Goal: Task Accomplishment & Management: Use online tool/utility

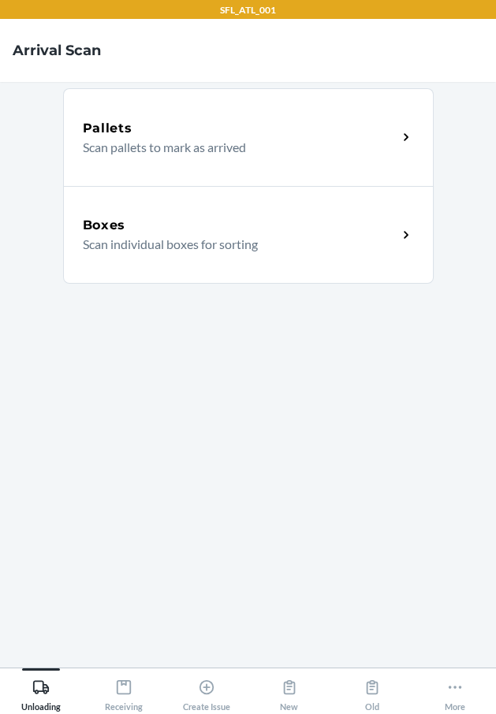
click at [136, 257] on div "Boxes Scan individual boxes for sorting" at bounding box center [248, 235] width 370 height 98
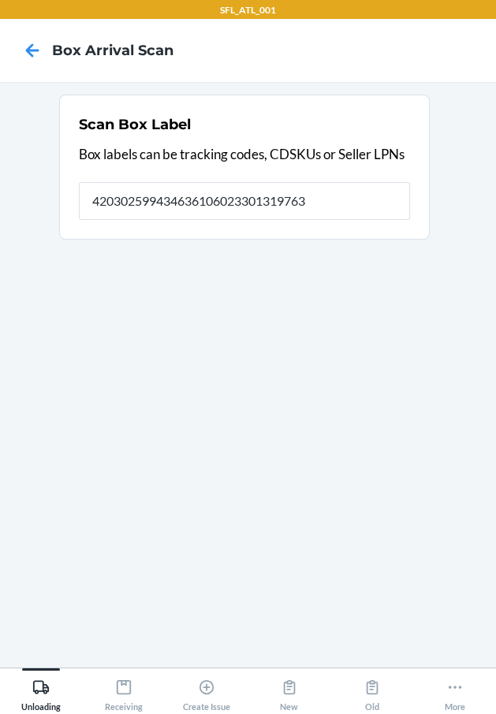
type input "420302599434636106023301319763"
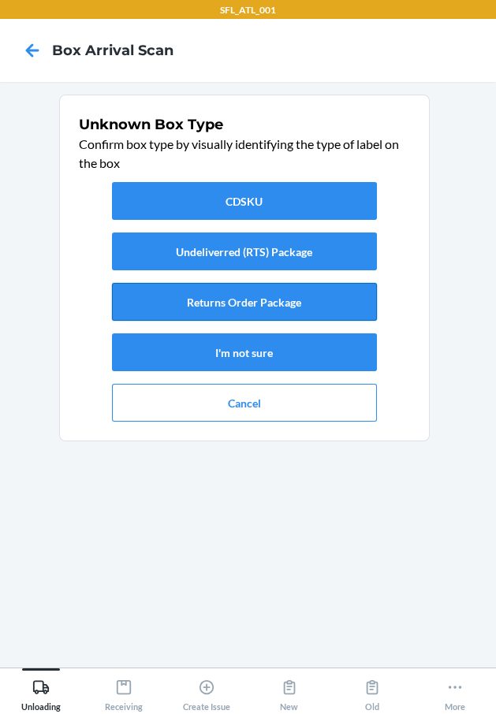
click at [270, 300] on button "Returns Order Package" at bounding box center [244, 302] width 265 height 38
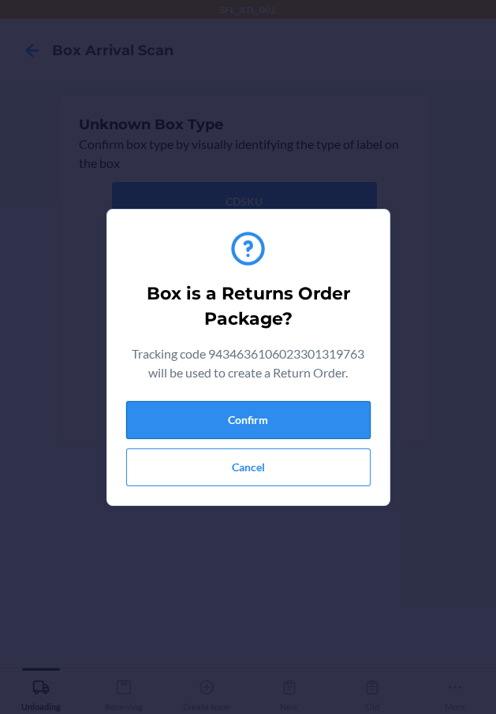
click at [310, 414] on button "Confirm" at bounding box center [248, 420] width 244 height 38
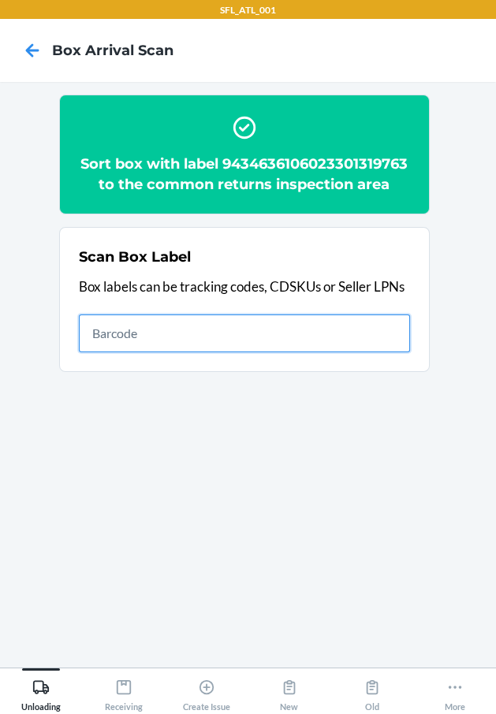
drag, startPoint x: 344, startPoint y: 345, endPoint x: 322, endPoint y: 296, distance: 54.7
click at [323, 297] on div "Scan Box Label Box labels can be tracking codes, CDSKUs or Seller LPNs" at bounding box center [244, 299] width 331 height 115
type input "420302599434636106023301517497"
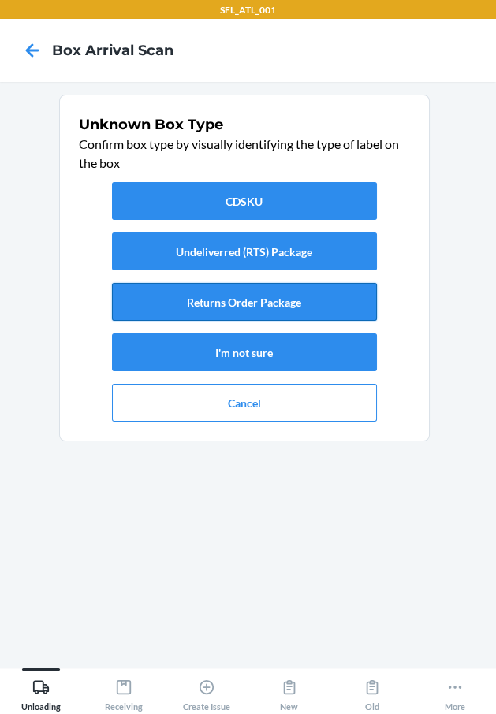
click at [290, 290] on button "Returns Order Package" at bounding box center [244, 302] width 265 height 38
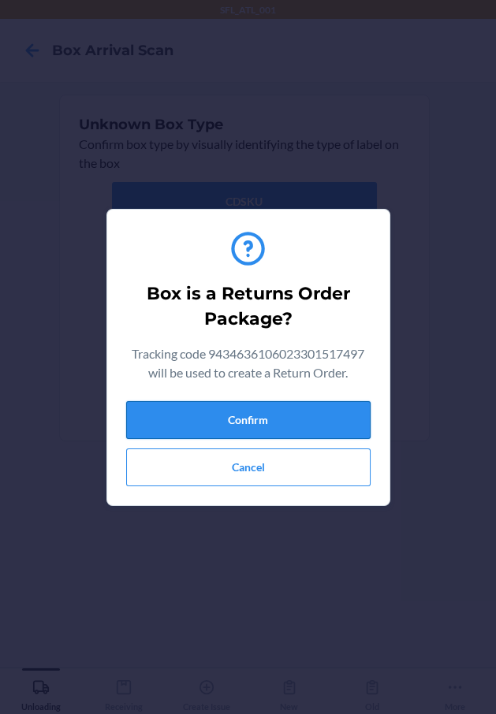
click at [326, 428] on button "Confirm" at bounding box center [248, 420] width 244 height 38
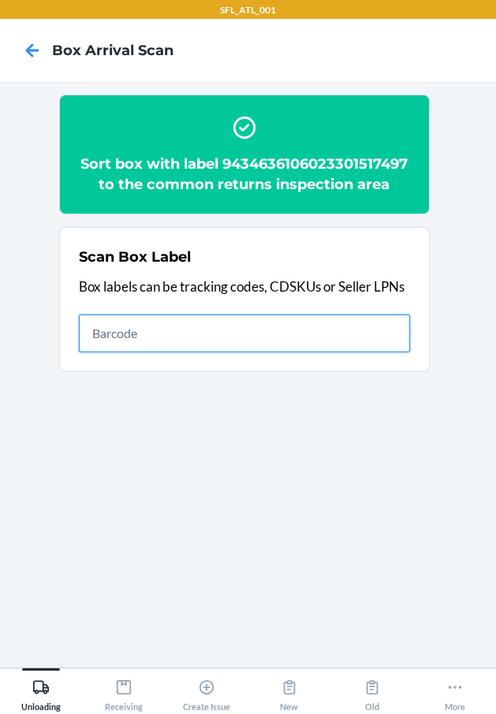
click at [402, 340] on input "text" at bounding box center [244, 333] width 331 height 38
type input "420302599434636106023301767151"
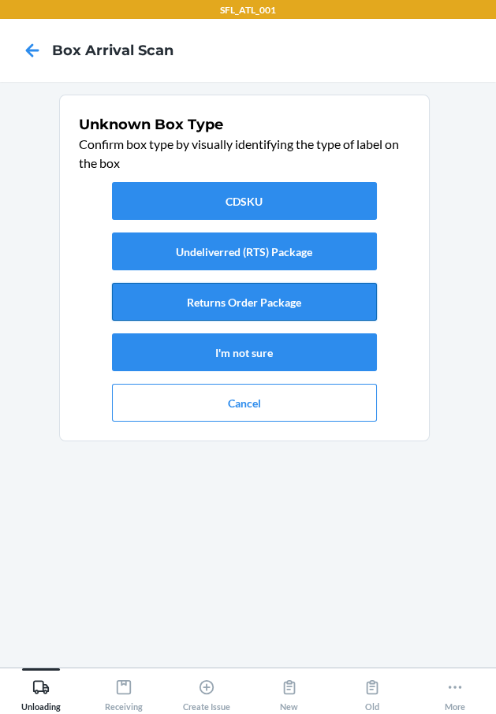
click at [268, 308] on button "Returns Order Package" at bounding box center [244, 302] width 265 height 38
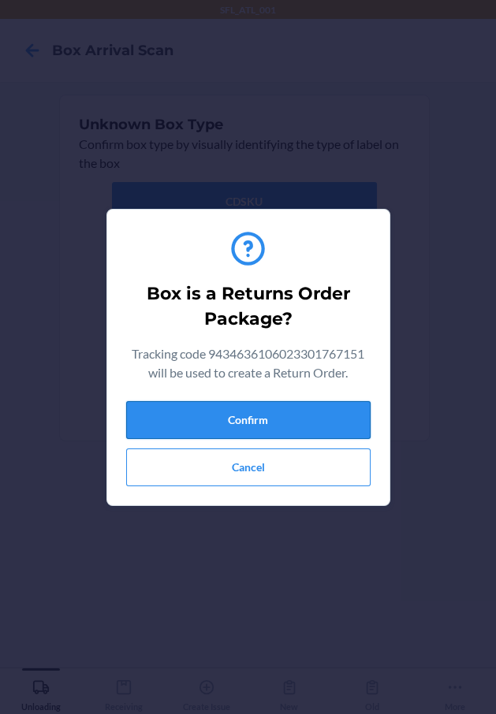
click at [278, 433] on button "Confirm" at bounding box center [248, 420] width 244 height 38
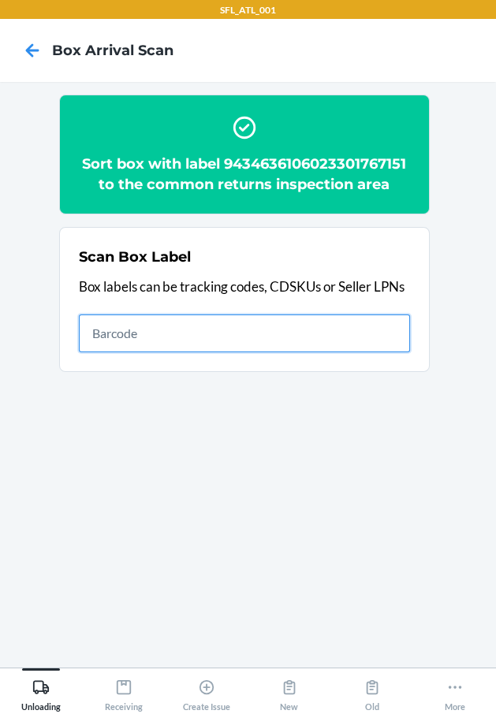
click at [323, 337] on input "text" at bounding box center [244, 333] width 331 height 38
type input "420302599434636106023301279951"
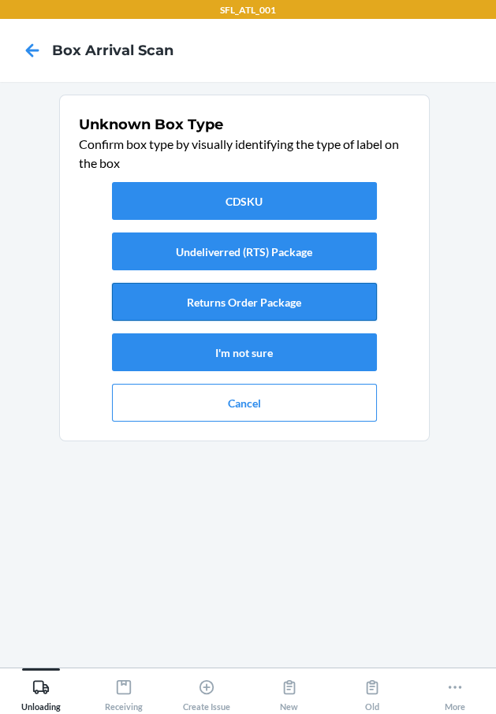
click at [288, 307] on button "Returns Order Package" at bounding box center [244, 302] width 265 height 38
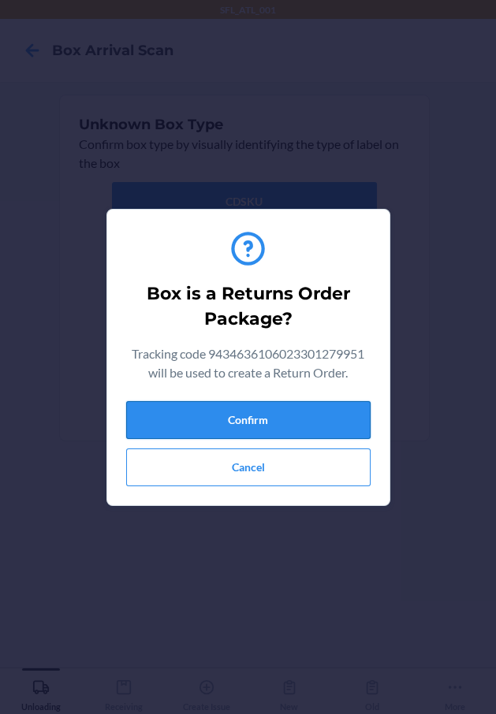
drag, startPoint x: 297, startPoint y: 408, endPoint x: 331, endPoint y: 435, distance: 43.2
click at [314, 421] on button "Confirm" at bounding box center [248, 420] width 244 height 38
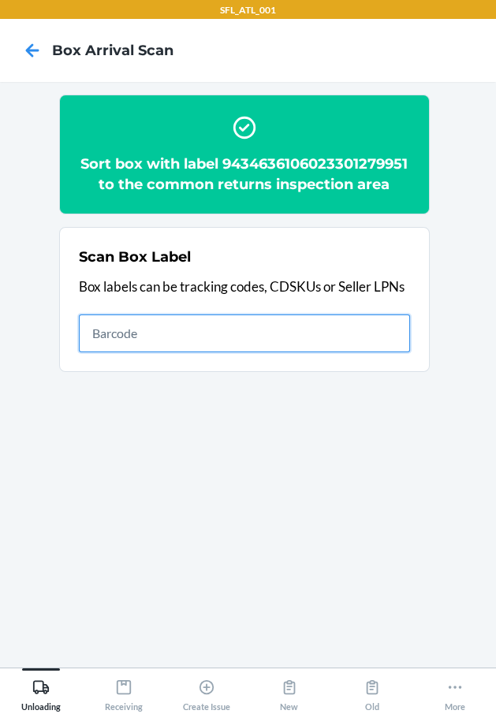
click at [322, 322] on input "text" at bounding box center [244, 333] width 331 height 38
type input "420302599434636106023301817566"
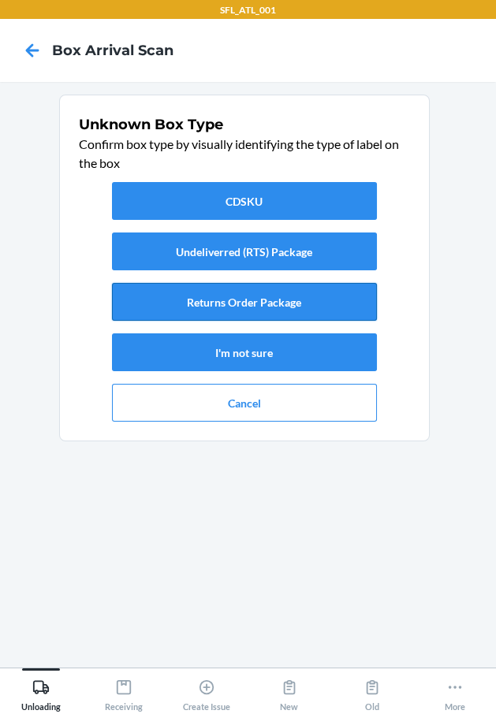
click at [295, 306] on button "Returns Order Package" at bounding box center [244, 302] width 265 height 38
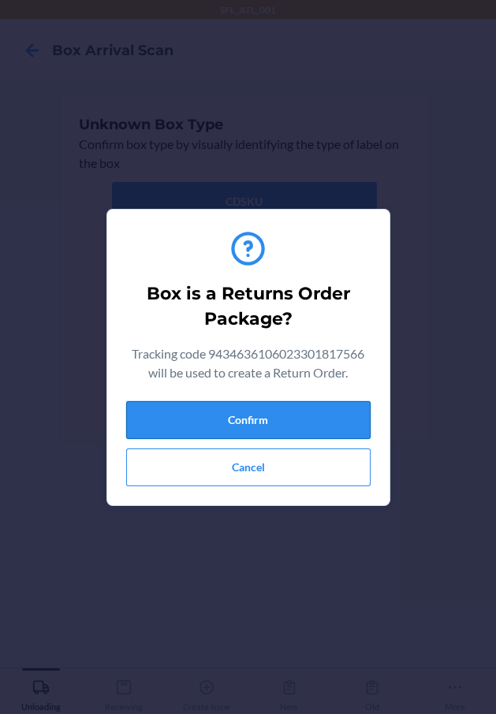
click at [304, 415] on button "Confirm" at bounding box center [248, 420] width 244 height 38
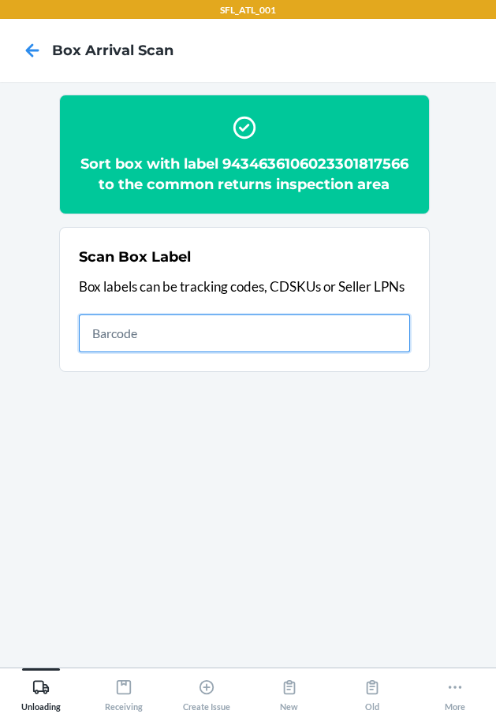
click at [266, 327] on input "text" at bounding box center [244, 333] width 331 height 38
type input "420302599434636106023301716654"
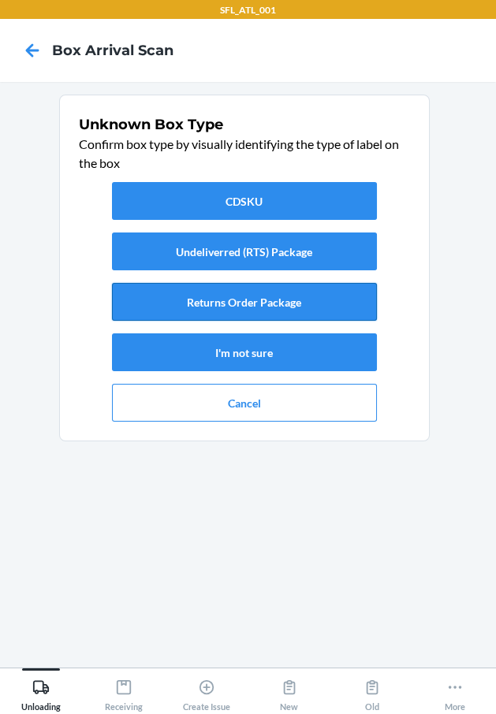
click at [257, 306] on button "Returns Order Package" at bounding box center [244, 302] width 265 height 38
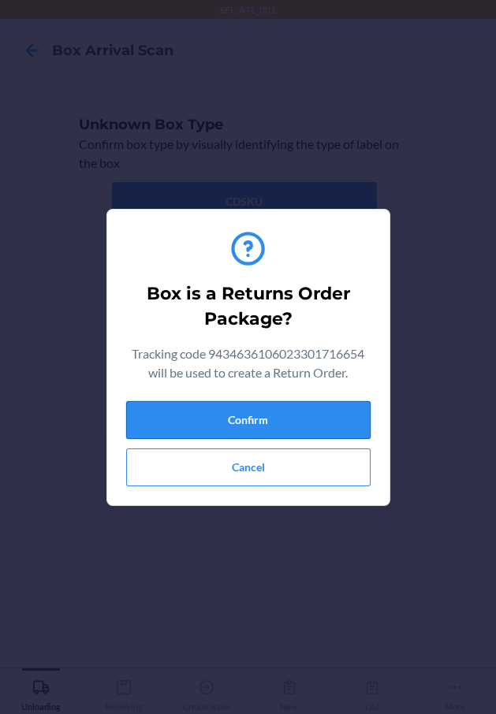
click at [272, 410] on button "Confirm" at bounding box center [248, 420] width 244 height 38
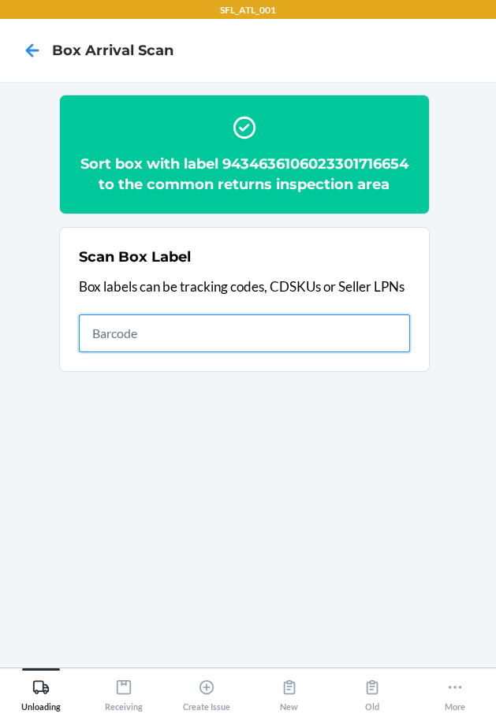
click at [355, 348] on input "text" at bounding box center [244, 333] width 331 height 38
type input "420302599434636106023301155583"
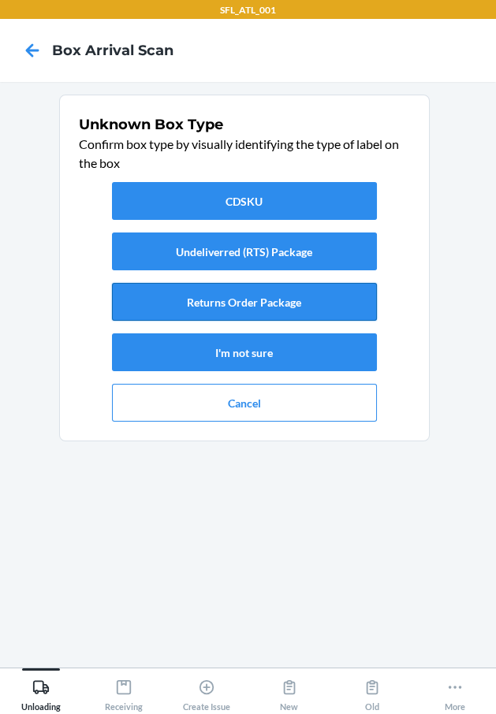
click at [332, 305] on button "Returns Order Package" at bounding box center [244, 302] width 265 height 38
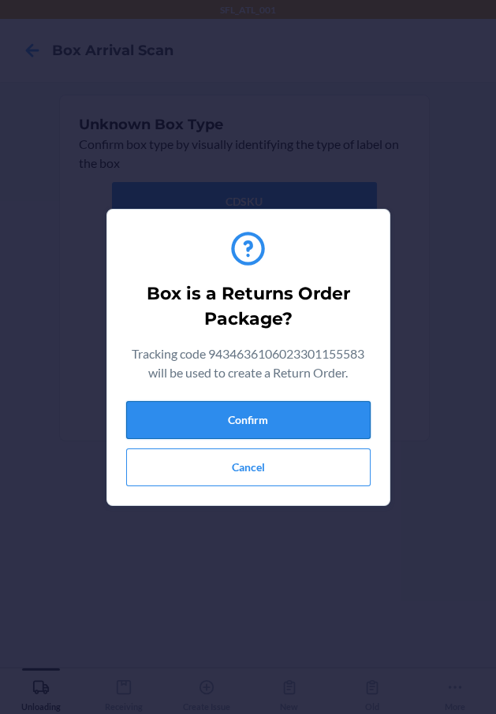
click at [318, 410] on button "Confirm" at bounding box center [248, 420] width 244 height 38
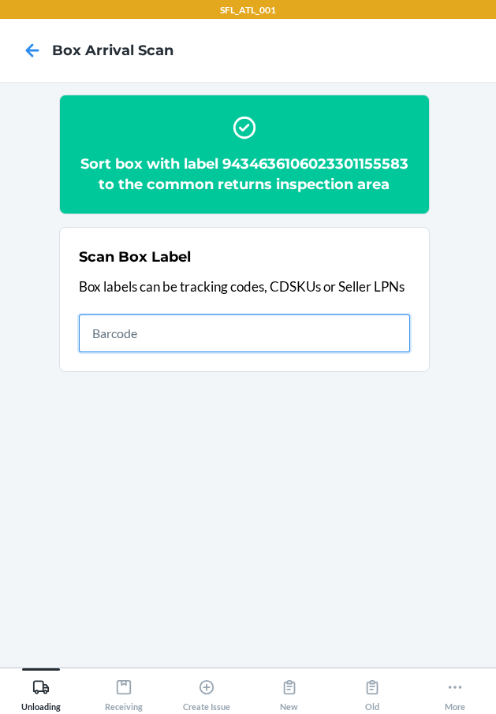
click at [247, 329] on input "text" at bounding box center [244, 333] width 331 height 38
type input "420302599434636106023300999393"
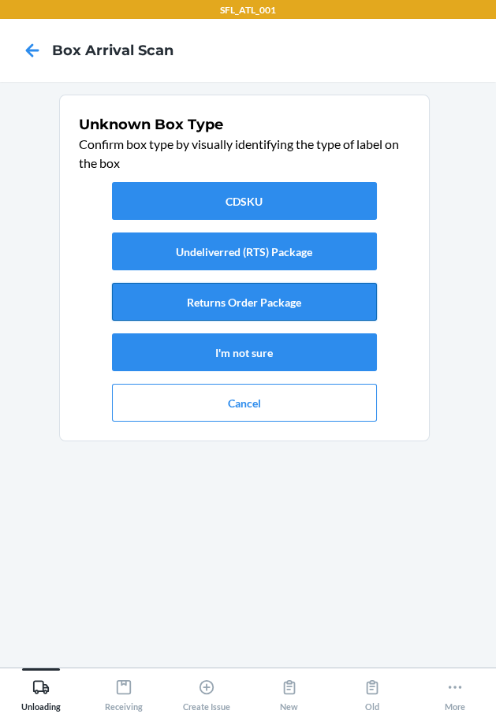
click at [343, 292] on button "Returns Order Package" at bounding box center [244, 302] width 265 height 38
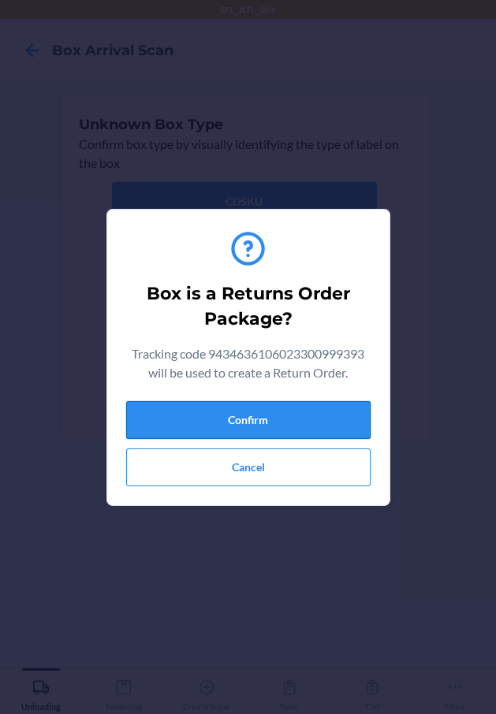
click at [262, 422] on button "Confirm" at bounding box center [248, 420] width 244 height 38
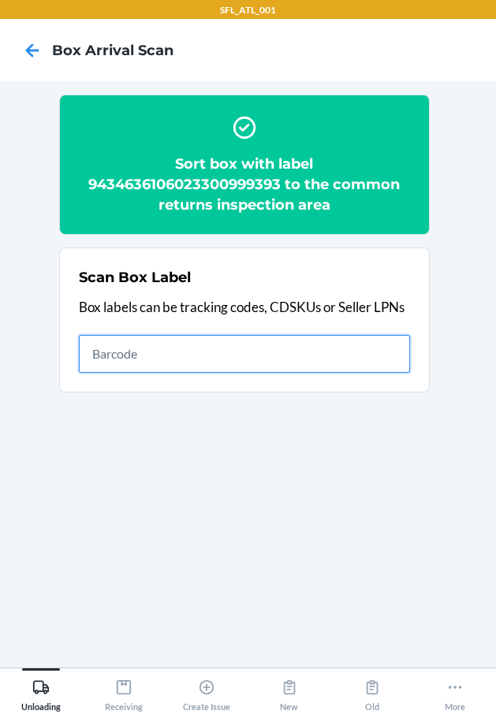
click at [122, 344] on input "text" at bounding box center [244, 354] width 331 height 38
type input "420302599434636106023301441587"
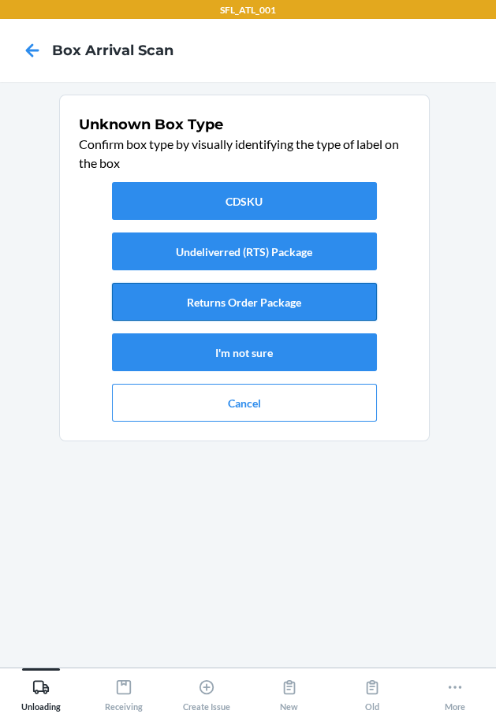
click at [246, 302] on button "Returns Order Package" at bounding box center [244, 302] width 265 height 38
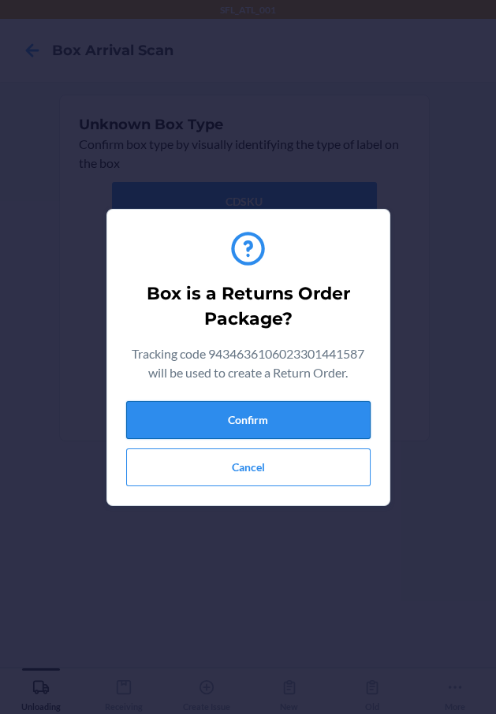
click at [328, 418] on button "Confirm" at bounding box center [248, 420] width 244 height 38
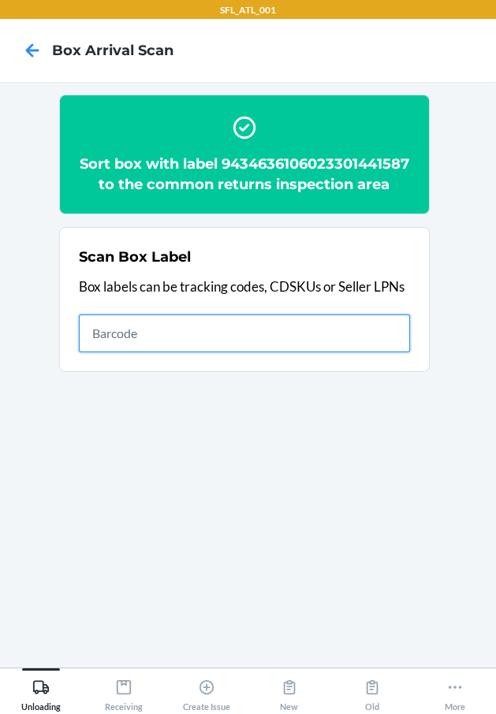
click at [314, 352] on input "text" at bounding box center [244, 333] width 331 height 38
type input "420302599434636106023301440573"
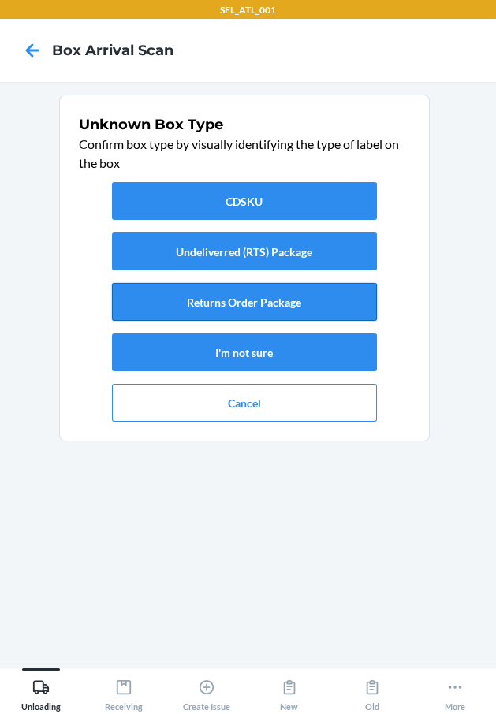
click at [300, 301] on button "Returns Order Package" at bounding box center [244, 302] width 265 height 38
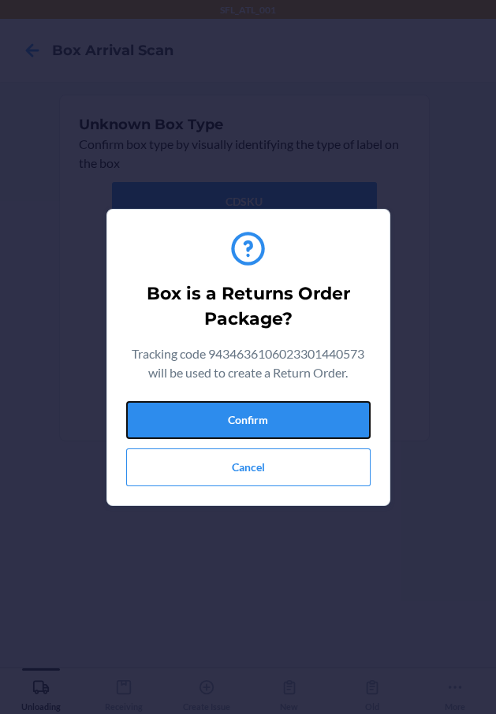
drag, startPoint x: 318, startPoint y: 419, endPoint x: 373, endPoint y: 450, distance: 62.9
click at [334, 425] on button "Confirm" at bounding box center [248, 420] width 244 height 38
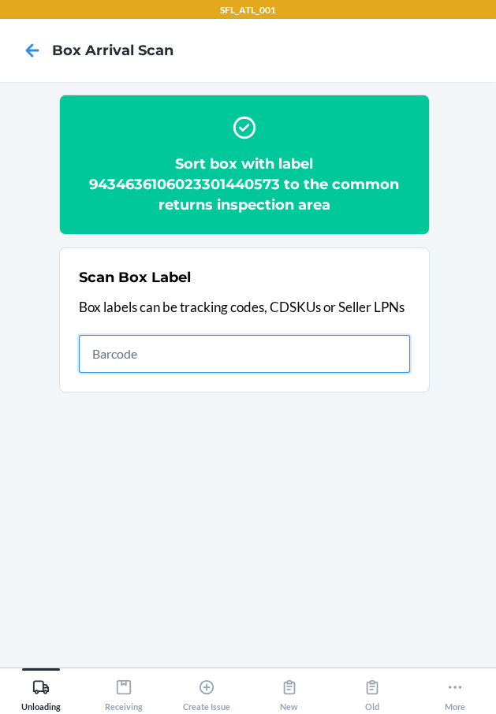
click at [363, 353] on input "text" at bounding box center [244, 354] width 331 height 38
type input "420302599434636106023301325467"
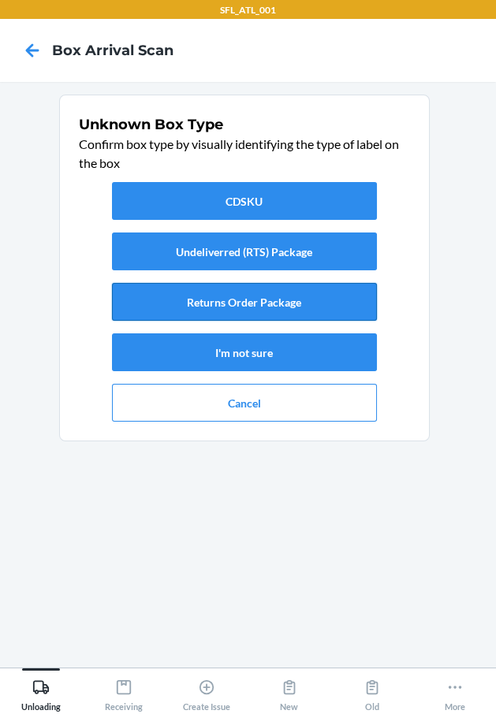
click at [328, 295] on button "Returns Order Package" at bounding box center [244, 302] width 265 height 38
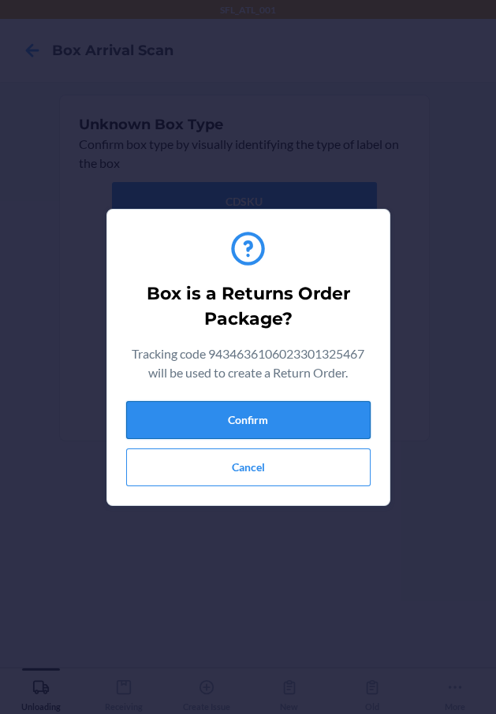
click at [335, 416] on button "Confirm" at bounding box center [248, 420] width 244 height 38
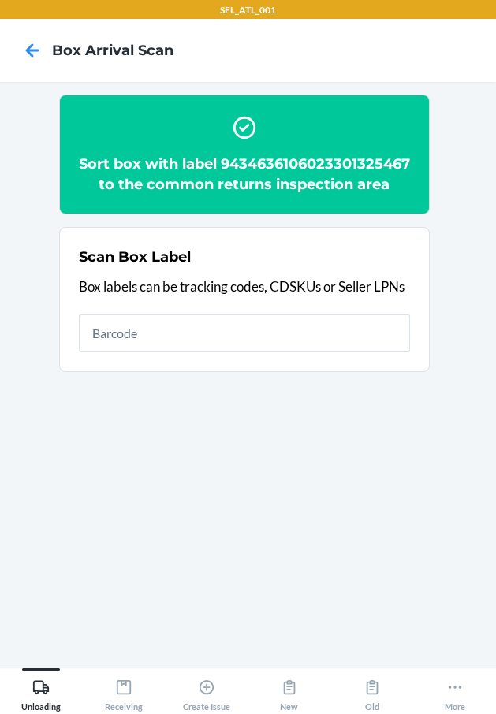
drag, startPoint x: 353, startPoint y: 95, endPoint x: 279, endPoint y: 217, distance: 142.2
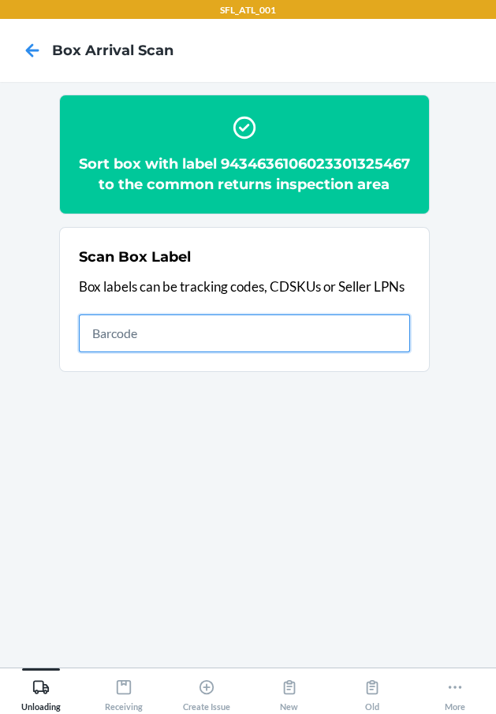
click at [228, 349] on input "text" at bounding box center [244, 333] width 331 height 38
type input "420302599434636106023301567539"
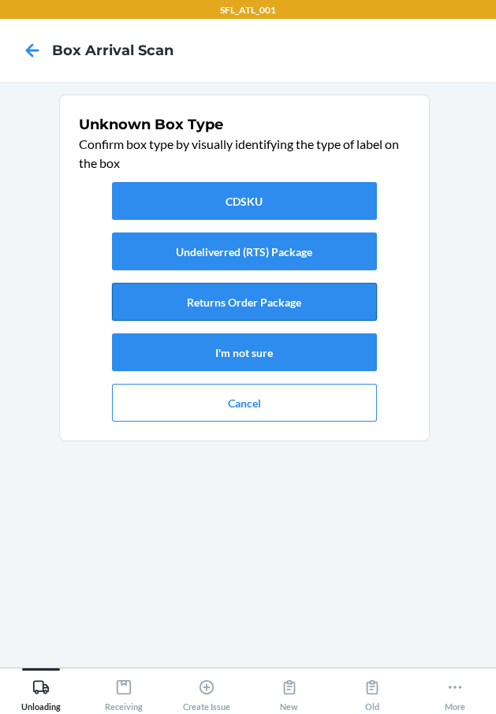
click at [281, 296] on button "Returns Order Package" at bounding box center [244, 302] width 265 height 38
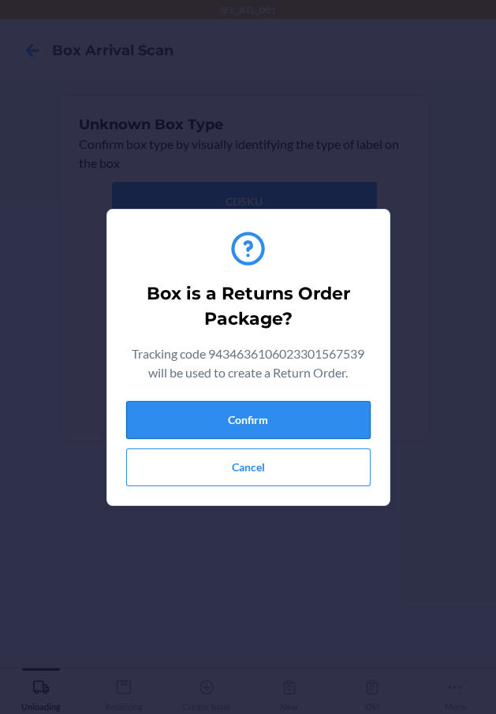
click at [316, 407] on button "Confirm" at bounding box center [248, 420] width 244 height 38
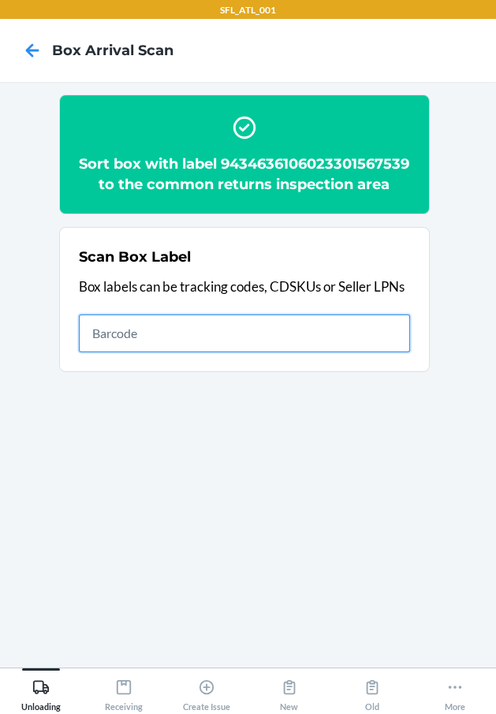
drag, startPoint x: 349, startPoint y: 354, endPoint x: 344, endPoint y: 345, distance: 9.9
click at [347, 349] on input "text" at bounding box center [244, 333] width 331 height 38
type input "420302599434636106023301530823"
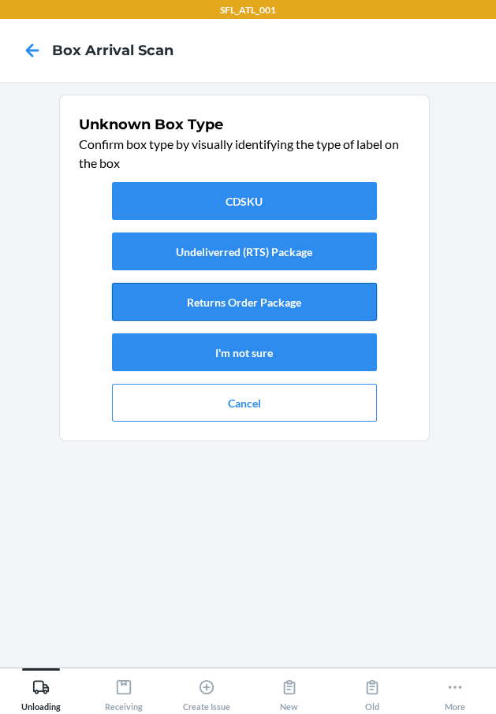
drag, startPoint x: 285, startPoint y: 303, endPoint x: 277, endPoint y: 302, distance: 8.7
click at [277, 302] on button "Returns Order Package" at bounding box center [244, 302] width 265 height 38
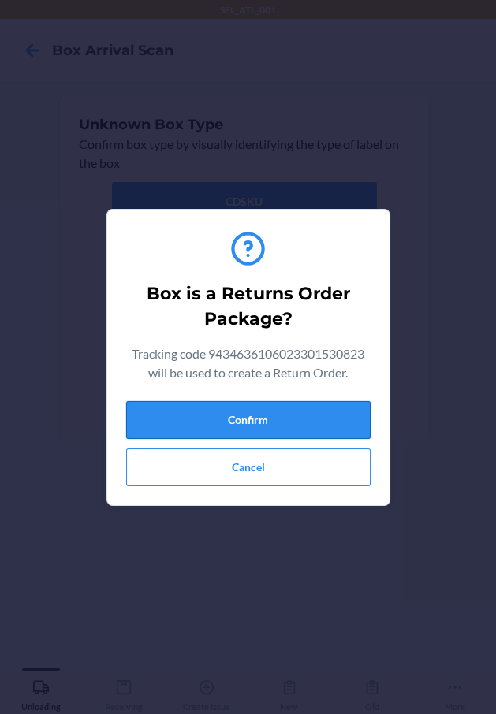
click at [303, 429] on button "Confirm" at bounding box center [248, 420] width 244 height 38
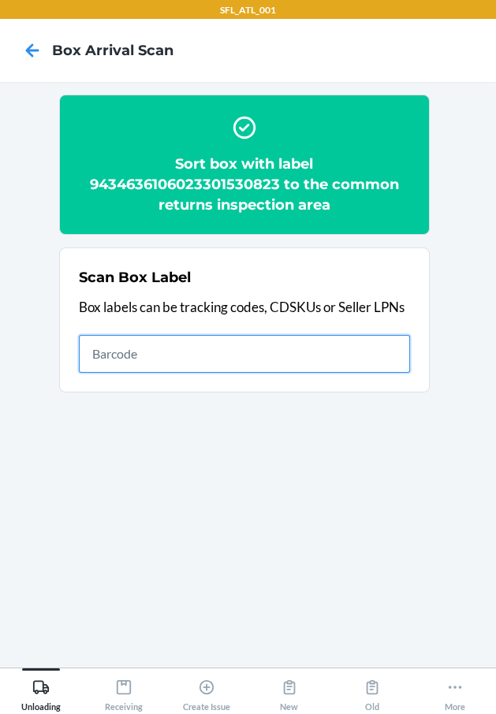
click at [363, 352] on input "text" at bounding box center [244, 354] width 331 height 38
type input "420302599434636106023301350131"
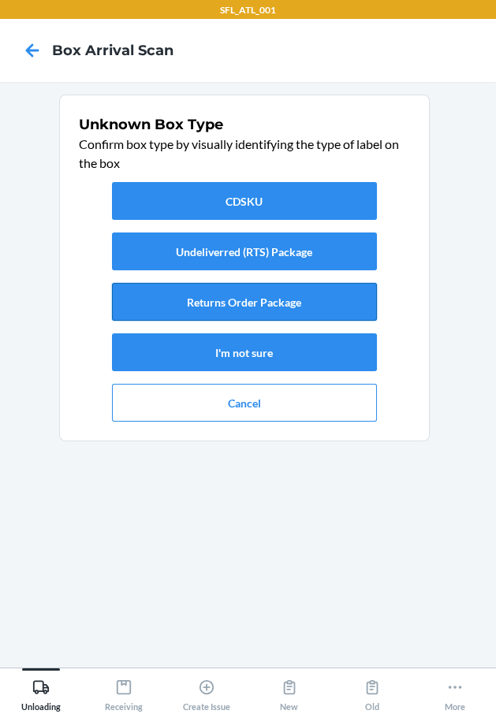
click at [222, 303] on button "Returns Order Package" at bounding box center [244, 302] width 265 height 38
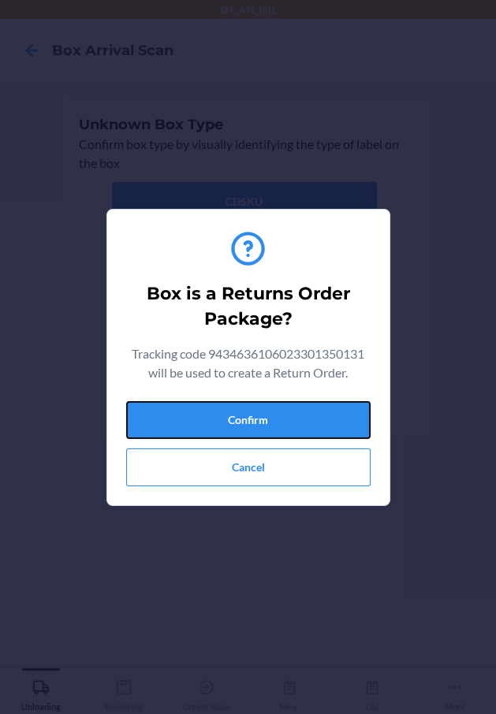
drag, startPoint x: 348, startPoint y: 425, endPoint x: 452, endPoint y: 467, distance: 112.1
click at [355, 431] on button "Confirm" at bounding box center [248, 420] width 244 height 38
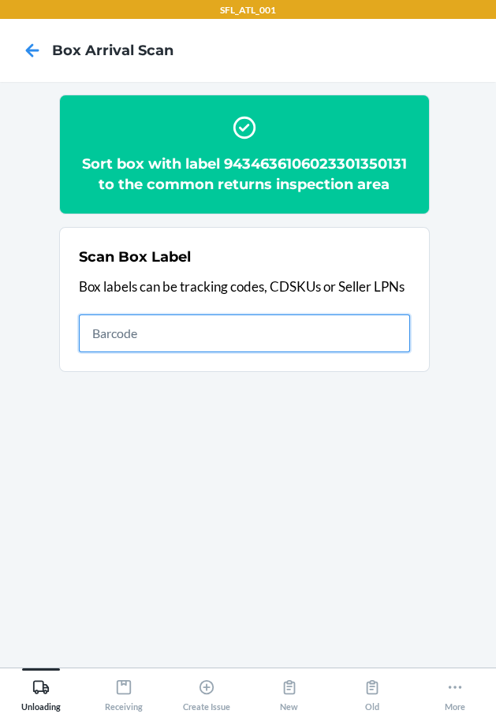
click at [266, 336] on input "text" at bounding box center [244, 333] width 331 height 38
type input "420302599434636106023301747702"
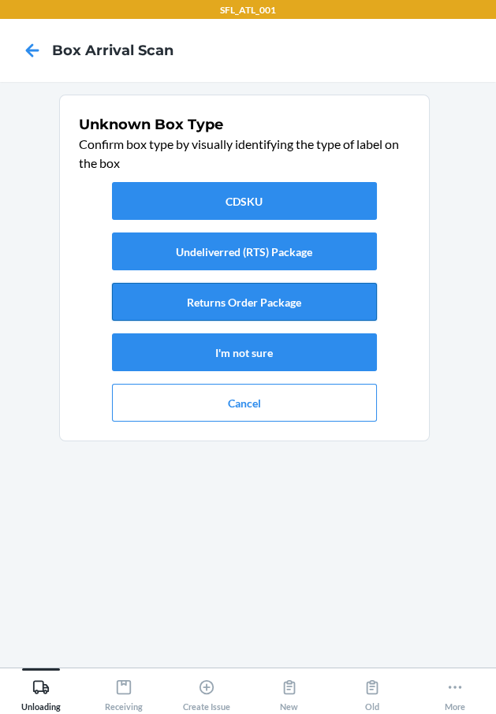
click at [262, 292] on button "Returns Order Package" at bounding box center [244, 302] width 265 height 38
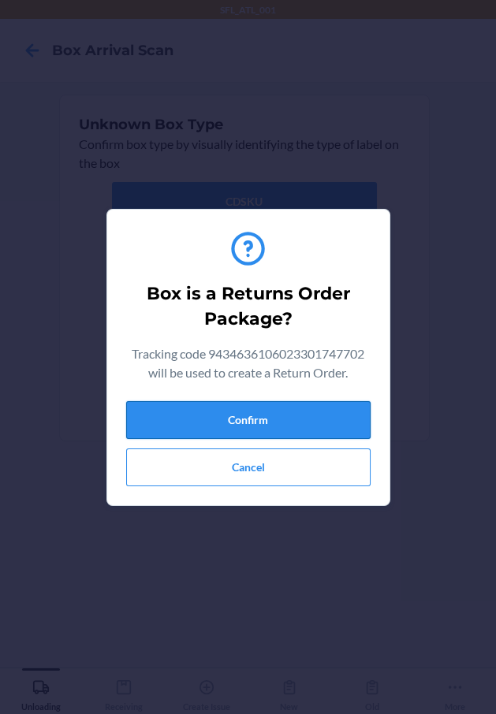
click at [281, 414] on button "Confirm" at bounding box center [248, 420] width 244 height 38
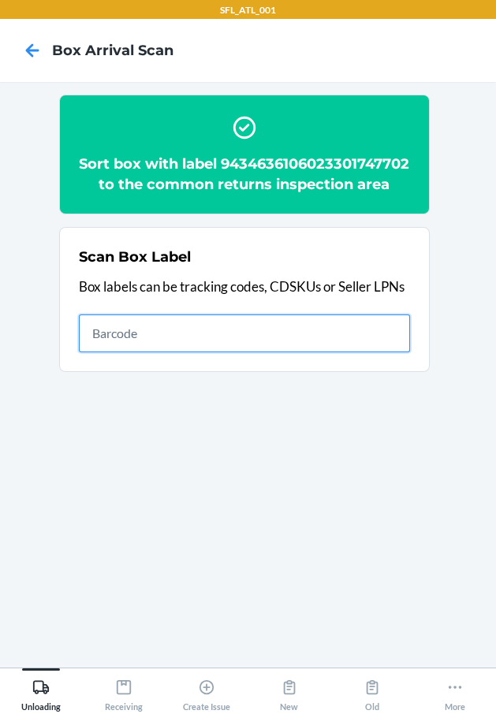
click at [210, 352] on input "text" at bounding box center [244, 333] width 331 height 38
type input "420302599434636106023301423262"
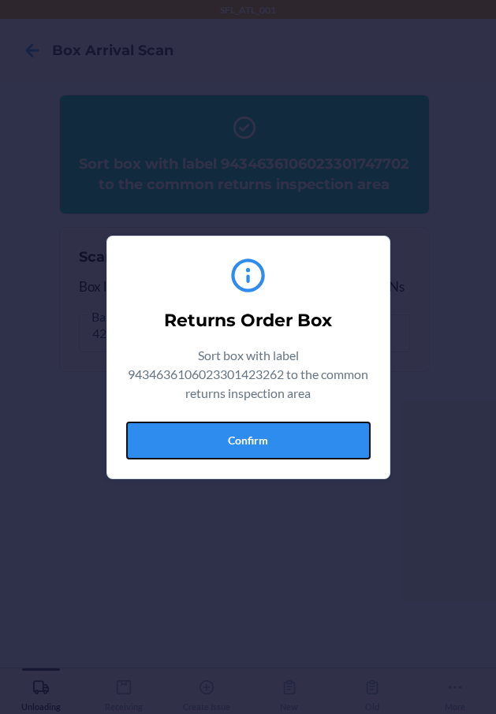
click at [242, 448] on button "Confirm" at bounding box center [248, 441] width 244 height 38
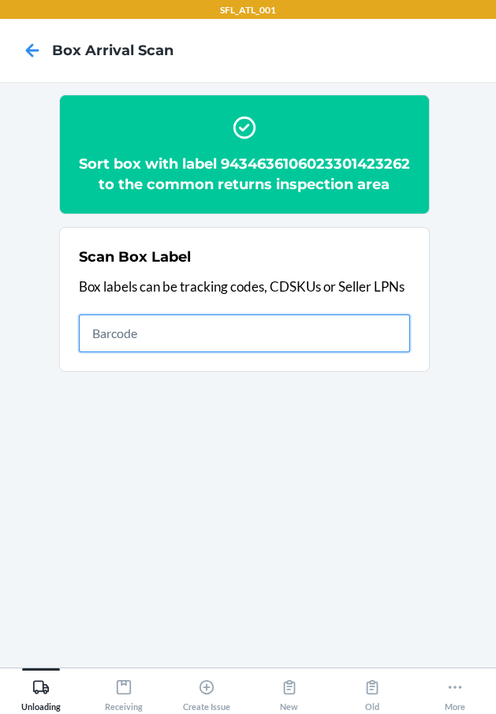
click at [402, 352] on input "text" at bounding box center [244, 333] width 331 height 38
type input "420302599434636106023300941835"
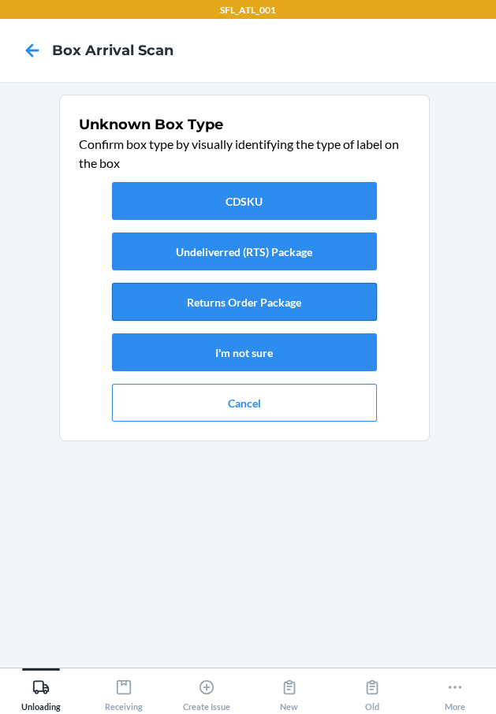
drag, startPoint x: 320, startPoint y: 303, endPoint x: 322, endPoint y: 311, distance: 8.2
click at [322, 309] on button "Returns Order Package" at bounding box center [244, 302] width 265 height 38
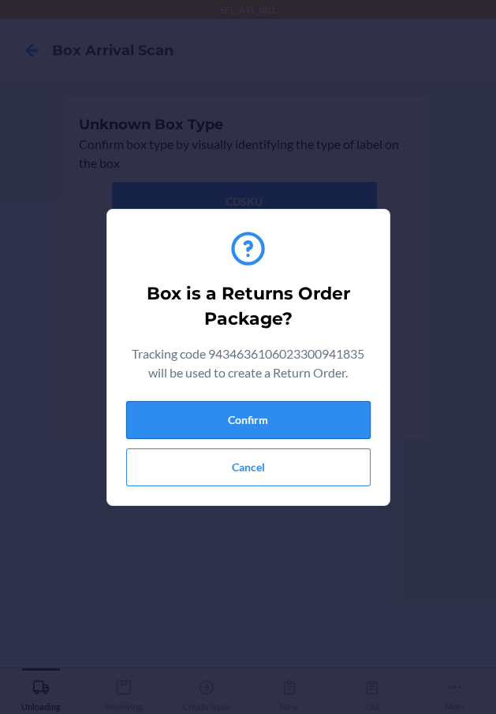
click at [324, 420] on button "Confirm" at bounding box center [248, 420] width 244 height 38
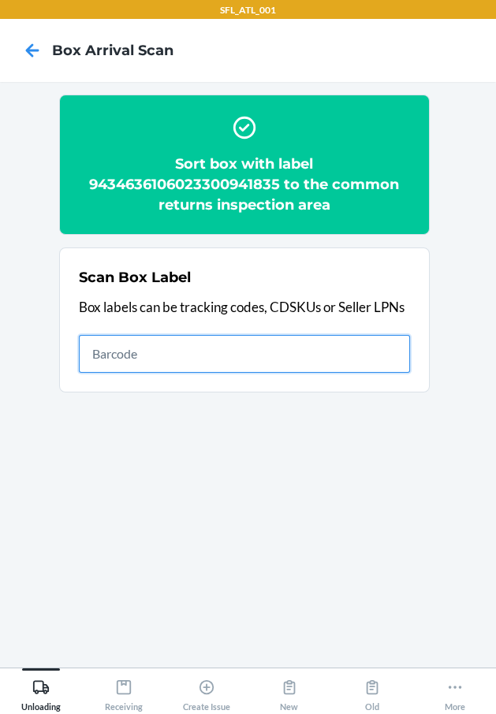
click at [336, 357] on input "text" at bounding box center [244, 354] width 331 height 38
type input "420302599434636106023300724384"
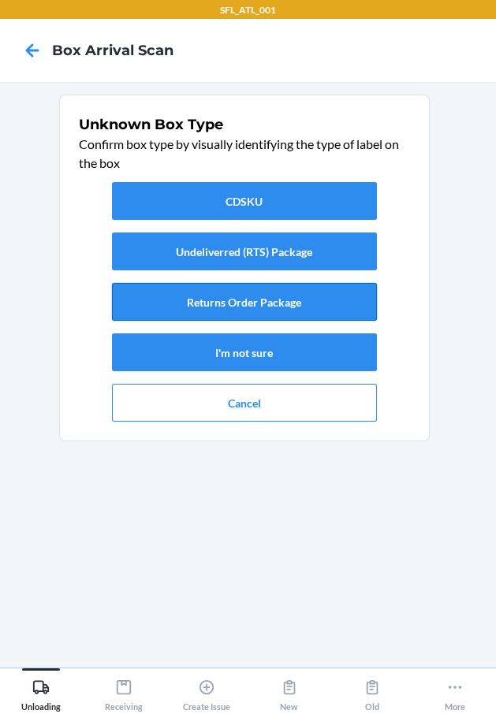
click at [259, 297] on button "Returns Order Package" at bounding box center [244, 302] width 265 height 38
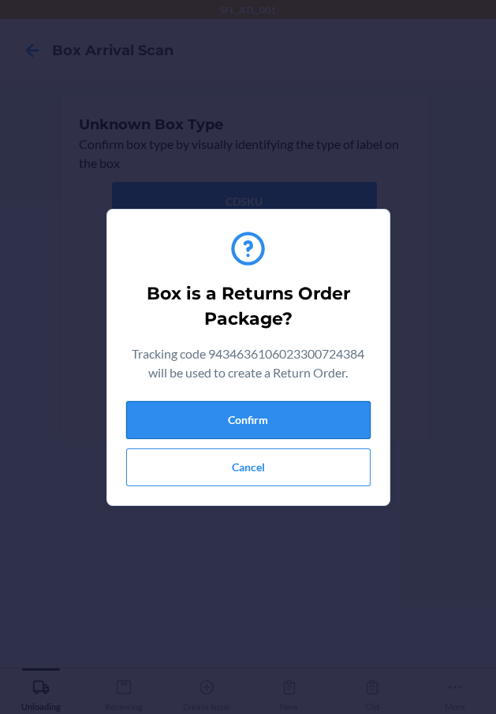
click at [287, 411] on button "Confirm" at bounding box center [248, 420] width 244 height 38
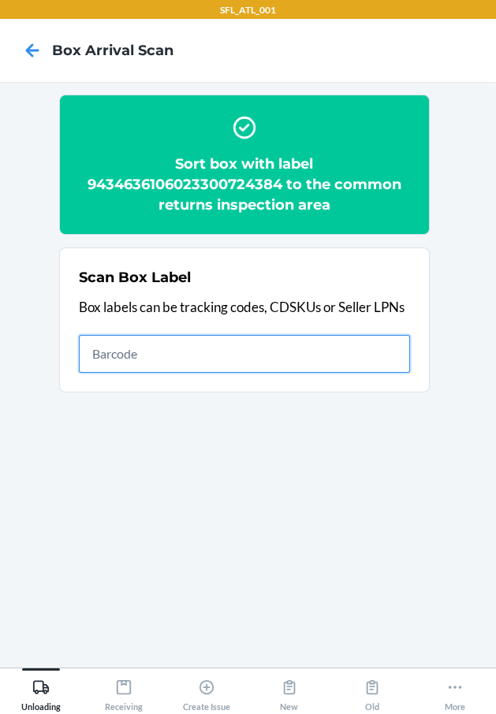
click at [296, 363] on input "text" at bounding box center [244, 354] width 331 height 38
type input "420302599434636106023299917101"
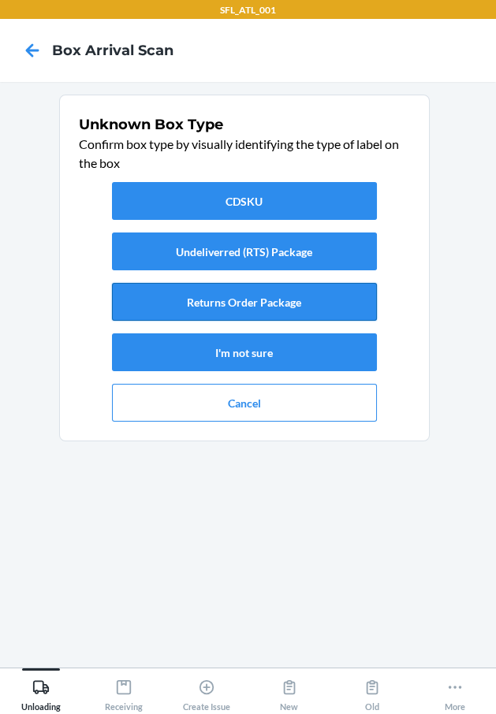
click at [279, 303] on button "Returns Order Package" at bounding box center [244, 302] width 265 height 38
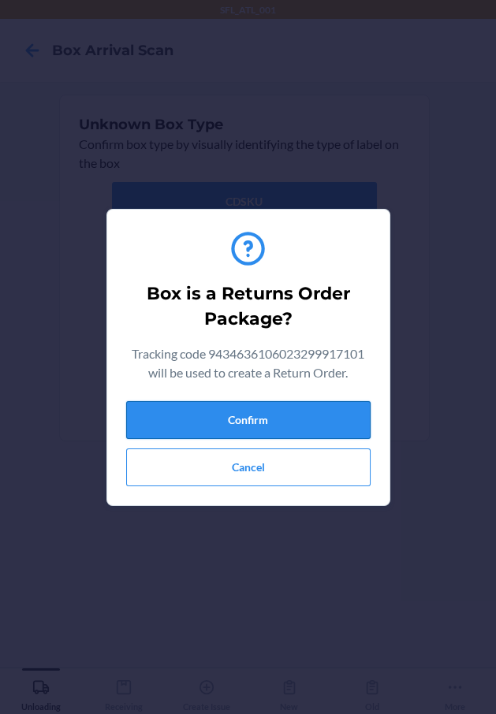
click at [264, 407] on button "Confirm" at bounding box center [248, 420] width 244 height 38
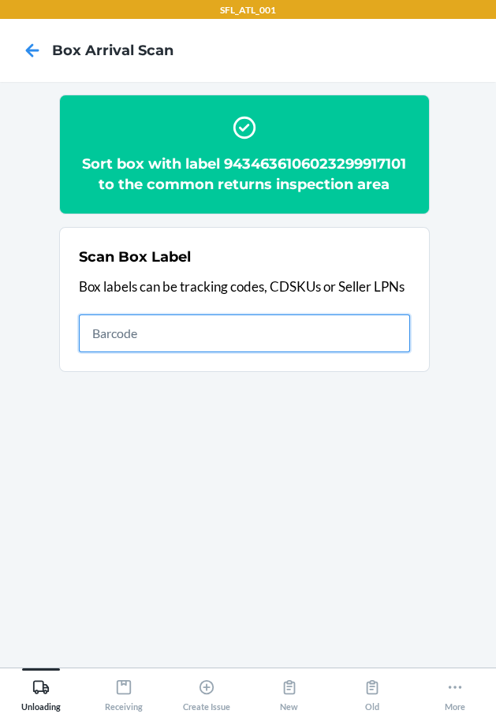
click at [265, 320] on input "text" at bounding box center [244, 333] width 331 height 38
type input "420302599434636106023300590941"
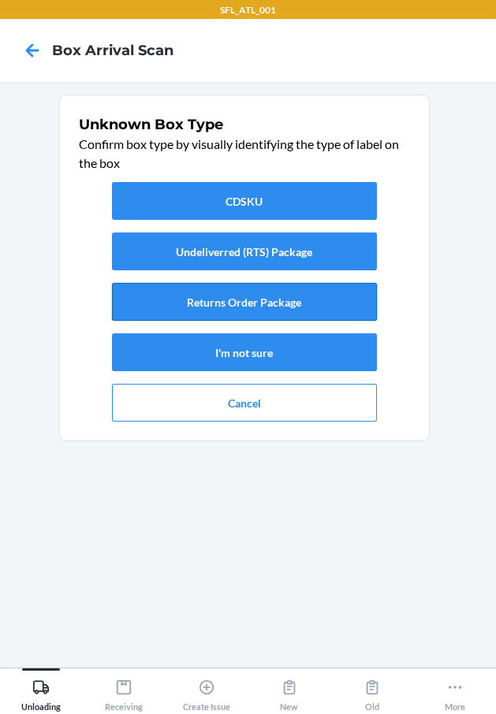
click at [264, 298] on button "Returns Order Package" at bounding box center [244, 302] width 265 height 38
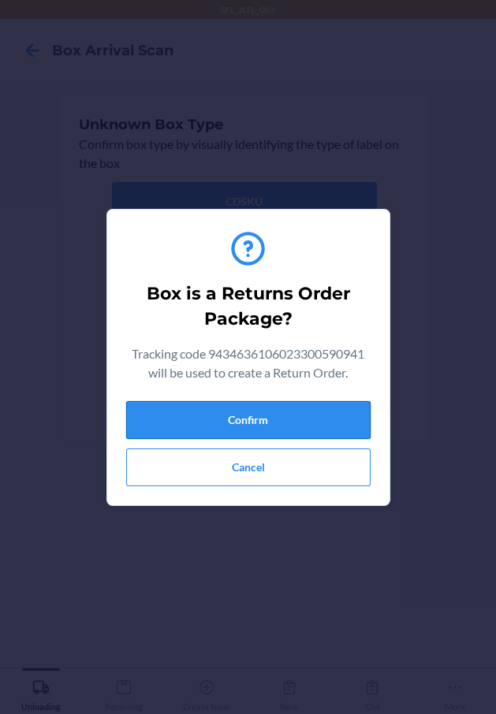
click at [337, 419] on button "Confirm" at bounding box center [248, 420] width 244 height 38
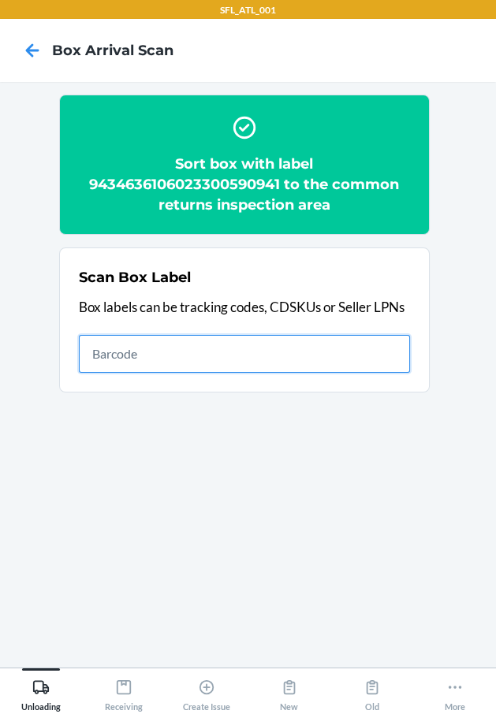
click at [326, 363] on input "text" at bounding box center [244, 354] width 331 height 38
type input "420302599434636106023300646495"
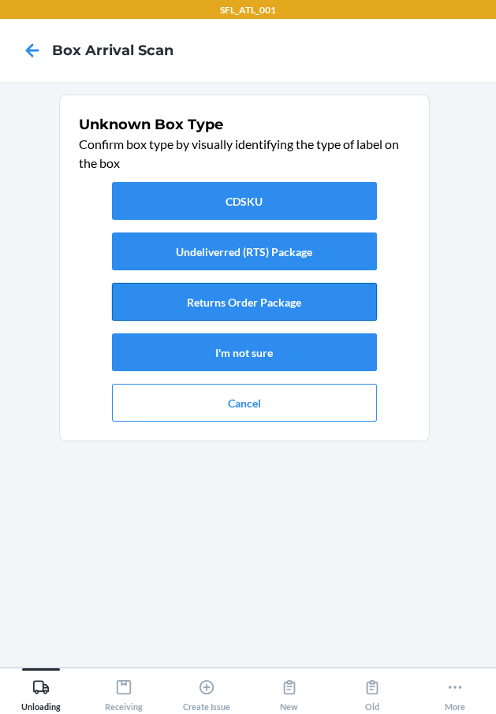
click at [298, 294] on button "Returns Order Package" at bounding box center [244, 302] width 265 height 38
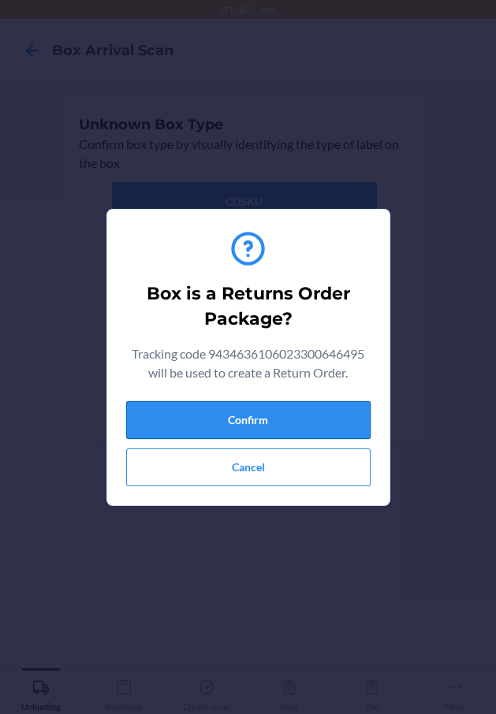
click at [327, 420] on button "Confirm" at bounding box center [248, 420] width 244 height 38
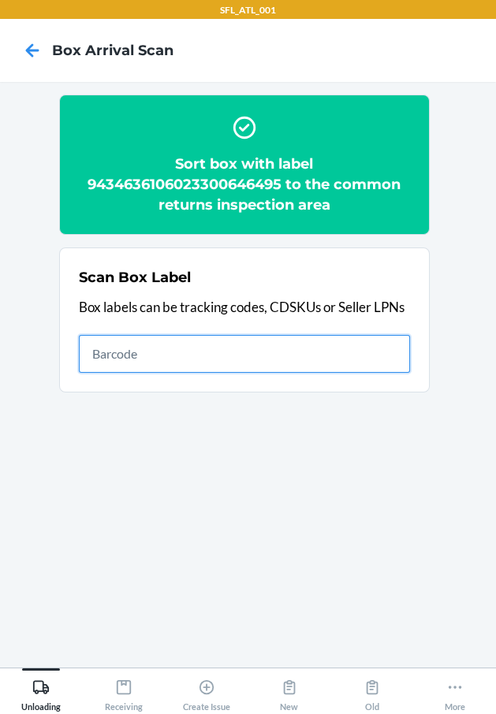
click at [298, 355] on input "text" at bounding box center [244, 354] width 331 height 38
type input "420302599434636106023300661948"
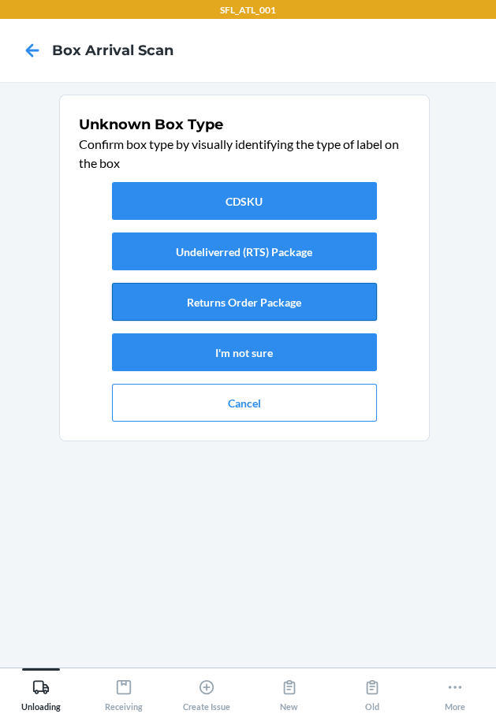
click at [315, 301] on button "Returns Order Package" at bounding box center [244, 302] width 265 height 38
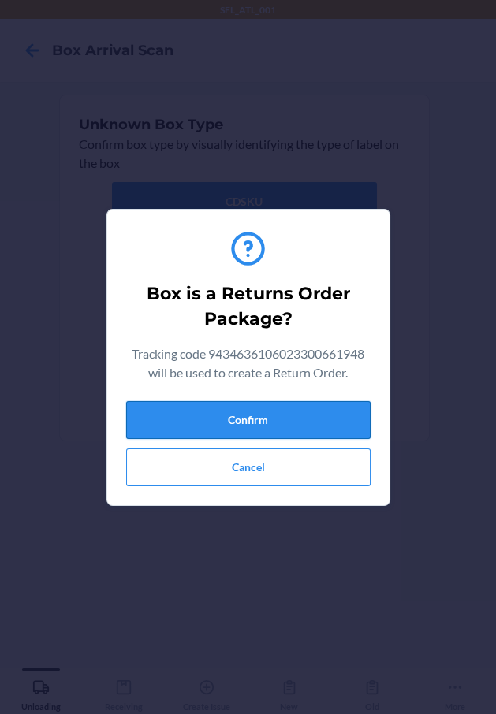
click at [329, 408] on button "Confirm" at bounding box center [248, 420] width 244 height 38
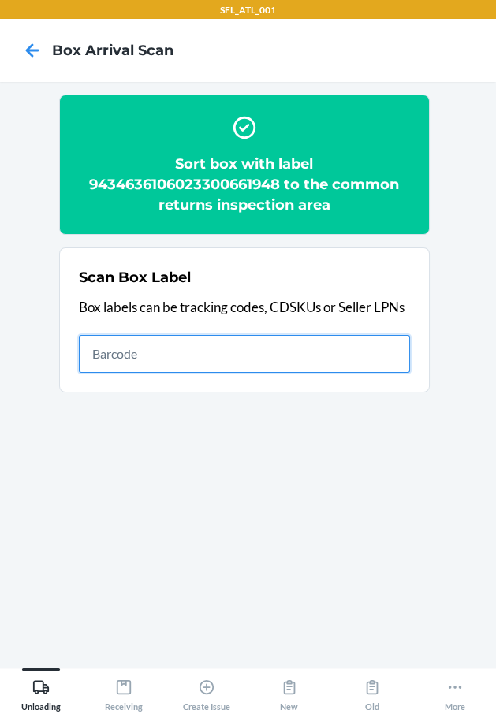
click at [292, 340] on input "text" at bounding box center [244, 354] width 331 height 38
type input "420302599434636106023300240761"
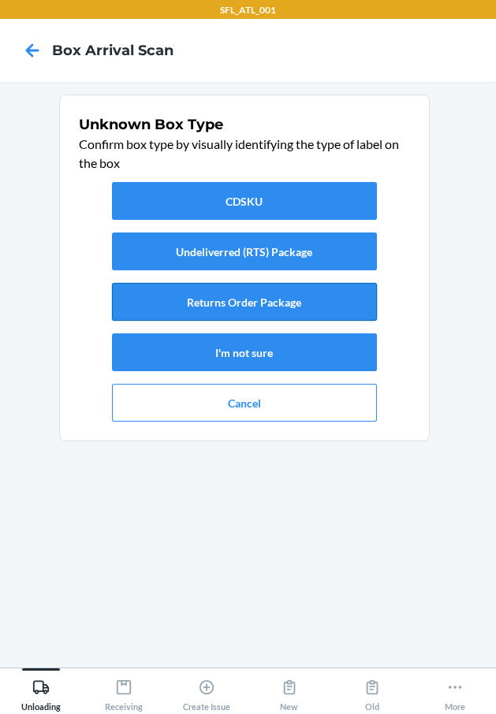
click at [285, 310] on button "Returns Order Package" at bounding box center [244, 302] width 265 height 38
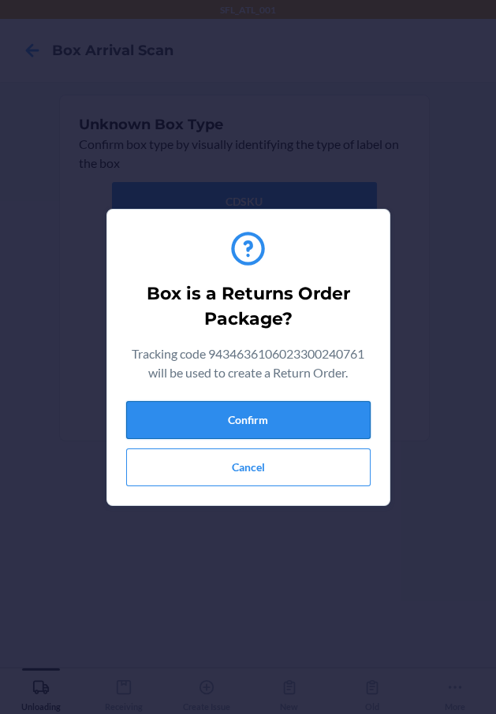
click at [296, 419] on button "Confirm" at bounding box center [248, 420] width 244 height 38
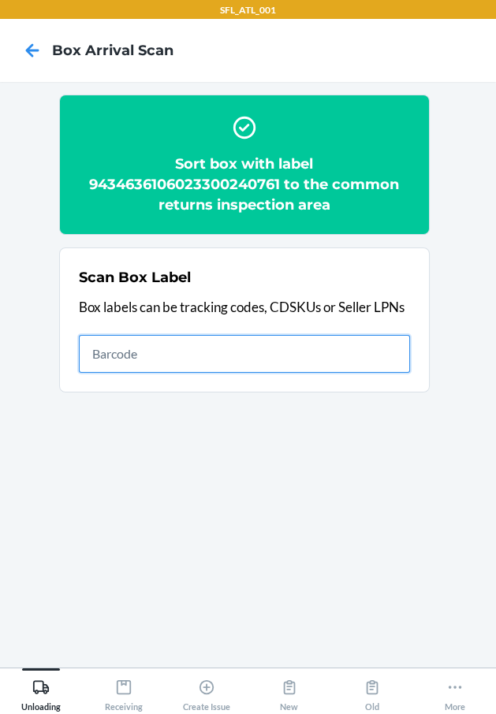
click at [381, 359] on input "text" at bounding box center [244, 354] width 331 height 38
type input "420302599434636106023300526223"
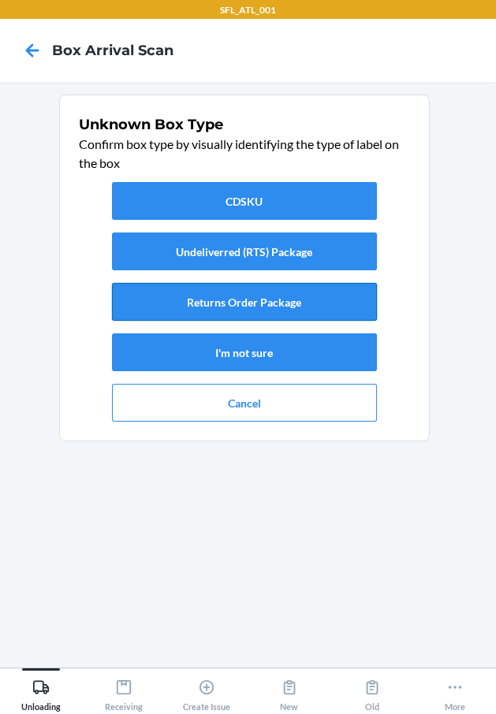
click at [343, 300] on button "Returns Order Package" at bounding box center [244, 302] width 265 height 38
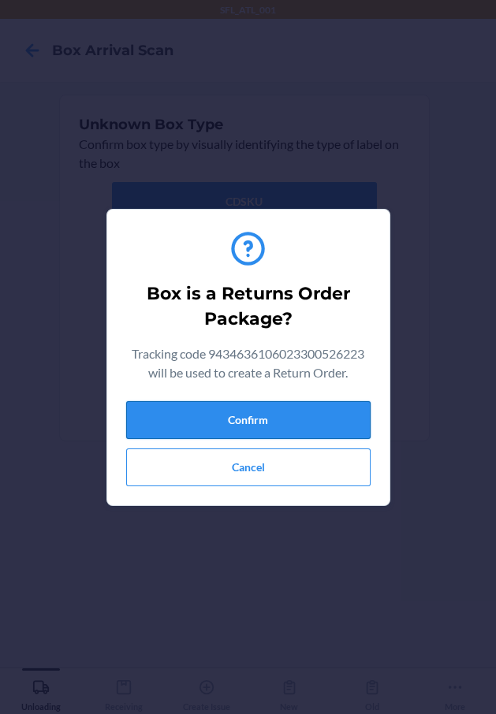
click at [313, 419] on button "Confirm" at bounding box center [248, 420] width 244 height 38
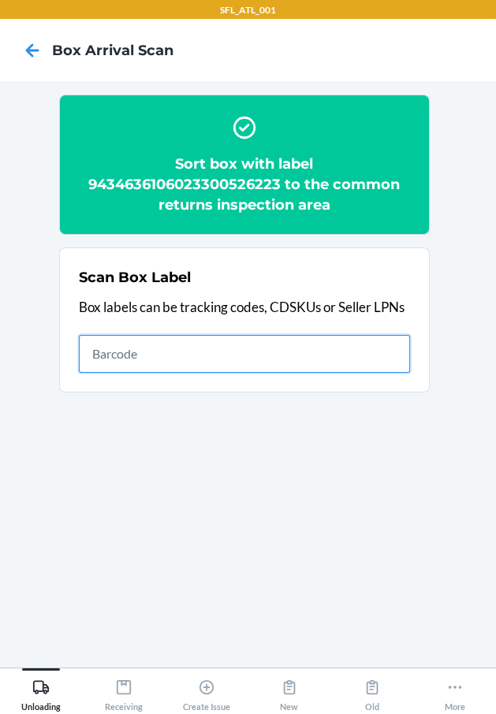
click at [354, 359] on input "text" at bounding box center [244, 354] width 331 height 38
type input "420302599434636208303310164682"
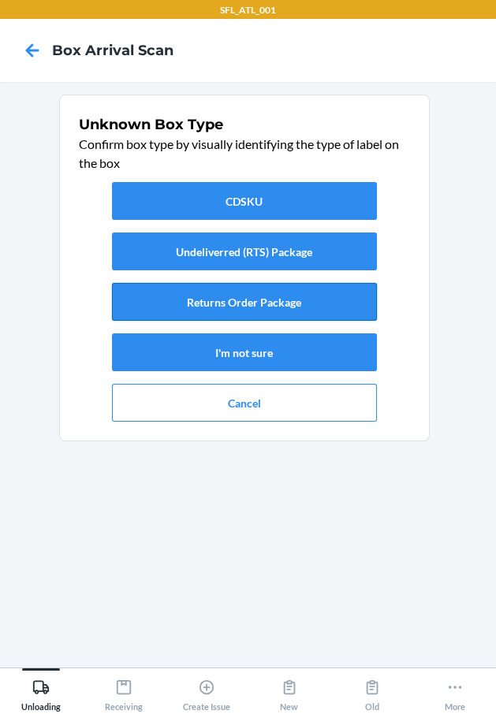
click at [308, 303] on button "Returns Order Package" at bounding box center [244, 302] width 265 height 38
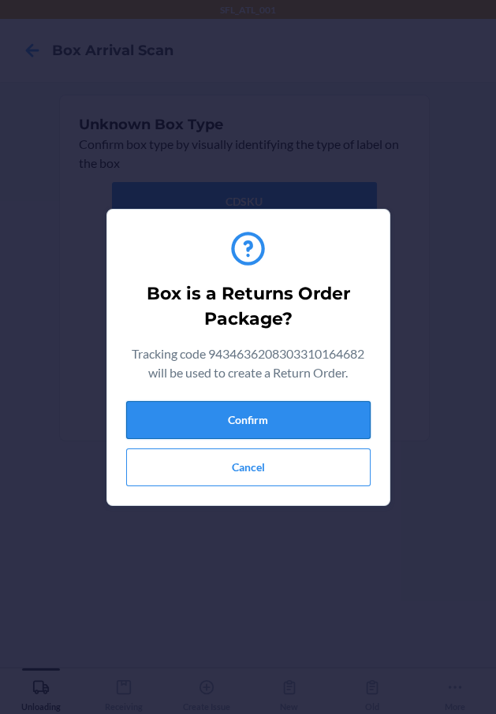
click at [339, 425] on button "Confirm" at bounding box center [248, 420] width 244 height 38
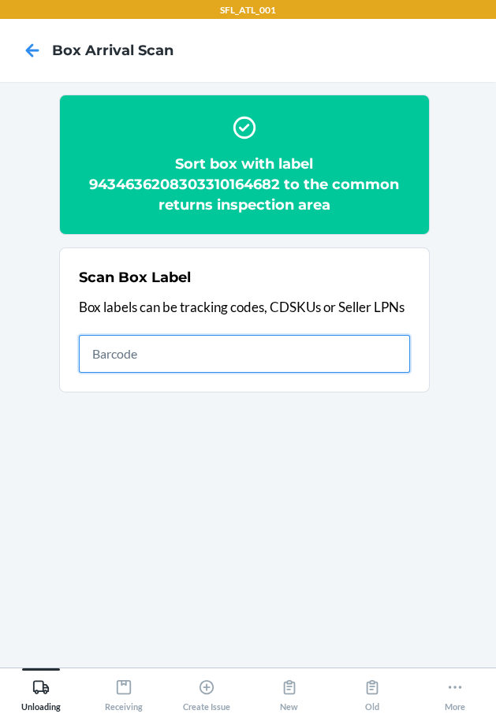
click at [382, 369] on input "text" at bounding box center [244, 354] width 331 height 38
type input "420302599434636106023299773134"
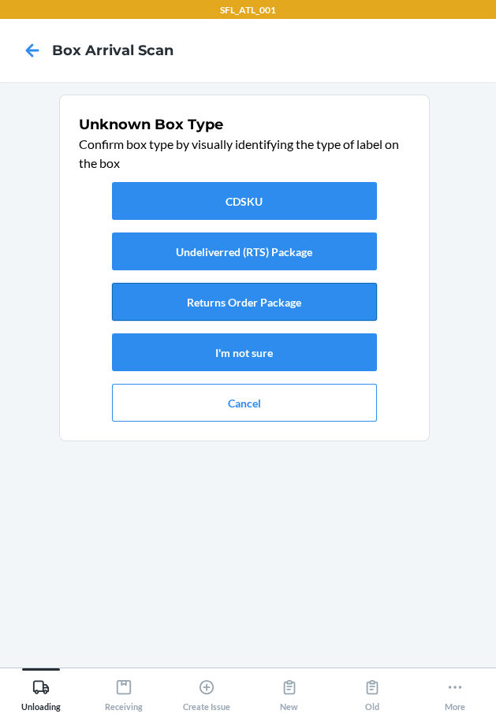
click at [318, 299] on button "Returns Order Package" at bounding box center [244, 302] width 265 height 38
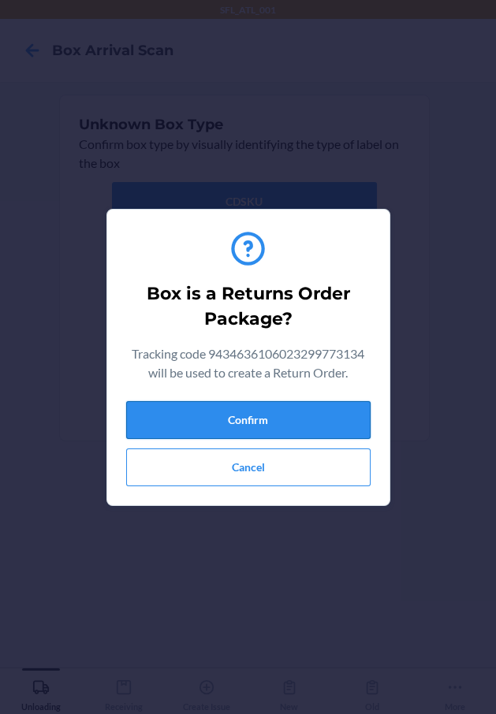
click at [320, 407] on button "Confirm" at bounding box center [248, 420] width 244 height 38
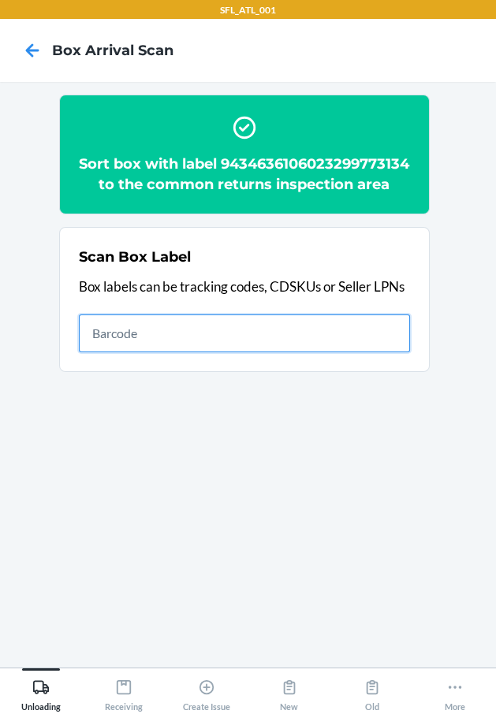
click at [363, 344] on input "text" at bounding box center [244, 333] width 331 height 38
type input "420302599434636106023300469728"
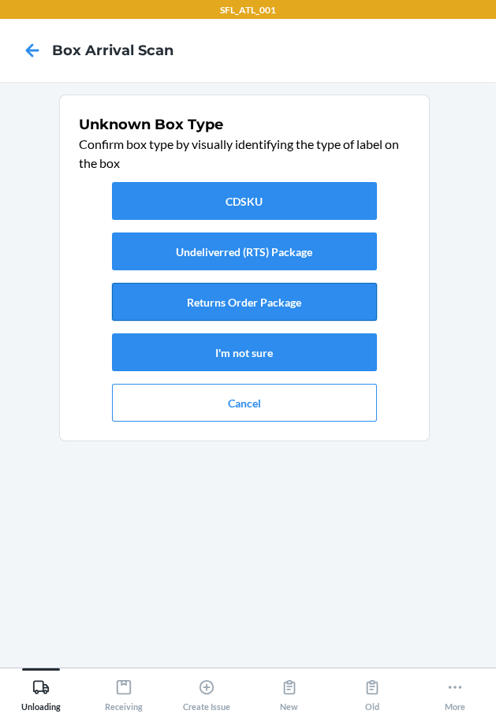
click at [291, 299] on button "Returns Order Package" at bounding box center [244, 302] width 265 height 38
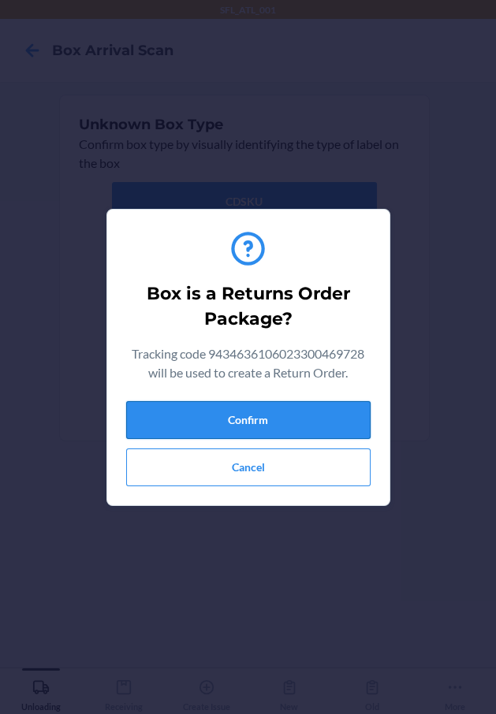
click at [337, 428] on button "Confirm" at bounding box center [248, 420] width 244 height 38
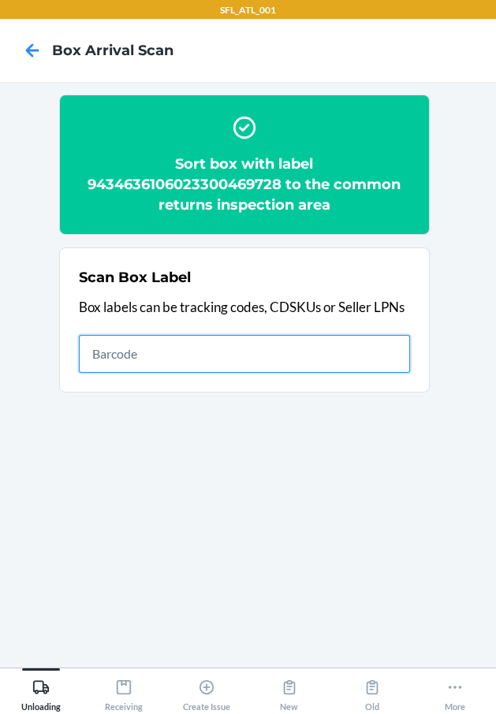
click at [169, 358] on input "text" at bounding box center [244, 354] width 331 height 38
type input "420302599434636106023300516095"
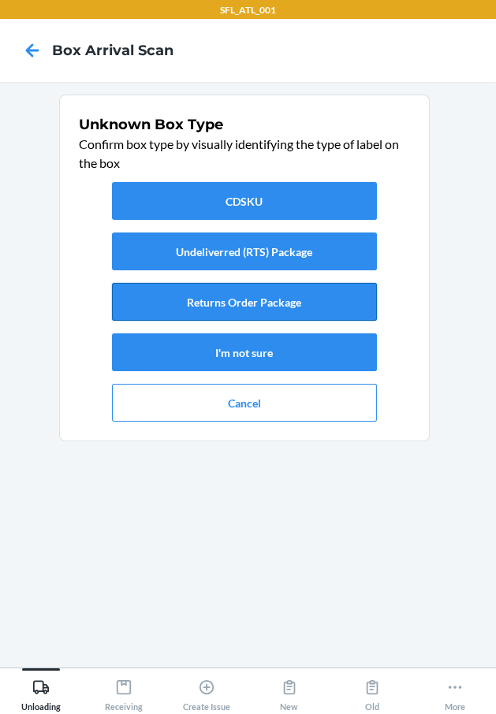
click at [312, 307] on button "Returns Order Package" at bounding box center [244, 302] width 265 height 38
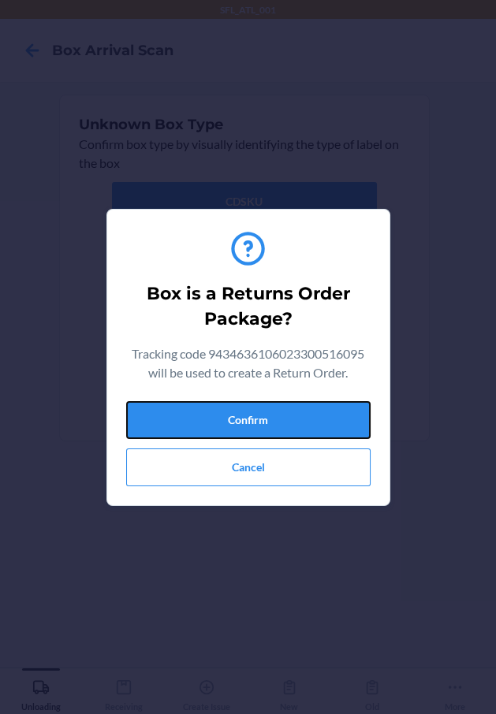
drag, startPoint x: 355, startPoint y: 407, endPoint x: 463, endPoint y: 464, distance: 122.7
click at [368, 418] on button "Confirm" at bounding box center [248, 420] width 244 height 38
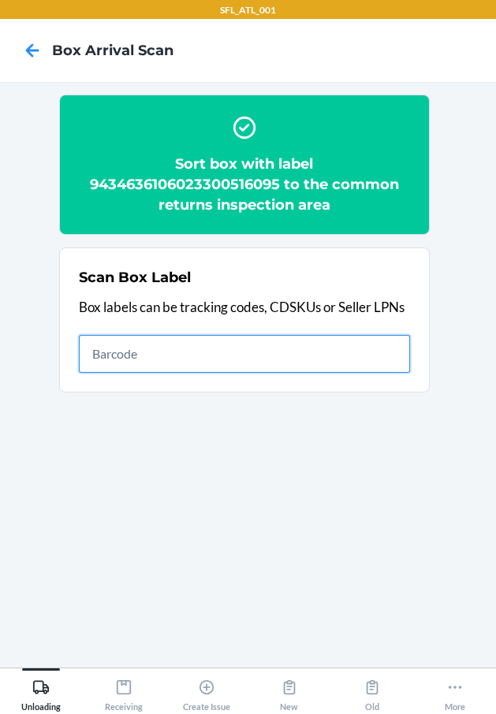
click at [281, 355] on input "text" at bounding box center [244, 354] width 331 height 38
type input "420302599434636106023299321120"
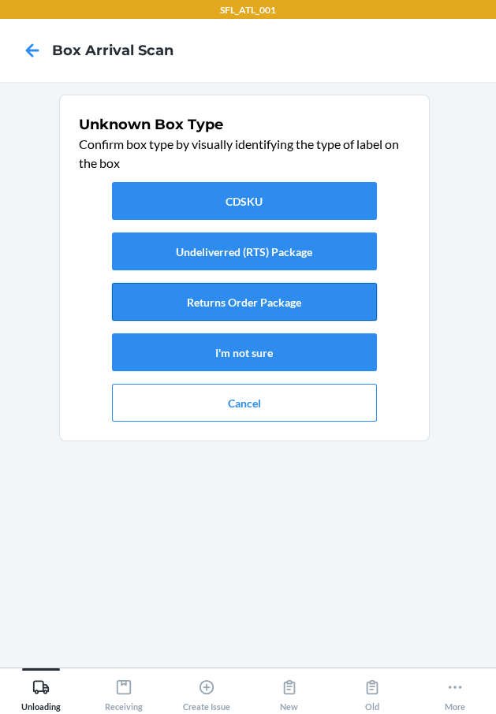
click at [292, 299] on button "Returns Order Package" at bounding box center [244, 302] width 265 height 38
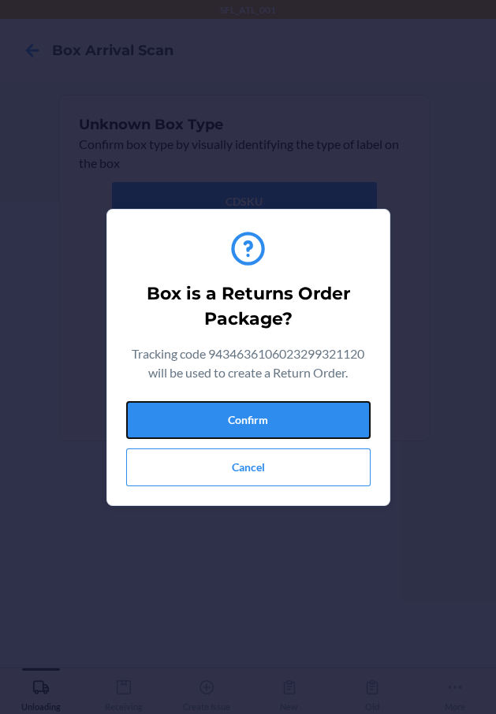
drag, startPoint x: 317, startPoint y: 415, endPoint x: 459, endPoint y: 429, distance: 143.3
click at [318, 415] on button "Confirm" at bounding box center [248, 420] width 244 height 38
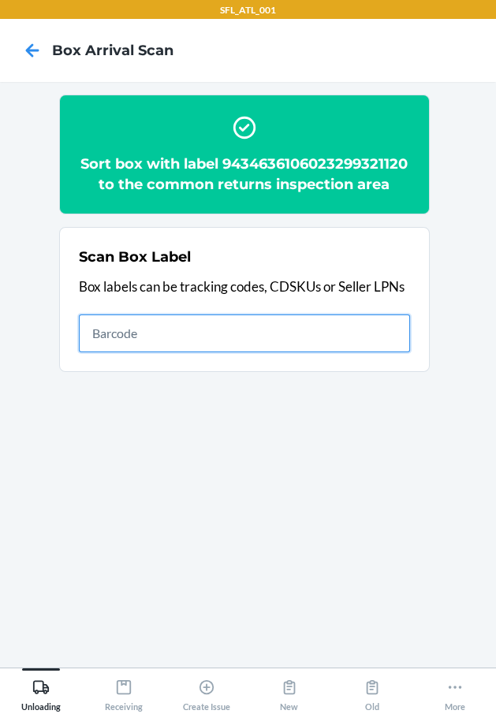
click at [342, 327] on input "text" at bounding box center [244, 333] width 331 height 38
type input "420302599434636106023300899235"
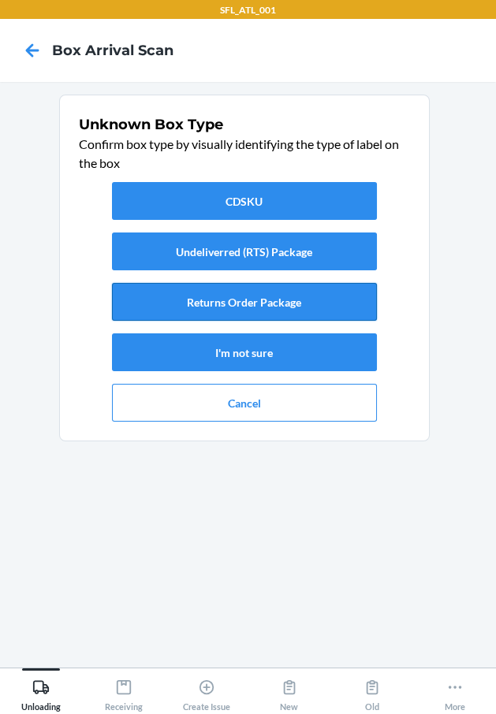
click at [314, 304] on button "Returns Order Package" at bounding box center [244, 302] width 265 height 38
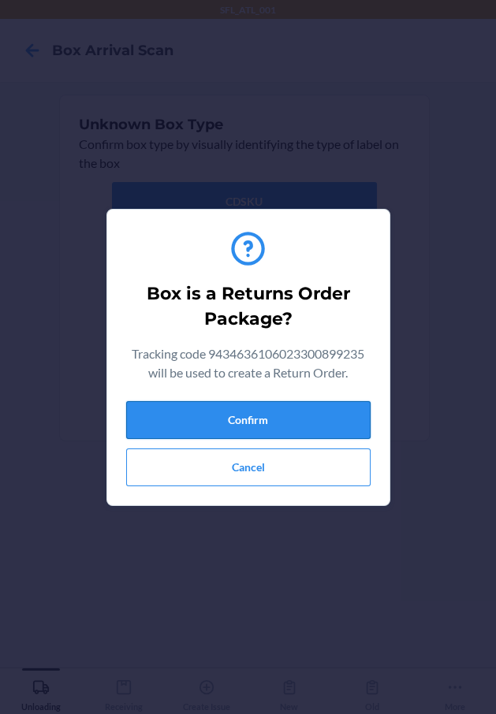
click at [311, 417] on button "Confirm" at bounding box center [248, 420] width 244 height 38
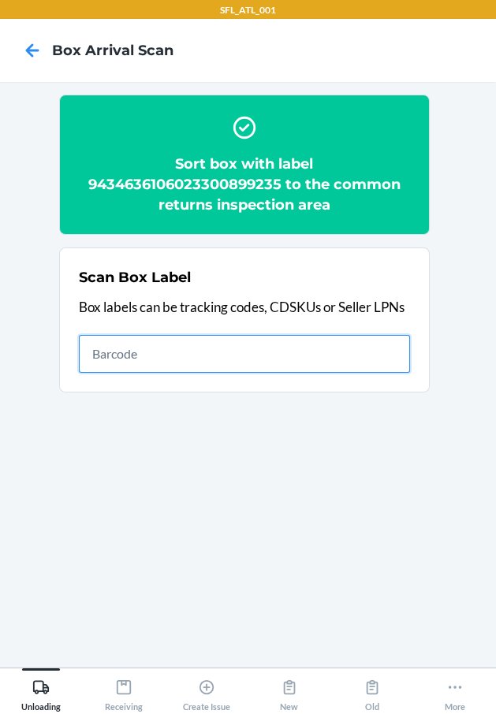
click at [323, 363] on input "text" at bounding box center [244, 354] width 331 height 38
type input "420302599434636106023300640684"
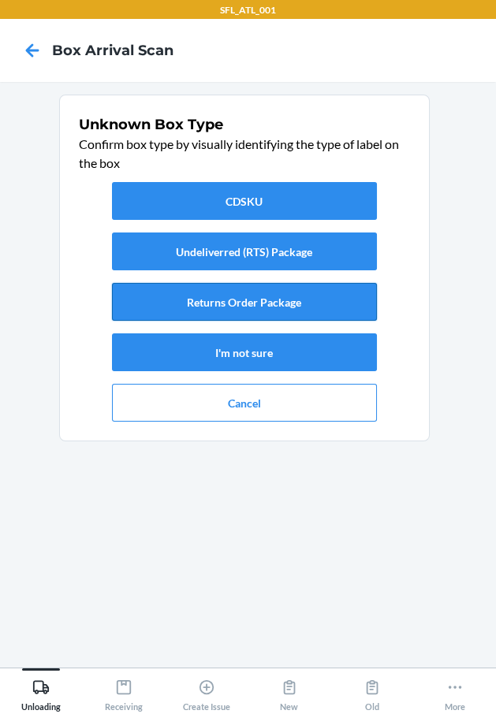
click at [266, 300] on button "Returns Order Package" at bounding box center [244, 302] width 265 height 38
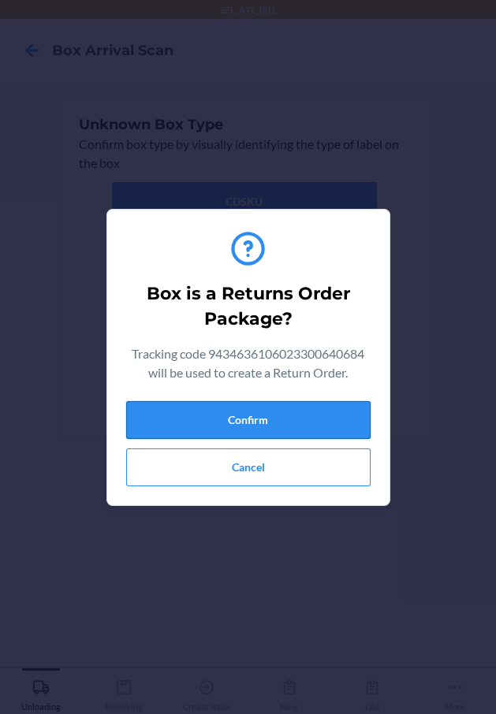
click at [311, 419] on button "Confirm" at bounding box center [248, 420] width 244 height 38
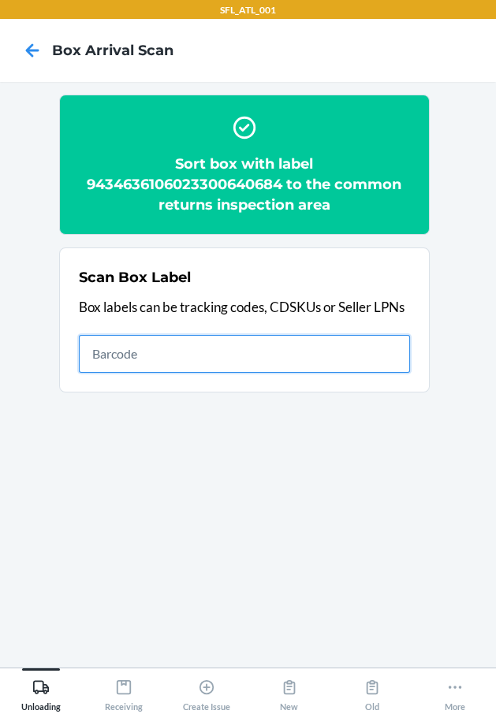
click at [377, 353] on input "text" at bounding box center [244, 354] width 331 height 38
type input "420302599434636106023300785019"
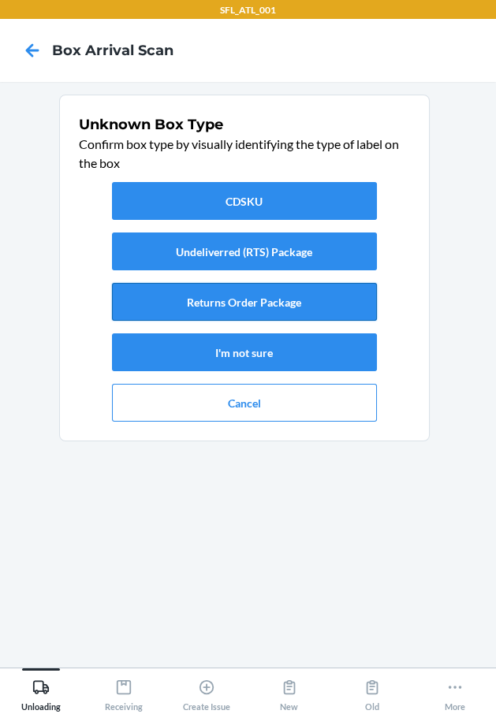
click at [332, 304] on button "Returns Order Package" at bounding box center [244, 302] width 265 height 38
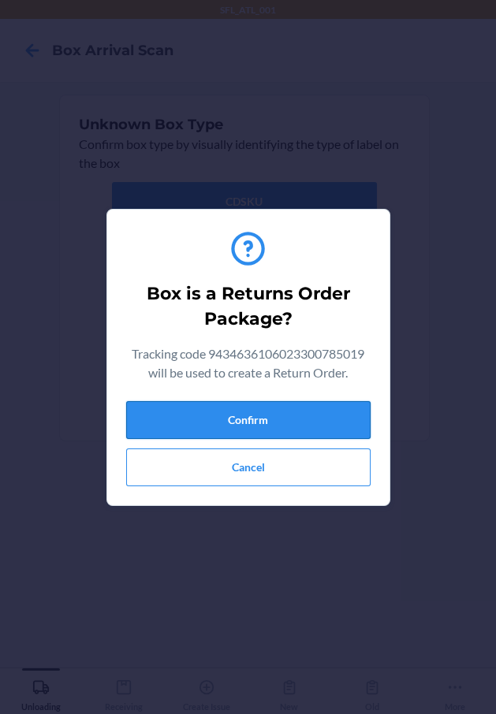
click at [331, 428] on button "Confirm" at bounding box center [248, 420] width 244 height 38
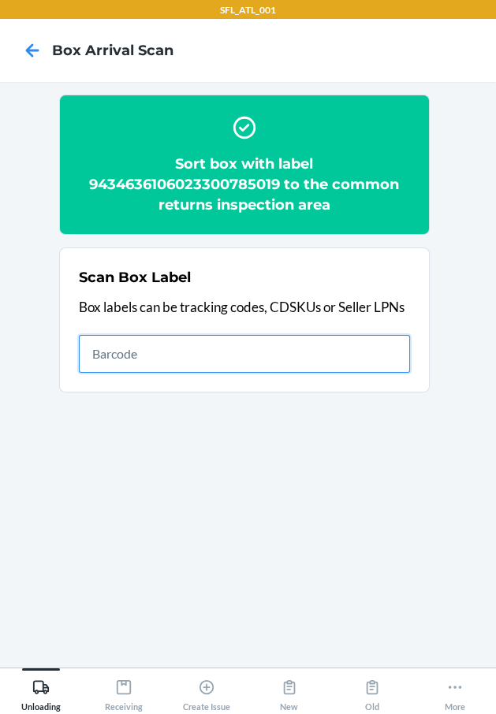
click at [174, 355] on input "text" at bounding box center [244, 354] width 331 height 38
type input "420302599434636106023300208464"
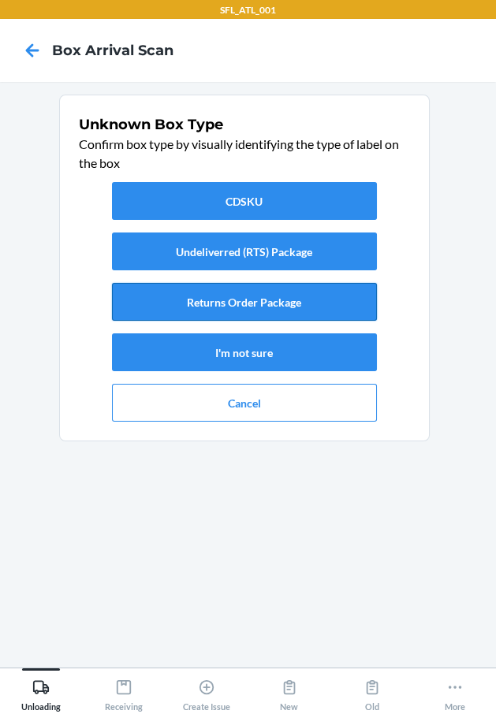
click at [212, 297] on button "Returns Order Package" at bounding box center [244, 302] width 265 height 38
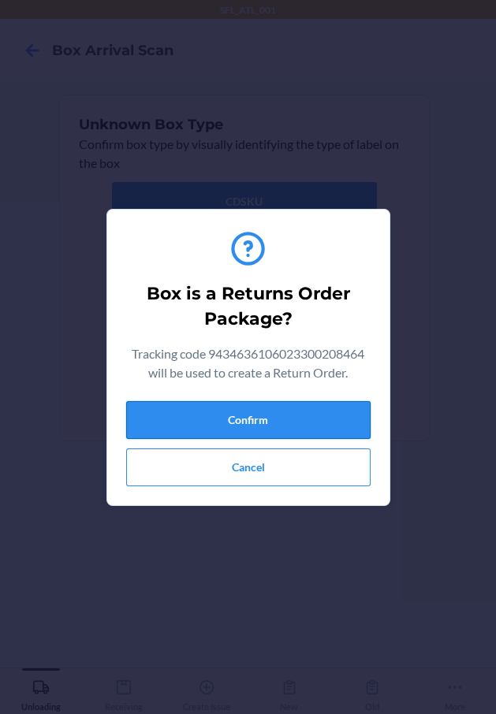
click at [239, 408] on button "Confirm" at bounding box center [248, 420] width 244 height 38
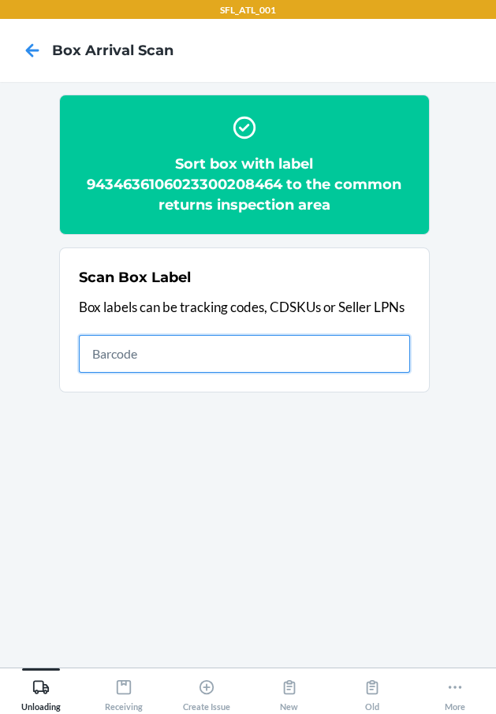
click at [359, 363] on input "text" at bounding box center [244, 354] width 331 height 38
type input "420302599434636106023299920484"
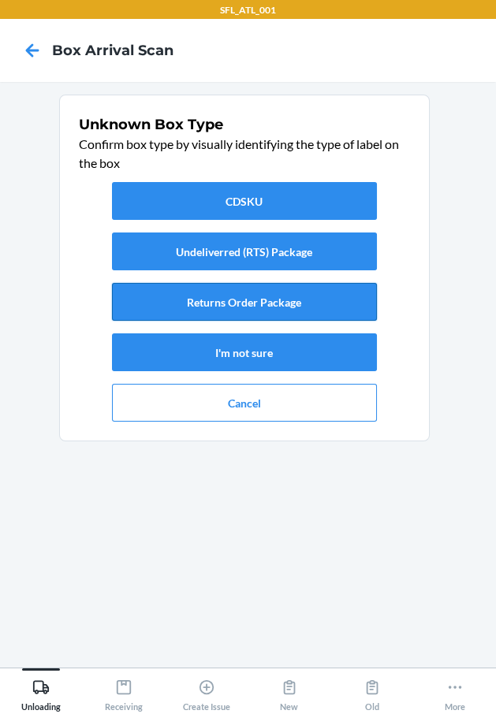
click at [322, 297] on button "Returns Order Package" at bounding box center [244, 302] width 265 height 38
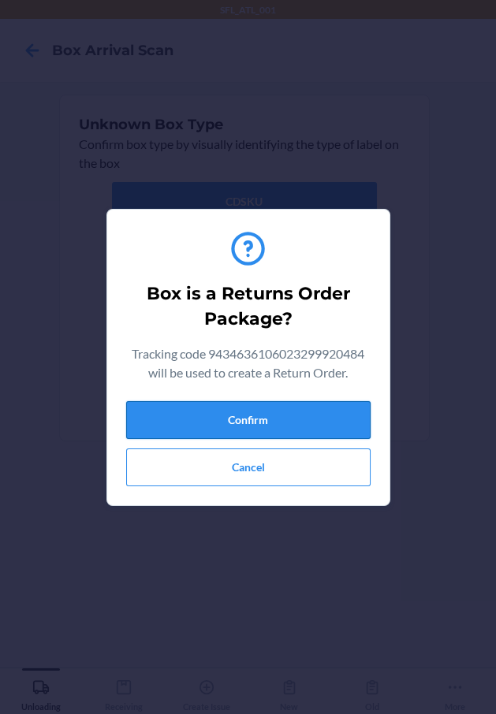
click at [282, 418] on button "Confirm" at bounding box center [248, 420] width 244 height 38
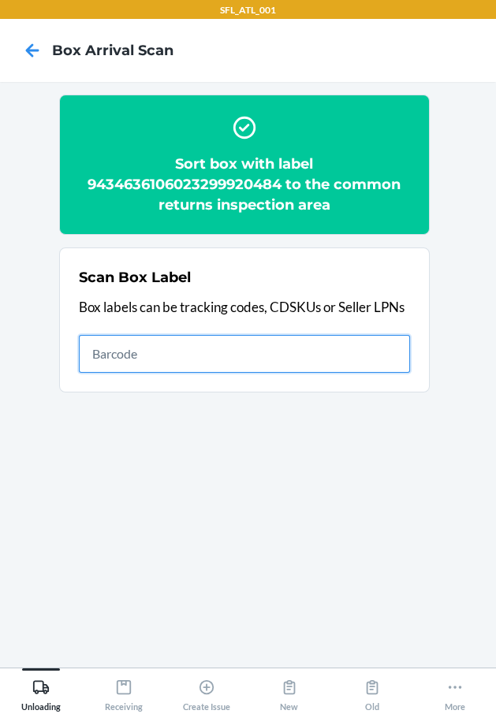
click at [347, 353] on input "text" at bounding box center [244, 354] width 331 height 38
type input "420302599434636106023300276883"
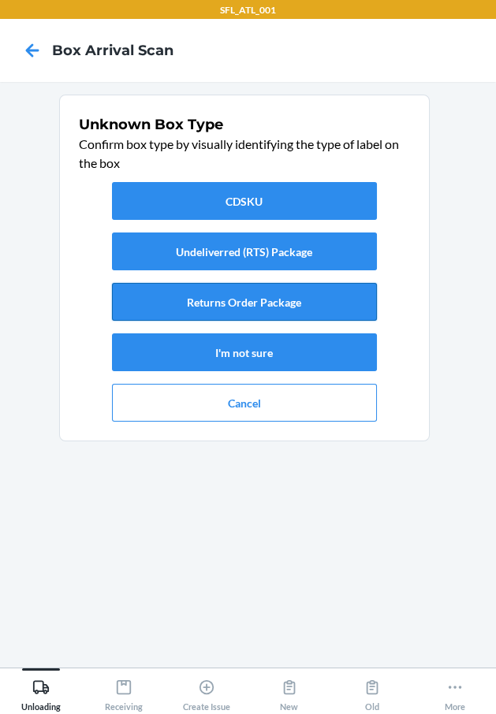
click at [311, 294] on button "Returns Order Package" at bounding box center [244, 302] width 265 height 38
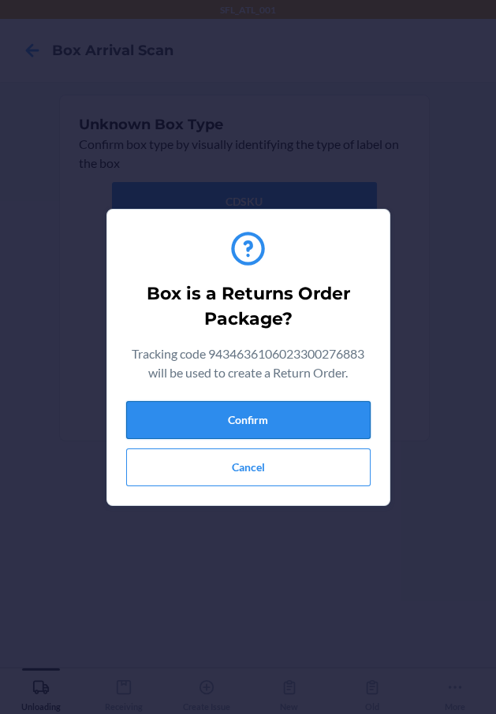
drag, startPoint x: 319, startPoint y: 420, endPoint x: 351, endPoint y: 436, distance: 35.2
click at [330, 427] on button "Confirm" at bounding box center [248, 420] width 244 height 38
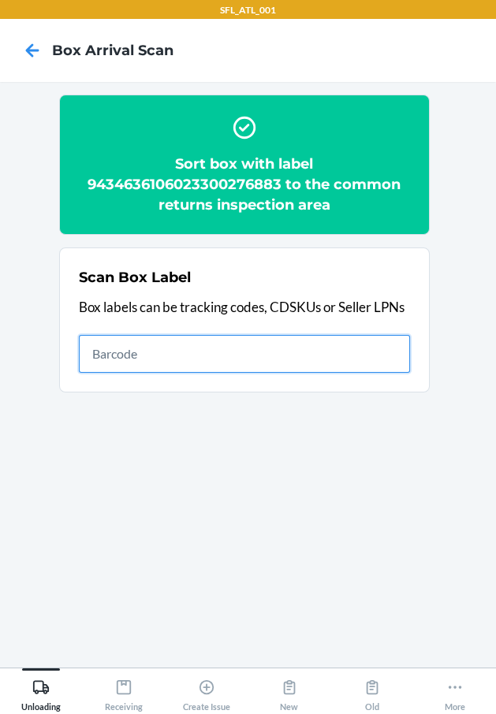
click at [198, 356] on input "text" at bounding box center [244, 354] width 331 height 38
type input "420302599434636106023300054108"
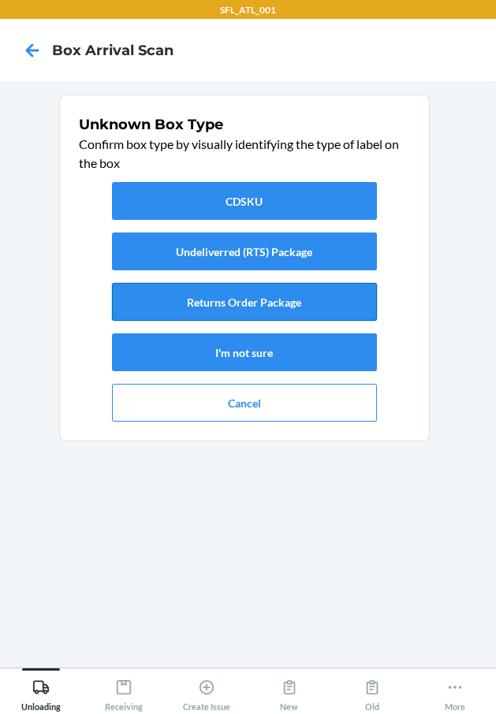
click at [275, 296] on button "Returns Order Package" at bounding box center [244, 302] width 265 height 38
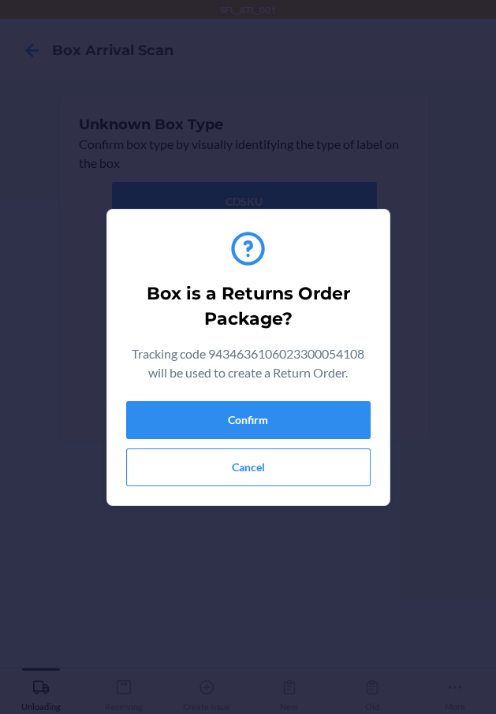
click at [330, 441] on div "Confirm Cancel" at bounding box center [248, 443] width 244 height 85
click at [322, 422] on button "Confirm" at bounding box center [248, 420] width 244 height 38
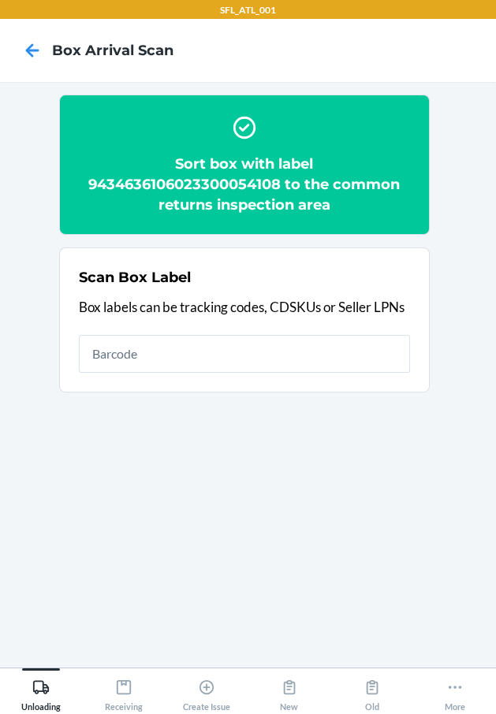
drag, startPoint x: 385, startPoint y: 378, endPoint x: 379, endPoint y: 367, distance: 12.3
click at [384, 375] on section "Scan Box Label Box labels can be tracking codes, CDSKUs or Seller LPNs" at bounding box center [244, 319] width 370 height 145
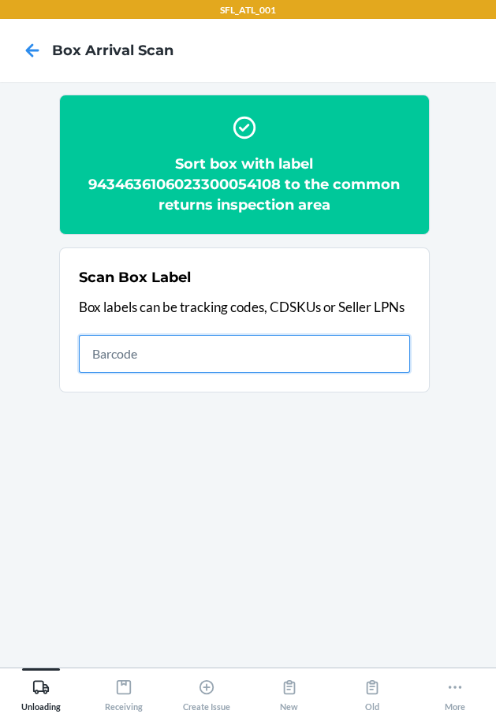
click at [378, 364] on input "text" at bounding box center [244, 354] width 331 height 38
type input "420302599434636106023300476085"
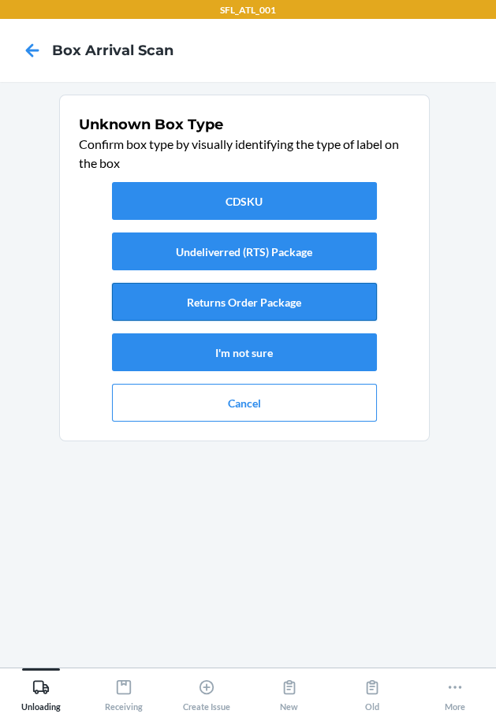
click at [342, 299] on button "Returns Order Package" at bounding box center [244, 302] width 265 height 38
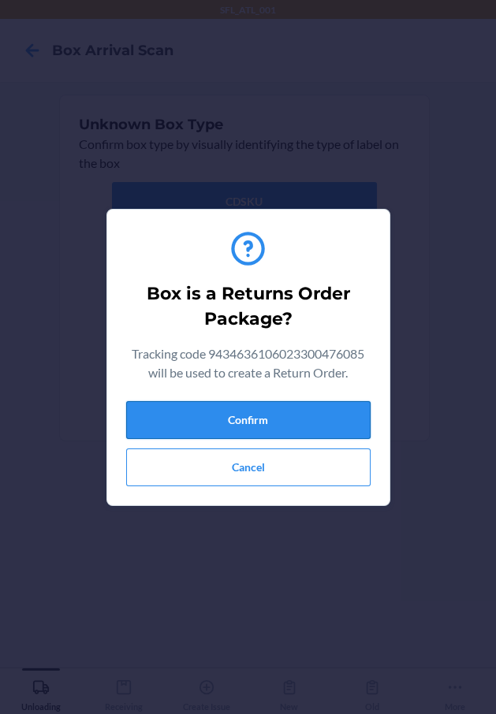
drag, startPoint x: 329, startPoint y: 407, endPoint x: 362, endPoint y: 415, distance: 33.3
click at [329, 409] on button "Confirm" at bounding box center [248, 420] width 244 height 38
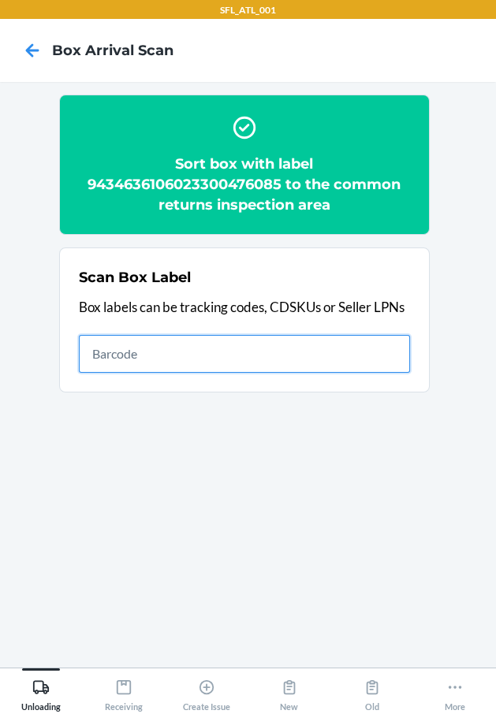
click at [261, 352] on input "text" at bounding box center [244, 354] width 331 height 38
type input "420302599434636106023301761869"
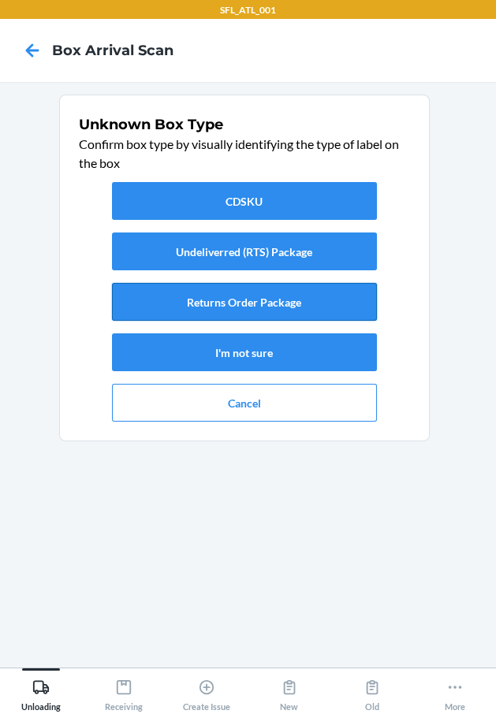
click at [254, 300] on button "Returns Order Package" at bounding box center [244, 302] width 265 height 38
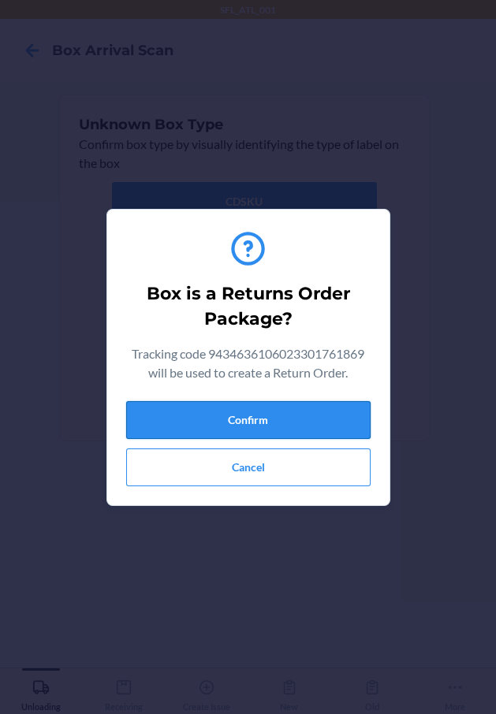
click at [288, 412] on button "Confirm" at bounding box center [248, 420] width 244 height 38
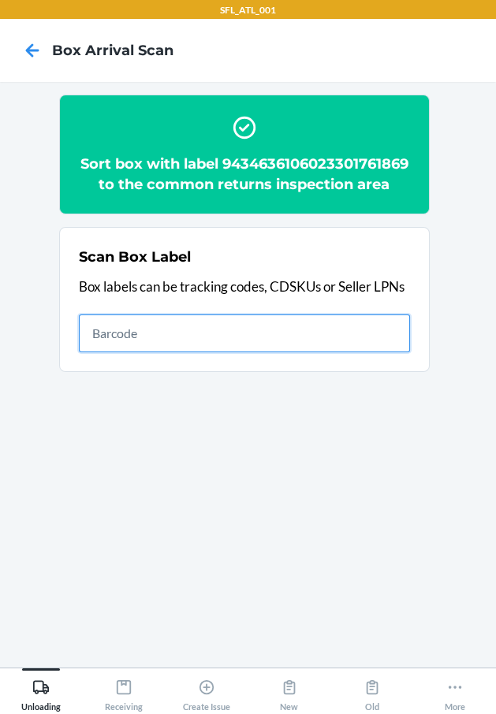
click at [393, 352] on input "text" at bounding box center [244, 333] width 331 height 38
type input "420302599434636106023300707509"
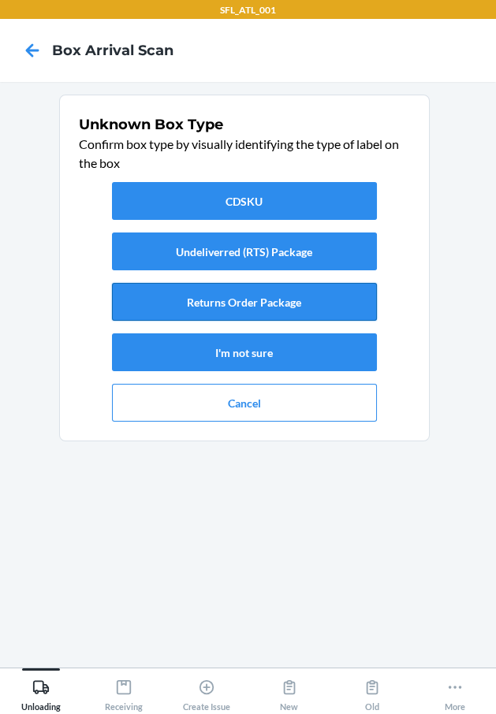
click at [201, 303] on button "Returns Order Package" at bounding box center [244, 302] width 265 height 38
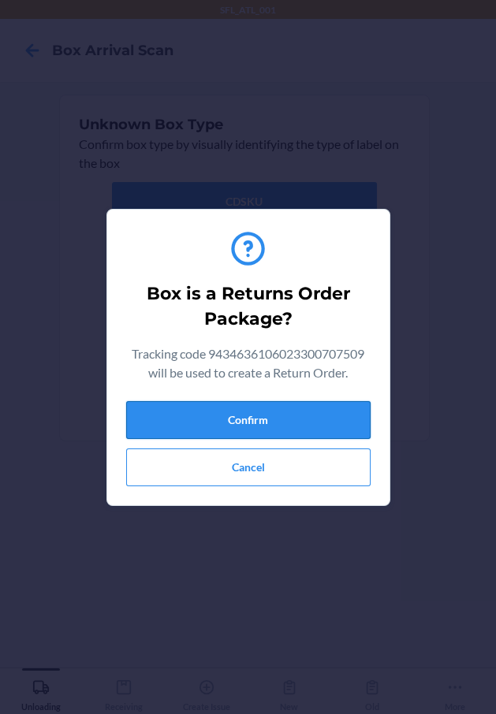
click at [332, 417] on button "Confirm" at bounding box center [248, 420] width 244 height 38
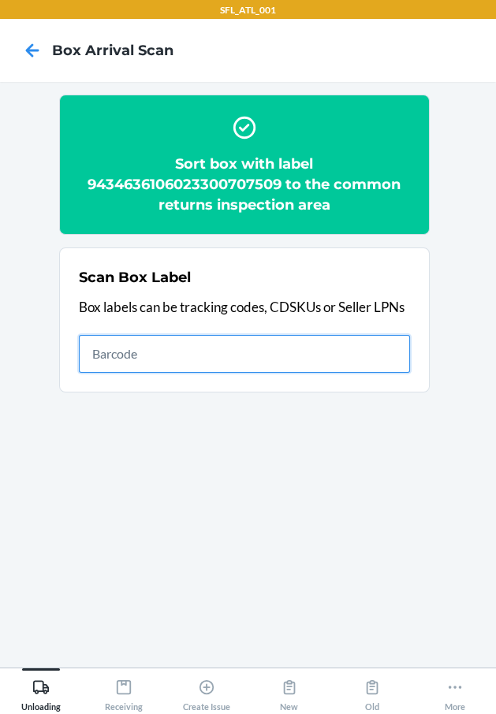
click at [136, 361] on input "text" at bounding box center [244, 354] width 331 height 38
type input "420302599434636106023300731856"
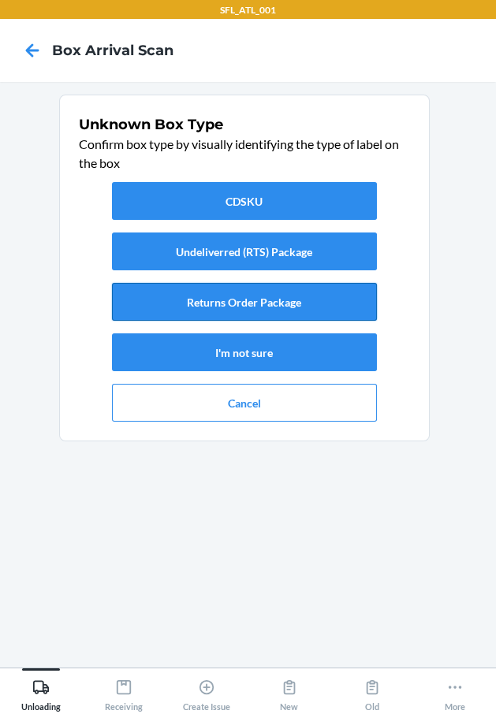
click at [229, 304] on button "Returns Order Package" at bounding box center [244, 302] width 265 height 38
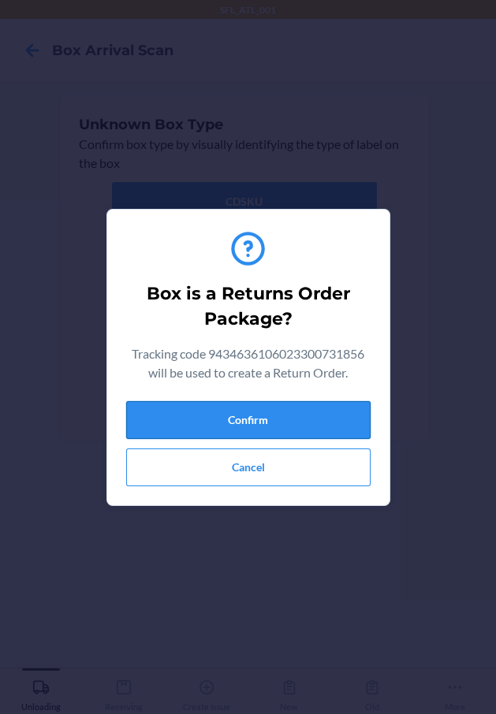
click at [310, 405] on button "Confirm" at bounding box center [248, 420] width 244 height 38
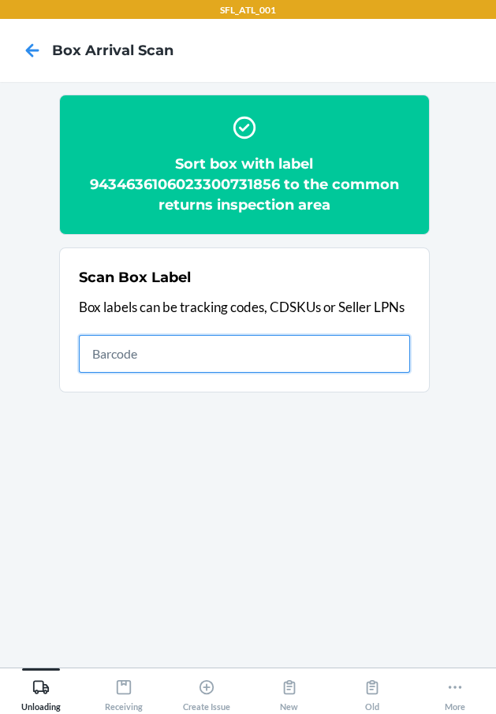
click at [233, 355] on input "text" at bounding box center [244, 354] width 331 height 38
type input "420302599434636106023300134183"
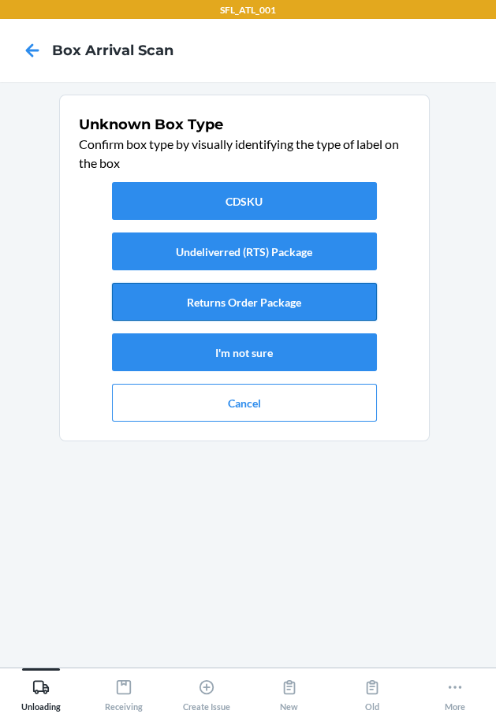
click at [319, 296] on button "Returns Order Package" at bounding box center [244, 302] width 265 height 38
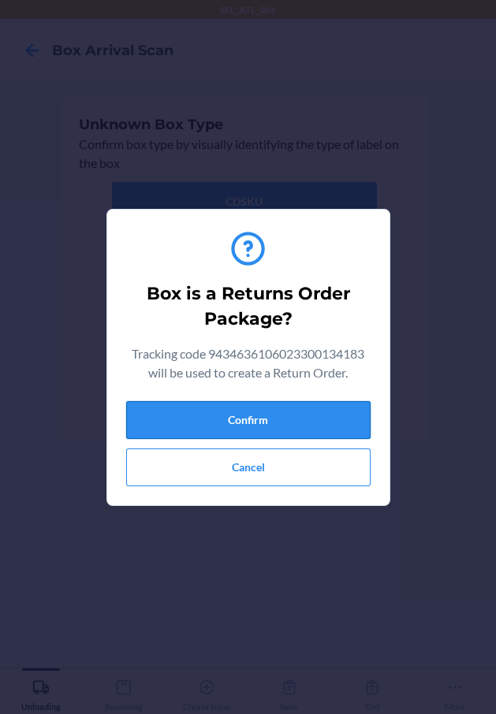
click at [325, 425] on button "Confirm" at bounding box center [248, 420] width 244 height 38
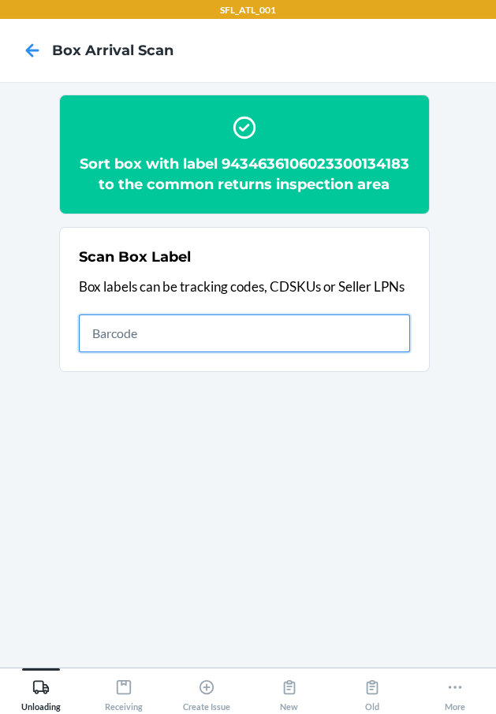
click at [195, 341] on input "text" at bounding box center [244, 333] width 331 height 38
type input "420302599434636106023299299665"
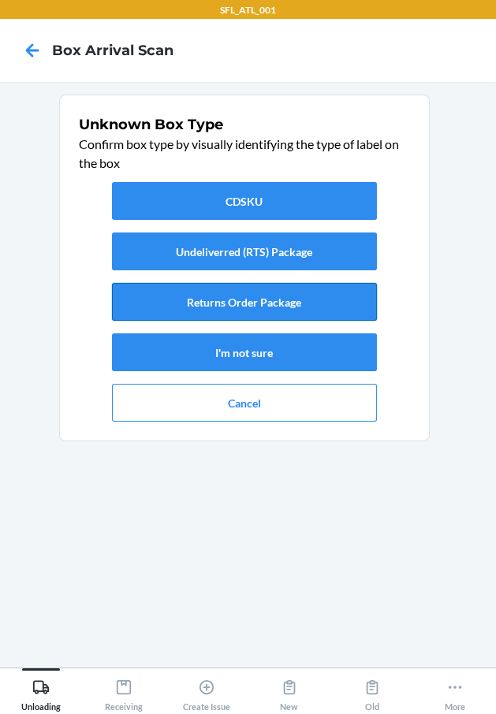
click at [332, 298] on button "Returns Order Package" at bounding box center [244, 302] width 265 height 38
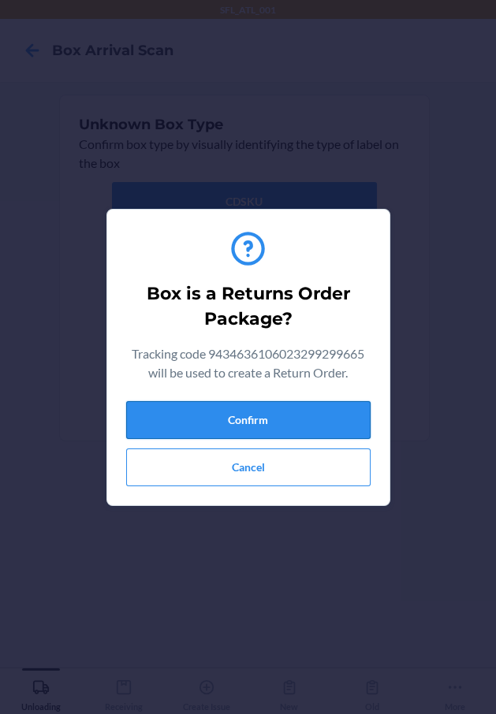
click at [284, 422] on button "Confirm" at bounding box center [248, 420] width 244 height 38
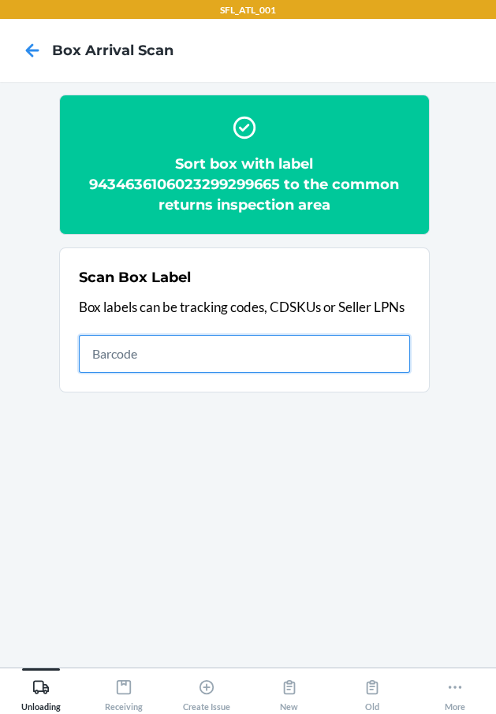
click at [305, 367] on input "text" at bounding box center [244, 354] width 331 height 38
type input "420302599434636106023300244509"
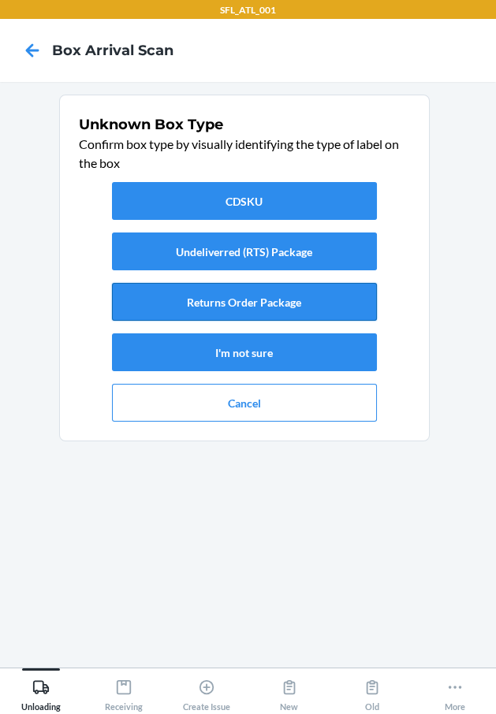
click at [242, 292] on button "Returns Order Package" at bounding box center [244, 302] width 265 height 38
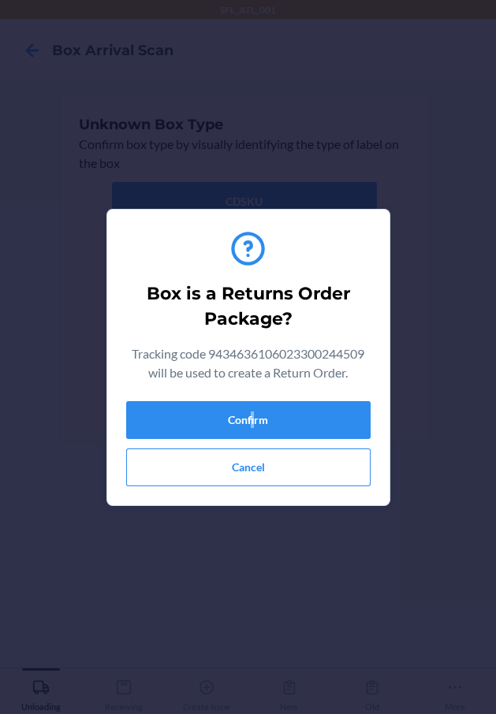
click at [255, 399] on div "Box is a Returns Order Package? Tracking code 9434636106023300244509 will be us…" at bounding box center [248, 357] width 244 height 270
click at [269, 406] on button "Confirm" at bounding box center [248, 420] width 244 height 38
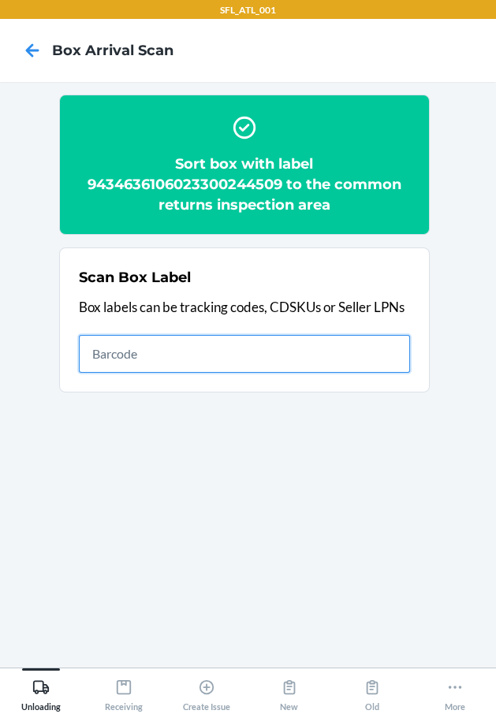
click at [379, 357] on input "text" at bounding box center [244, 354] width 331 height 38
type input "420302599434636106023301560431"
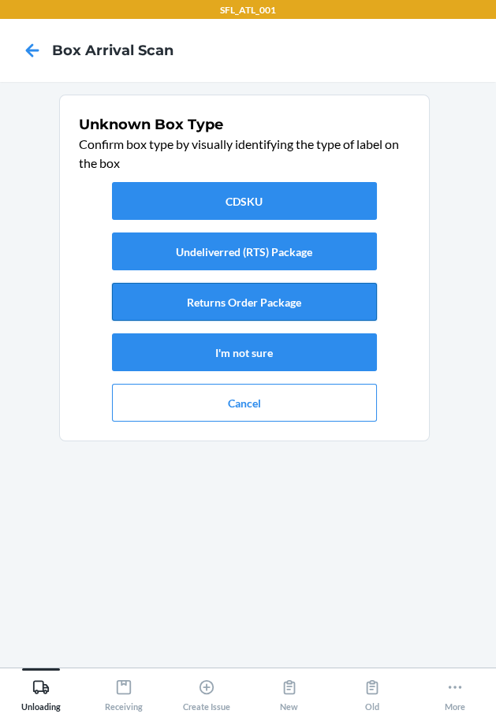
click at [277, 303] on button "Returns Order Package" at bounding box center [244, 302] width 265 height 38
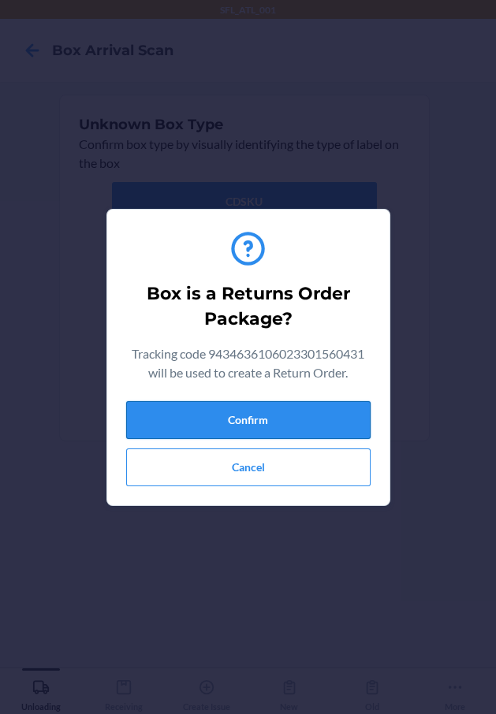
click at [300, 411] on button "Confirm" at bounding box center [248, 420] width 244 height 38
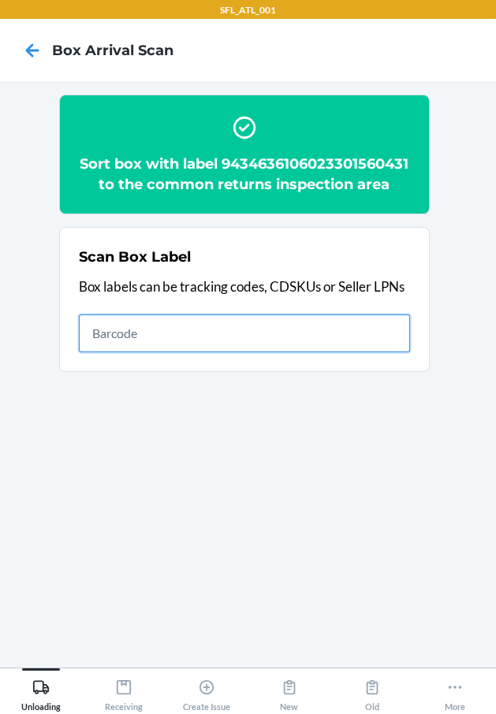
click at [370, 352] on input "text" at bounding box center [244, 333] width 331 height 38
type input "420302599434636106023300864844"
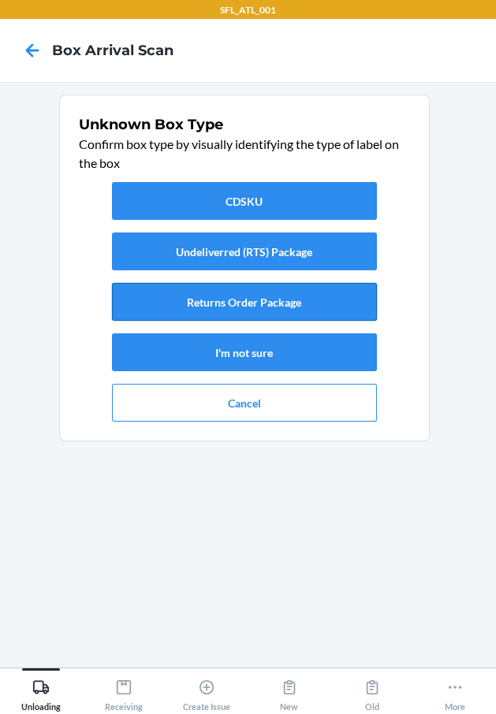
click at [281, 288] on button "Returns Order Package" at bounding box center [244, 302] width 265 height 38
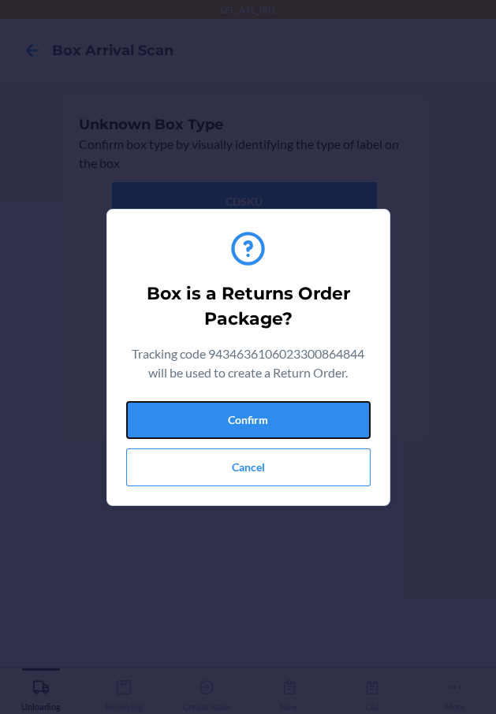
drag, startPoint x: 320, startPoint y: 419, endPoint x: 374, endPoint y: 420, distance: 54.4
click at [329, 421] on button "Confirm" at bounding box center [248, 420] width 244 height 38
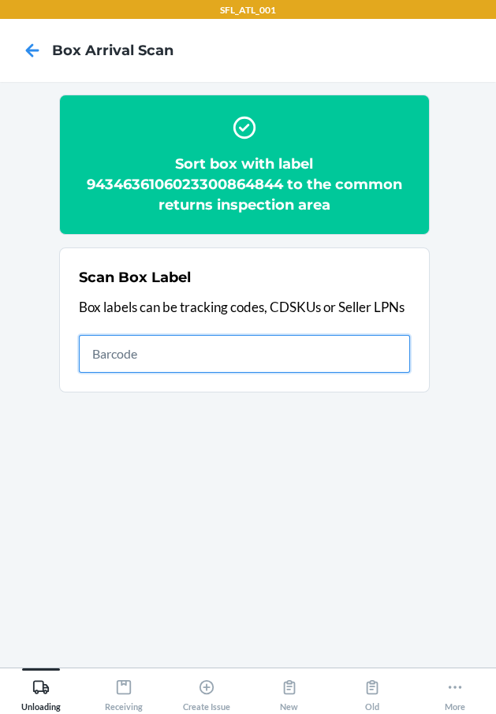
click at [350, 340] on input "text" at bounding box center [244, 354] width 331 height 38
type input "420302599434636208303310137488"
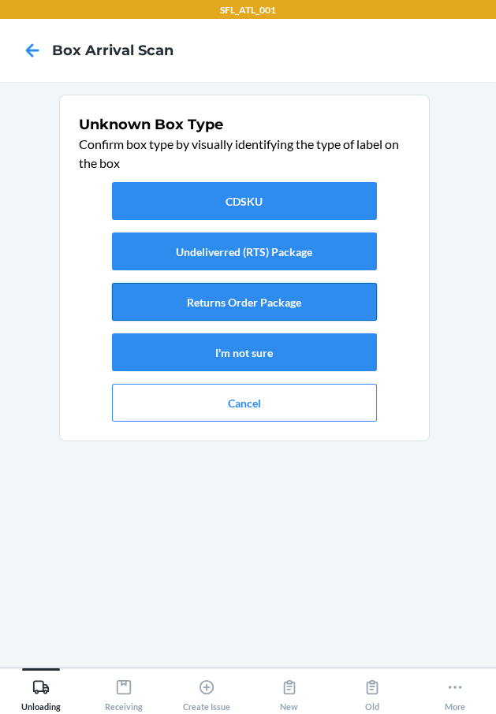
click at [241, 288] on button "Returns Order Package" at bounding box center [244, 302] width 265 height 38
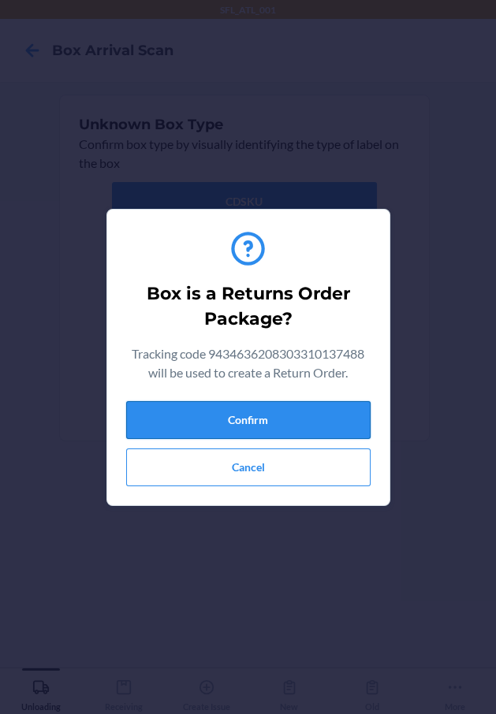
click at [335, 418] on button "Confirm" at bounding box center [248, 420] width 244 height 38
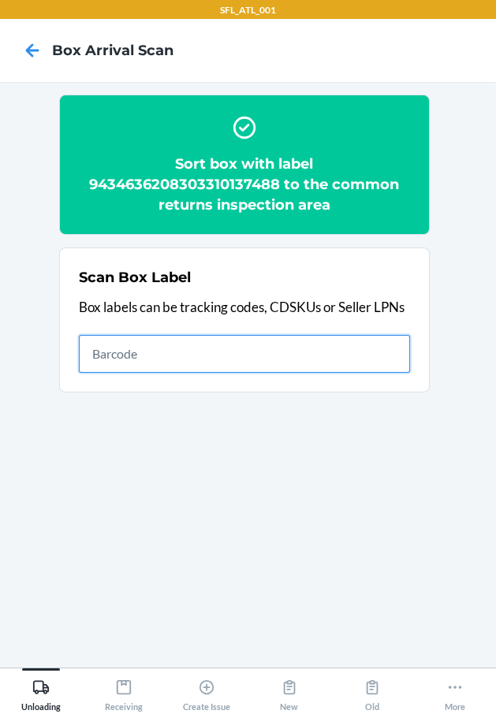
click at [337, 365] on input "text" at bounding box center [244, 354] width 331 height 38
type input "420302599434636106023299971202"
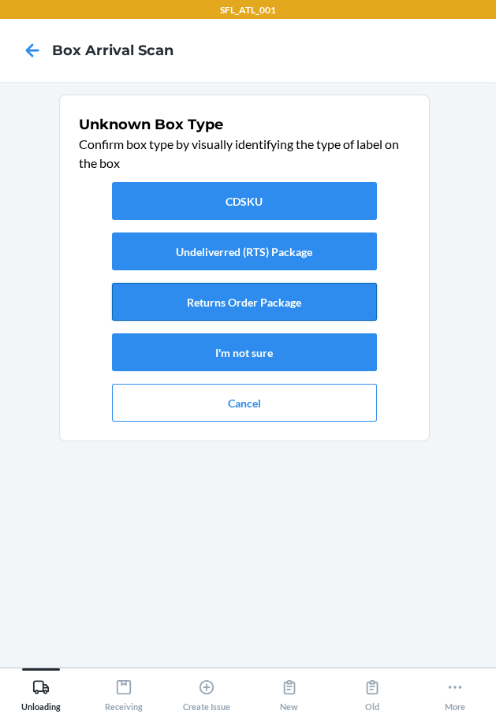
click at [236, 292] on button "Returns Order Package" at bounding box center [244, 302] width 265 height 38
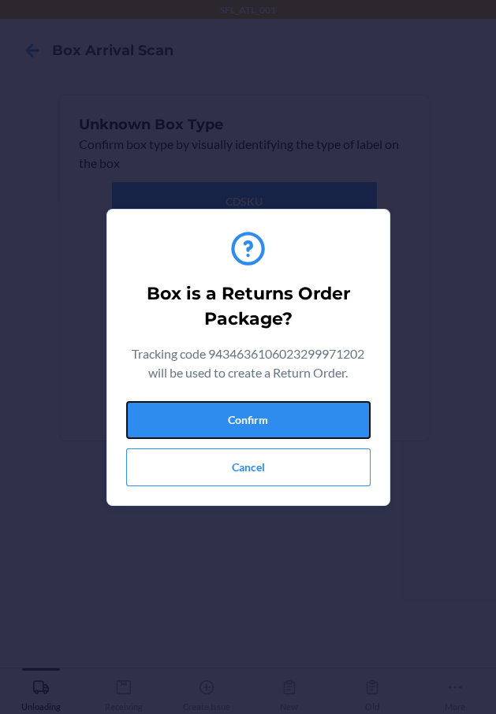
drag, startPoint x: 293, startPoint y: 408, endPoint x: 482, endPoint y: 396, distance: 188.7
click at [299, 407] on button "Confirm" at bounding box center [248, 420] width 244 height 38
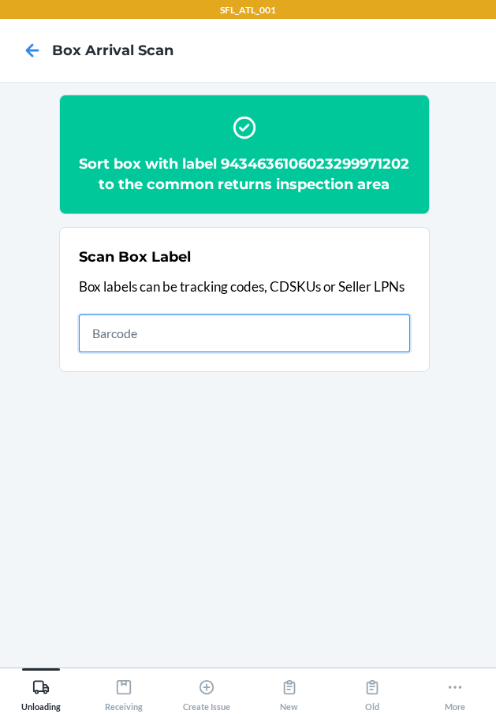
click at [327, 352] on input "text" at bounding box center [244, 333] width 331 height 38
type input "420302599434636106023300754053"
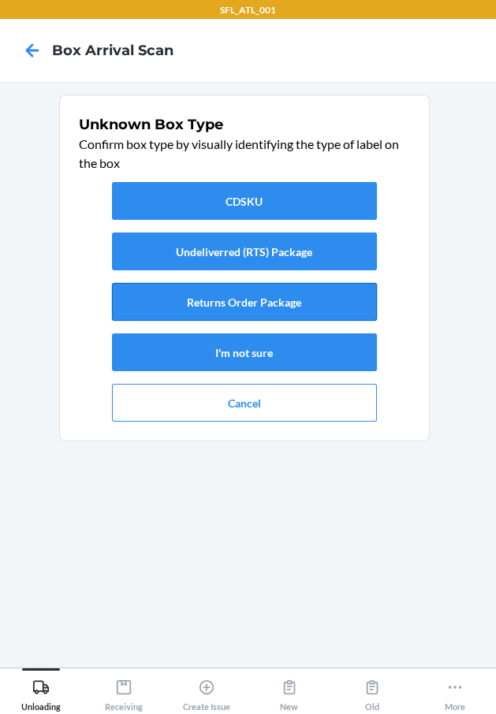
click at [276, 298] on button "Returns Order Package" at bounding box center [244, 302] width 265 height 38
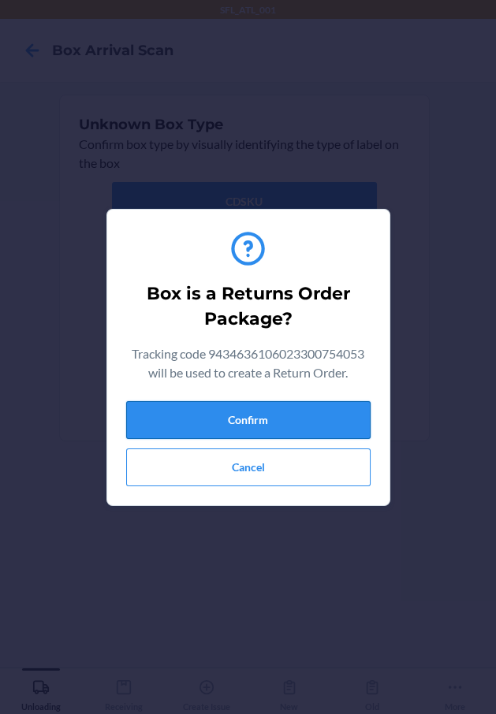
click at [306, 421] on button "Confirm" at bounding box center [248, 420] width 244 height 38
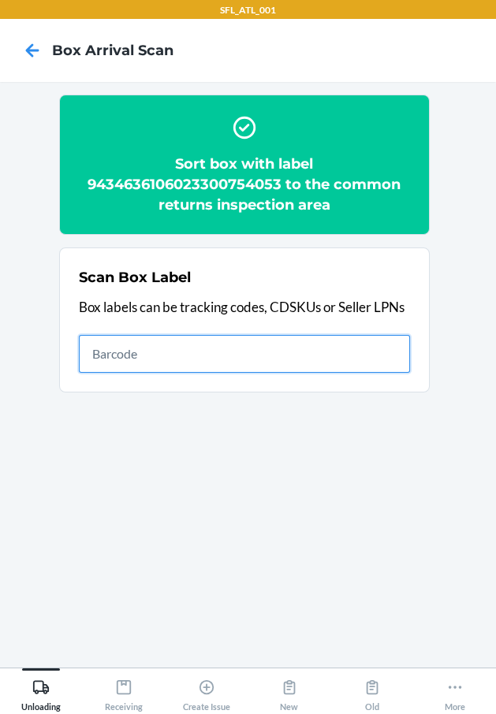
click at [300, 354] on input "text" at bounding box center [244, 354] width 331 height 38
type input "420302599434636106023300493259"
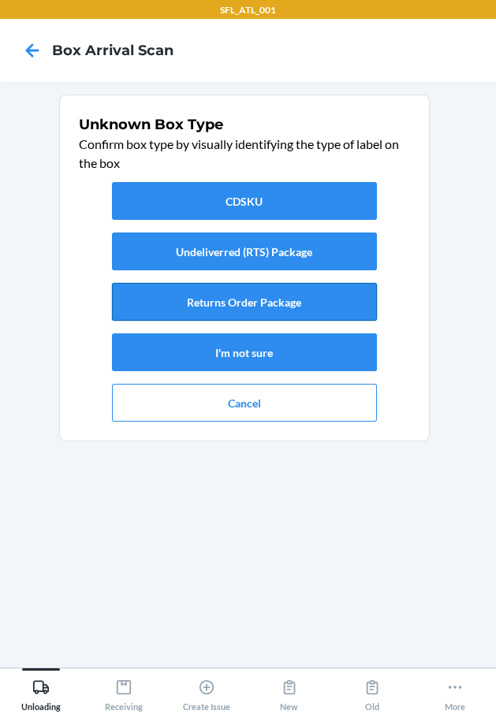
click at [278, 284] on button "Returns Order Package" at bounding box center [244, 302] width 265 height 38
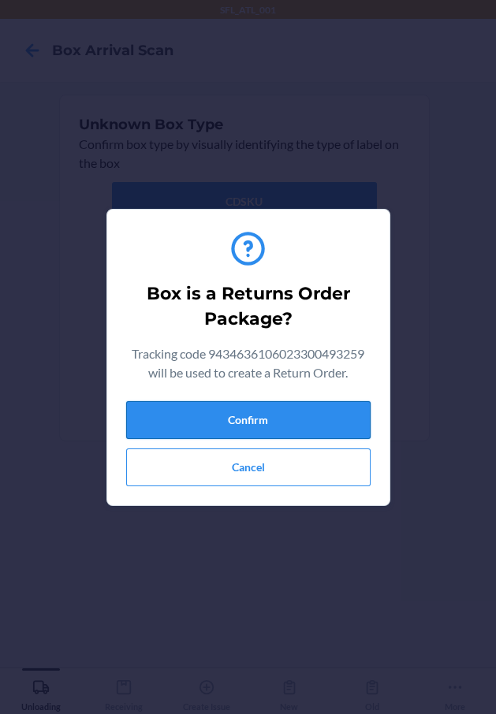
click at [298, 407] on button "Confirm" at bounding box center [248, 420] width 244 height 38
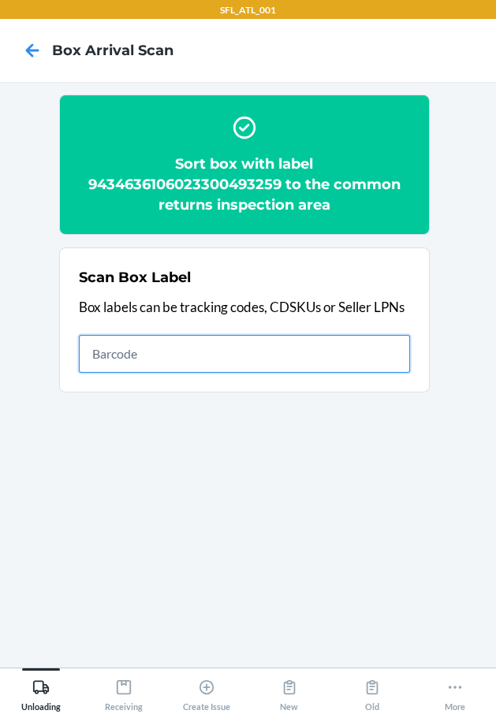
click at [375, 355] on input "text" at bounding box center [244, 354] width 331 height 38
type input "420302599434636106023300351658"
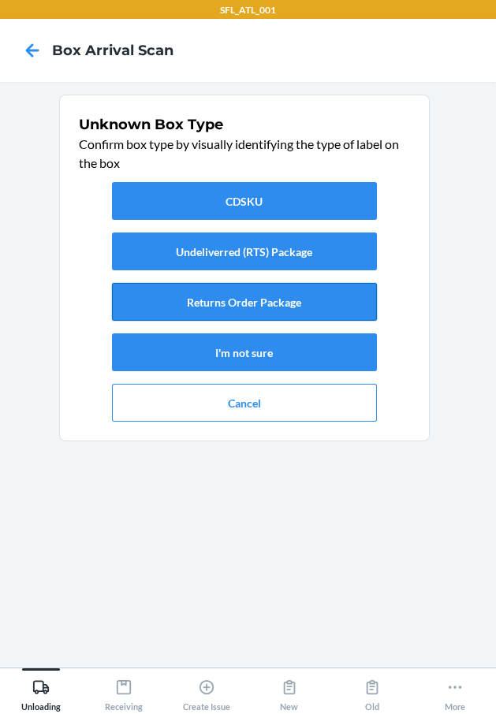
click at [340, 292] on button "Returns Order Package" at bounding box center [244, 302] width 265 height 38
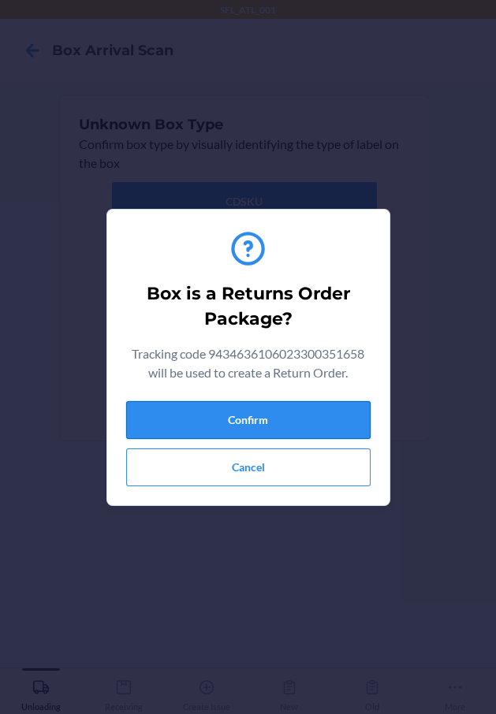
click at [325, 426] on button "Confirm" at bounding box center [248, 420] width 244 height 38
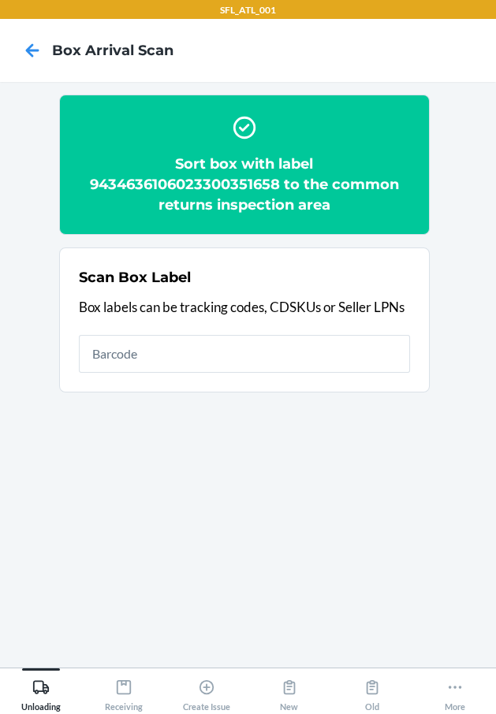
click at [363, 377] on section "Scan Box Label Box labels can be tracking codes, CDSKUs or Seller LPNs" at bounding box center [244, 319] width 370 height 145
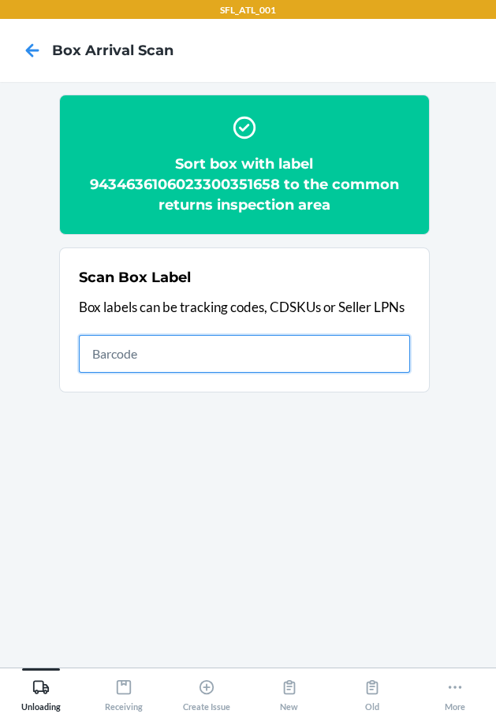
click at [357, 363] on input "text" at bounding box center [244, 354] width 331 height 38
type input "420302599434636106023299986756"
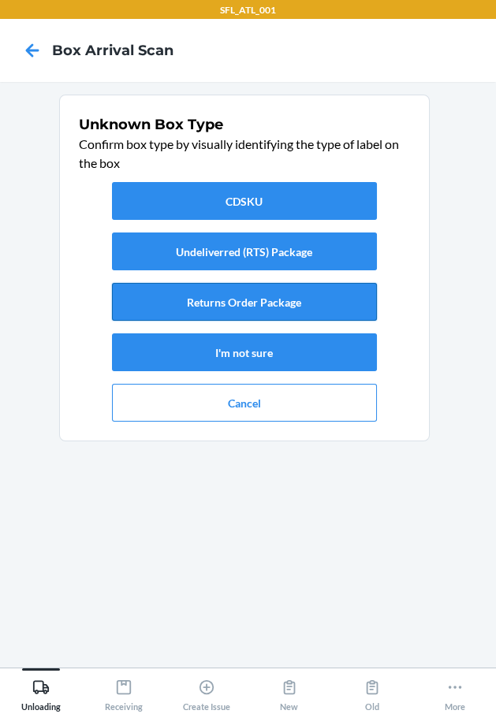
click at [340, 307] on button "Returns Order Package" at bounding box center [244, 302] width 265 height 38
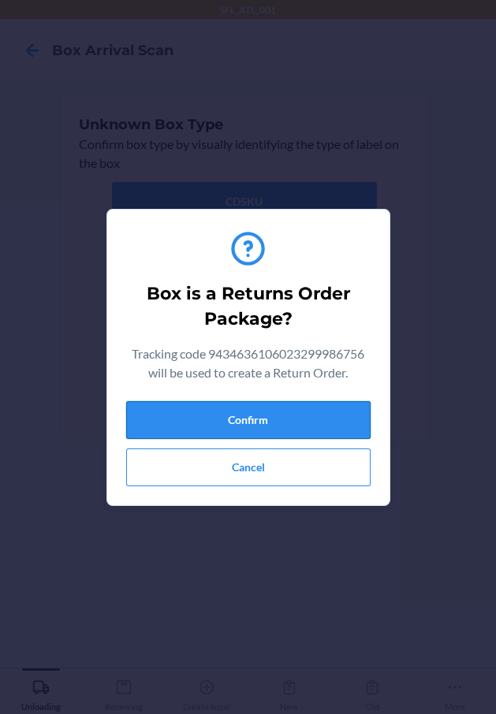
click at [319, 437] on div "Confirm Cancel" at bounding box center [248, 443] width 244 height 85
click at [318, 414] on button "Confirm" at bounding box center [248, 420] width 244 height 38
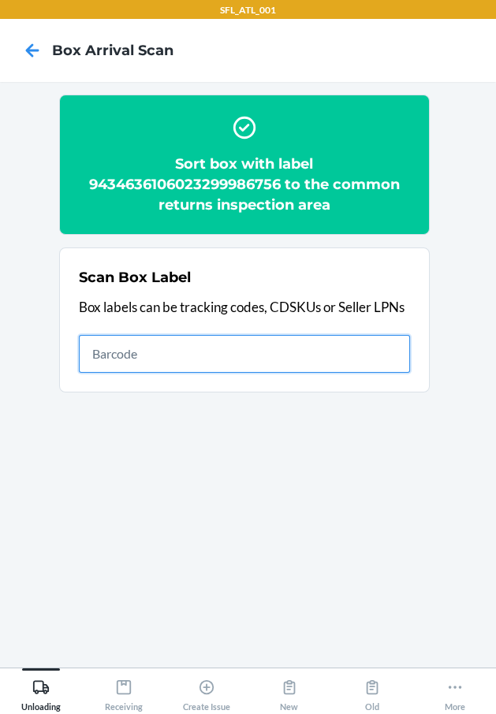
click at [352, 351] on input "text" at bounding box center [244, 354] width 331 height 38
type input "420302599434636106023300342915"
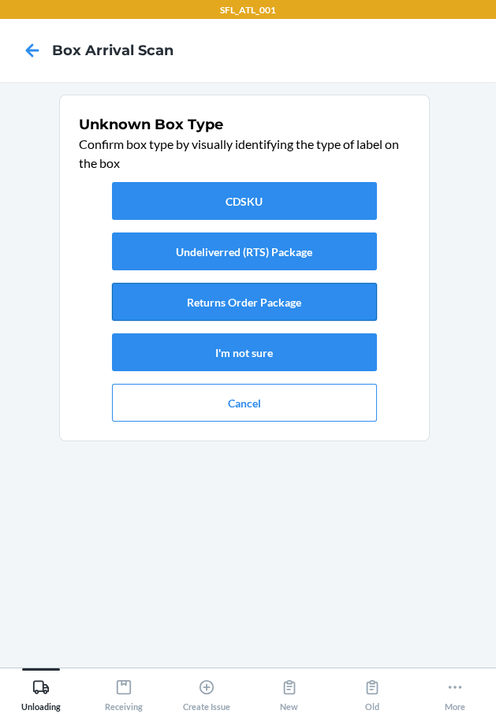
click at [304, 296] on button "Returns Order Package" at bounding box center [244, 302] width 265 height 38
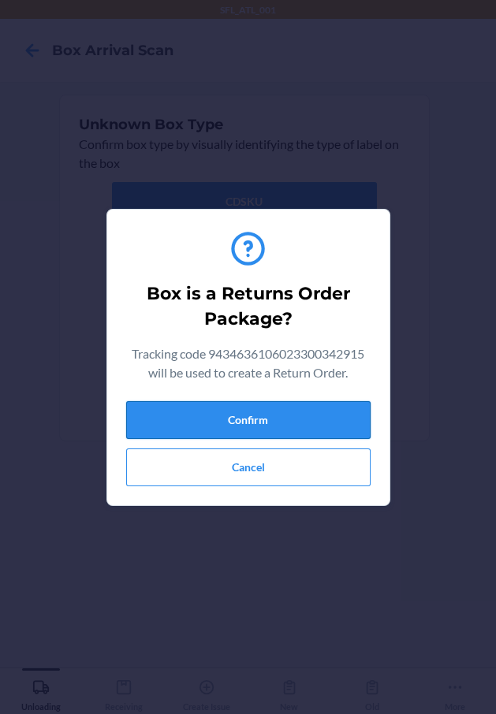
click at [325, 434] on button "Confirm" at bounding box center [248, 420] width 244 height 38
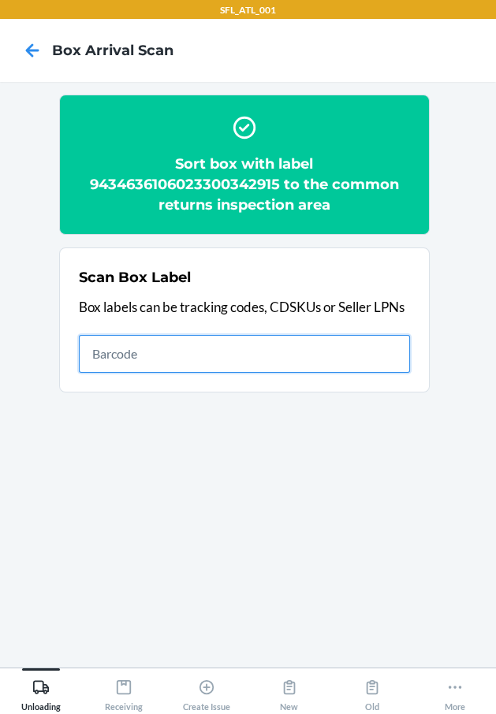
click at [299, 366] on input "text" at bounding box center [244, 354] width 331 height 38
type input "420302599434636106023300824237"
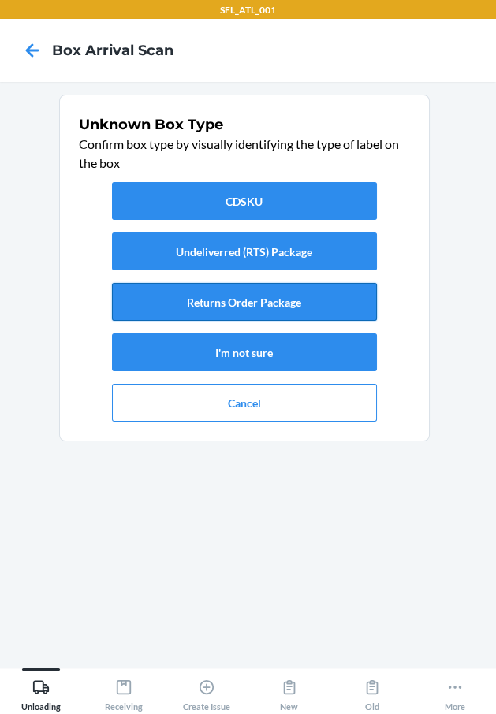
click at [286, 306] on button "Returns Order Package" at bounding box center [244, 302] width 265 height 38
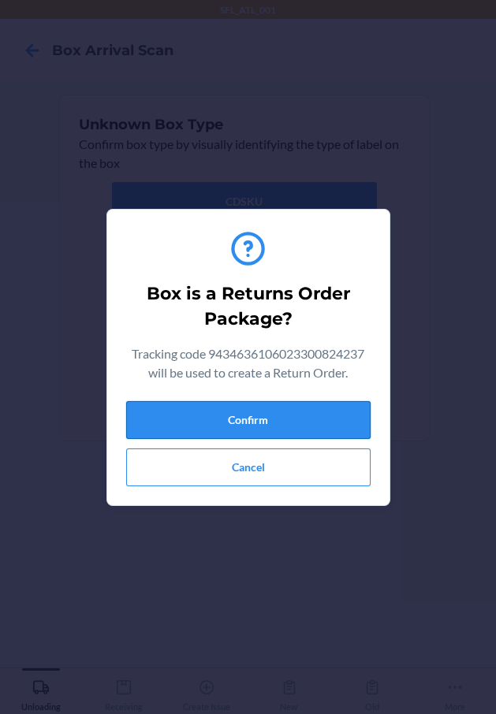
drag, startPoint x: 325, startPoint y: 404, endPoint x: 332, endPoint y: 409, distance: 8.5
click at [332, 409] on button "Confirm" at bounding box center [248, 420] width 244 height 38
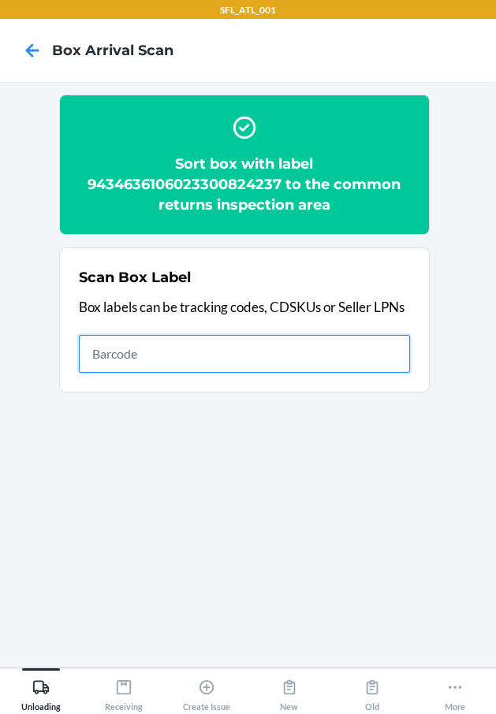
click at [161, 354] on input "text" at bounding box center [244, 354] width 331 height 38
type input "420302599434636106023301446186"
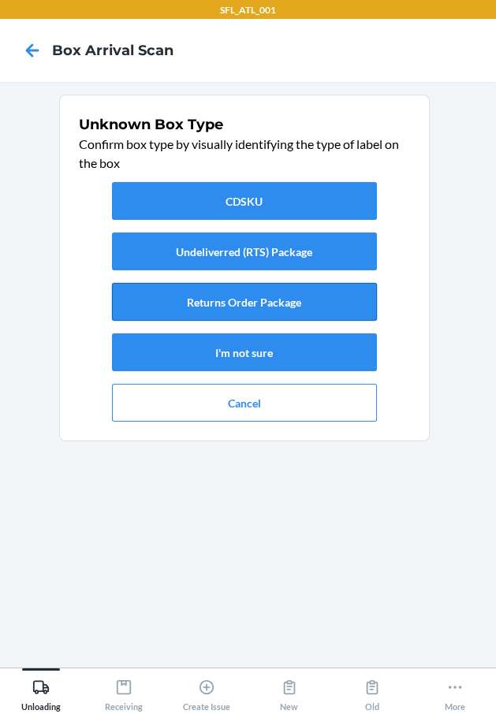
click at [294, 309] on button "Returns Order Package" at bounding box center [244, 302] width 265 height 38
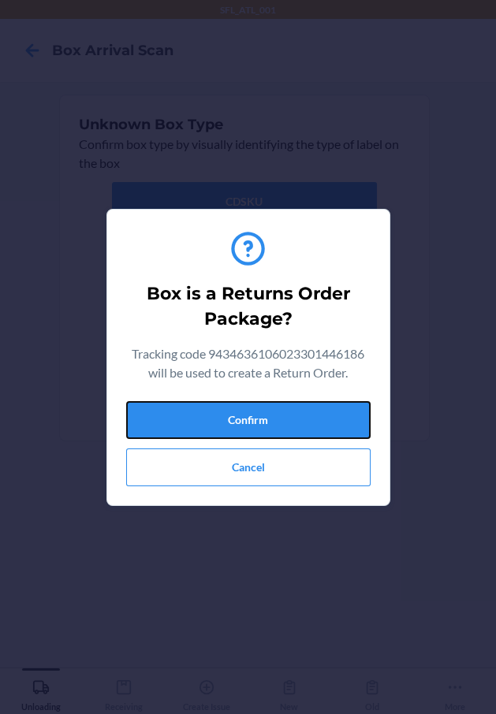
drag, startPoint x: 330, startPoint y: 417, endPoint x: 485, endPoint y: 482, distance: 167.8
click at [353, 440] on div "Confirm Cancel" at bounding box center [248, 443] width 244 height 85
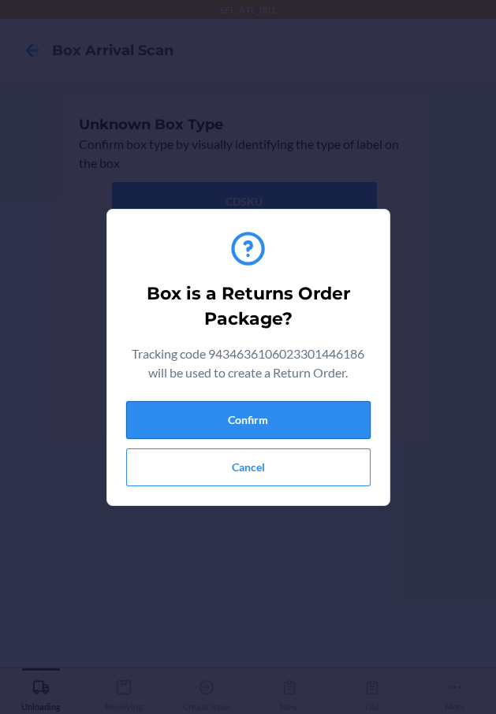
click at [256, 415] on button "Confirm" at bounding box center [248, 420] width 244 height 38
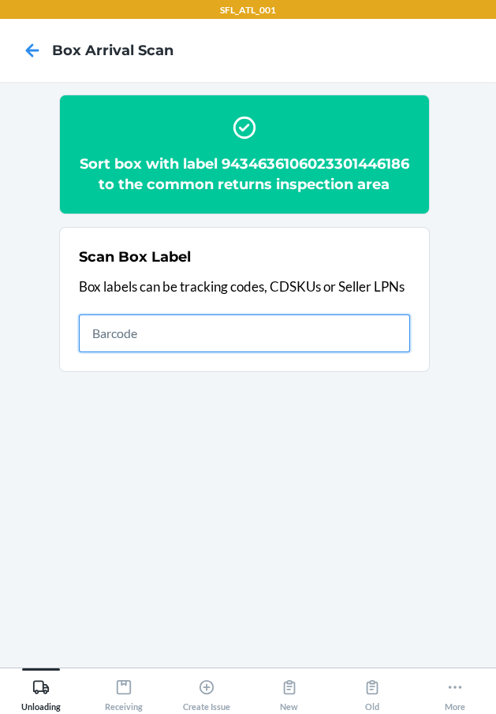
click at [368, 346] on input "text" at bounding box center [244, 333] width 331 height 38
type input "420302599434636106023301060061"
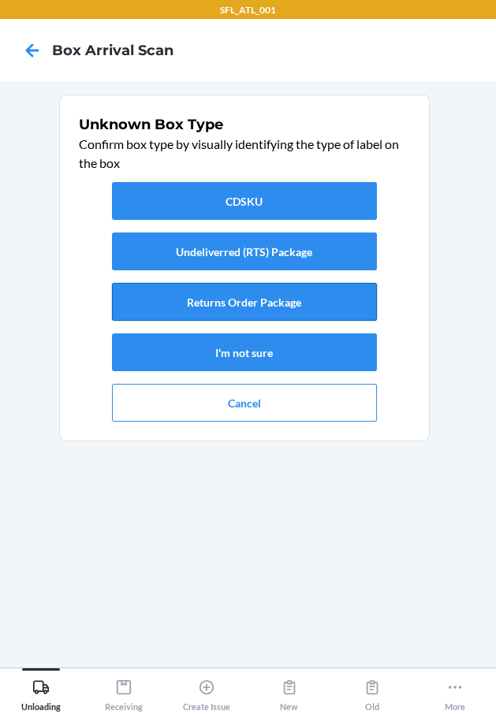
click at [308, 311] on button "Returns Order Package" at bounding box center [244, 302] width 265 height 38
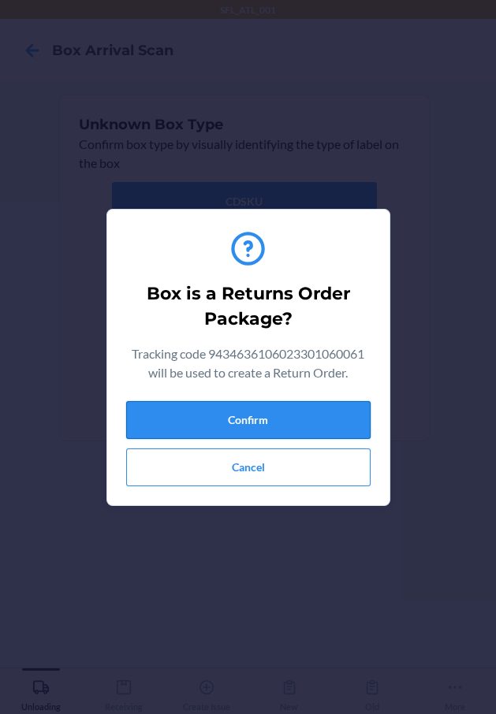
click at [322, 411] on button "Confirm" at bounding box center [248, 420] width 244 height 38
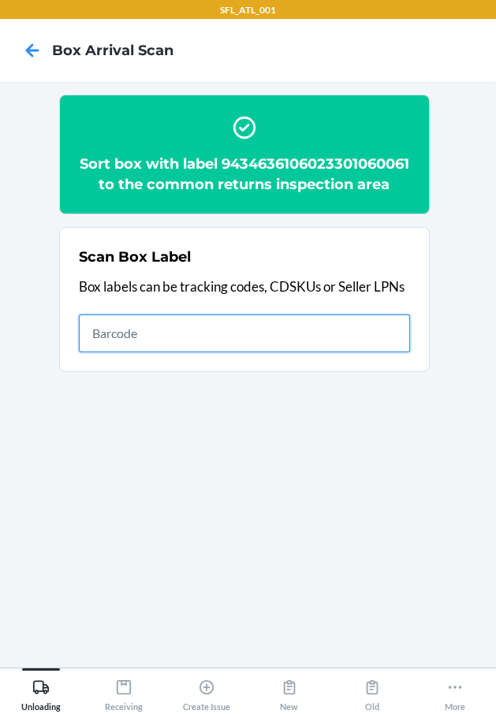
click at [236, 352] on input "text" at bounding box center [244, 333] width 331 height 38
type input "420302599434636106023300648857"
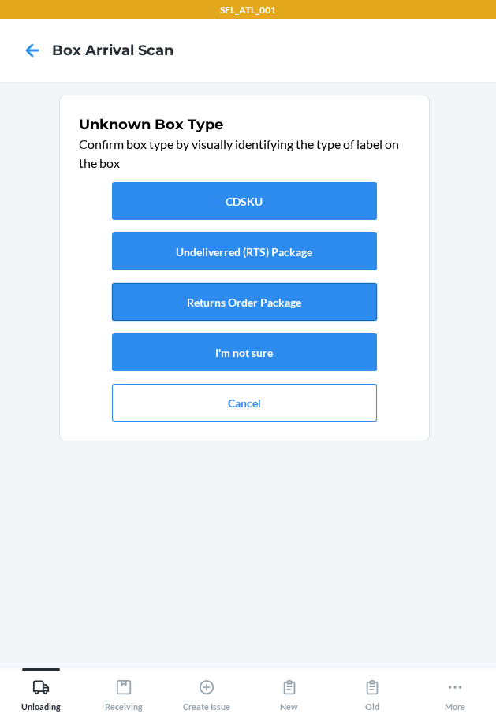
click at [288, 300] on button "Returns Order Package" at bounding box center [244, 302] width 265 height 38
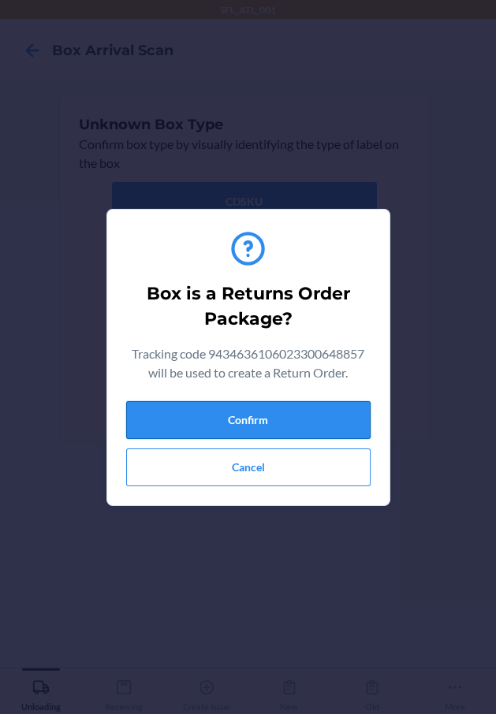
click at [321, 426] on button "Confirm" at bounding box center [248, 420] width 244 height 38
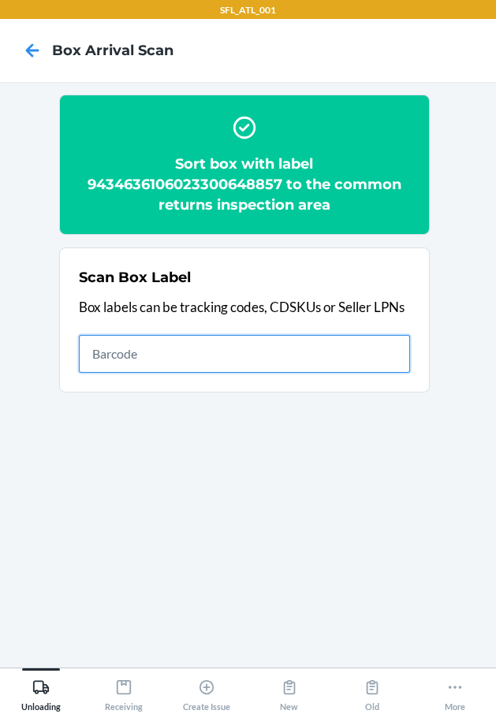
click at [221, 335] on input "text" at bounding box center [244, 354] width 331 height 38
type input "420302599434636106023300284154"
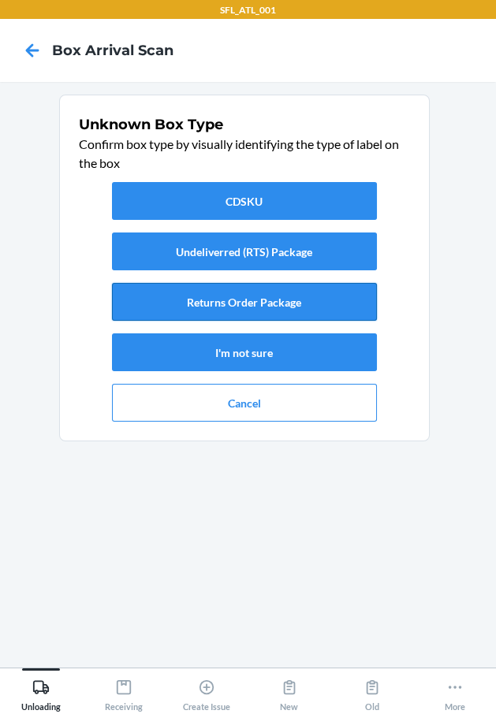
click at [273, 298] on button "Returns Order Package" at bounding box center [244, 302] width 265 height 38
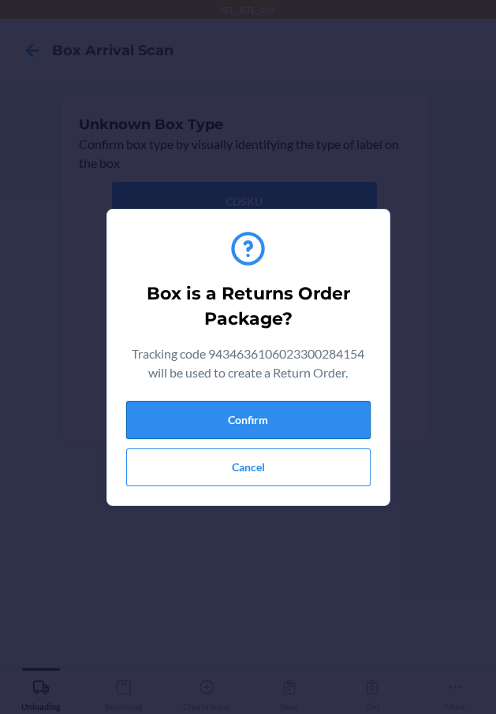
click at [311, 421] on button "Confirm" at bounding box center [248, 420] width 244 height 38
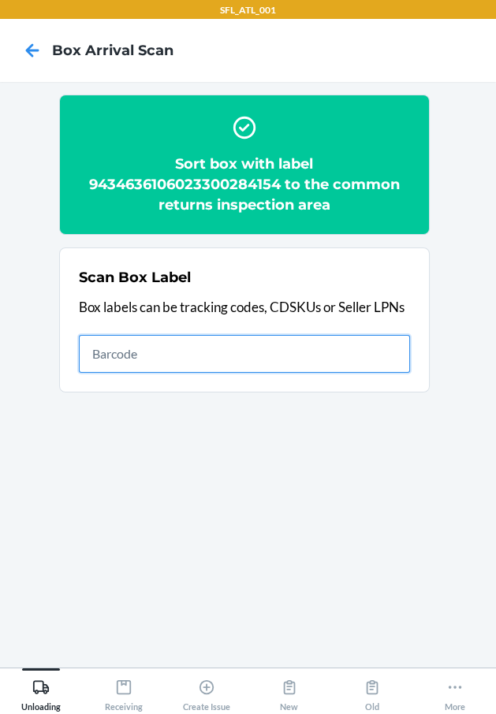
click at [297, 355] on input "text" at bounding box center [244, 354] width 331 height 38
type input "420302599434636106023299999145"
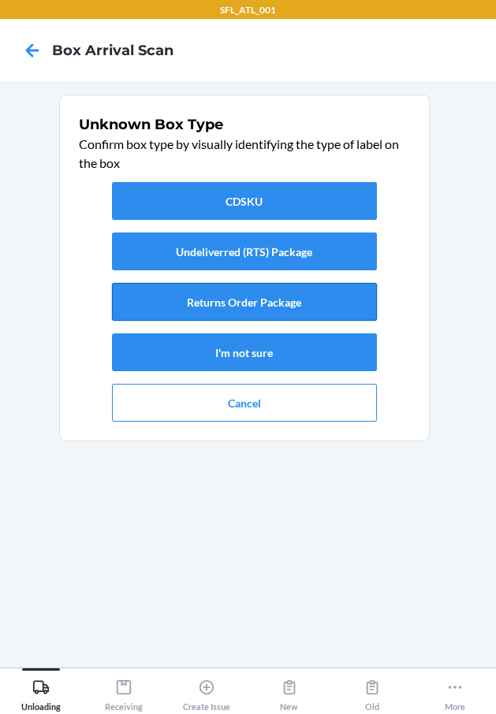
click at [295, 301] on button "Returns Order Package" at bounding box center [244, 302] width 265 height 38
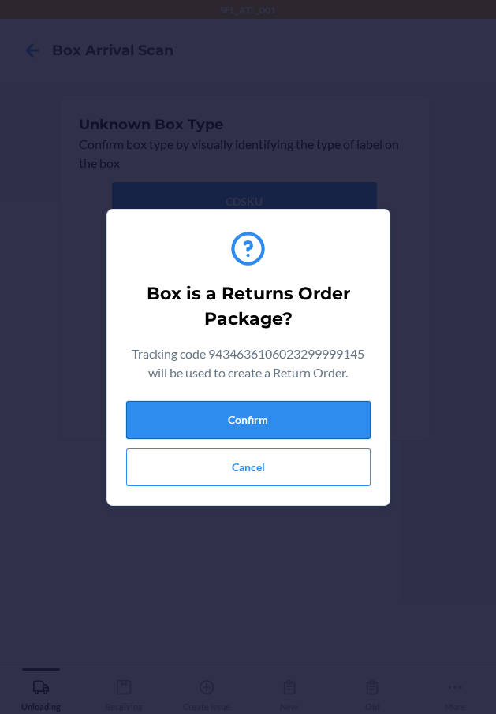
click at [358, 416] on button "Confirm" at bounding box center [248, 420] width 244 height 38
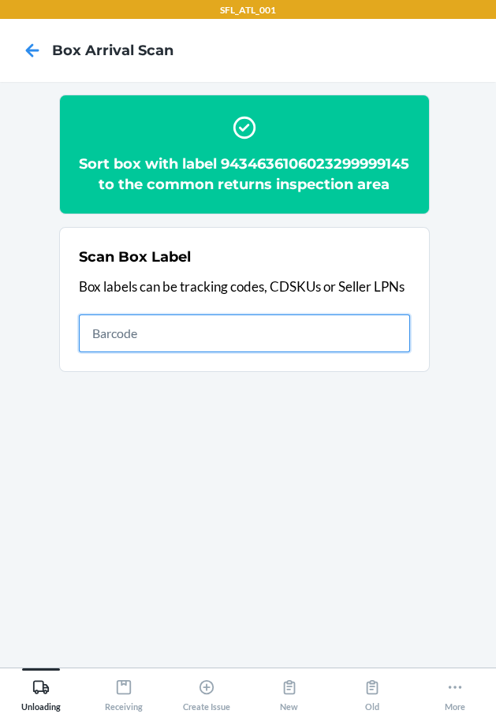
click at [290, 348] on input "text" at bounding box center [244, 333] width 331 height 38
type input "420302599434636106023301350957"
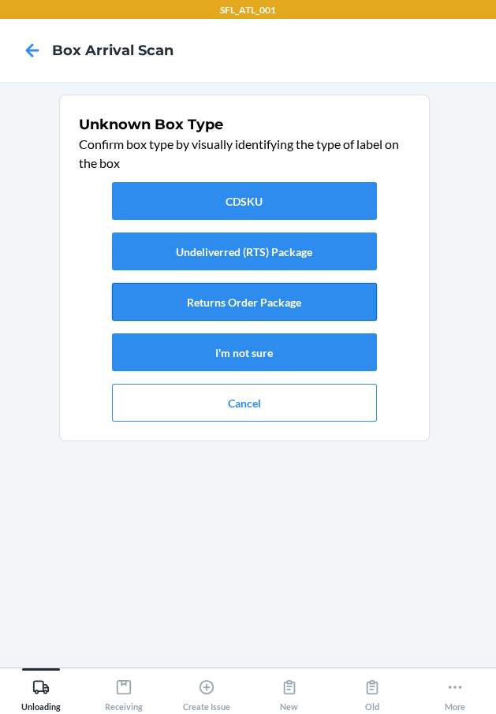
click at [280, 303] on button "Returns Order Package" at bounding box center [244, 302] width 265 height 38
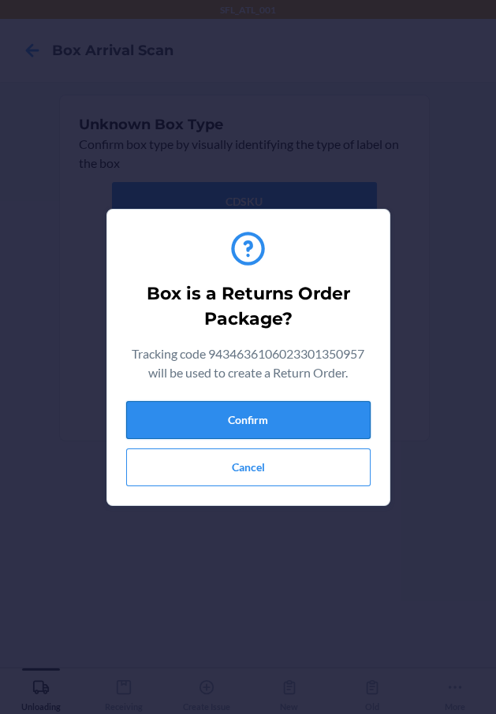
click at [298, 415] on button "Confirm" at bounding box center [248, 420] width 244 height 38
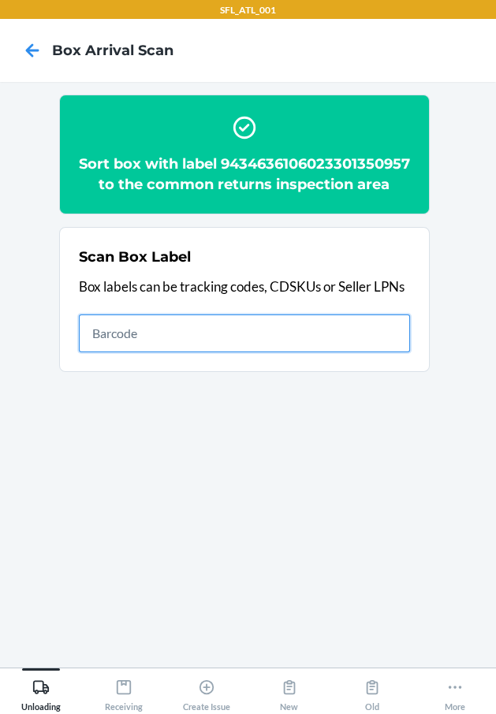
click at [347, 352] on input "text" at bounding box center [244, 333] width 331 height 38
type input "420302599434636106023301384310"
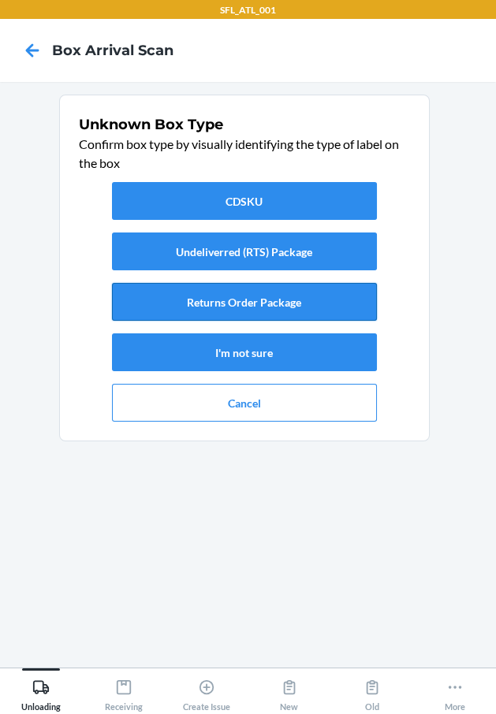
click at [335, 284] on button "Returns Order Package" at bounding box center [244, 302] width 265 height 38
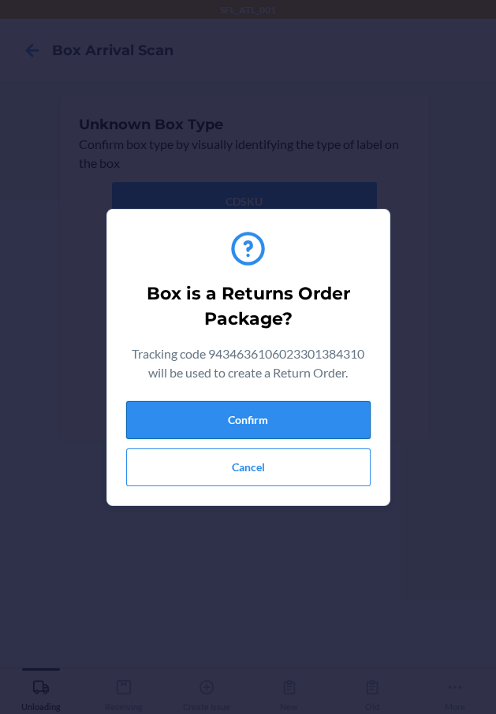
drag, startPoint x: 344, startPoint y: 407, endPoint x: 438, endPoint y: 447, distance: 102.5
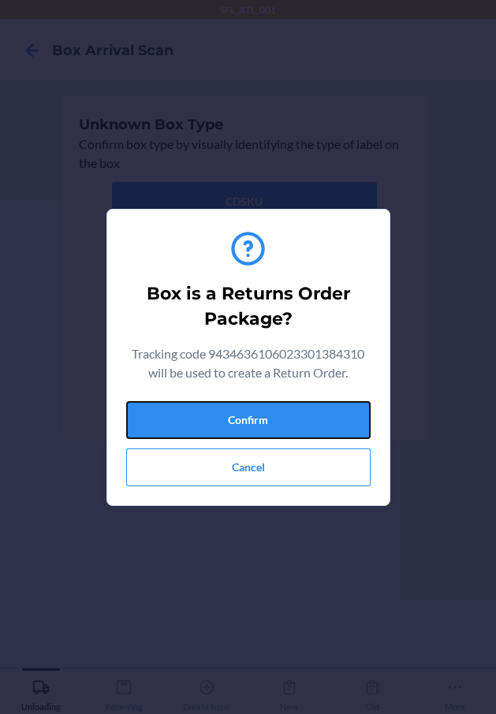
click at [352, 413] on button "Confirm" at bounding box center [248, 420] width 244 height 38
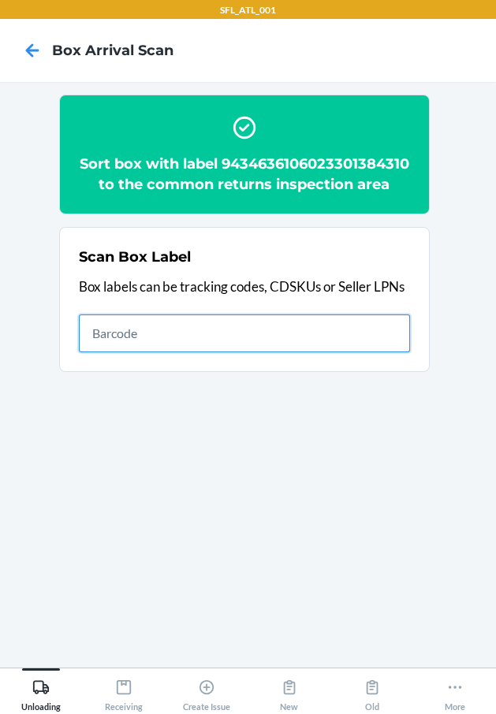
drag, startPoint x: 242, startPoint y: 353, endPoint x: 247, endPoint y: 344, distance: 10.3
click at [247, 344] on input "text" at bounding box center [244, 333] width 331 height 38
type input "420302599434636106023300177814"
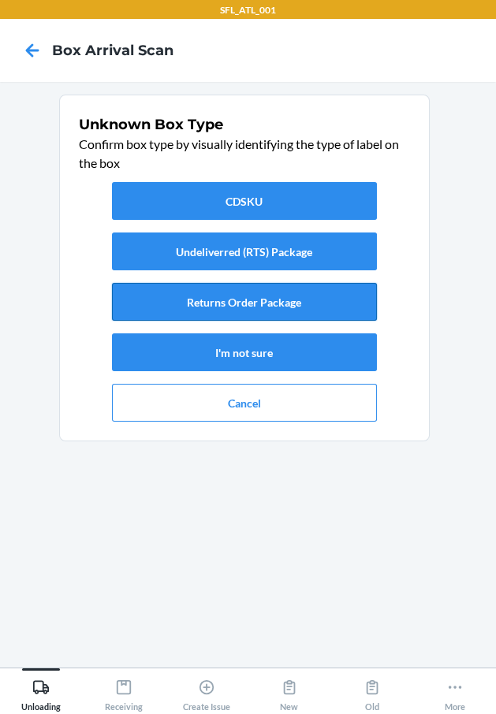
click at [290, 293] on button "Returns Order Package" at bounding box center [244, 302] width 265 height 38
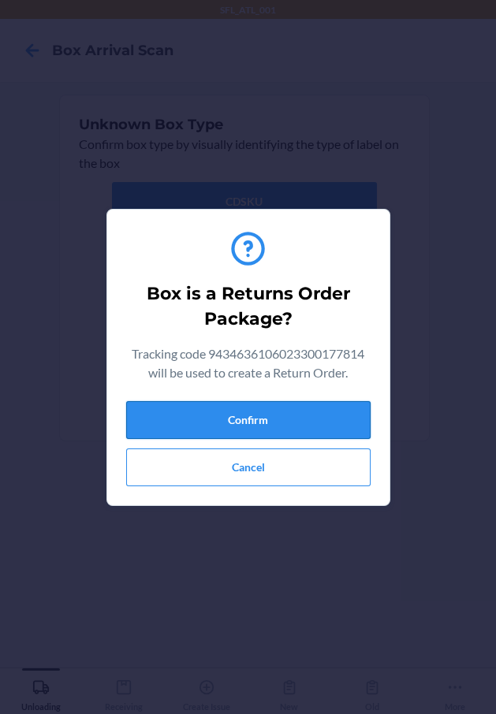
click at [331, 408] on button "Confirm" at bounding box center [248, 420] width 244 height 38
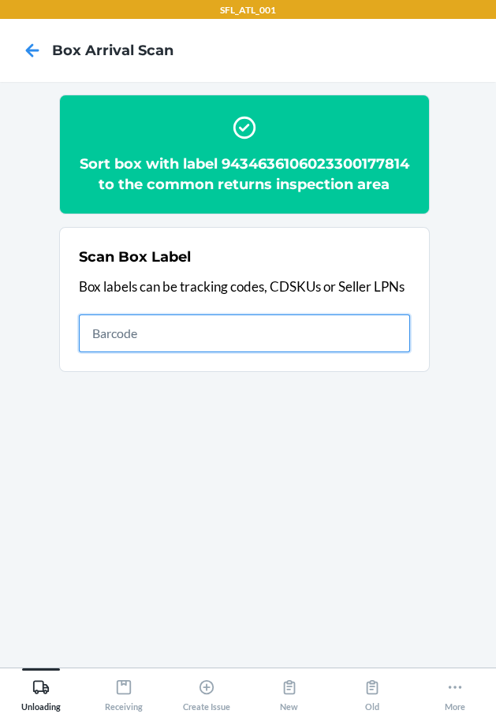
click at [228, 344] on input "text" at bounding box center [244, 333] width 331 height 38
type input "420302599434636106023300786528"
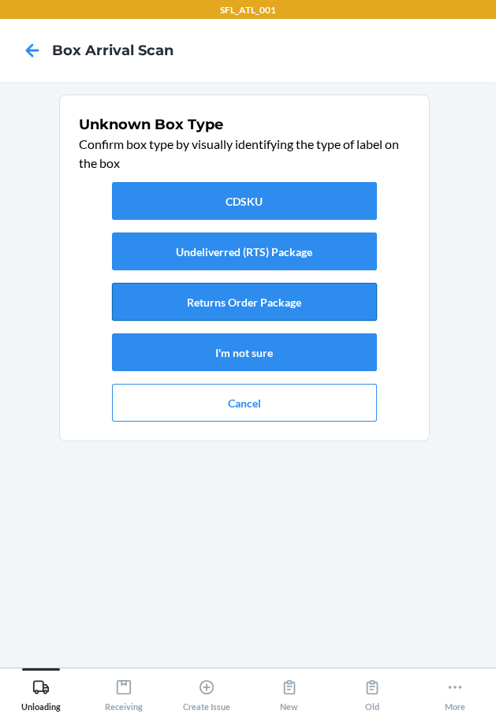
click at [306, 305] on button "Returns Order Package" at bounding box center [244, 302] width 265 height 38
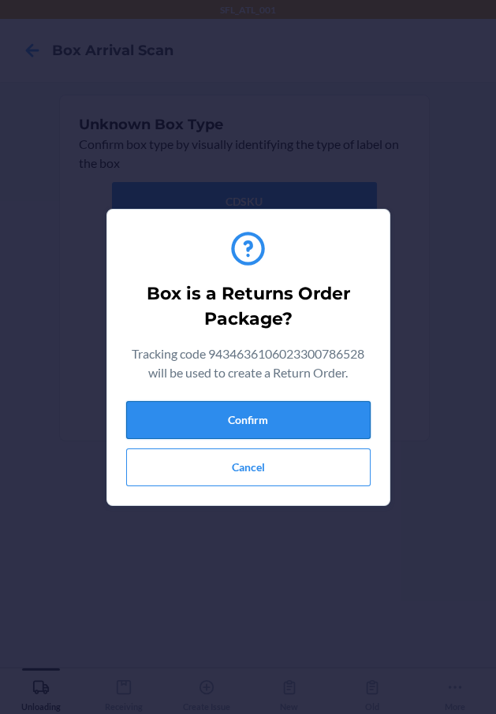
click at [332, 413] on button "Confirm" at bounding box center [248, 420] width 244 height 38
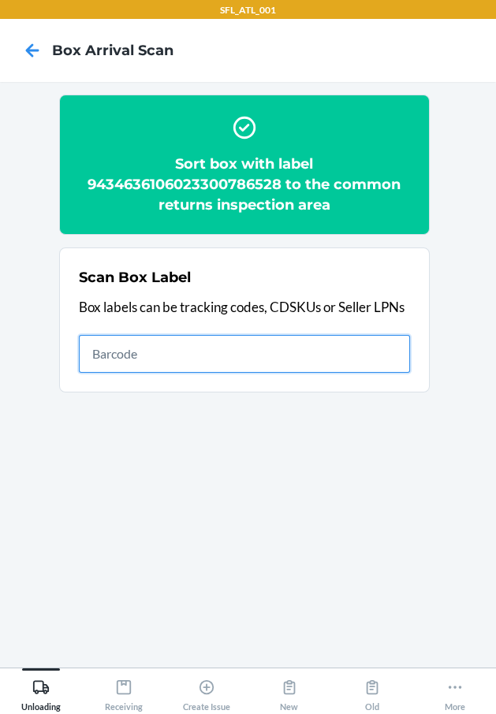
click at [396, 353] on input "text" at bounding box center [244, 354] width 331 height 38
type input "420302599434636106023301265701"
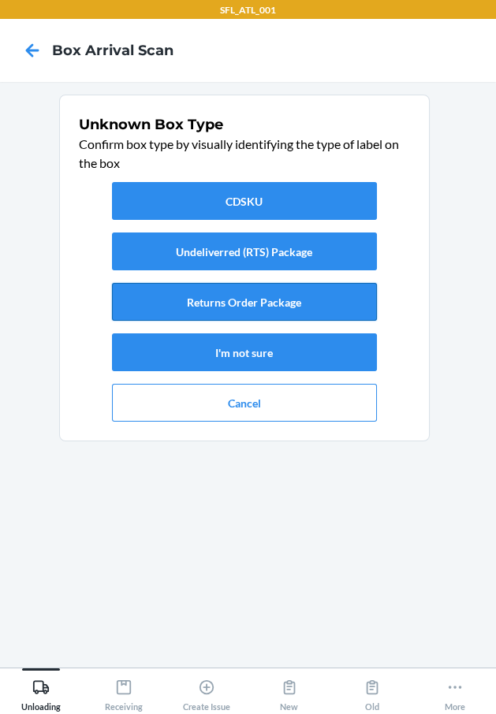
click at [291, 303] on button "Returns Order Package" at bounding box center [244, 302] width 265 height 38
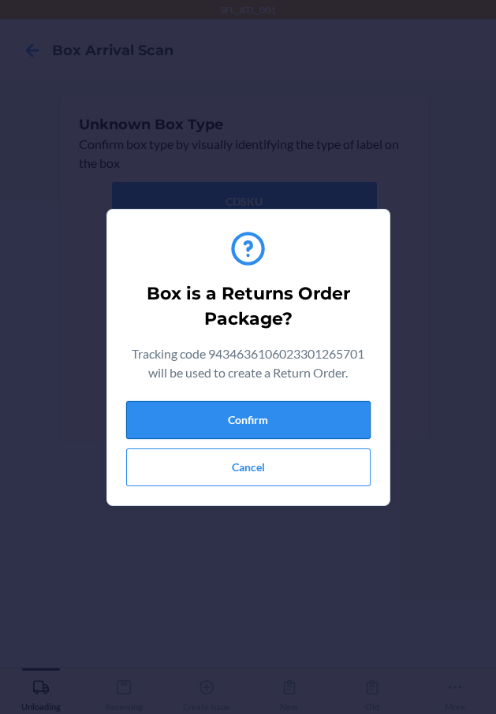
click at [272, 422] on button "Confirm" at bounding box center [248, 420] width 244 height 38
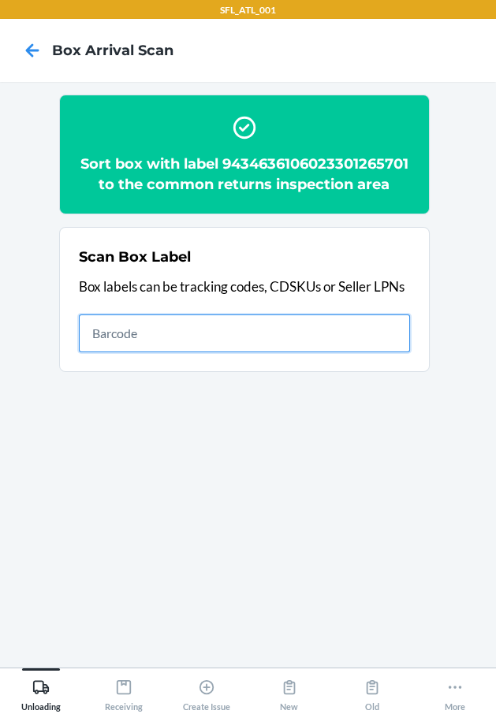
click at [194, 337] on input "text" at bounding box center [244, 333] width 331 height 38
type input "420302599434636106023300093893"
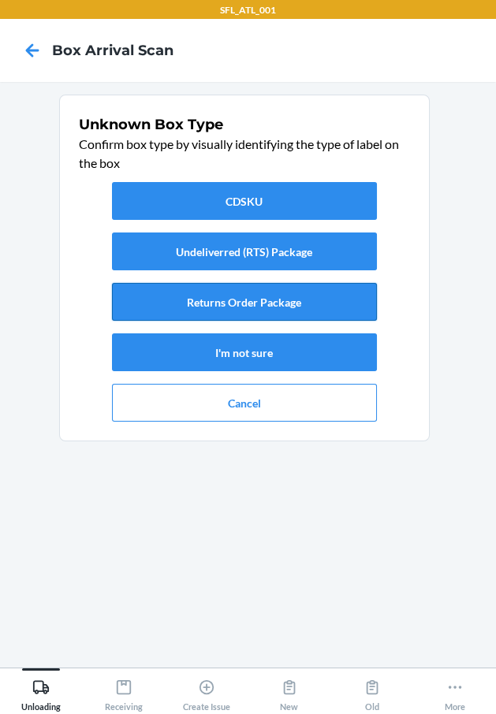
click at [261, 292] on button "Returns Order Package" at bounding box center [244, 302] width 265 height 38
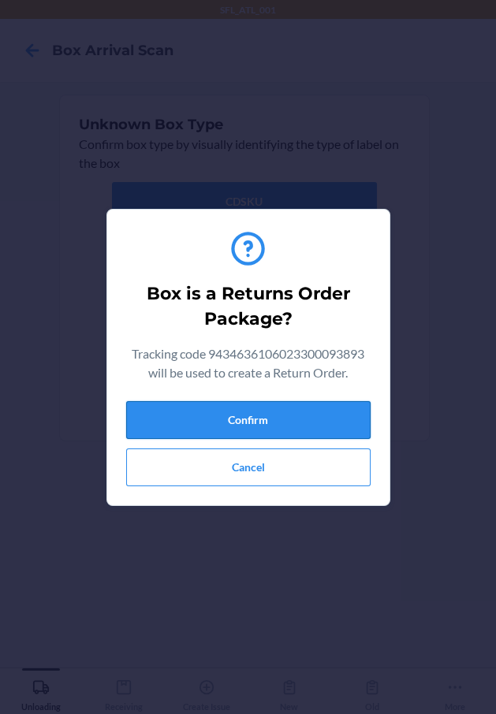
click at [265, 416] on button "Confirm" at bounding box center [248, 420] width 244 height 38
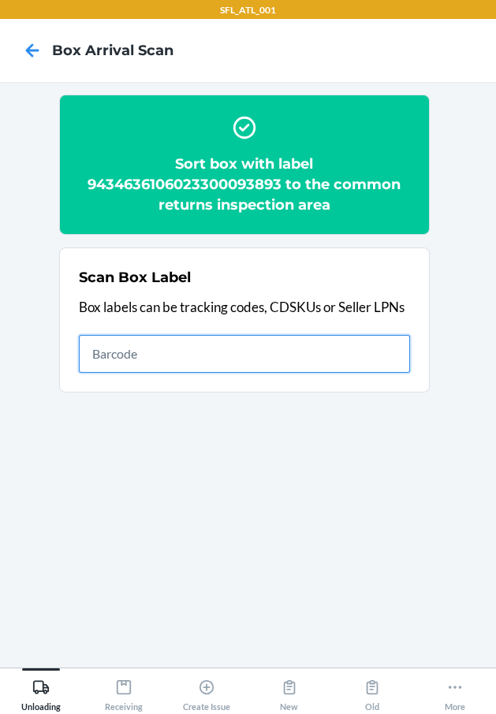
click at [241, 358] on input "text" at bounding box center [244, 354] width 331 height 38
type input "420302599434636106023301608584"
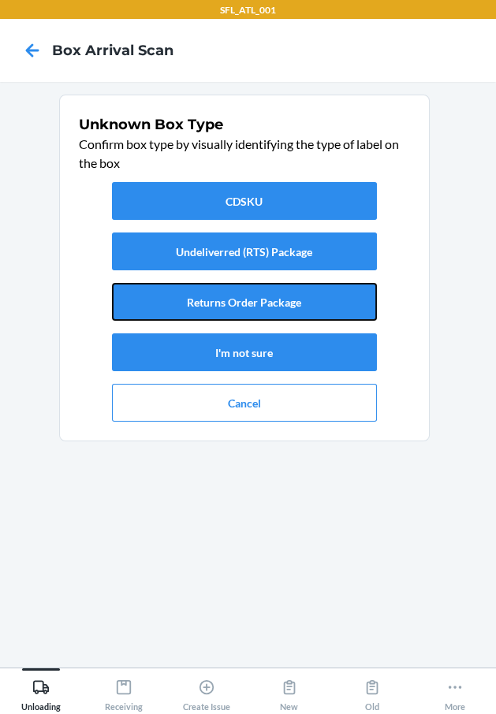
click at [327, 298] on button "Returns Order Package" at bounding box center [244, 302] width 265 height 38
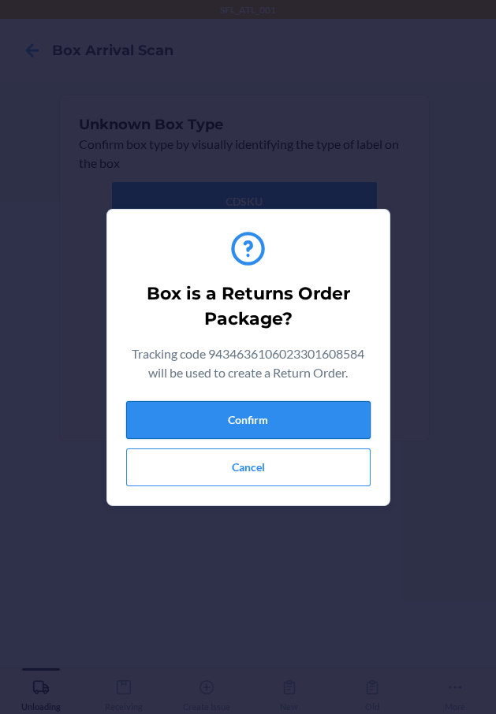
click at [323, 404] on button "Confirm" at bounding box center [248, 420] width 244 height 38
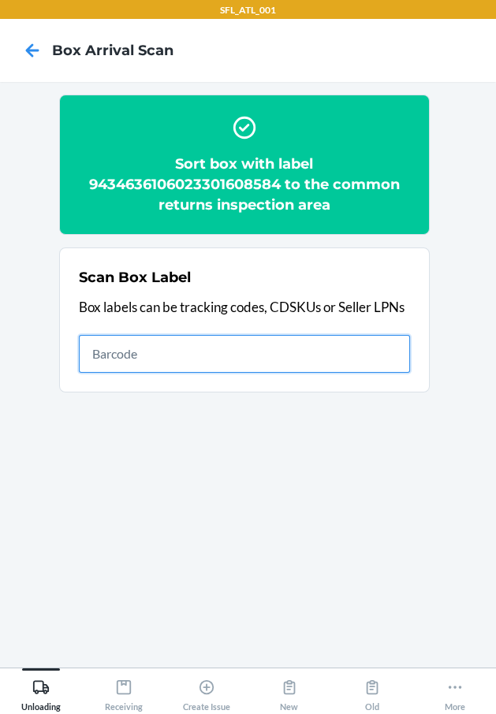
click at [360, 363] on input "text" at bounding box center [244, 354] width 331 height 38
type input "420302599434636106023300553427"
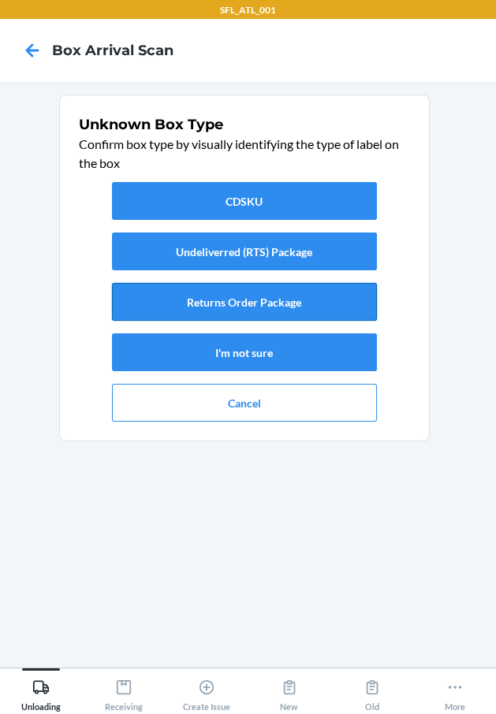
click at [295, 296] on button "Returns Order Package" at bounding box center [244, 302] width 265 height 38
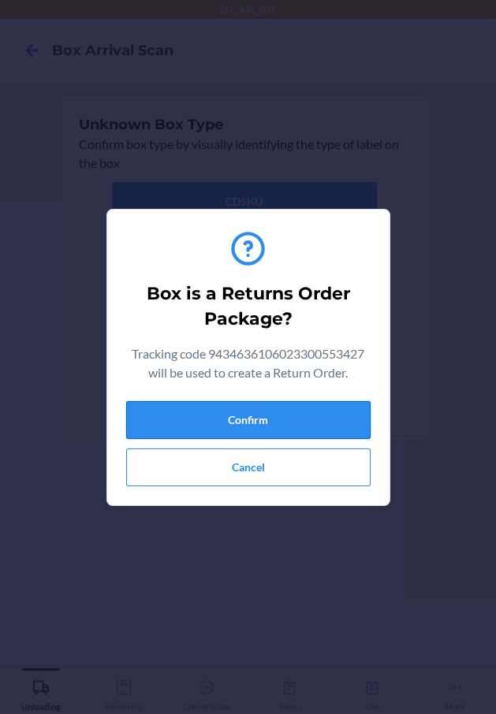
click at [354, 416] on button "Confirm" at bounding box center [248, 420] width 244 height 38
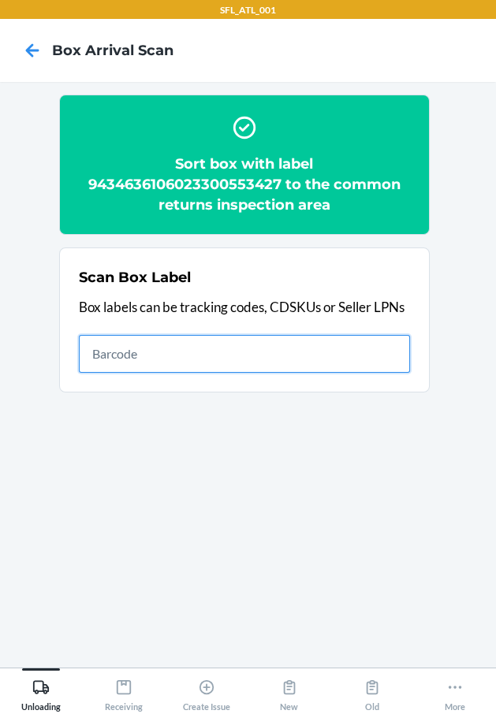
drag, startPoint x: 247, startPoint y: 346, endPoint x: 257, endPoint y: 355, distance: 13.9
click at [257, 355] on input "text" at bounding box center [244, 354] width 331 height 38
type input "420302599434636106023300697220"
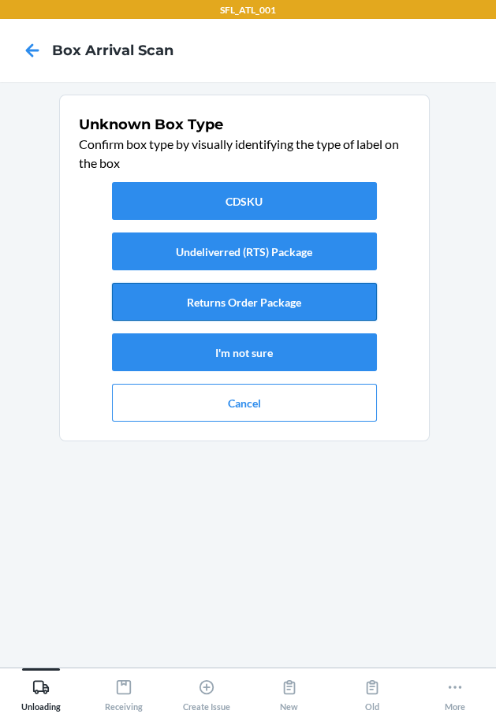
click at [275, 295] on button "Returns Order Package" at bounding box center [244, 302] width 265 height 38
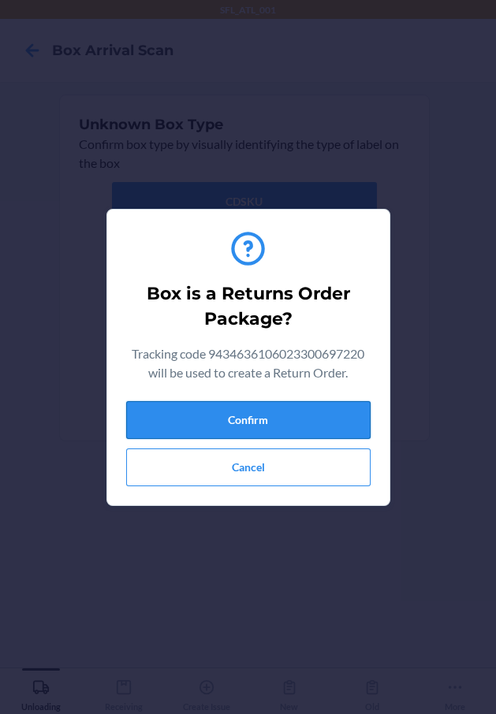
click at [307, 419] on button "Confirm" at bounding box center [248, 420] width 244 height 38
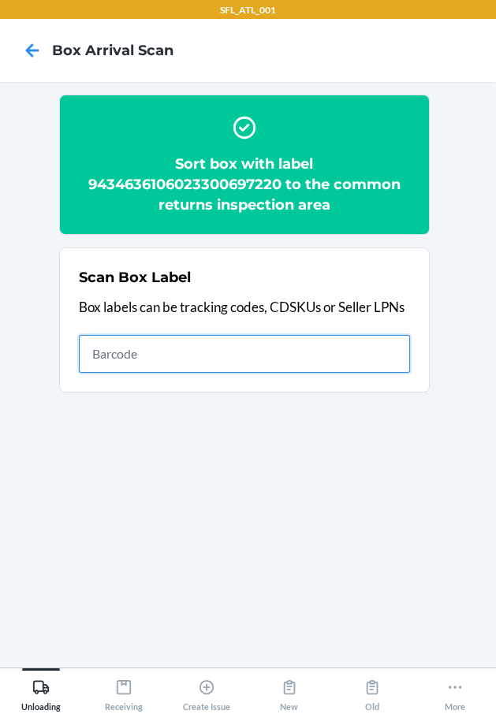
click at [369, 347] on input "text" at bounding box center [244, 354] width 331 height 38
type input "420302599434636106023301288793"
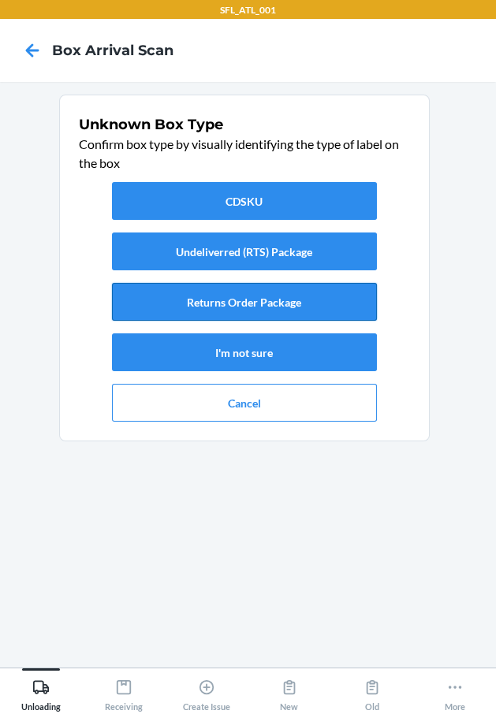
click at [283, 306] on button "Returns Order Package" at bounding box center [244, 302] width 265 height 38
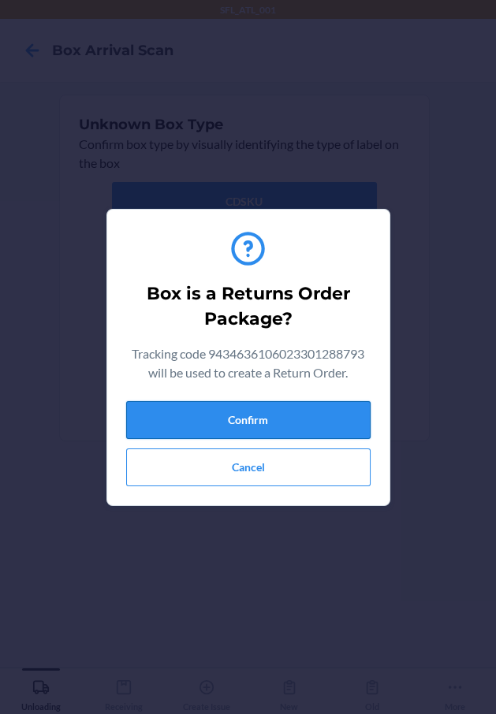
click at [300, 418] on button "Confirm" at bounding box center [248, 420] width 244 height 38
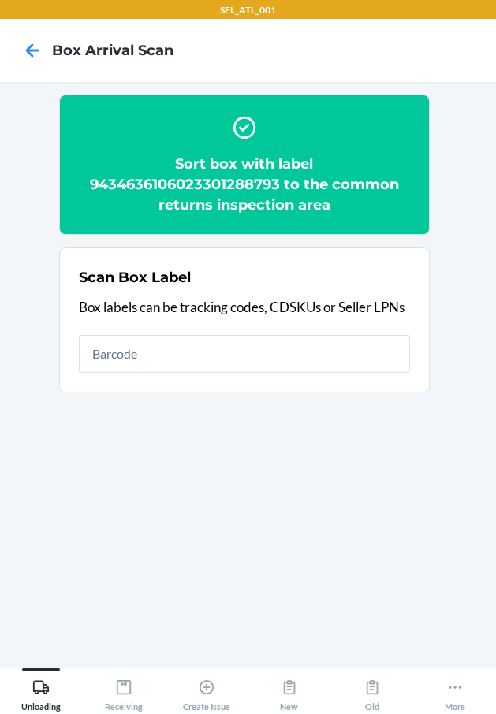
click at [302, 332] on div "Scan Box Label Box labels can be tracking codes, CDSKUs or Seller LPNs" at bounding box center [244, 319] width 331 height 115
click at [276, 331] on div "Scan Box Label Box labels can be tracking codes, CDSKUs or Seller LPNs" at bounding box center [244, 319] width 331 height 115
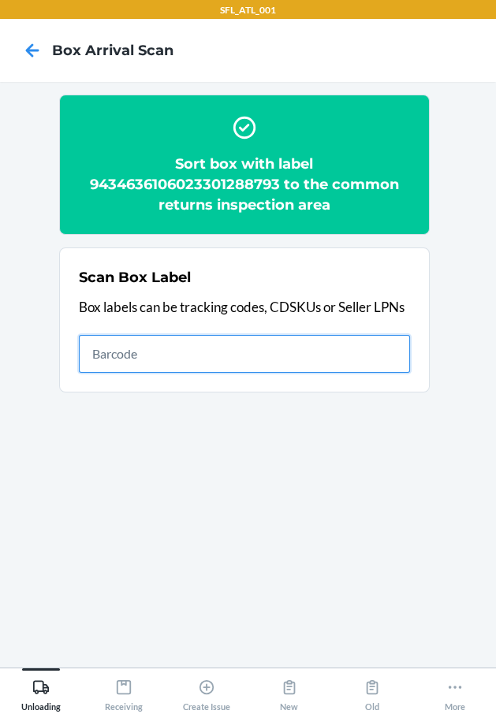
click at [281, 359] on input "text" at bounding box center [244, 354] width 331 height 38
type input "420302599434636106023301432264"
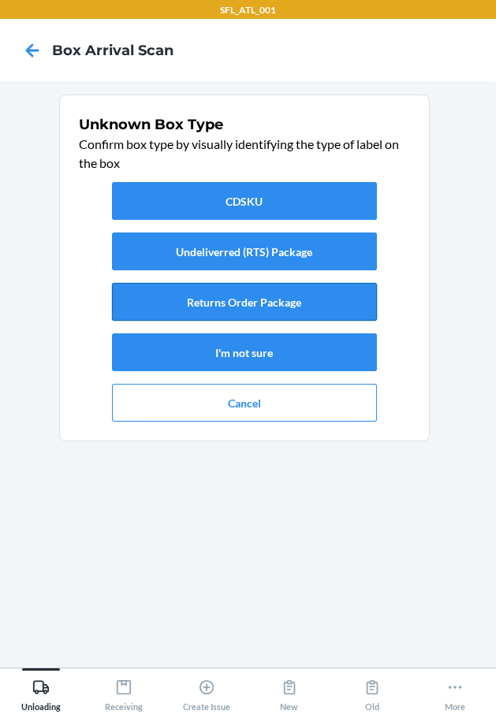
click at [285, 303] on button "Returns Order Package" at bounding box center [244, 302] width 265 height 38
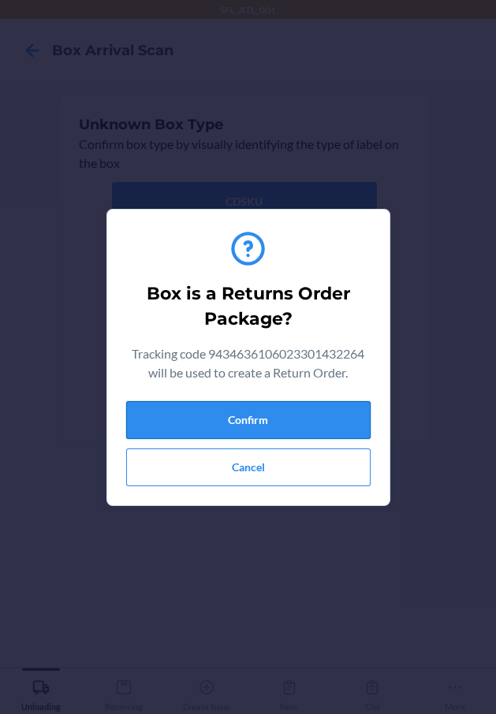
click at [292, 409] on button "Confirm" at bounding box center [248, 420] width 244 height 38
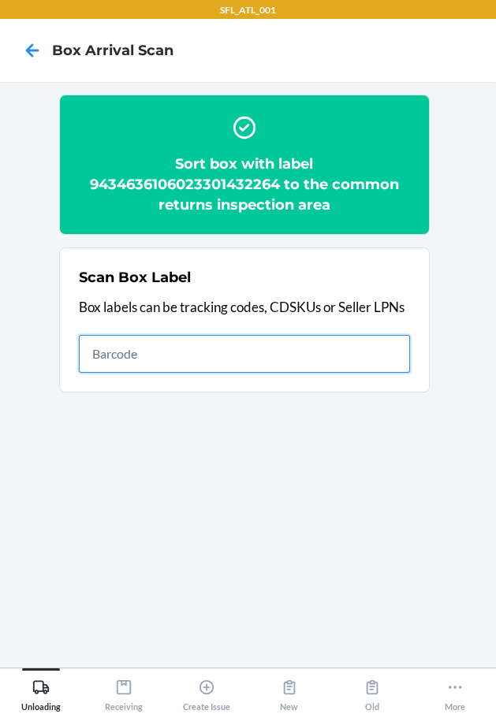
click at [265, 359] on input "text" at bounding box center [244, 354] width 331 height 38
type input "420302599434636106023300258834"
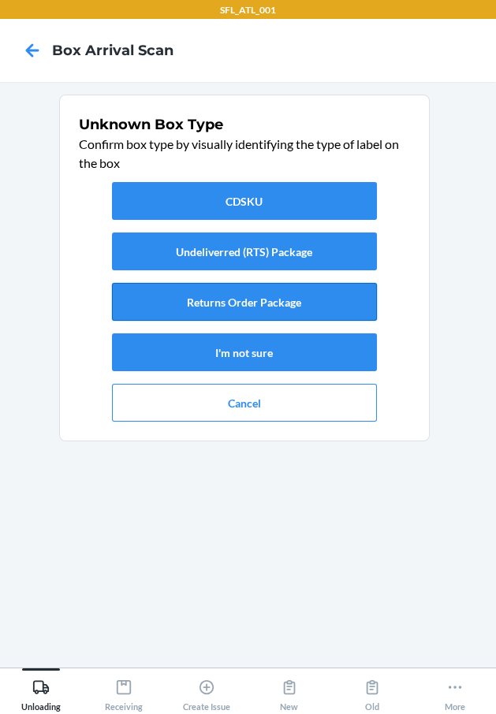
click at [330, 292] on button "Returns Order Package" at bounding box center [244, 302] width 265 height 38
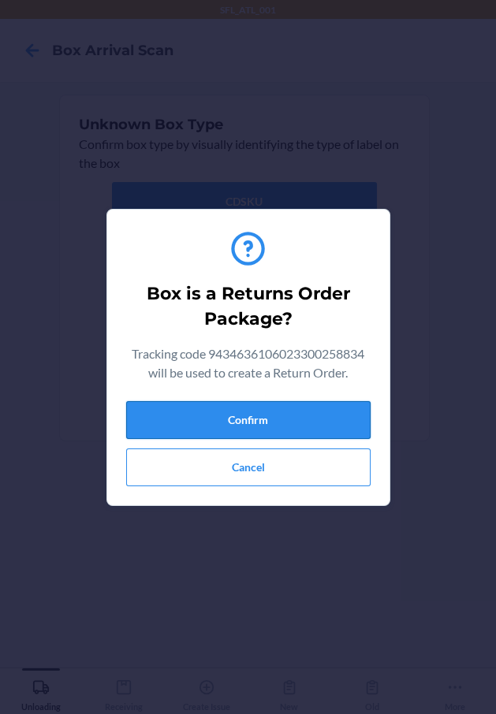
click at [352, 413] on button "Confirm" at bounding box center [248, 420] width 244 height 38
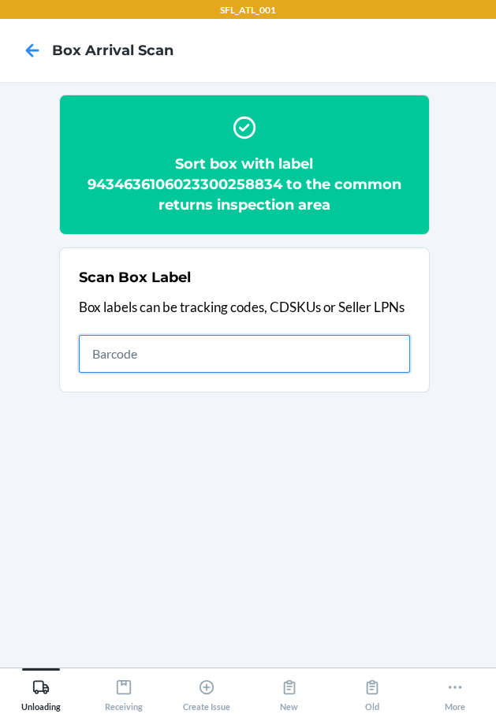
click at [199, 349] on input "text" at bounding box center [244, 354] width 331 height 38
type input "420302599434636106023301339495"
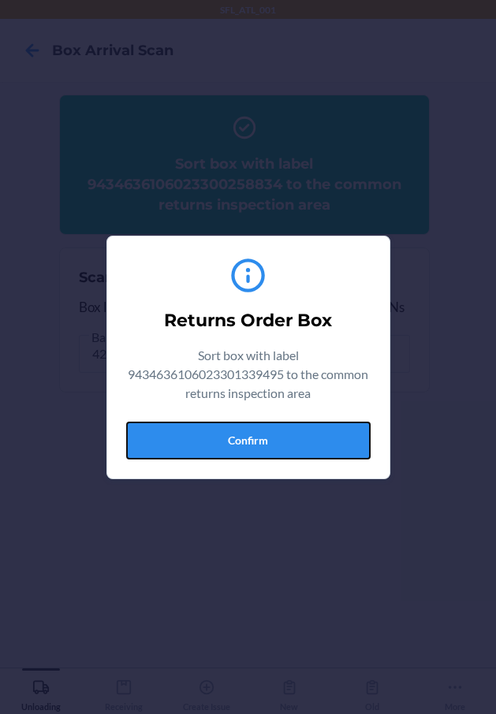
drag, startPoint x: 309, startPoint y: 436, endPoint x: 493, endPoint y: 473, distance: 188.1
click at [331, 448] on button "Confirm" at bounding box center [248, 441] width 244 height 38
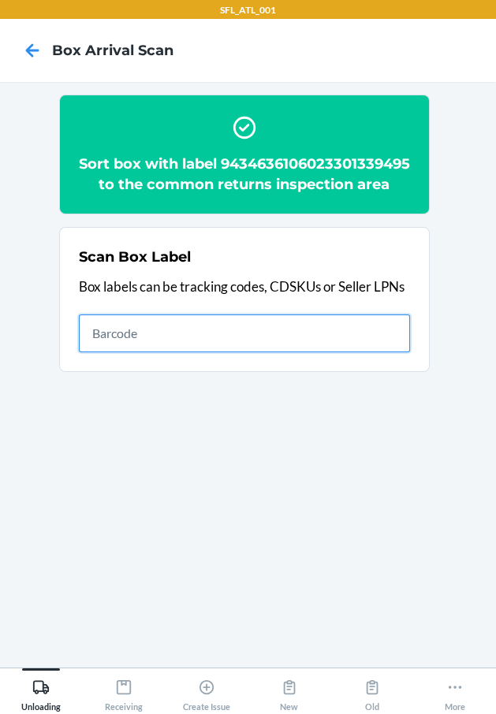
click at [330, 352] on input "text" at bounding box center [244, 333] width 331 height 38
type input "420302599434636106023300684169"
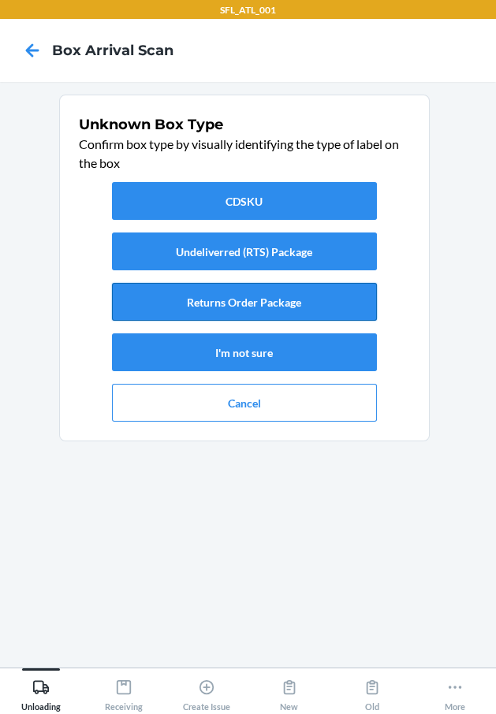
click at [304, 312] on button "Returns Order Package" at bounding box center [244, 302] width 265 height 38
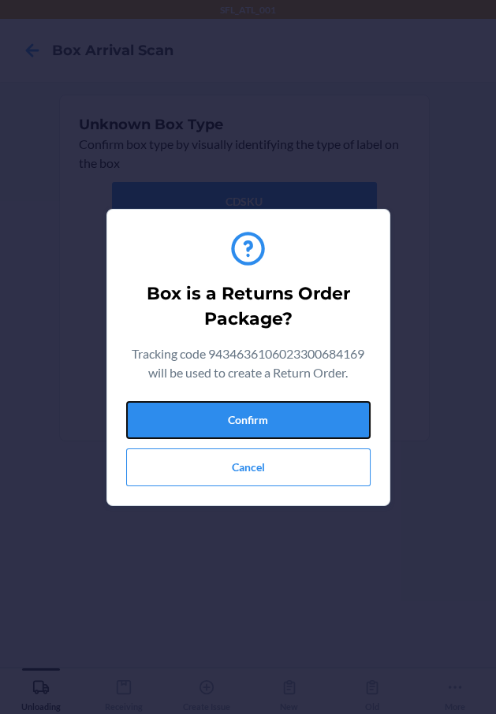
drag, startPoint x: 340, startPoint y: 426, endPoint x: 376, endPoint y: 429, distance: 36.4
click at [340, 426] on button "Confirm" at bounding box center [248, 420] width 244 height 38
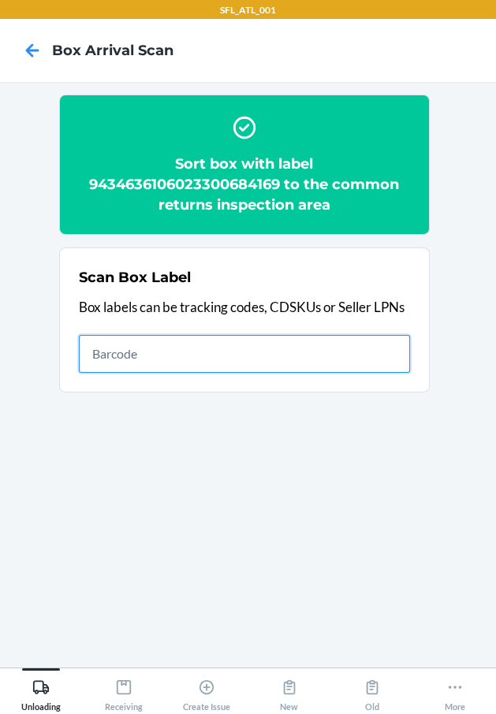
click at [358, 364] on input "text" at bounding box center [244, 354] width 331 height 38
type input "420302599434636106023301246731"
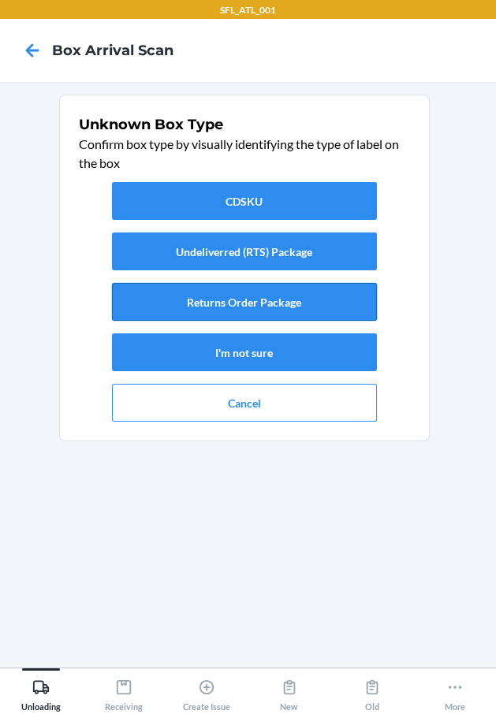
drag, startPoint x: 306, startPoint y: 297, endPoint x: 292, endPoint y: 300, distance: 13.8
click at [292, 300] on button "Returns Order Package" at bounding box center [244, 302] width 265 height 38
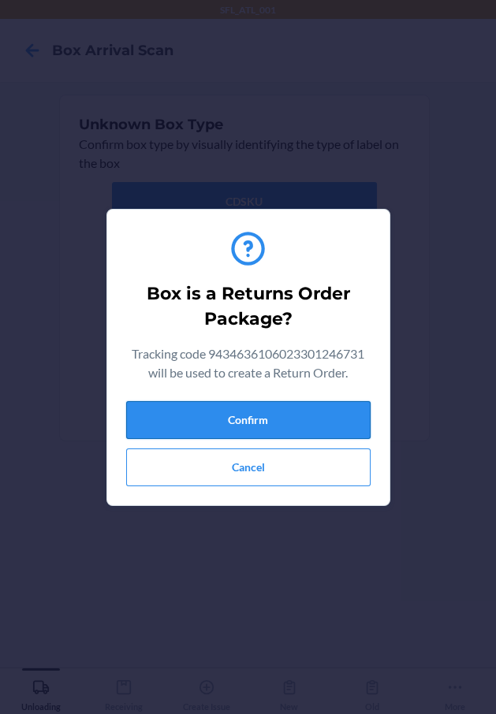
click at [284, 415] on button "Confirm" at bounding box center [248, 420] width 244 height 38
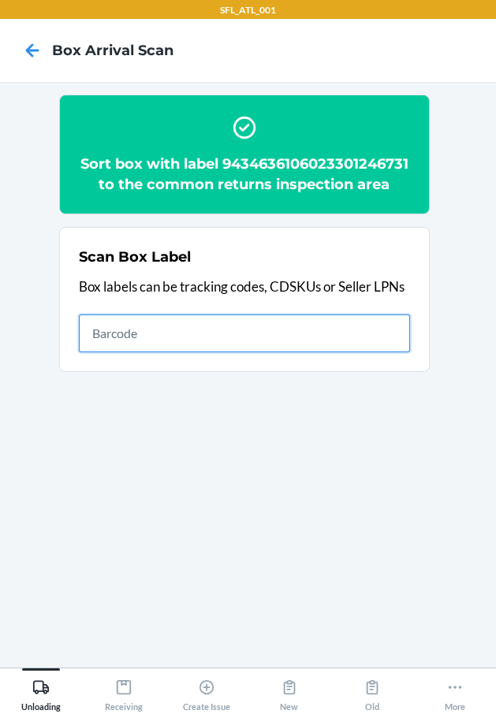
click at [173, 322] on input "text" at bounding box center [244, 333] width 331 height 38
type input "420302599434636106023300847939"
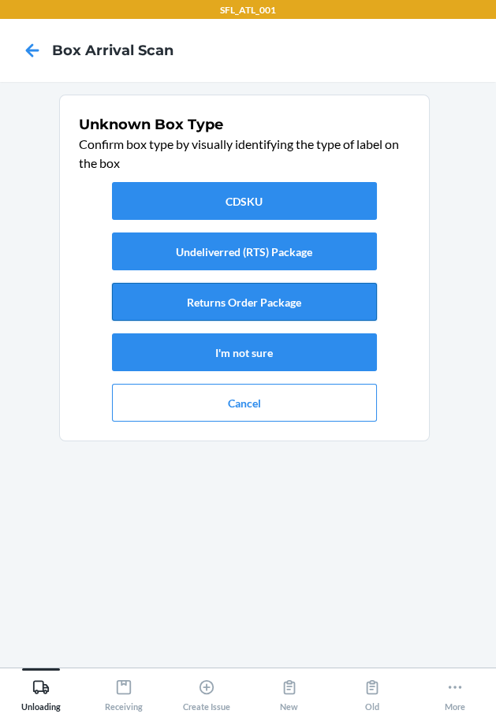
click at [271, 305] on button "Returns Order Package" at bounding box center [244, 302] width 265 height 38
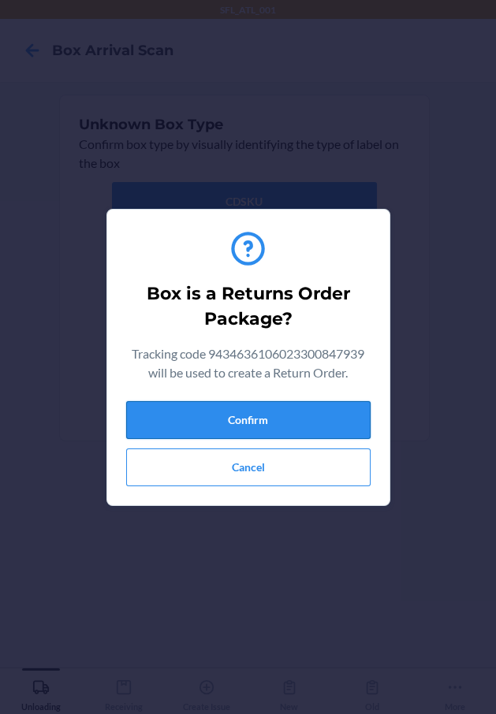
drag, startPoint x: 291, startPoint y: 411, endPoint x: 478, endPoint y: 437, distance: 188.5
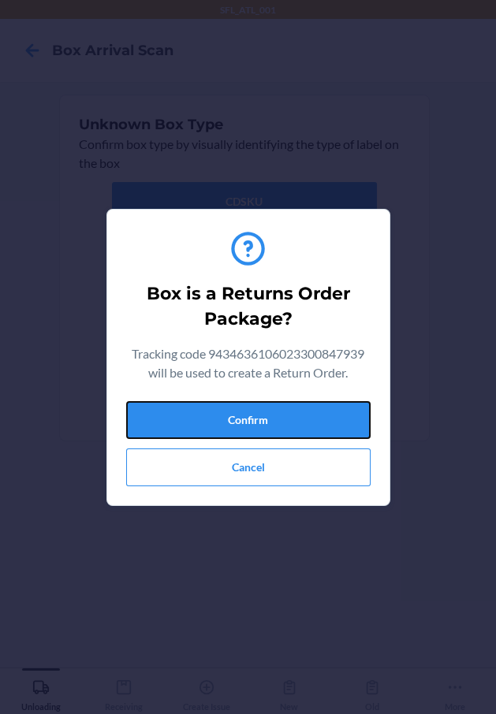
click at [292, 411] on button "Confirm" at bounding box center [248, 420] width 244 height 38
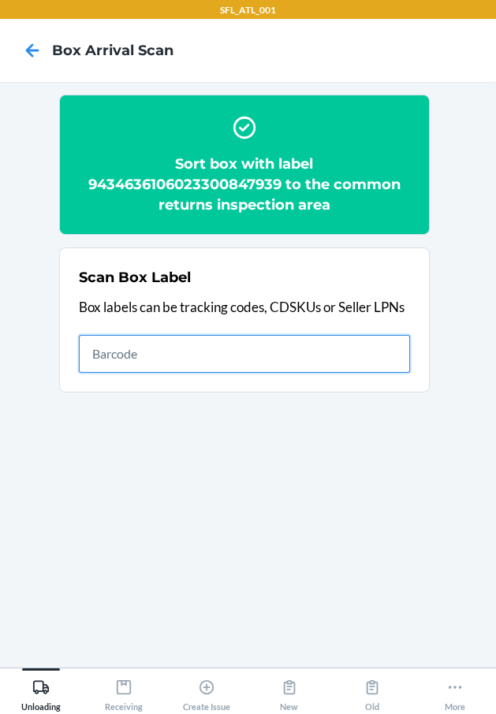
click at [296, 341] on input "text" at bounding box center [244, 354] width 331 height 38
type input "420302599434636106023301441969"
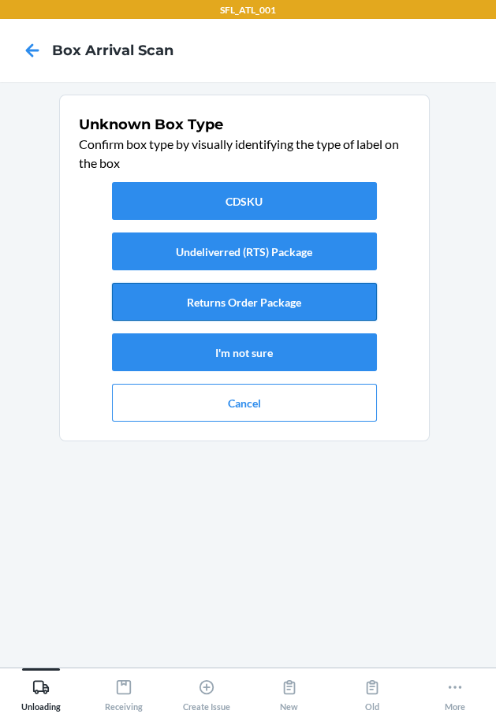
click at [340, 296] on button "Returns Order Package" at bounding box center [244, 302] width 265 height 38
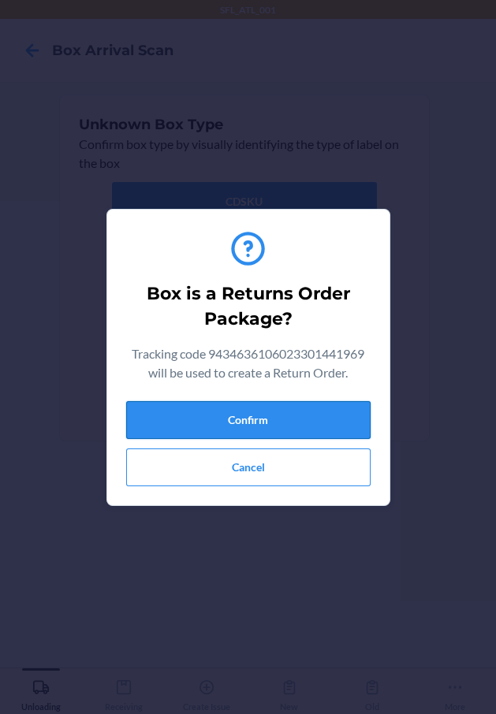
click at [336, 427] on button "Confirm" at bounding box center [248, 420] width 244 height 38
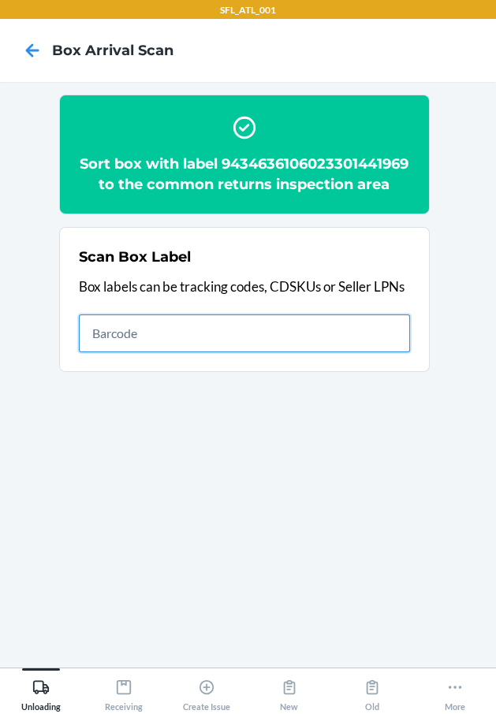
click at [392, 347] on input "text" at bounding box center [244, 333] width 331 height 38
type input "420302599434636106023300350118"
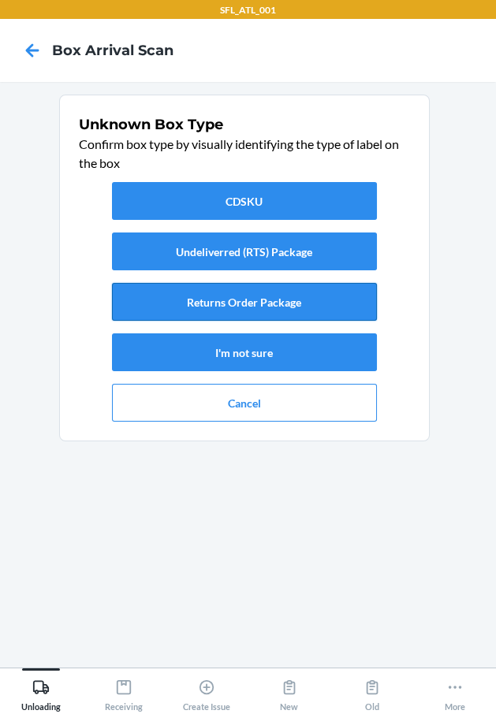
click at [318, 312] on button "Returns Order Package" at bounding box center [244, 302] width 265 height 38
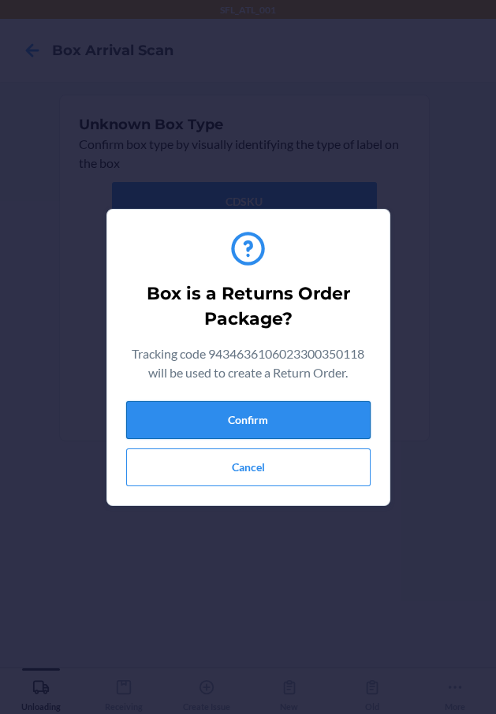
click at [349, 422] on button "Confirm" at bounding box center [248, 420] width 244 height 38
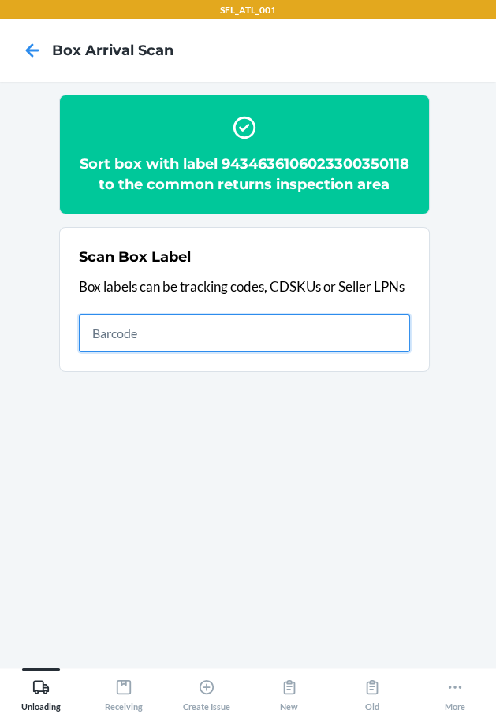
drag, startPoint x: 344, startPoint y: 356, endPoint x: 314, endPoint y: 307, distance: 56.9
click at [316, 309] on div "Scan Box Label Box labels can be tracking codes, CDSKUs or Seller LPNs" at bounding box center [244, 299] width 331 height 115
type input "420302599434636106023301442898"
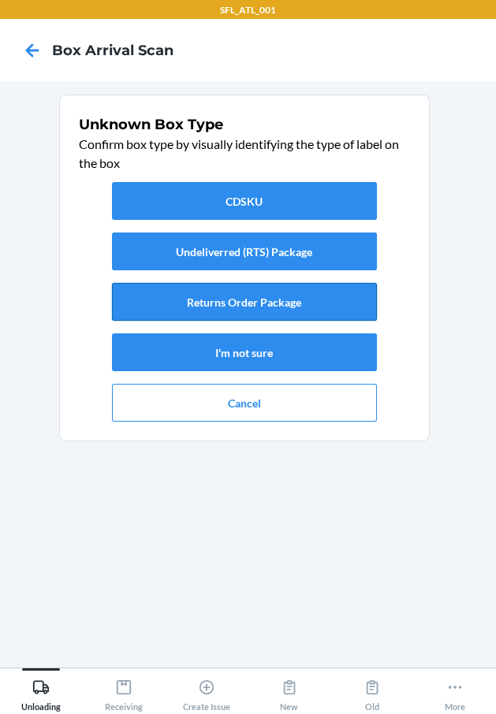
click at [228, 305] on button "Returns Order Package" at bounding box center [244, 302] width 265 height 38
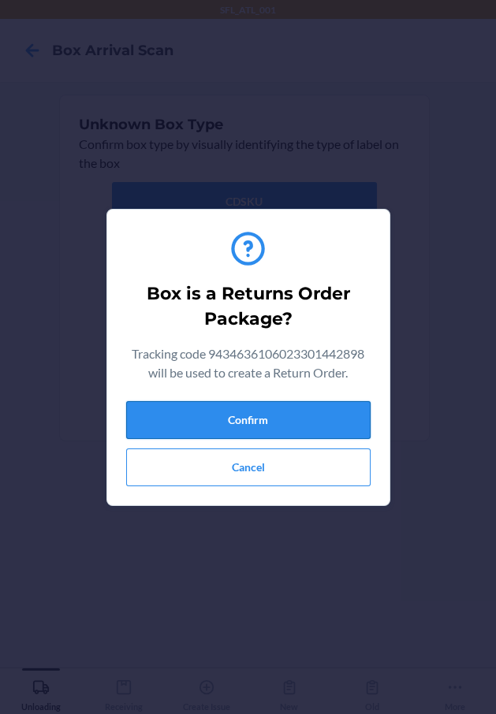
drag, startPoint x: 257, startPoint y: 413, endPoint x: 265, endPoint y: 412, distance: 7.9
click at [260, 411] on button "Confirm" at bounding box center [248, 420] width 244 height 38
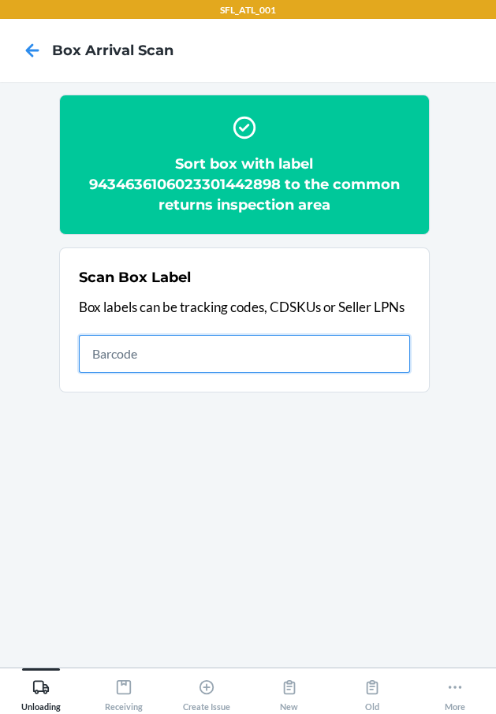
click at [376, 352] on input "text" at bounding box center [244, 354] width 331 height 38
type input "420302599434636106023301374458"
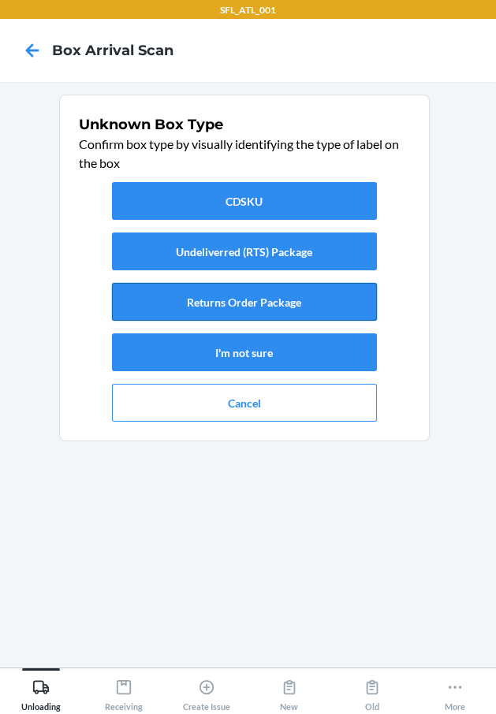
click at [324, 297] on button "Returns Order Package" at bounding box center [244, 302] width 265 height 38
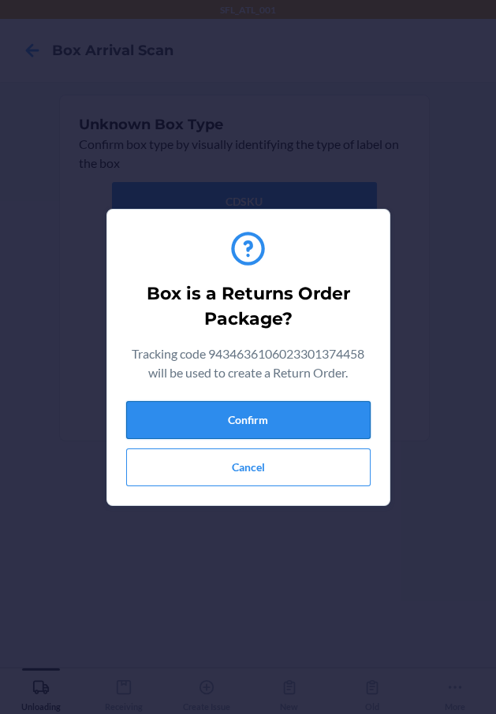
click at [299, 407] on button "Confirm" at bounding box center [248, 420] width 244 height 38
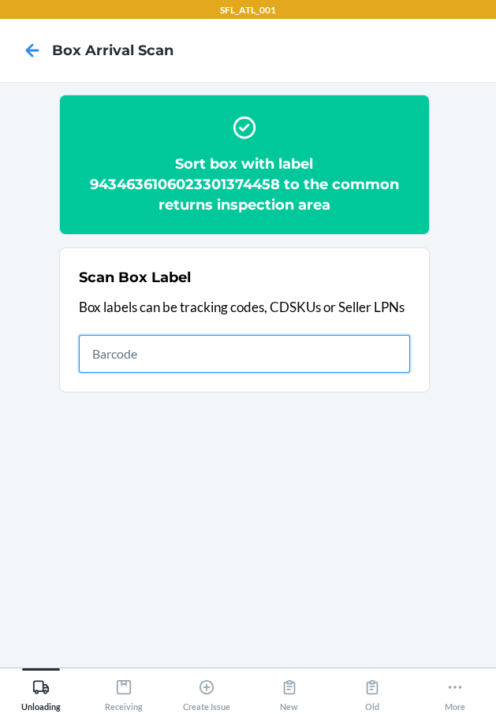
click at [370, 364] on input "text" at bounding box center [244, 354] width 331 height 38
type input "420302599434636106023301377176"
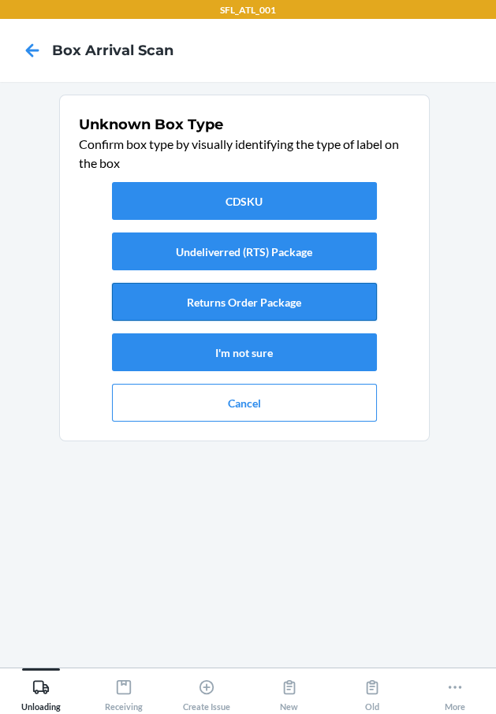
click at [214, 307] on button "Returns Order Package" at bounding box center [244, 302] width 265 height 38
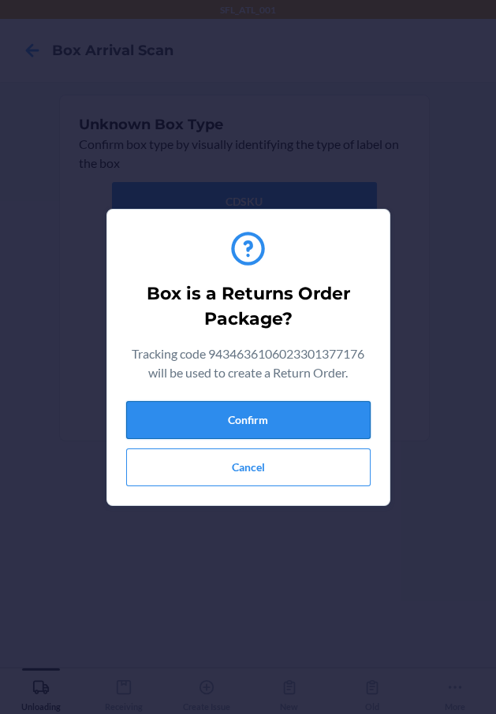
click at [311, 416] on button "Confirm" at bounding box center [248, 420] width 244 height 38
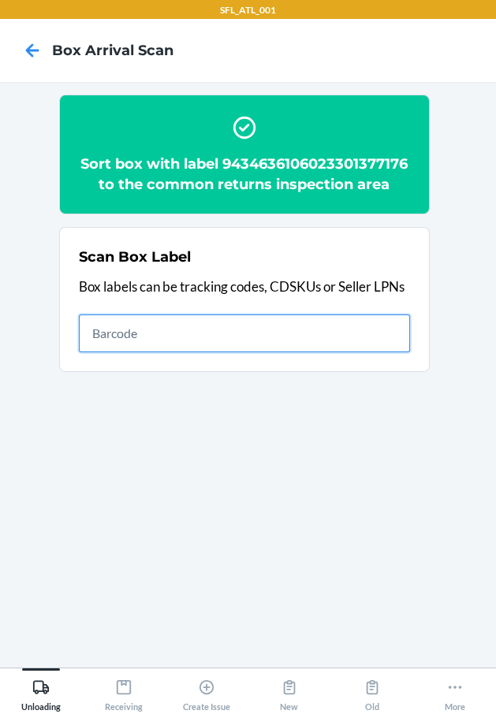
click at [393, 332] on input "text" at bounding box center [244, 333] width 331 height 38
type input "420302599434636106023300136200"
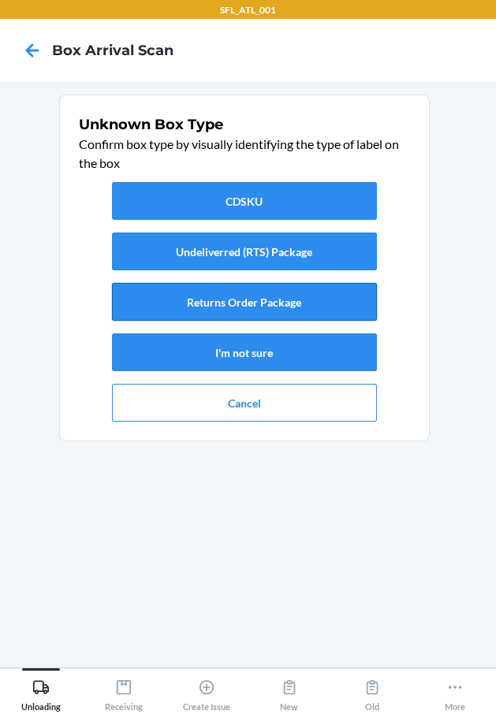
click at [221, 307] on button "Returns Order Package" at bounding box center [244, 302] width 265 height 38
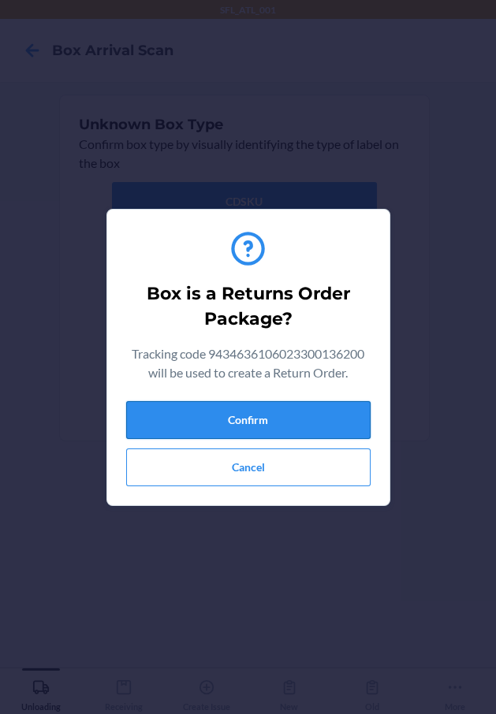
click at [310, 435] on button "Confirm" at bounding box center [248, 420] width 244 height 38
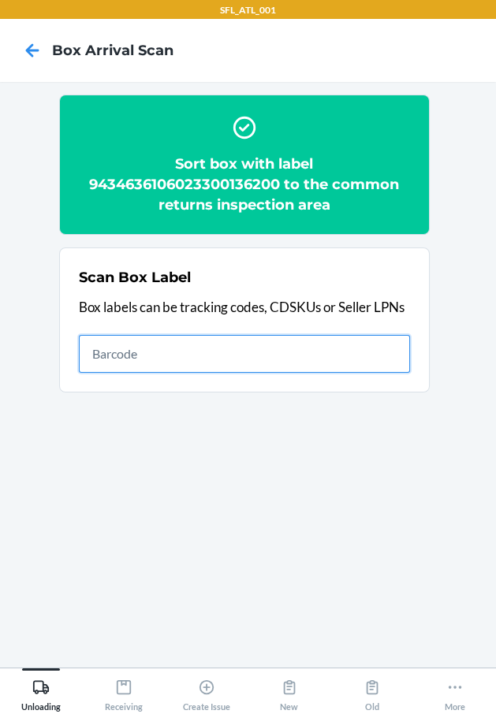
click at [273, 353] on input "text" at bounding box center [244, 354] width 331 height 38
type input "420302599434636208303310819100"
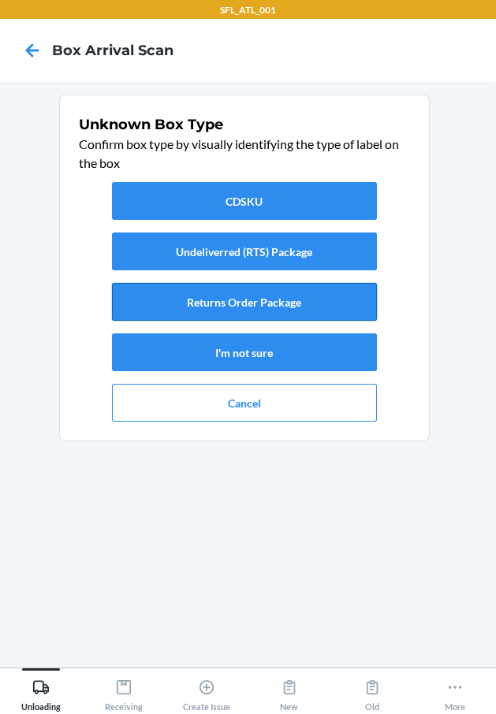
click at [322, 294] on button "Returns Order Package" at bounding box center [244, 302] width 265 height 38
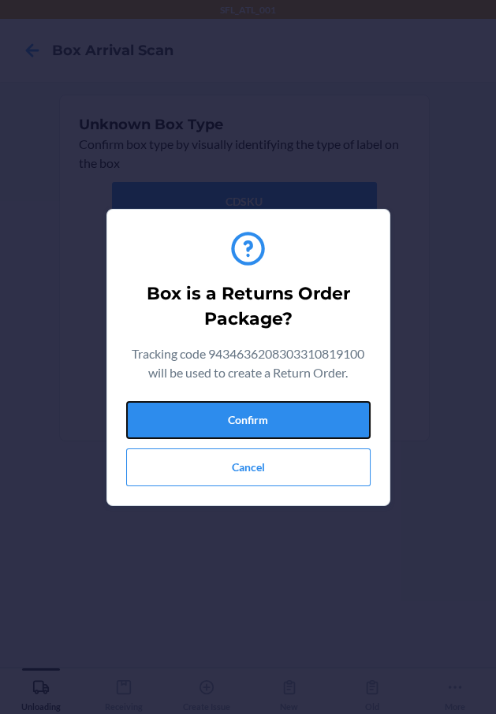
drag, startPoint x: 353, startPoint y: 420, endPoint x: 378, endPoint y: 428, distance: 26.4
click at [354, 421] on button "Confirm" at bounding box center [248, 420] width 244 height 38
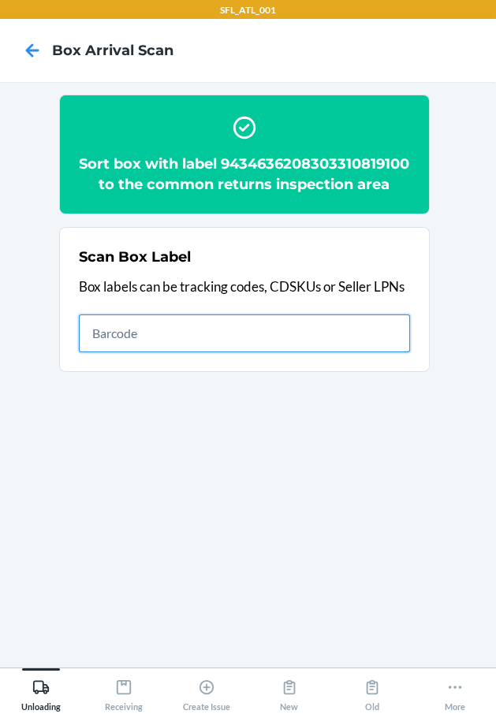
click at [218, 352] on input "text" at bounding box center [244, 333] width 331 height 38
type input "420302599434636106023300897842"
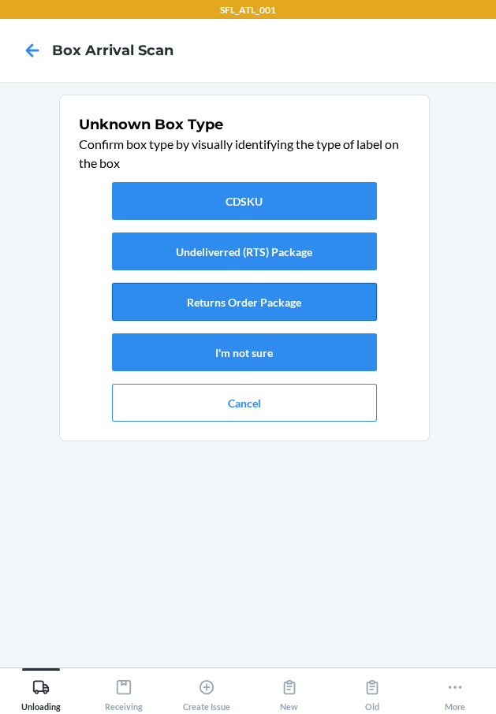
click at [265, 296] on button "Returns Order Package" at bounding box center [244, 302] width 265 height 38
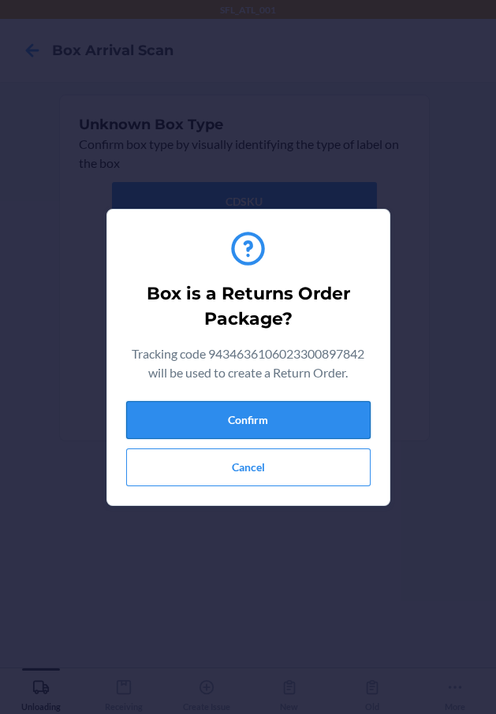
click at [265, 423] on button "Confirm" at bounding box center [248, 420] width 244 height 38
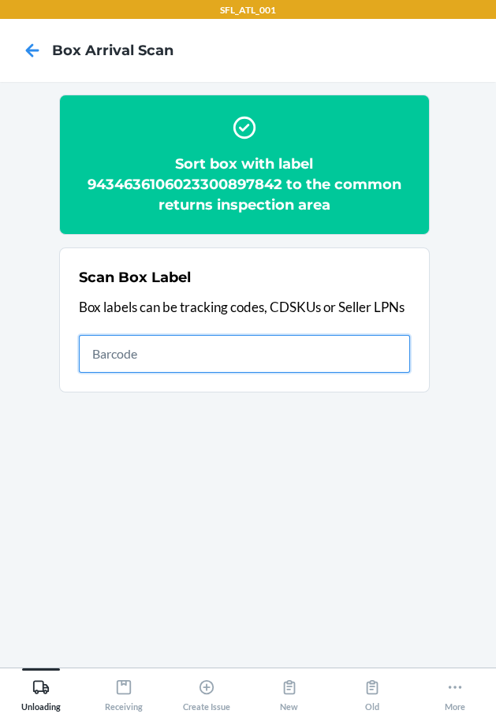
click at [284, 342] on input "text" at bounding box center [244, 354] width 331 height 38
type input "420302599434636106023301298587"
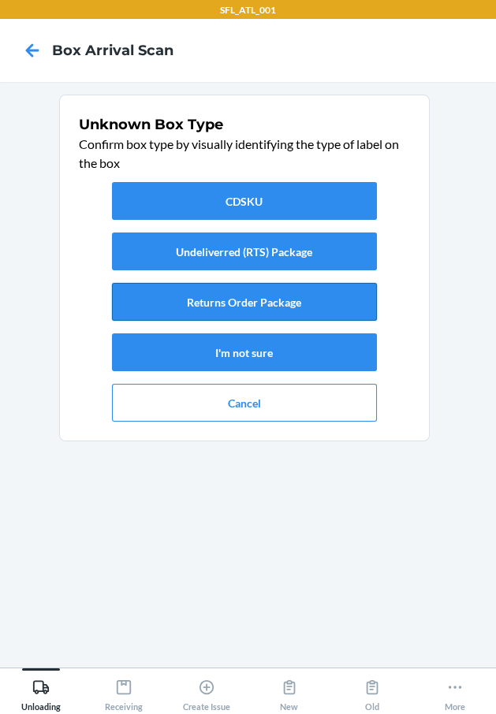
click at [288, 289] on button "Returns Order Package" at bounding box center [244, 302] width 265 height 38
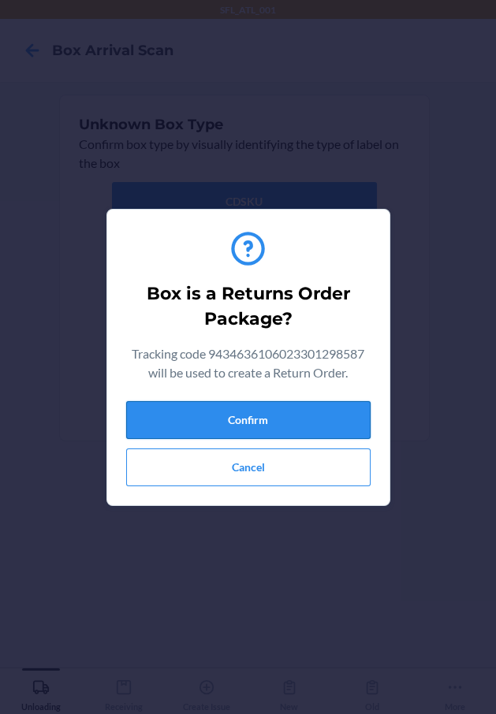
click at [258, 424] on button "Confirm" at bounding box center [248, 420] width 244 height 38
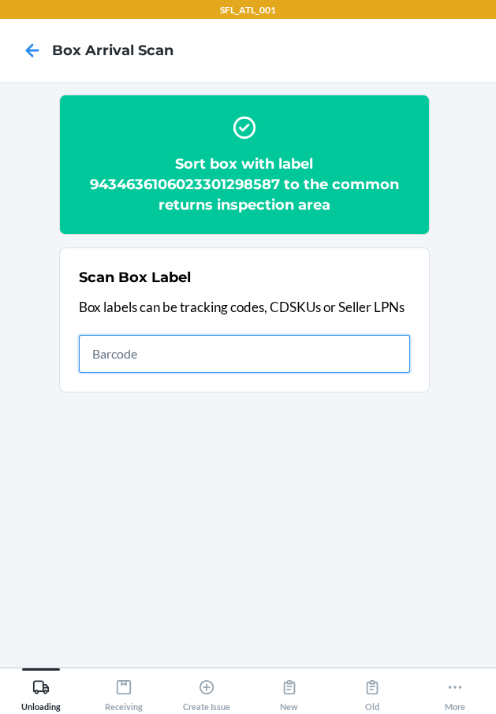
click at [208, 366] on input "text" at bounding box center [244, 354] width 331 height 38
type input "420302599434636106023298556837"
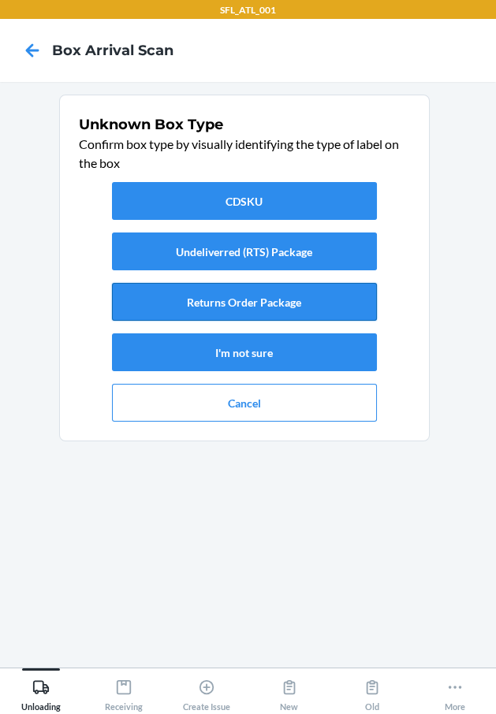
click at [268, 298] on button "Returns Order Package" at bounding box center [244, 302] width 265 height 38
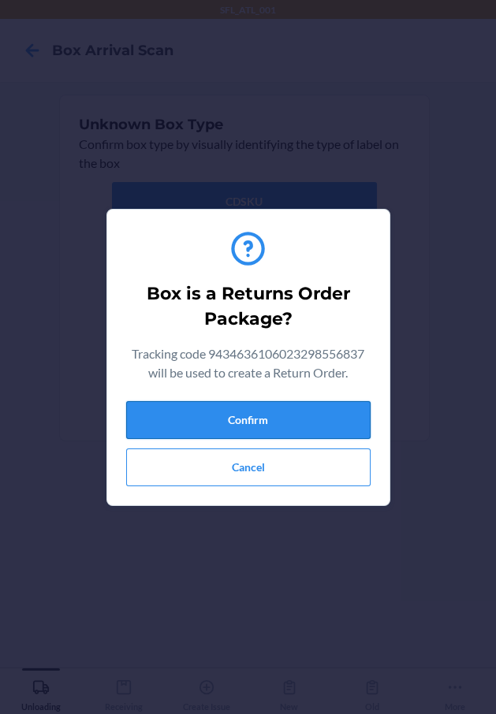
drag, startPoint x: 274, startPoint y: 408, endPoint x: 285, endPoint y: 412, distance: 11.0
click at [277, 410] on button "Confirm" at bounding box center [248, 420] width 244 height 38
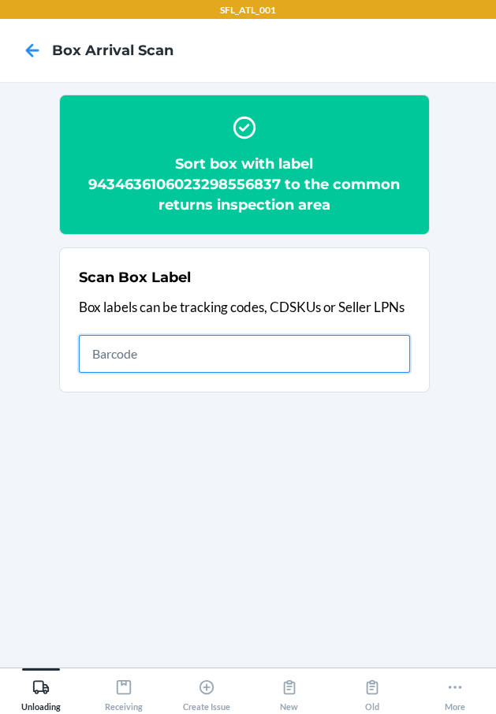
drag, startPoint x: 260, startPoint y: 352, endPoint x: 252, endPoint y: 340, distance: 14.2
click at [254, 344] on input "text" at bounding box center [244, 354] width 331 height 38
type input "420302599434636106023300840817"
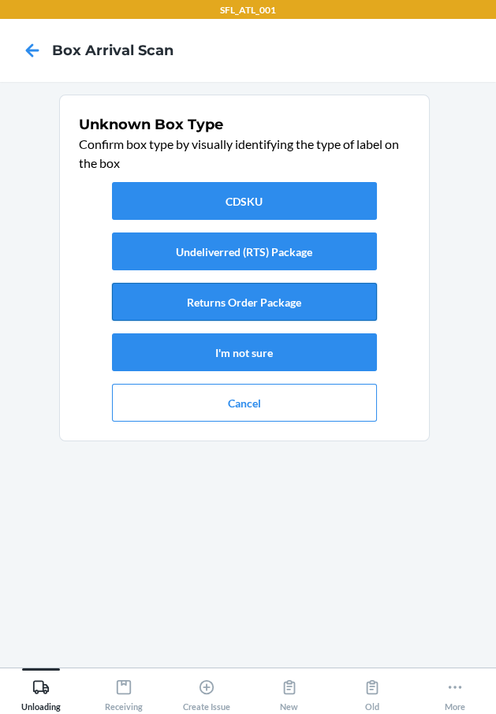
click at [346, 303] on button "Returns Order Package" at bounding box center [244, 302] width 265 height 38
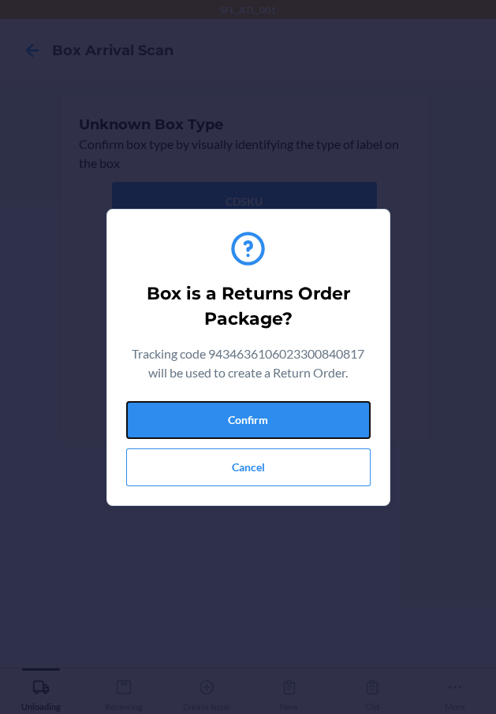
drag, startPoint x: 324, startPoint y: 415, endPoint x: 460, endPoint y: 445, distance: 139.4
click at [344, 423] on button "Confirm" at bounding box center [248, 420] width 244 height 38
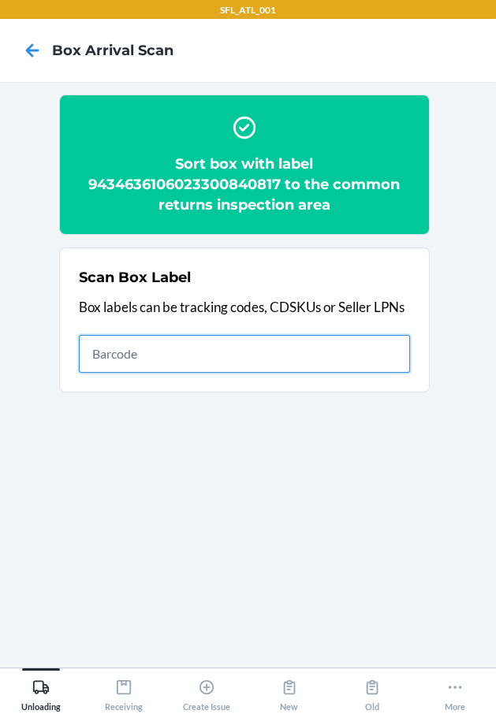
click at [266, 348] on input "text" at bounding box center [244, 354] width 331 height 38
type input "420302599434636106023301109654"
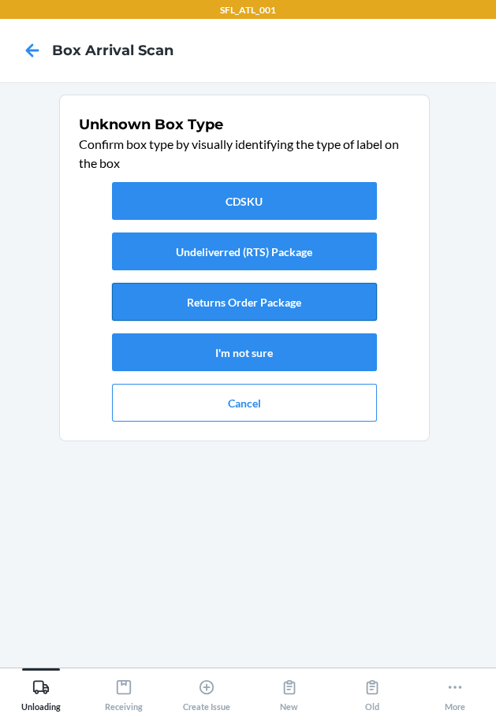
drag, startPoint x: 230, startPoint y: 294, endPoint x: 247, endPoint y: 314, distance: 25.7
click at [240, 307] on button "Returns Order Package" at bounding box center [244, 302] width 265 height 38
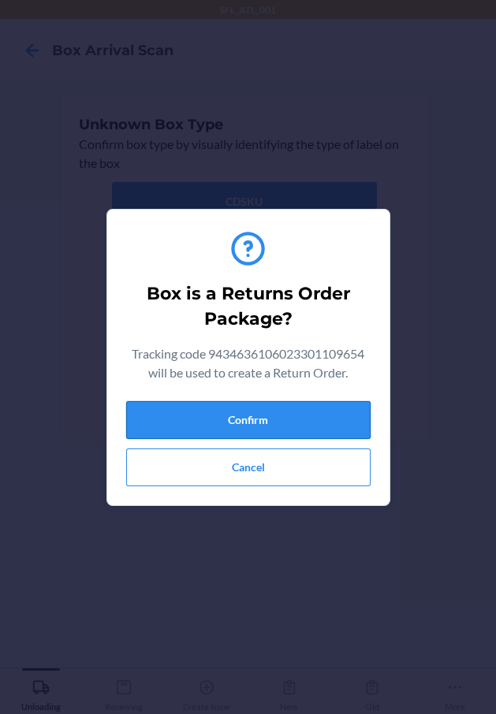
click at [360, 406] on button "Confirm" at bounding box center [248, 420] width 244 height 38
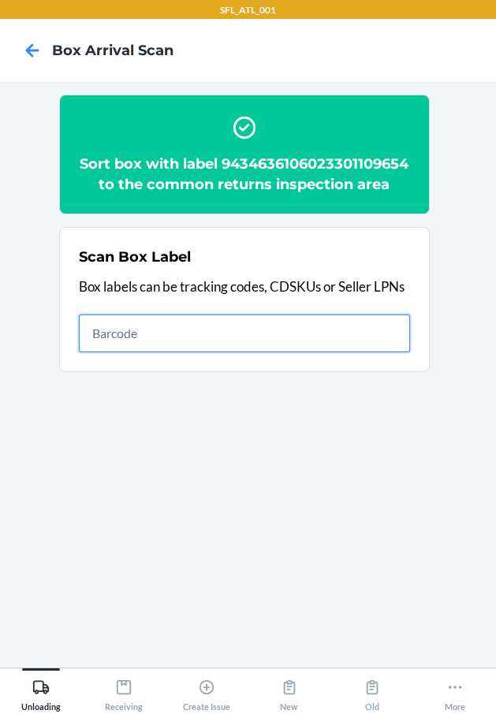
click at [307, 352] on input "text" at bounding box center [244, 333] width 331 height 38
type input "420302599434636106023301028153"
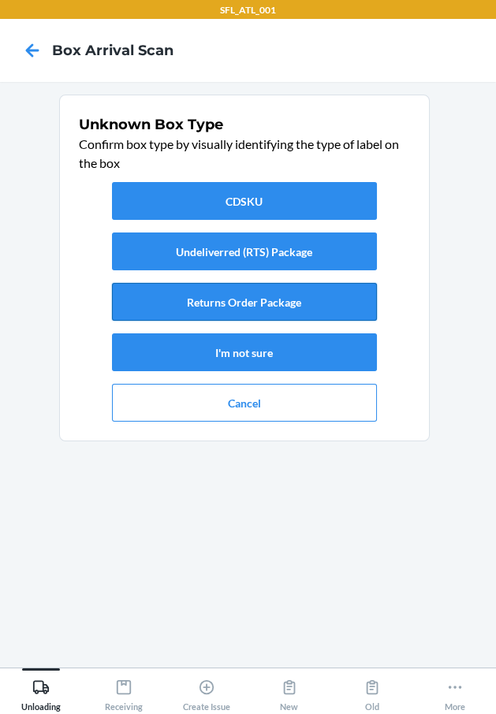
click at [355, 303] on button "Returns Order Package" at bounding box center [244, 302] width 265 height 38
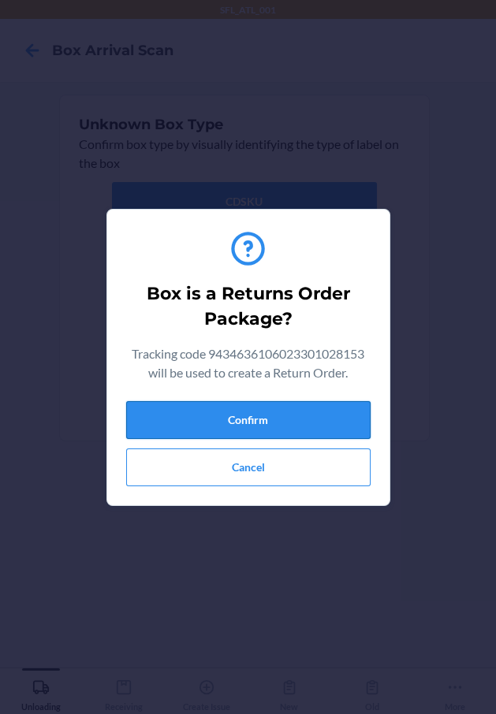
click at [308, 416] on button "Confirm" at bounding box center [248, 420] width 244 height 38
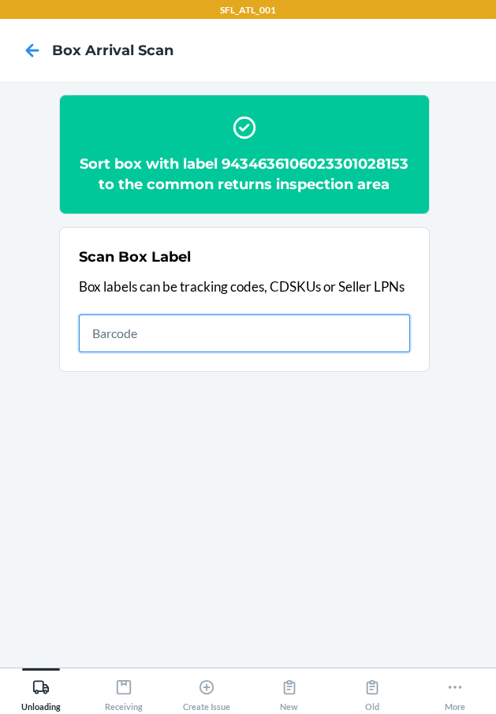
drag, startPoint x: 373, startPoint y: 338, endPoint x: 374, endPoint y: 307, distance: 30.8
click at [373, 331] on input "text" at bounding box center [244, 333] width 331 height 38
type input "420302599434636106023301474905"
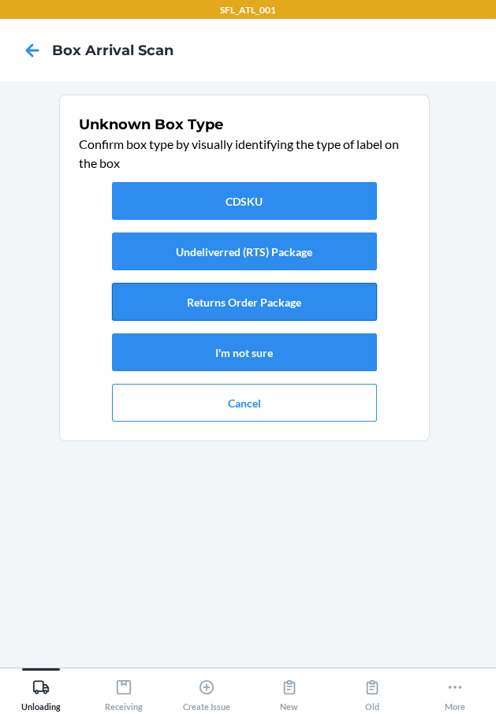
click at [272, 295] on button "Returns Order Package" at bounding box center [244, 302] width 265 height 38
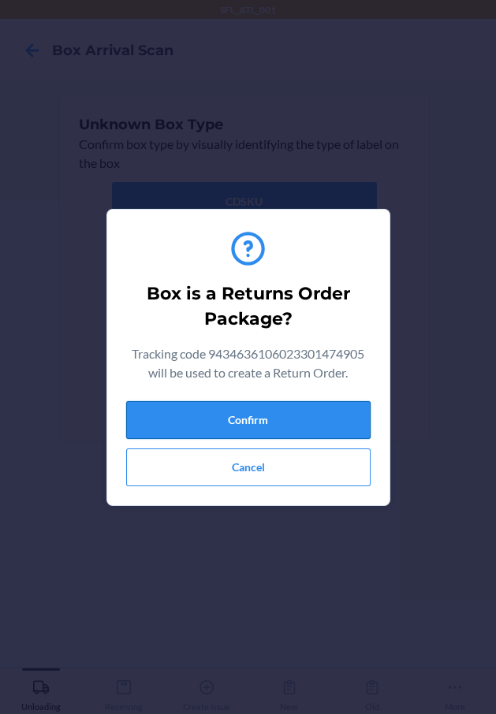
click at [320, 418] on button "Confirm" at bounding box center [248, 420] width 244 height 38
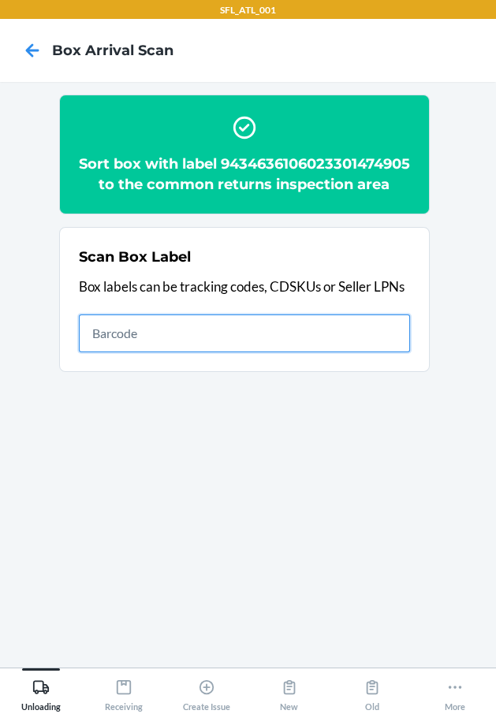
click at [387, 348] on input "text" at bounding box center [244, 333] width 331 height 38
type input "420302599434636106023300935841"
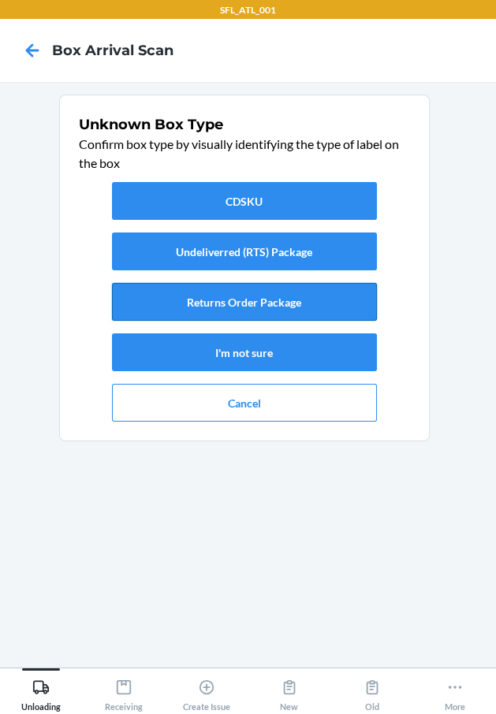
click at [309, 294] on button "Returns Order Package" at bounding box center [244, 302] width 265 height 38
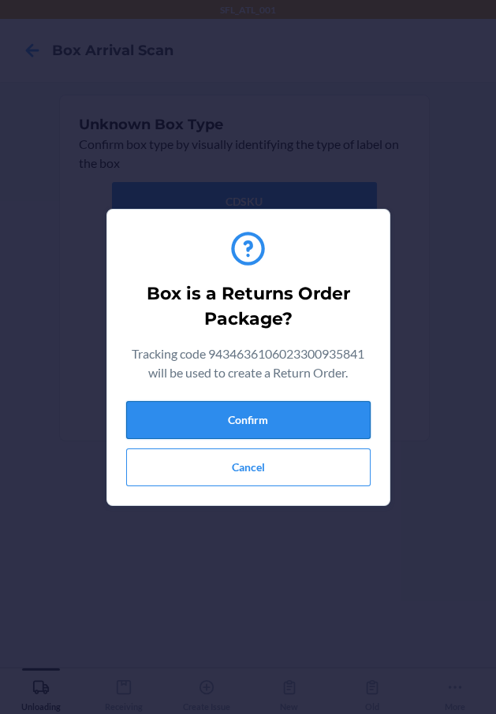
click at [337, 413] on button "Confirm" at bounding box center [248, 420] width 244 height 38
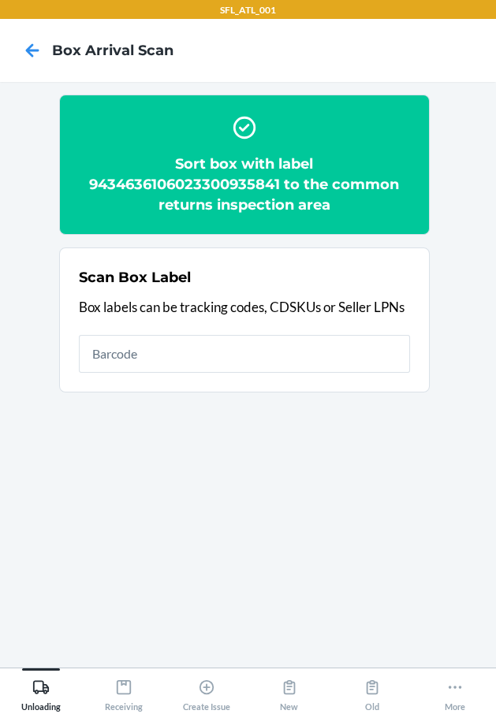
click at [415, 352] on section "Scan Box Label Box labels can be tracking codes, CDSKUs or Seller LPNs" at bounding box center [244, 319] width 370 height 145
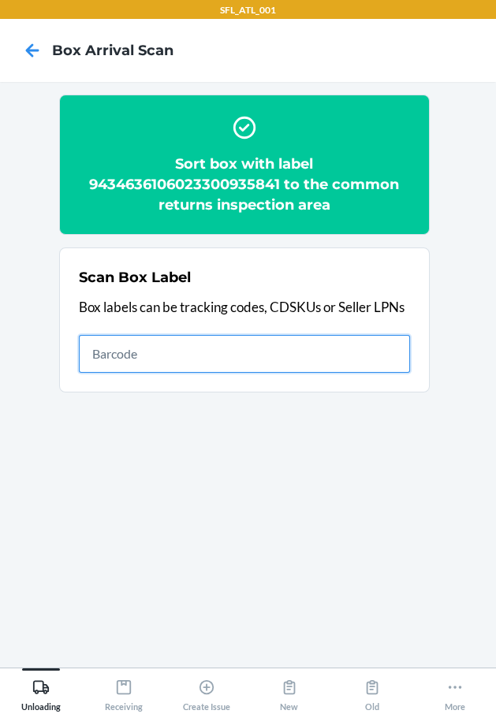
click at [404, 355] on input "text" at bounding box center [244, 354] width 331 height 38
type input "420302599434636106023298960221"
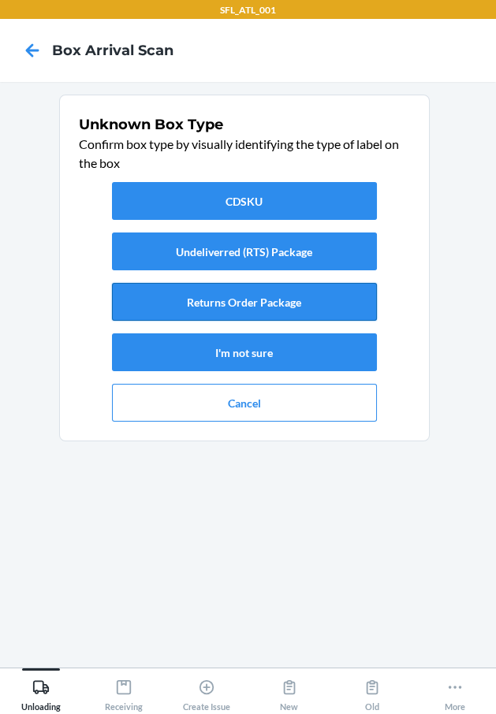
click at [312, 317] on button "Returns Order Package" at bounding box center [244, 302] width 265 height 38
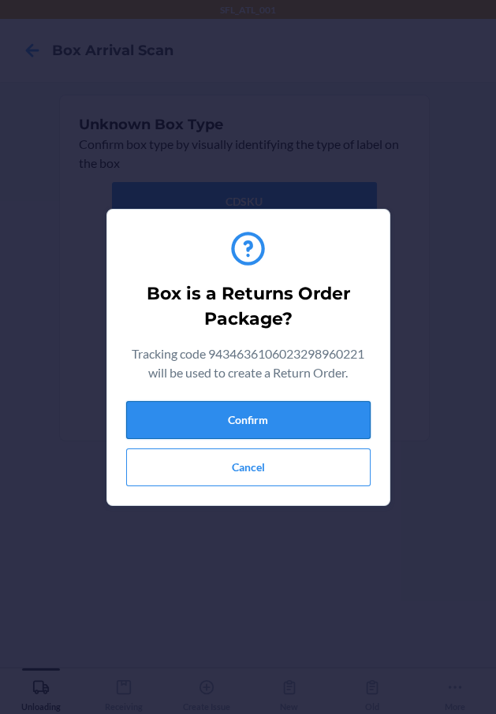
click at [316, 419] on button "Confirm" at bounding box center [248, 420] width 244 height 38
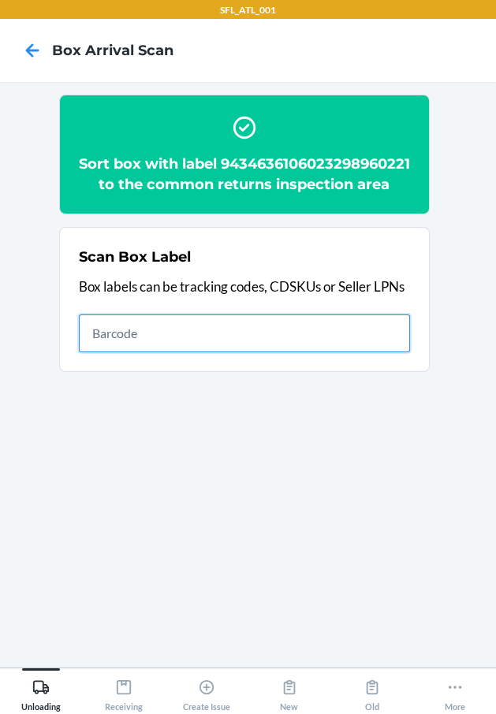
click at [395, 352] on input "text" at bounding box center [244, 333] width 331 height 38
type input "420302599434636106023301239863"
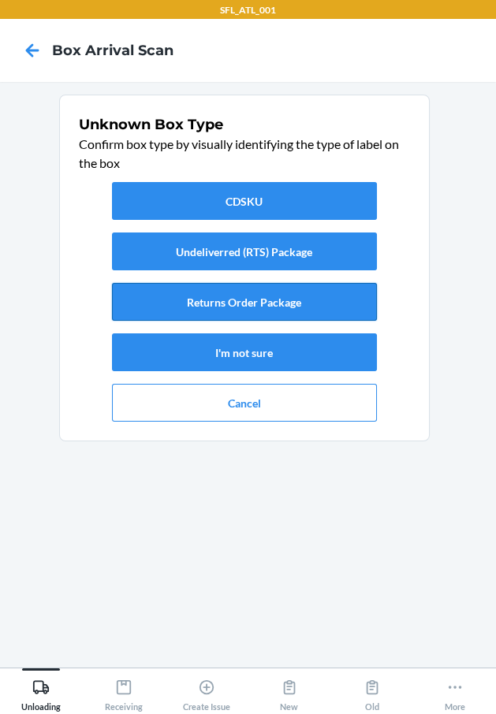
click at [344, 307] on button "Returns Order Package" at bounding box center [244, 302] width 265 height 38
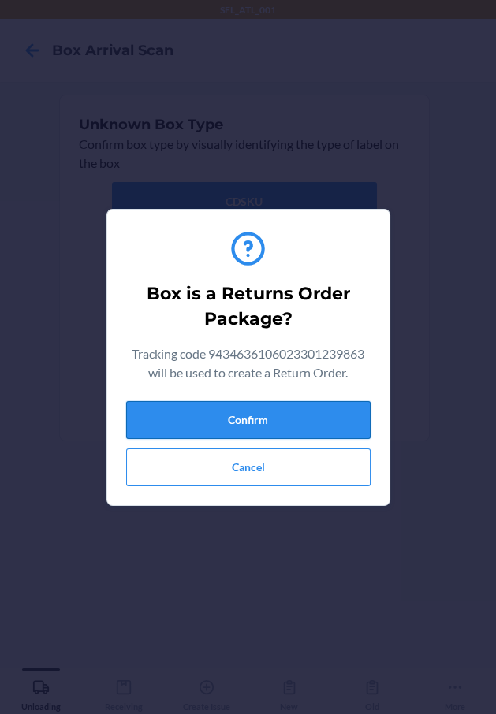
drag, startPoint x: 316, startPoint y: 428, endPoint x: 347, endPoint y: 429, distance: 30.7
click at [323, 429] on button "Confirm" at bounding box center [248, 420] width 244 height 38
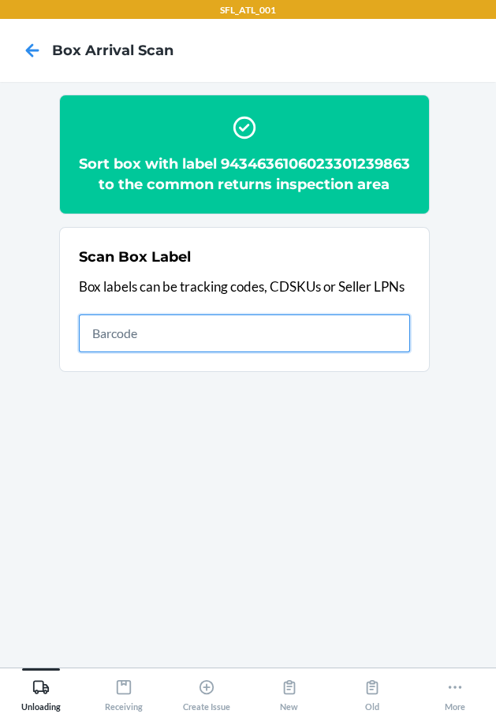
click at [247, 352] on input "text" at bounding box center [244, 333] width 331 height 38
type input "420302599434636106023300871286"
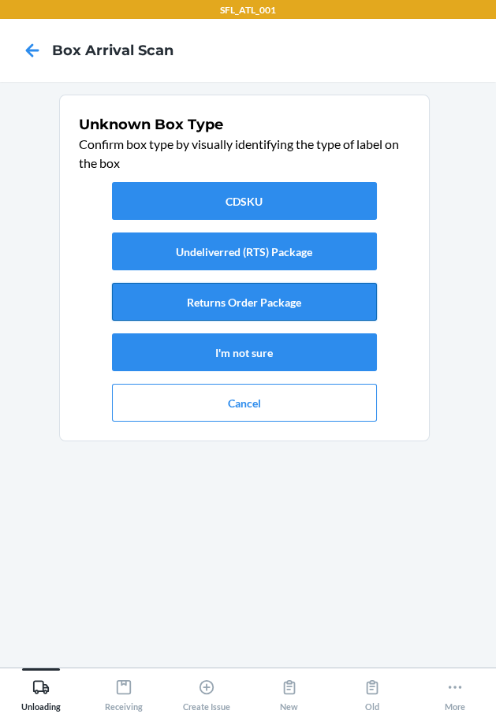
click at [240, 299] on button "Returns Order Package" at bounding box center [244, 302] width 265 height 38
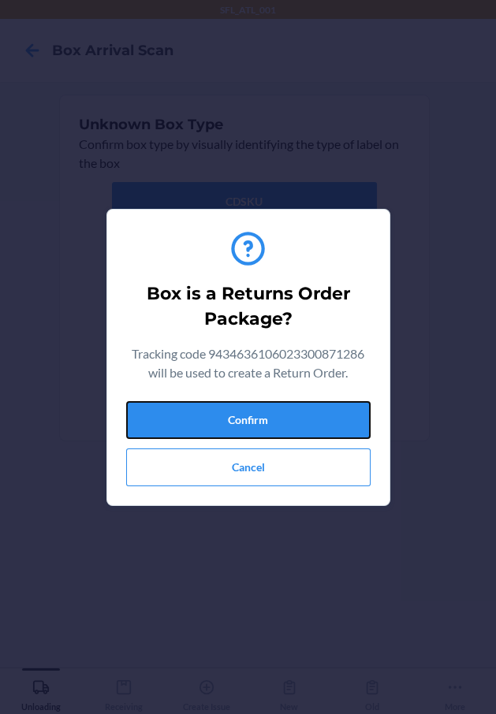
drag, startPoint x: 326, startPoint y: 419, endPoint x: 384, endPoint y: 407, distance: 59.4
click at [326, 418] on button "Confirm" at bounding box center [248, 420] width 244 height 38
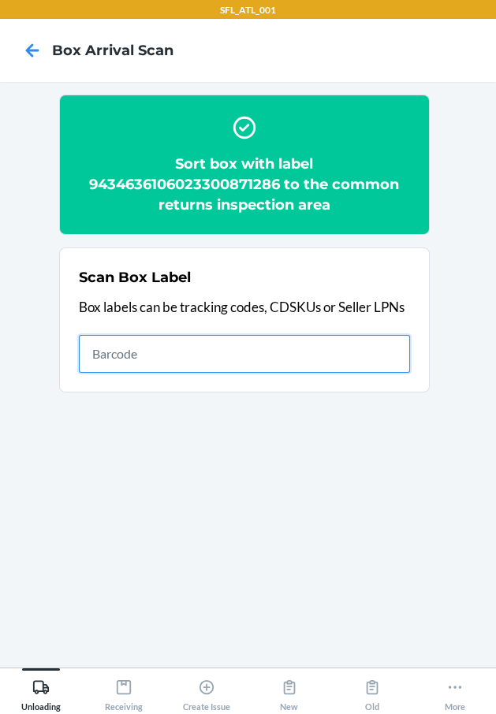
click at [381, 368] on input "text" at bounding box center [244, 354] width 331 height 38
type input "420302599434636106023301423330"
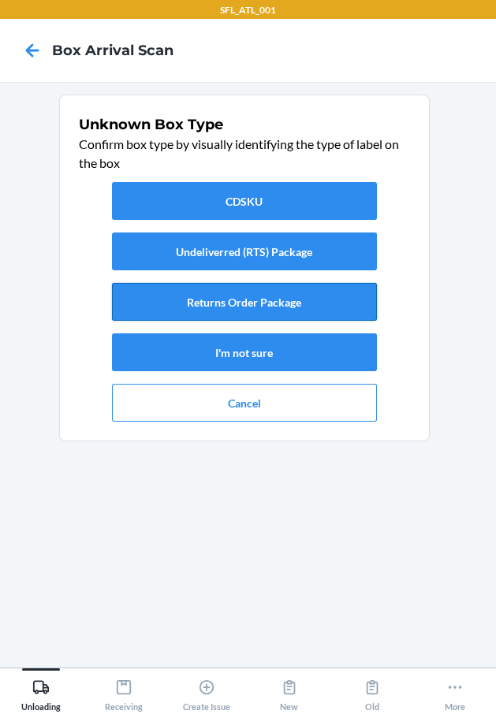
click at [344, 311] on button "Returns Order Package" at bounding box center [244, 302] width 265 height 38
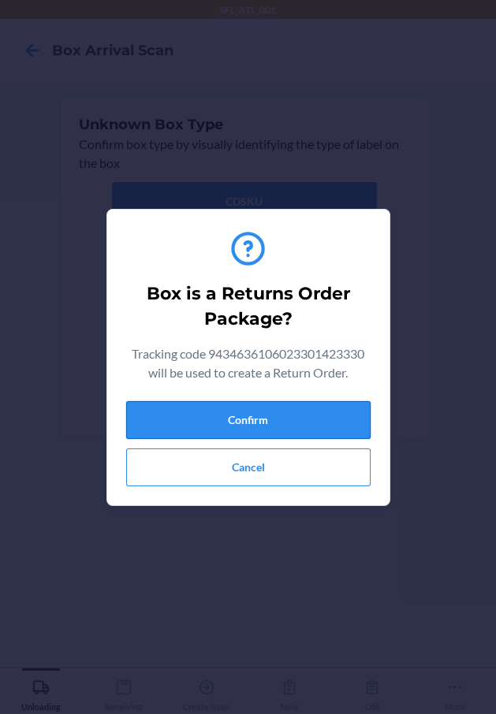
click at [339, 424] on button "Confirm" at bounding box center [248, 420] width 244 height 38
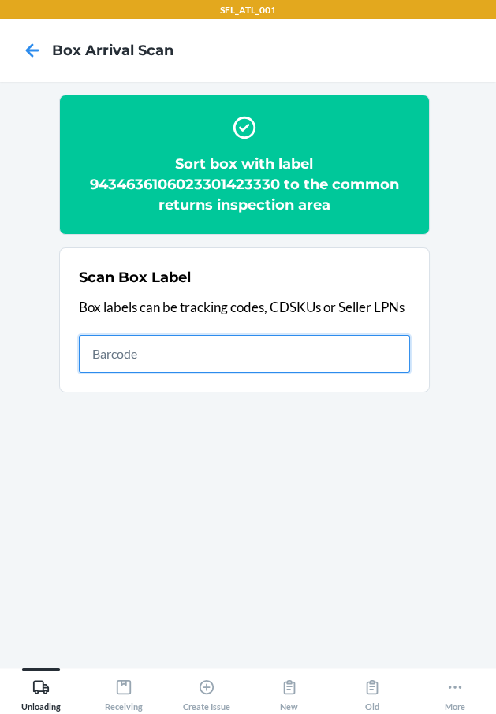
click at [227, 359] on input "text" at bounding box center [244, 354] width 331 height 38
type input "420302599534613359225220823820"
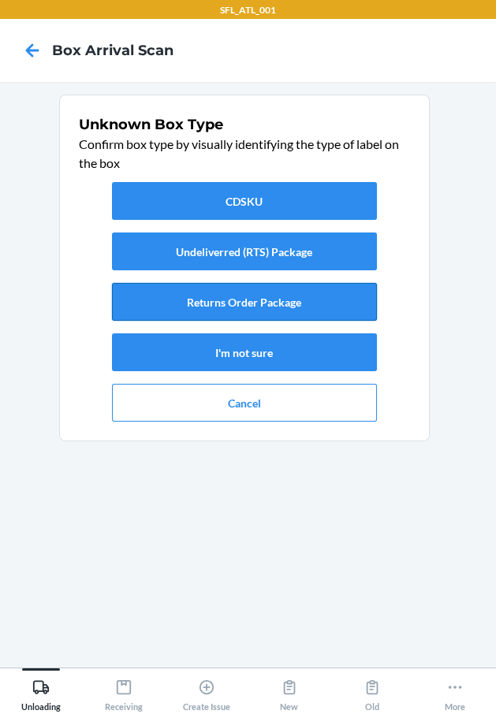
click at [277, 296] on button "Returns Order Package" at bounding box center [244, 302] width 265 height 38
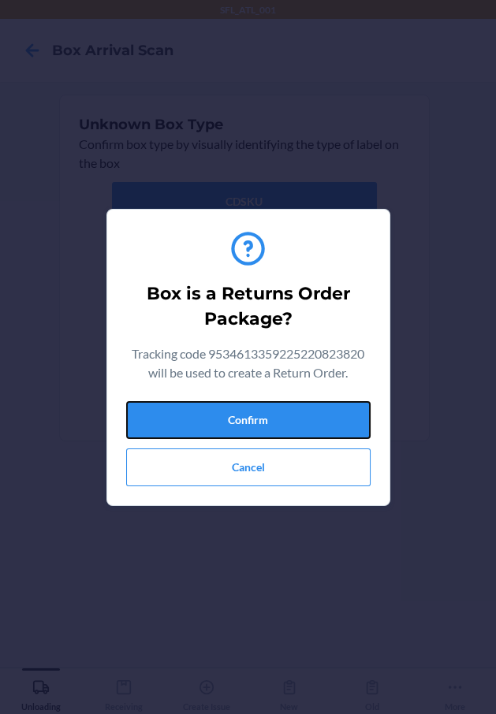
drag, startPoint x: 340, startPoint y: 413, endPoint x: 382, endPoint y: 428, distance: 45.1
click at [358, 420] on button "Confirm" at bounding box center [248, 420] width 244 height 38
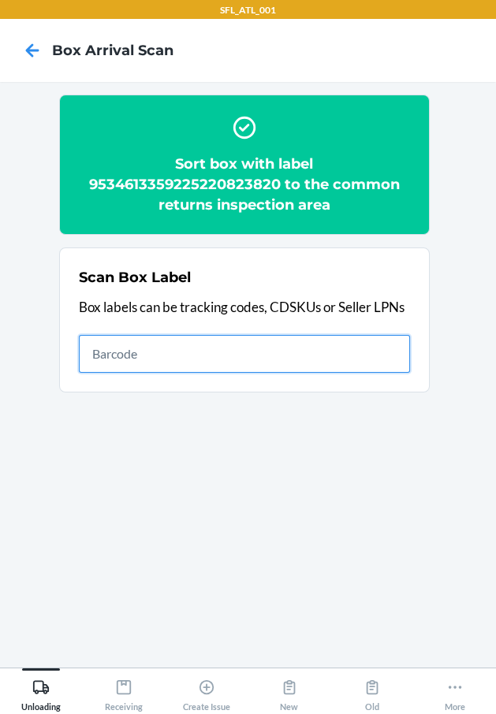
drag, startPoint x: 311, startPoint y: 353, endPoint x: 290, endPoint y: 363, distance: 22.6
click at [296, 358] on input "text" at bounding box center [244, 354] width 331 height 38
type input "420302599434636106023301381210"
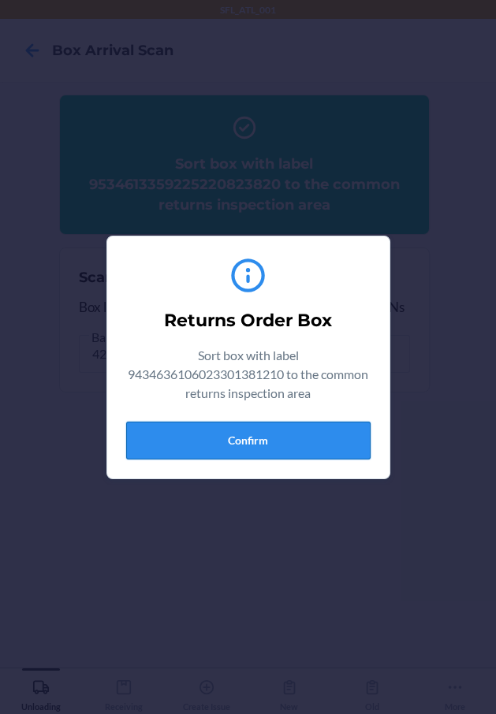
click at [354, 438] on button "Confirm" at bounding box center [248, 441] width 244 height 38
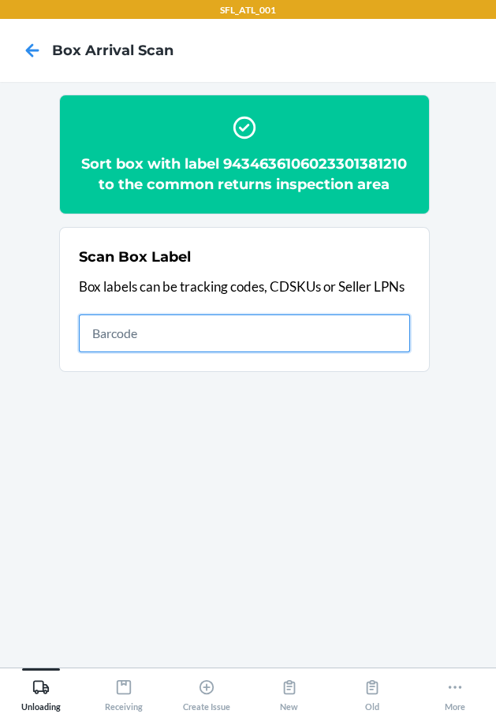
click at [197, 322] on input "text" at bounding box center [244, 333] width 331 height 38
type input "420302599434636106023301394067"
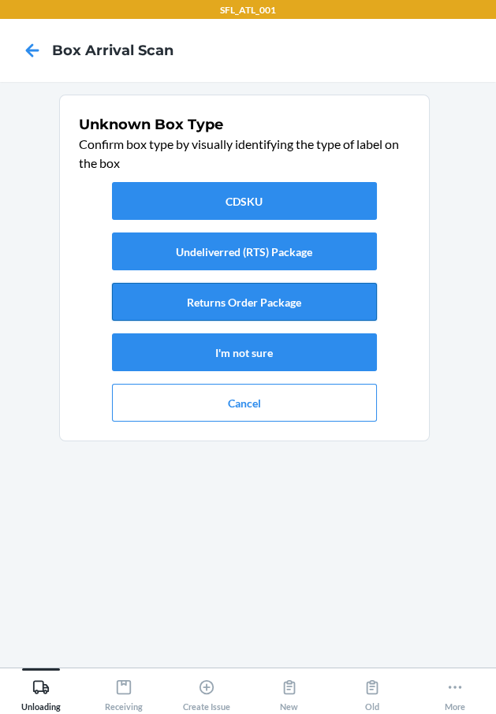
click at [311, 304] on button "Returns Order Package" at bounding box center [244, 302] width 265 height 38
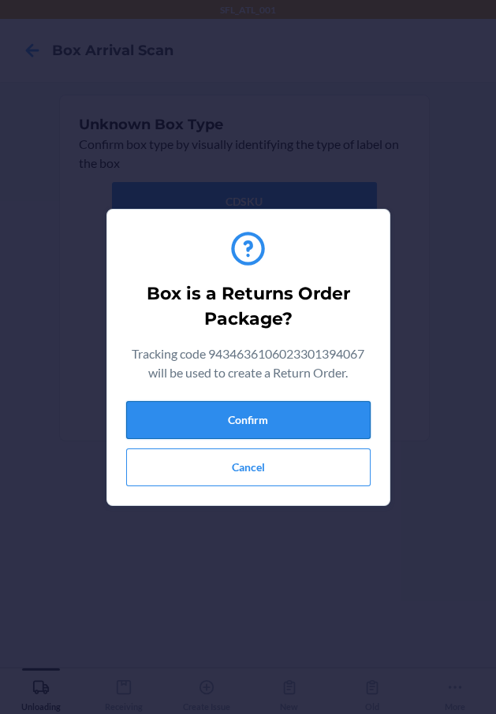
click at [322, 405] on button "Confirm" at bounding box center [248, 420] width 244 height 38
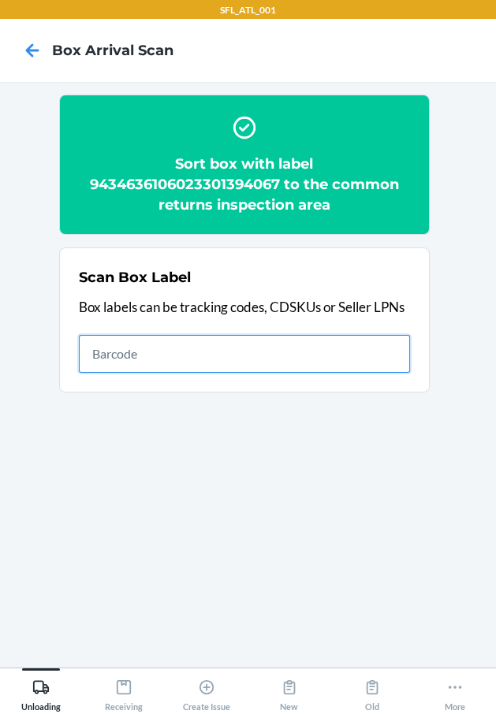
click at [244, 359] on input "text" at bounding box center [244, 354] width 331 height 38
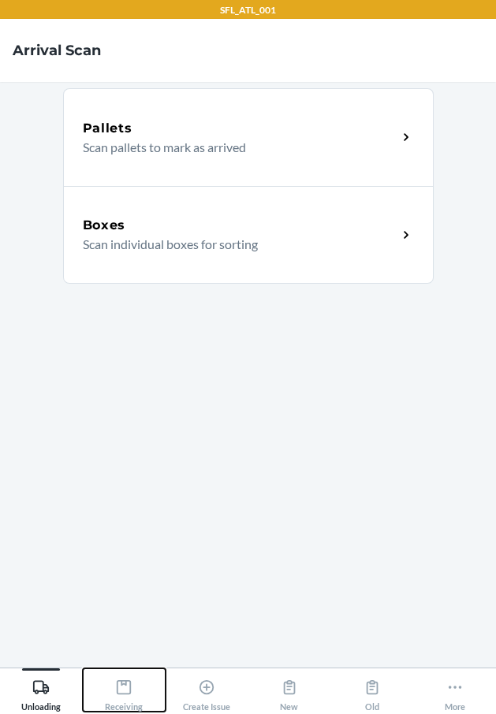
drag, startPoint x: 141, startPoint y: 698, endPoint x: 112, endPoint y: 686, distance: 31.5
click at [140, 697] on div "Receiving" at bounding box center [124, 691] width 38 height 39
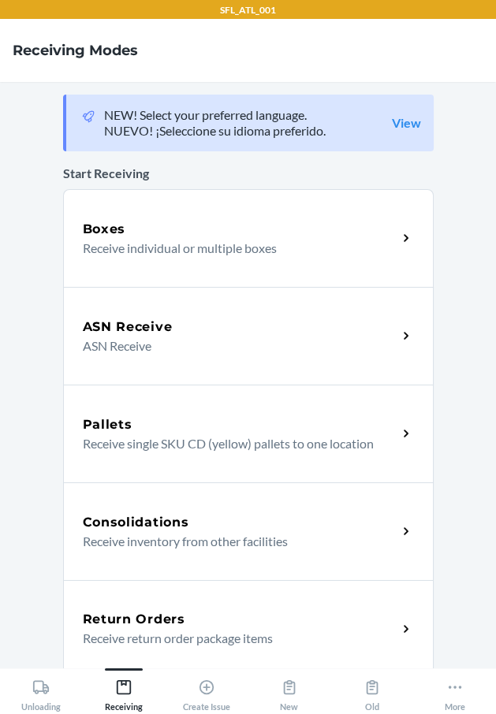
click at [210, 616] on div "Return Orders" at bounding box center [240, 619] width 314 height 19
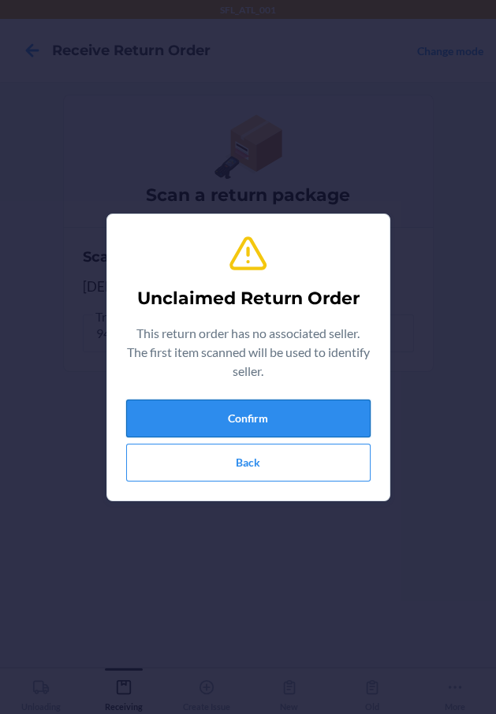
click at [322, 421] on button "Confirm" at bounding box center [248, 419] width 244 height 38
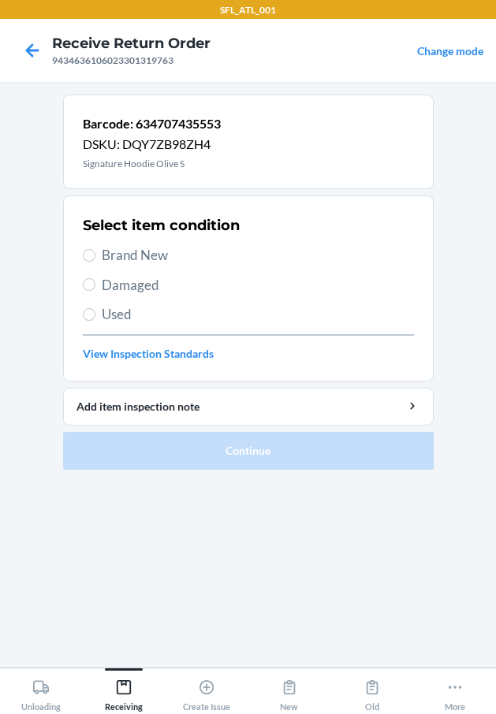
click at [155, 241] on div "Select item condition Brand New Damaged Used View Inspection Standards" at bounding box center [248, 288] width 331 height 156
click at [132, 253] on span "Brand New" at bounding box center [258, 255] width 312 height 20
click at [95, 253] on input "Brand New" at bounding box center [89, 255] width 13 height 13
radio input "true"
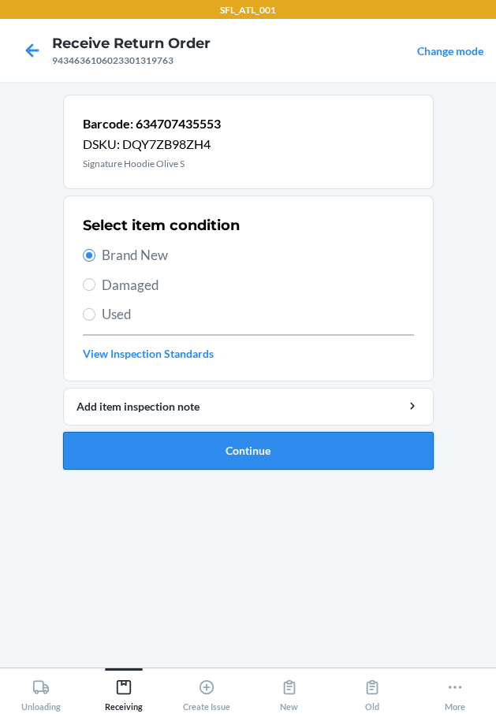
click at [218, 448] on button "Continue" at bounding box center [248, 451] width 370 height 38
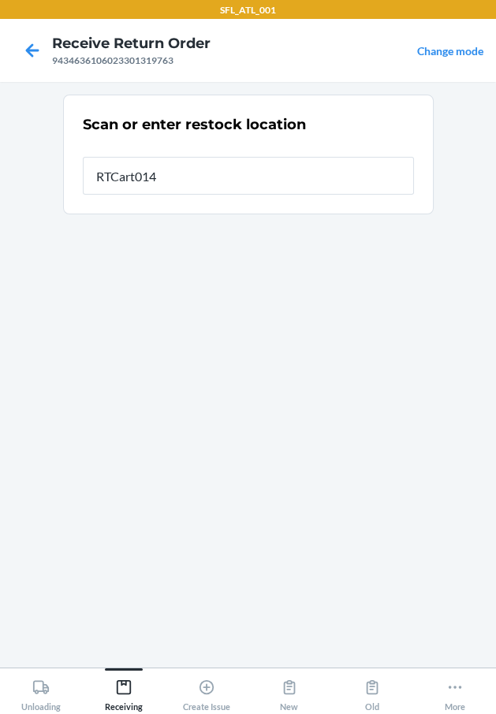
type input "RTCart014"
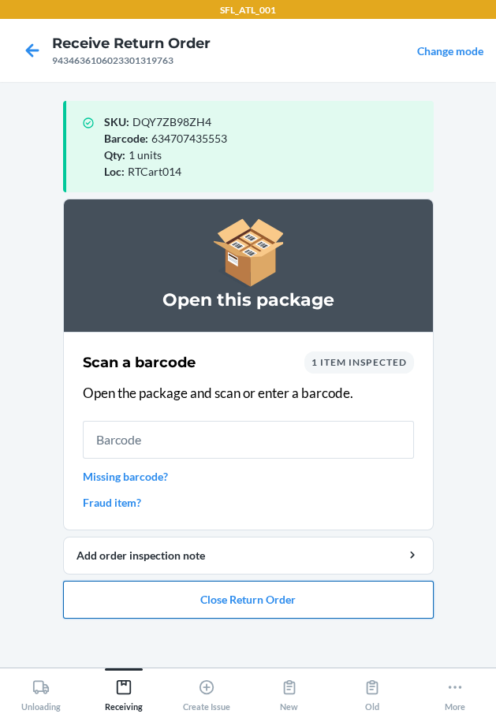
click at [326, 601] on button "Close Return Order" at bounding box center [248, 600] width 370 height 38
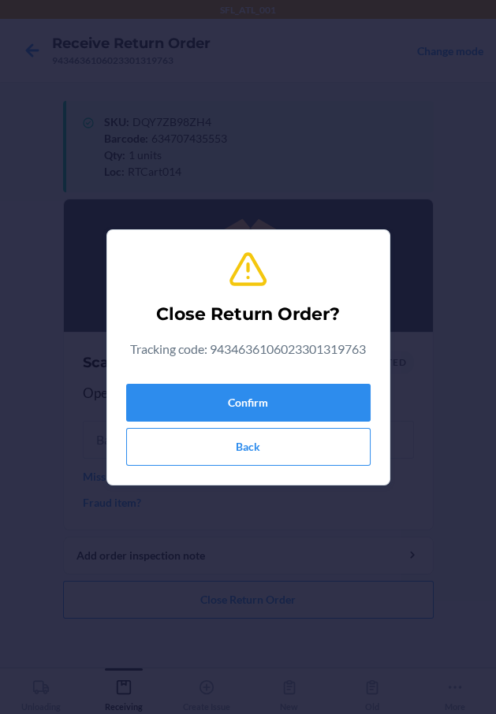
click at [305, 378] on div "Confirm Back" at bounding box center [248, 422] width 244 height 88
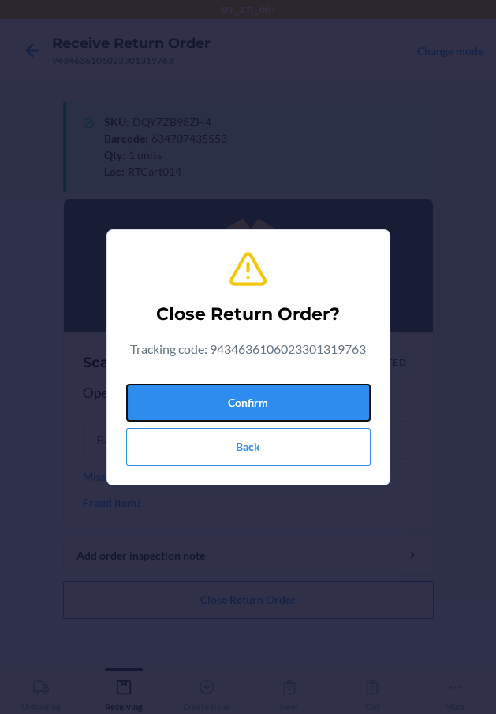
drag, startPoint x: 298, startPoint y: 396, endPoint x: 19, endPoint y: 404, distance: 279.1
click at [295, 396] on button "Confirm" at bounding box center [248, 403] width 244 height 38
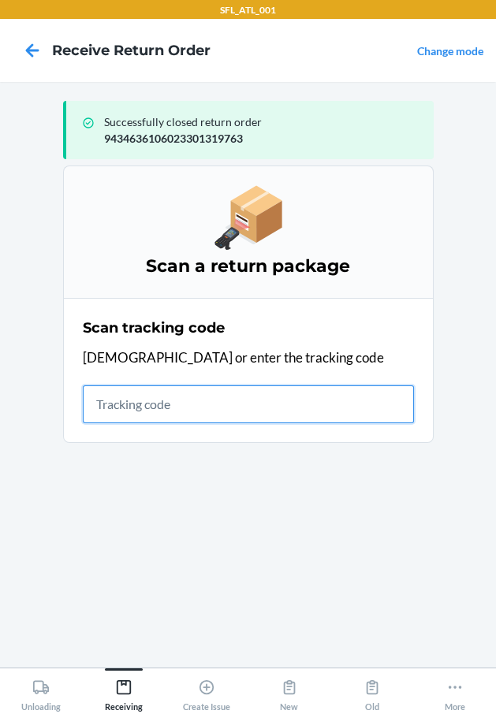
drag, startPoint x: 345, startPoint y: 403, endPoint x: 335, endPoint y: 403, distance: 10.2
click at [345, 404] on input "text" at bounding box center [248, 404] width 331 height 38
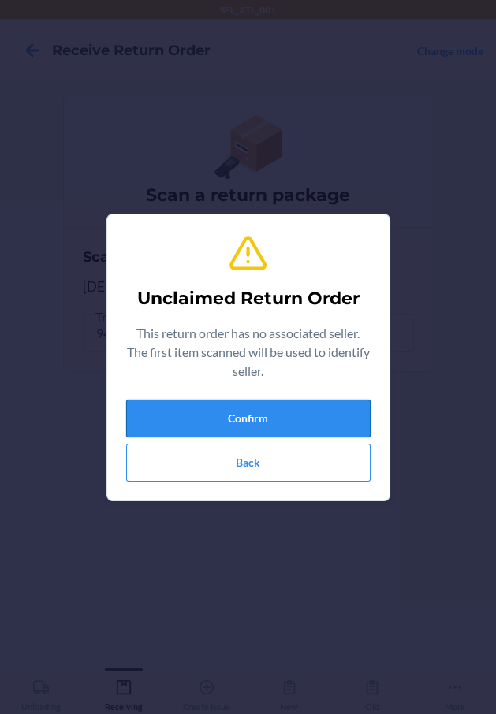
click at [330, 414] on button "Confirm" at bounding box center [248, 419] width 244 height 38
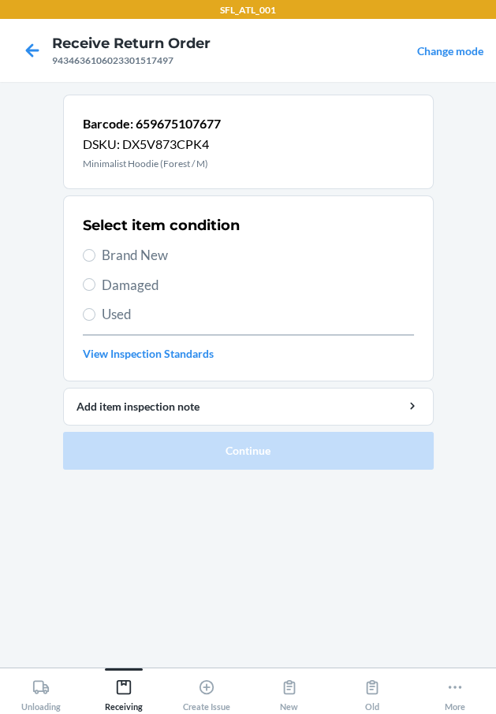
click at [157, 251] on span "Brand New" at bounding box center [258, 255] width 312 height 20
click at [95, 251] on input "Brand New" at bounding box center [89, 255] width 13 height 13
radio input "true"
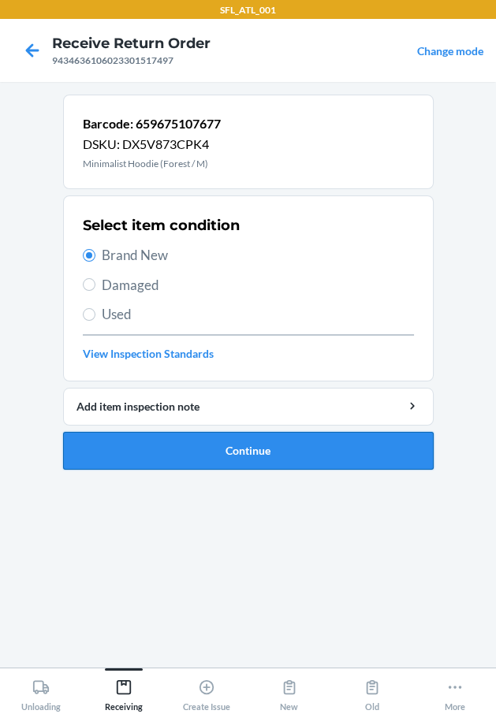
click at [311, 455] on button "Continue" at bounding box center [248, 451] width 370 height 38
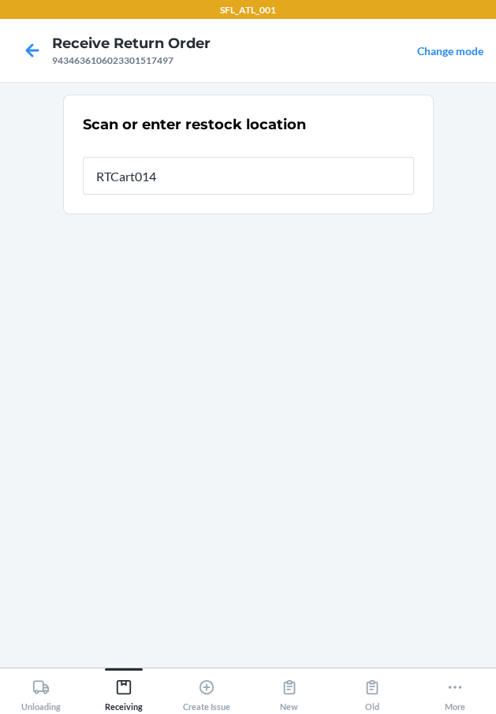
type input "RTCart014"
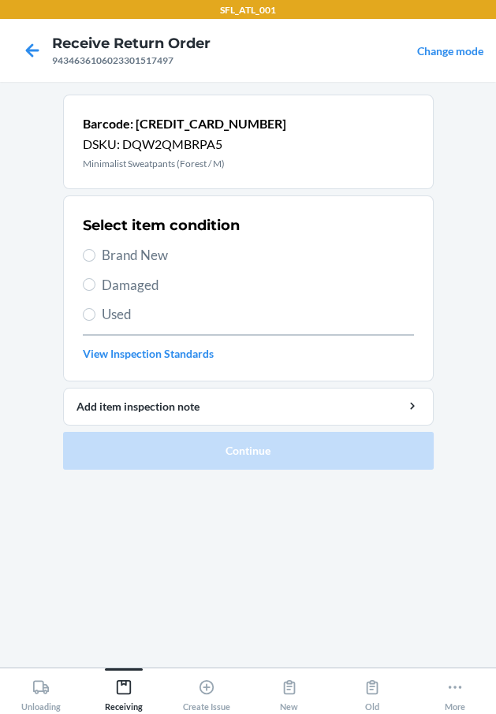
click at [166, 247] on span "Brand New" at bounding box center [258, 255] width 312 height 20
click at [95, 249] on input "Brand New" at bounding box center [89, 255] width 13 height 13
radio input "true"
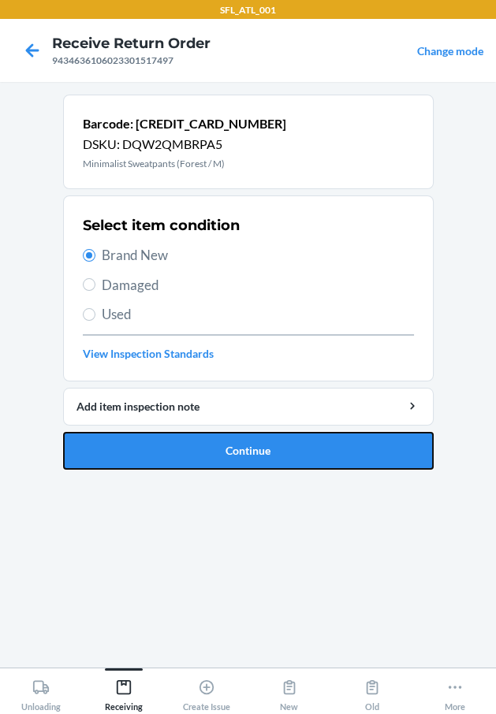
click at [232, 438] on button "Continue" at bounding box center [248, 451] width 370 height 38
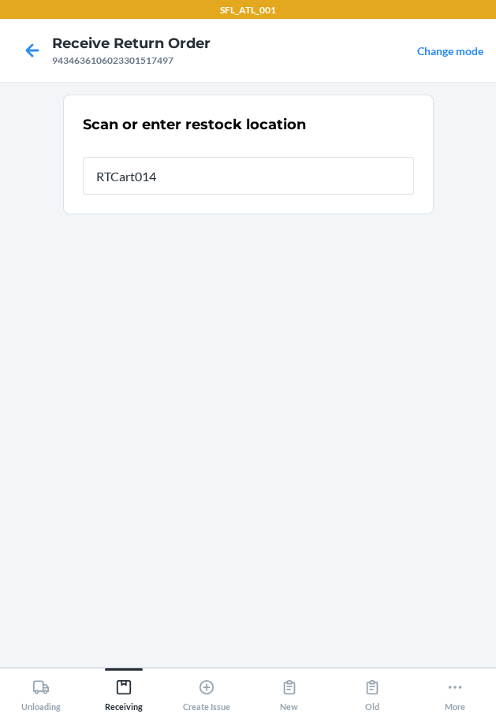
type input "RTCart014"
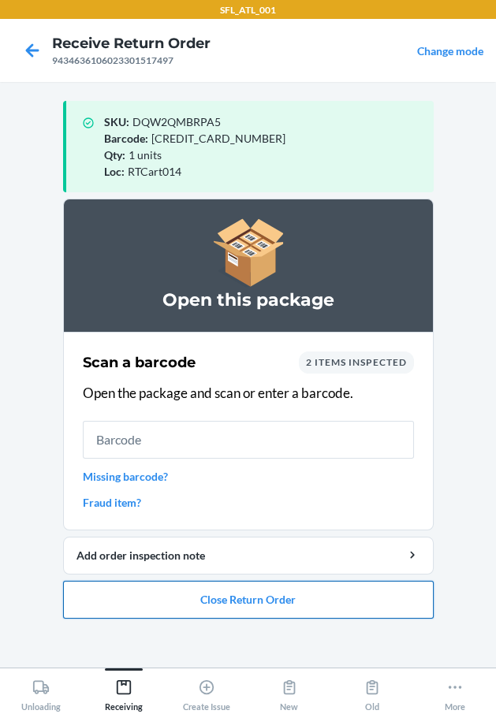
click at [255, 608] on button "Close Return Order" at bounding box center [248, 600] width 370 height 38
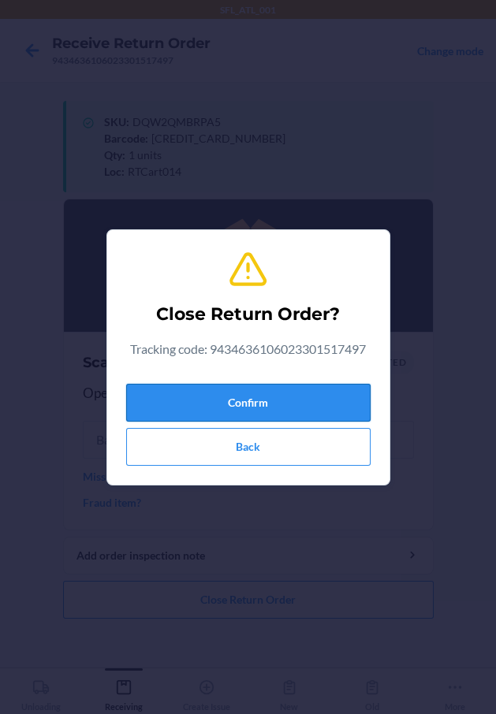
click at [300, 404] on button "Confirm" at bounding box center [248, 403] width 244 height 38
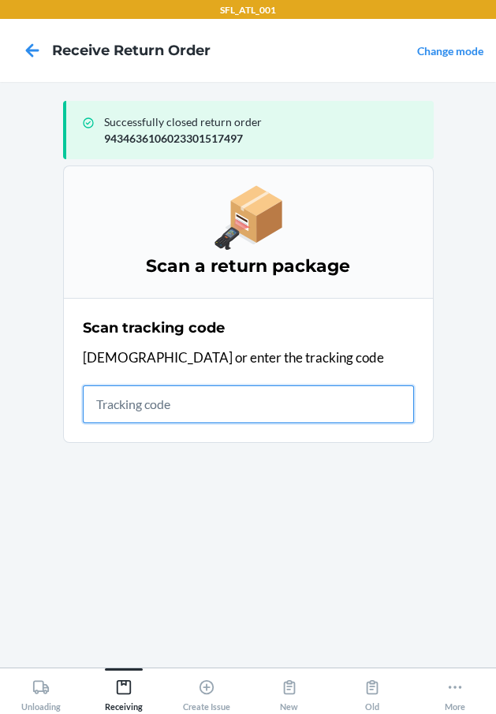
click at [120, 419] on input "text" at bounding box center [248, 404] width 331 height 38
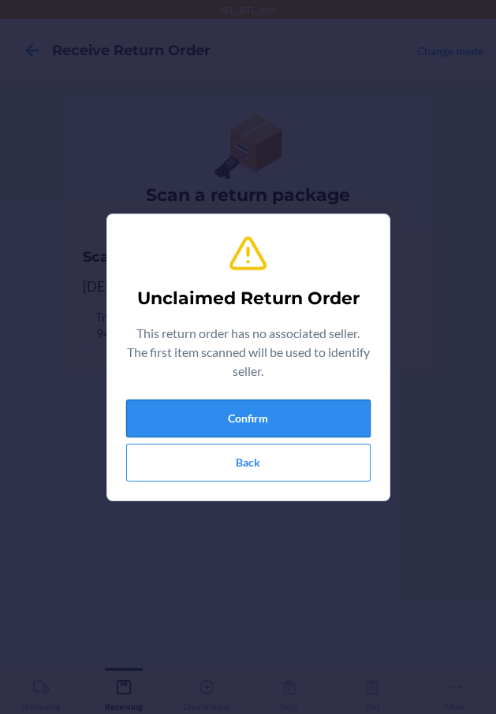
click at [147, 419] on button "Confirm" at bounding box center [248, 419] width 244 height 38
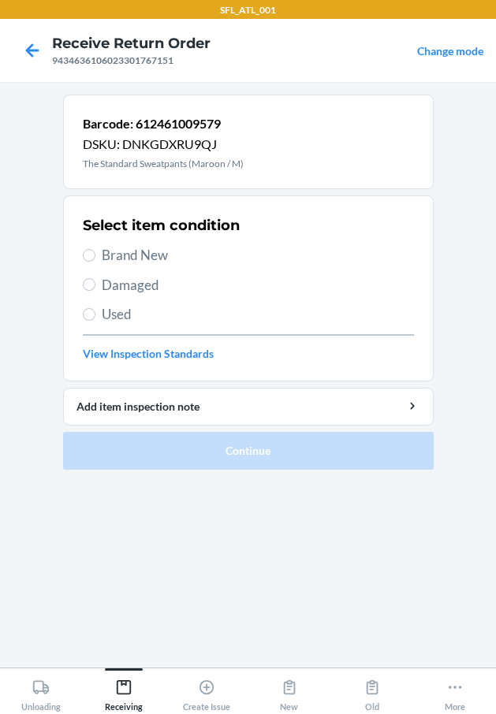
drag, startPoint x: 127, startPoint y: 254, endPoint x: 99, endPoint y: 227, distance: 39.0
click at [108, 236] on div "Select item condition Brand New Damaged Used View Inspection Standards" at bounding box center [248, 288] width 331 height 156
click at [173, 257] on span "Brand New" at bounding box center [258, 255] width 312 height 20
click at [95, 257] on input "Brand New" at bounding box center [89, 255] width 13 height 13
radio input "true"
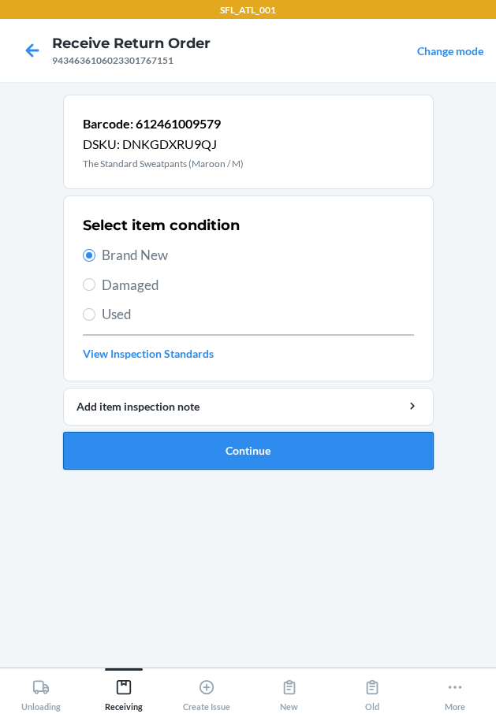
click at [218, 449] on button "Continue" at bounding box center [248, 451] width 370 height 38
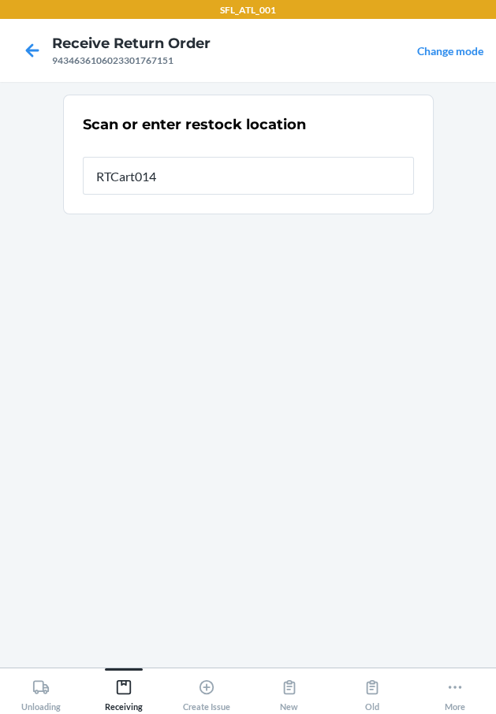
type input "RTCart014"
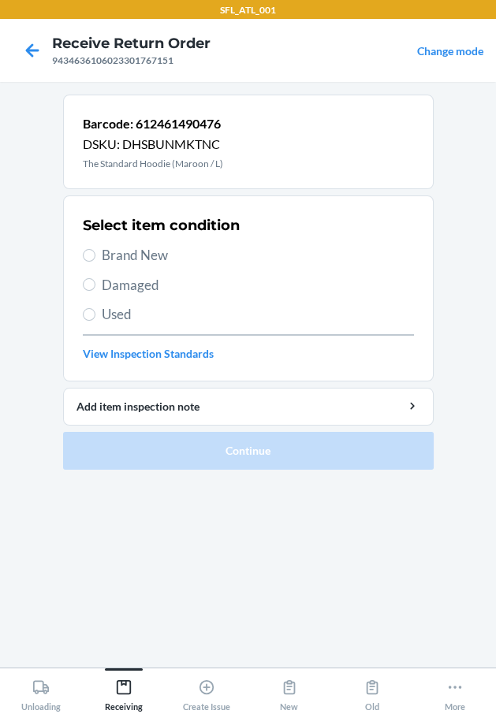
click at [144, 259] on span "Brand New" at bounding box center [258, 255] width 312 height 20
click at [95, 259] on input "Brand New" at bounding box center [89, 255] width 13 height 13
radio input "true"
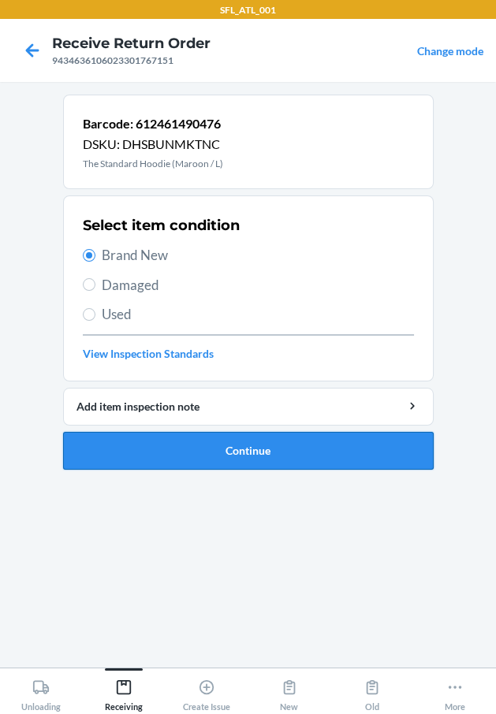
click at [199, 442] on button "Continue" at bounding box center [248, 451] width 370 height 38
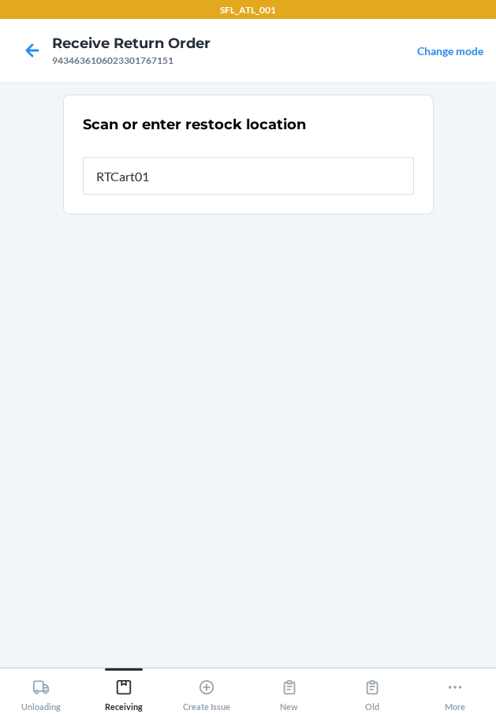
type input "RTCart014"
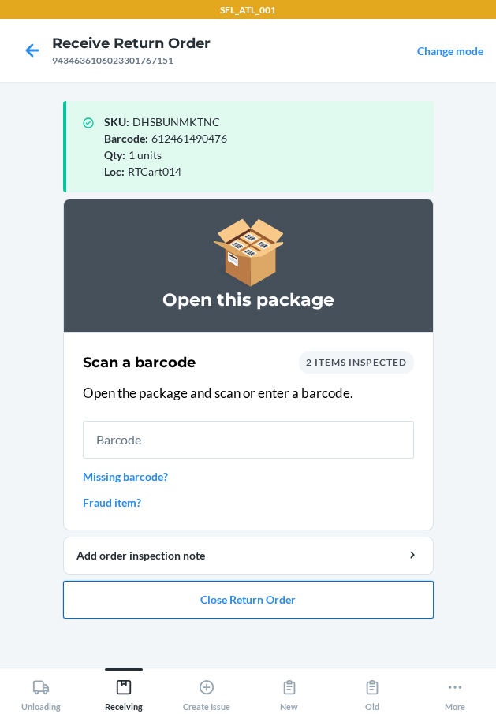
drag, startPoint x: 243, startPoint y: 601, endPoint x: 241, endPoint y: 590, distance: 10.4
click at [241, 590] on button "Close Return Order" at bounding box center [248, 600] width 370 height 38
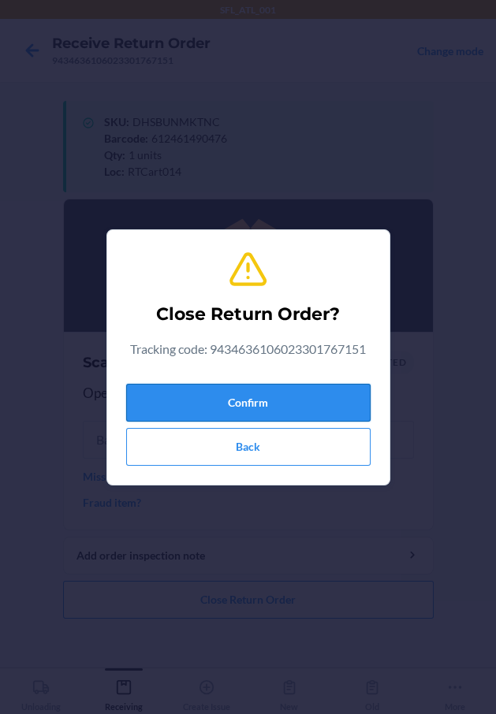
click at [326, 404] on button "Confirm" at bounding box center [248, 403] width 244 height 38
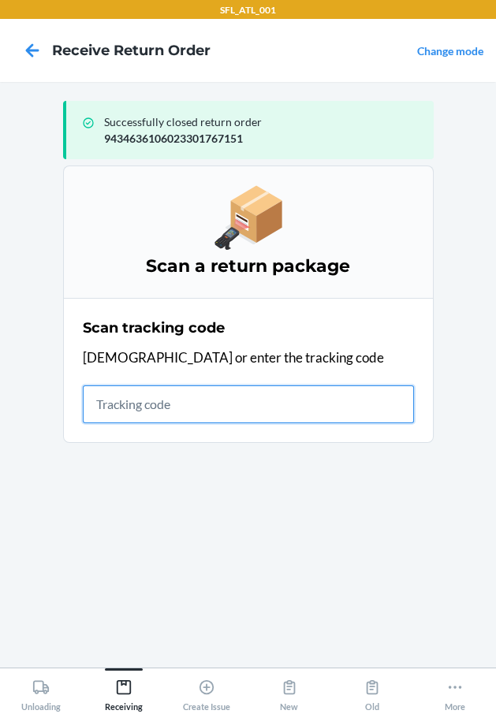
click at [190, 405] on input "text" at bounding box center [248, 404] width 331 height 38
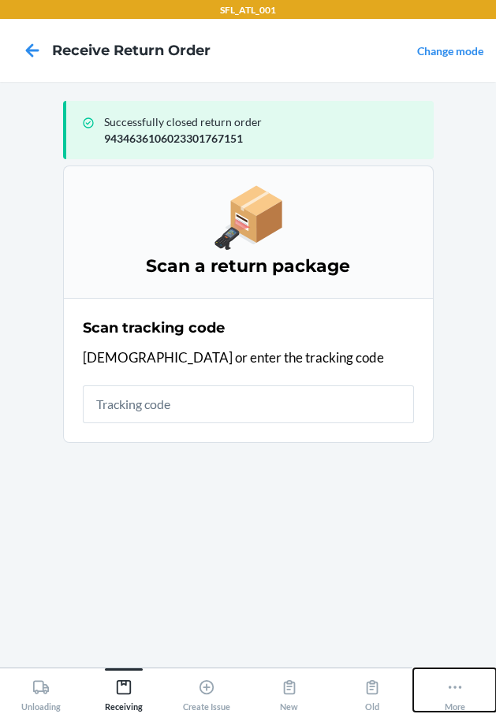
click at [458, 688] on icon at bounding box center [454, 687] width 13 height 3
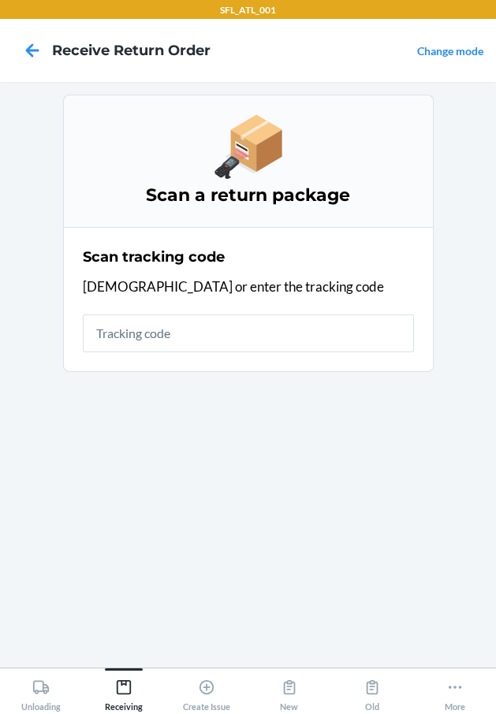
click at [160, 337] on input "text" at bounding box center [248, 333] width 331 height 38
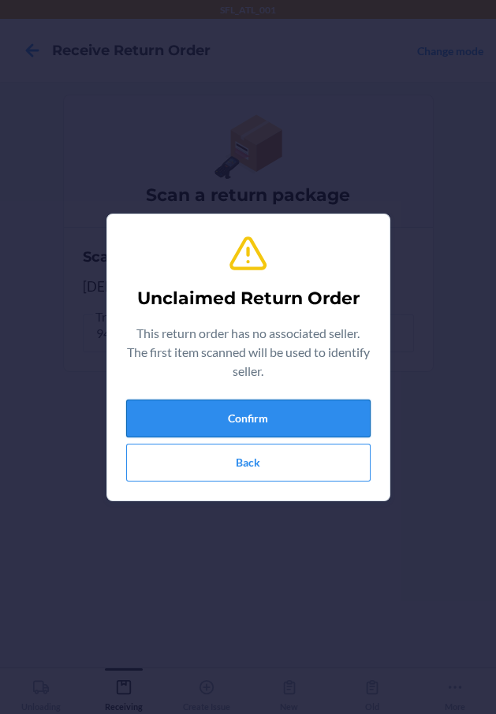
click at [216, 413] on button "Confirm" at bounding box center [248, 419] width 244 height 38
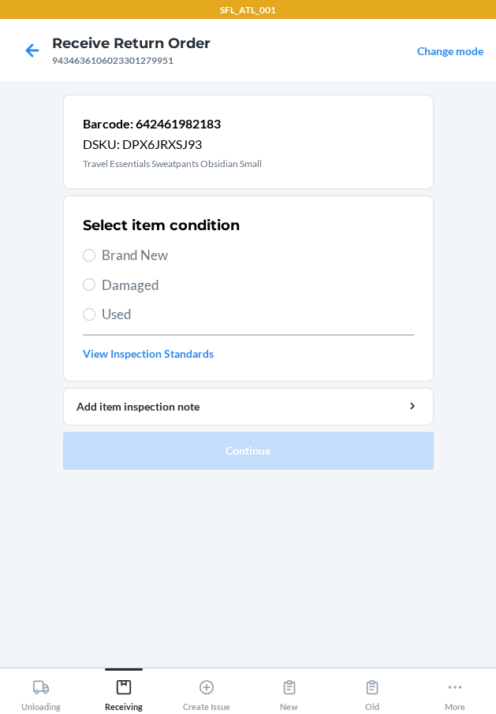
click at [166, 254] on span "Brand New" at bounding box center [258, 255] width 312 height 20
click at [95, 254] on input "Brand New" at bounding box center [89, 255] width 13 height 13
radio input "true"
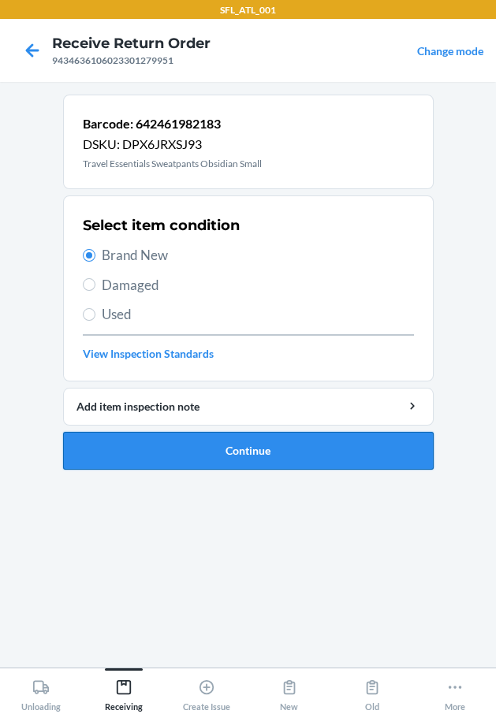
click at [215, 452] on button "Continue" at bounding box center [248, 451] width 370 height 38
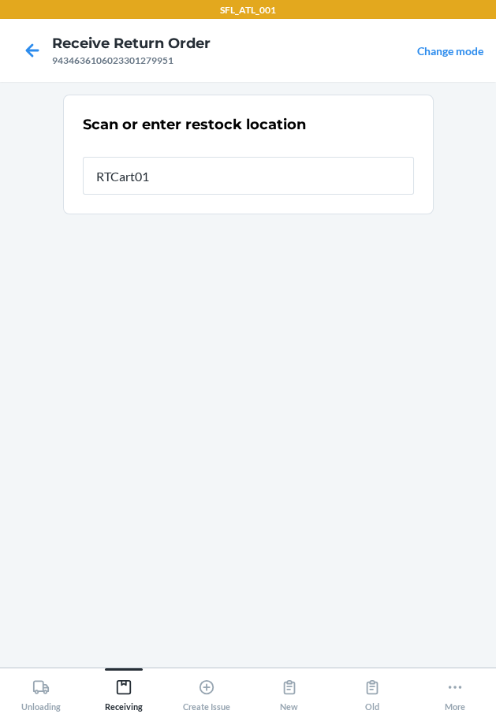
type input "RTCart014"
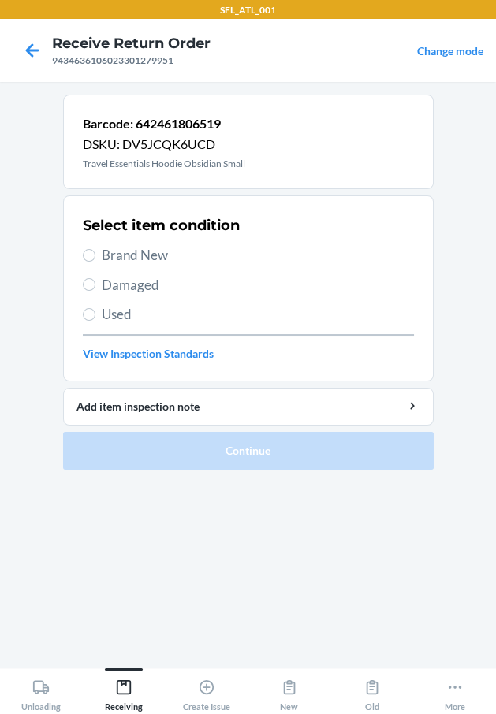
click at [125, 311] on span "Used" at bounding box center [258, 314] width 312 height 20
click at [95, 311] on input "Used" at bounding box center [89, 314] width 13 height 13
radio input "true"
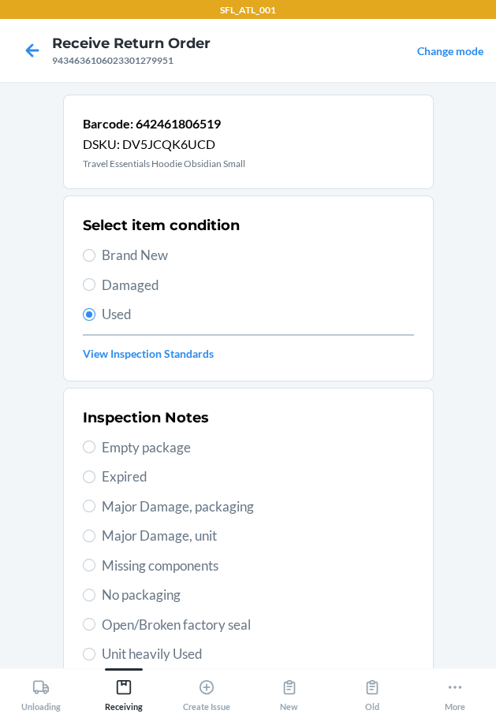
click at [140, 255] on span "Brand New" at bounding box center [258, 255] width 312 height 20
click at [95, 255] on input "Brand New" at bounding box center [89, 255] width 13 height 13
radio input "true"
radio input "false"
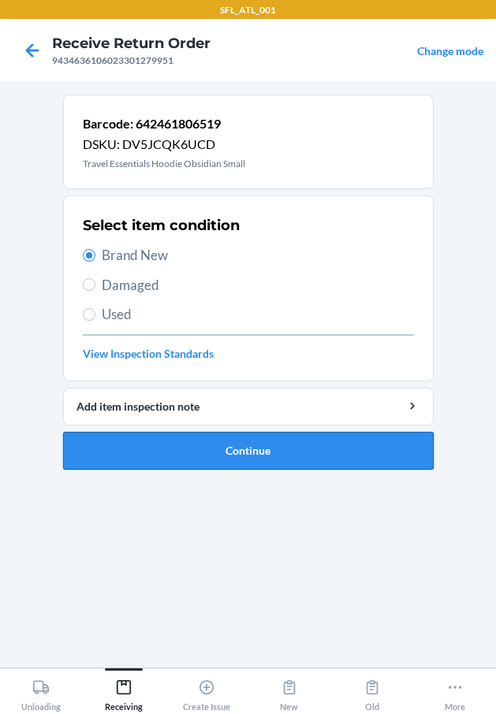
click at [273, 438] on button "Continue" at bounding box center [248, 451] width 370 height 38
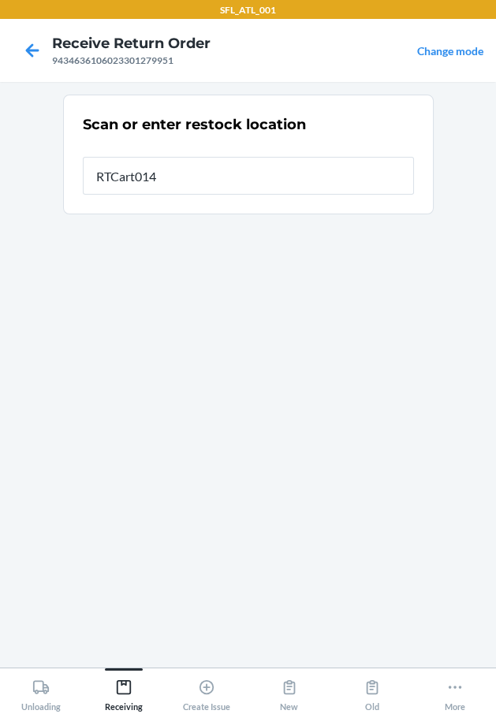
type input "RTCart014"
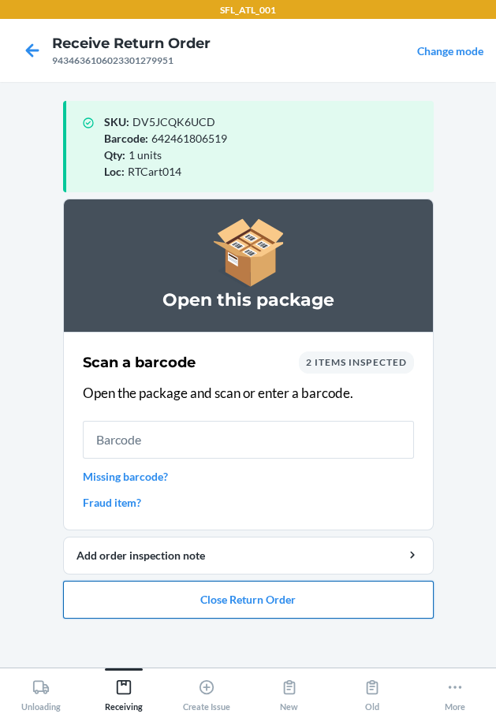
click at [262, 585] on button "Close Return Order" at bounding box center [248, 600] width 370 height 38
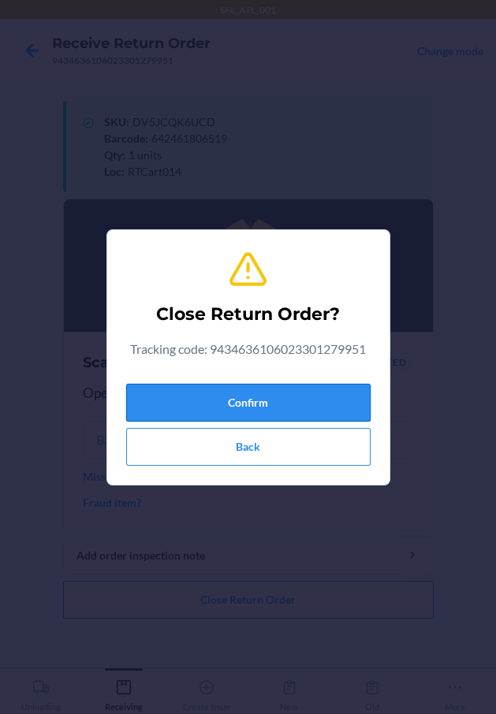
drag, startPoint x: 288, startPoint y: 402, endPoint x: 263, endPoint y: 397, distance: 24.9
click at [287, 401] on button "Confirm" at bounding box center [248, 403] width 244 height 38
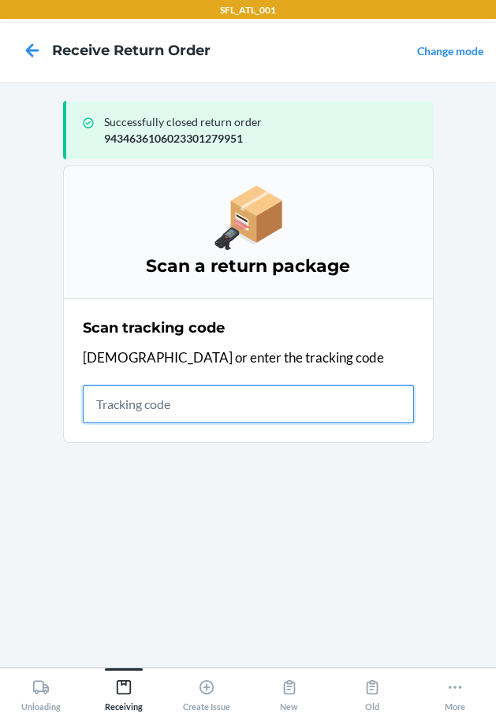
click at [317, 403] on input "text" at bounding box center [248, 404] width 331 height 38
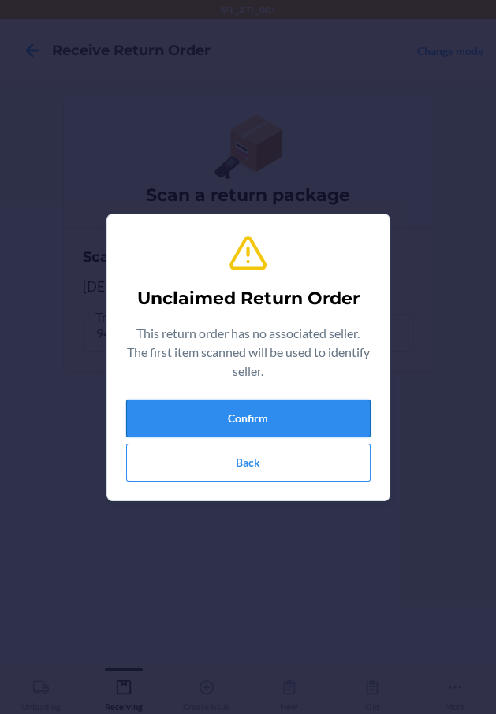
click at [180, 415] on button "Confirm" at bounding box center [248, 419] width 244 height 38
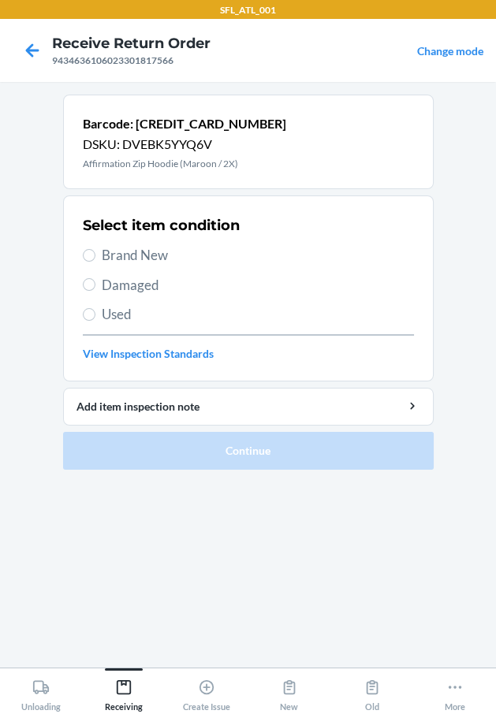
click at [177, 251] on span "Brand New" at bounding box center [258, 255] width 312 height 20
click at [95, 251] on input "Brand New" at bounding box center [89, 255] width 13 height 13
radio input "true"
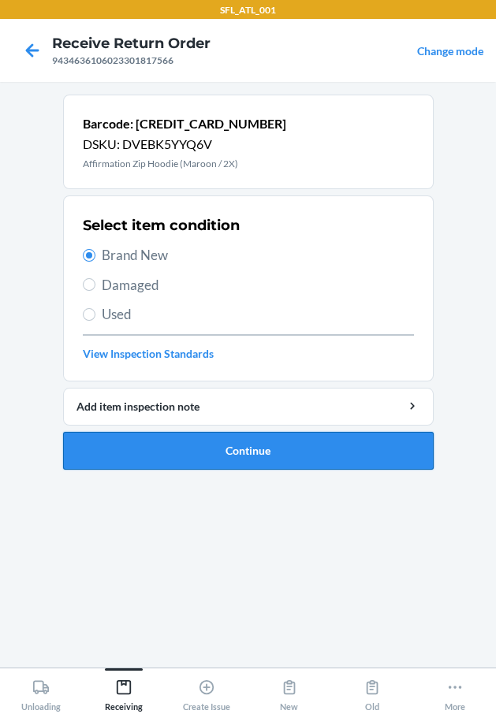
click at [229, 448] on button "Continue" at bounding box center [248, 451] width 370 height 38
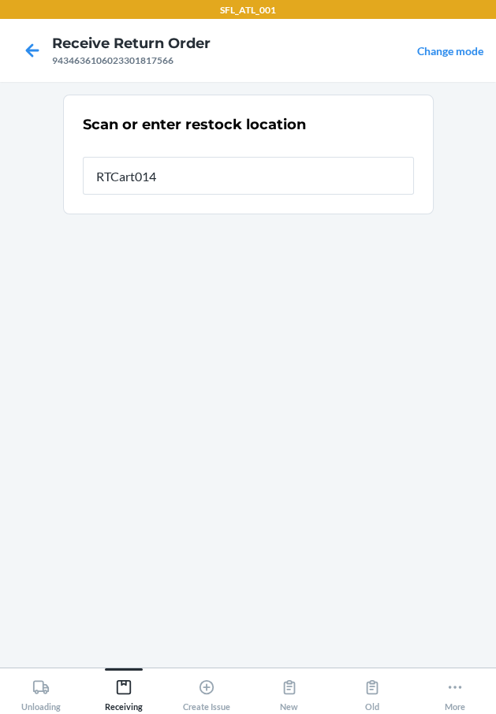
type input "RTCart014"
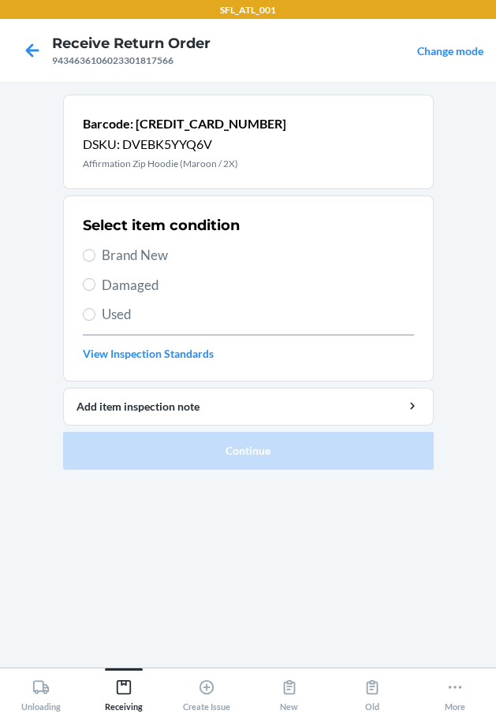
click at [129, 255] on span "Brand New" at bounding box center [258, 255] width 312 height 20
click at [95, 255] on input "Brand New" at bounding box center [89, 255] width 13 height 13
radio input "true"
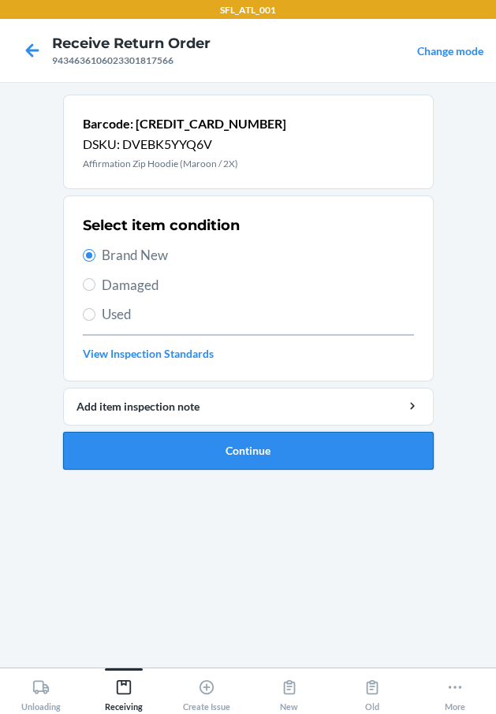
click at [213, 444] on button "Continue" at bounding box center [248, 451] width 370 height 38
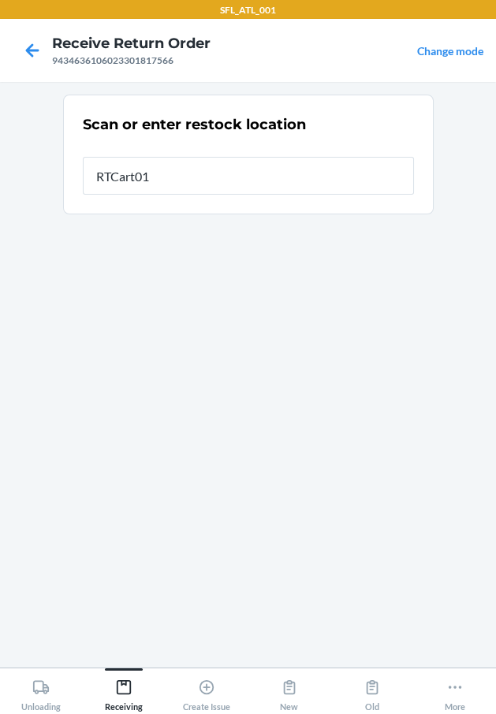
type input "RTCart014"
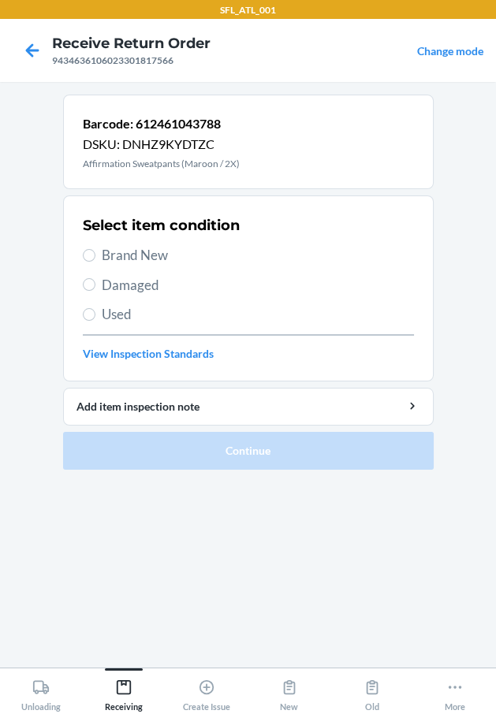
click at [121, 246] on span "Brand New" at bounding box center [258, 255] width 312 height 20
click at [95, 249] on input "Brand New" at bounding box center [89, 255] width 13 height 13
radio input "true"
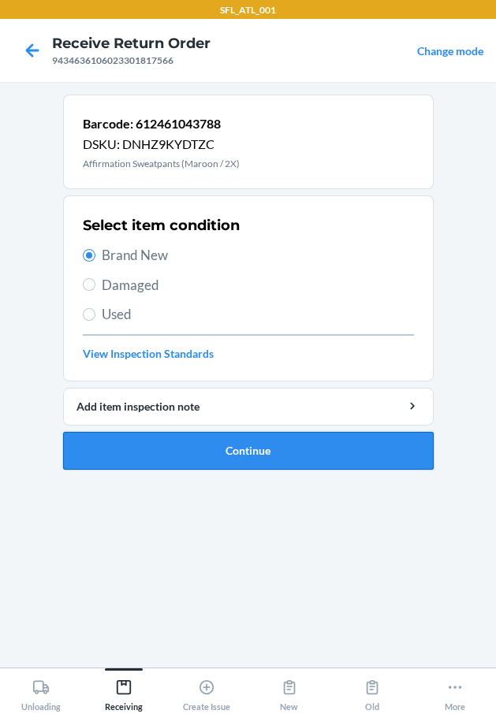
click at [199, 462] on button "Continue" at bounding box center [248, 451] width 370 height 38
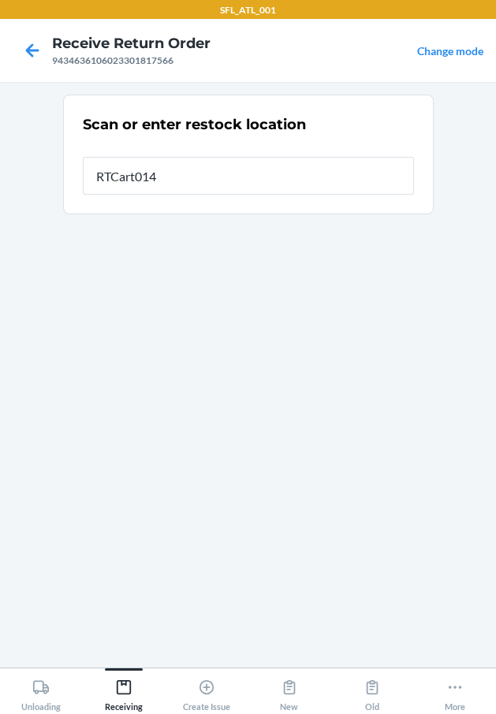
type input "RTCart014"
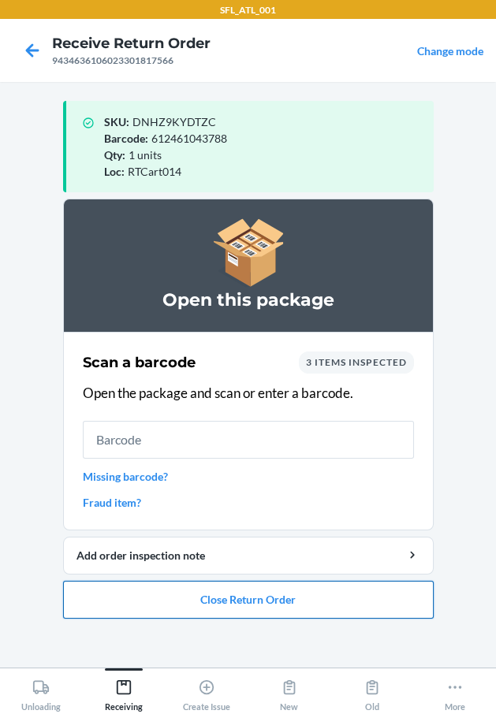
click at [294, 590] on button "Close Return Order" at bounding box center [248, 600] width 370 height 38
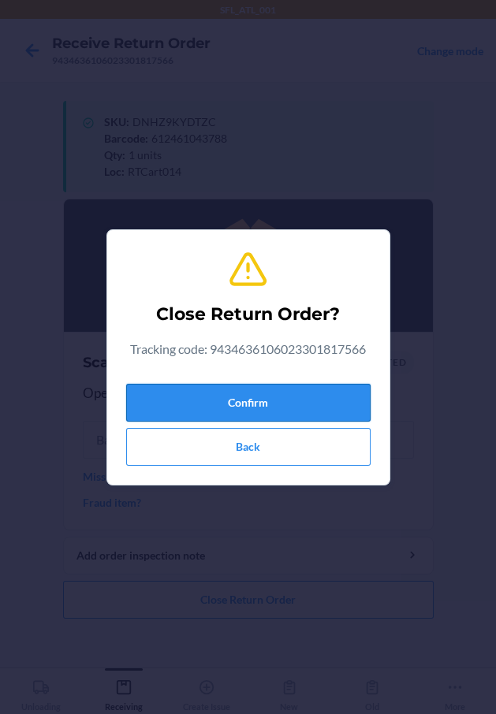
drag, startPoint x: 326, startPoint y: 408, endPoint x: 180, endPoint y: 416, distance: 146.8
click at [323, 405] on button "Confirm" at bounding box center [248, 403] width 244 height 38
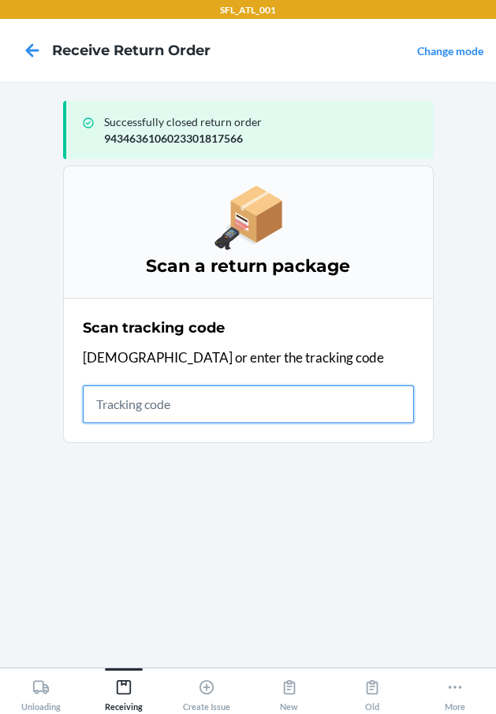
click at [282, 419] on input "text" at bounding box center [248, 404] width 331 height 38
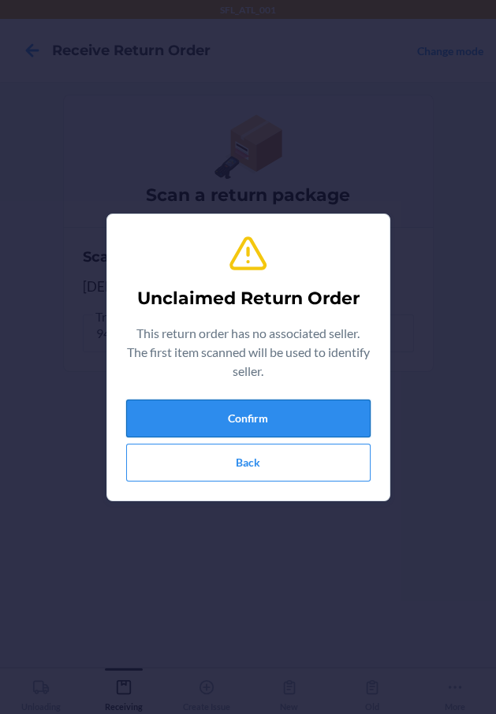
click at [300, 411] on button "Confirm" at bounding box center [248, 419] width 244 height 38
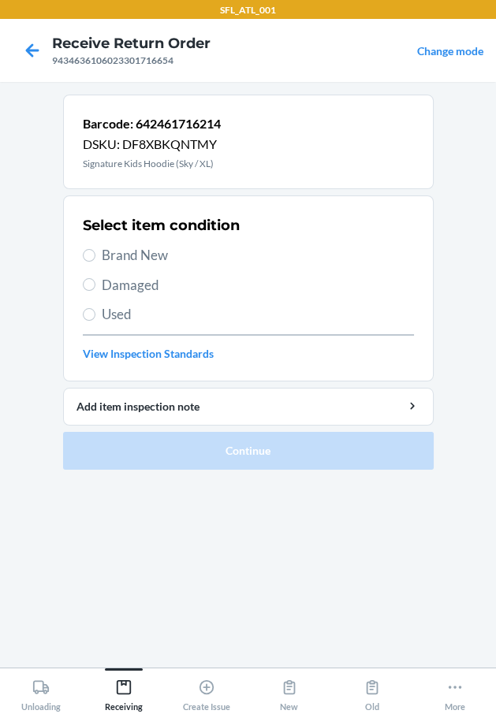
click at [139, 259] on span "Brand New" at bounding box center [258, 255] width 312 height 20
click at [95, 259] on input "Brand New" at bounding box center [89, 255] width 13 height 13
radio input "true"
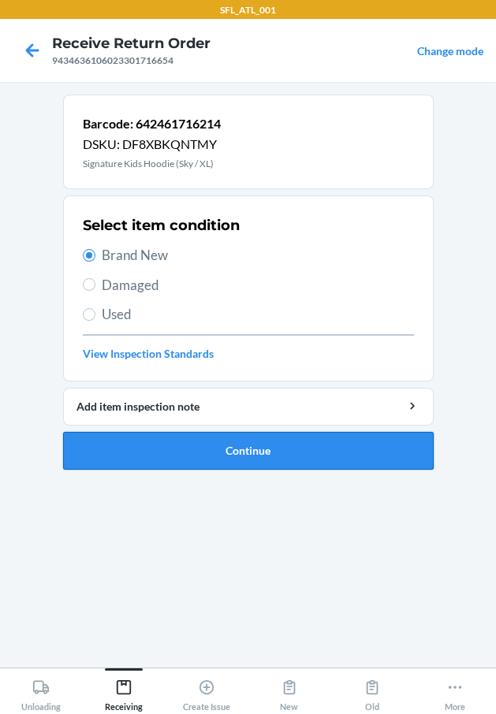
click at [229, 448] on button "Continue" at bounding box center [248, 451] width 370 height 38
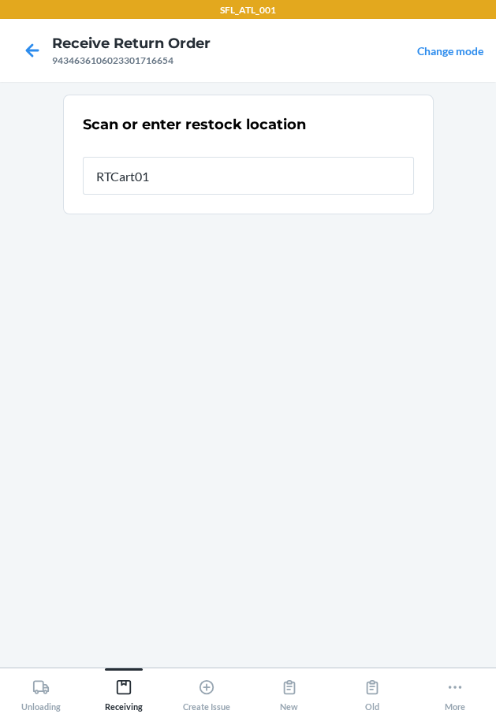
type input "RTCart014"
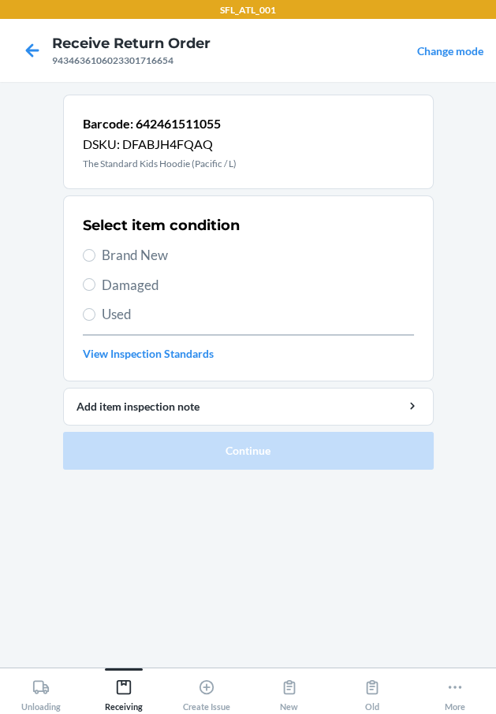
click at [168, 245] on span "Brand New" at bounding box center [258, 255] width 312 height 20
click at [95, 249] on input "Brand New" at bounding box center [89, 255] width 13 height 13
radio input "true"
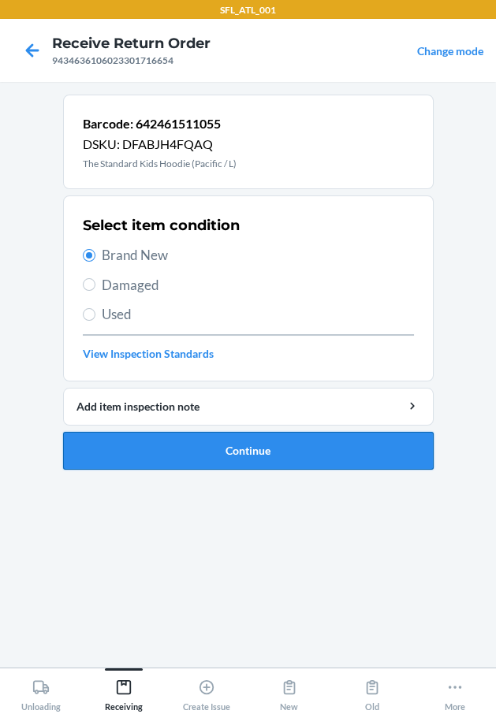
click at [229, 448] on button "Continue" at bounding box center [248, 451] width 370 height 38
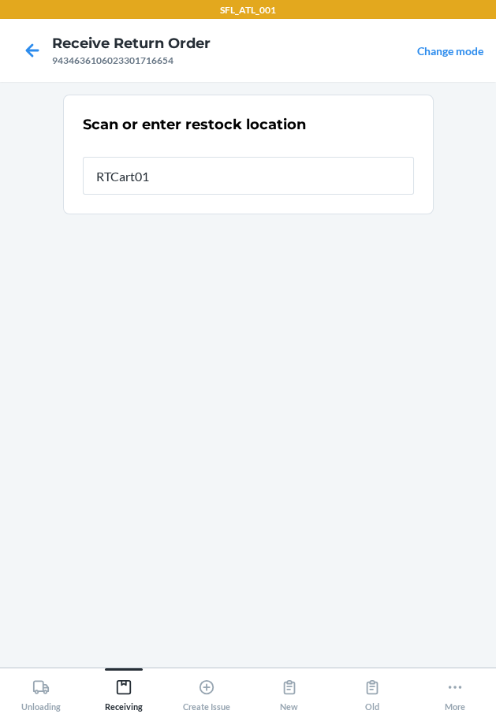
type input "RTCart014"
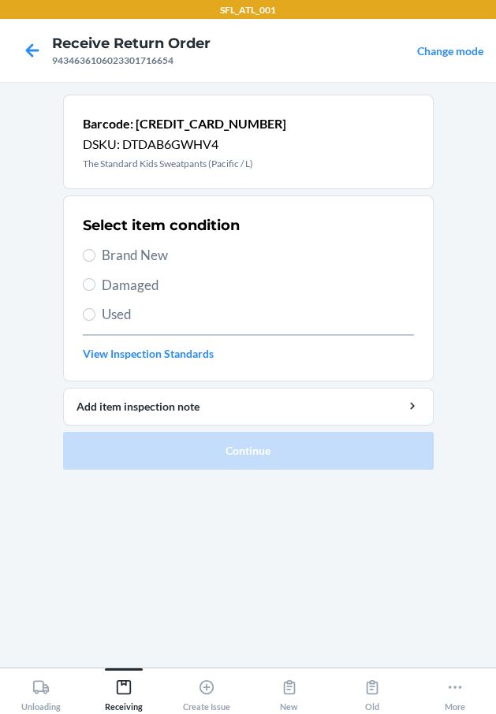
click at [184, 255] on span "Brand New" at bounding box center [258, 255] width 312 height 20
click at [95, 255] on input "Brand New" at bounding box center [89, 255] width 13 height 13
radio input "true"
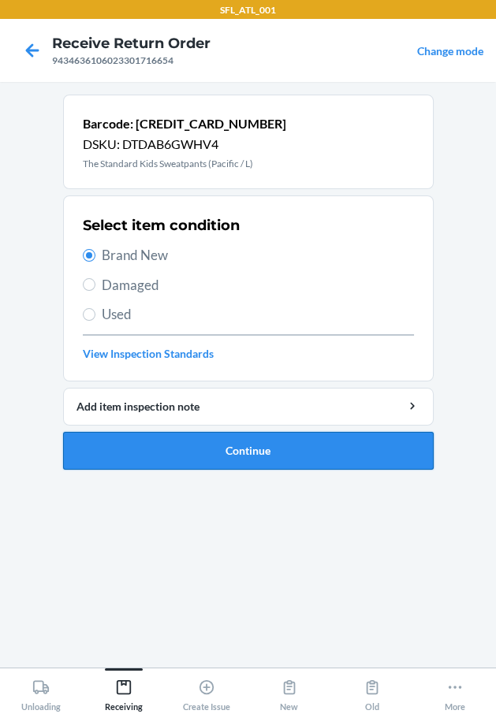
click at [225, 448] on button "Continue" at bounding box center [248, 451] width 370 height 38
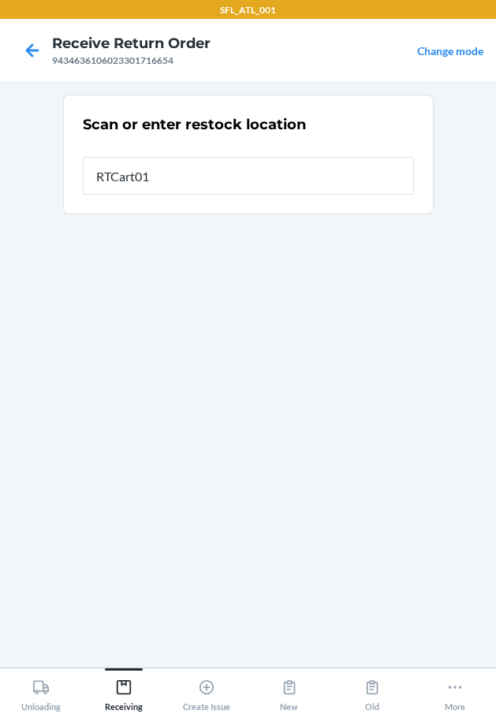
type input "RTCart014"
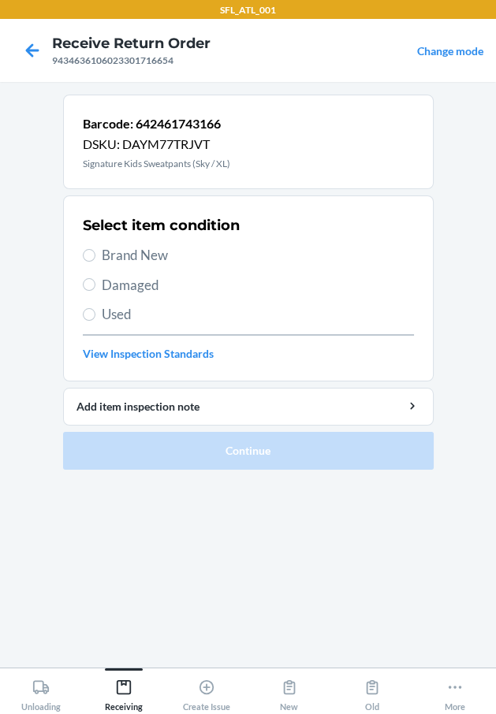
click at [164, 261] on span "Brand New" at bounding box center [258, 255] width 312 height 20
click at [95, 261] on input "Brand New" at bounding box center [89, 255] width 13 height 13
radio input "true"
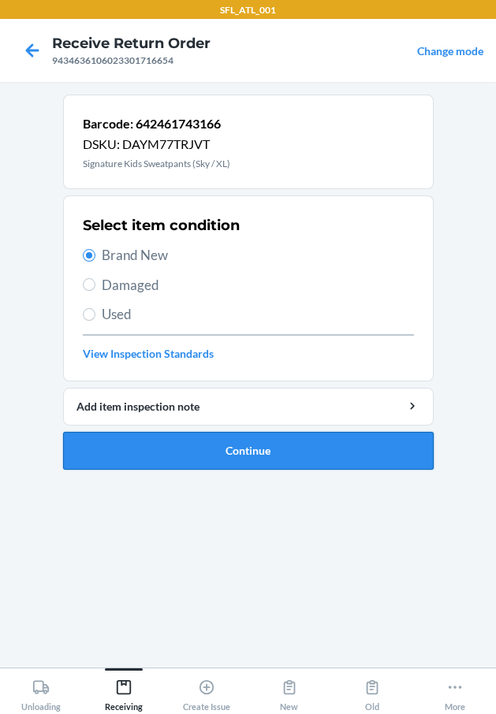
click at [213, 456] on button "Continue" at bounding box center [248, 451] width 370 height 38
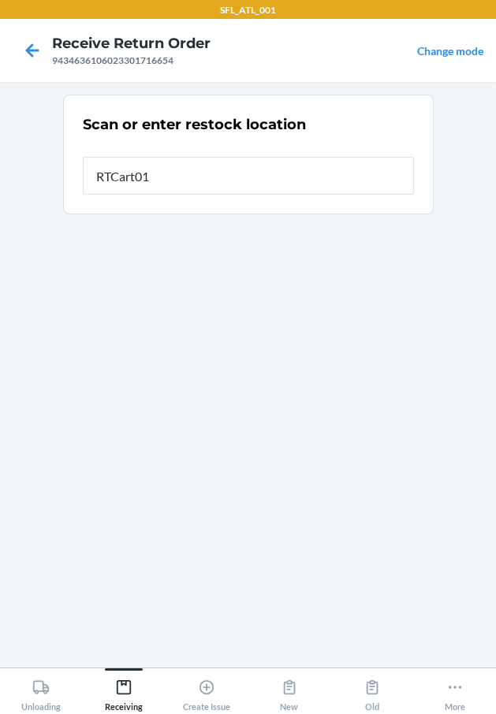
type input "RTCart014"
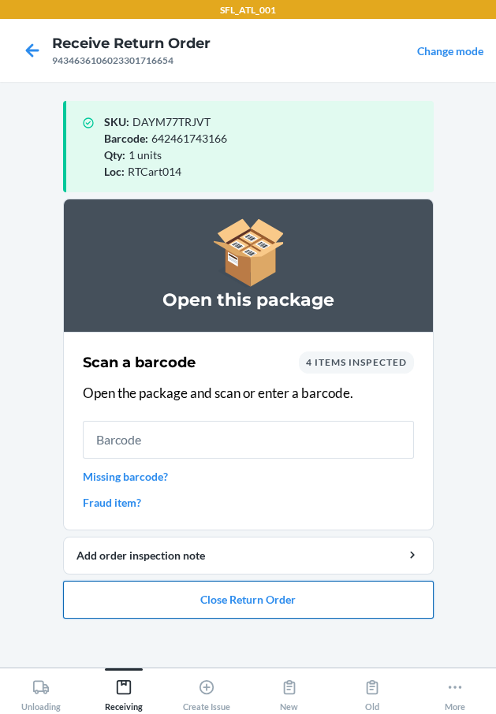
click at [270, 599] on button "Close Return Order" at bounding box center [248, 600] width 370 height 38
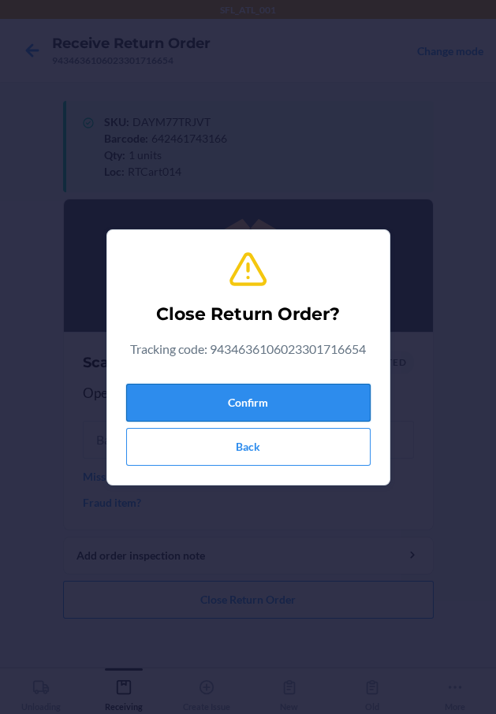
click at [233, 411] on button "Confirm" at bounding box center [248, 403] width 244 height 38
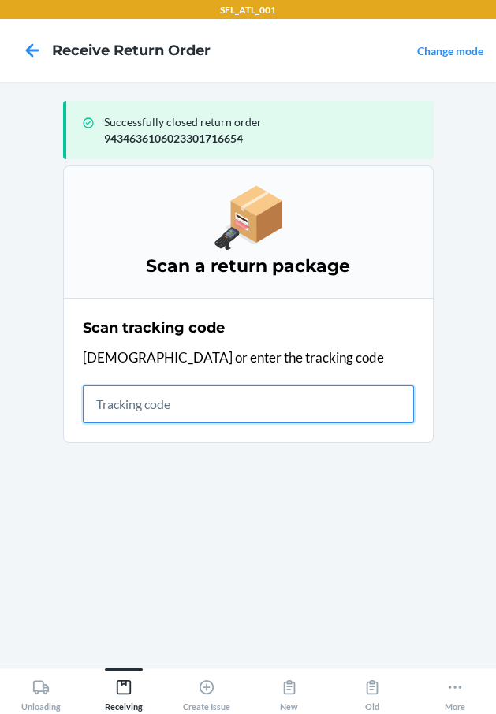
click at [147, 400] on input "text" at bounding box center [248, 404] width 331 height 38
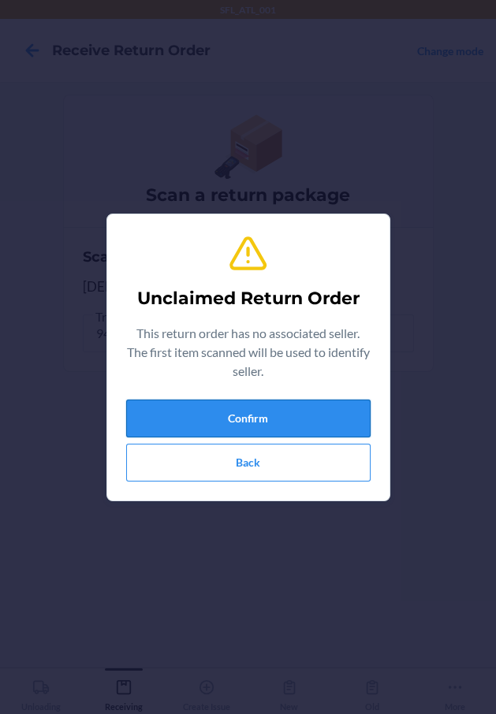
click at [166, 419] on button "Confirm" at bounding box center [248, 419] width 244 height 38
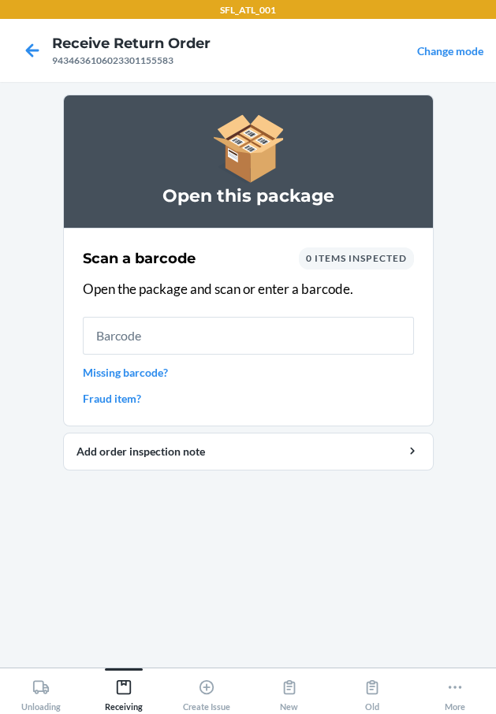
click at [166, 374] on link "Missing barcode?" at bounding box center [248, 372] width 331 height 17
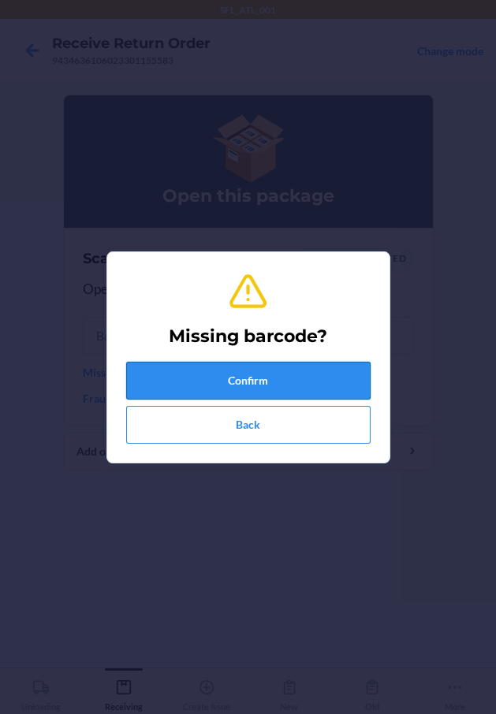
click at [219, 387] on button "Confirm" at bounding box center [248, 381] width 244 height 38
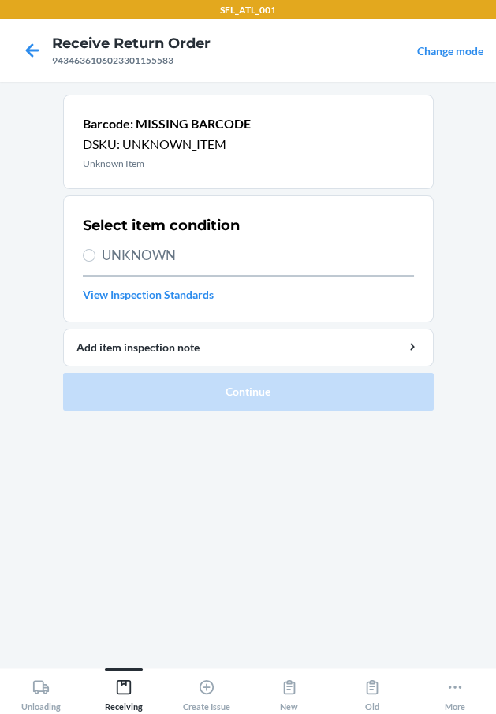
click at [184, 246] on span "UNKNOWN" at bounding box center [258, 255] width 312 height 20
click at [95, 249] on input "UNKNOWN" at bounding box center [89, 255] width 13 height 13
radio input "true"
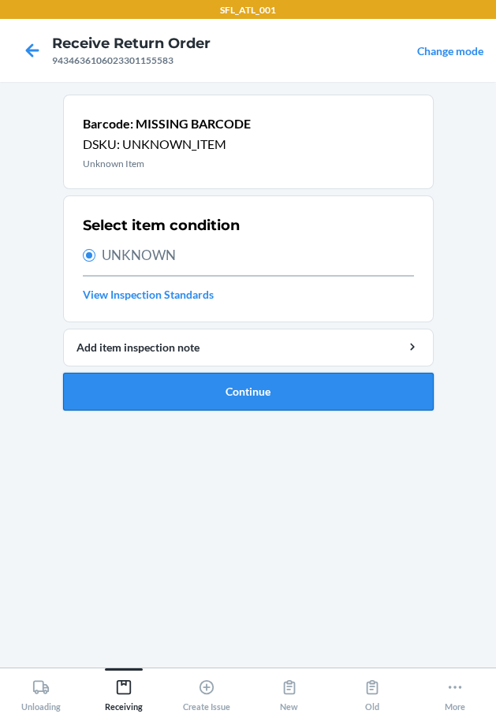
click at [171, 399] on button "Continue" at bounding box center [248, 392] width 370 height 38
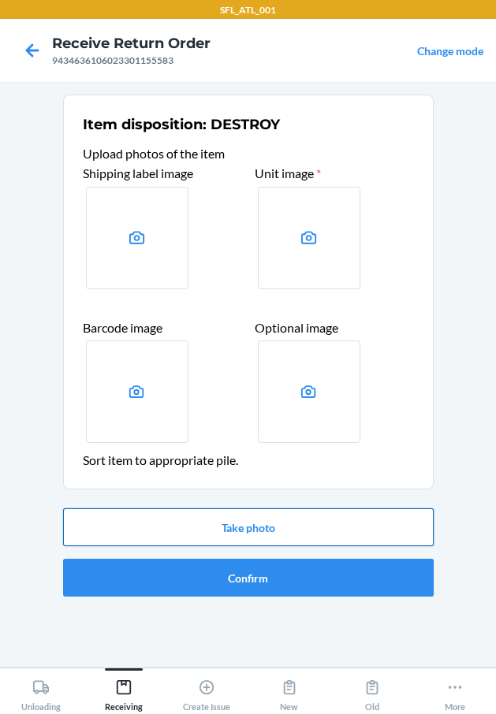
click at [233, 534] on button "Take photo" at bounding box center [248, 527] width 370 height 38
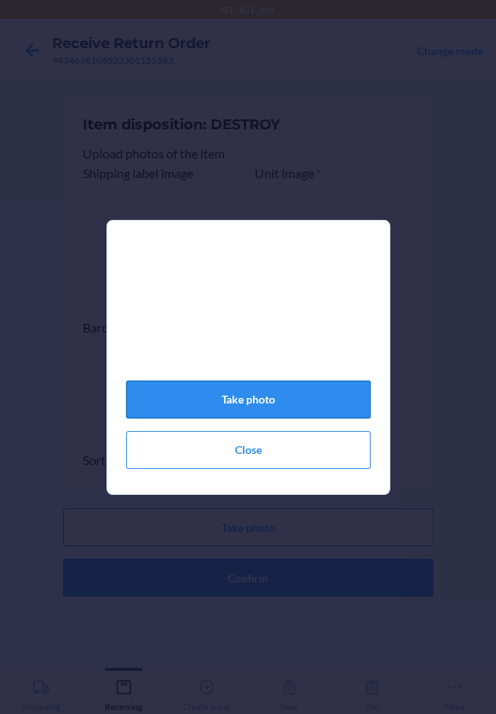
click at [271, 402] on button "Take photo" at bounding box center [248, 400] width 244 height 38
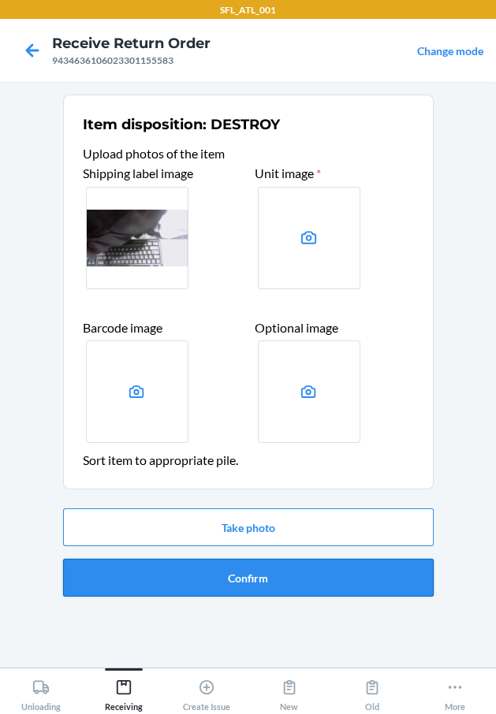
click at [281, 578] on button "Confirm" at bounding box center [248, 578] width 370 height 38
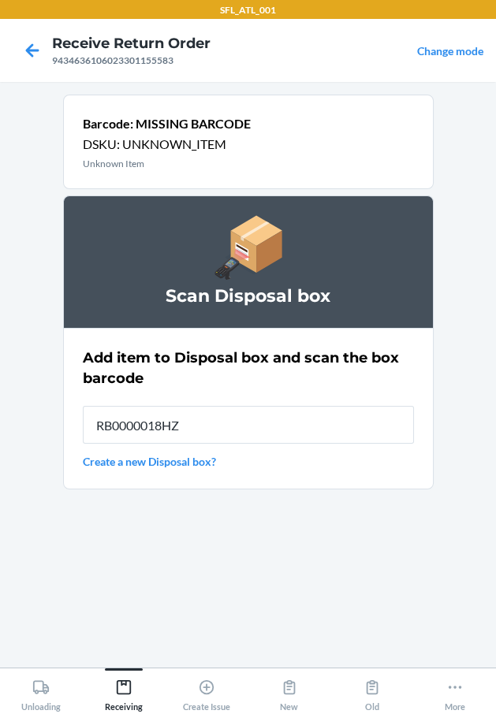
type input "RB0000018HZ"
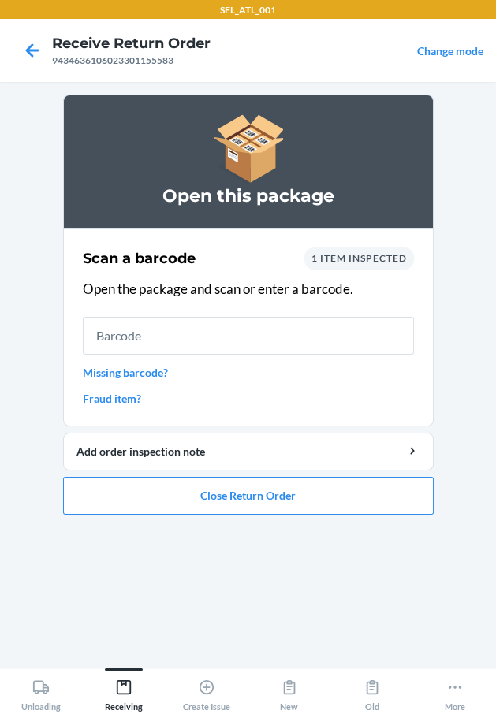
click at [166, 368] on link "Missing barcode?" at bounding box center [248, 372] width 331 height 17
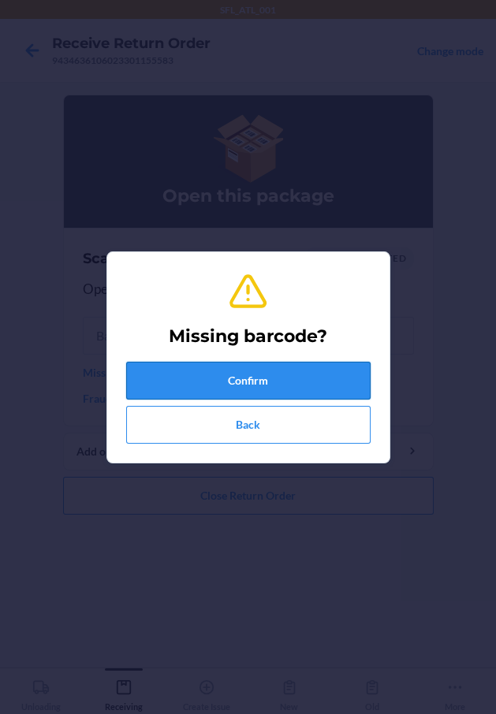
click at [194, 377] on button "Confirm" at bounding box center [248, 381] width 244 height 38
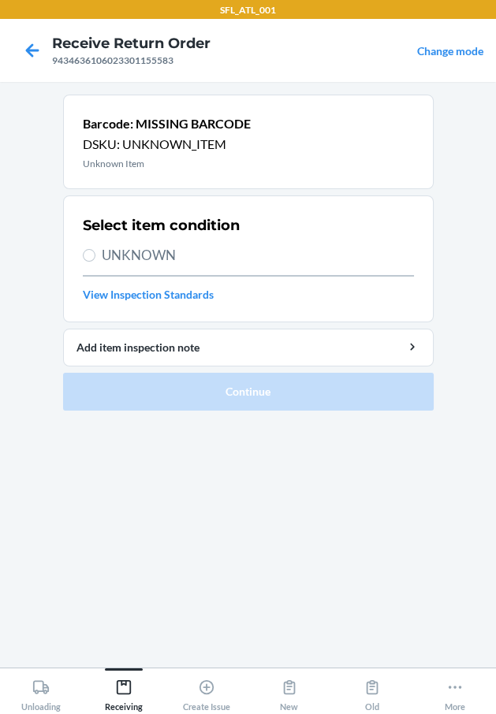
click at [128, 252] on span "UNKNOWN" at bounding box center [258, 255] width 312 height 20
click at [95, 252] on input "UNKNOWN" at bounding box center [89, 255] width 13 height 13
radio input "true"
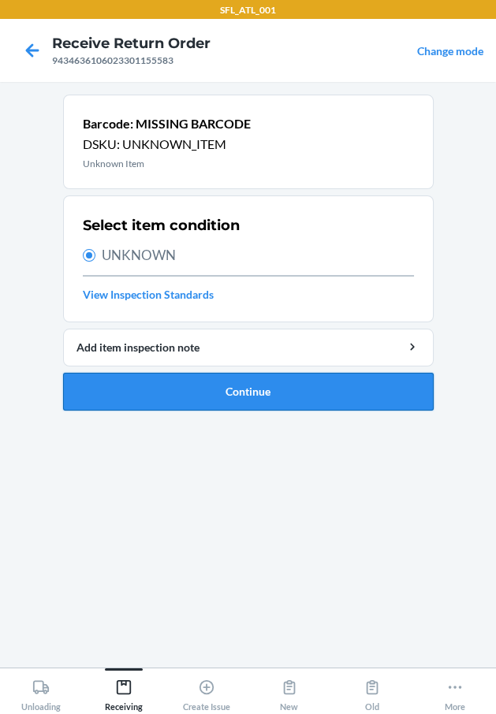
click at [192, 399] on button "Continue" at bounding box center [248, 392] width 370 height 38
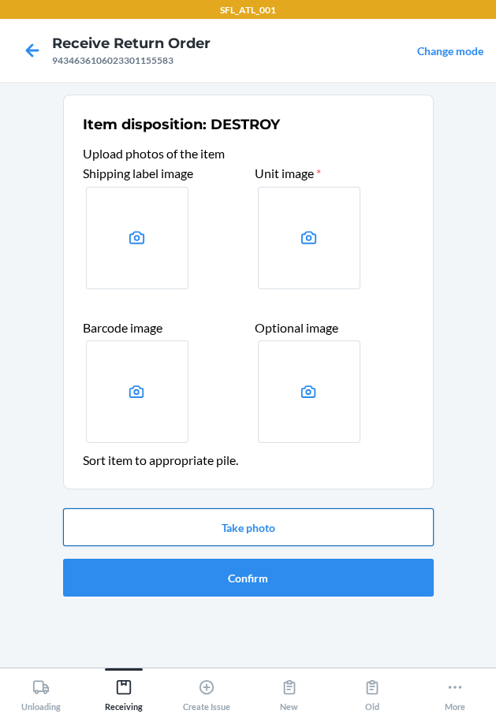
click at [200, 532] on button "Take photo" at bounding box center [248, 527] width 370 height 38
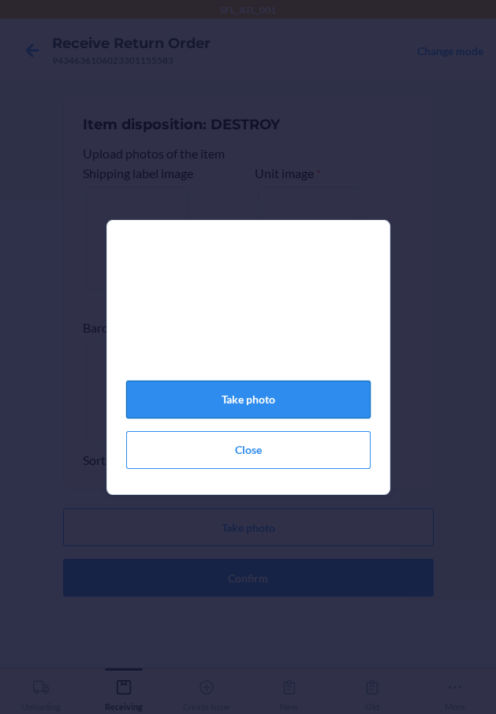
click at [273, 411] on button "Take photo" at bounding box center [248, 400] width 244 height 38
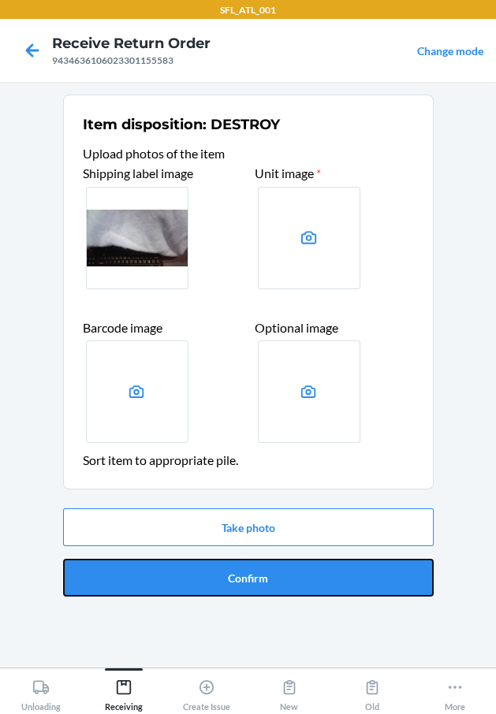
click at [266, 565] on button "Confirm" at bounding box center [248, 578] width 370 height 38
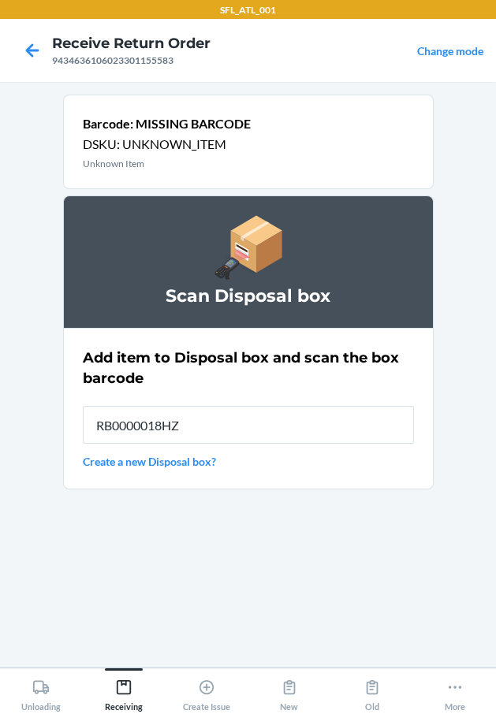
type input "RB0000018HZ"
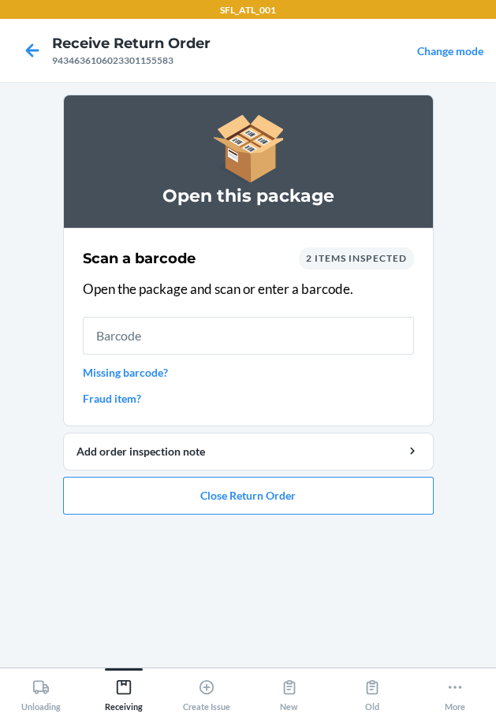
click at [151, 377] on link "Missing barcode?" at bounding box center [248, 372] width 331 height 17
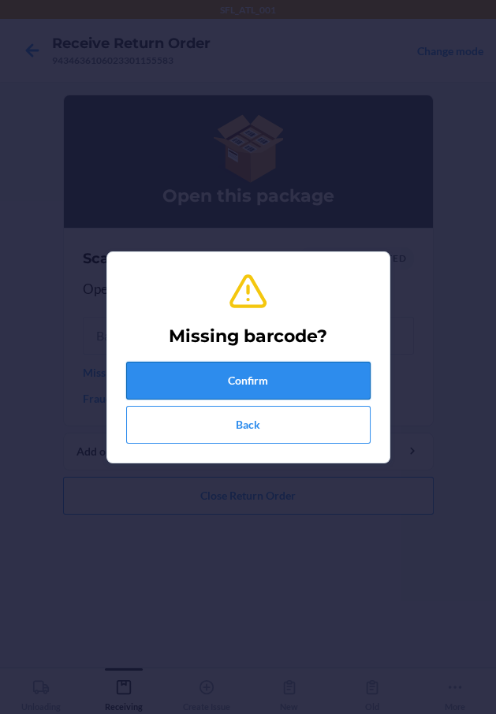
click at [219, 395] on button "Confirm" at bounding box center [248, 381] width 244 height 38
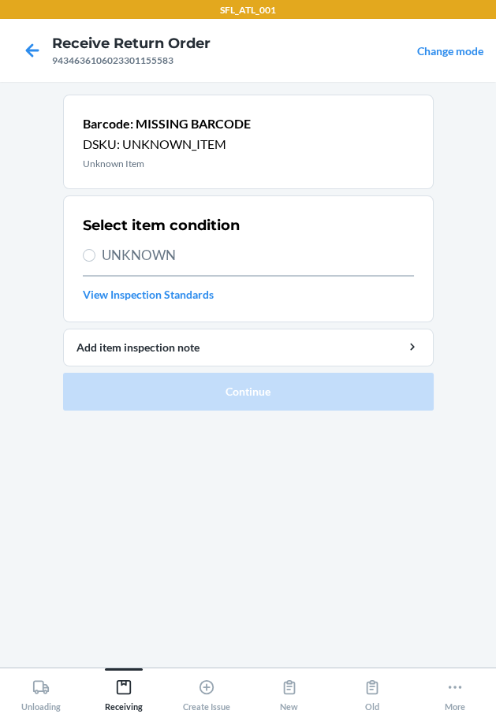
click at [182, 261] on span "UNKNOWN" at bounding box center [258, 255] width 312 height 20
click at [95, 261] on input "UNKNOWN" at bounding box center [89, 255] width 13 height 13
radio input "true"
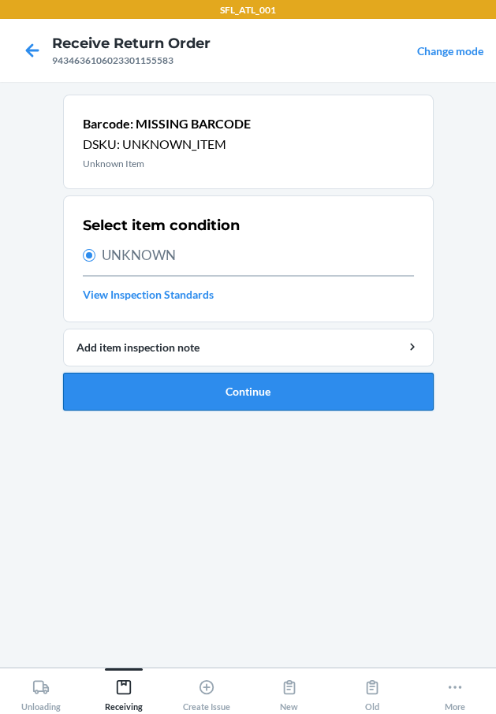
click at [215, 399] on button "Continue" at bounding box center [248, 392] width 370 height 38
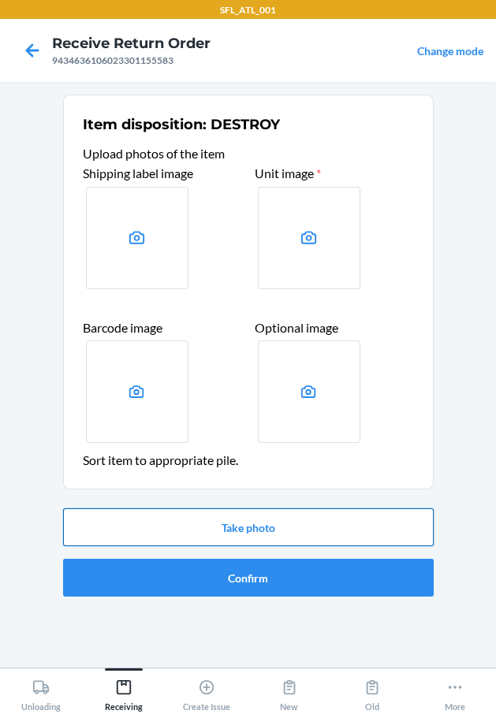
click at [236, 534] on button "Take photo" at bounding box center [248, 527] width 370 height 38
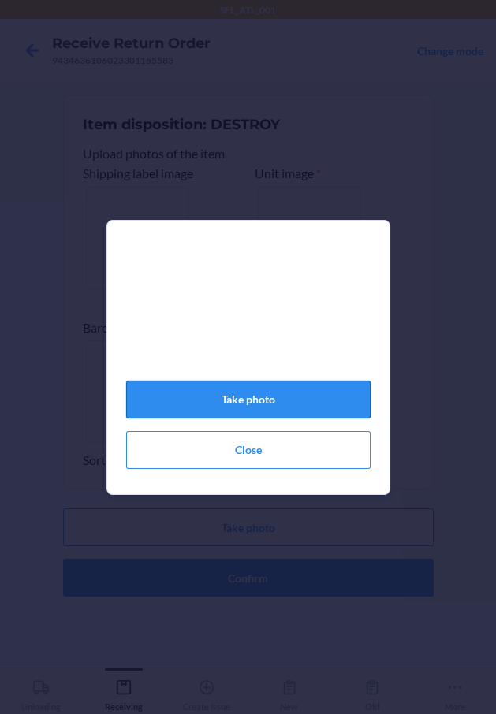
click at [255, 401] on button "Take photo" at bounding box center [248, 400] width 244 height 38
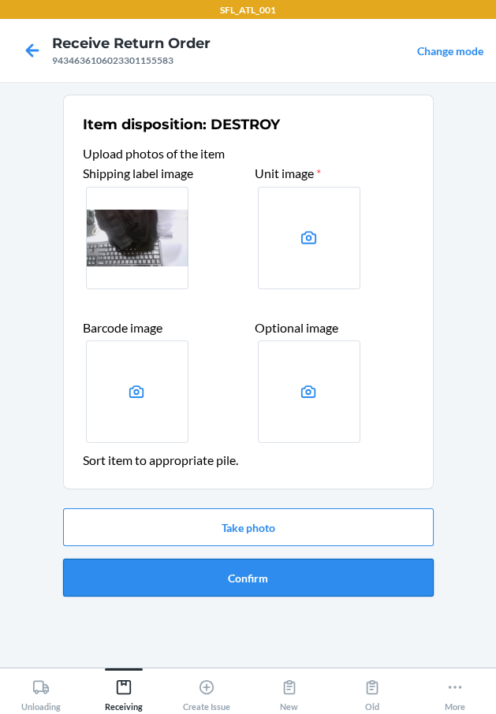
click at [267, 585] on button "Confirm" at bounding box center [248, 578] width 370 height 38
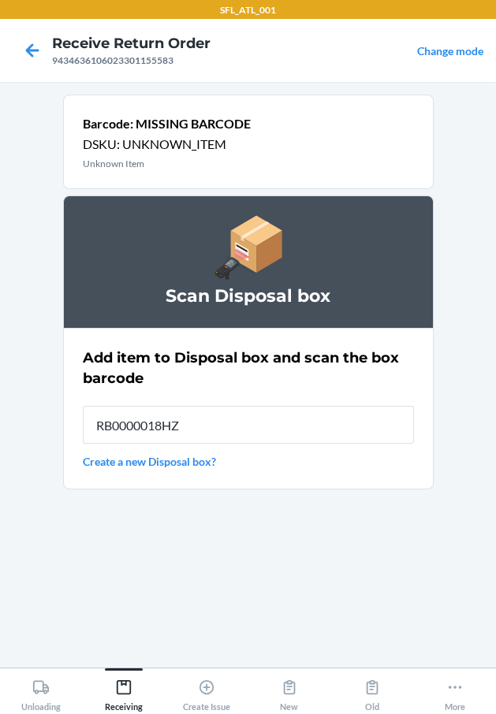
type input "RB0000018HZ"
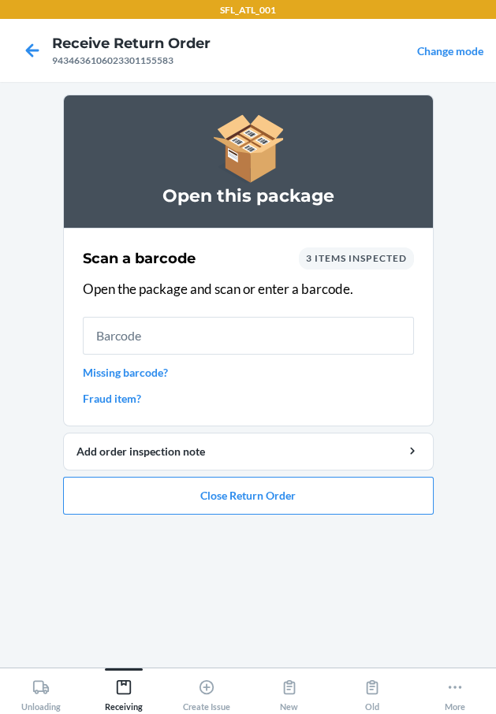
click at [86, 370] on link "Missing barcode?" at bounding box center [248, 372] width 331 height 17
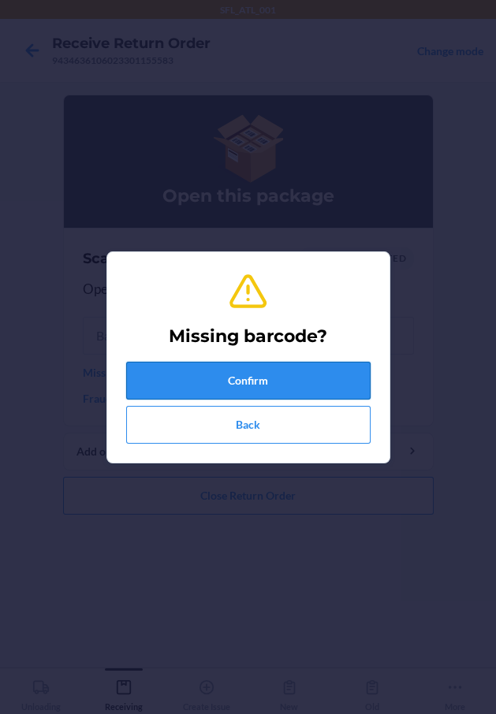
click at [196, 383] on button "Confirm" at bounding box center [248, 381] width 244 height 38
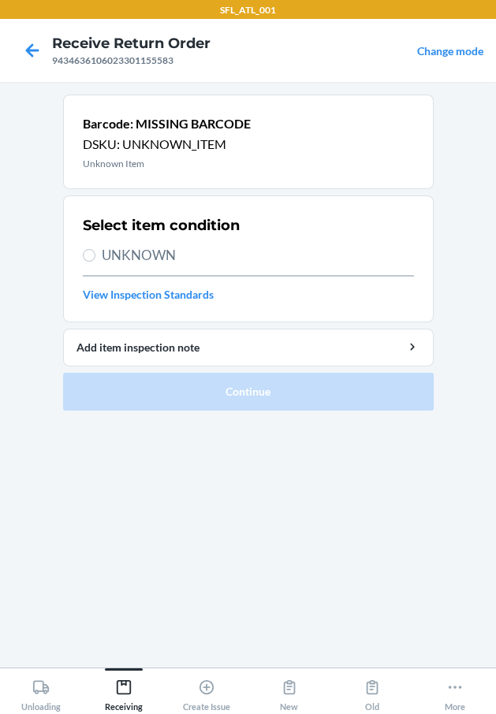
click at [143, 253] on span "UNKNOWN" at bounding box center [258, 255] width 312 height 20
click at [95, 253] on input "UNKNOWN" at bounding box center [89, 255] width 13 height 13
radio input "true"
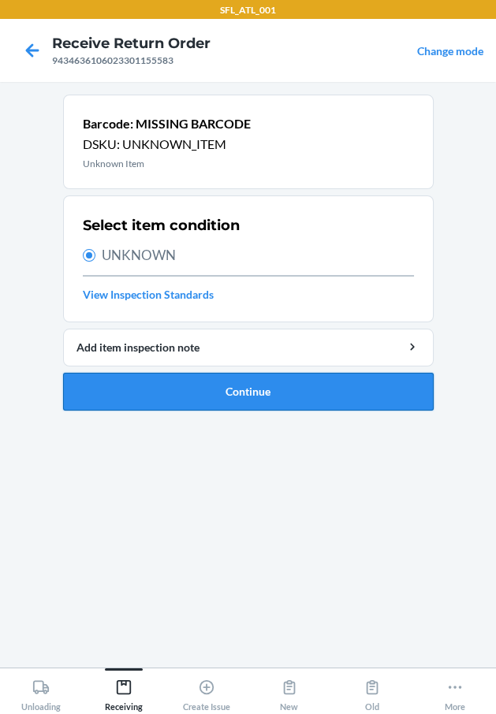
click at [168, 386] on button "Continue" at bounding box center [248, 392] width 370 height 38
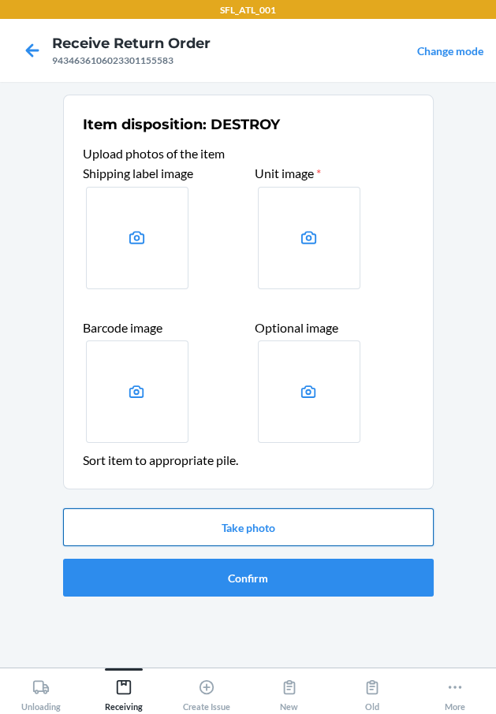
click at [239, 527] on button "Take photo" at bounding box center [248, 527] width 370 height 38
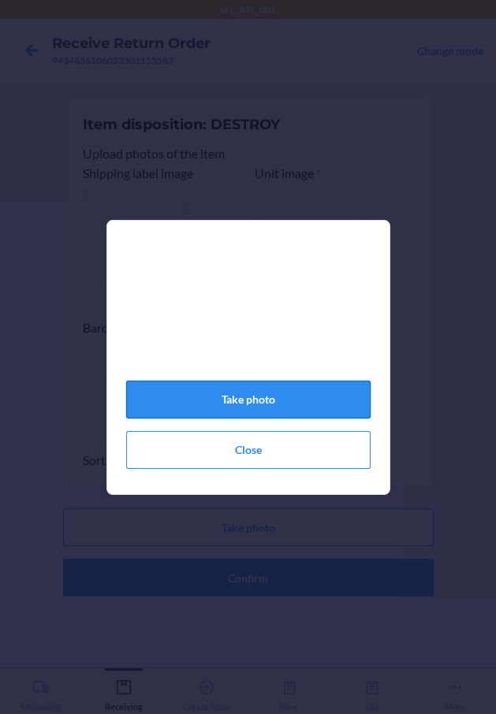
click at [208, 388] on button "Take photo" at bounding box center [248, 400] width 244 height 38
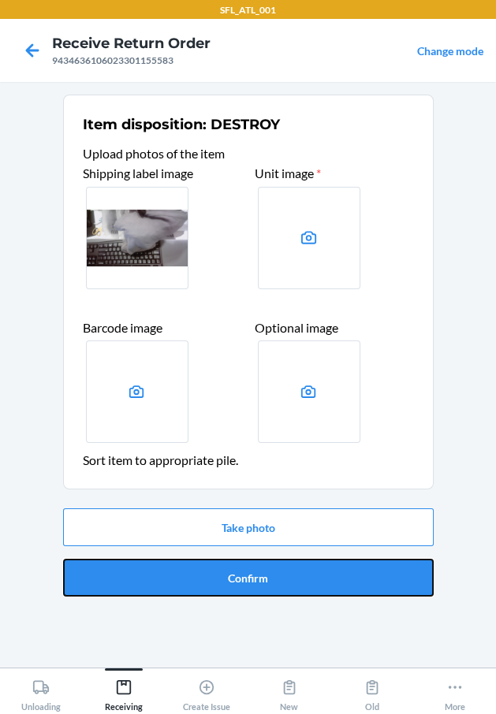
drag, startPoint x: 212, startPoint y: 575, endPoint x: 186, endPoint y: 568, distance: 26.8
click at [199, 570] on button "Confirm" at bounding box center [248, 578] width 370 height 38
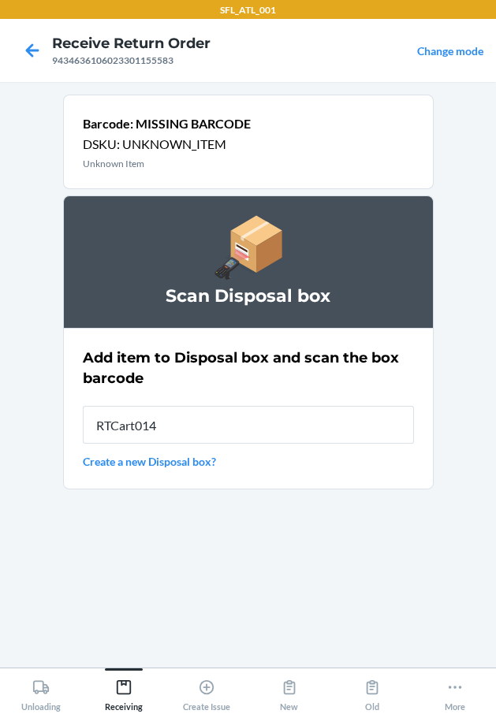
type input "RTCart014"
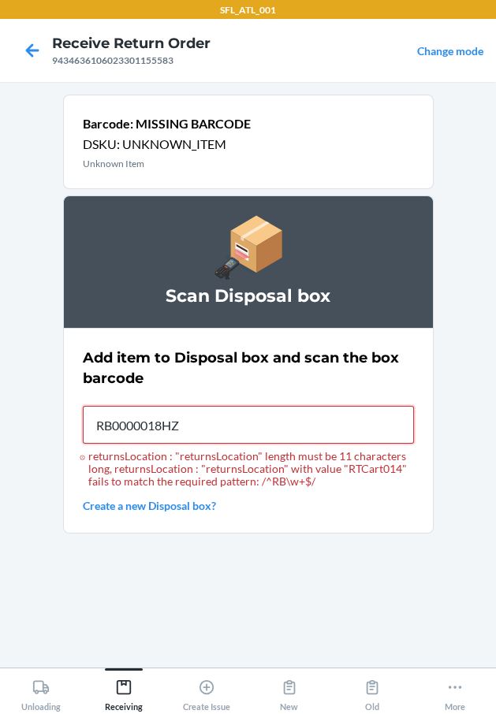
type input "RB0000018HZ"
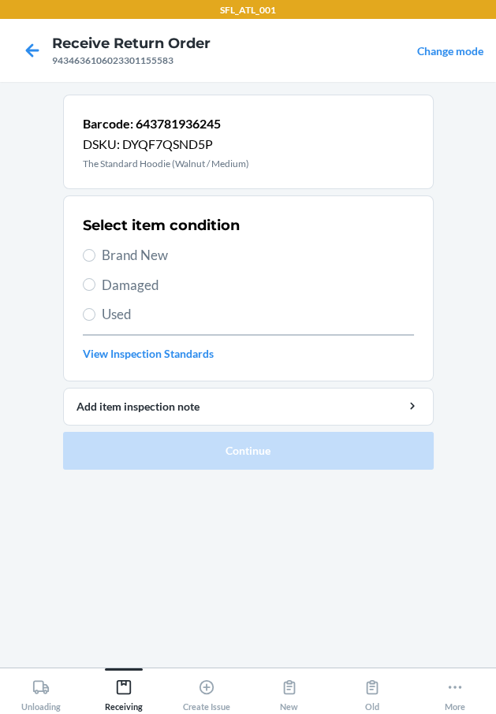
click at [153, 258] on span "Brand New" at bounding box center [258, 255] width 312 height 20
click at [95, 258] on input "Brand New" at bounding box center [89, 255] width 13 height 13
radio input "true"
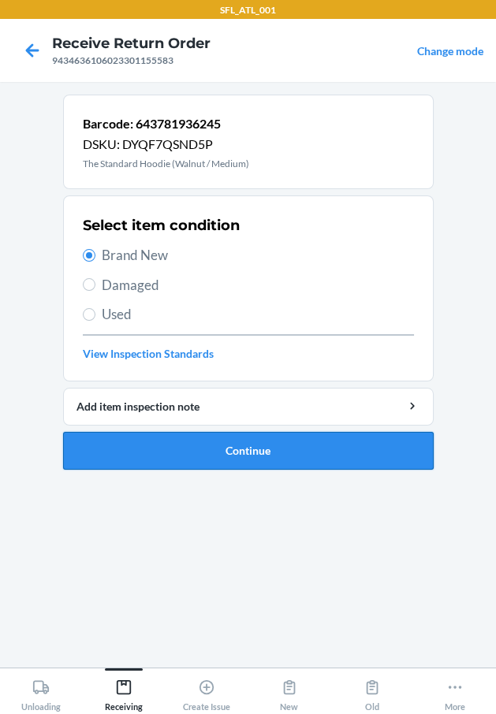
click at [203, 452] on button "Continue" at bounding box center [248, 451] width 370 height 38
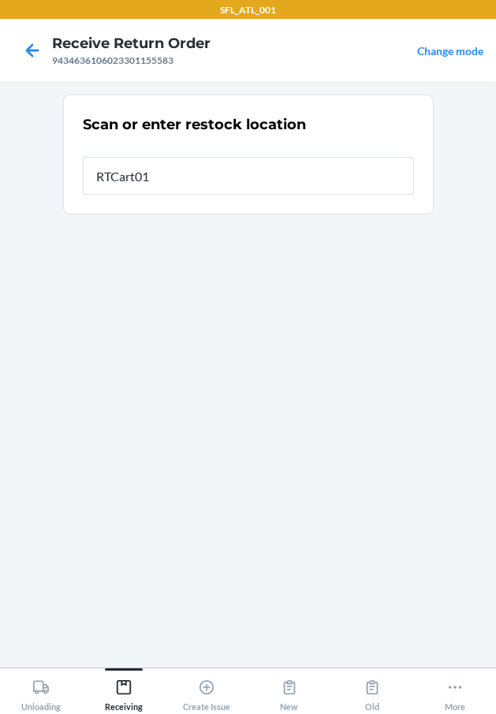
type input "RTCart014"
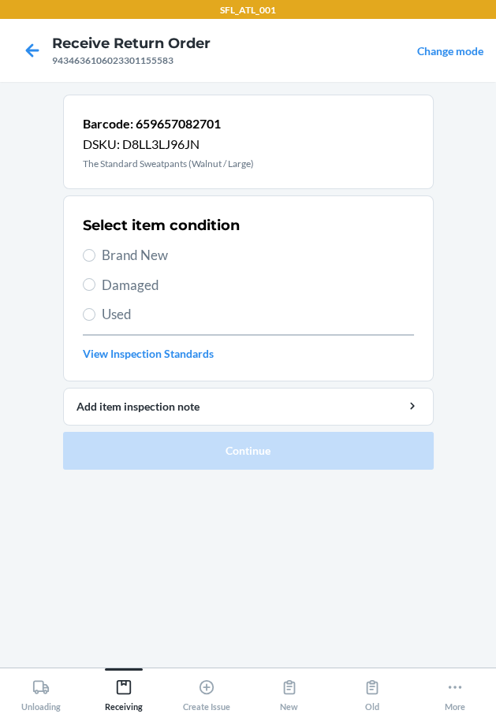
click at [146, 260] on span "Brand New" at bounding box center [258, 255] width 312 height 20
click at [95, 260] on input "Brand New" at bounding box center [89, 255] width 13 height 13
radio input "true"
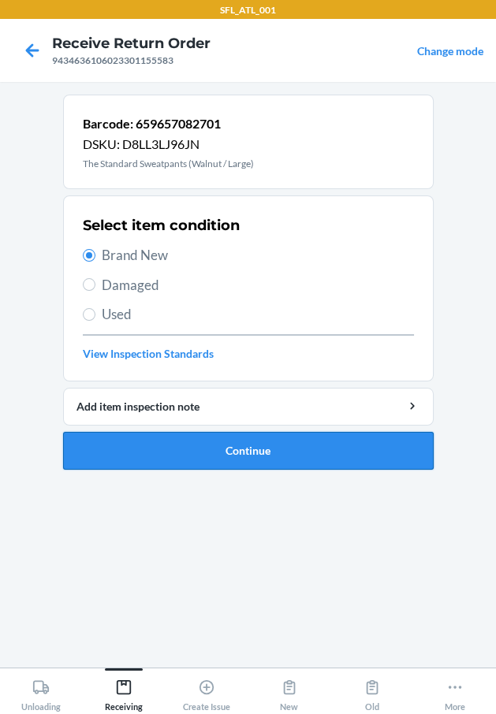
click at [106, 448] on button "Continue" at bounding box center [248, 451] width 370 height 38
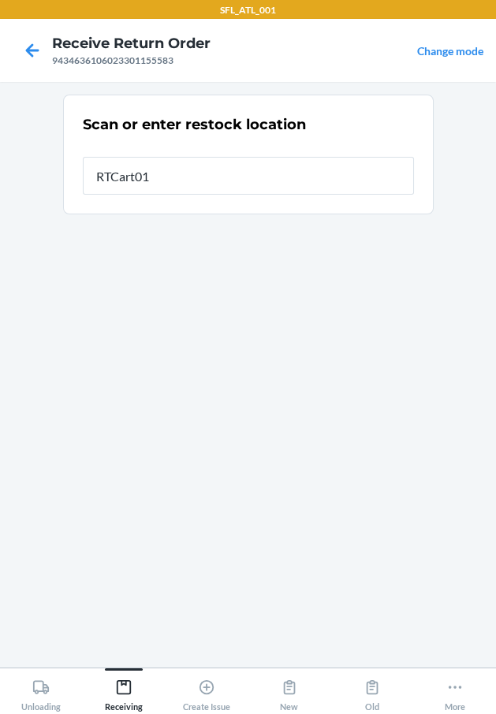
type input "RTCart014"
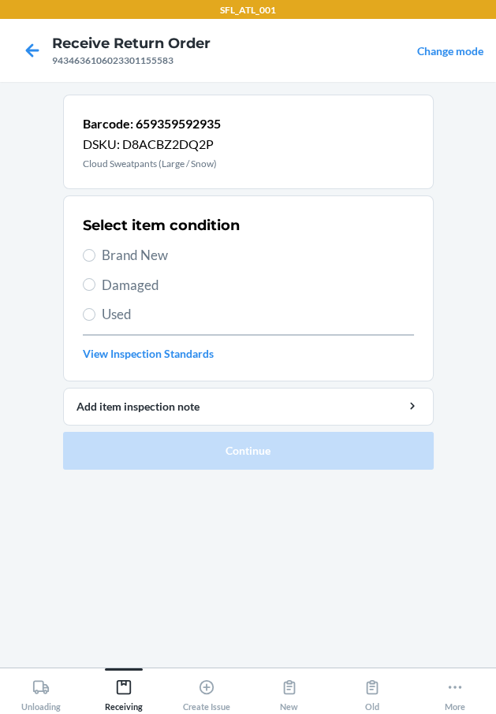
click at [131, 255] on span "Brand New" at bounding box center [258, 255] width 312 height 20
click at [95, 255] on input "Brand New" at bounding box center [89, 255] width 13 height 13
radio input "true"
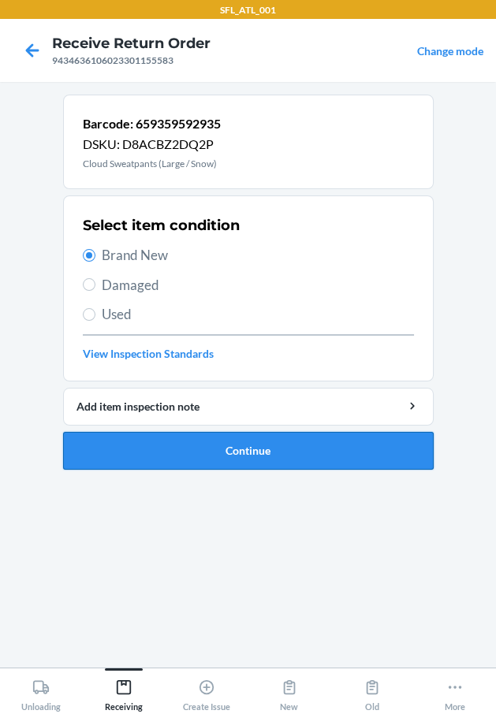
click at [213, 447] on button "Continue" at bounding box center [248, 451] width 370 height 38
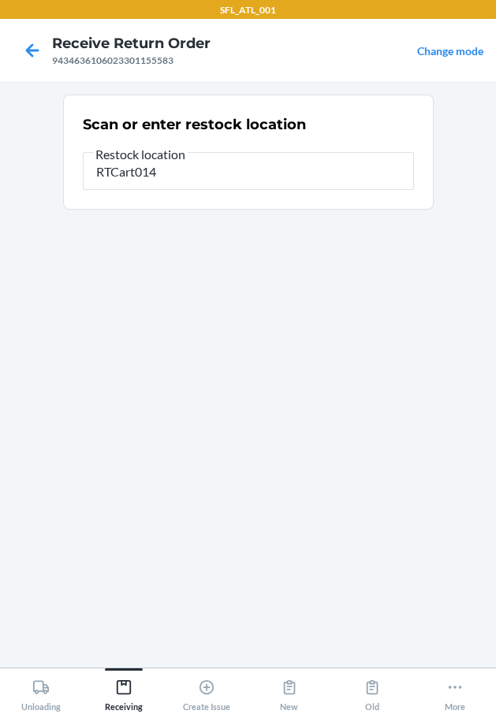
type input "RTCart014"
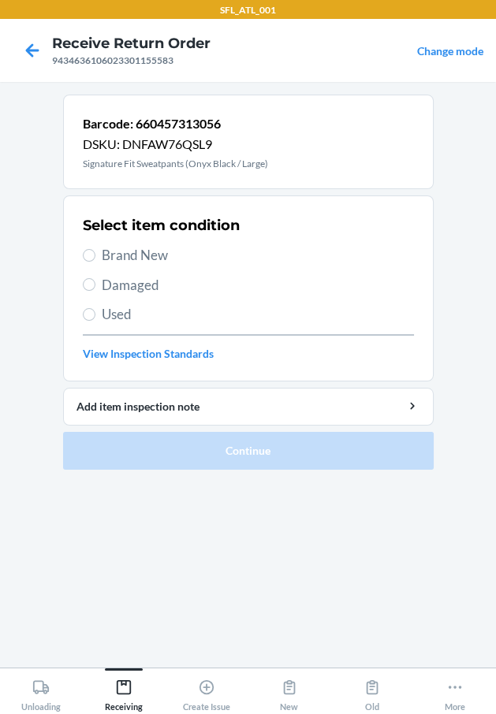
click at [121, 255] on span "Brand New" at bounding box center [258, 255] width 312 height 20
click at [95, 255] on input "Brand New" at bounding box center [89, 255] width 13 height 13
radio input "true"
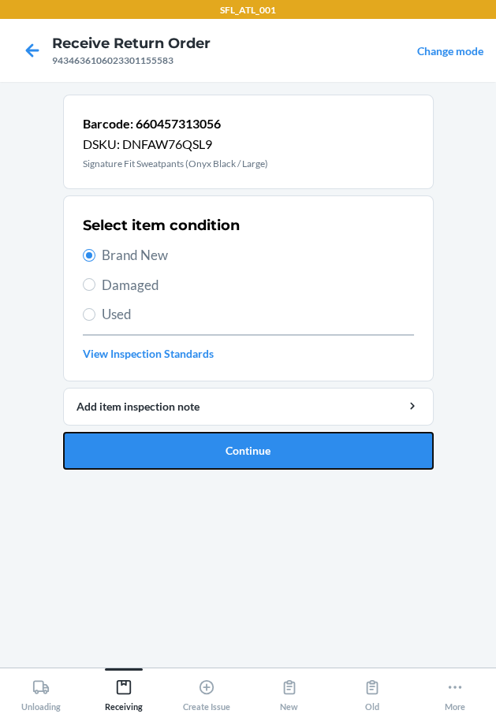
click at [182, 448] on button "Continue" at bounding box center [248, 451] width 370 height 38
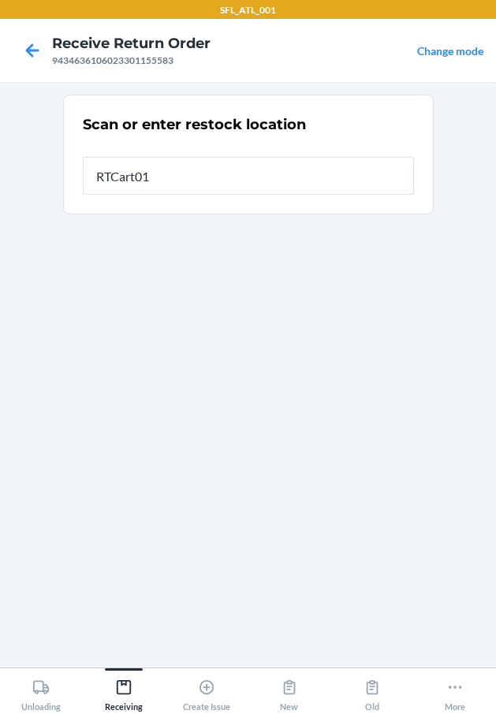
type input "RTCart014"
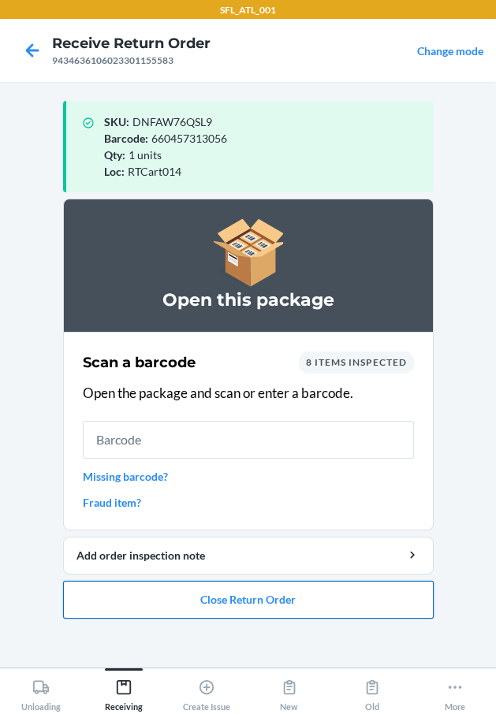
click at [266, 591] on button "Close Return Order" at bounding box center [248, 600] width 370 height 38
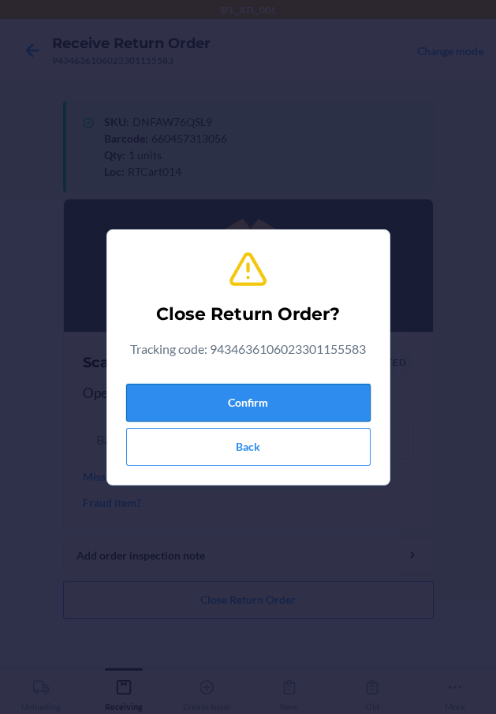
drag, startPoint x: 289, startPoint y: 387, endPoint x: 12, endPoint y: 452, distance: 285.0
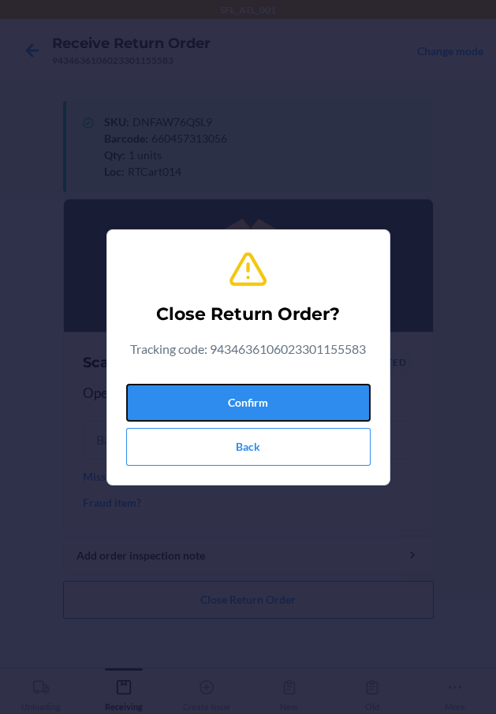
click at [282, 384] on button "Confirm" at bounding box center [248, 403] width 244 height 38
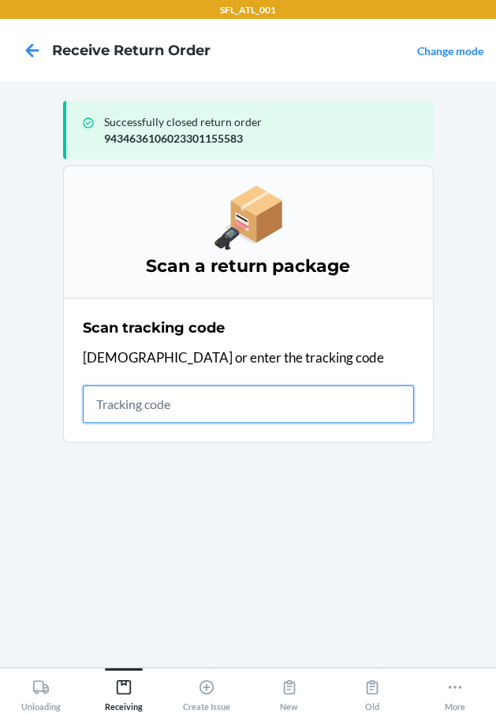
click at [199, 412] on input "text" at bounding box center [248, 404] width 331 height 38
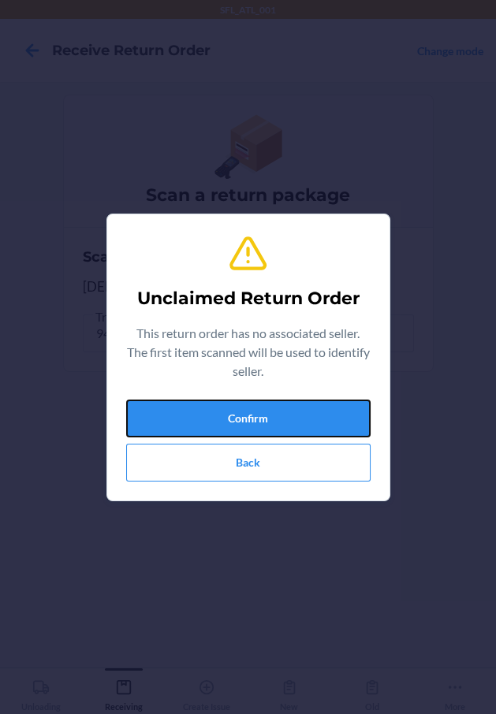
click at [199, 412] on button "Confirm" at bounding box center [248, 419] width 244 height 38
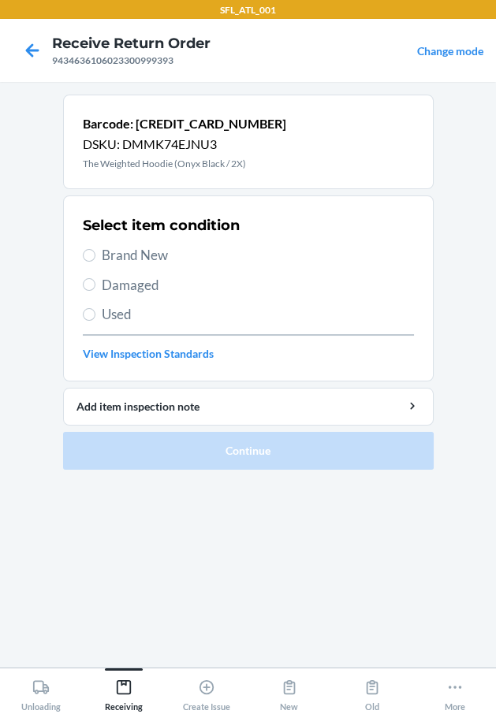
click at [110, 319] on span "Used" at bounding box center [258, 314] width 312 height 20
click at [95, 319] on input "Used" at bounding box center [89, 314] width 13 height 13
radio input "true"
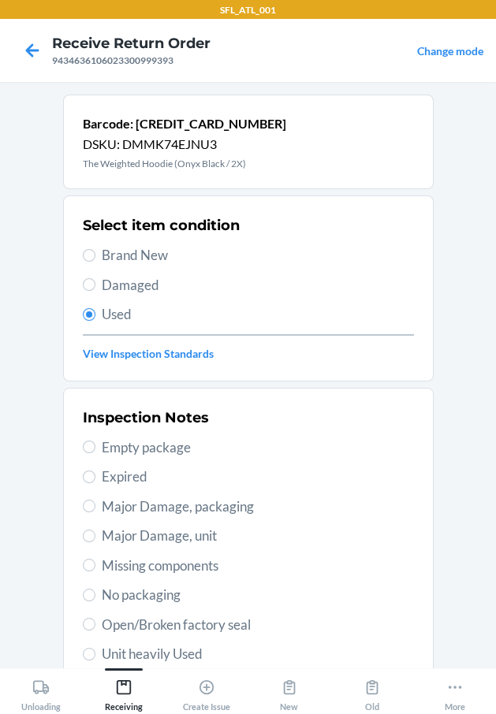
click at [179, 649] on span "Unit heavily Used" at bounding box center [258, 654] width 312 height 20
click at [95, 649] on input "Unit heavily Used" at bounding box center [89, 654] width 13 height 13
radio input "true"
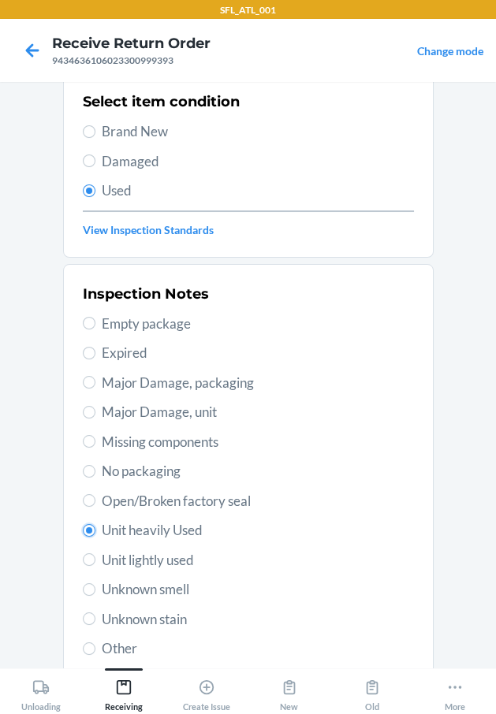
scroll to position [234, 0]
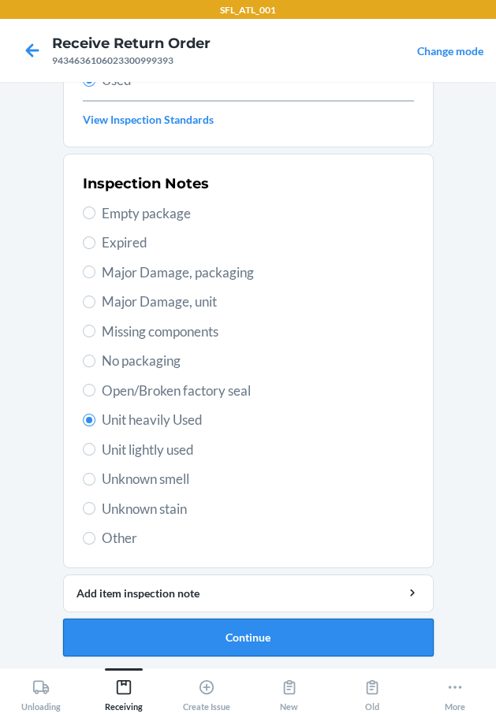
click at [178, 632] on button "Continue" at bounding box center [248, 638] width 370 height 38
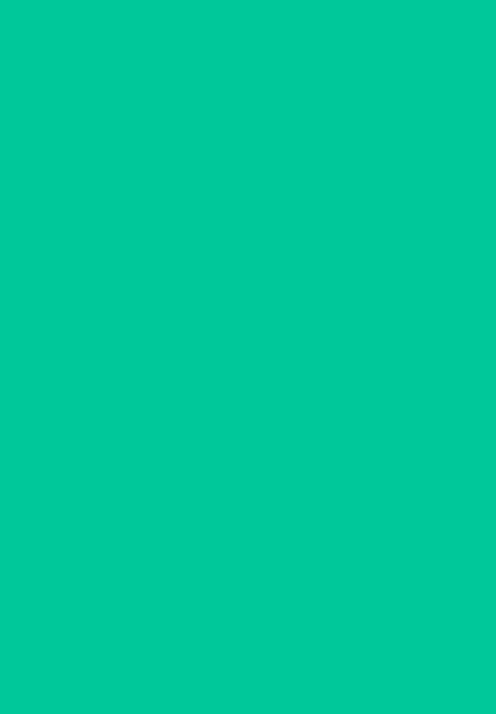
scroll to position [0, 0]
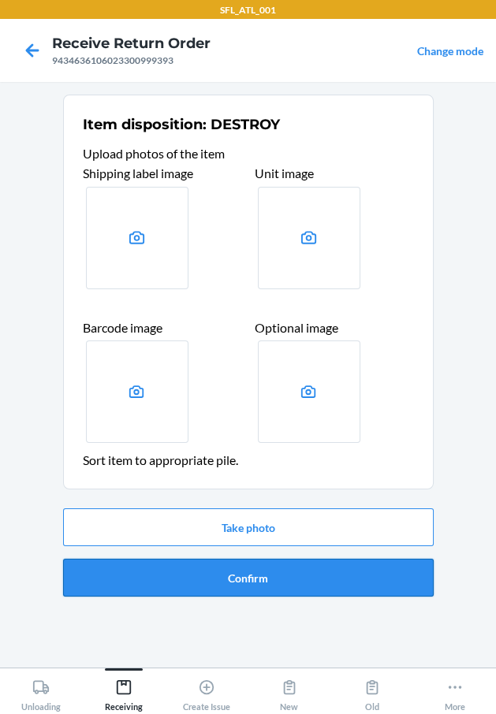
click at [199, 559] on button "Confirm" at bounding box center [248, 578] width 370 height 38
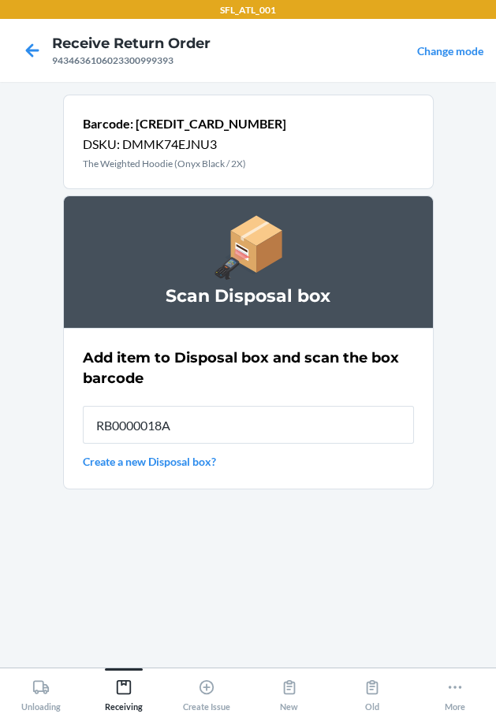
type input "RB0000018AE"
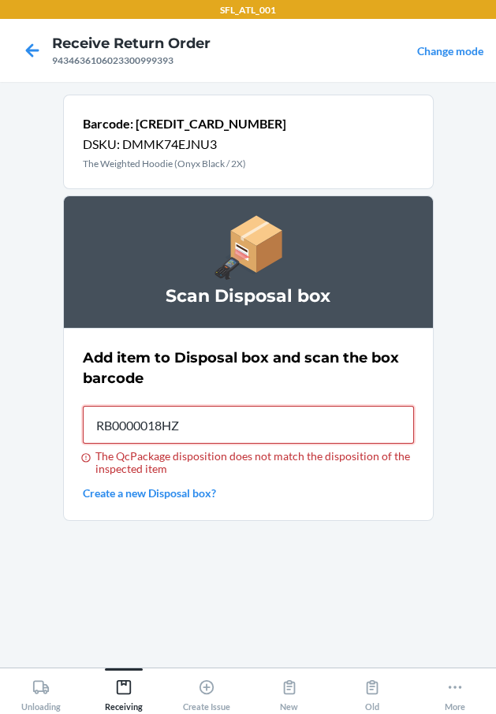
type input "RB0000018HZ"
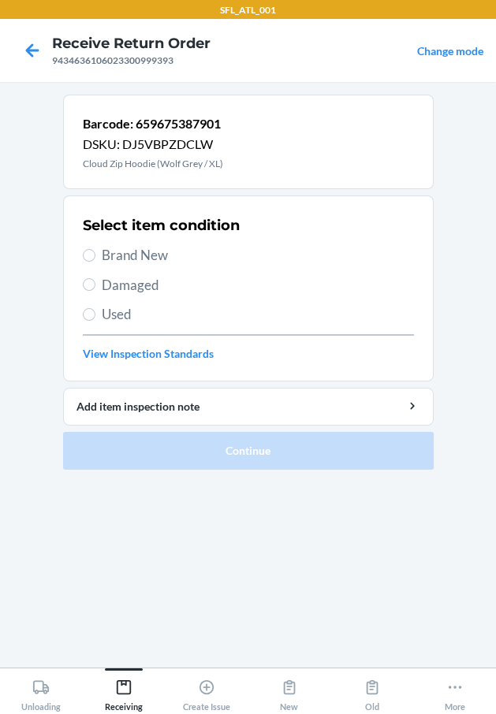
click at [121, 252] on span "Brand New" at bounding box center [258, 255] width 312 height 20
click at [95, 252] on input "Brand New" at bounding box center [89, 255] width 13 height 13
radio input "true"
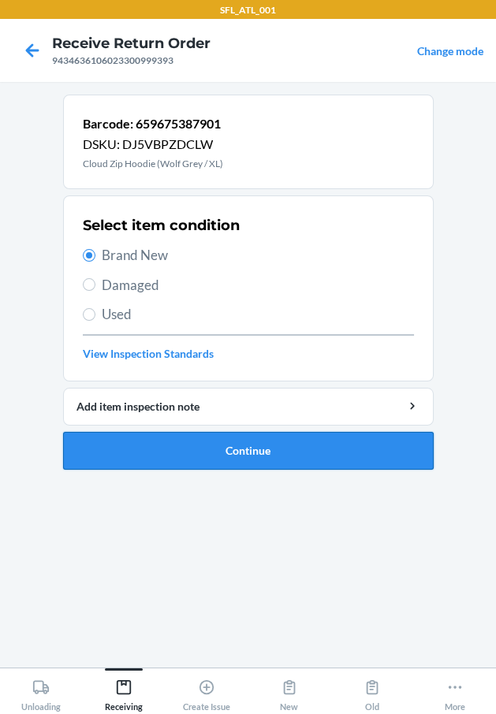
click at [229, 453] on button "Continue" at bounding box center [248, 451] width 370 height 38
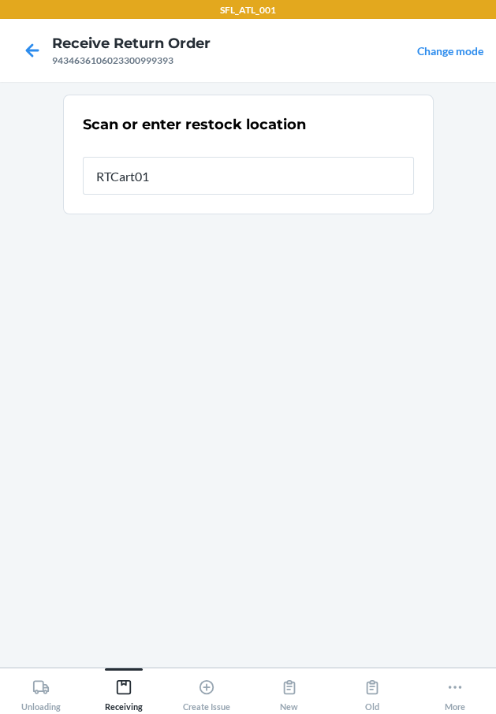
type input "RTCart014"
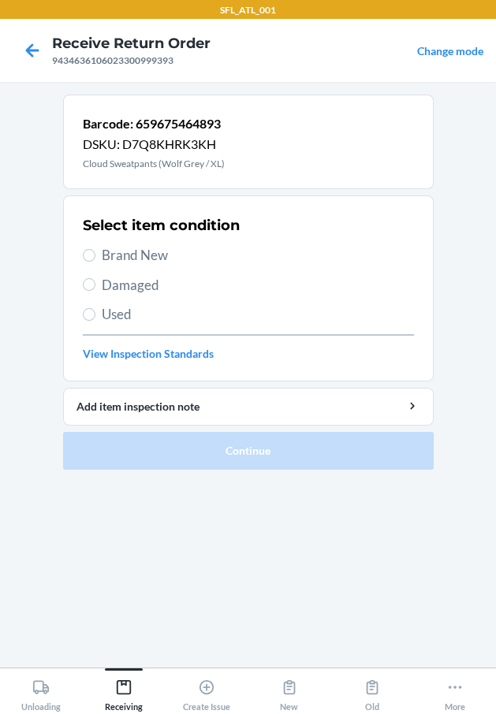
click at [158, 255] on span "Brand New" at bounding box center [258, 255] width 312 height 20
click at [95, 255] on input "Brand New" at bounding box center [89, 255] width 13 height 13
radio input "true"
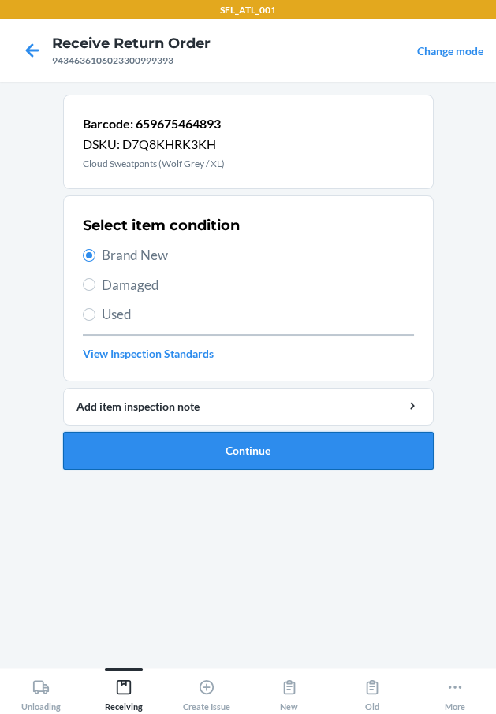
click at [219, 448] on button "Continue" at bounding box center [248, 451] width 370 height 38
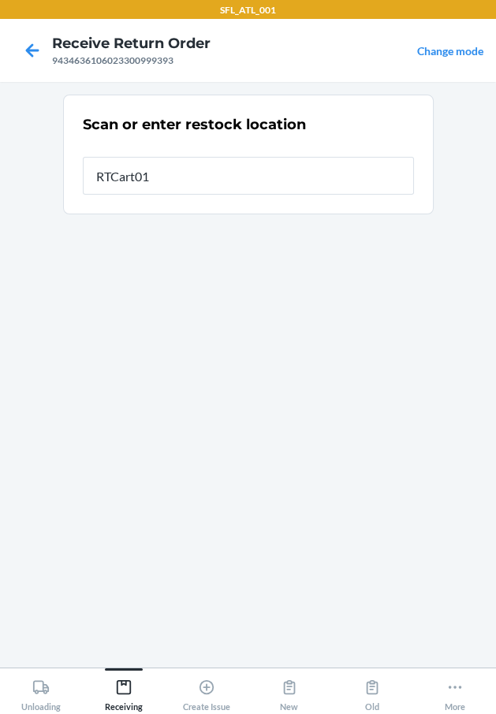
type input "RTCart014"
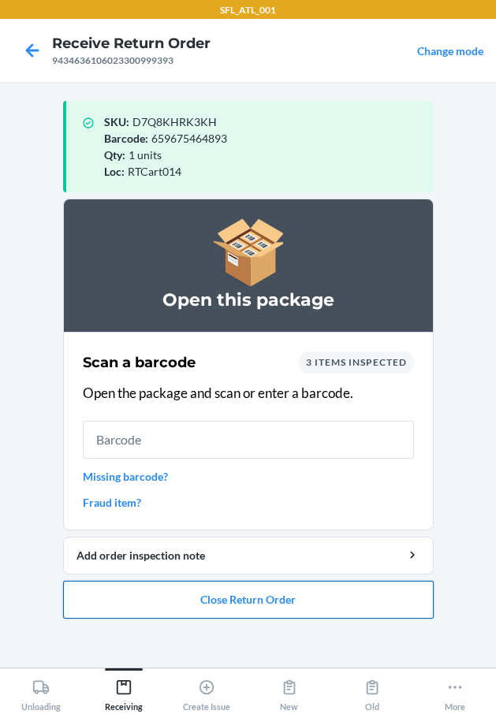
click at [273, 590] on button "Close Return Order" at bounding box center [248, 600] width 370 height 38
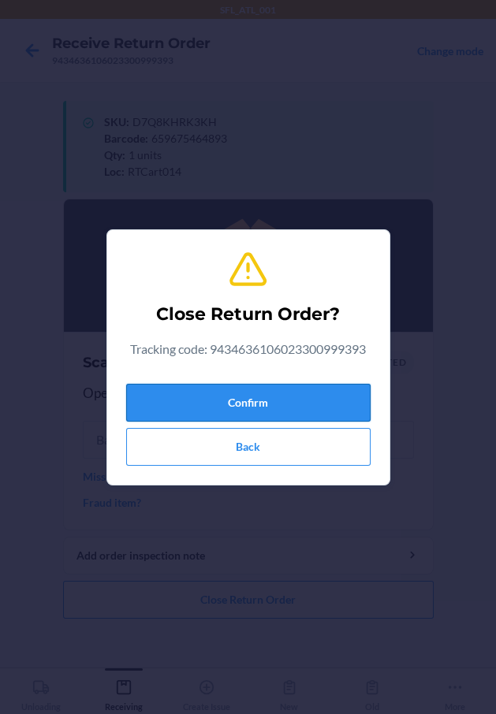
click at [342, 384] on button "Confirm" at bounding box center [248, 403] width 244 height 38
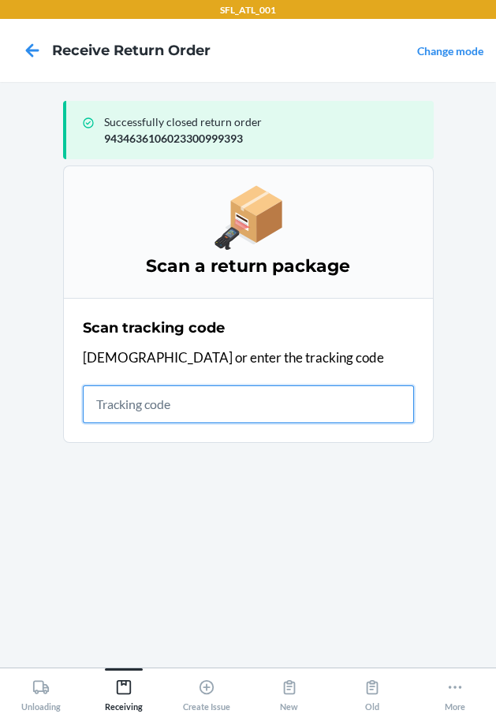
drag, startPoint x: 252, startPoint y: 411, endPoint x: 196, endPoint y: 405, distance: 56.2
click at [246, 415] on input "text" at bounding box center [248, 404] width 331 height 38
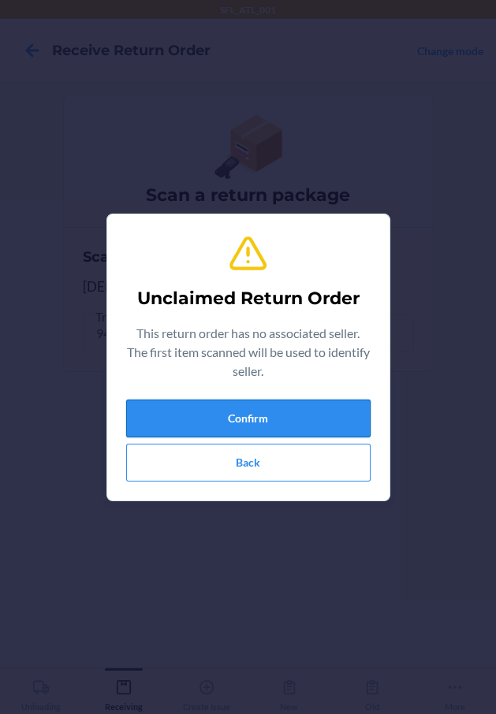
click at [197, 407] on button "Confirm" at bounding box center [248, 419] width 244 height 38
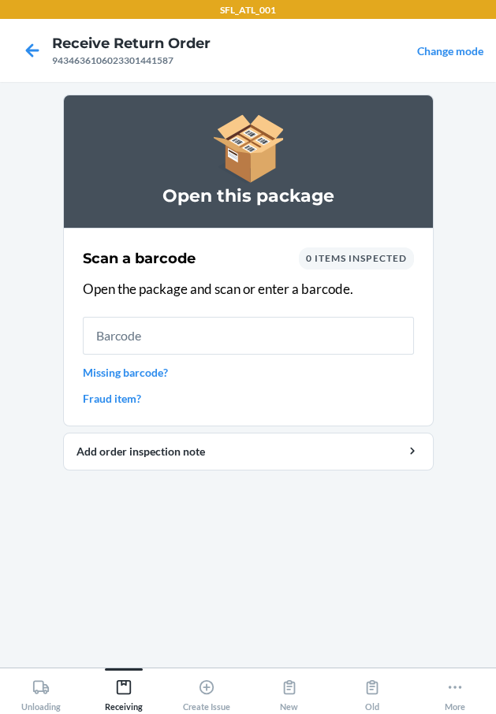
click at [162, 370] on link "Missing barcode?" at bounding box center [248, 372] width 331 height 17
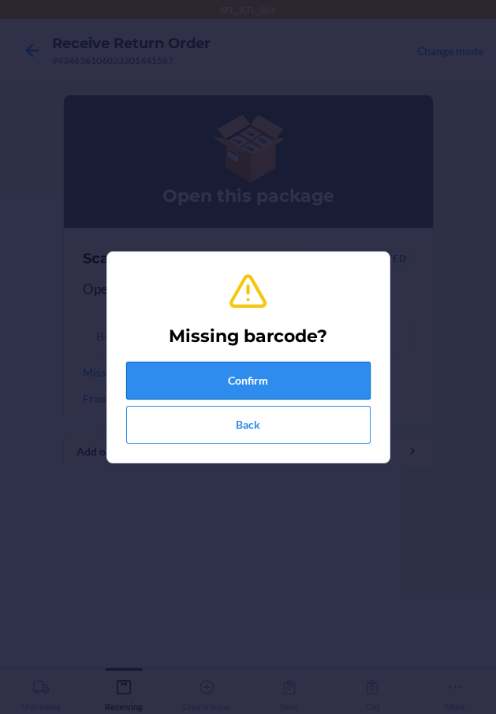
click at [210, 396] on button "Confirm" at bounding box center [248, 381] width 244 height 38
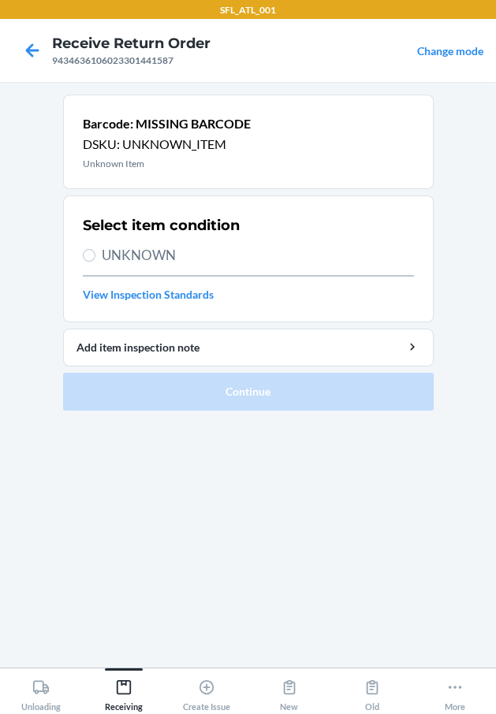
click at [119, 238] on div "Select item condition UNKNOWN View Inspection Standards" at bounding box center [248, 258] width 331 height 97
click at [124, 247] on span "UNKNOWN" at bounding box center [258, 255] width 312 height 20
click at [95, 249] on input "UNKNOWN" at bounding box center [89, 255] width 13 height 13
radio input "true"
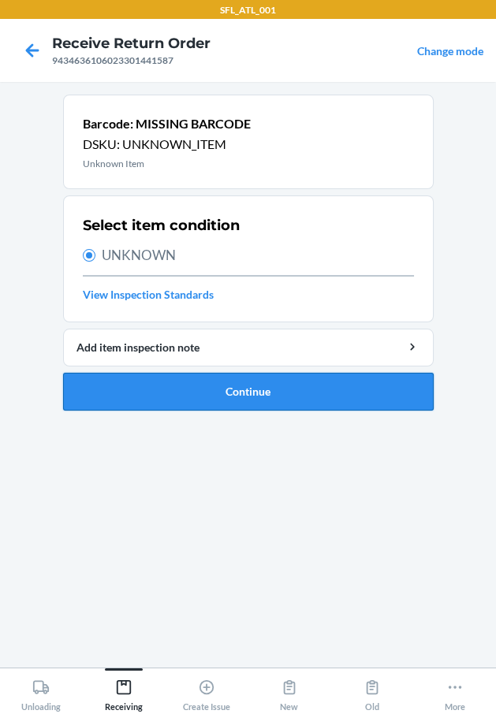
click at [172, 378] on button "Continue" at bounding box center [248, 392] width 370 height 38
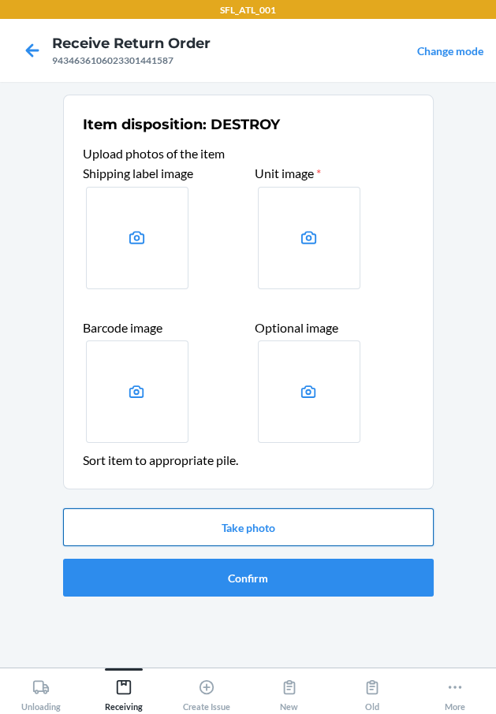
click at [264, 534] on button "Take photo" at bounding box center [248, 527] width 370 height 38
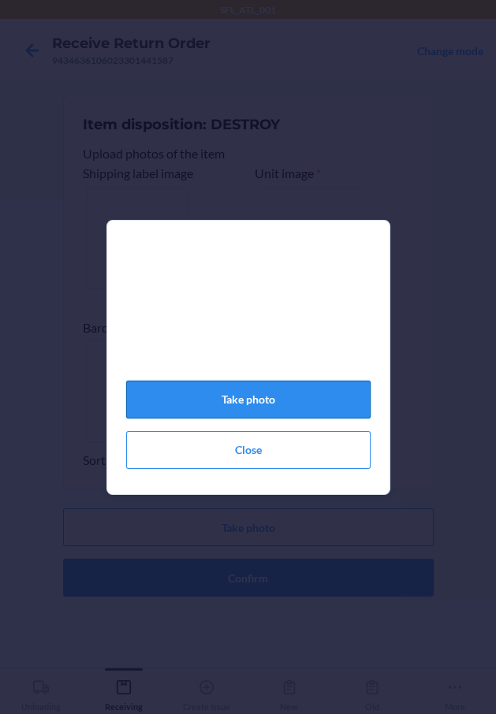
click at [299, 402] on button "Take photo" at bounding box center [248, 400] width 244 height 38
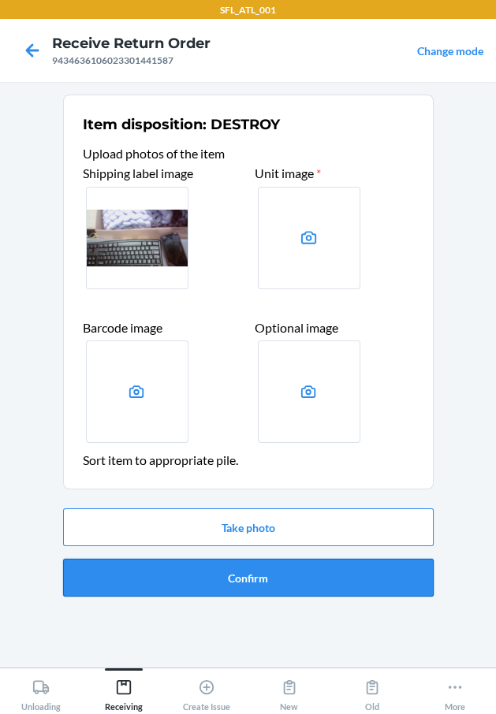
click at [286, 571] on button "Confirm" at bounding box center [248, 578] width 370 height 38
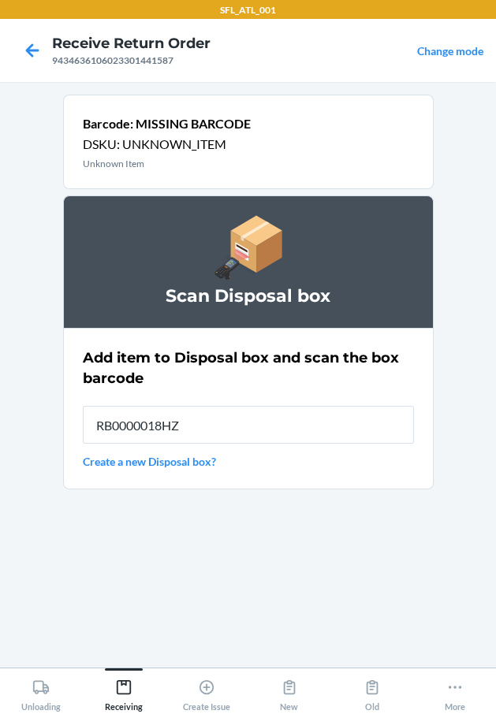
type input "RB0000018HZ"
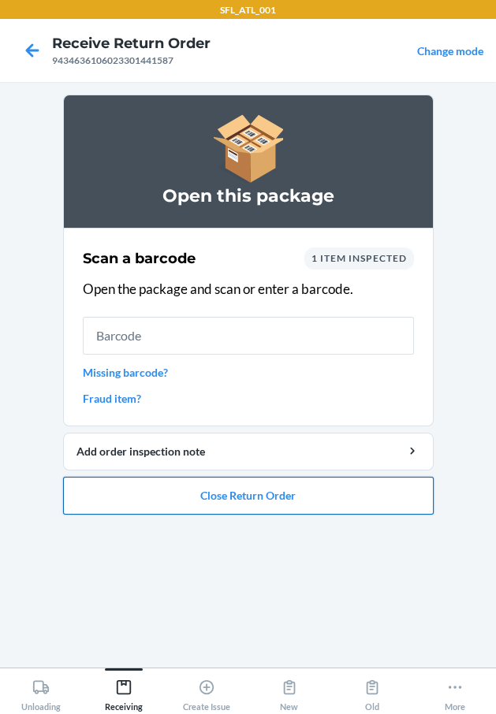
click at [255, 489] on button "Close Return Order" at bounding box center [248, 496] width 370 height 38
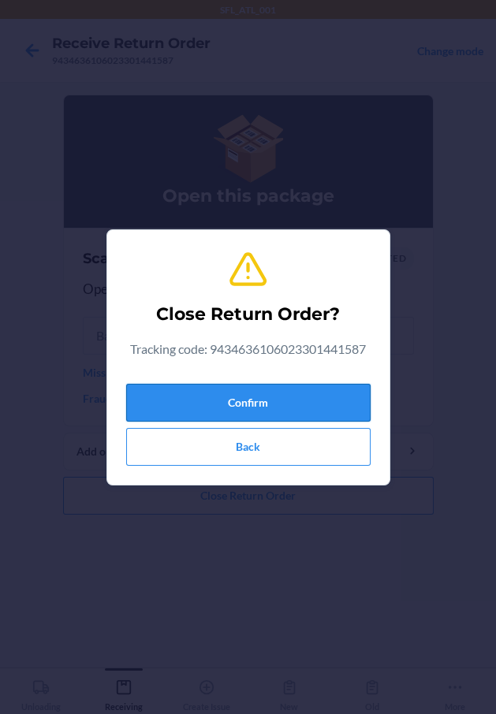
click at [266, 404] on button "Confirm" at bounding box center [248, 403] width 244 height 38
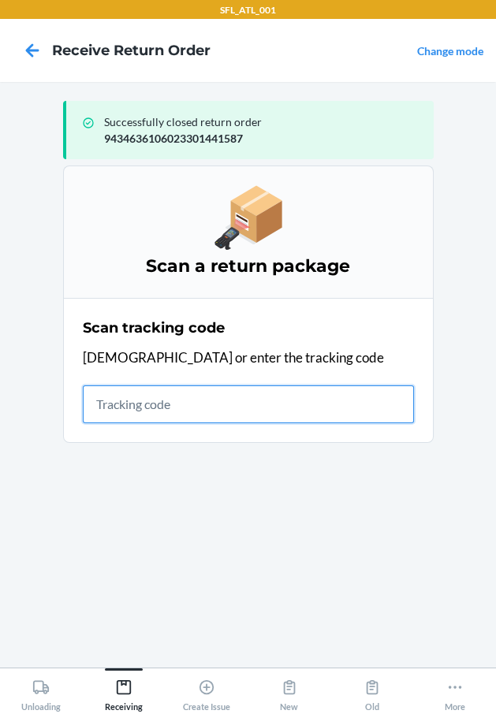
drag, startPoint x: 165, startPoint y: 396, endPoint x: 137, endPoint y: 396, distance: 27.6
click at [160, 396] on input "text" at bounding box center [248, 404] width 331 height 38
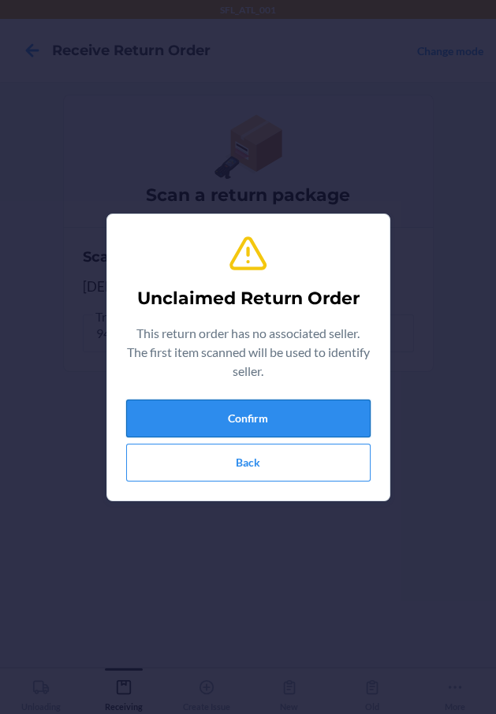
click at [167, 411] on button "Confirm" at bounding box center [248, 419] width 244 height 38
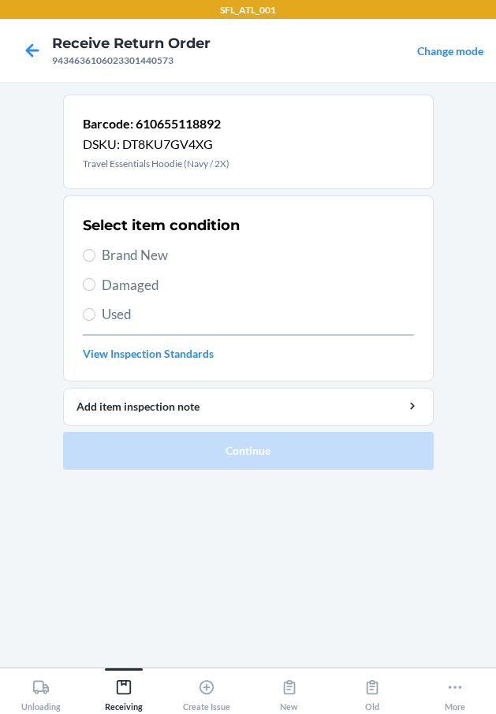
click at [178, 270] on div "Select item condition Brand New Damaged Used View Inspection Standards" at bounding box center [248, 288] width 331 height 156
click at [141, 257] on span "Brand New" at bounding box center [258, 255] width 312 height 20
click at [95, 257] on input "Brand New" at bounding box center [89, 255] width 13 height 13
radio input "true"
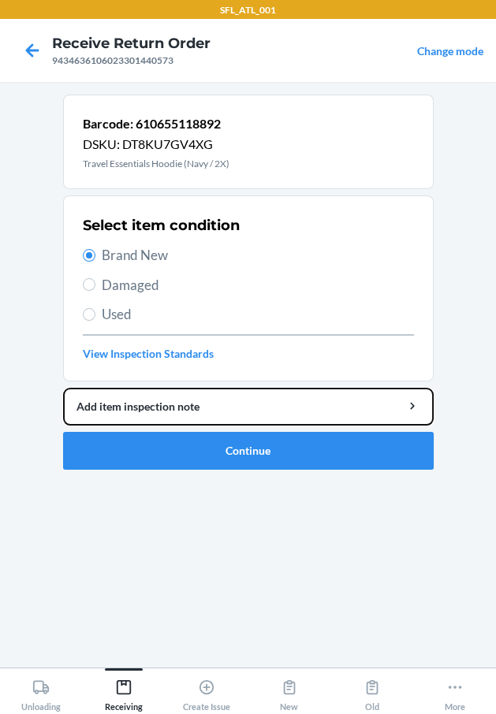
click at [248, 424] on button "Add item inspection note" at bounding box center [248, 407] width 370 height 38
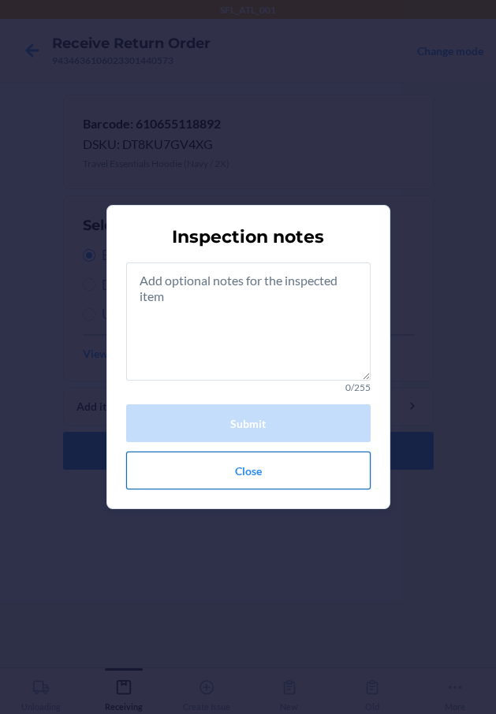
click at [256, 475] on button "Close" at bounding box center [248, 471] width 244 height 38
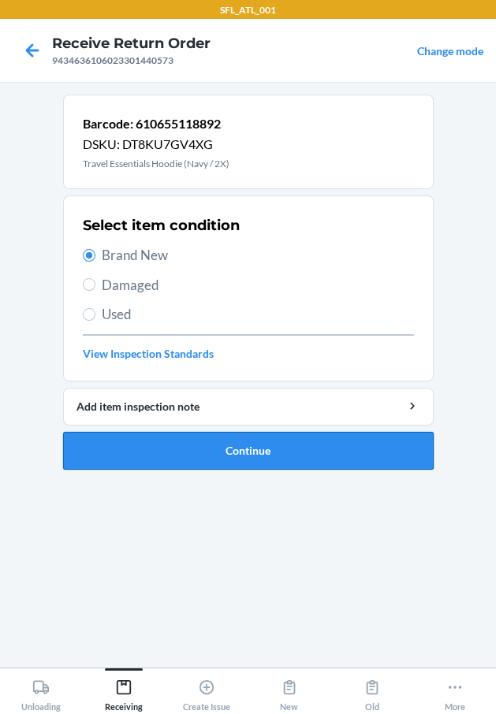
click at [256, 445] on button "Continue" at bounding box center [248, 451] width 370 height 38
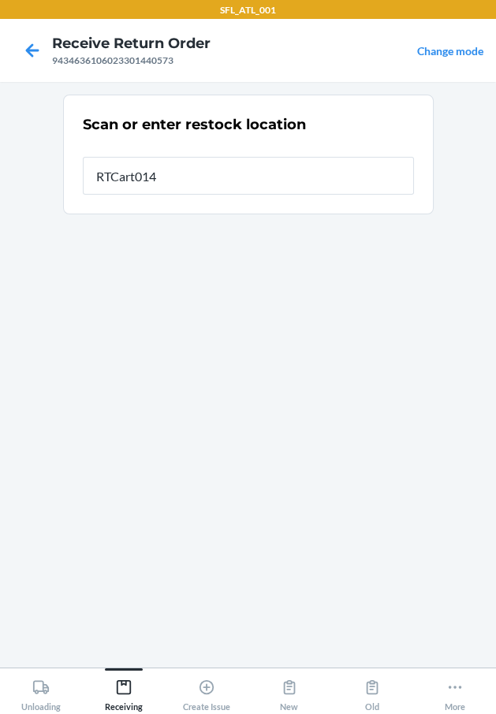
type input "RTCart014"
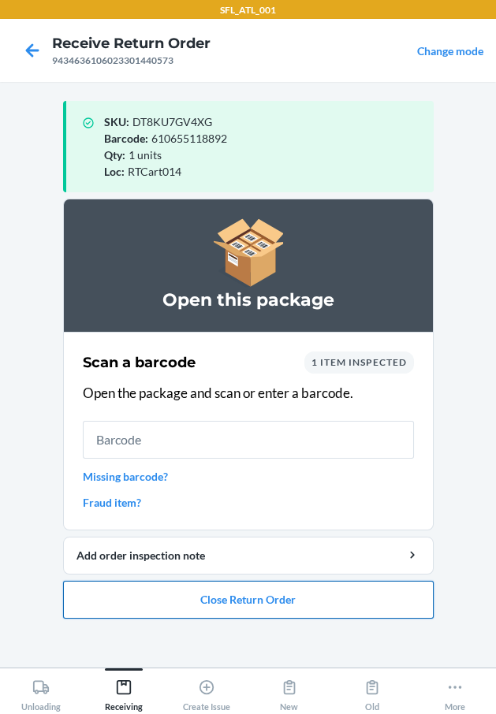
click at [278, 606] on button "Close Return Order" at bounding box center [248, 600] width 370 height 38
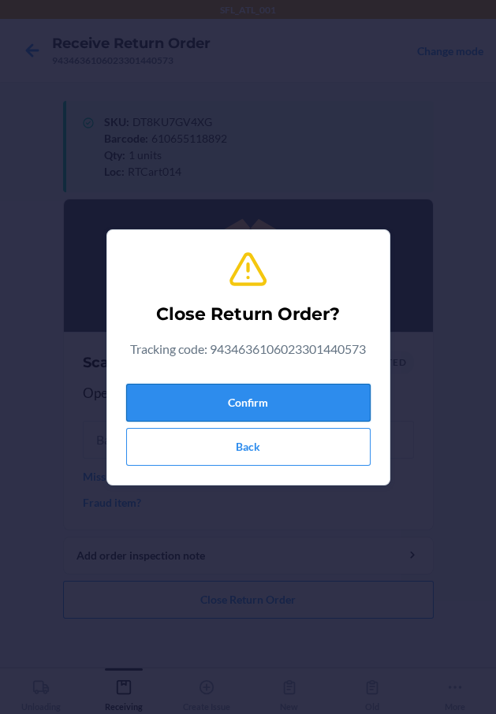
click at [258, 409] on button "Confirm" at bounding box center [248, 403] width 244 height 38
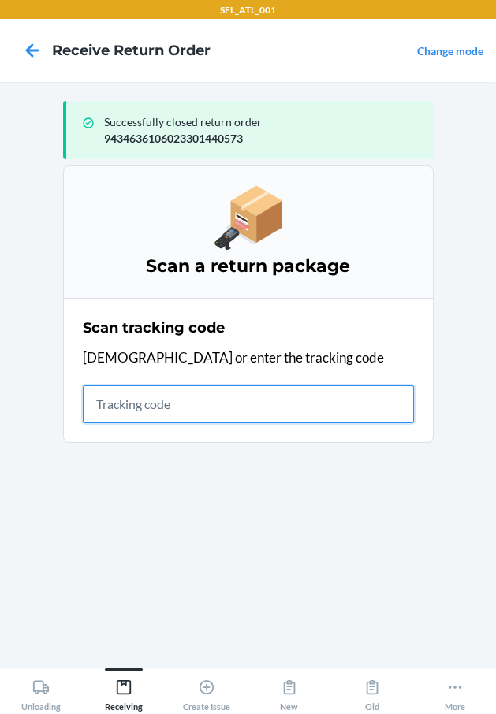
click at [178, 404] on input "text" at bounding box center [248, 404] width 331 height 38
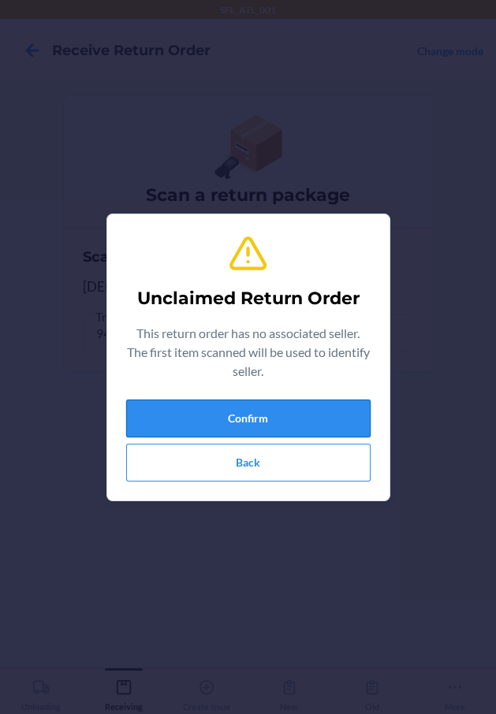
click at [184, 407] on button "Confirm" at bounding box center [248, 419] width 244 height 38
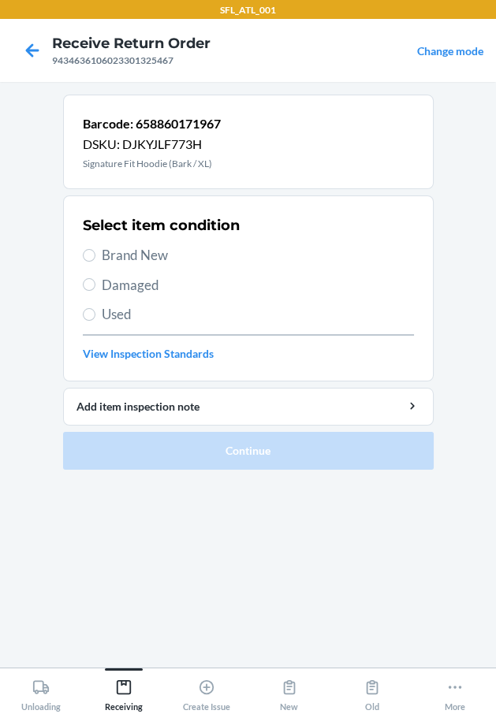
click at [156, 247] on span "Brand New" at bounding box center [258, 255] width 312 height 20
click at [95, 249] on input "Brand New" at bounding box center [89, 255] width 13 height 13
radio input "true"
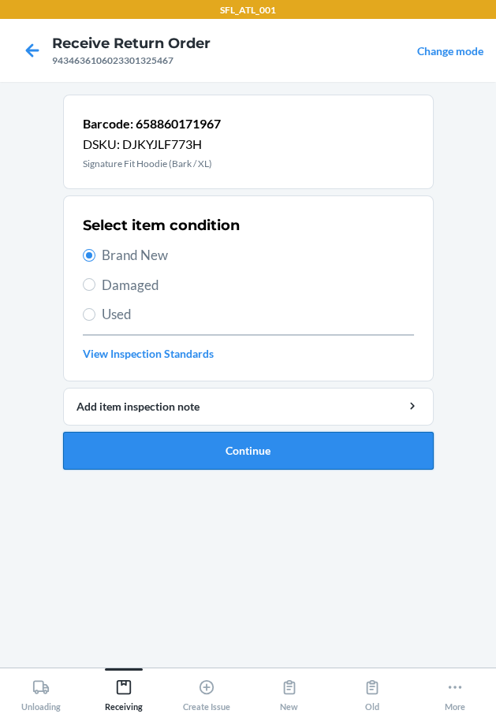
click at [275, 448] on button "Continue" at bounding box center [248, 451] width 370 height 38
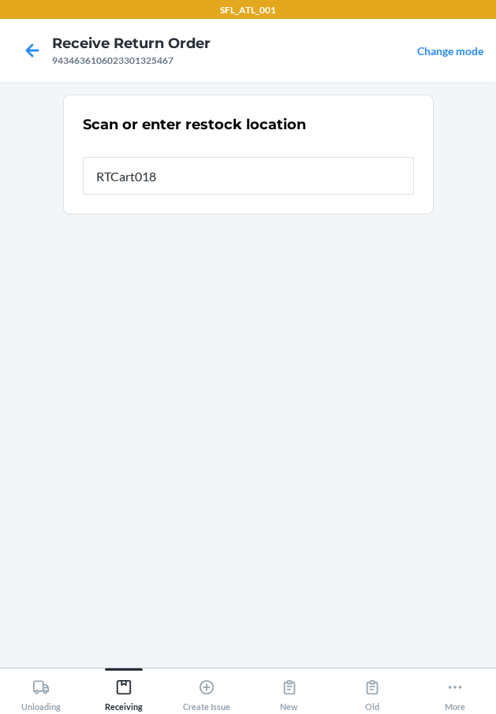
type input "RTCart018"
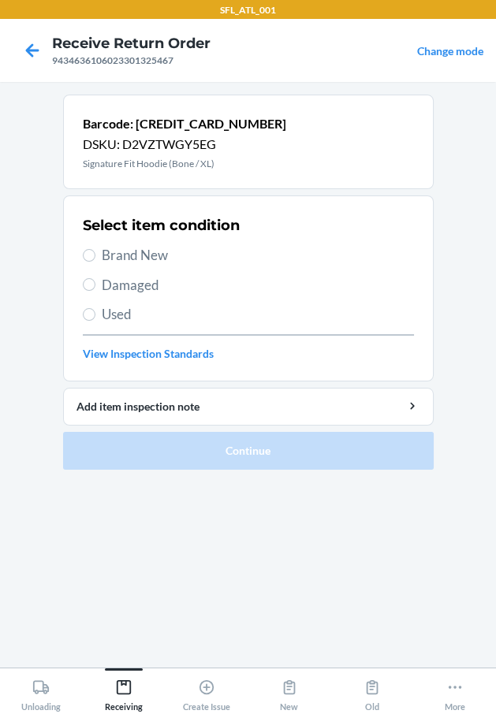
drag, startPoint x: 112, startPoint y: 249, endPoint x: 114, endPoint y: 262, distance: 12.8
click at [110, 249] on span "Brand New" at bounding box center [258, 255] width 312 height 20
click at [109, 255] on span "Brand New" at bounding box center [258, 255] width 312 height 20
click at [95, 255] on input "Brand New" at bounding box center [89, 255] width 13 height 13
radio input "true"
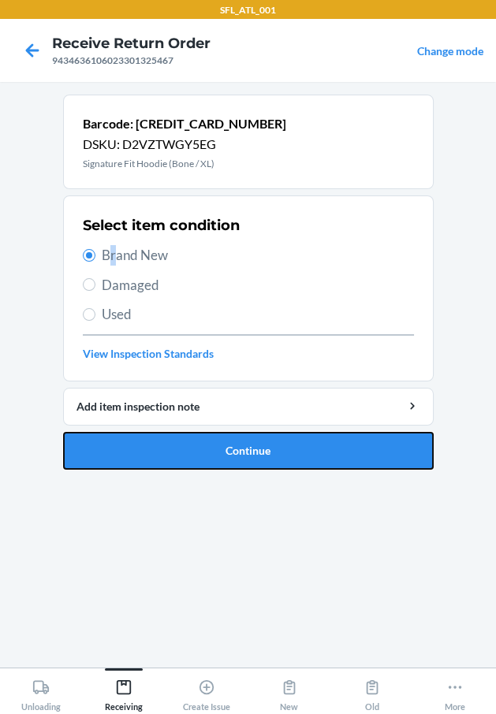
drag, startPoint x: 98, startPoint y: 443, endPoint x: 74, endPoint y: 426, distance: 29.3
click at [97, 443] on button "Continue" at bounding box center [248, 451] width 370 height 38
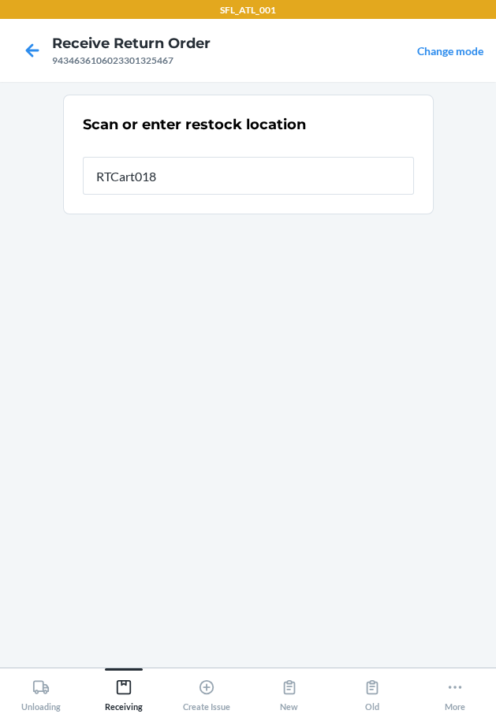
type input "RTCart018"
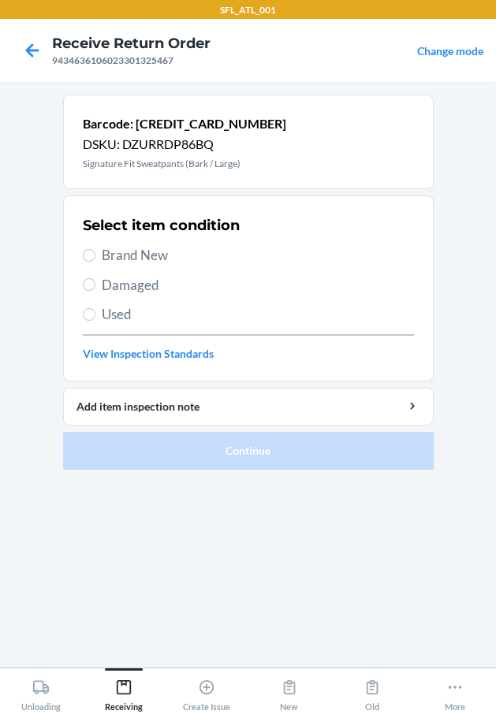
click at [156, 247] on span "Brand New" at bounding box center [258, 255] width 312 height 20
click at [95, 249] on input "Brand New" at bounding box center [89, 255] width 13 height 13
radio input "true"
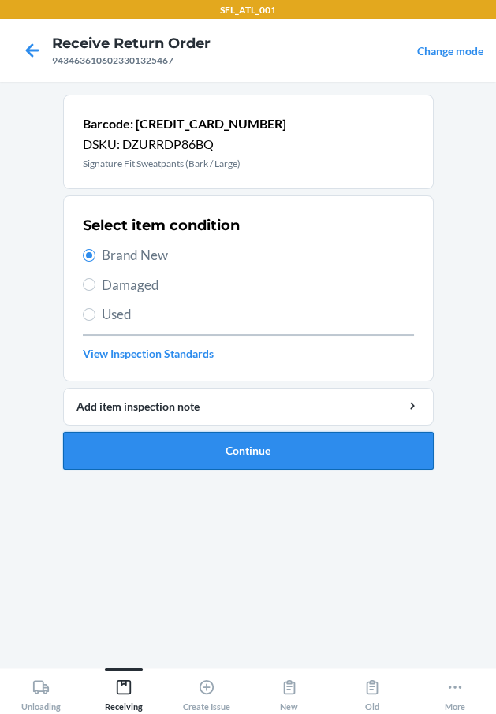
click at [218, 445] on button "Continue" at bounding box center [248, 451] width 370 height 38
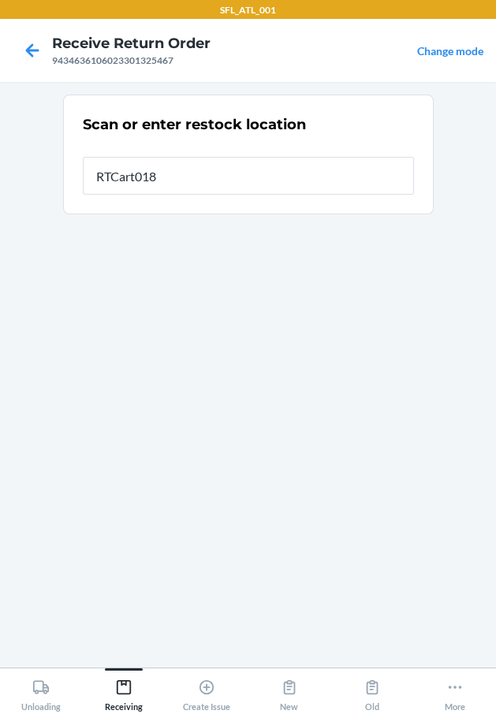
type input "RTCart018"
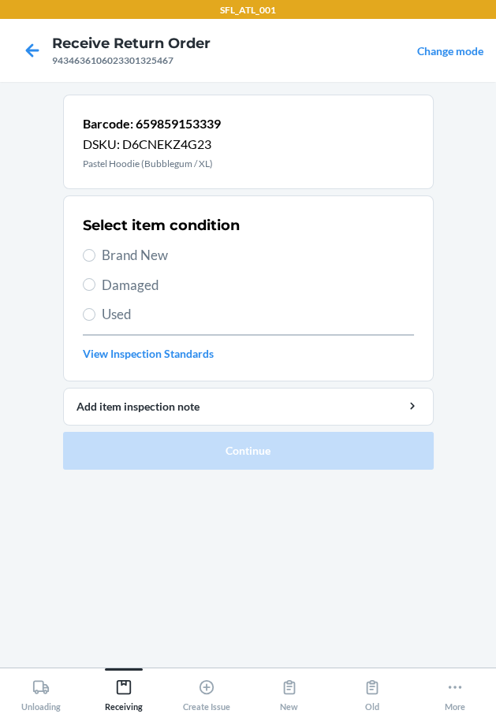
click at [149, 246] on span "Brand New" at bounding box center [258, 255] width 312 height 20
click at [95, 249] on input "Brand New" at bounding box center [89, 255] width 13 height 13
radio input "true"
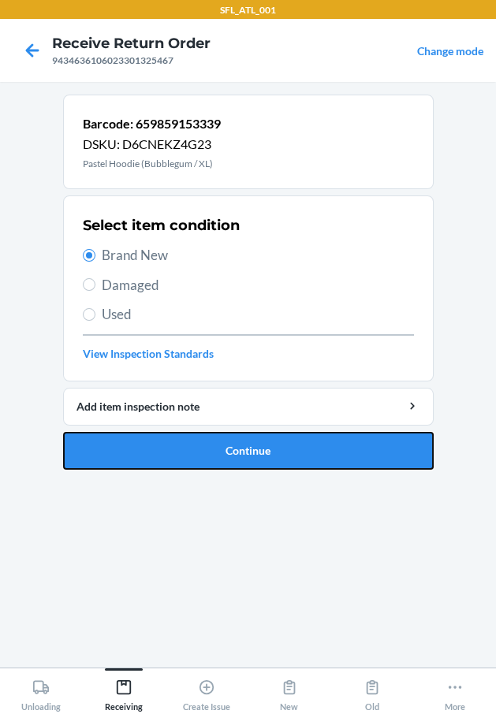
drag, startPoint x: 177, startPoint y: 450, endPoint x: 79, endPoint y: 359, distance: 133.8
click at [173, 451] on button "Continue" at bounding box center [248, 451] width 370 height 38
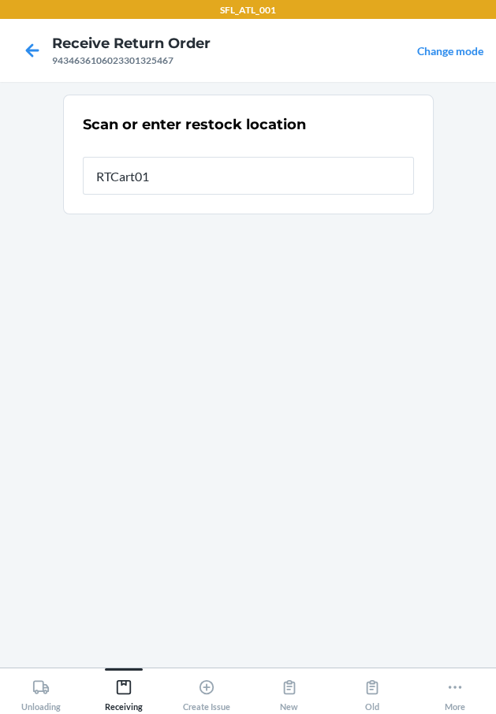
type input "RTCart018"
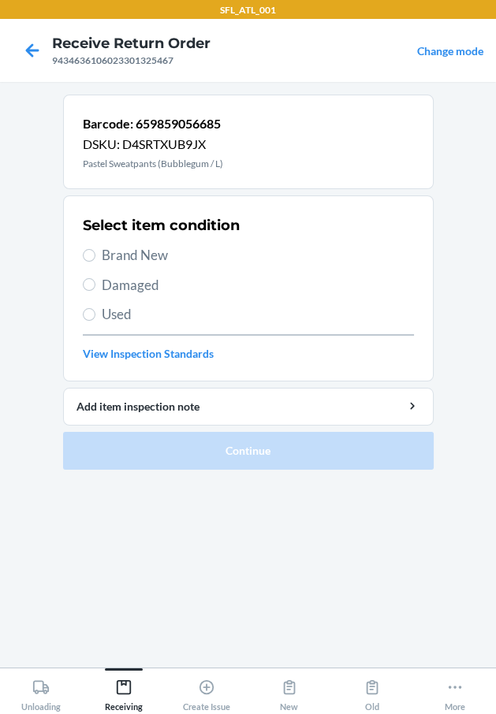
click at [172, 262] on span "Brand New" at bounding box center [258, 255] width 312 height 20
click at [95, 262] on input "Brand New" at bounding box center [89, 255] width 13 height 13
radio input "true"
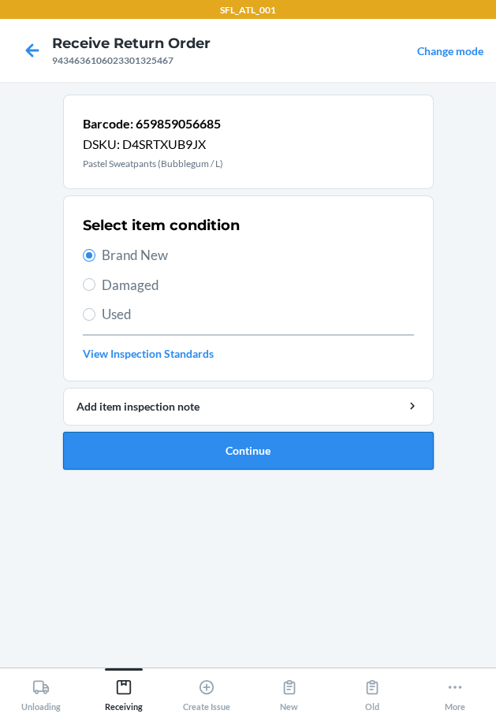
click at [206, 432] on button "Continue" at bounding box center [248, 451] width 370 height 38
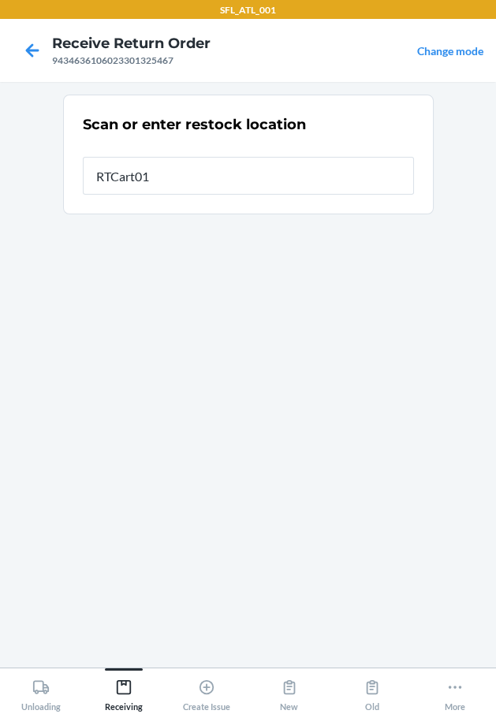
type input "RTCart018"
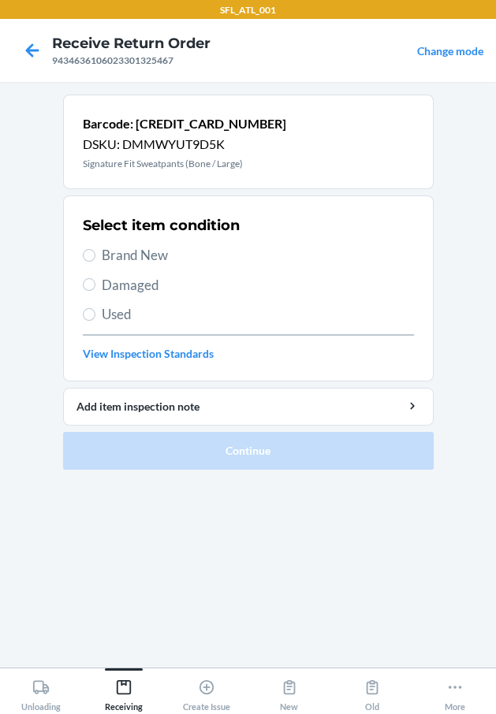
click at [176, 255] on span "Brand New" at bounding box center [258, 255] width 312 height 20
click at [95, 255] on input "Brand New" at bounding box center [89, 255] width 13 height 13
radio input "true"
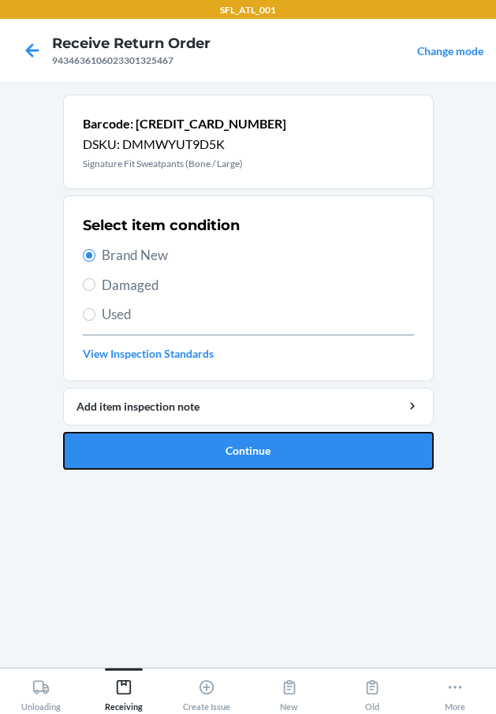
drag, startPoint x: 228, startPoint y: 437, endPoint x: 216, endPoint y: 435, distance: 11.9
click at [229, 437] on button "Continue" at bounding box center [248, 451] width 370 height 38
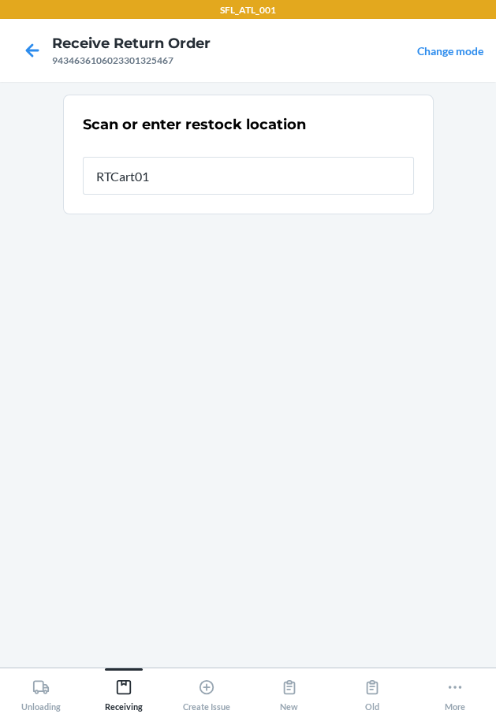
type input "RTCart018"
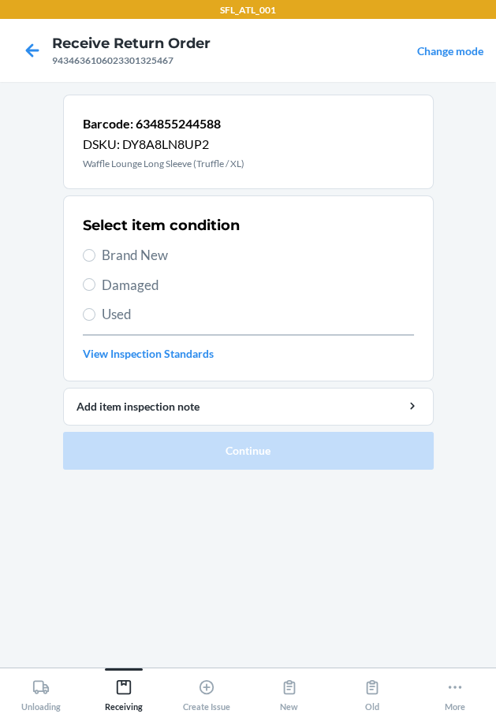
drag, startPoint x: 33, startPoint y: 291, endPoint x: 121, endPoint y: 263, distance: 92.5
click at [121, 263] on span "Brand New" at bounding box center [258, 255] width 312 height 20
click at [95, 262] on input "Brand New" at bounding box center [89, 255] width 13 height 13
radio input "true"
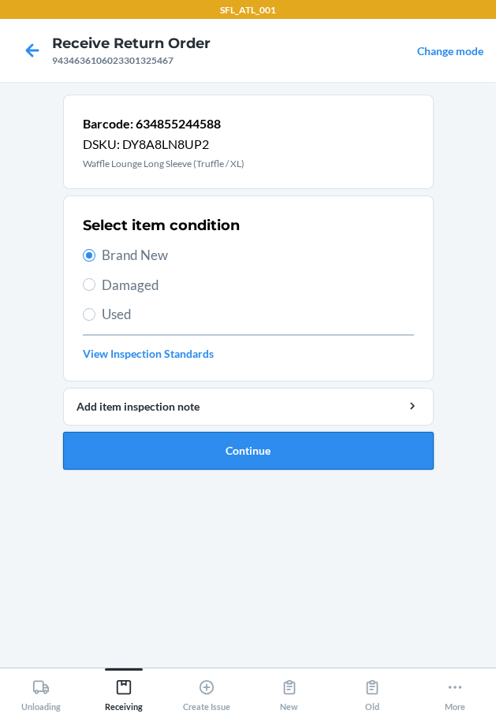
click at [153, 459] on button "Continue" at bounding box center [248, 451] width 370 height 38
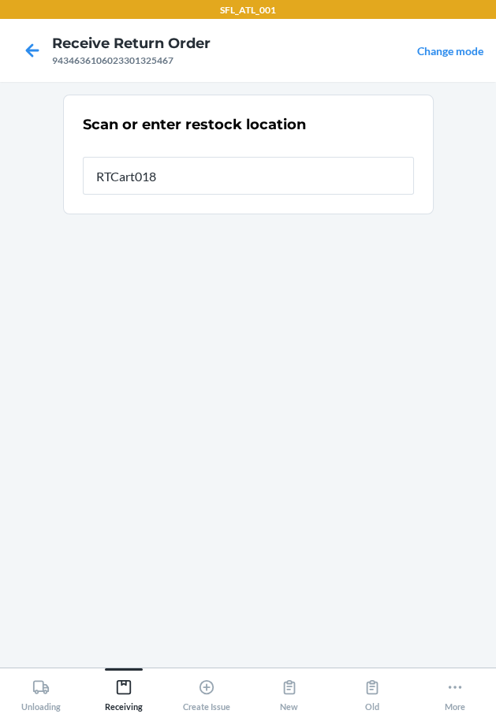
type input "RTCart018"
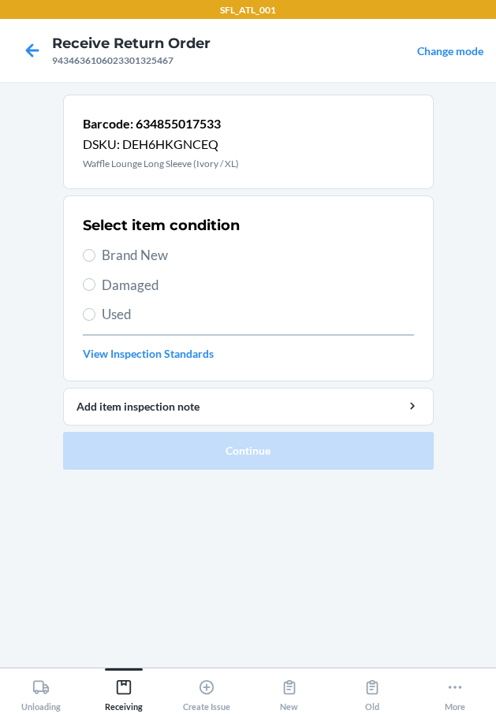
click at [163, 247] on span "Brand New" at bounding box center [258, 255] width 312 height 20
click at [95, 249] on input "Brand New" at bounding box center [89, 255] width 13 height 13
radio input "true"
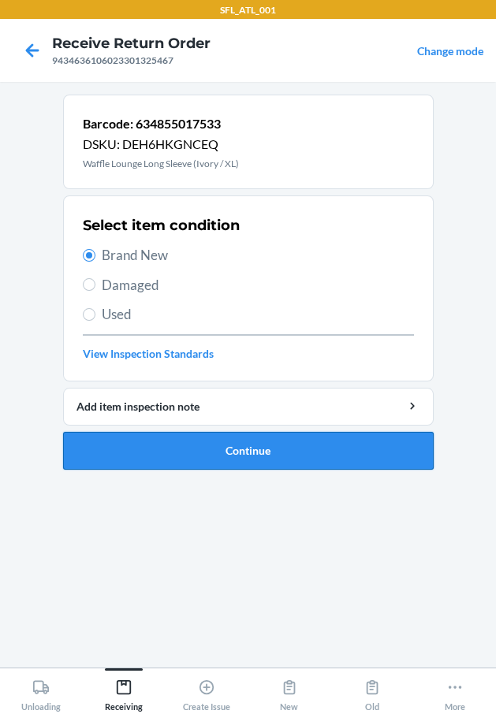
click at [186, 448] on button "Continue" at bounding box center [248, 451] width 370 height 38
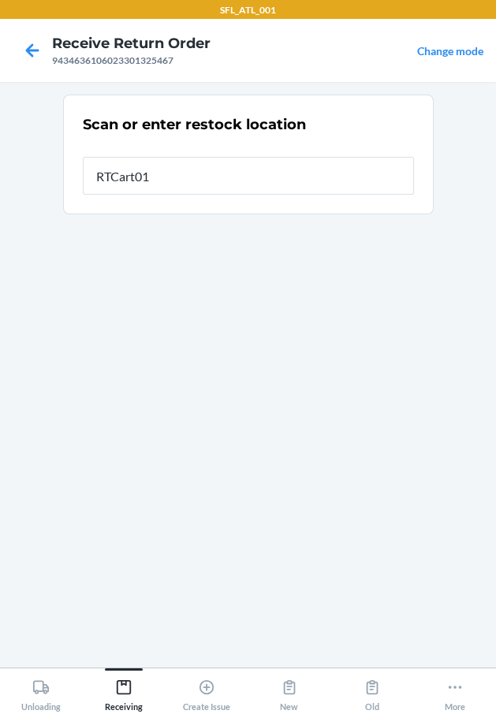
type input "RTCart018"
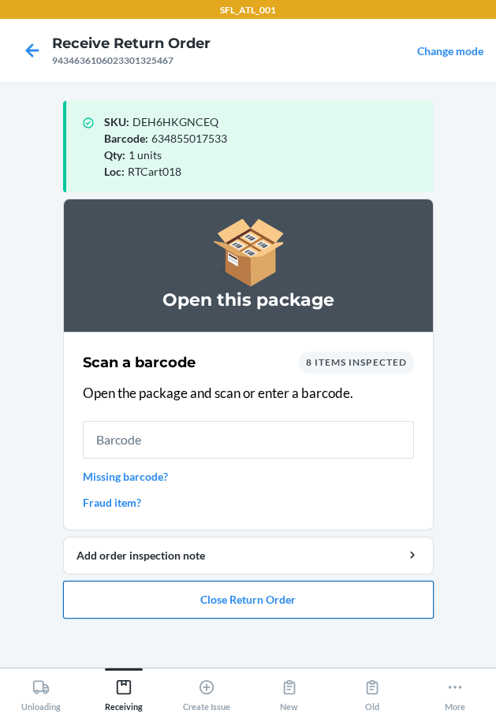
drag, startPoint x: 293, startPoint y: 593, endPoint x: 284, endPoint y: 579, distance: 16.4
click at [284, 581] on button "Close Return Order" at bounding box center [248, 600] width 370 height 38
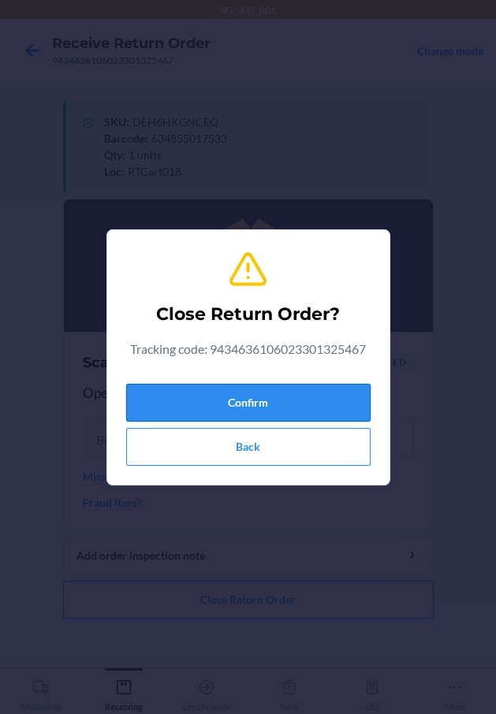
click at [195, 396] on button "Confirm" at bounding box center [248, 403] width 244 height 38
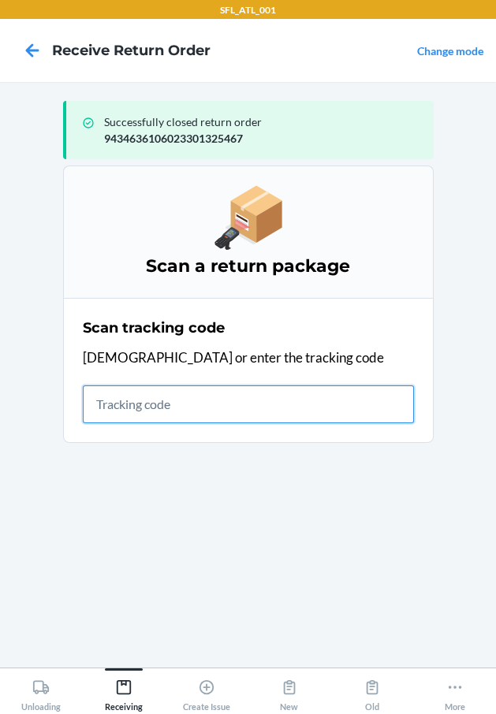
drag, startPoint x: 196, startPoint y: 408, endPoint x: 191, endPoint y: 402, distance: 8.4
click at [192, 403] on input "text" at bounding box center [248, 404] width 331 height 38
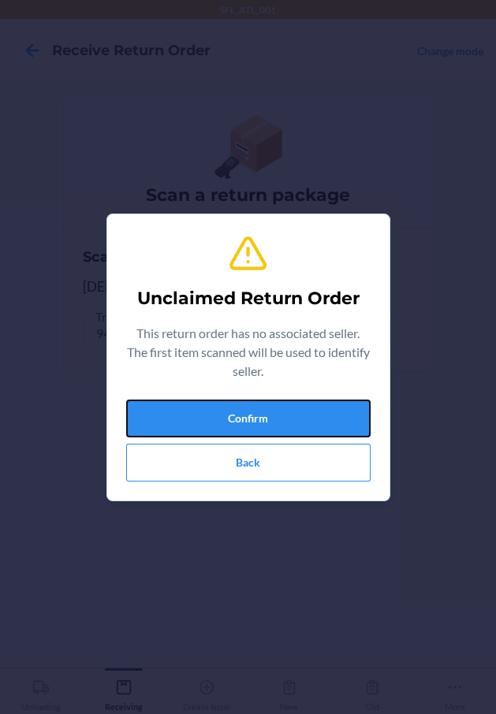
click at [191, 402] on button "Confirm" at bounding box center [248, 419] width 244 height 38
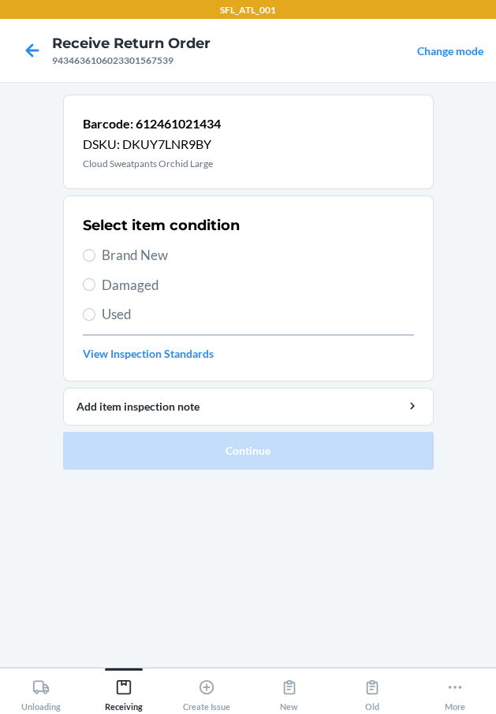
click at [124, 248] on span "Brand New" at bounding box center [258, 255] width 312 height 20
click at [95, 249] on input "Brand New" at bounding box center [89, 255] width 13 height 13
radio input "true"
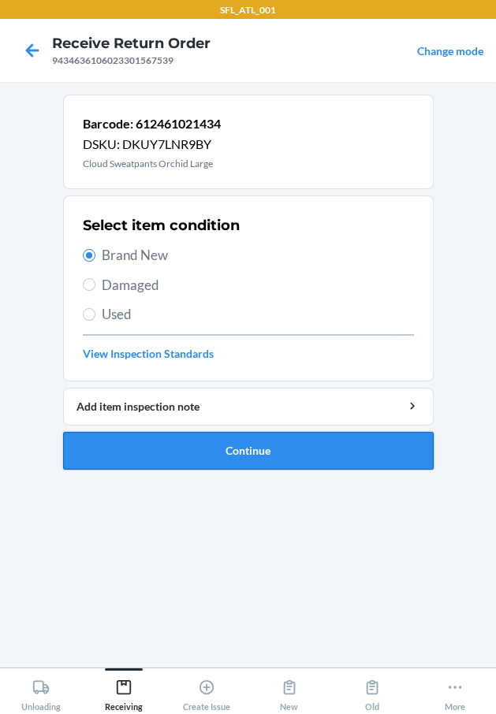
click at [151, 442] on button "Continue" at bounding box center [248, 451] width 370 height 38
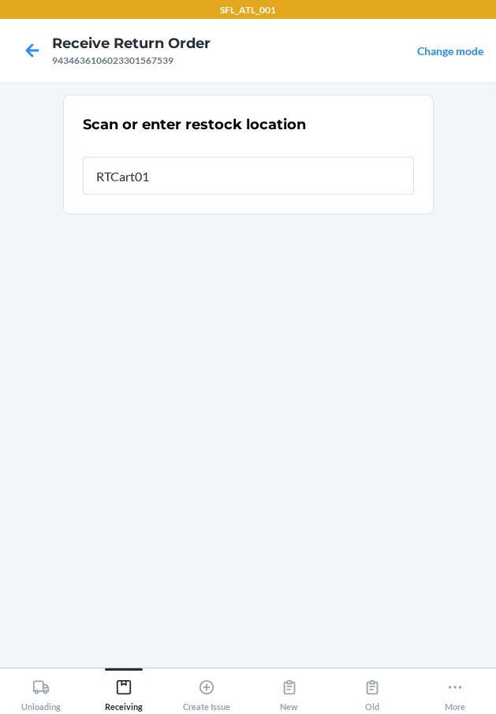
type input "RTCart018"
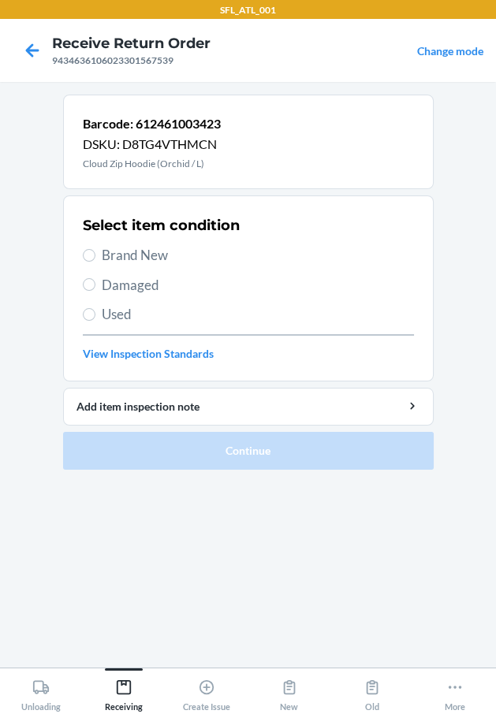
click at [114, 243] on div "Select item condition Brand New Damaged Used View Inspection Standards" at bounding box center [248, 288] width 331 height 156
click at [127, 259] on span "Brand New" at bounding box center [258, 255] width 312 height 20
click at [95, 259] on input "Brand New" at bounding box center [89, 255] width 13 height 13
radio input "true"
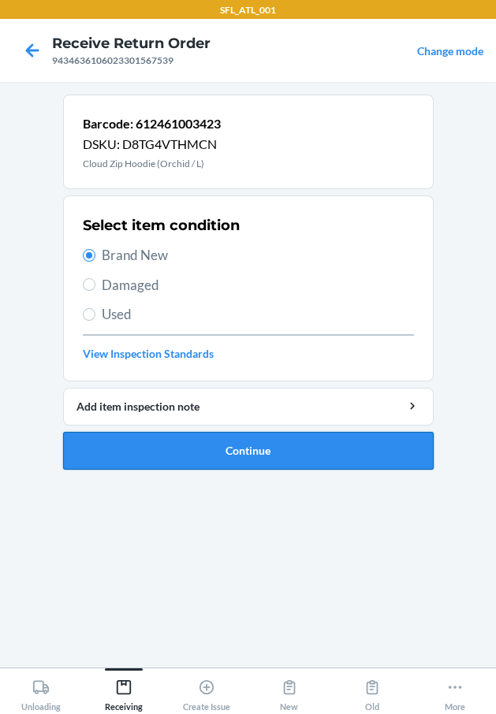
click at [213, 437] on button "Continue" at bounding box center [248, 451] width 370 height 38
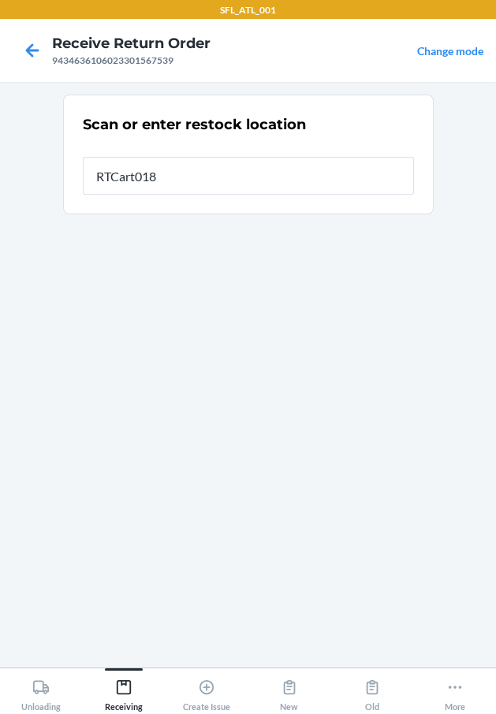
type input "RTCart018"
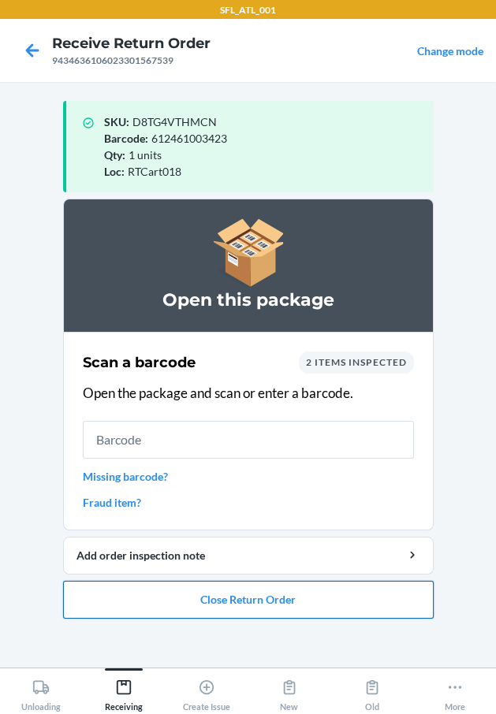
click at [227, 590] on button "Close Return Order" at bounding box center [248, 600] width 370 height 38
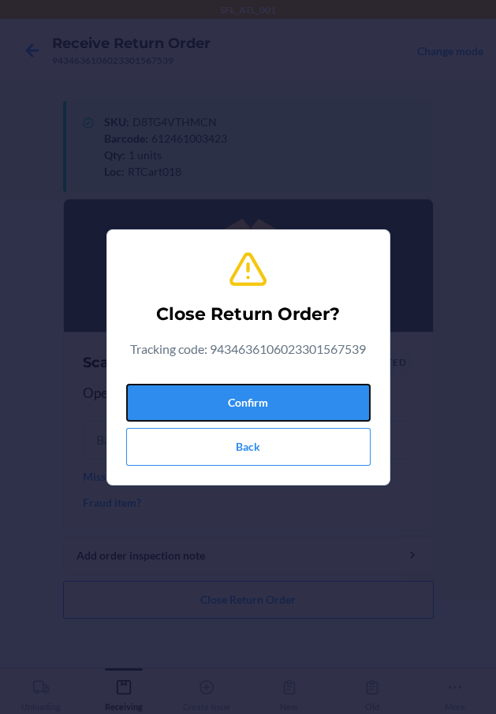
drag, startPoint x: 259, startPoint y: 407, endPoint x: 50, endPoint y: 387, distance: 209.9
click at [253, 405] on button "Confirm" at bounding box center [248, 403] width 244 height 38
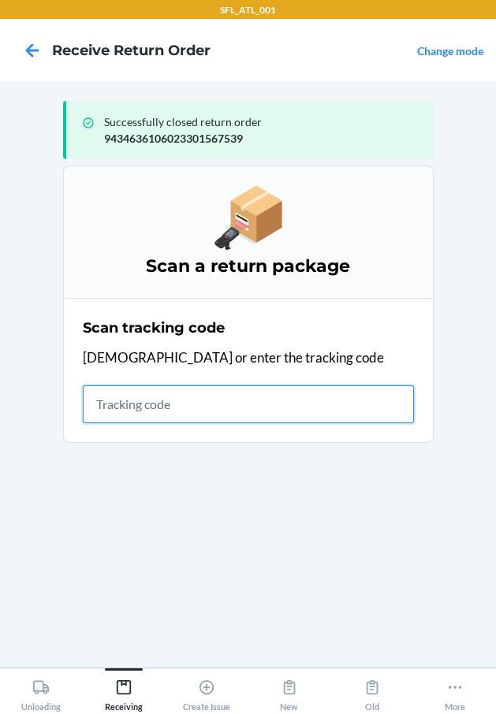
click at [175, 419] on input "text" at bounding box center [248, 404] width 331 height 38
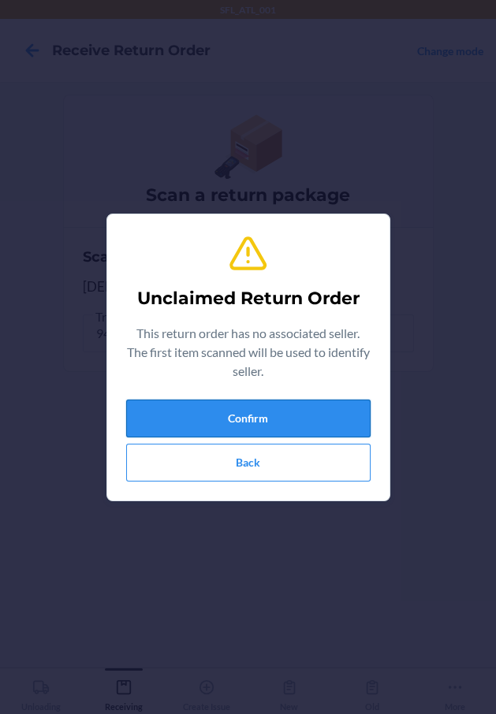
drag, startPoint x: 181, startPoint y: 412, endPoint x: 169, endPoint y: 410, distance: 12.1
click at [169, 410] on button "Confirm" at bounding box center [248, 419] width 244 height 38
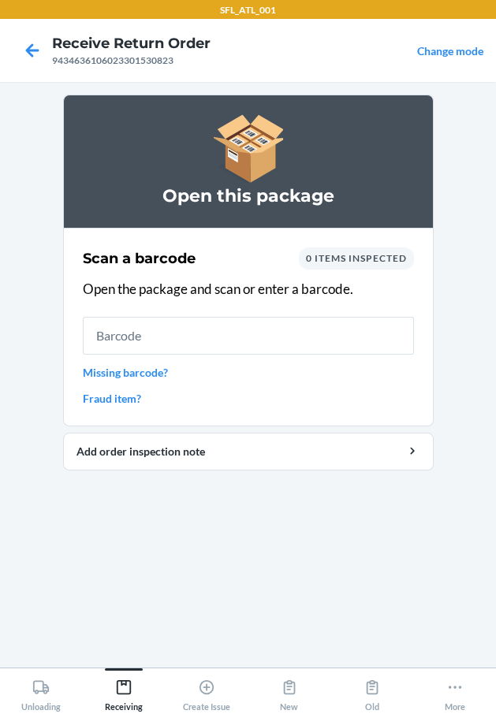
drag, startPoint x: 112, startPoint y: 370, endPoint x: 104, endPoint y: 369, distance: 7.9
click at [106, 369] on link "Missing barcode?" at bounding box center [248, 372] width 331 height 17
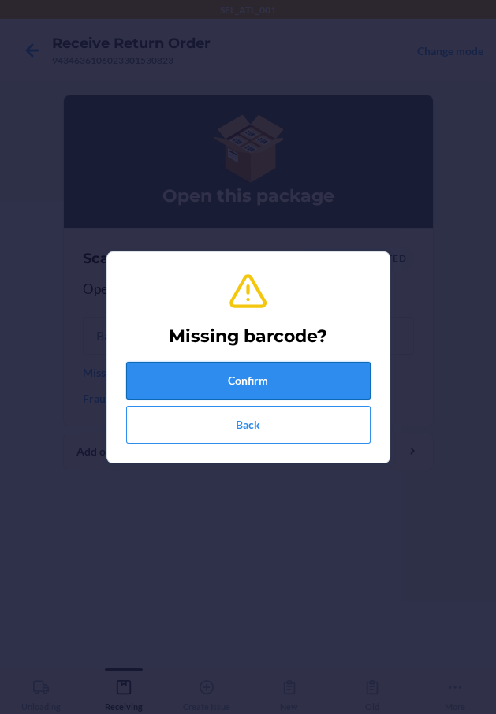
click at [158, 380] on button "Confirm" at bounding box center [248, 381] width 244 height 38
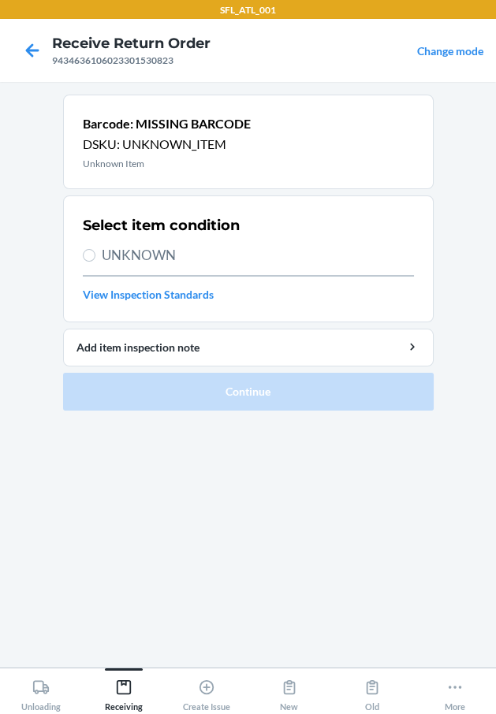
click at [157, 247] on span "UNKNOWN" at bounding box center [258, 255] width 312 height 20
click at [95, 249] on input "UNKNOWN" at bounding box center [89, 255] width 13 height 13
radio input "true"
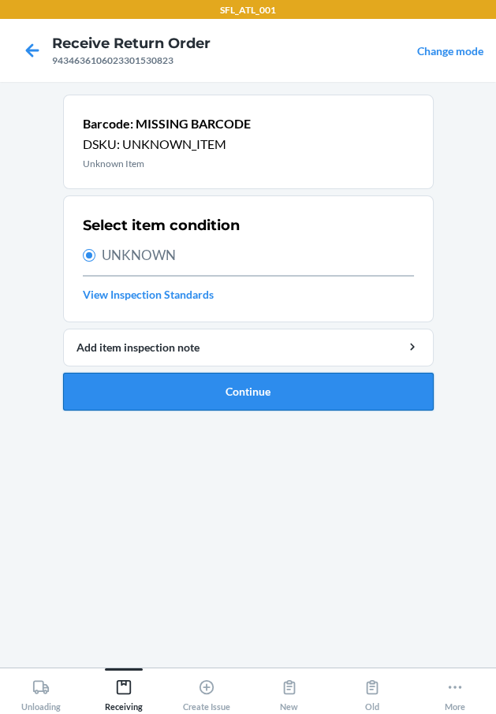
click at [189, 386] on button "Continue" at bounding box center [248, 392] width 370 height 38
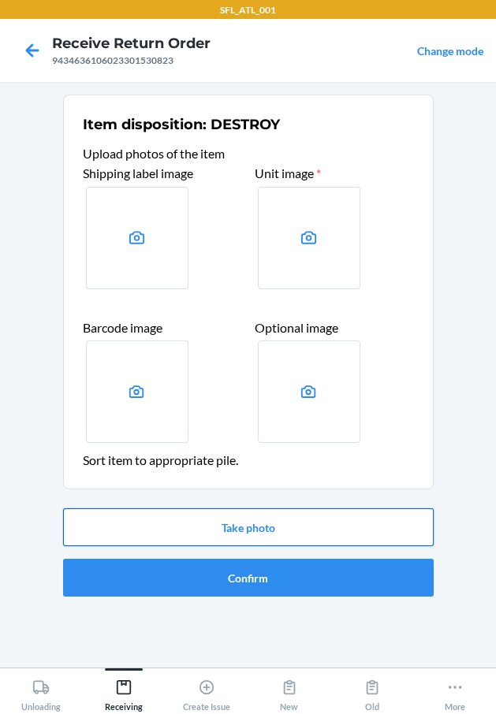
click at [221, 515] on button "Take photo" at bounding box center [248, 527] width 370 height 38
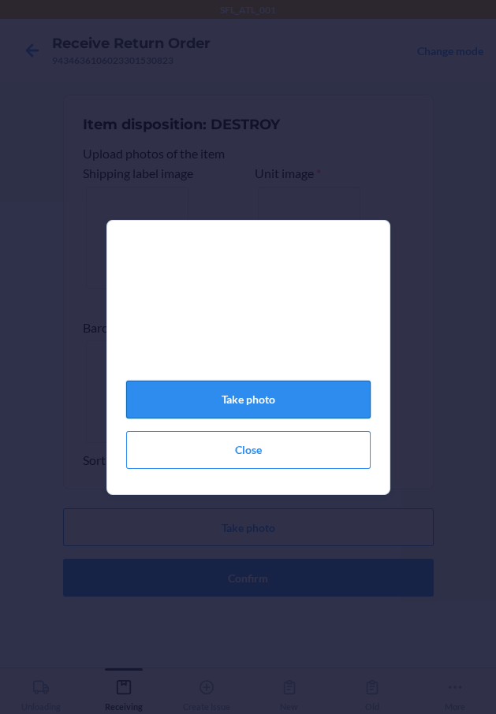
click at [239, 397] on button "Take photo" at bounding box center [248, 400] width 244 height 38
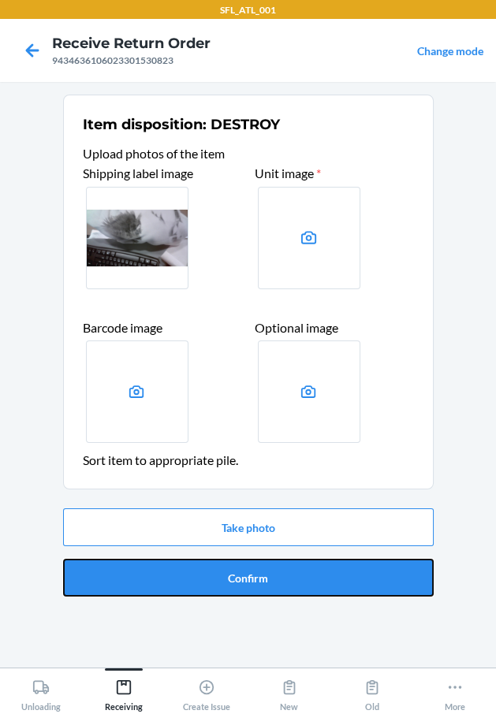
click at [241, 569] on button "Confirm" at bounding box center [248, 578] width 370 height 38
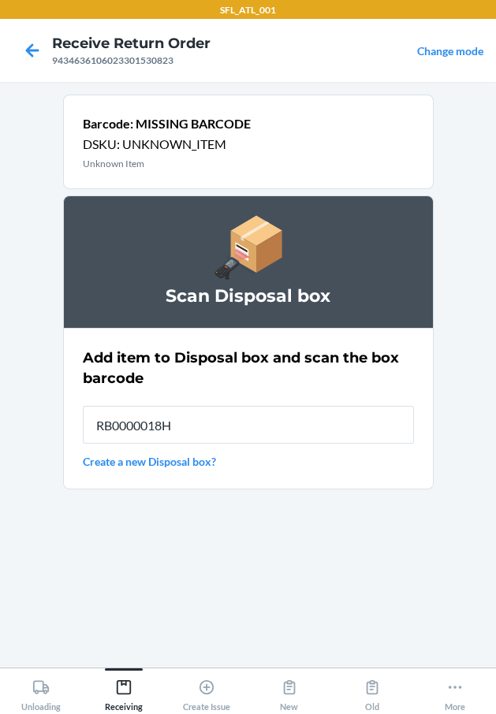
type input "RB0000018HZ"
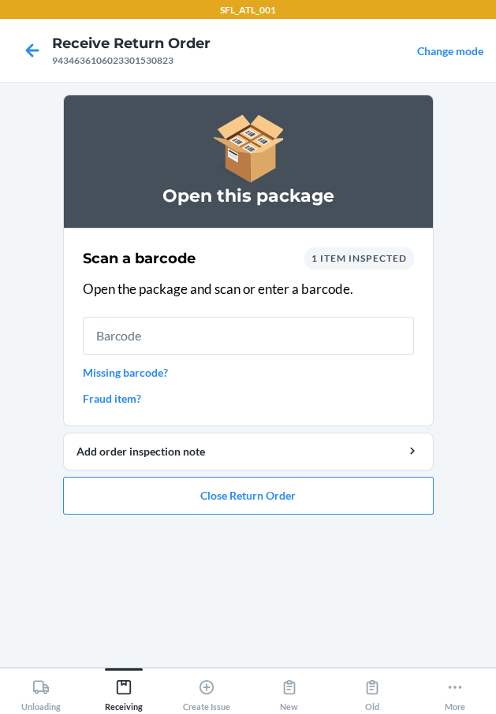
click at [158, 374] on link "Missing barcode?" at bounding box center [248, 372] width 331 height 17
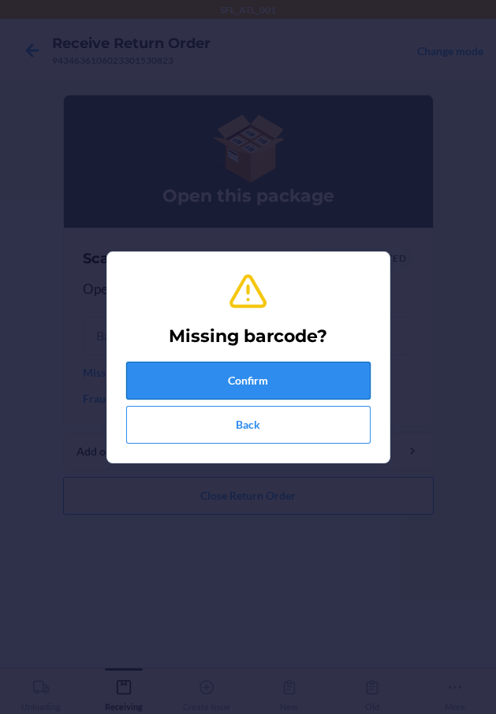
click at [222, 375] on button "Confirm" at bounding box center [248, 381] width 244 height 38
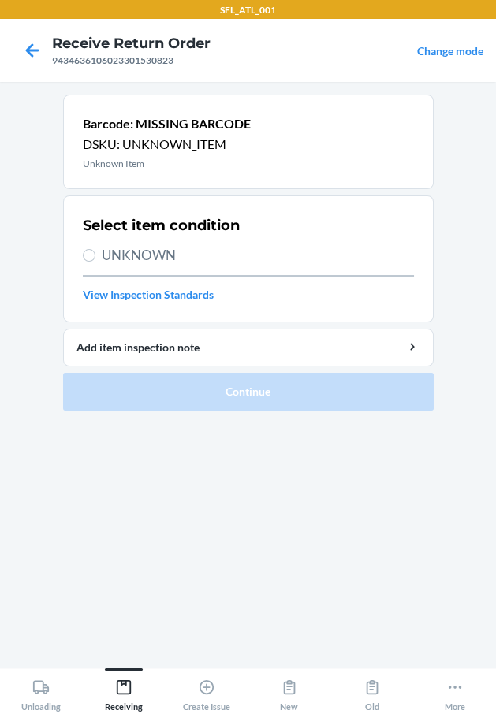
click at [169, 260] on span "UNKNOWN" at bounding box center [258, 255] width 312 height 20
click at [95, 260] on input "UNKNOWN" at bounding box center [89, 255] width 13 height 13
radio input "true"
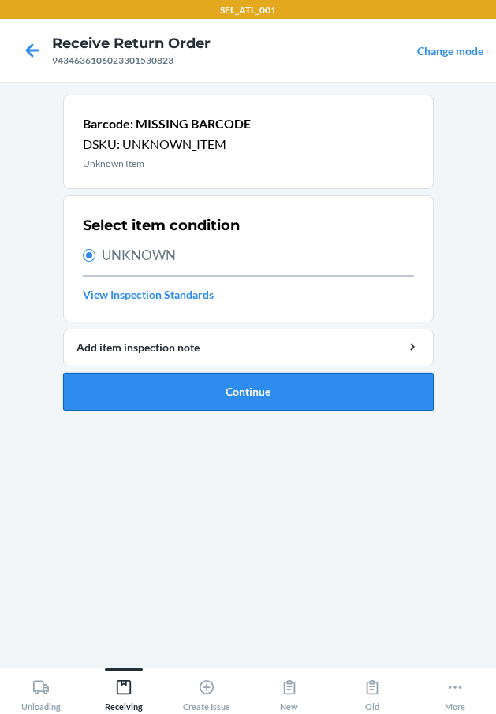
click at [218, 388] on button "Continue" at bounding box center [248, 392] width 370 height 38
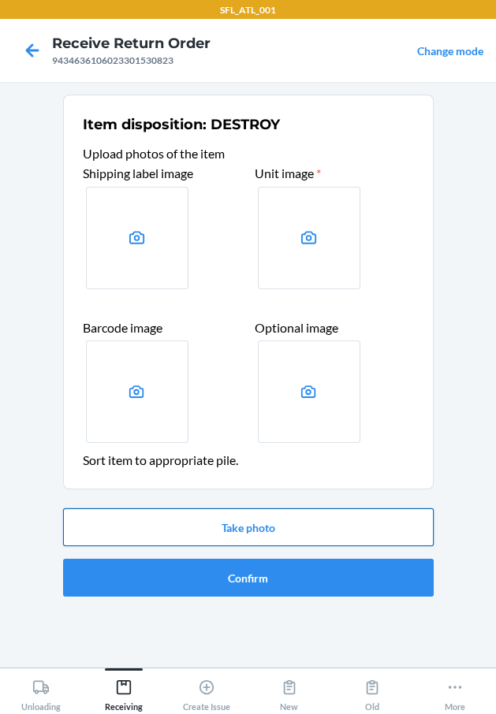
click at [253, 530] on button "Take photo" at bounding box center [248, 527] width 370 height 38
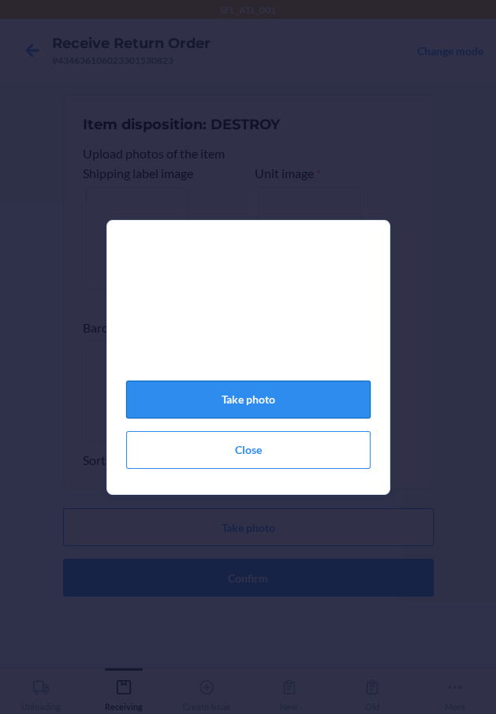
click at [296, 409] on button "Take photo" at bounding box center [248, 400] width 244 height 38
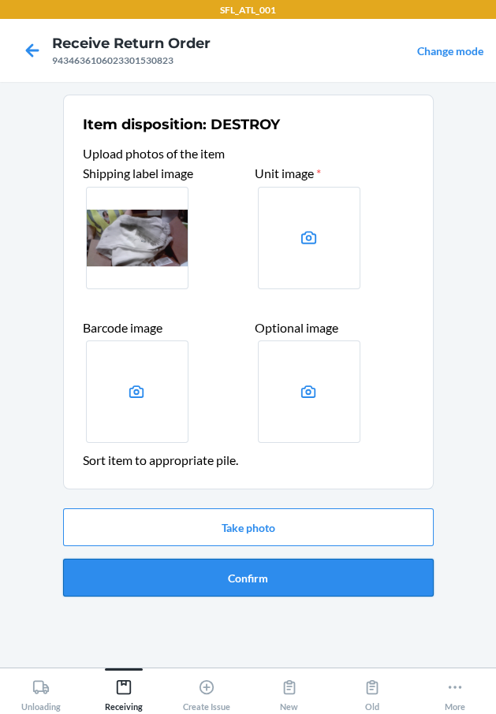
click at [298, 577] on button "Confirm" at bounding box center [248, 578] width 370 height 38
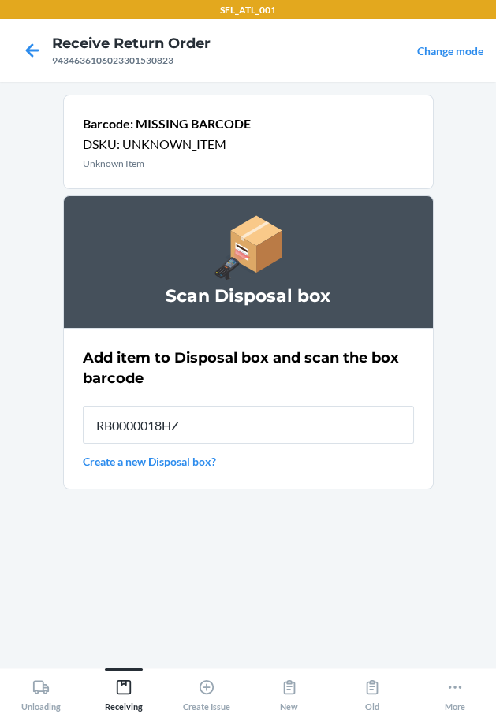
type input "RB0000018HZ"
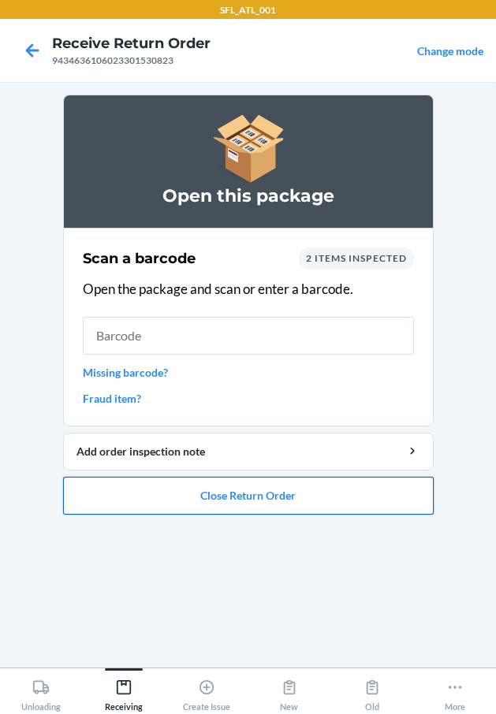
click at [313, 494] on button "Close Return Order" at bounding box center [248, 496] width 370 height 38
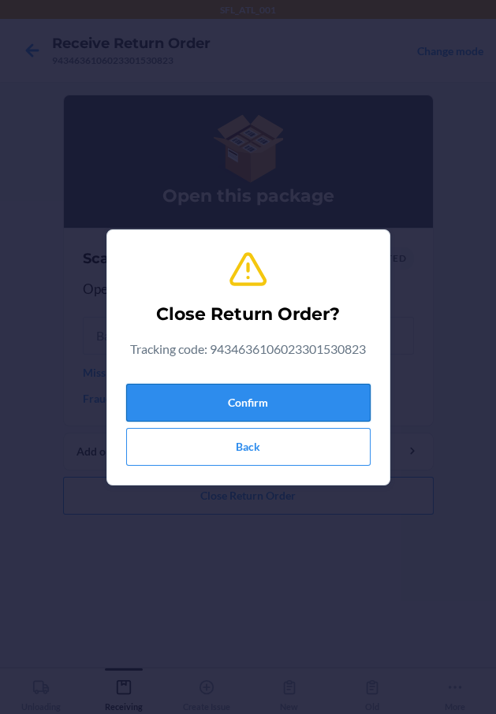
click at [295, 384] on button "Confirm" at bounding box center [248, 403] width 244 height 38
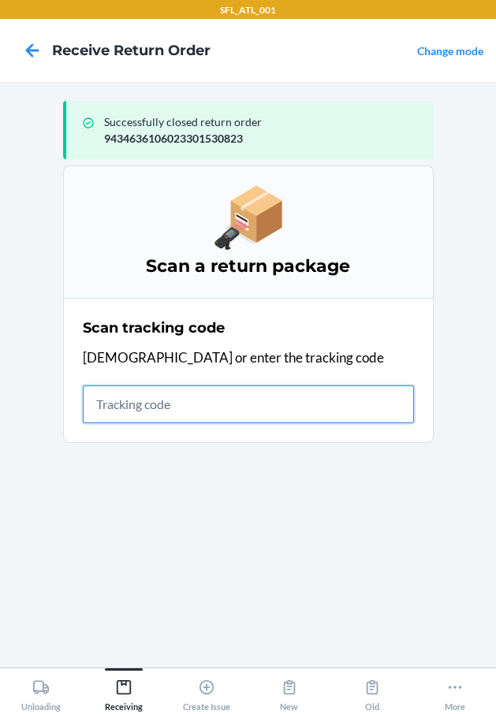
click at [250, 400] on input "text" at bounding box center [248, 404] width 331 height 38
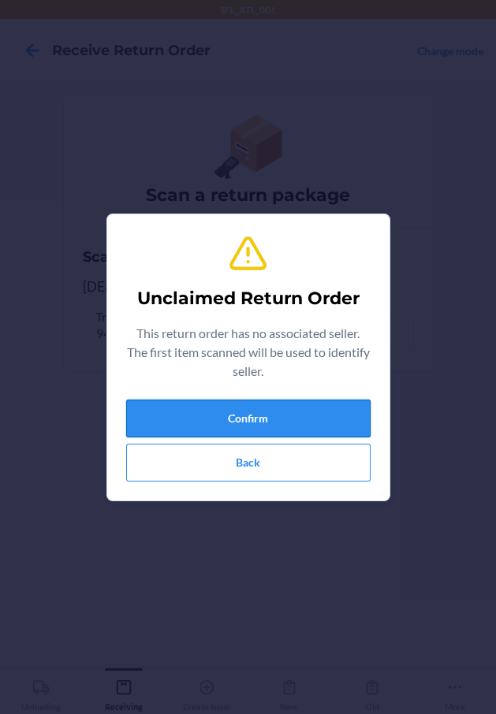
click at [258, 416] on button "Confirm" at bounding box center [248, 419] width 244 height 38
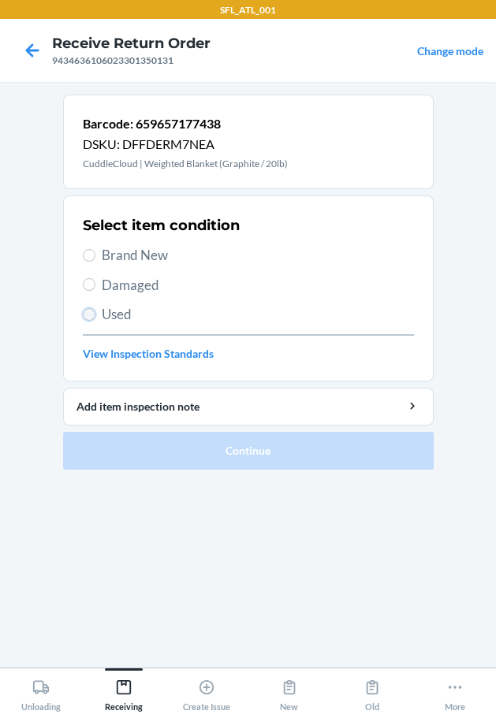
click at [95, 314] on input "Used" at bounding box center [89, 314] width 13 height 13
radio input "true"
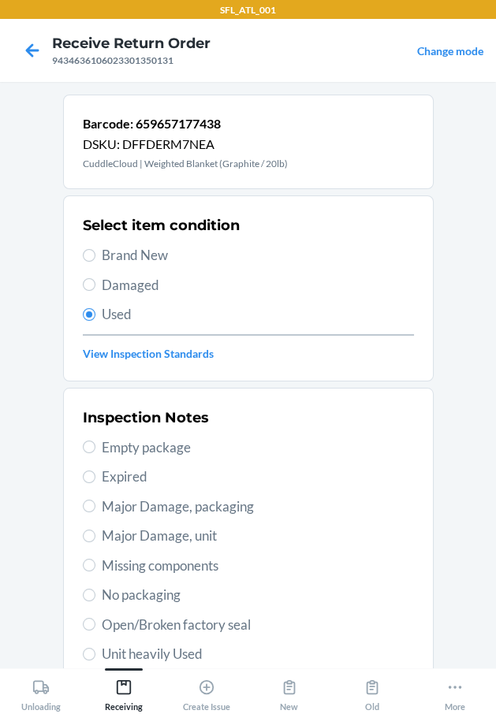
click at [185, 648] on span "Unit heavily Used" at bounding box center [258, 654] width 312 height 20
click at [95, 648] on input "Unit heavily Used" at bounding box center [89, 654] width 13 height 13
radio input "true"
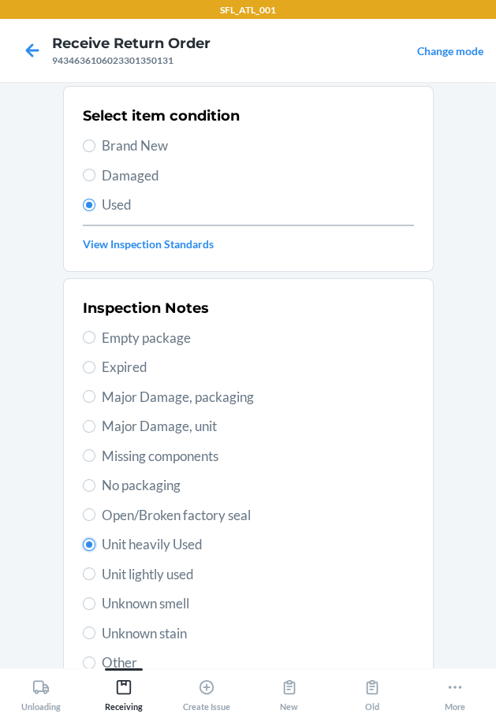
scroll to position [234, 0]
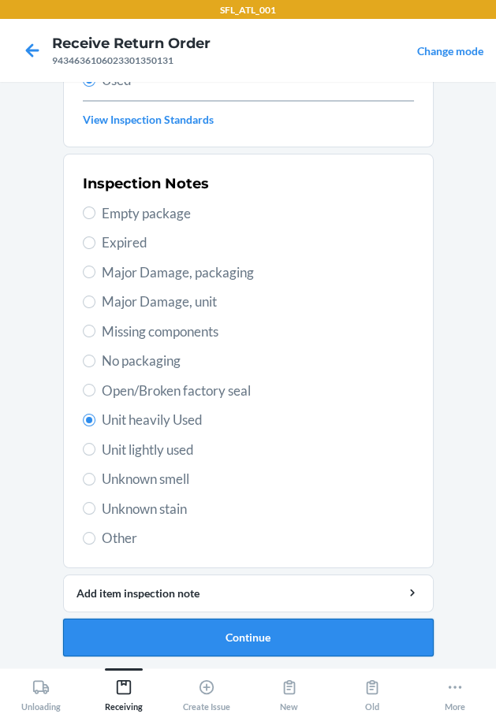
click at [182, 626] on button "Continue" at bounding box center [248, 638] width 370 height 38
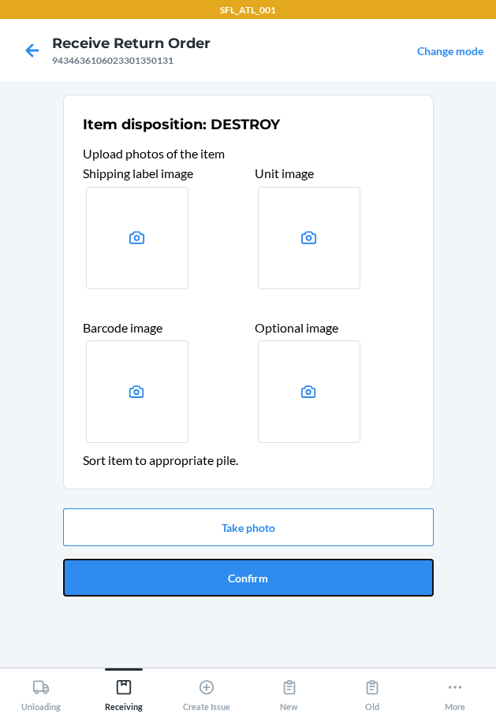
click at [194, 587] on button "Confirm" at bounding box center [248, 578] width 370 height 38
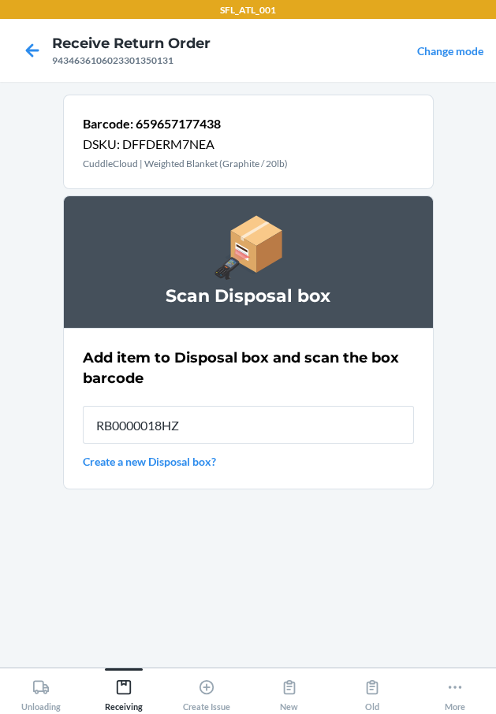
type input "RB0000018HZ"
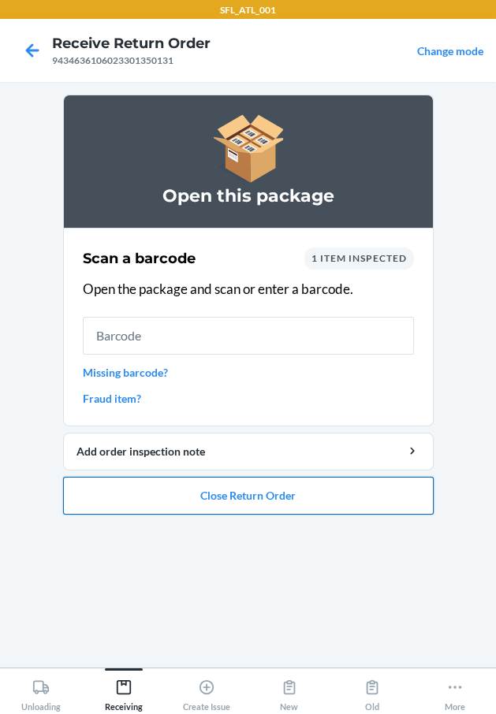
click at [247, 505] on button "Close Return Order" at bounding box center [248, 496] width 370 height 38
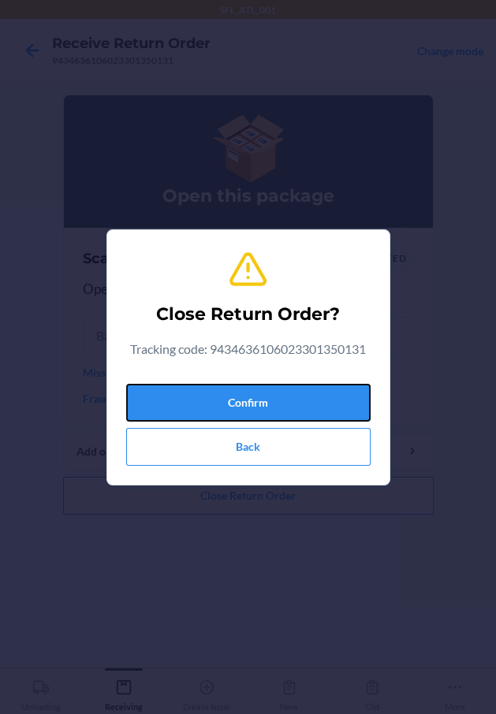
drag, startPoint x: 262, startPoint y: 393, endPoint x: 28, endPoint y: 411, distance: 235.6
click at [255, 393] on button "Confirm" at bounding box center [248, 403] width 244 height 38
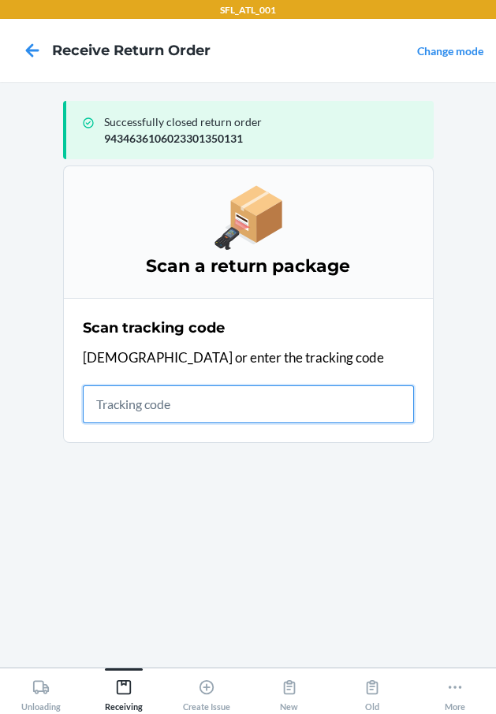
click at [241, 409] on input "text" at bounding box center [248, 404] width 331 height 38
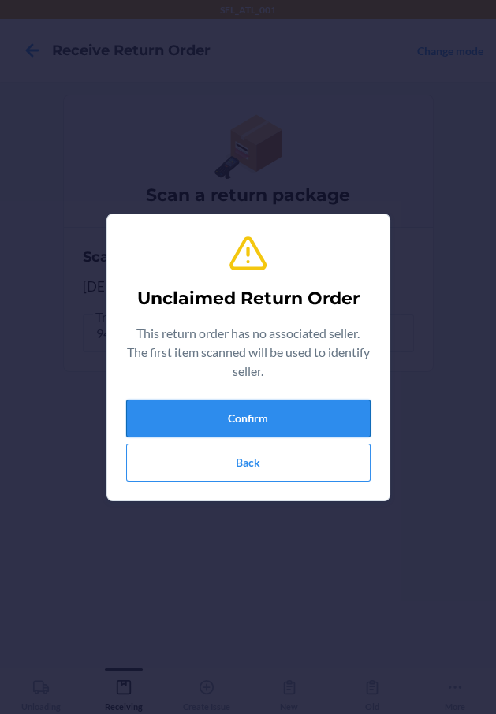
click at [236, 416] on button "Confirm" at bounding box center [248, 419] width 244 height 38
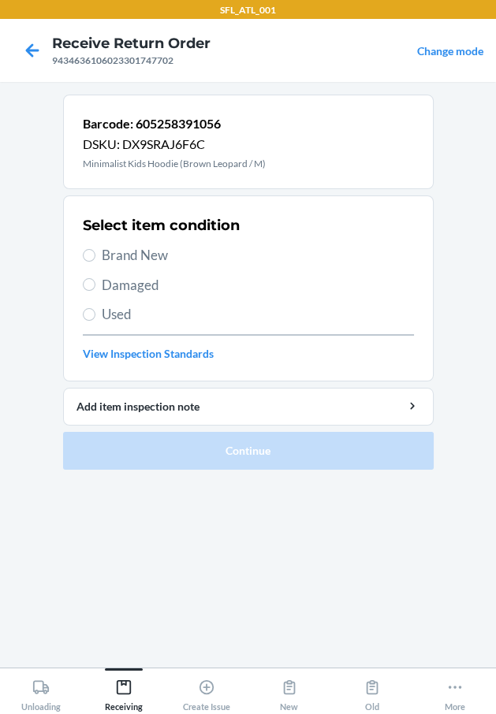
click at [139, 255] on span "Brand New" at bounding box center [258, 255] width 312 height 20
click at [95, 255] on input "Brand New" at bounding box center [89, 255] width 13 height 13
radio input "true"
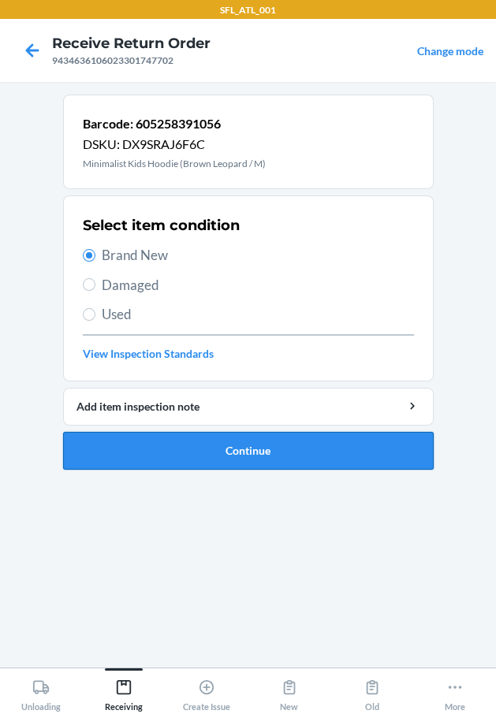
click at [149, 456] on button "Continue" at bounding box center [248, 451] width 370 height 38
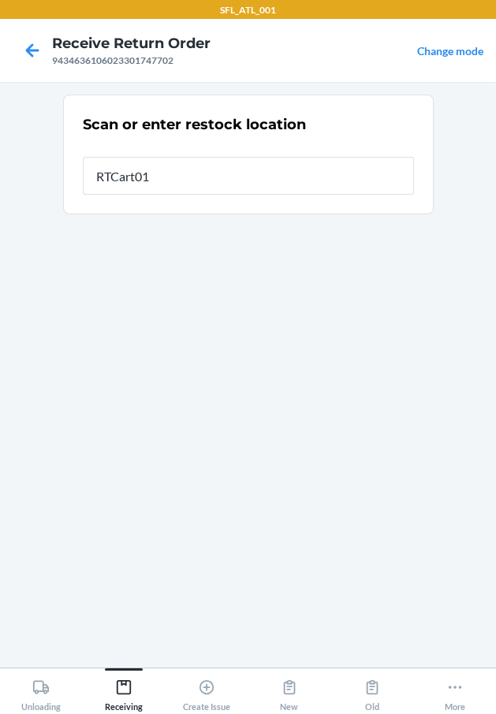
type input "RTCart018"
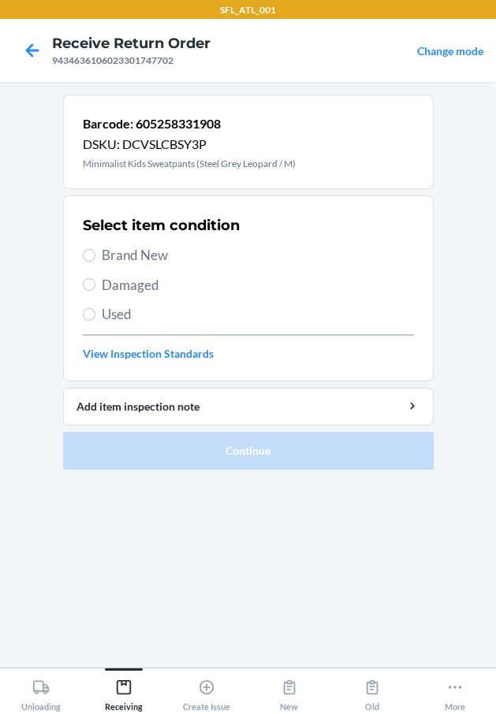
click at [121, 245] on span "Brand New" at bounding box center [258, 255] width 312 height 20
click at [95, 249] on input "Brand New" at bounding box center [89, 255] width 13 height 13
radio input "true"
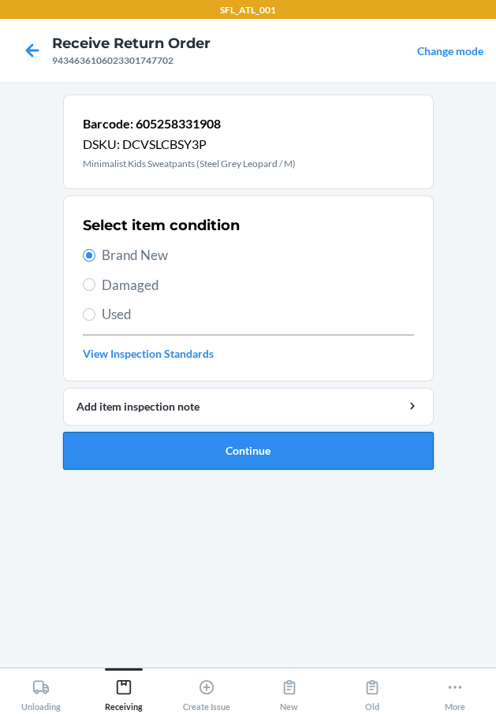
click at [168, 437] on button "Continue" at bounding box center [248, 451] width 370 height 38
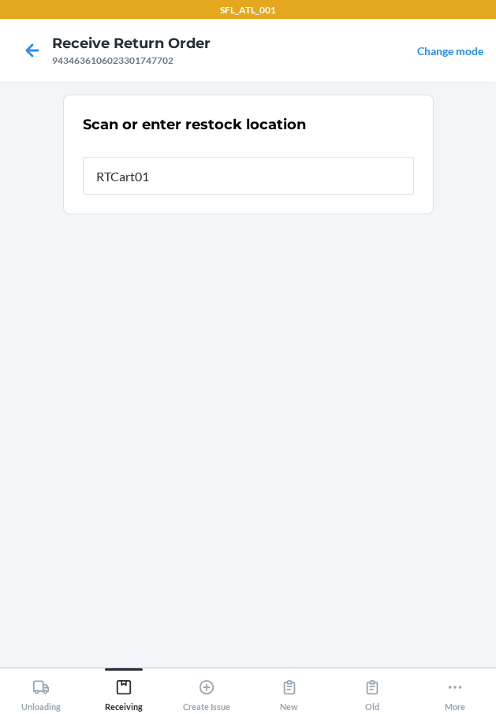
type input "RTCart018"
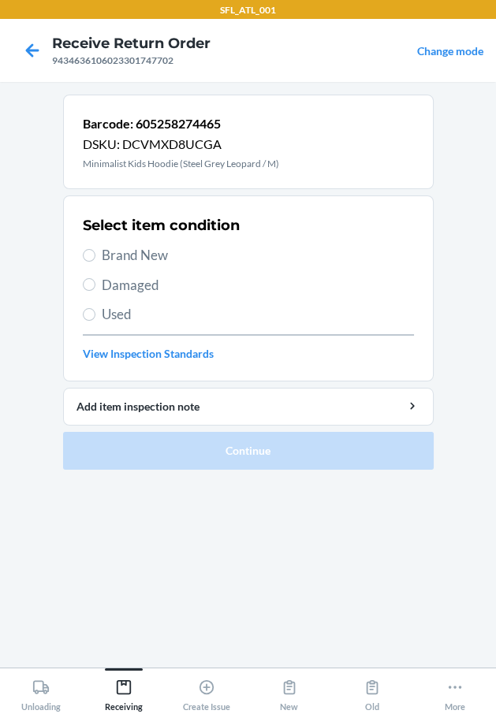
click at [152, 255] on span "Brand New" at bounding box center [258, 255] width 312 height 20
click at [114, 244] on div "Select item condition Brand New Damaged Used View Inspection Standards" at bounding box center [248, 288] width 331 height 156
click at [116, 252] on span "Brand New" at bounding box center [258, 255] width 312 height 20
click at [95, 252] on input "Brand New" at bounding box center [89, 255] width 13 height 13
radio input "true"
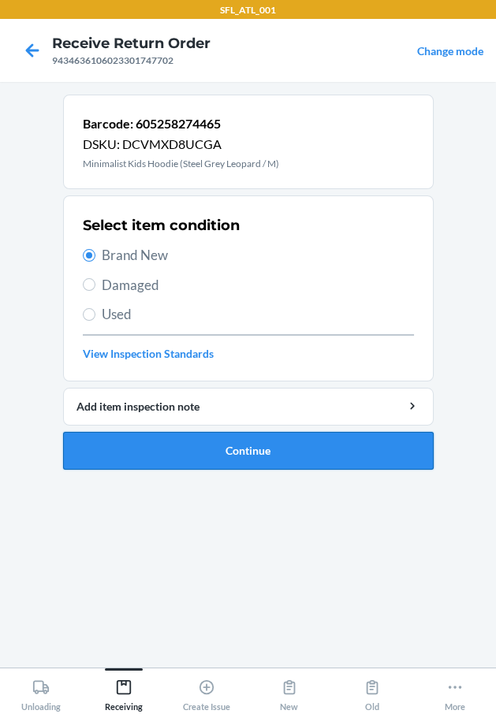
click at [143, 448] on button "Continue" at bounding box center [248, 451] width 370 height 38
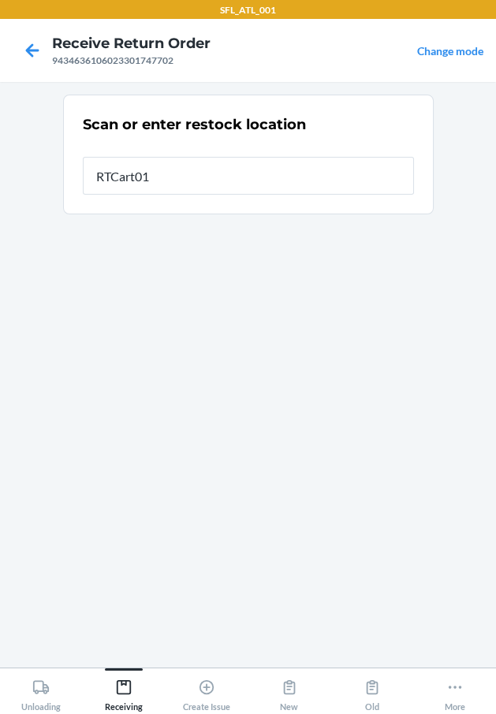
type input "RTCart018"
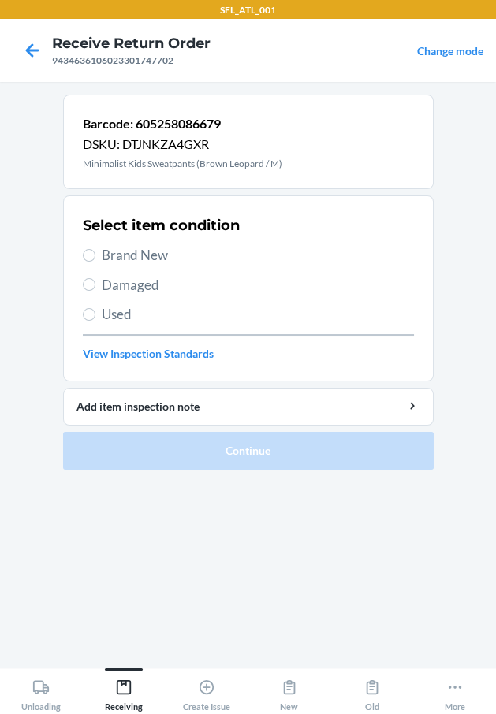
drag, startPoint x: 121, startPoint y: 261, endPoint x: 113, endPoint y: 262, distance: 8.7
click at [117, 262] on span "Brand New" at bounding box center [258, 255] width 312 height 20
click at [107, 253] on span "Brand New" at bounding box center [258, 255] width 312 height 20
click at [95, 253] on input "Brand New" at bounding box center [89, 255] width 13 height 13
radio input "true"
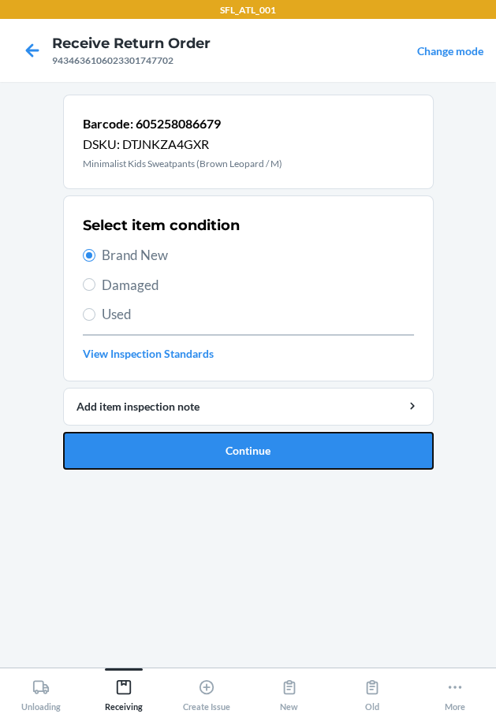
click at [121, 445] on button "Continue" at bounding box center [248, 451] width 370 height 38
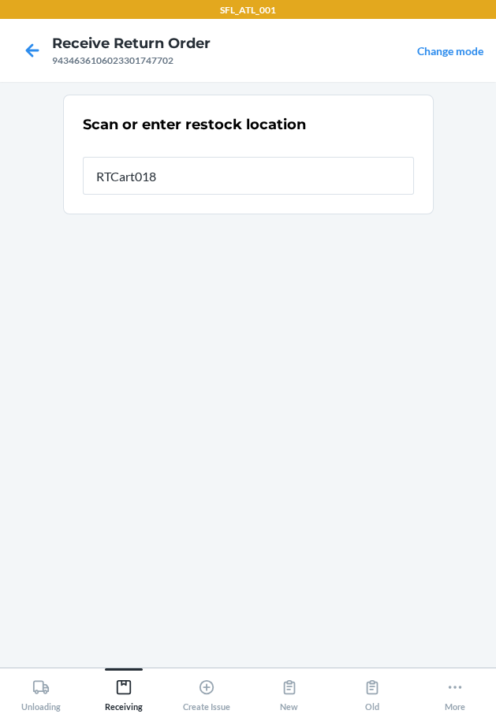
type input "RTCart018"
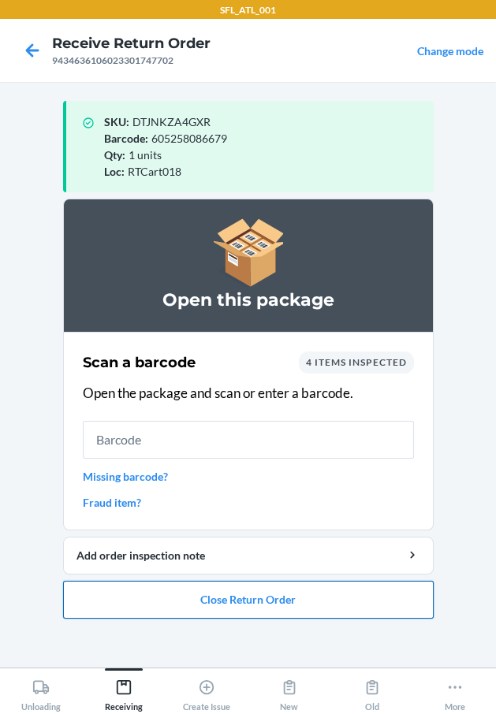
click at [231, 594] on button "Close Return Order" at bounding box center [248, 600] width 370 height 38
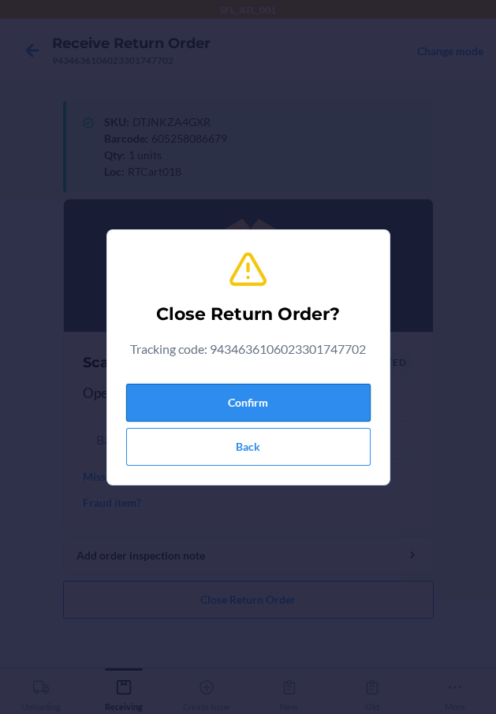
drag, startPoint x: 259, startPoint y: 385, endPoint x: 250, endPoint y: 399, distance: 16.0
click at [259, 389] on button "Confirm" at bounding box center [248, 403] width 244 height 38
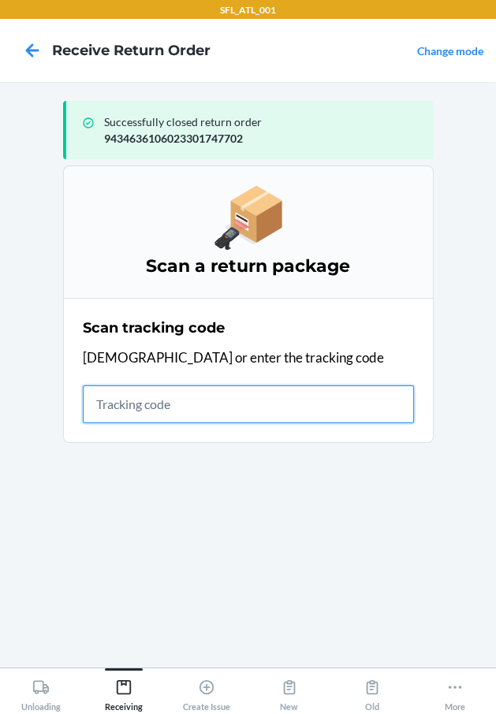
click at [173, 408] on input "text" at bounding box center [248, 404] width 331 height 38
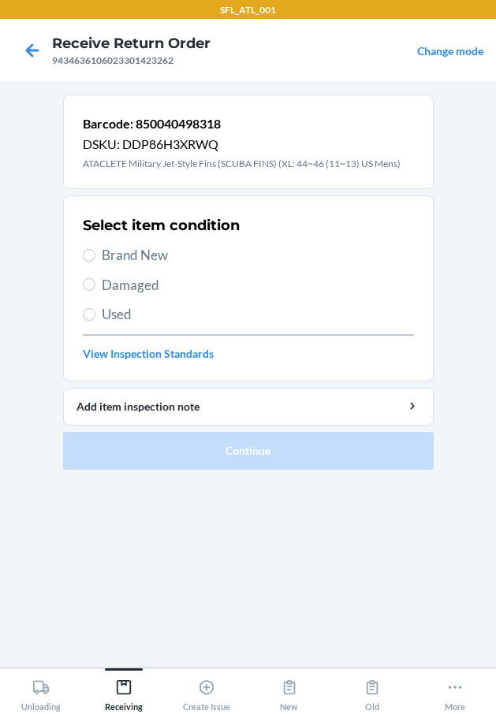
click at [95, 314] on label "Used" at bounding box center [248, 314] width 331 height 20
click at [95, 314] on input "Used" at bounding box center [89, 314] width 13 height 13
radio input "true"
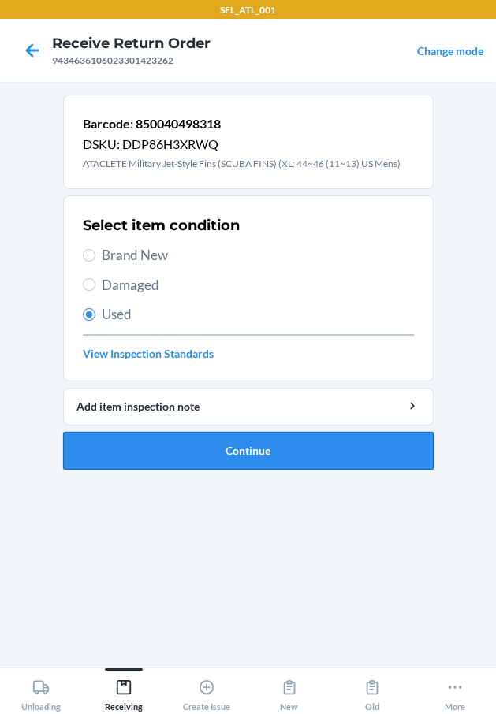
click at [139, 439] on button "Continue" at bounding box center [248, 451] width 370 height 38
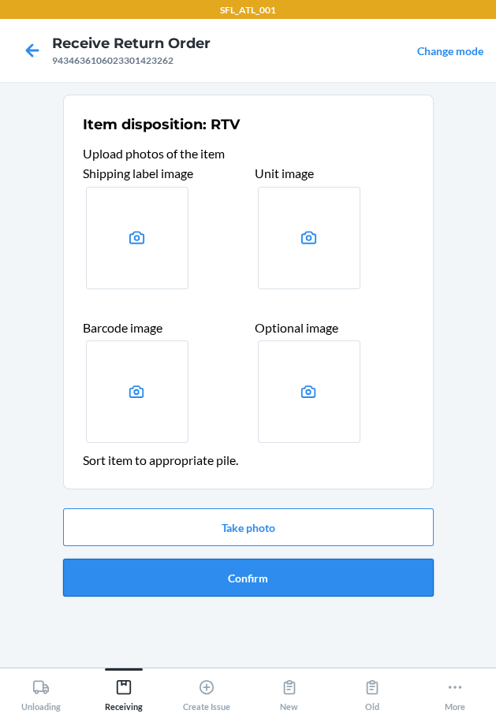
click at [128, 571] on button "Confirm" at bounding box center [248, 578] width 370 height 38
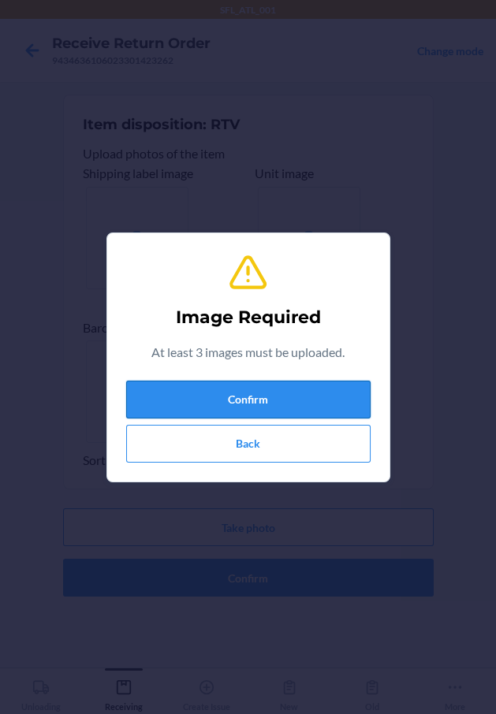
click at [164, 413] on button "Confirm" at bounding box center [248, 400] width 244 height 38
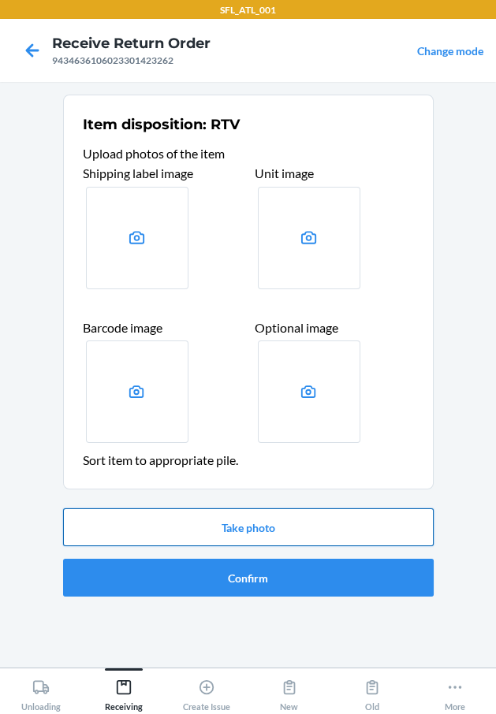
click at [201, 515] on button "Take photo" at bounding box center [248, 527] width 370 height 38
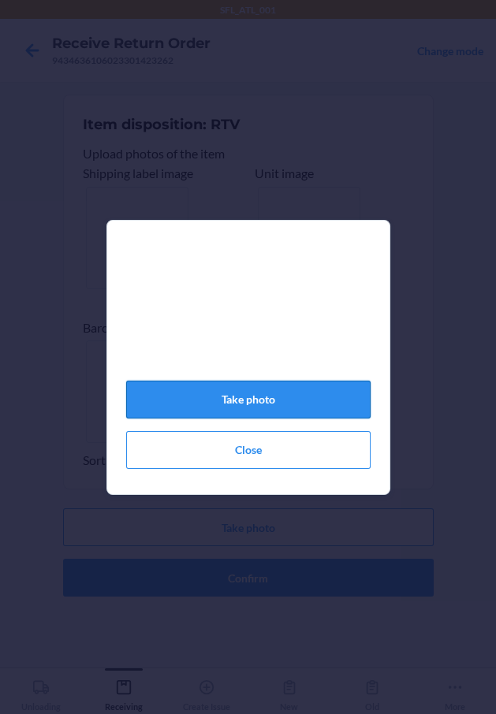
click at [196, 395] on button "Take photo" at bounding box center [248, 400] width 244 height 38
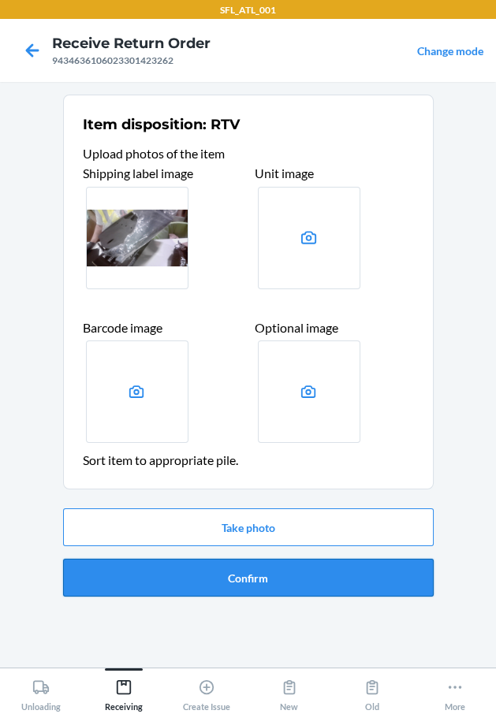
click at [194, 573] on button "Confirm" at bounding box center [248, 578] width 370 height 38
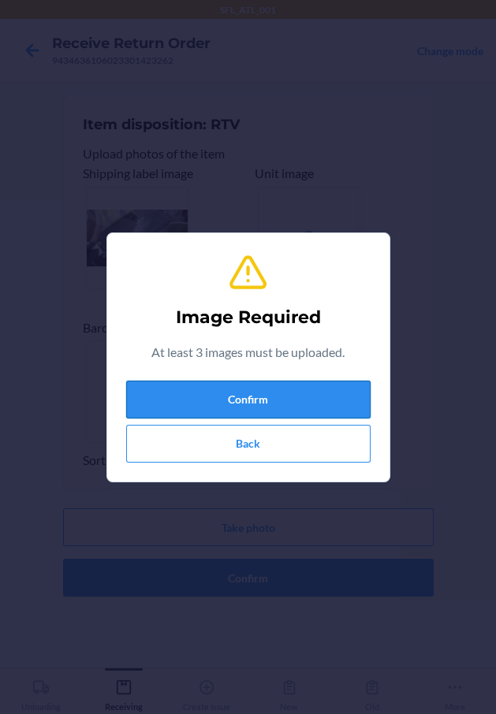
click at [261, 399] on button "Confirm" at bounding box center [248, 400] width 244 height 38
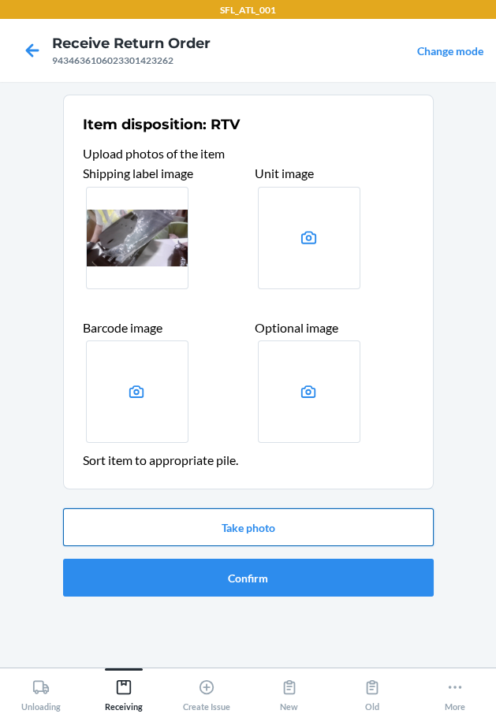
click at [215, 517] on button "Take photo" at bounding box center [248, 527] width 370 height 38
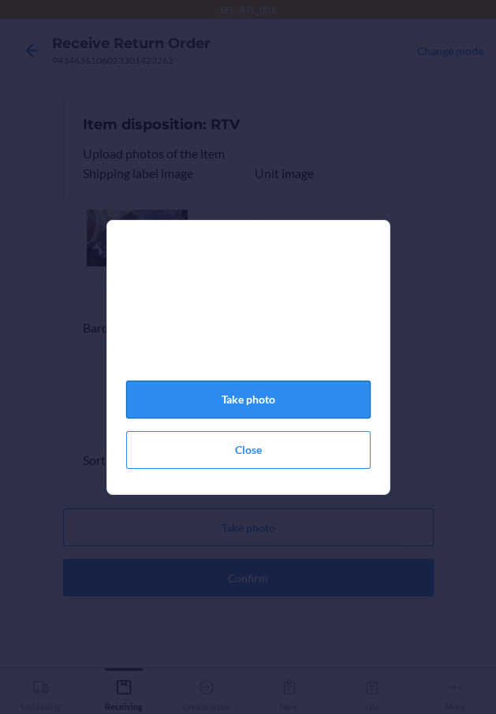
click at [214, 400] on button "Take photo" at bounding box center [248, 400] width 244 height 38
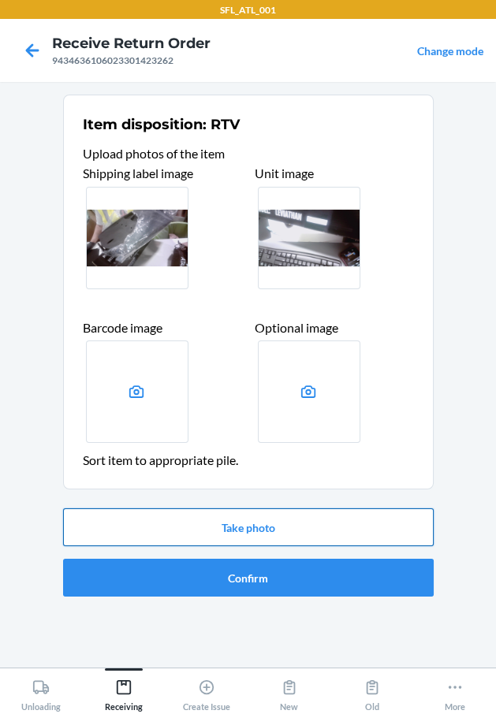
click at [236, 513] on button "Take photo" at bounding box center [248, 527] width 370 height 38
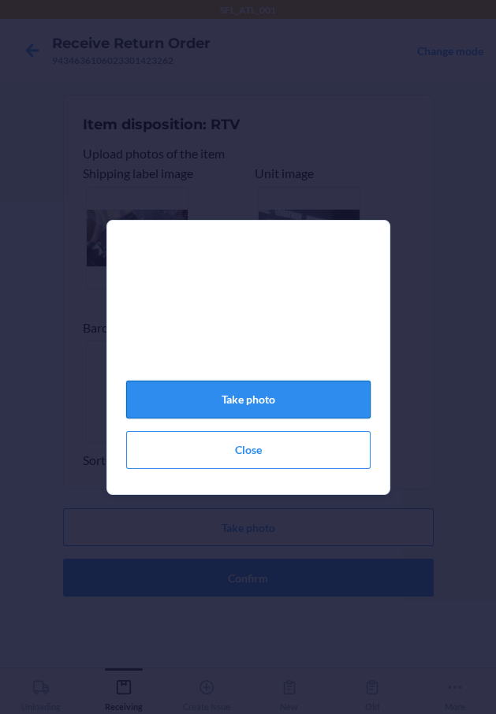
click at [261, 417] on button "Take photo" at bounding box center [248, 400] width 244 height 38
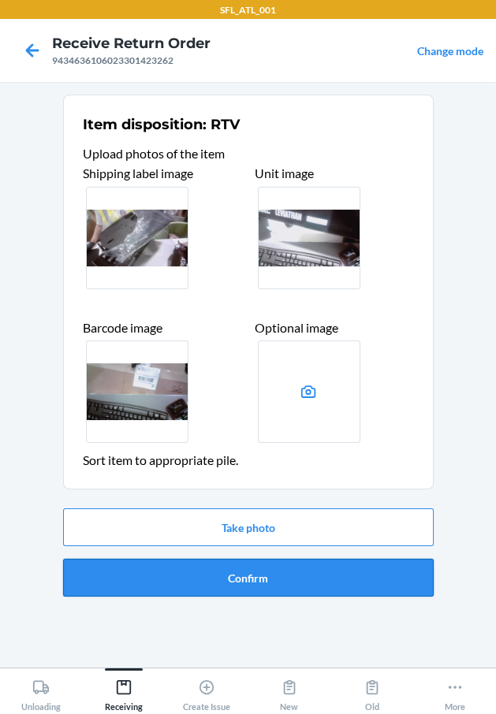
click at [185, 579] on button "Confirm" at bounding box center [248, 578] width 370 height 38
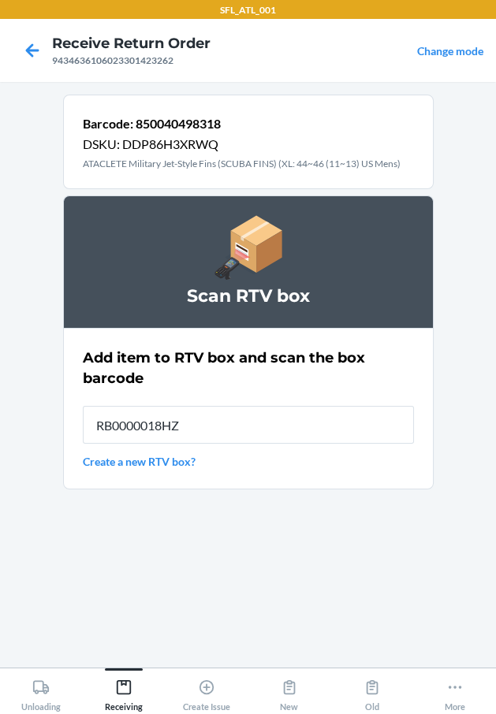
type input "RB0000018HZ"
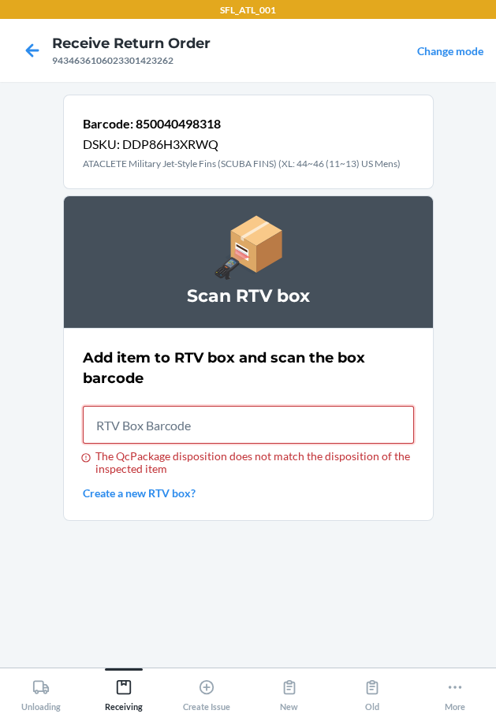
click at [155, 422] on input "The QcPackage disposition does not match the disposition of the inspected item" at bounding box center [248, 425] width 331 height 38
click at [151, 489] on link "Create a new RTV box?" at bounding box center [248, 493] width 331 height 17
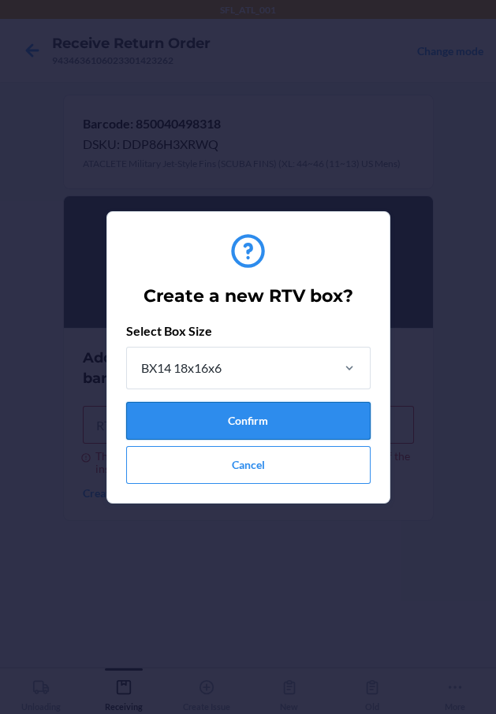
click at [199, 406] on button "Confirm" at bounding box center [248, 421] width 244 height 38
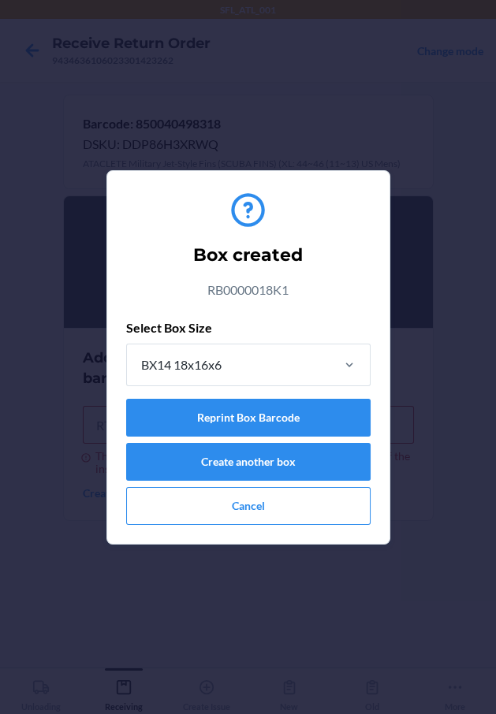
type input "RB0000018K1"
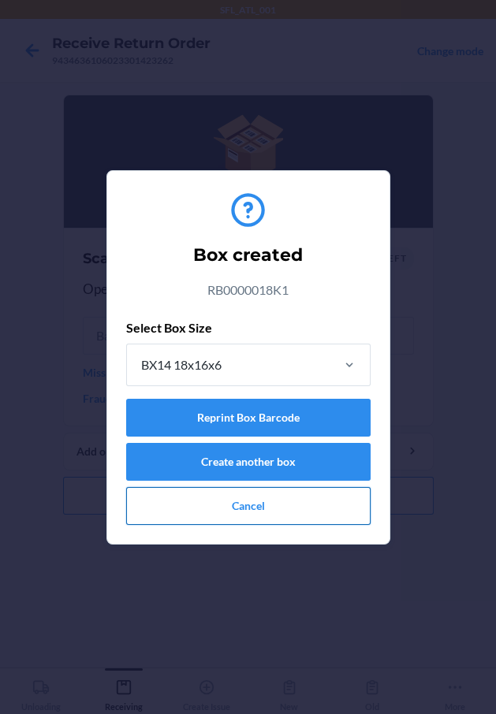
click at [329, 511] on button "Cancel" at bounding box center [248, 506] width 244 height 38
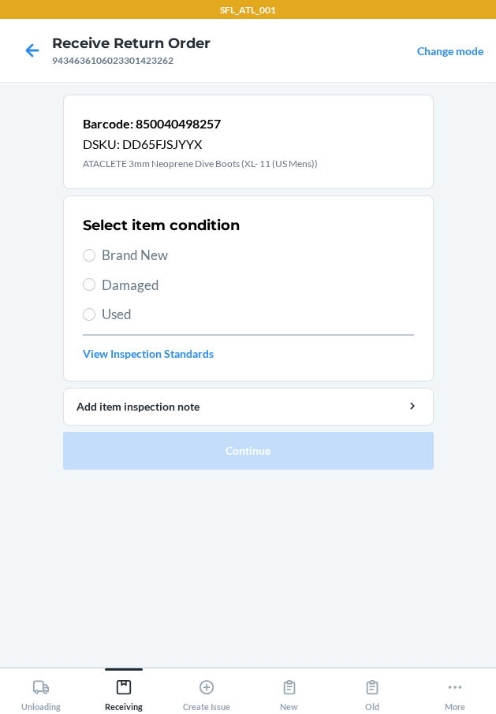
click at [158, 255] on span "Brand New" at bounding box center [258, 255] width 312 height 20
click at [95, 255] on input "Brand New" at bounding box center [89, 255] width 13 height 13
radio input "true"
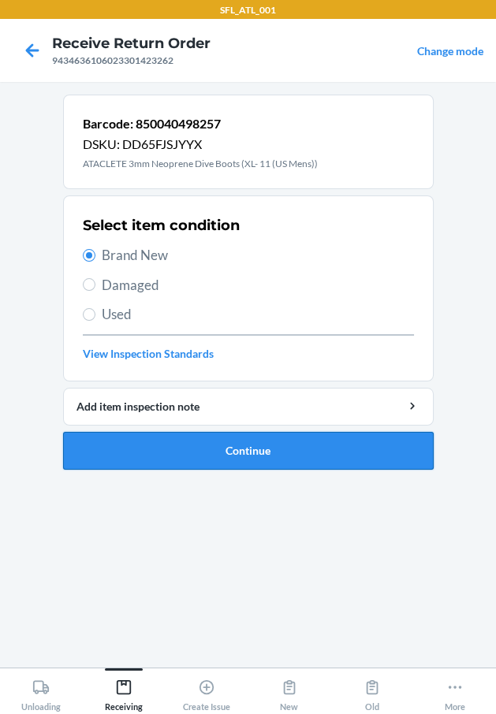
click at [207, 456] on button "Continue" at bounding box center [248, 451] width 370 height 38
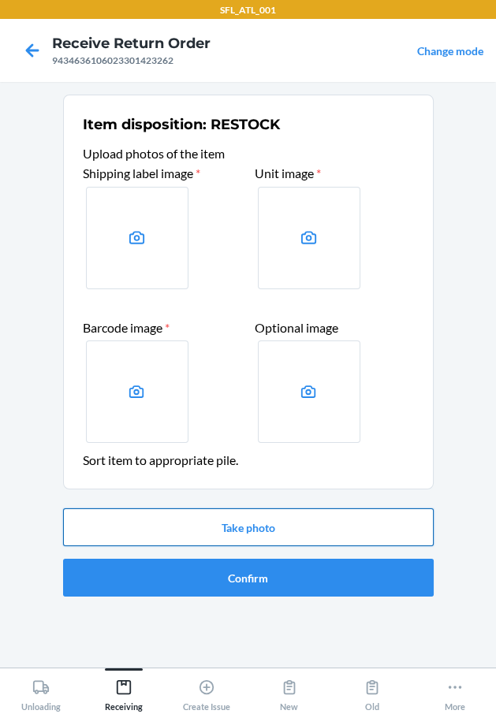
click at [289, 523] on button "Take photo" at bounding box center [248, 527] width 370 height 38
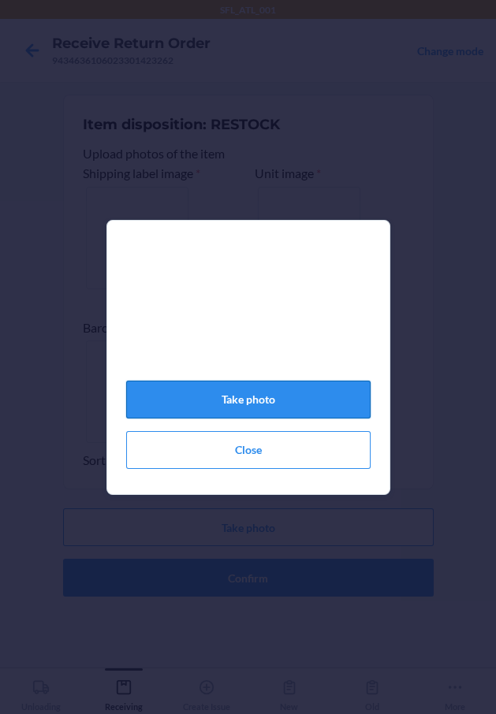
click at [330, 404] on button "Take photo" at bounding box center [248, 400] width 244 height 38
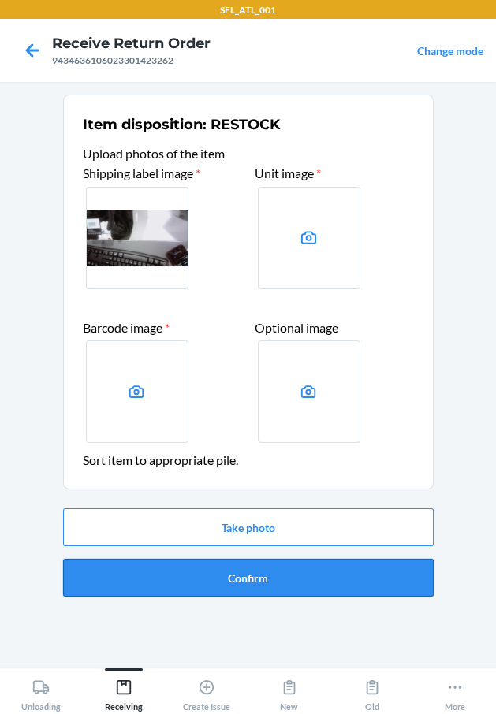
click at [266, 567] on button "Confirm" at bounding box center [248, 578] width 370 height 38
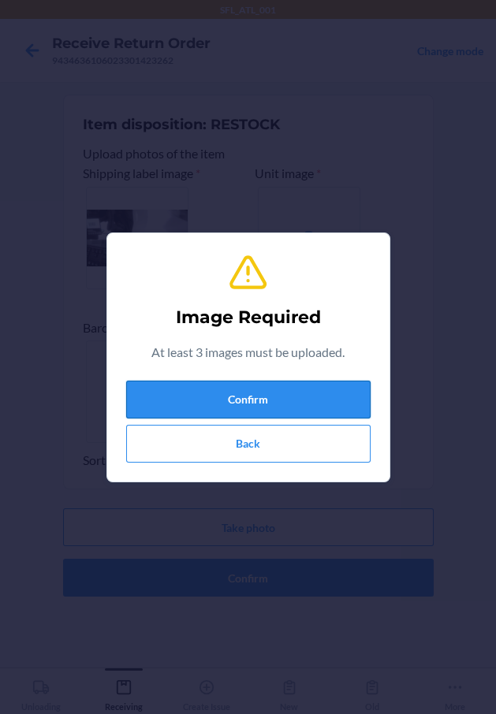
click at [295, 381] on button "Confirm" at bounding box center [248, 400] width 244 height 38
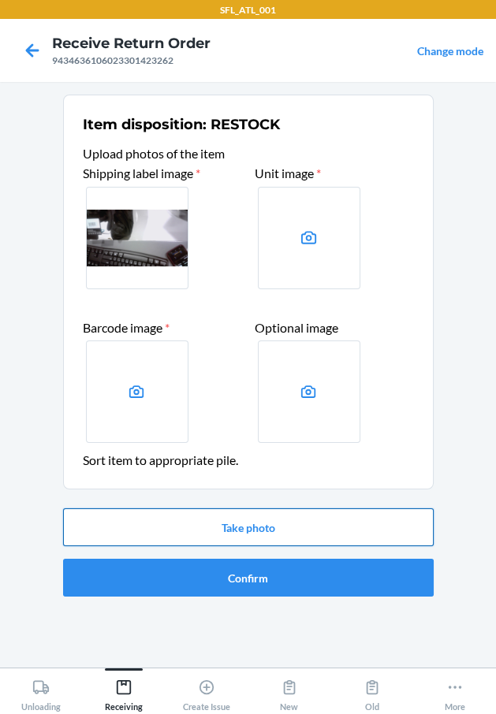
click at [190, 538] on button "Take photo" at bounding box center [248, 527] width 370 height 38
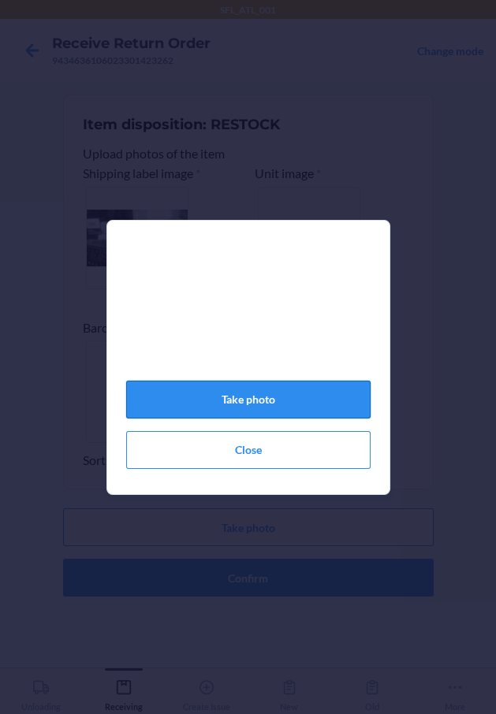
click at [274, 402] on button "Take photo" at bounding box center [248, 400] width 244 height 38
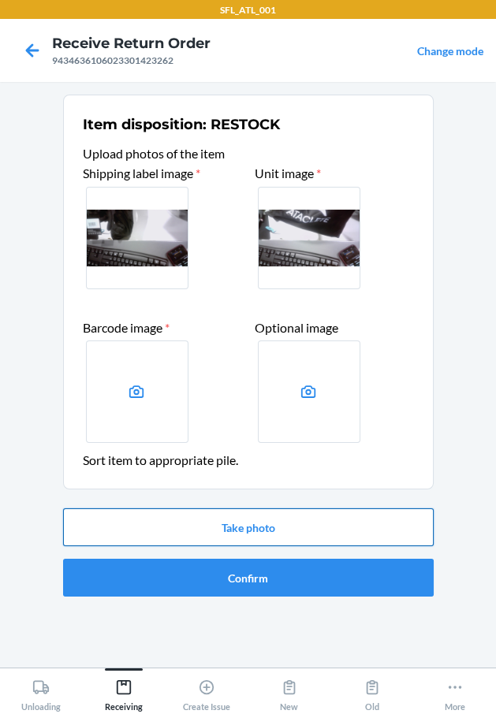
click at [257, 525] on button "Take photo" at bounding box center [248, 527] width 370 height 38
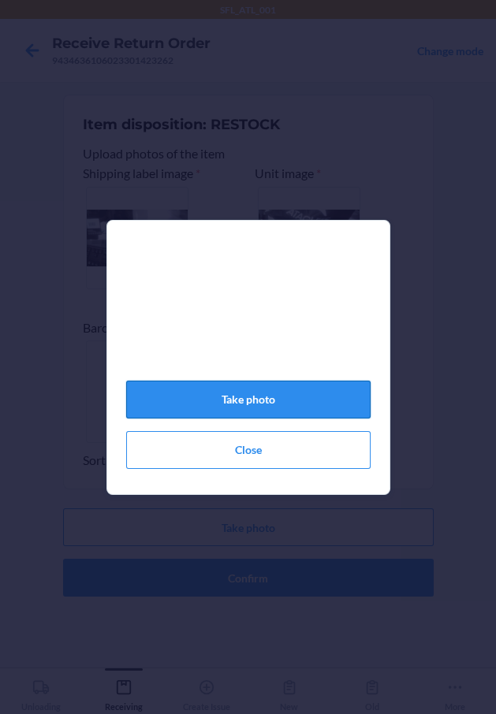
click at [275, 404] on button "Take photo" at bounding box center [248, 400] width 244 height 38
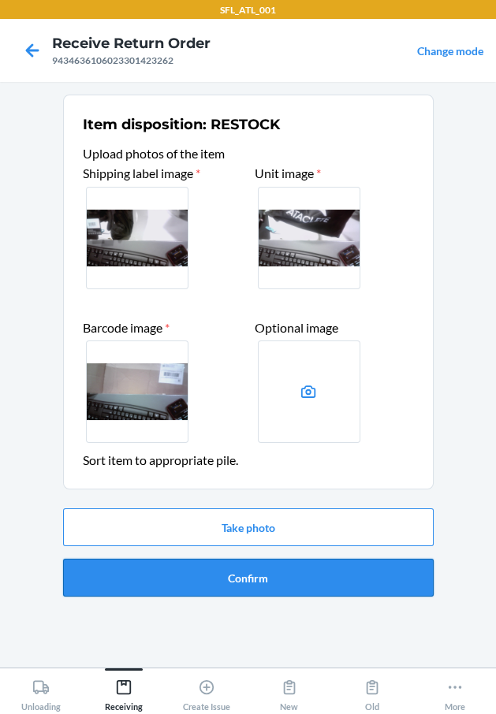
click at [282, 575] on button "Confirm" at bounding box center [248, 578] width 370 height 38
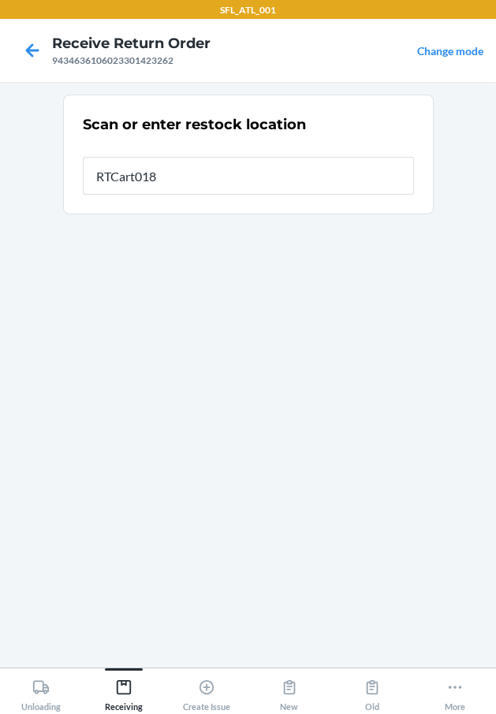
type input "RTCart018"
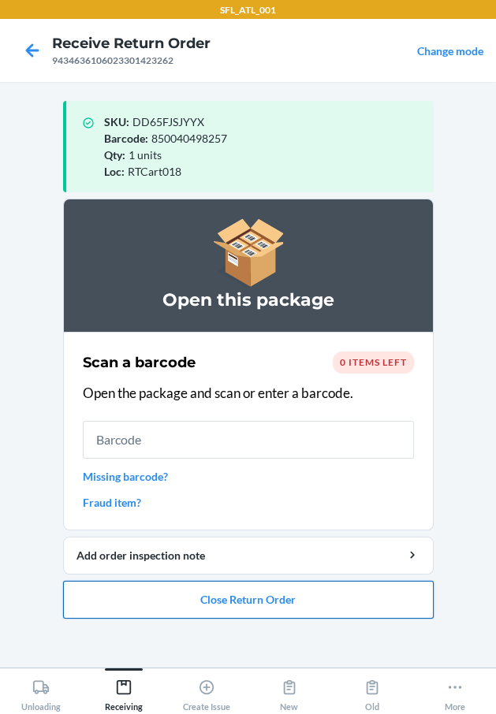
click at [275, 589] on button "Close Return Order" at bounding box center [248, 600] width 370 height 38
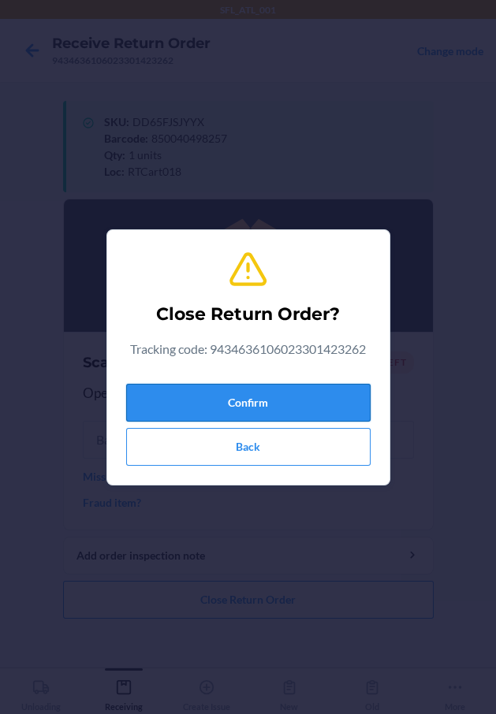
click at [318, 399] on button "Confirm" at bounding box center [248, 403] width 244 height 38
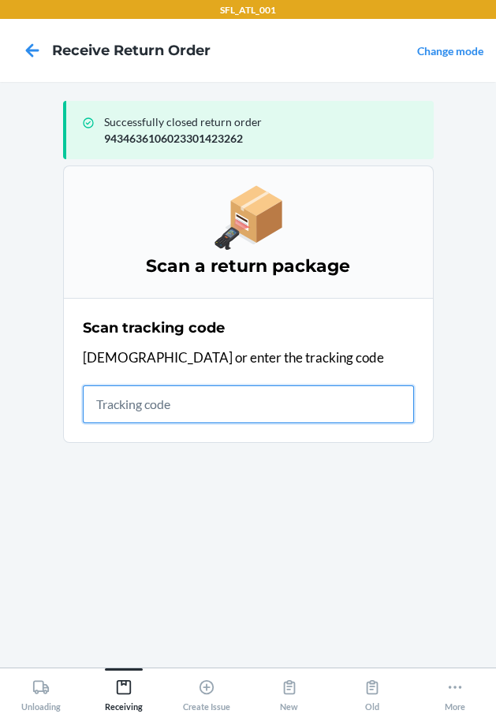
drag, startPoint x: 126, startPoint y: 401, endPoint x: 103, endPoint y: 406, distance: 23.3
click at [125, 402] on input "text" at bounding box center [248, 404] width 331 height 38
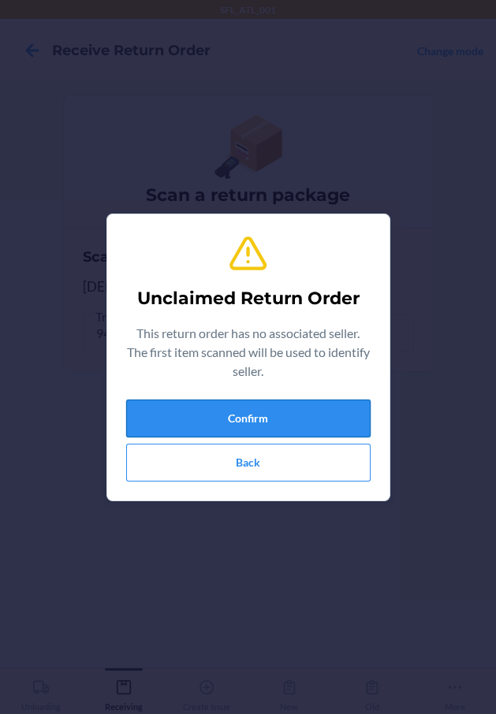
click at [194, 408] on button "Confirm" at bounding box center [248, 419] width 244 height 38
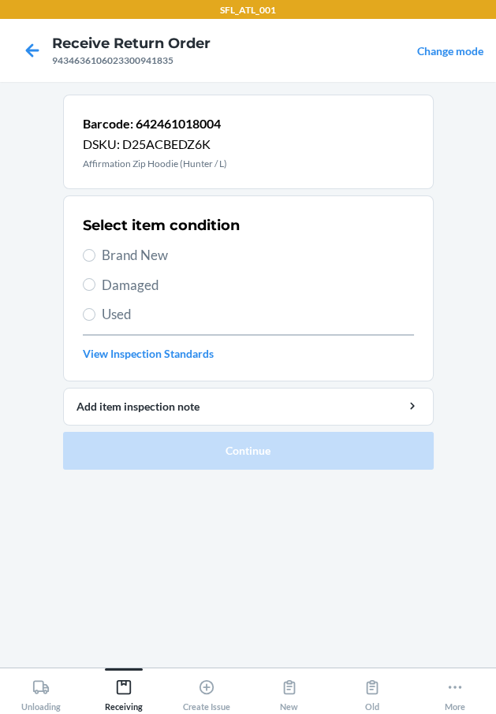
click at [162, 257] on span "Brand New" at bounding box center [258, 255] width 312 height 20
click at [95, 257] on input "Brand New" at bounding box center [89, 255] width 13 height 13
radio input "true"
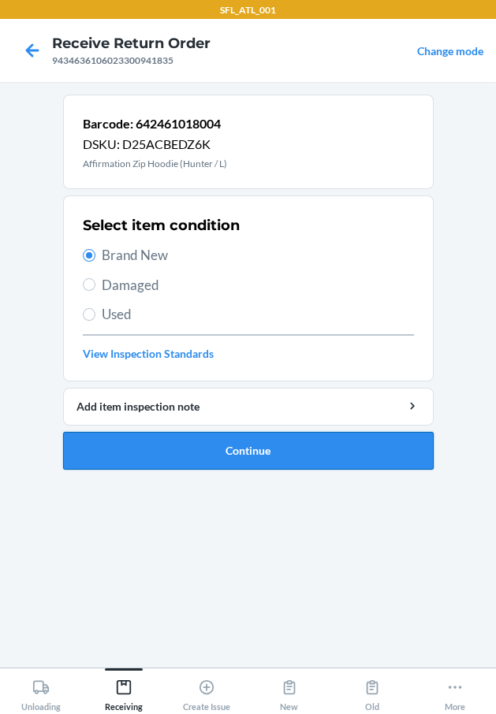
click at [193, 452] on button "Continue" at bounding box center [248, 451] width 370 height 38
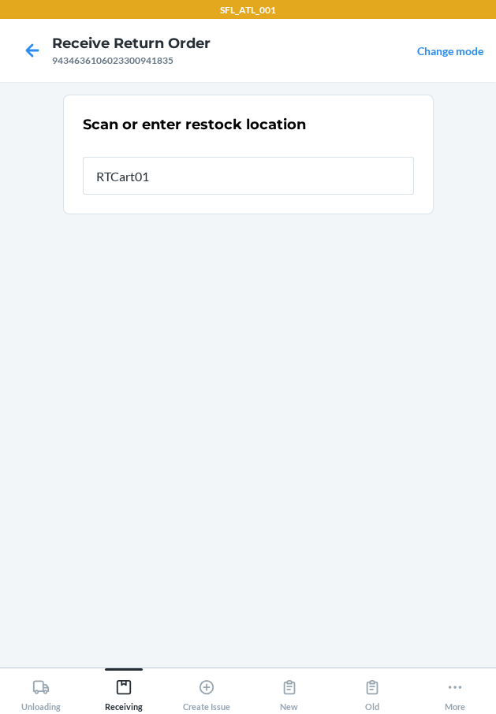
type input "RTCart018"
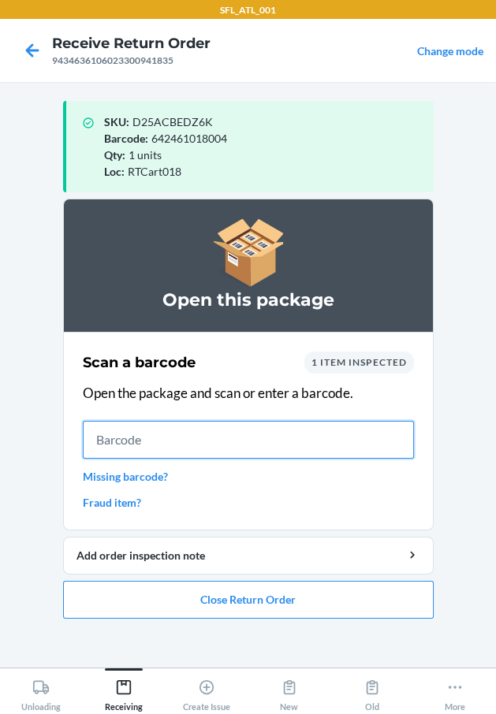
click at [194, 446] on input "text" at bounding box center [248, 440] width 331 height 38
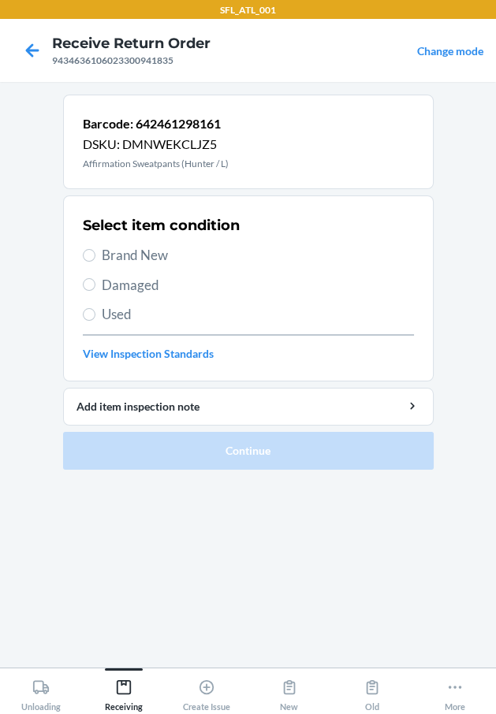
click at [116, 251] on span "Brand New" at bounding box center [258, 255] width 312 height 20
click at [95, 251] on input "Brand New" at bounding box center [89, 255] width 13 height 13
radio input "true"
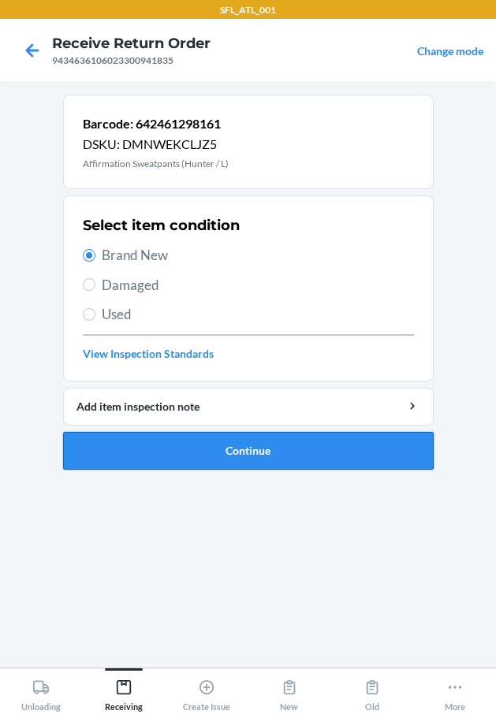
click at [153, 451] on button "Continue" at bounding box center [248, 451] width 370 height 38
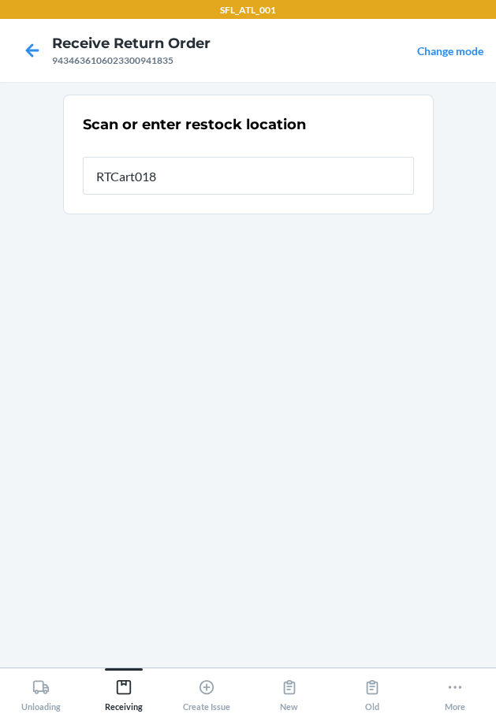
type input "RTCart018"
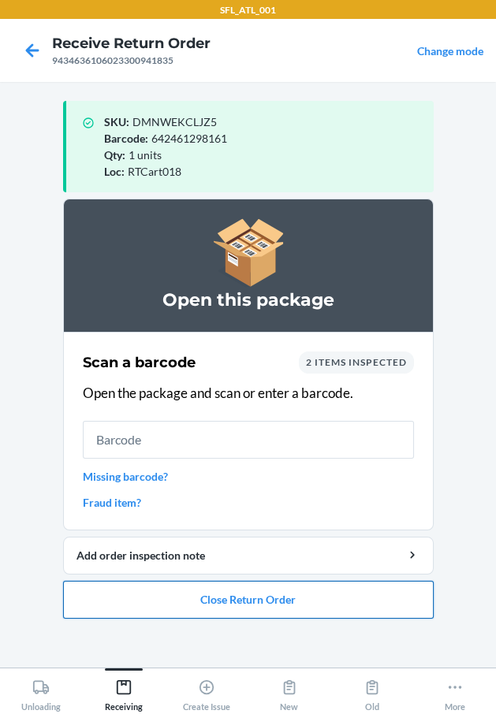
click at [231, 592] on button "Close Return Order" at bounding box center [248, 600] width 370 height 38
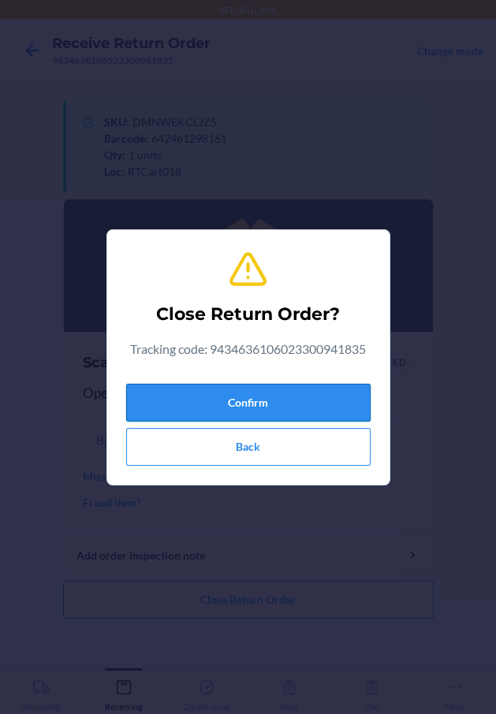
click at [251, 387] on button "Confirm" at bounding box center [248, 403] width 244 height 38
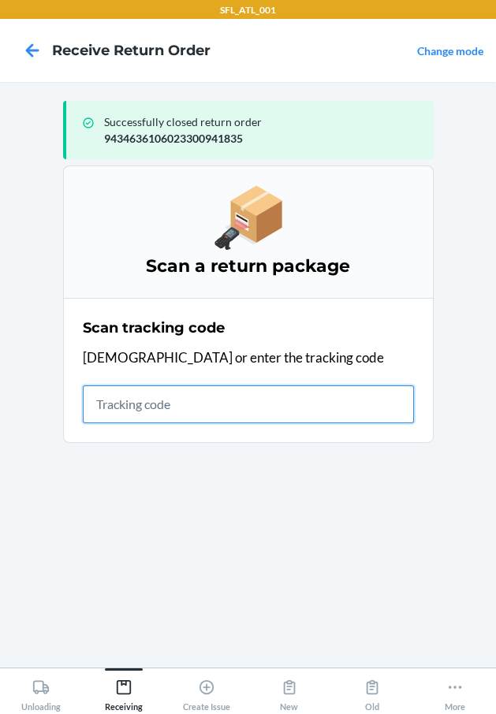
click at [336, 418] on input "text" at bounding box center [248, 404] width 331 height 38
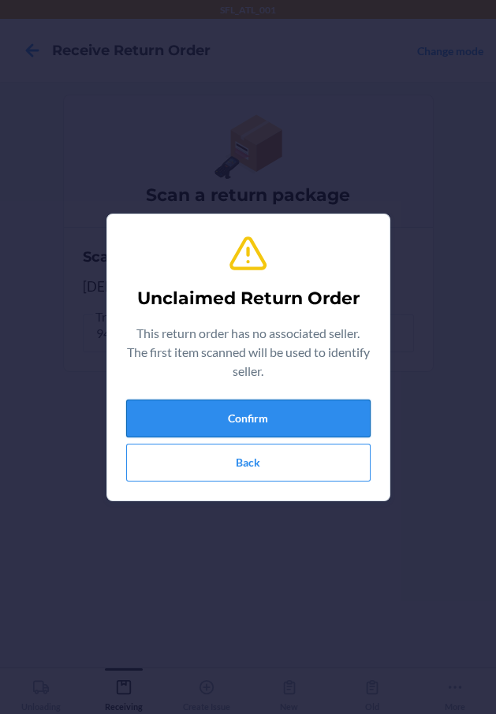
click at [333, 419] on button "Confirm" at bounding box center [248, 419] width 244 height 38
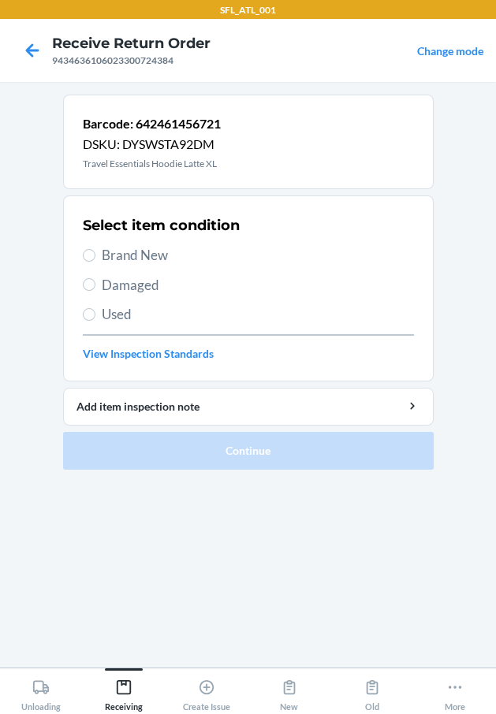
click at [125, 312] on span "Used" at bounding box center [258, 314] width 312 height 20
click at [95, 312] on input "Used" at bounding box center [89, 314] width 13 height 13
radio input "true"
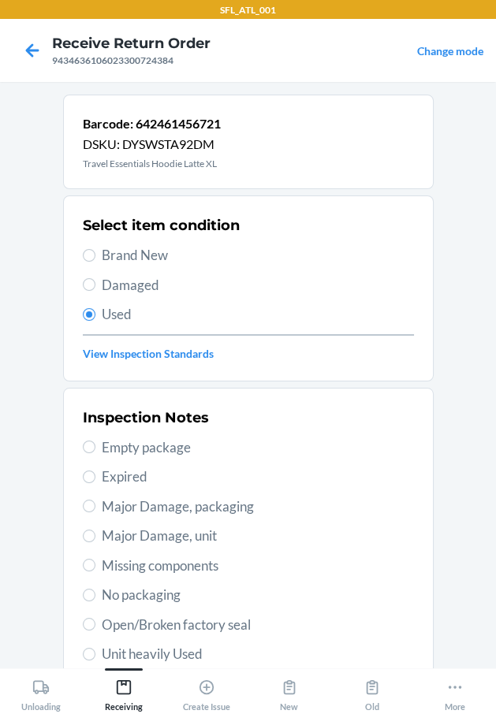
click at [146, 646] on span "Unit heavily Used" at bounding box center [258, 654] width 312 height 20
click at [95, 648] on input "Unit heavily Used" at bounding box center [89, 654] width 13 height 13
radio input "true"
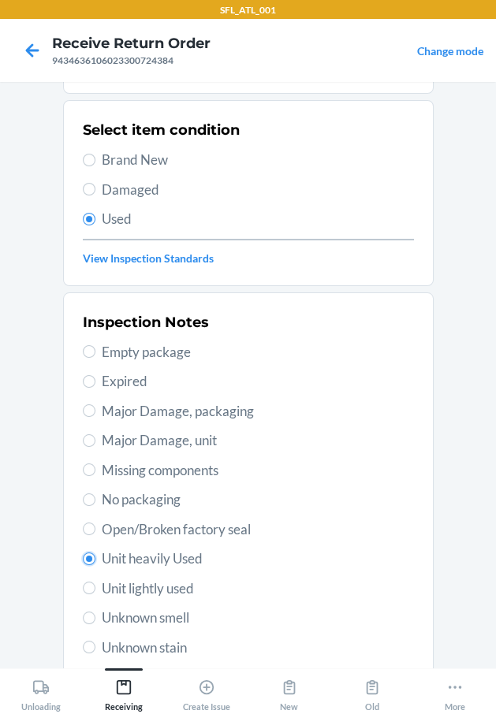
scroll to position [234, 0]
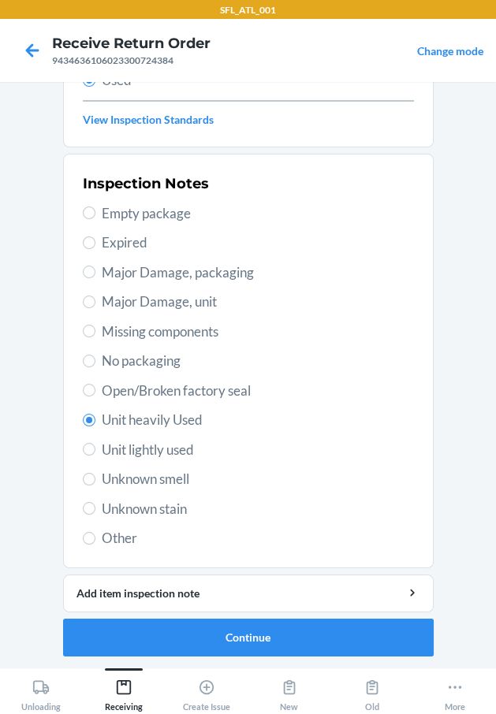
click at [142, 615] on li "Barcode: 642461456721 DSKU: DYSWSTA92DM Travel Essentials Hoodie Latte XL Selec…" at bounding box center [248, 258] width 370 height 796
click at [154, 625] on button "Continue" at bounding box center [248, 638] width 370 height 38
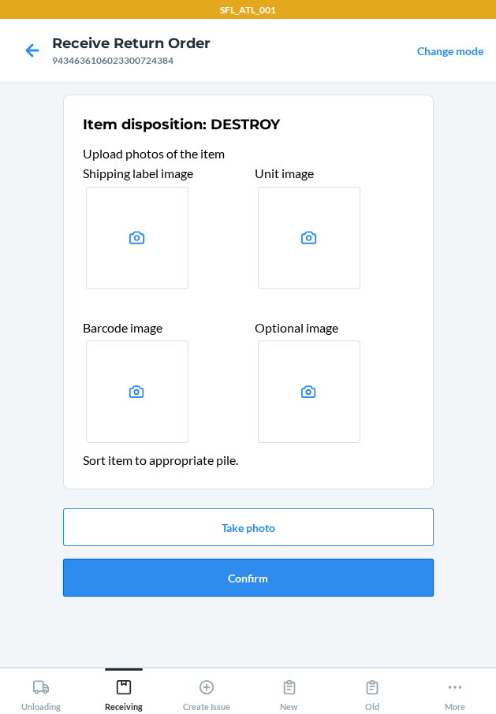
click at [166, 569] on button "Confirm" at bounding box center [248, 578] width 370 height 38
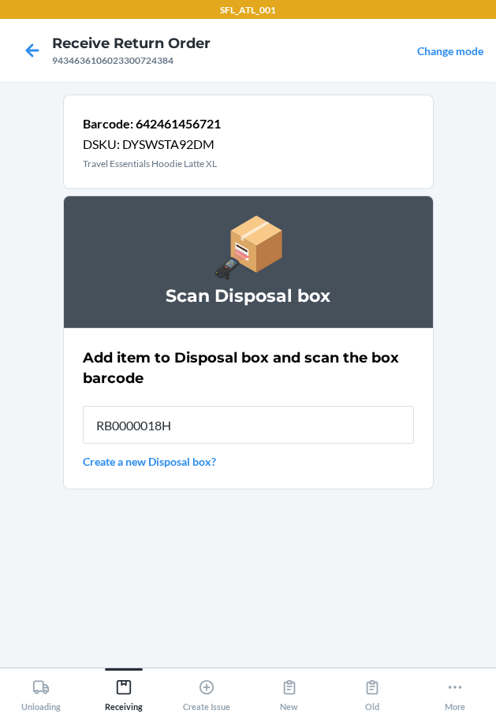
type input "RB0000018HZ"
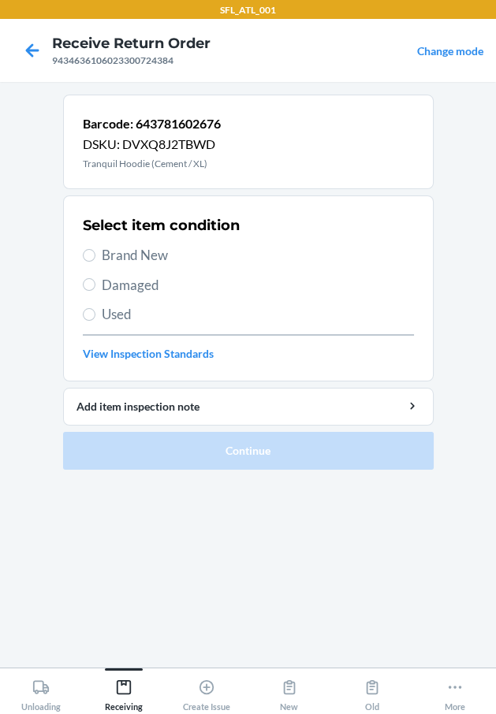
click at [113, 248] on span "Brand New" at bounding box center [258, 255] width 312 height 20
click at [95, 249] on input "Brand New" at bounding box center [89, 255] width 13 height 13
radio input "true"
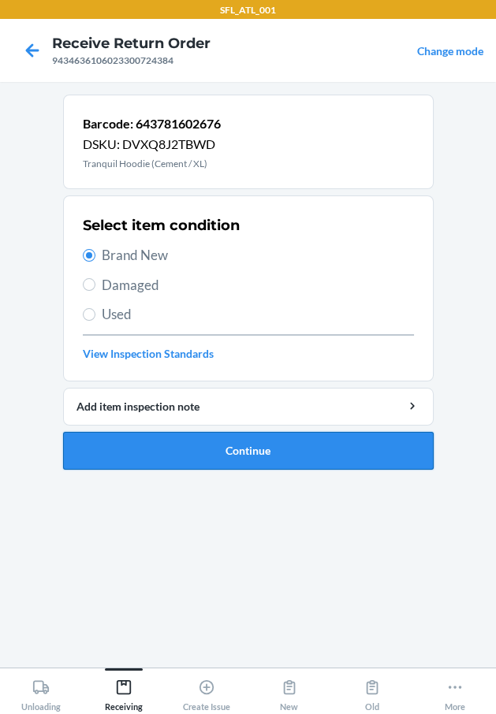
click at [147, 445] on button "Continue" at bounding box center [248, 451] width 370 height 38
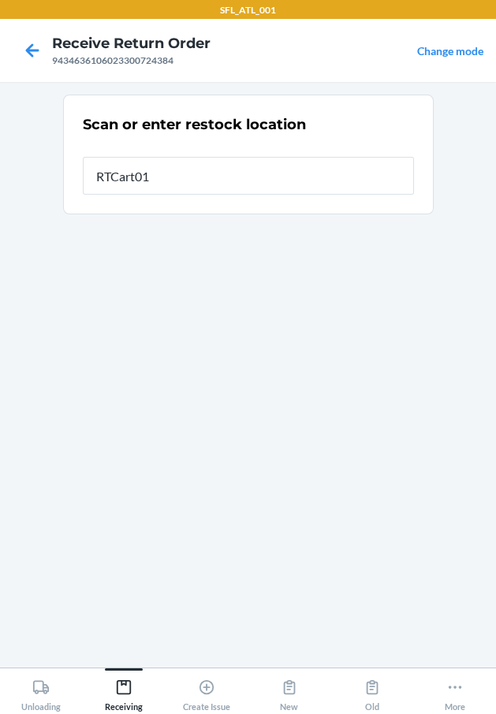
type input "RTCart018"
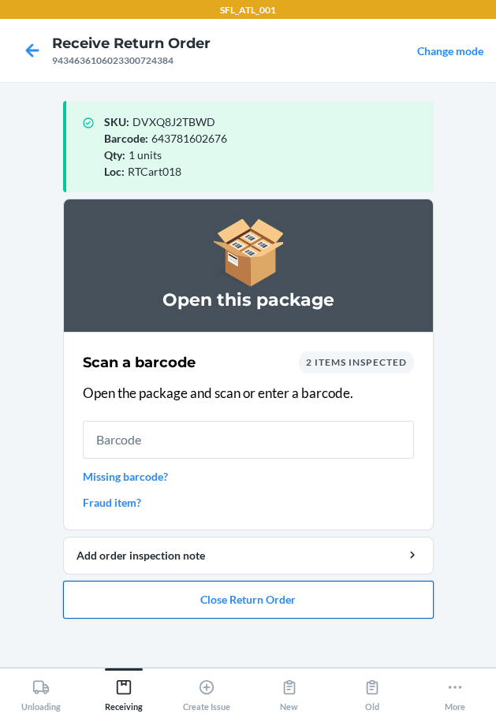
drag, startPoint x: 214, startPoint y: 599, endPoint x: 192, endPoint y: 587, distance: 25.0
click at [194, 590] on button "Close Return Order" at bounding box center [248, 600] width 370 height 38
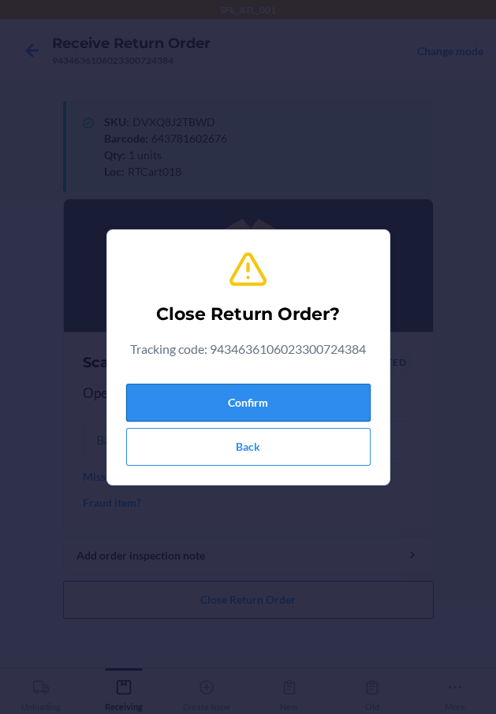
click at [268, 408] on button "Confirm" at bounding box center [248, 403] width 244 height 38
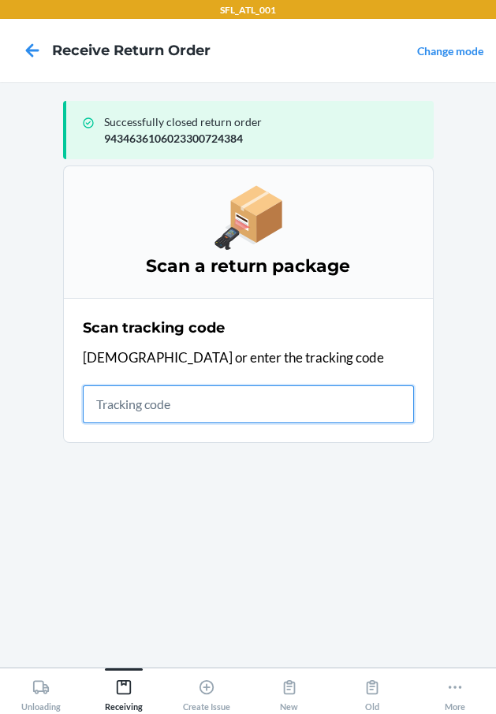
click at [255, 399] on input "text" at bounding box center [248, 404] width 331 height 38
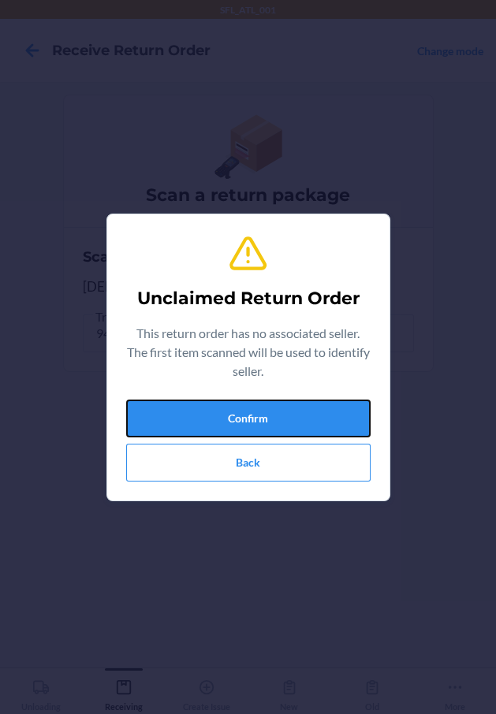
click at [248, 400] on button "Confirm" at bounding box center [248, 419] width 244 height 38
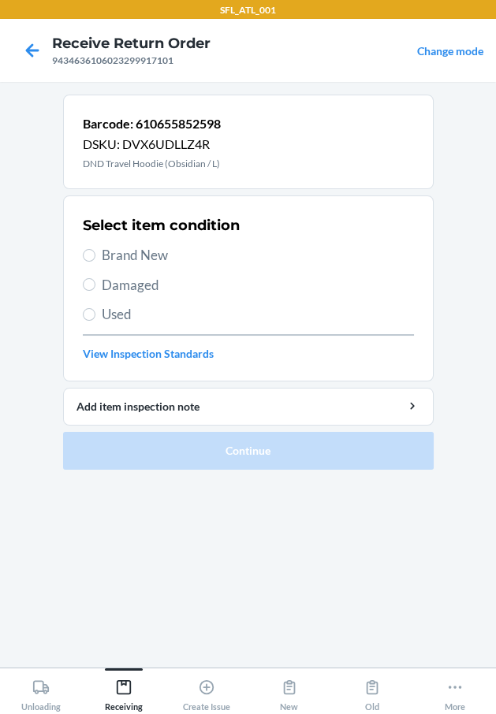
click at [166, 263] on span "Brand New" at bounding box center [258, 255] width 312 height 20
click at [95, 262] on input "Brand New" at bounding box center [89, 255] width 13 height 13
radio input "true"
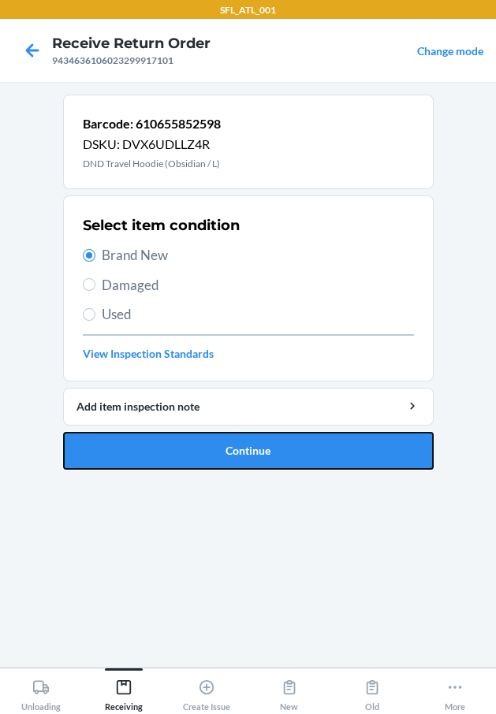
click at [244, 444] on button "Continue" at bounding box center [248, 451] width 370 height 38
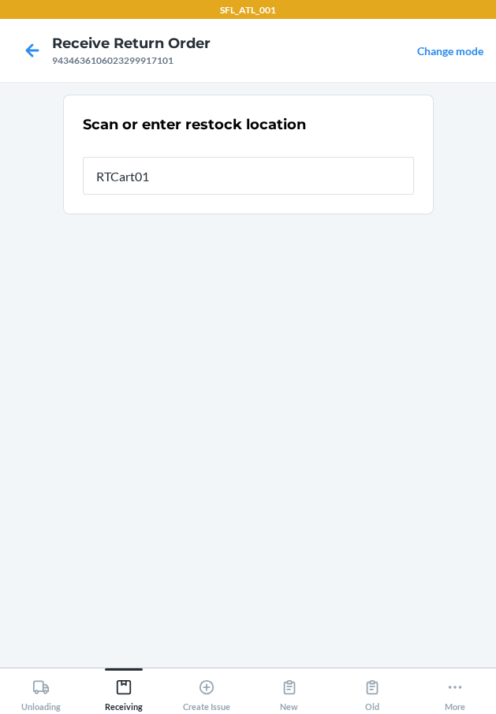
type input "RTCart018"
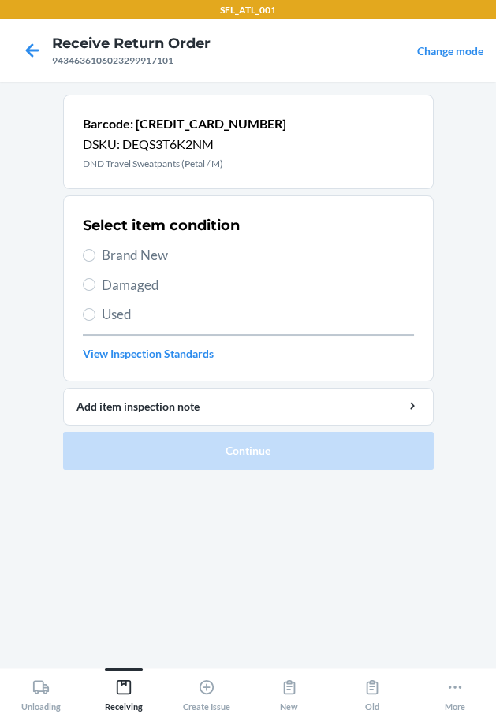
drag, startPoint x: 158, startPoint y: 255, endPoint x: 158, endPoint y: 289, distance: 33.9
click at [158, 256] on span "Brand New" at bounding box center [258, 255] width 312 height 20
click at [95, 256] on input "Brand New" at bounding box center [89, 255] width 13 height 13
radio input "true"
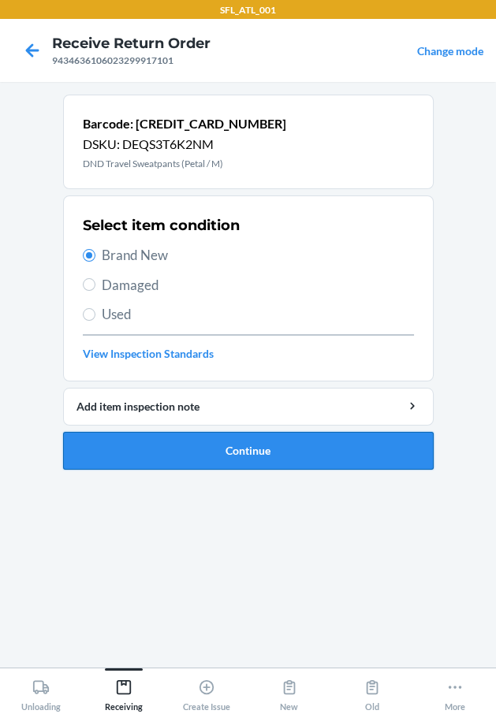
click at [185, 444] on button "Continue" at bounding box center [248, 451] width 370 height 38
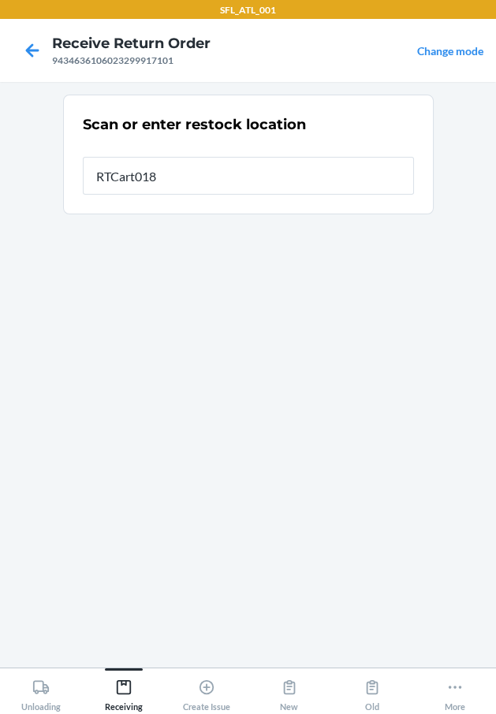
type input "RTCart018"
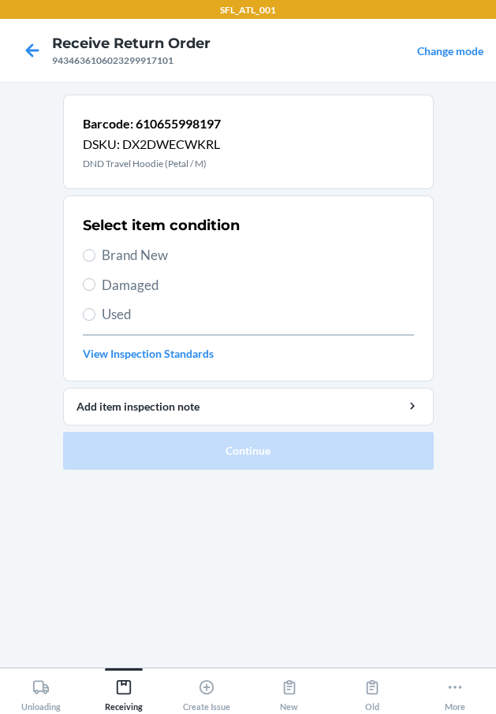
click at [193, 263] on span "Brand New" at bounding box center [258, 255] width 312 height 20
click at [95, 262] on input "Brand New" at bounding box center [89, 255] width 13 height 13
radio input "true"
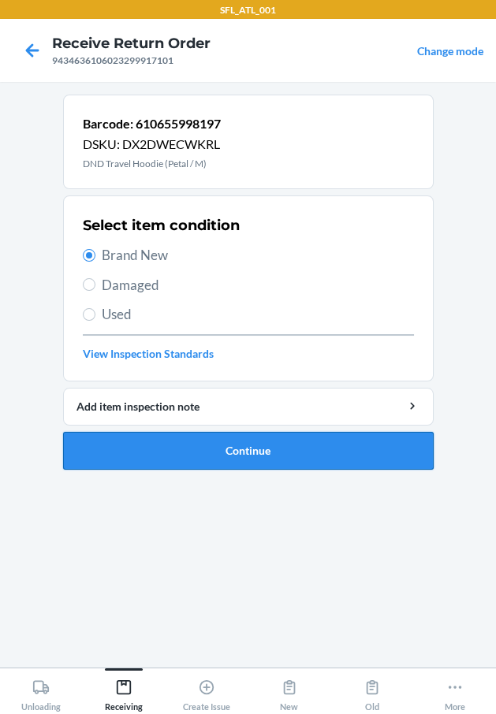
drag, startPoint x: 210, startPoint y: 452, endPoint x: 194, endPoint y: 459, distance: 18.0
click at [194, 459] on button "Continue" at bounding box center [248, 451] width 370 height 38
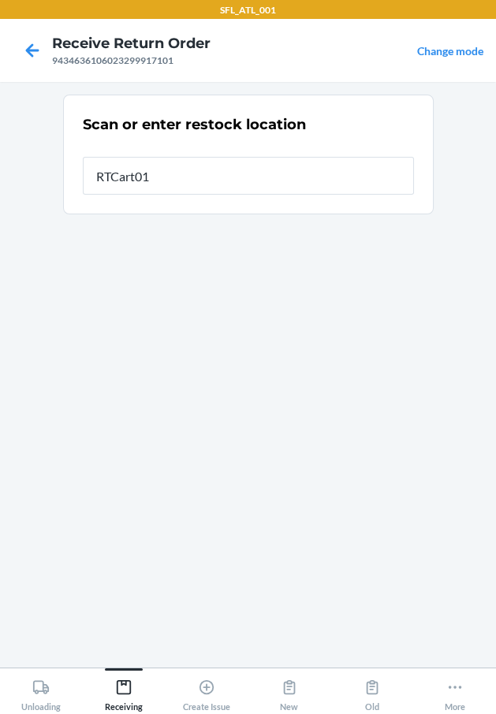
type input "RTCart018"
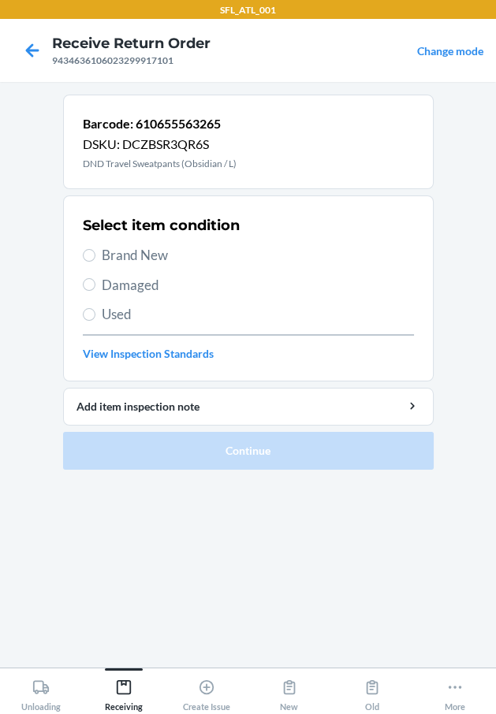
click at [145, 251] on span "Brand New" at bounding box center [258, 255] width 312 height 20
click at [95, 251] on input "Brand New" at bounding box center [89, 255] width 13 height 13
radio input "true"
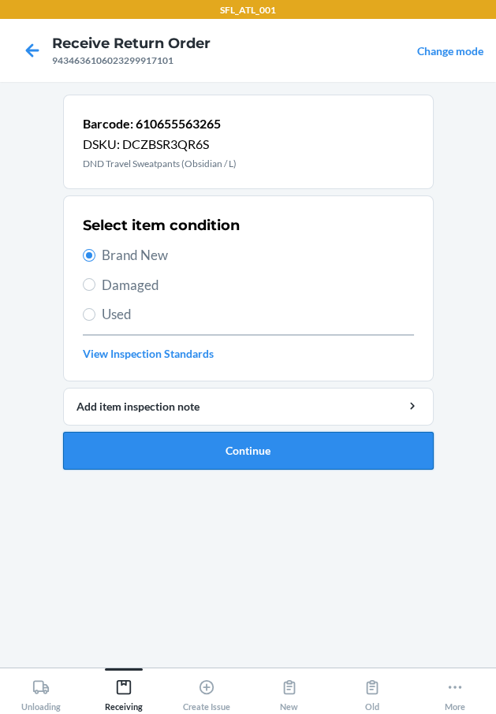
click at [178, 445] on button "Continue" at bounding box center [248, 451] width 370 height 38
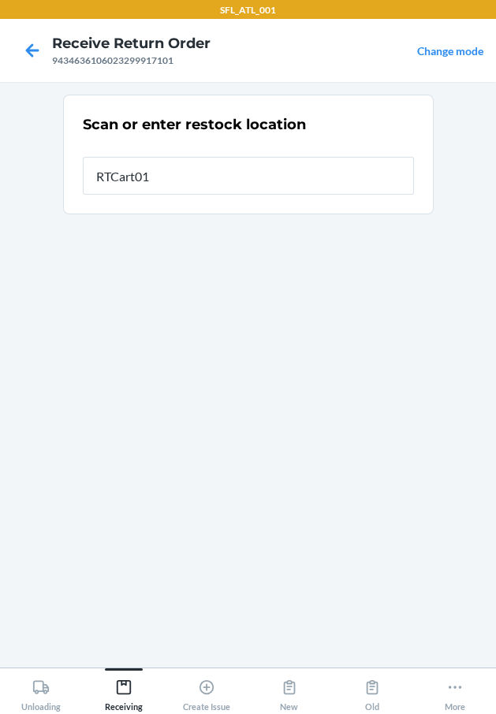
type input "RTCart018"
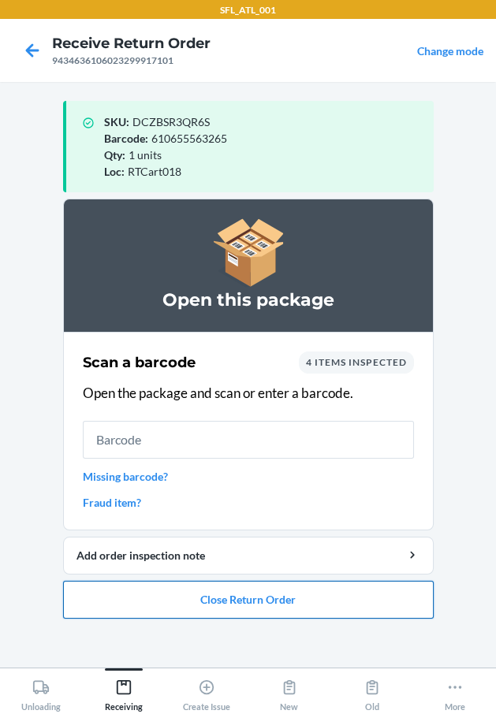
click at [174, 605] on button "Close Return Order" at bounding box center [248, 600] width 370 height 38
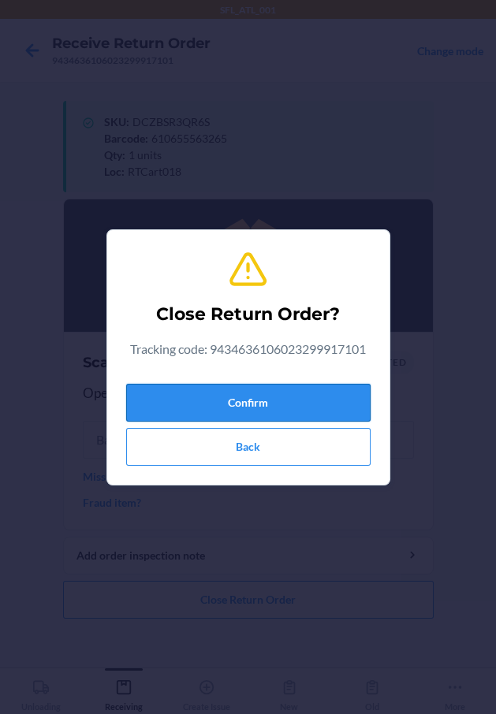
click at [262, 410] on button "Confirm" at bounding box center [248, 403] width 244 height 38
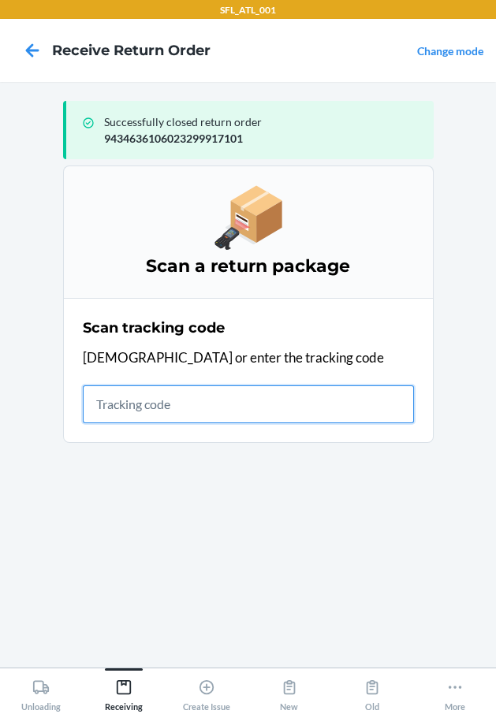
click at [200, 419] on input "text" at bounding box center [248, 404] width 331 height 38
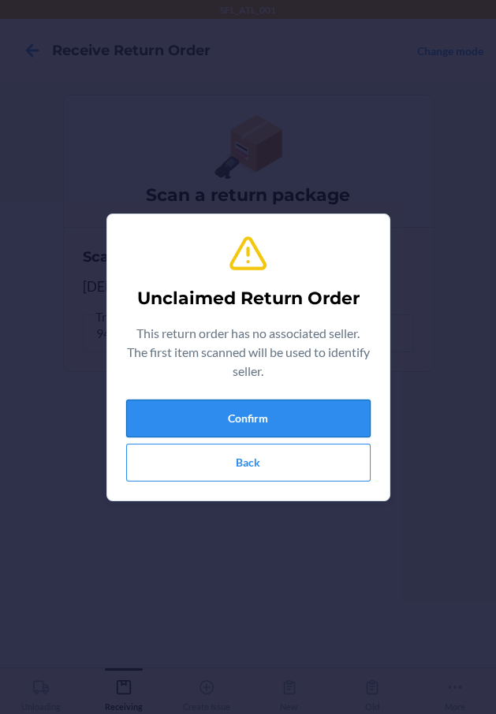
click at [188, 415] on button "Confirm" at bounding box center [248, 419] width 244 height 38
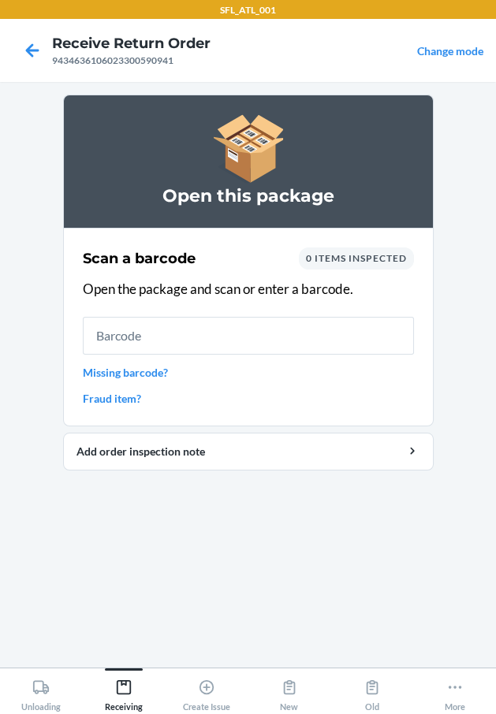
drag, startPoint x: 187, startPoint y: 415, endPoint x: 178, endPoint y: 412, distance: 9.2
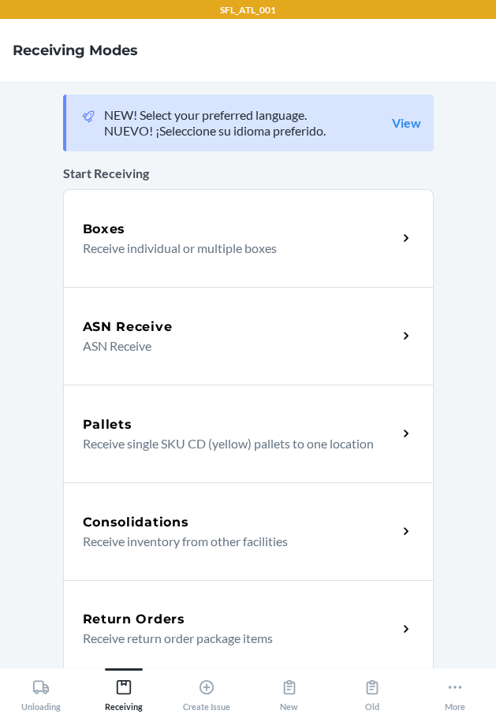
click at [156, 613] on h5 "Return Orders" at bounding box center [134, 619] width 102 height 19
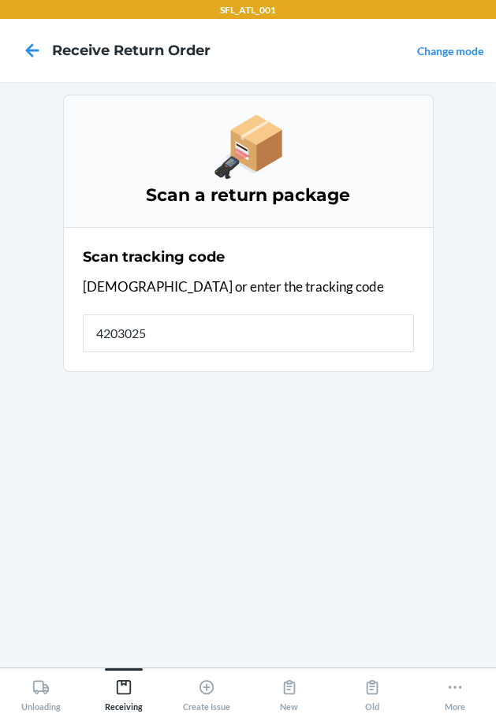
type input "42030259"
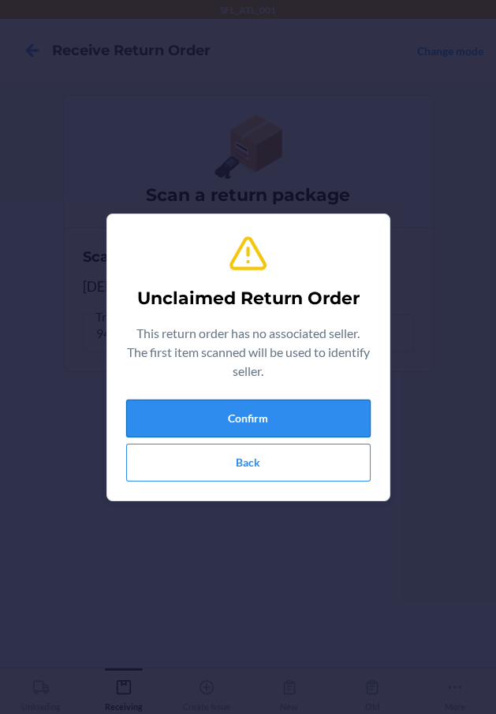
click at [239, 407] on button "Confirm" at bounding box center [248, 419] width 244 height 38
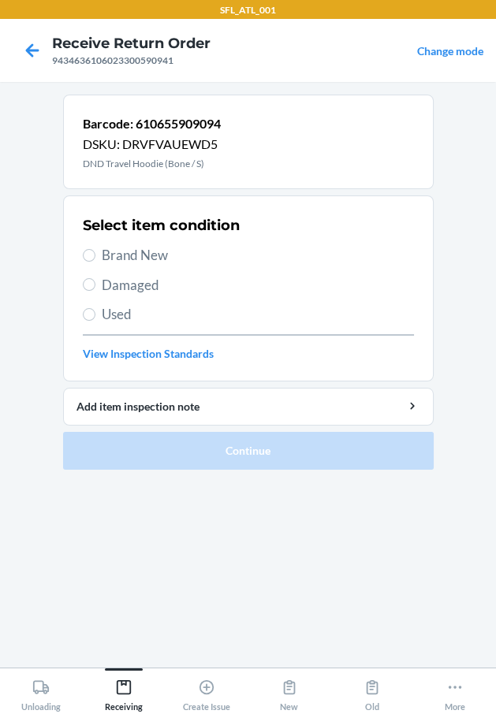
click at [149, 260] on span "Brand New" at bounding box center [258, 255] width 312 height 20
click at [95, 260] on input "Brand New" at bounding box center [89, 255] width 13 height 13
radio input "true"
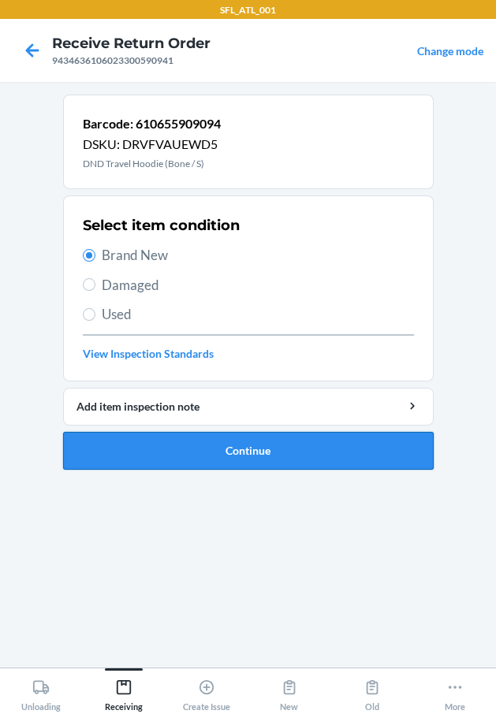
click at [233, 445] on button "Continue" at bounding box center [248, 451] width 370 height 38
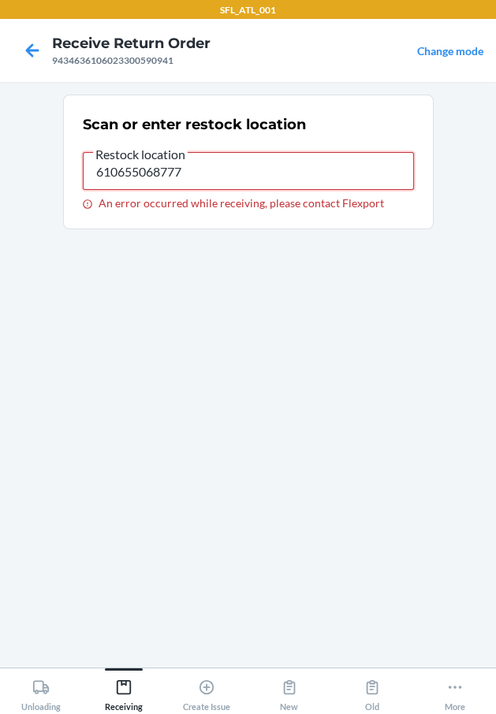
click at [243, 180] on input "610655068777" at bounding box center [248, 171] width 331 height 38
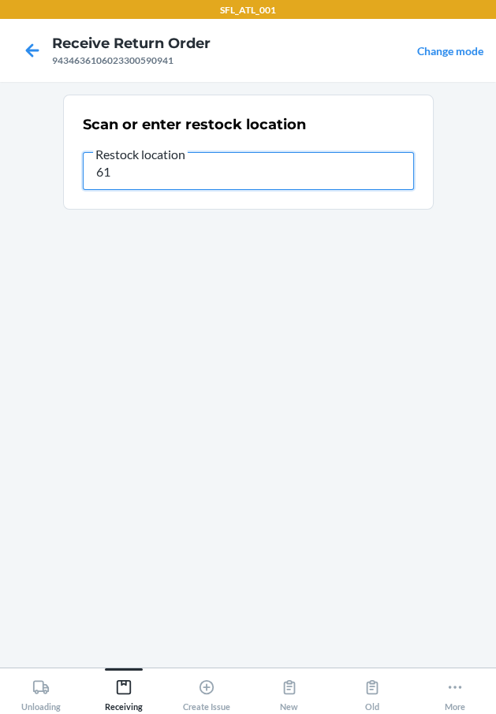
type input "6"
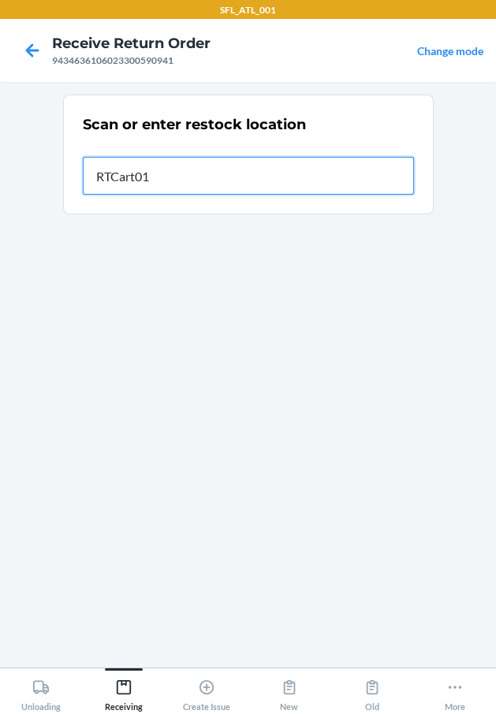
type input "RTCart018"
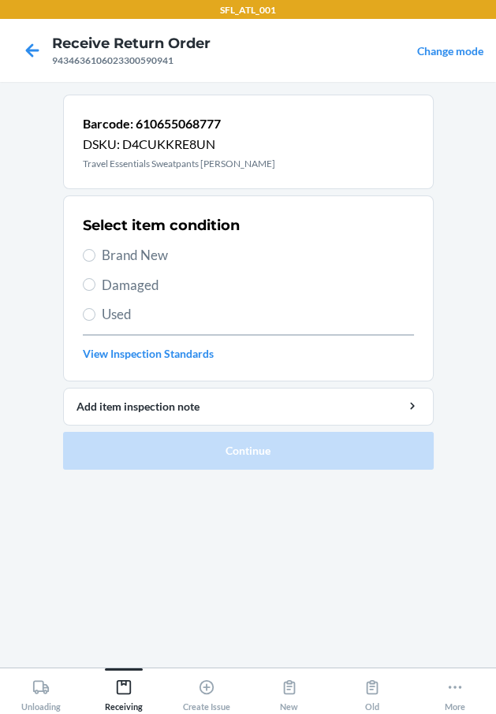
click at [146, 245] on span "Brand New" at bounding box center [258, 255] width 312 height 20
click at [95, 249] on input "Brand New" at bounding box center [89, 255] width 13 height 13
radio input "true"
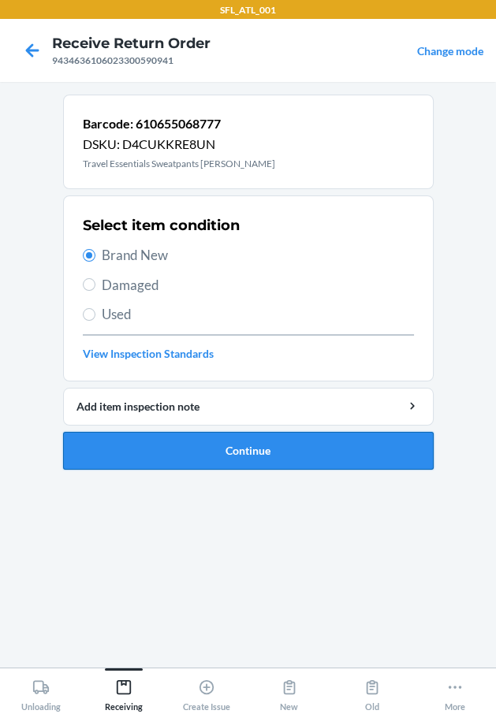
click at [200, 451] on button "Continue" at bounding box center [248, 451] width 370 height 38
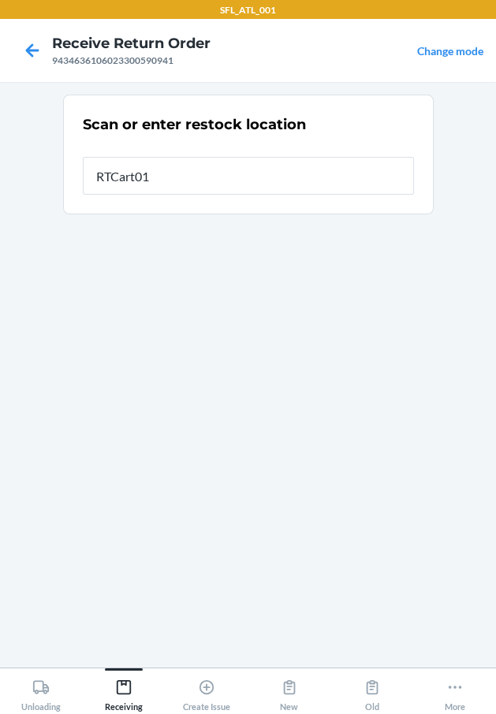
type input "RTCart018"
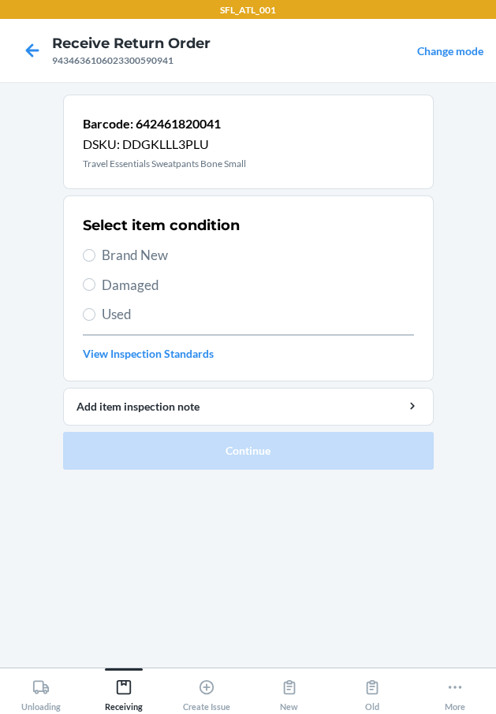
click at [132, 245] on span "Brand New" at bounding box center [258, 255] width 312 height 20
click at [95, 249] on input "Brand New" at bounding box center [89, 255] width 13 height 13
radio input "true"
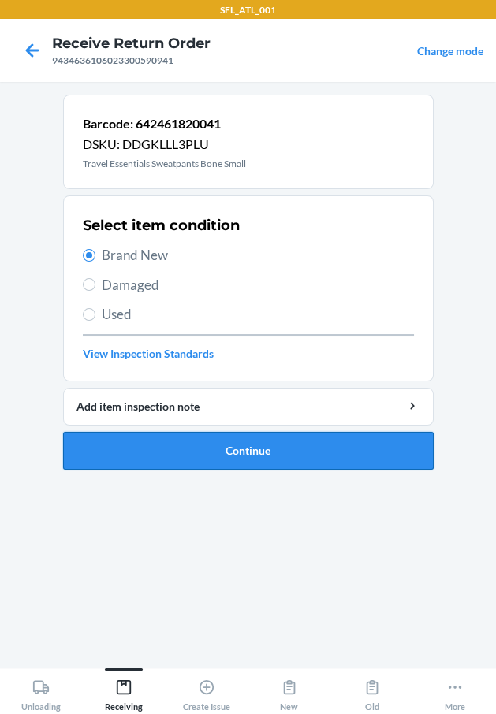
click at [186, 452] on button "Continue" at bounding box center [248, 451] width 370 height 38
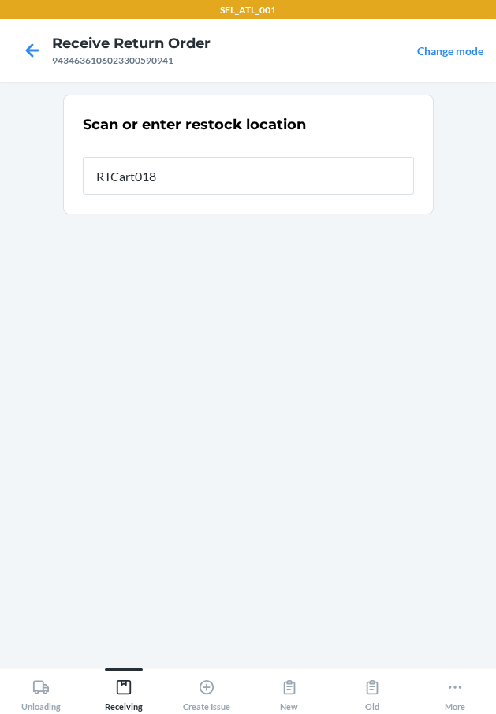
type input "RTCart018"
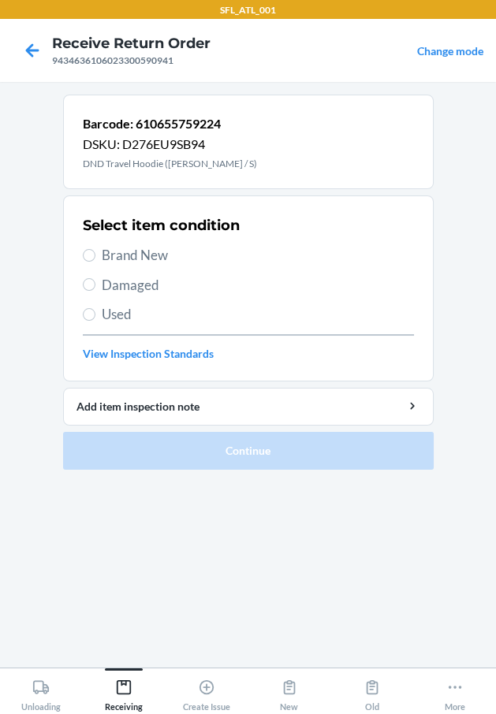
click at [138, 244] on div "Select item condition Brand New Damaged Used View Inspection Standards" at bounding box center [248, 288] width 331 height 156
click at [151, 254] on span "Brand New" at bounding box center [258, 255] width 312 height 20
click at [95, 254] on input "Brand New" at bounding box center [89, 255] width 13 height 13
radio input "true"
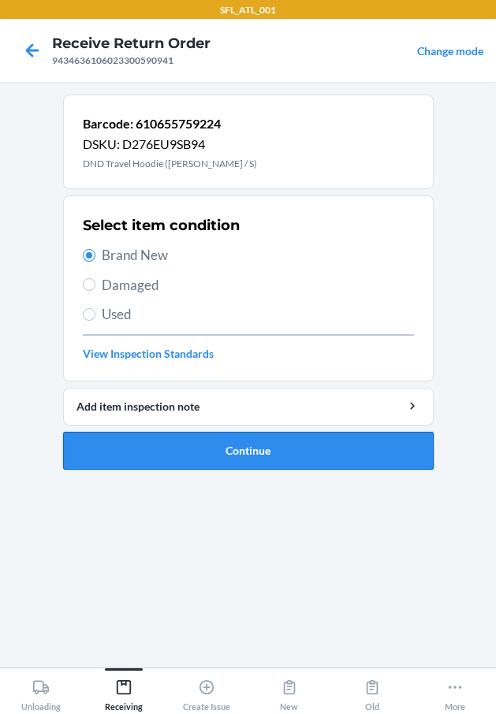
click at [155, 441] on button "Continue" at bounding box center [248, 451] width 370 height 38
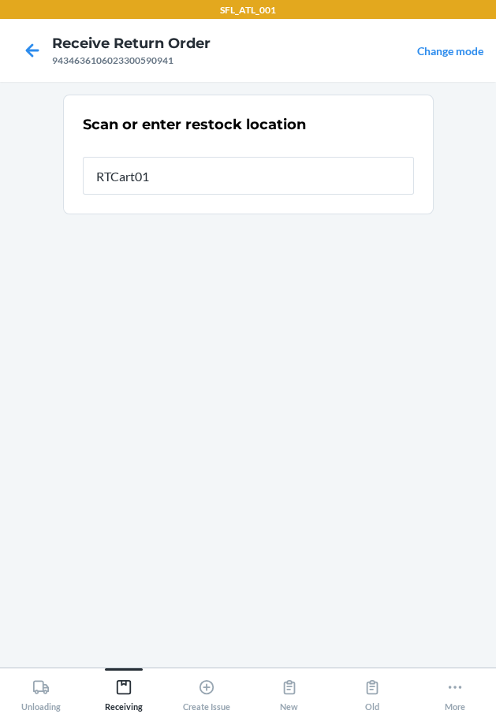
type input "RTCart018"
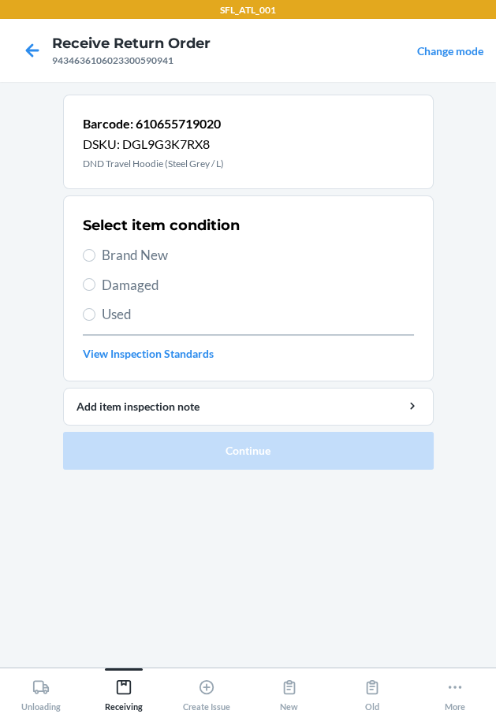
click at [177, 261] on span "Brand New" at bounding box center [258, 255] width 312 height 20
click at [95, 261] on input "Brand New" at bounding box center [89, 255] width 13 height 13
radio input "true"
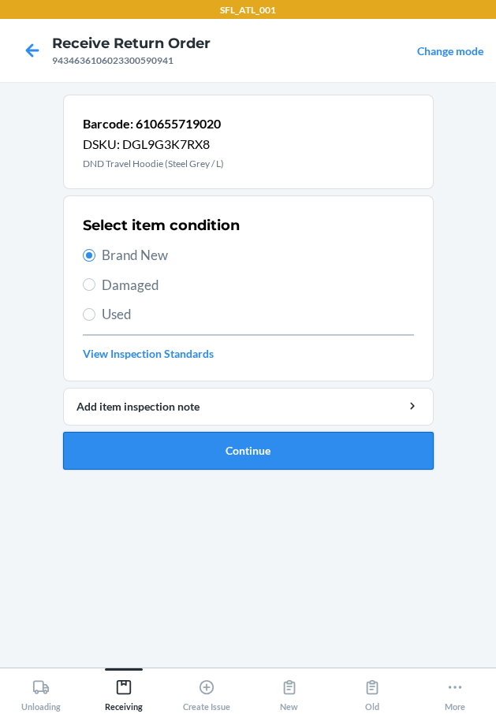
click at [234, 446] on button "Continue" at bounding box center [248, 451] width 370 height 38
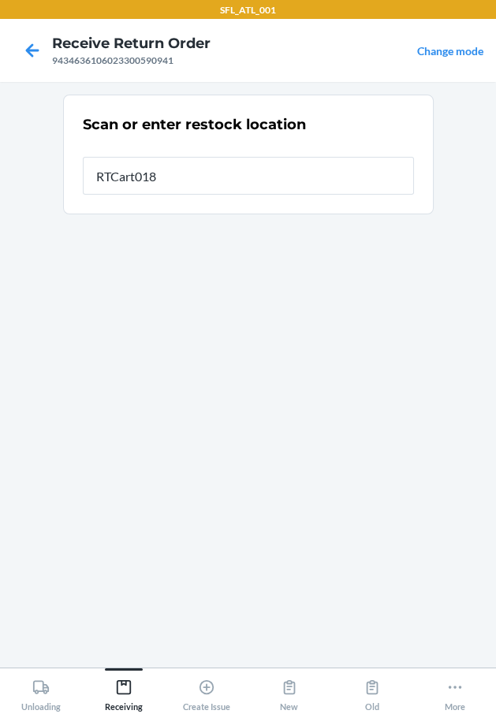
type input "RTCart018"
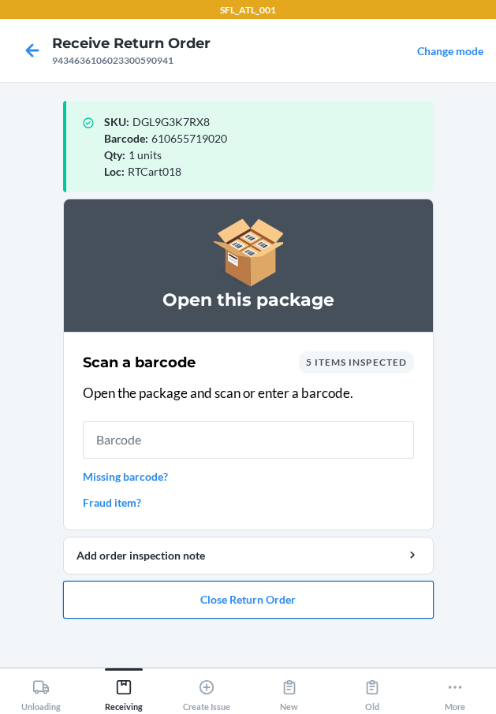
click at [231, 586] on button "Close Return Order" at bounding box center [248, 600] width 370 height 38
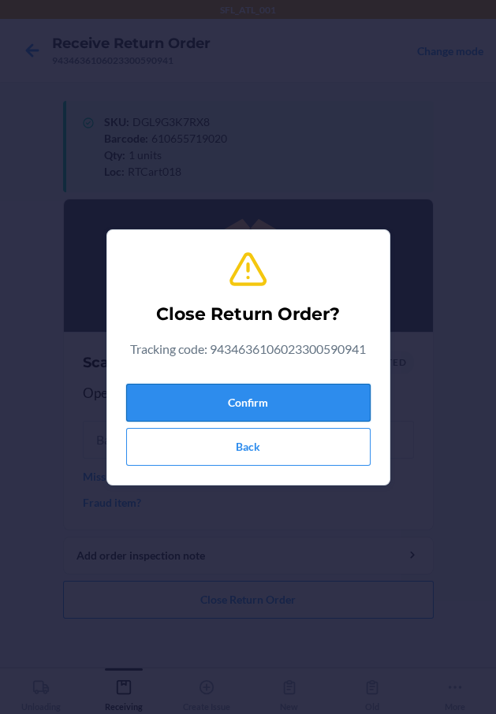
drag, startPoint x: 304, startPoint y: 398, endPoint x: 214, endPoint y: 415, distance: 92.1
click at [303, 399] on button "Confirm" at bounding box center [248, 403] width 244 height 38
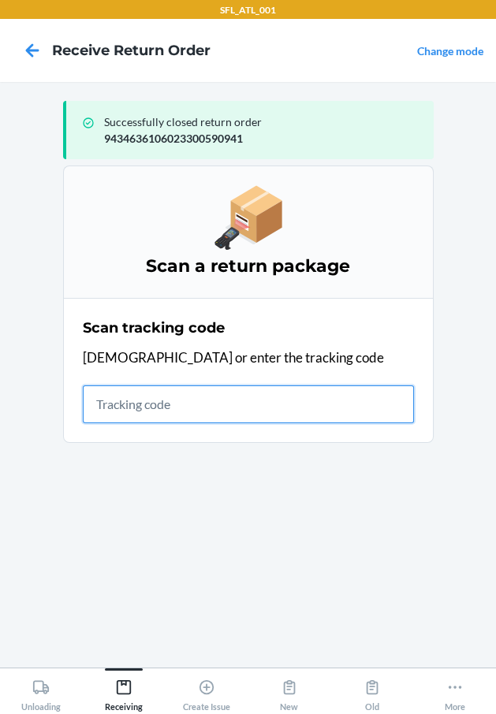
click at [166, 413] on input "text" at bounding box center [248, 404] width 331 height 38
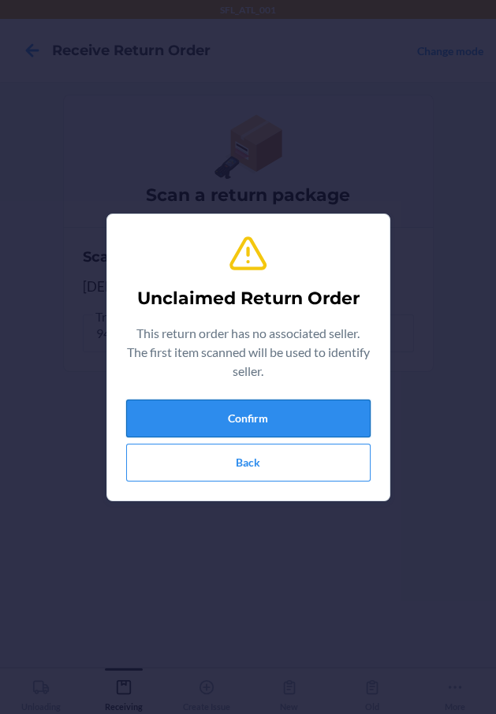
click at [166, 427] on button "Confirm" at bounding box center [248, 419] width 244 height 38
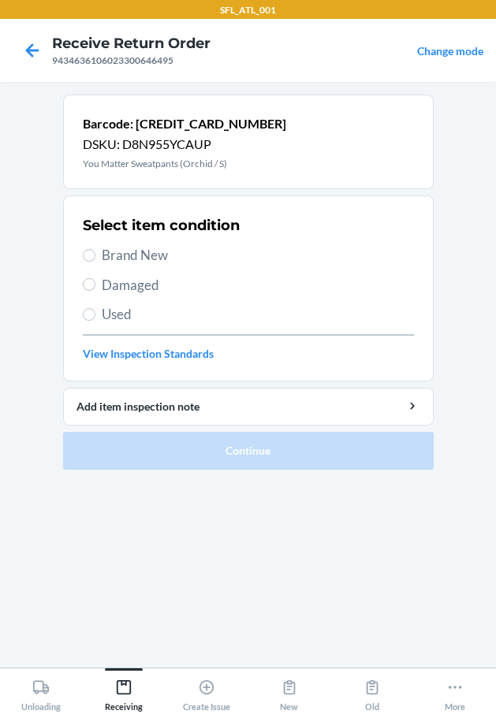
click at [132, 257] on span "Brand New" at bounding box center [258, 255] width 312 height 20
click at [95, 257] on input "Brand New" at bounding box center [89, 255] width 13 height 13
radio input "true"
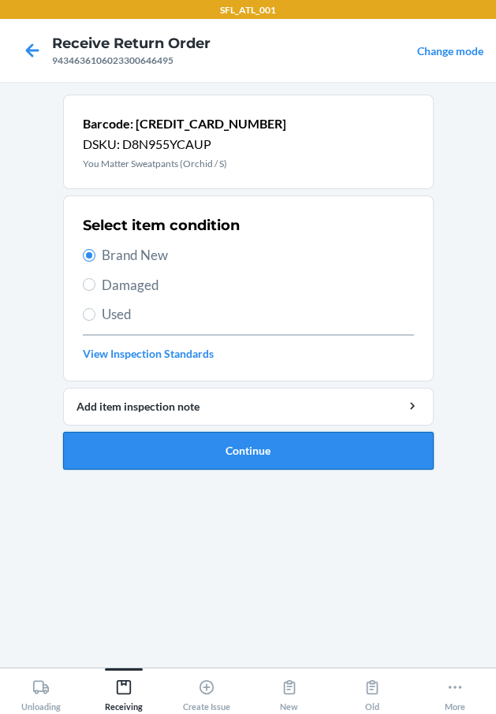
drag, startPoint x: 193, startPoint y: 448, endPoint x: 182, endPoint y: 452, distance: 11.5
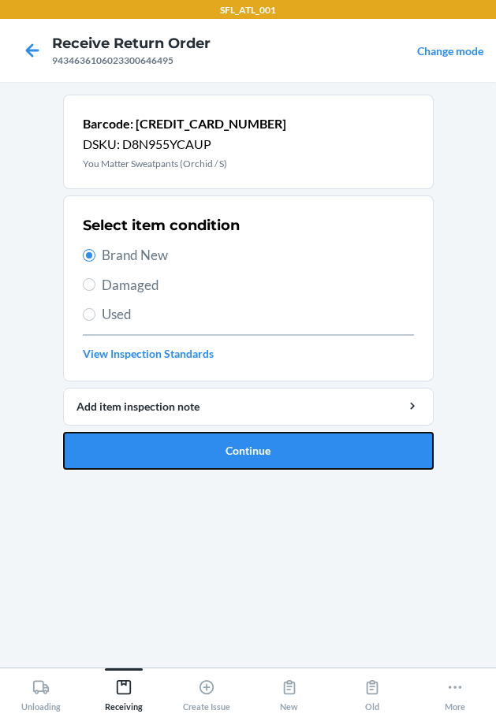
click at [192, 450] on button "Continue" at bounding box center [248, 451] width 370 height 38
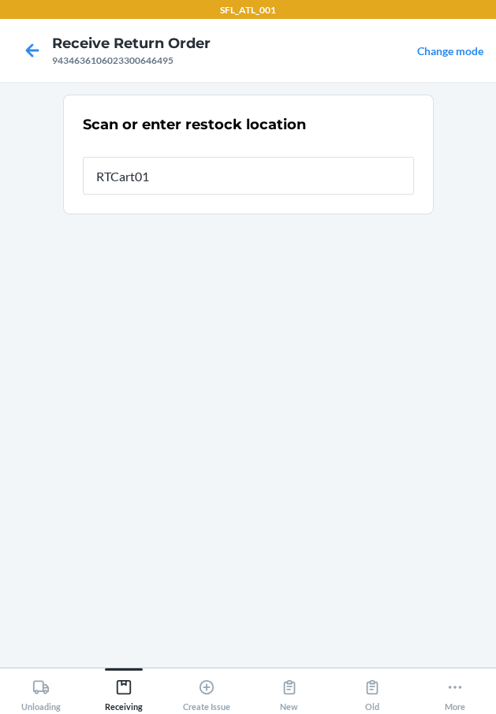
type input "RTCart018"
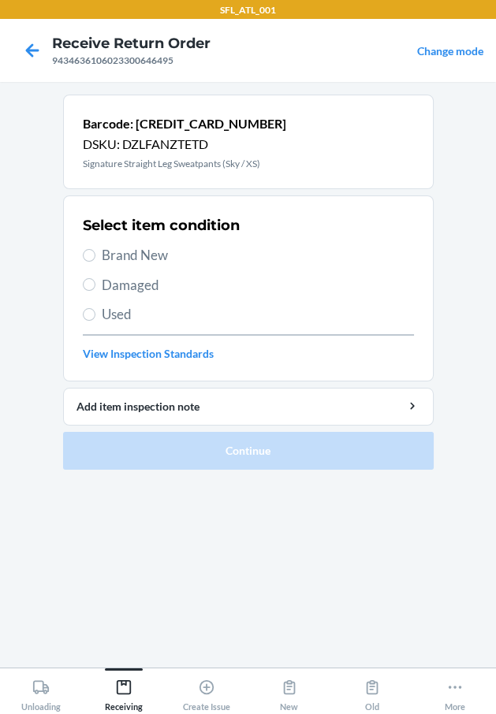
click at [173, 258] on span "Brand New" at bounding box center [258, 255] width 312 height 20
click at [95, 258] on input "Brand New" at bounding box center [89, 255] width 13 height 13
radio input "true"
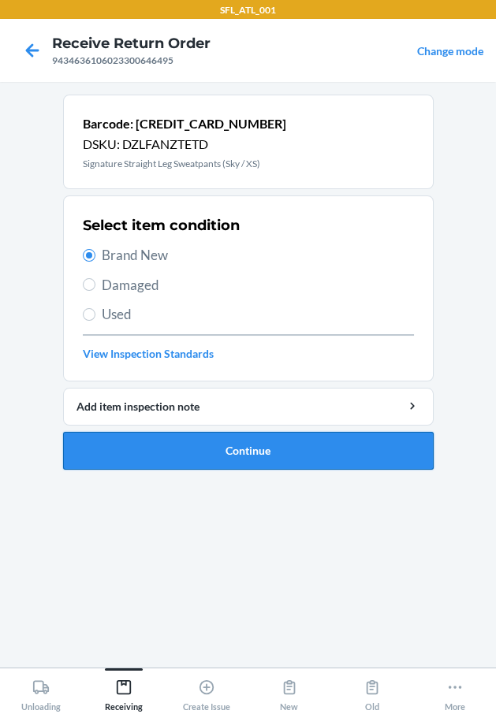
click at [284, 444] on button "Continue" at bounding box center [248, 451] width 370 height 38
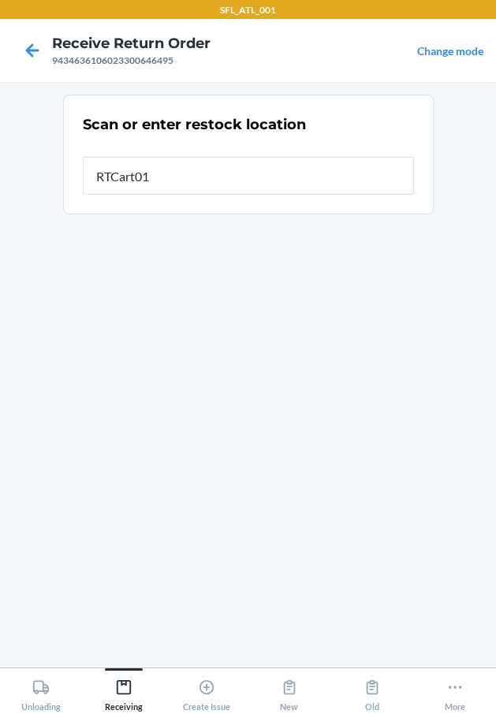
type input "RTCart018"
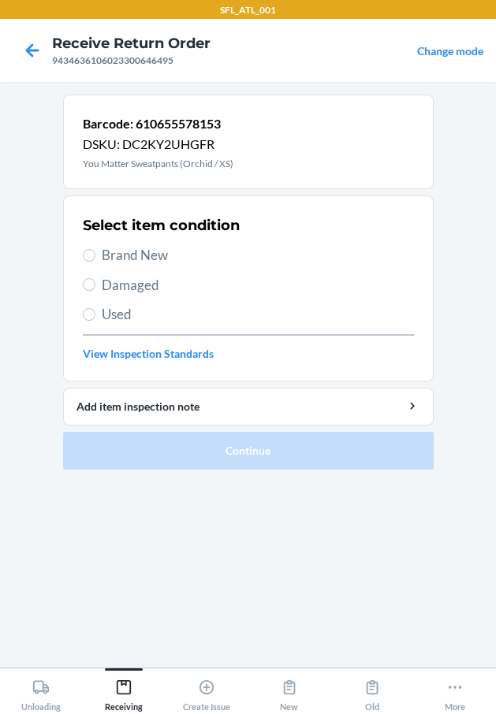
click at [178, 251] on span "Brand New" at bounding box center [258, 255] width 312 height 20
click at [95, 251] on input "Brand New" at bounding box center [89, 255] width 13 height 13
radio input "true"
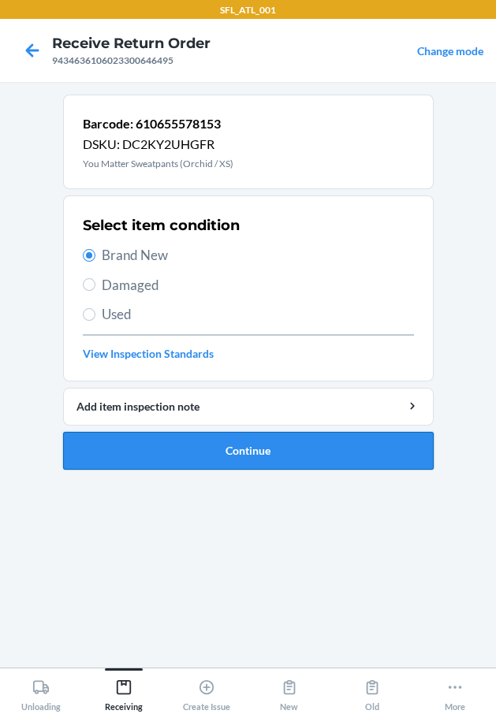
click at [225, 450] on button "Continue" at bounding box center [248, 451] width 370 height 38
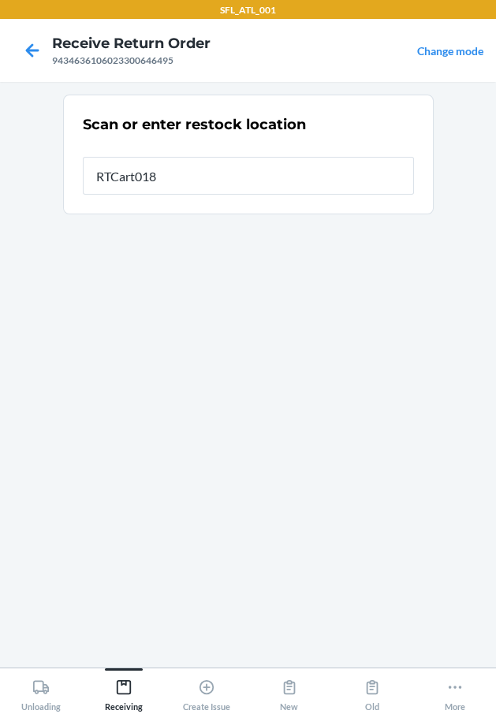
type input "RTCart018"
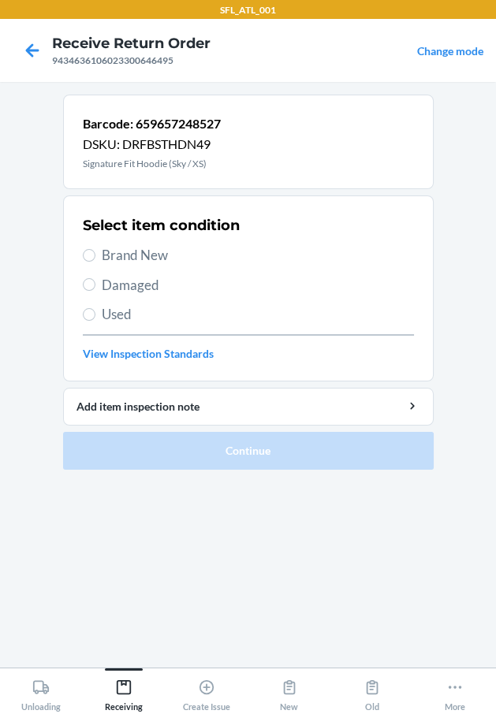
click at [138, 254] on span "Brand New" at bounding box center [258, 255] width 312 height 20
click at [95, 254] on input "Brand New" at bounding box center [89, 255] width 13 height 13
radio input "true"
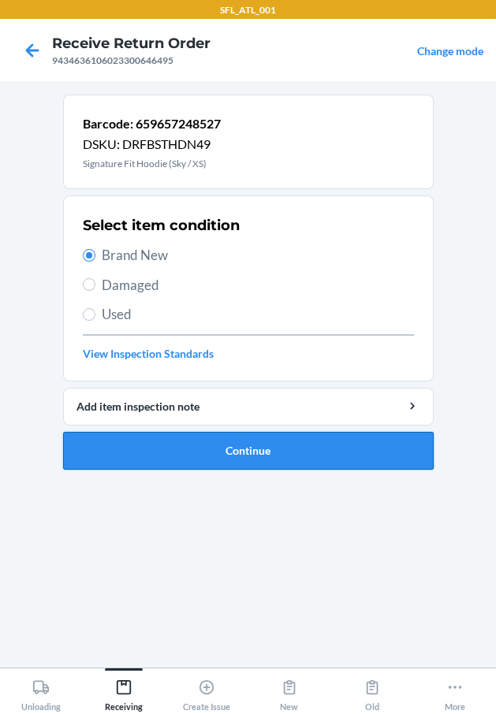
click at [218, 452] on button "Continue" at bounding box center [248, 451] width 370 height 38
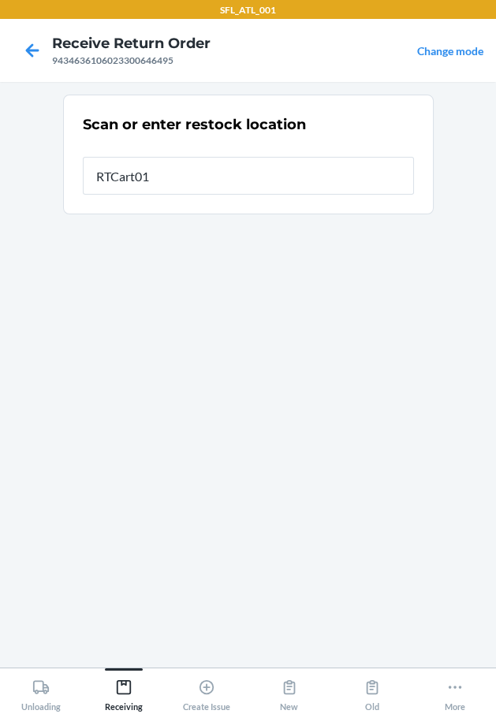
type input "RTCart018"
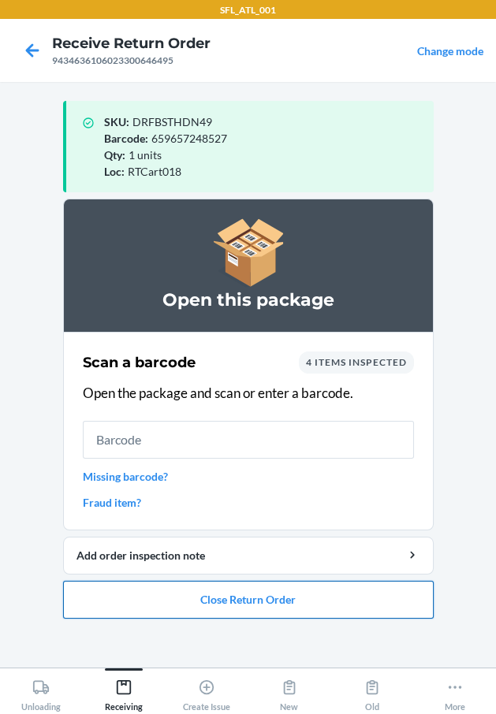
click at [199, 604] on button "Close Return Order" at bounding box center [248, 600] width 370 height 38
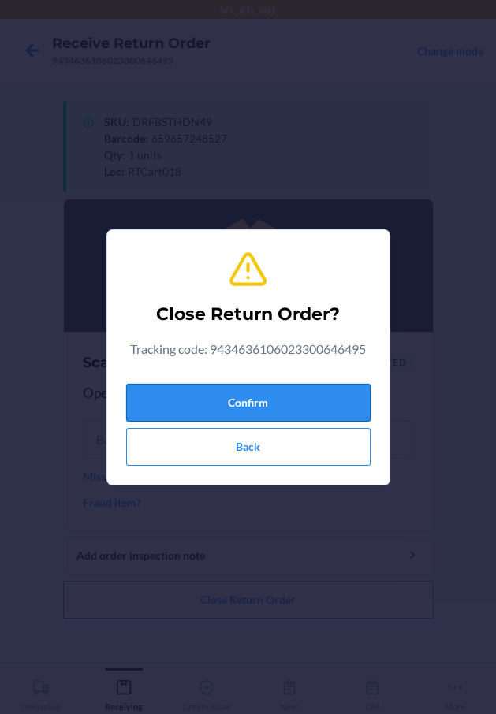
click at [282, 407] on button "Confirm" at bounding box center [248, 403] width 244 height 38
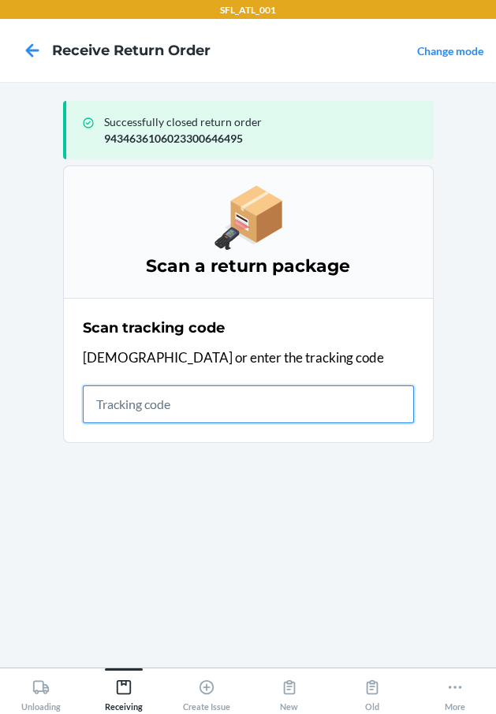
drag, startPoint x: 151, startPoint y: 400, endPoint x: 140, endPoint y: 403, distance: 12.2
click at [147, 399] on input "text" at bounding box center [248, 404] width 331 height 38
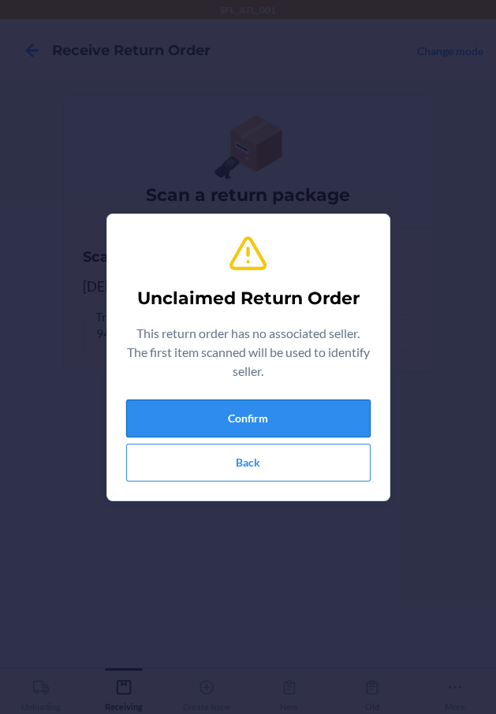
drag, startPoint x: 178, startPoint y: 420, endPoint x: 173, endPoint y: 411, distance: 10.3
click at [173, 414] on button "Confirm" at bounding box center [248, 419] width 244 height 38
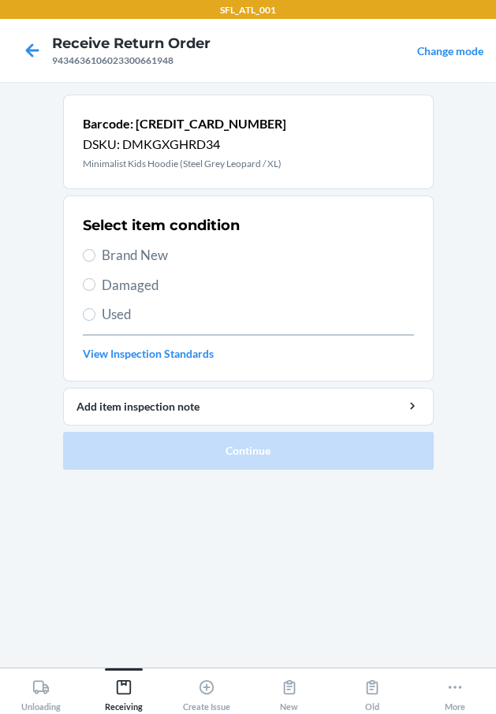
click at [194, 255] on span "Brand New" at bounding box center [258, 255] width 312 height 20
click at [95, 255] on input "Brand New" at bounding box center [89, 255] width 13 height 13
radio input "true"
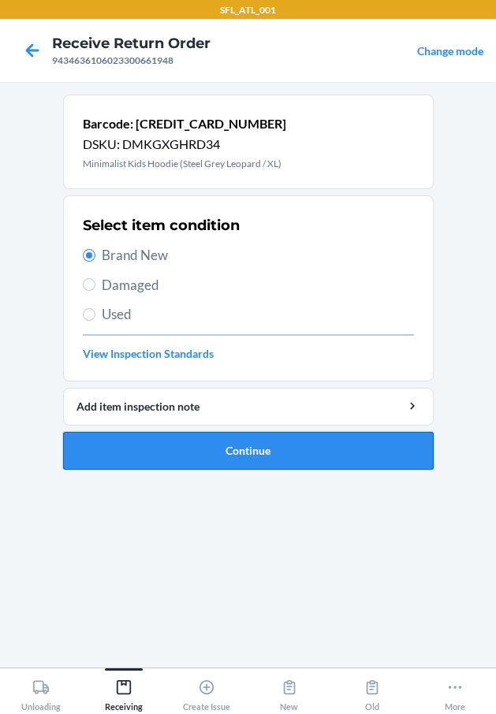
click at [284, 445] on button "Continue" at bounding box center [248, 451] width 370 height 38
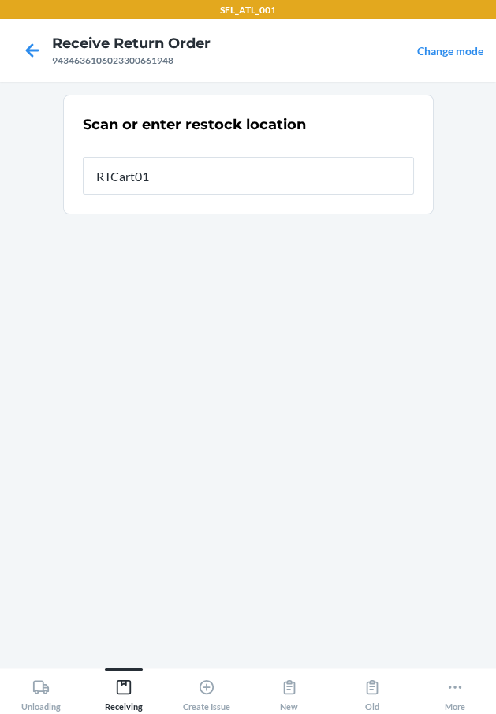
type input "RTCart018"
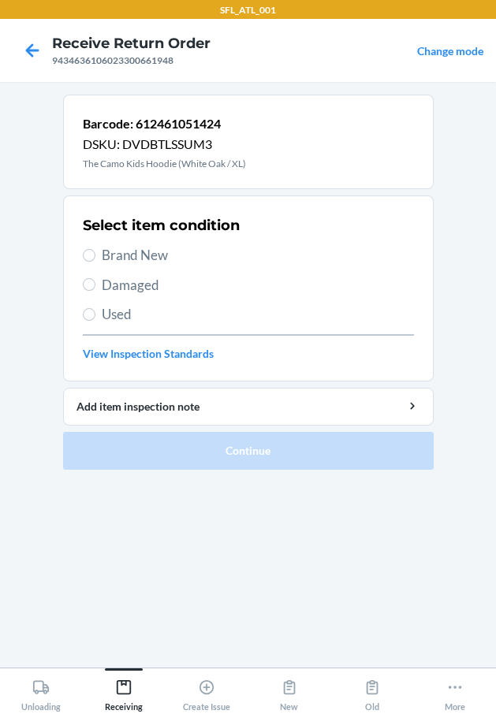
click at [172, 259] on span "Brand New" at bounding box center [258, 255] width 312 height 20
click at [95, 259] on input "Brand New" at bounding box center [89, 255] width 13 height 13
radio input "true"
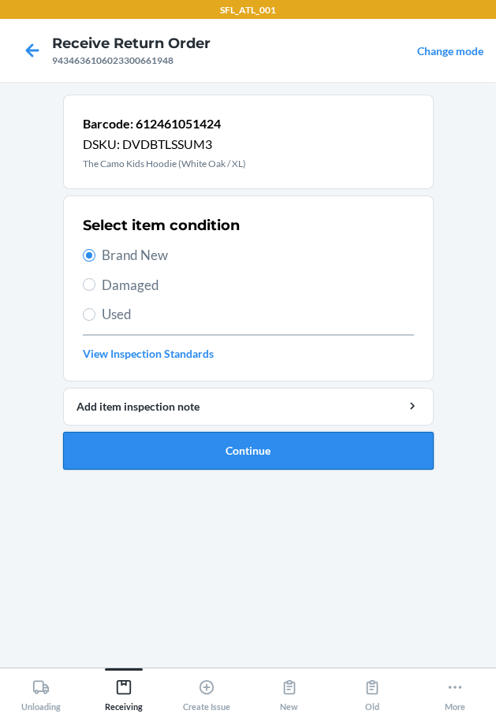
click at [219, 439] on button "Continue" at bounding box center [248, 451] width 370 height 38
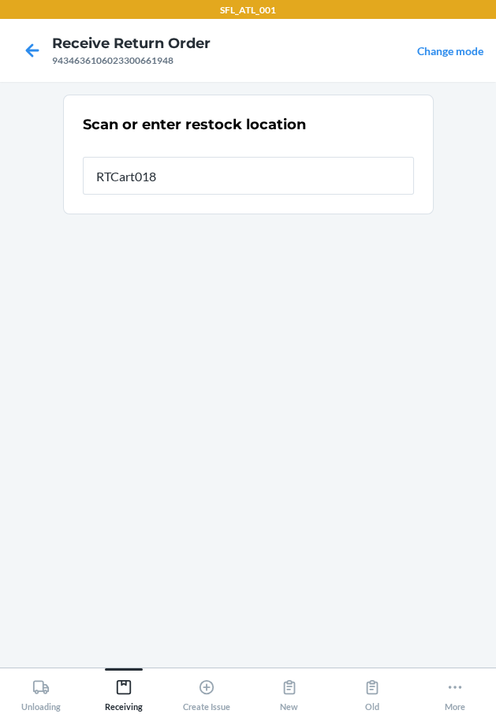
type input "RTCart018"
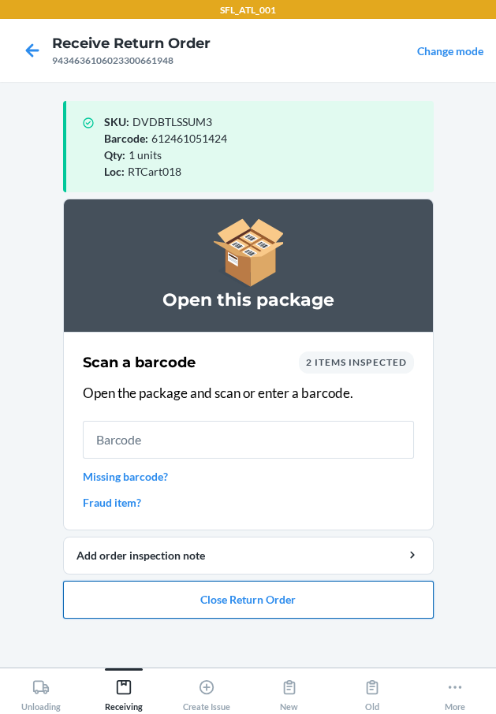
click at [288, 584] on button "Close Return Order" at bounding box center [248, 600] width 370 height 38
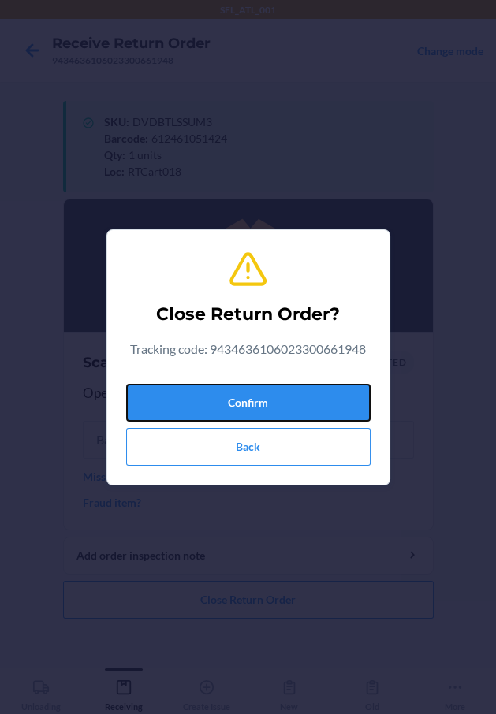
drag, startPoint x: 307, startPoint y: 393, endPoint x: 9, endPoint y: 498, distance: 316.8
click at [302, 394] on button "Confirm" at bounding box center [248, 403] width 244 height 38
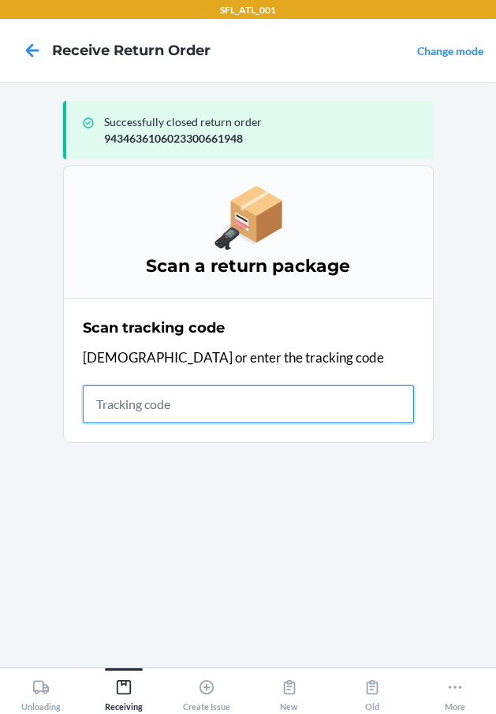
click at [246, 403] on input "text" at bounding box center [248, 404] width 331 height 38
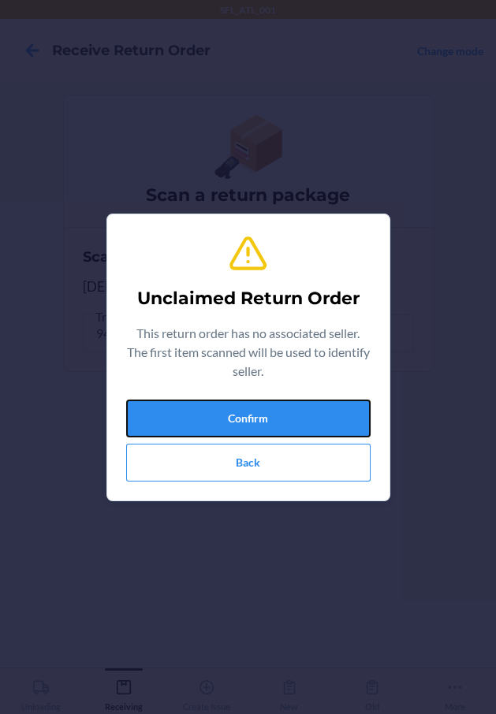
click at [244, 403] on button "Confirm" at bounding box center [248, 419] width 244 height 38
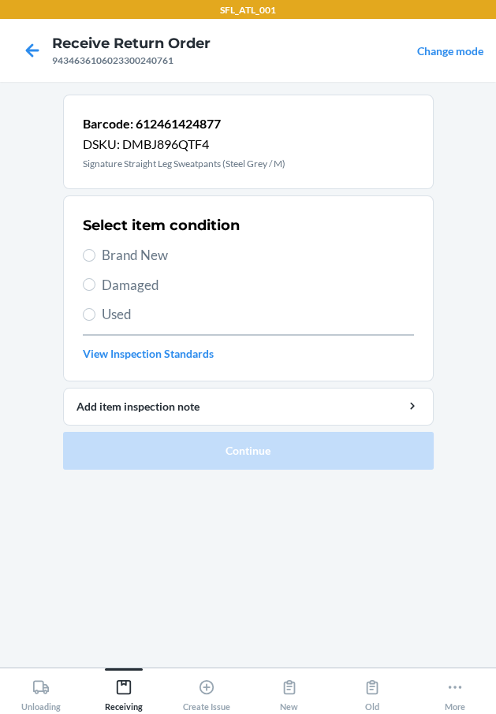
click at [162, 257] on span "Brand New" at bounding box center [258, 255] width 312 height 20
click at [95, 257] on input "Brand New" at bounding box center [89, 255] width 13 height 13
radio input "true"
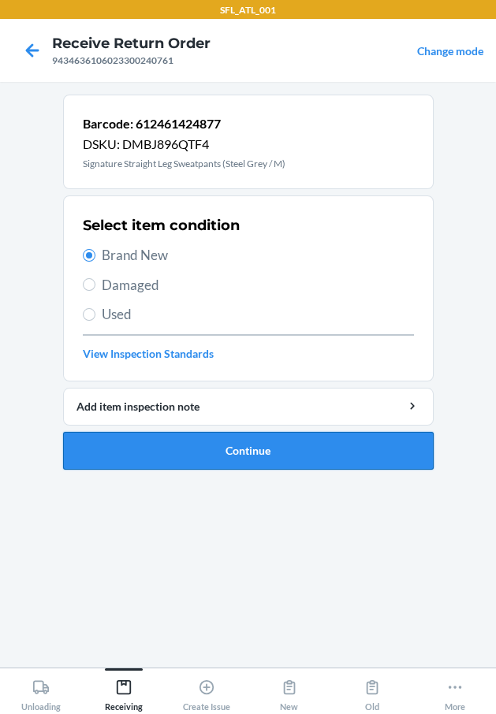
click at [213, 447] on button "Continue" at bounding box center [248, 451] width 370 height 38
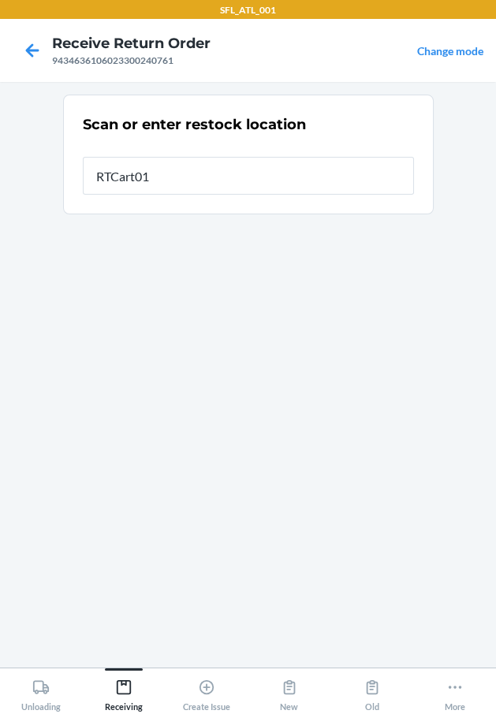
type input "RTCart018"
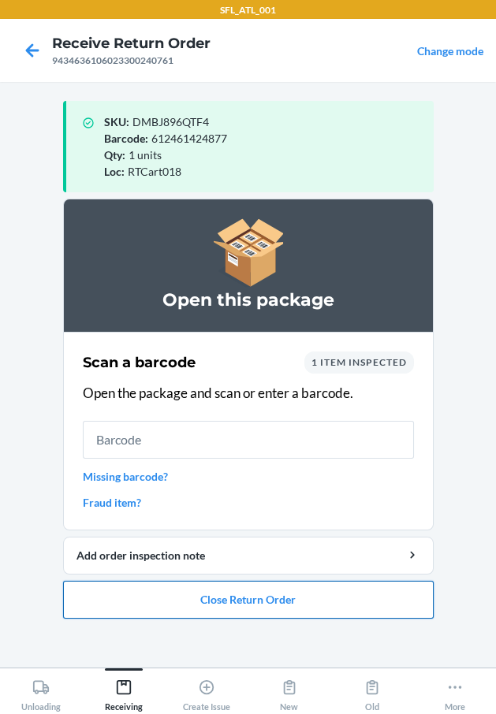
click at [275, 595] on button "Close Return Order" at bounding box center [248, 600] width 370 height 38
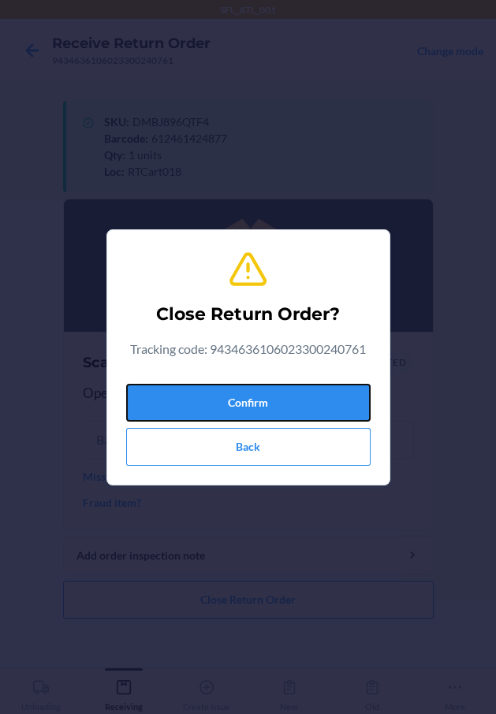
drag, startPoint x: 303, startPoint y: 397, endPoint x: 0, endPoint y: 370, distance: 303.8
click at [302, 397] on button "Confirm" at bounding box center [248, 403] width 244 height 38
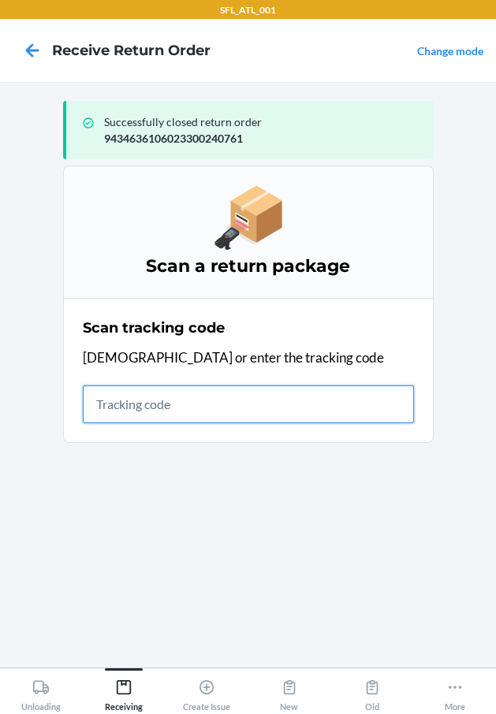
click at [120, 405] on input "text" at bounding box center [248, 404] width 331 height 38
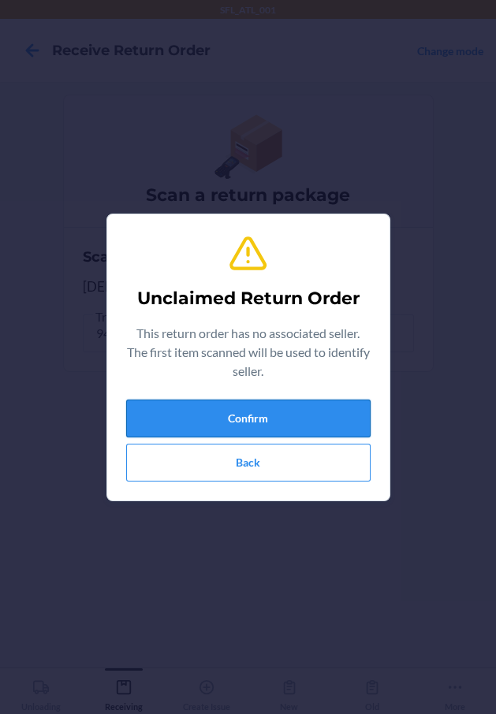
click at [253, 410] on button "Confirm" at bounding box center [248, 419] width 244 height 38
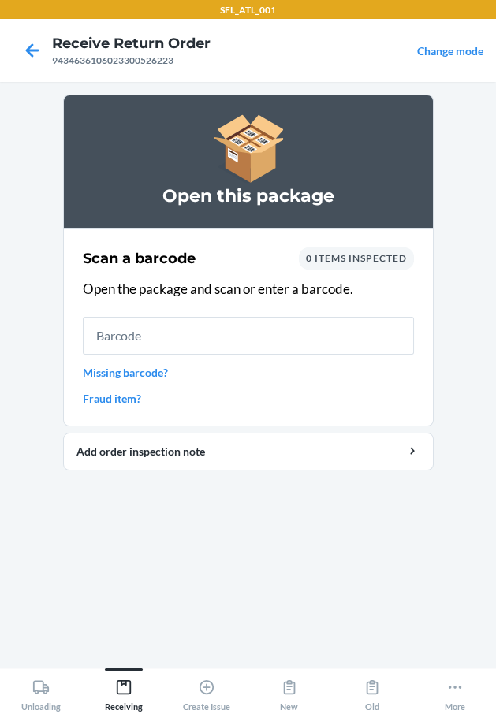
click at [249, 404] on link "Fraud item?" at bounding box center [248, 398] width 331 height 17
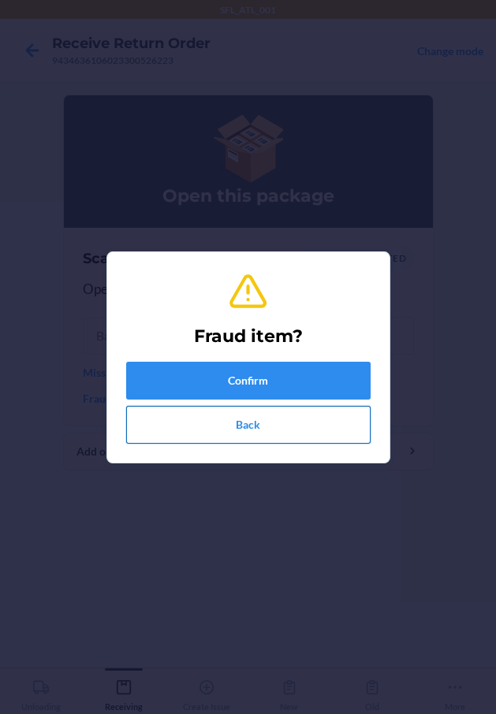
click at [275, 432] on button "Back" at bounding box center [248, 425] width 244 height 38
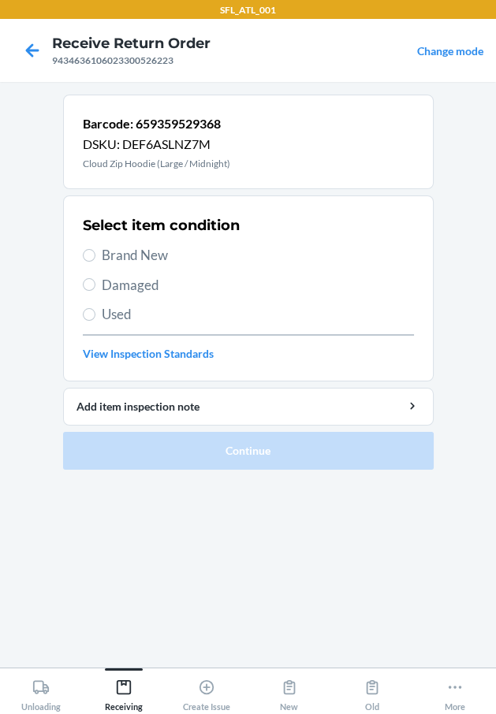
click at [166, 258] on span "Brand New" at bounding box center [258, 255] width 312 height 20
click at [95, 258] on input "Brand New" at bounding box center [89, 255] width 13 height 13
radio input "true"
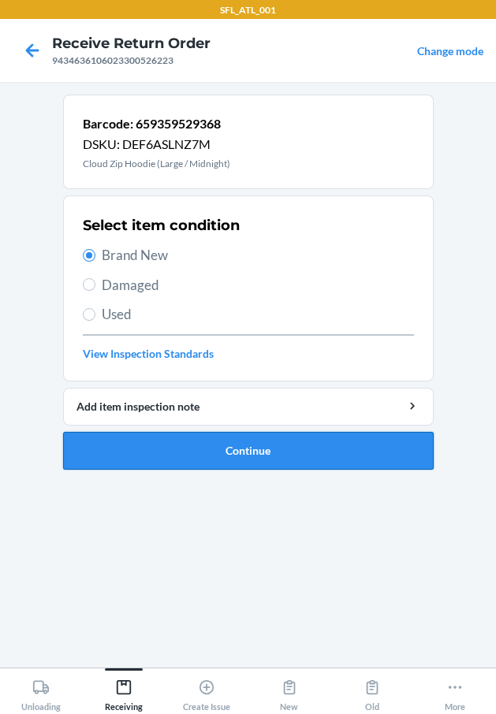
click at [269, 442] on button "Continue" at bounding box center [248, 451] width 370 height 38
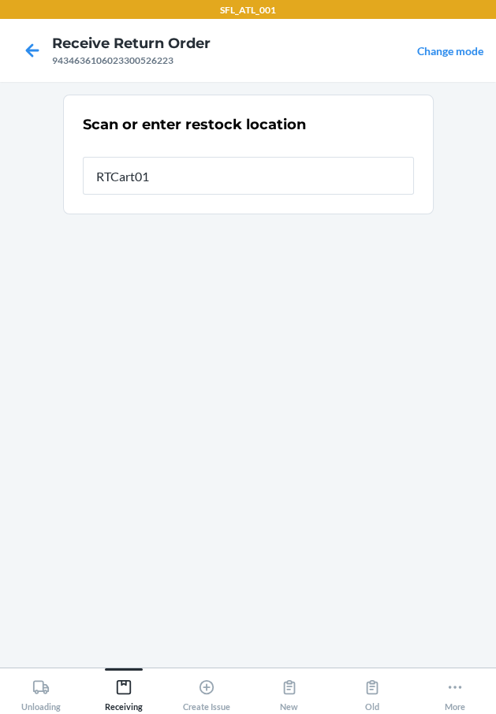
type input "RTCart018"
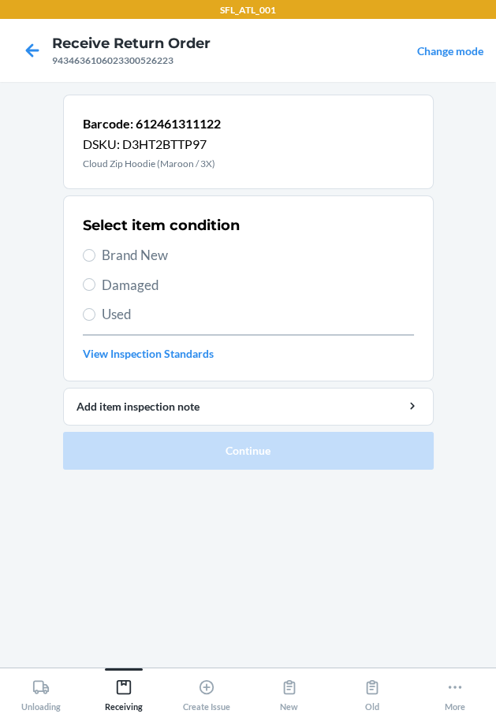
click at [114, 255] on span "Brand New" at bounding box center [258, 255] width 312 height 20
click at [95, 255] on input "Brand New" at bounding box center [89, 255] width 13 height 13
radio input "true"
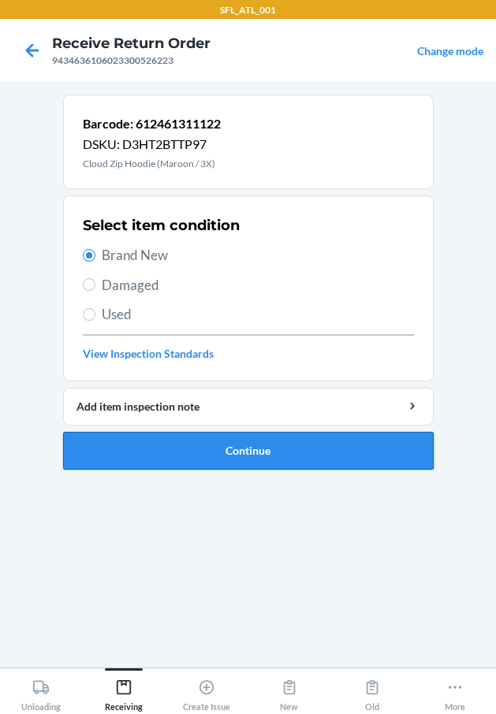
click at [169, 437] on button "Continue" at bounding box center [248, 451] width 370 height 38
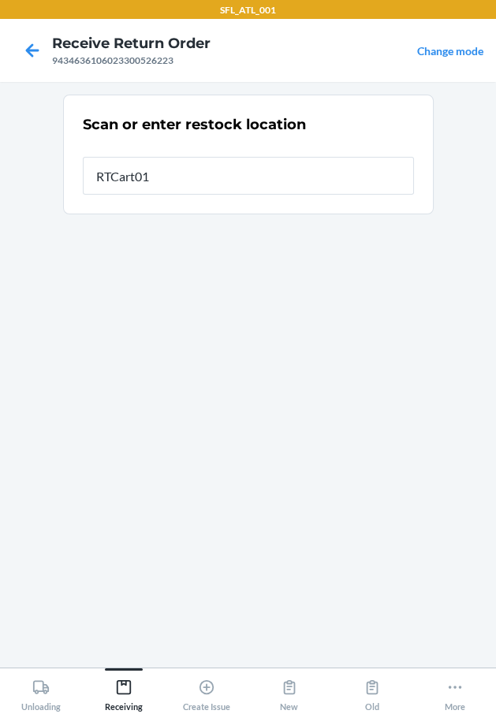
type input "RTCart018"
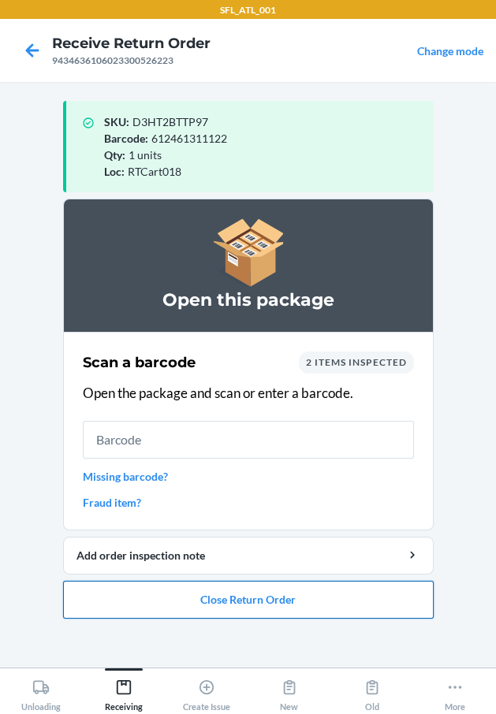
click at [244, 593] on button "Close Return Order" at bounding box center [248, 600] width 370 height 38
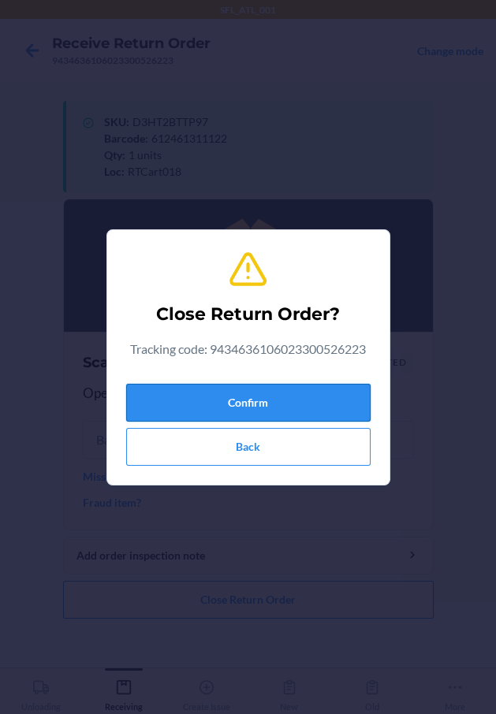
click at [332, 419] on button "Confirm" at bounding box center [248, 403] width 244 height 38
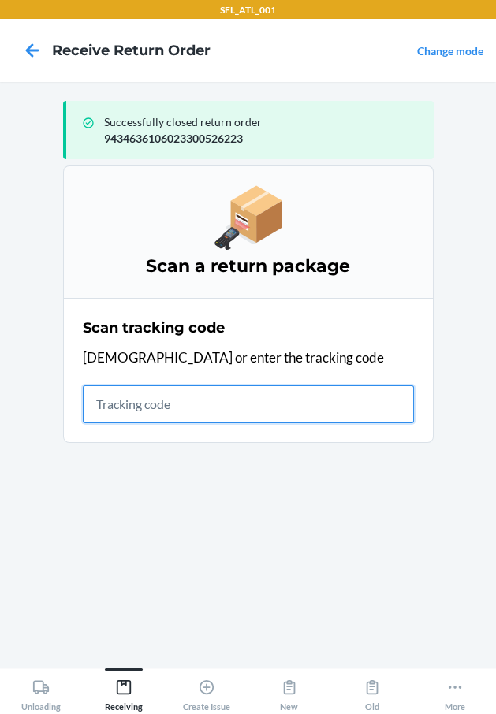
click at [201, 405] on input "text" at bounding box center [248, 404] width 331 height 38
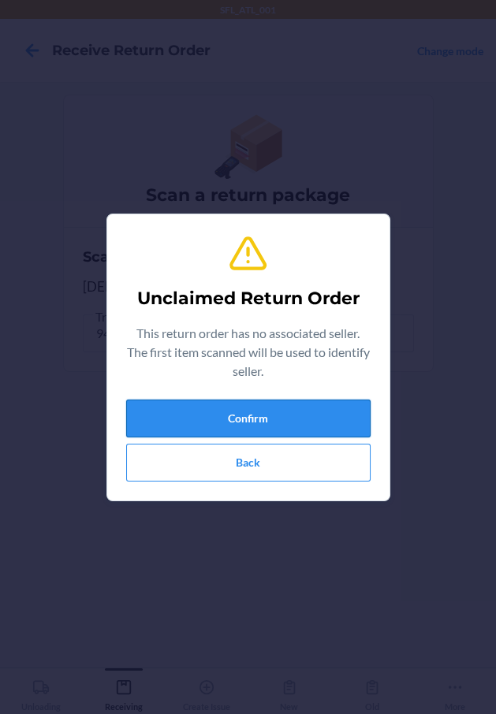
click at [193, 409] on button "Confirm" at bounding box center [248, 419] width 244 height 38
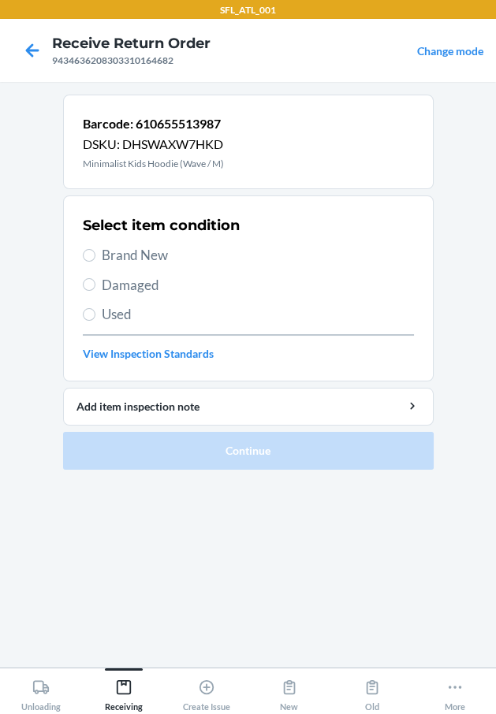
click at [128, 249] on span "Brand New" at bounding box center [258, 255] width 312 height 20
click at [95, 249] on input "Brand New" at bounding box center [89, 255] width 13 height 13
radio input "true"
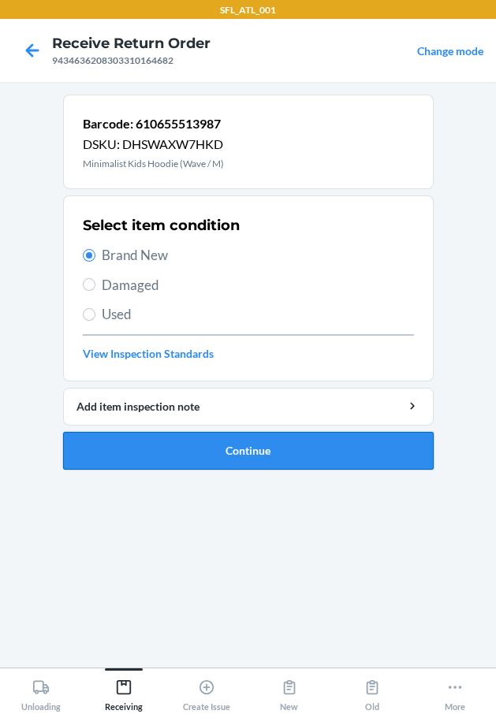
click at [162, 445] on button "Continue" at bounding box center [248, 451] width 370 height 38
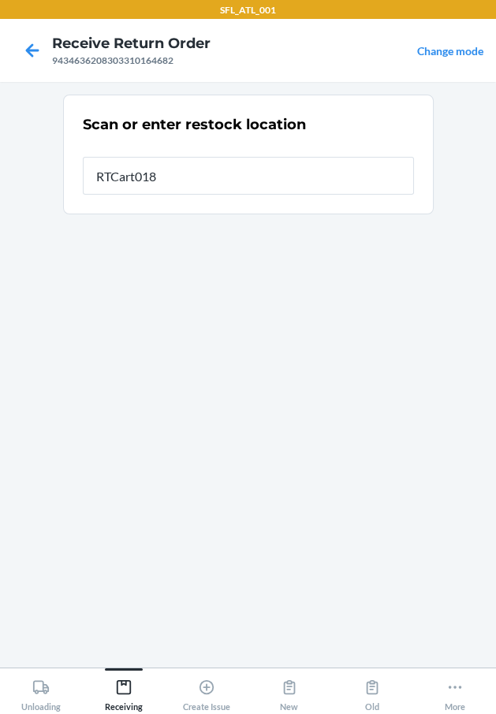
type input "RTCart018"
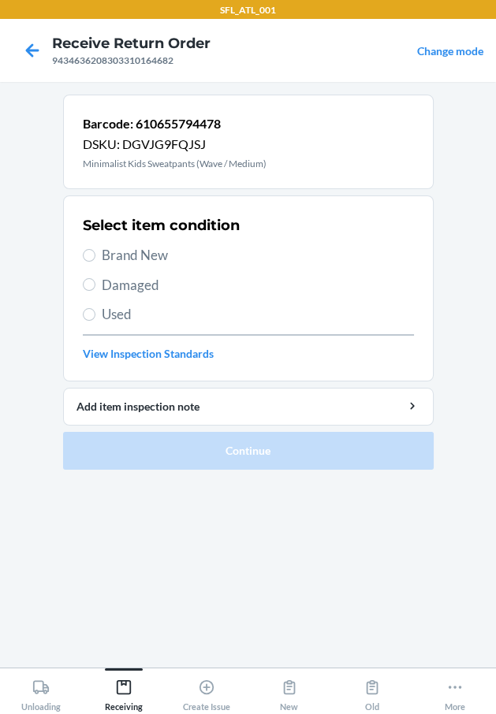
click at [134, 263] on span "Brand New" at bounding box center [258, 255] width 312 height 20
click at [95, 262] on input "Brand New" at bounding box center [89, 255] width 13 height 13
radio input "true"
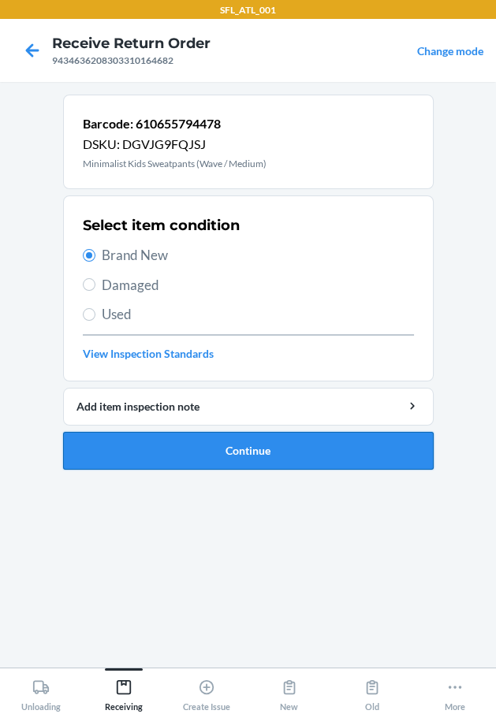
click at [299, 460] on button "Continue" at bounding box center [248, 451] width 370 height 38
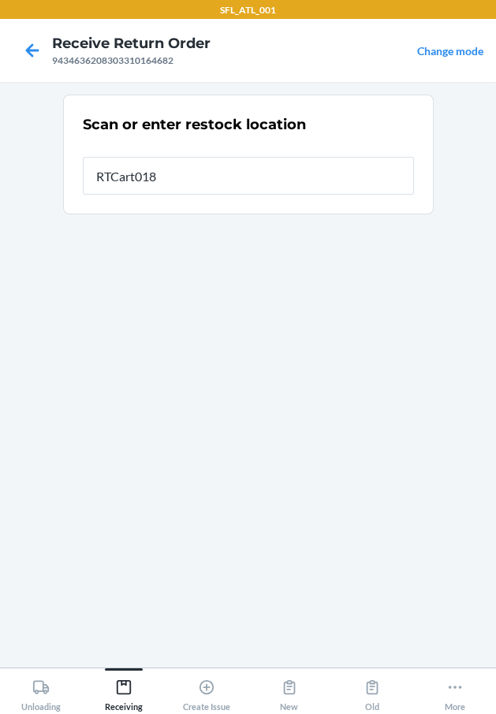
type input "RTCart018"
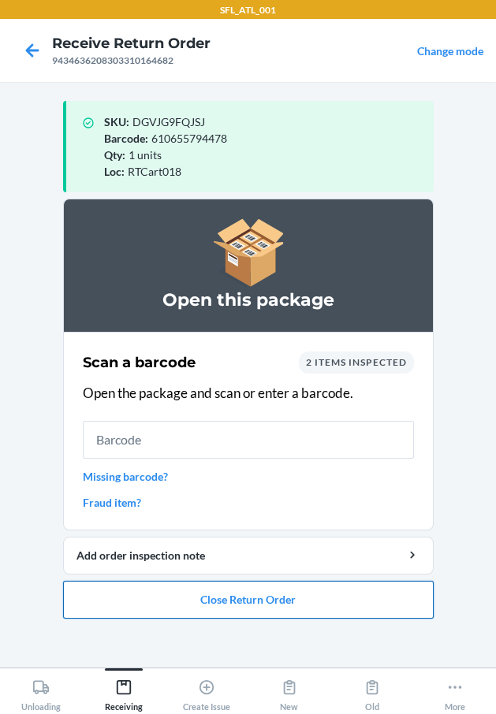
click at [317, 596] on button "Close Return Order" at bounding box center [248, 600] width 370 height 38
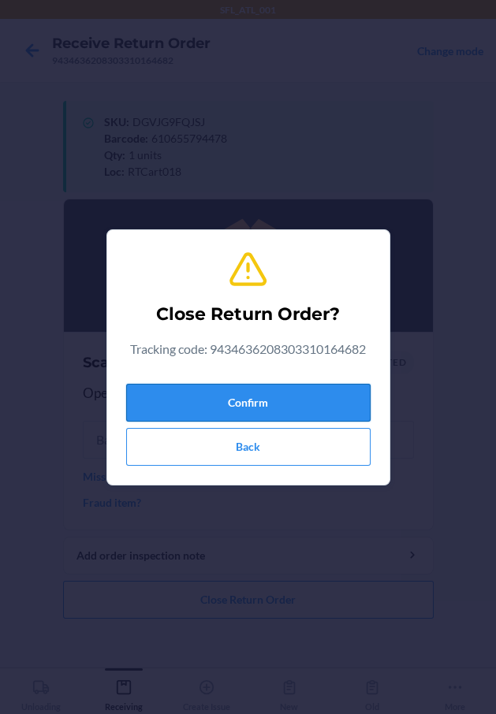
click at [304, 400] on button "Confirm" at bounding box center [248, 403] width 244 height 38
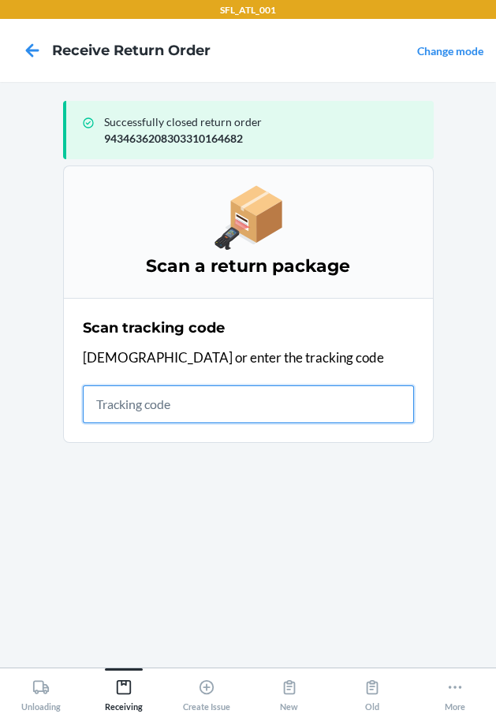
click at [184, 411] on input "text" at bounding box center [248, 404] width 331 height 38
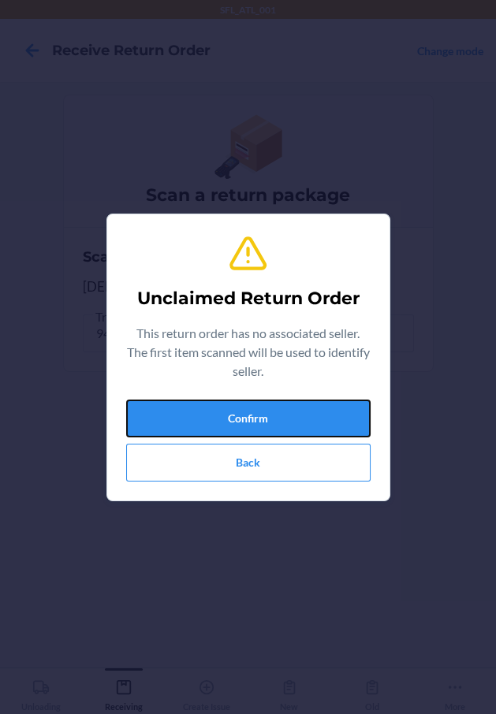
click at [175, 411] on button "Confirm" at bounding box center [248, 419] width 244 height 38
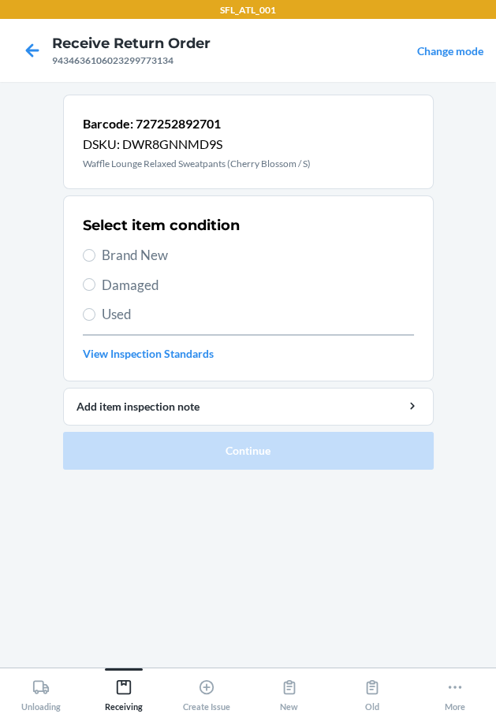
click at [146, 254] on span "Brand New" at bounding box center [258, 255] width 312 height 20
click at [95, 254] on input "Brand New" at bounding box center [89, 255] width 13 height 13
radio input "true"
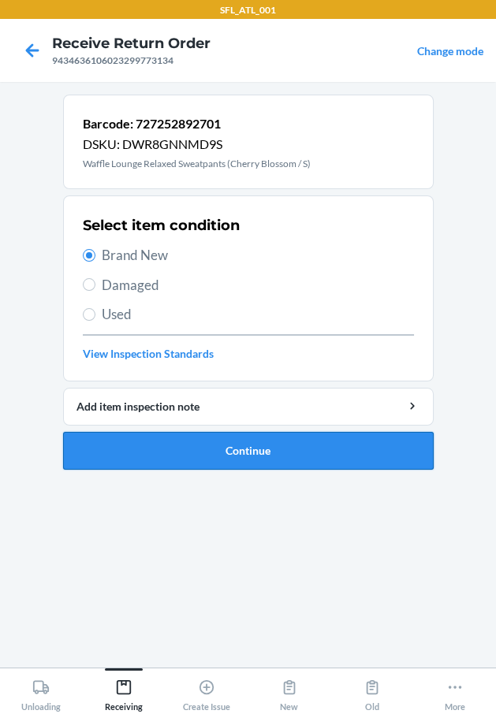
click at [177, 444] on button "Continue" at bounding box center [248, 451] width 370 height 38
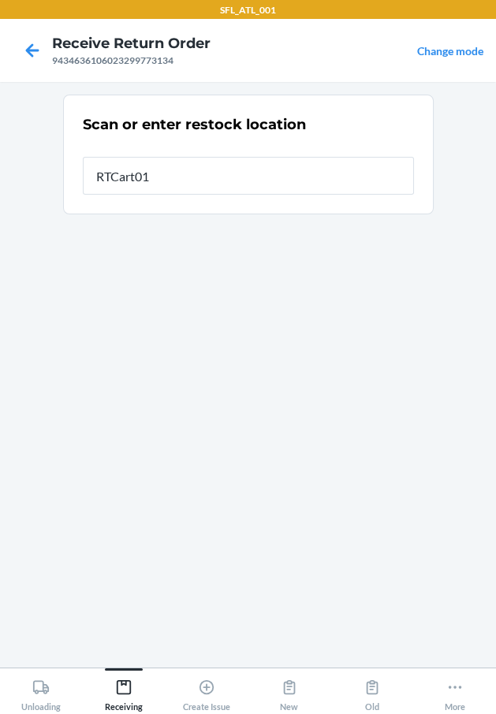
type input "RTCart018"
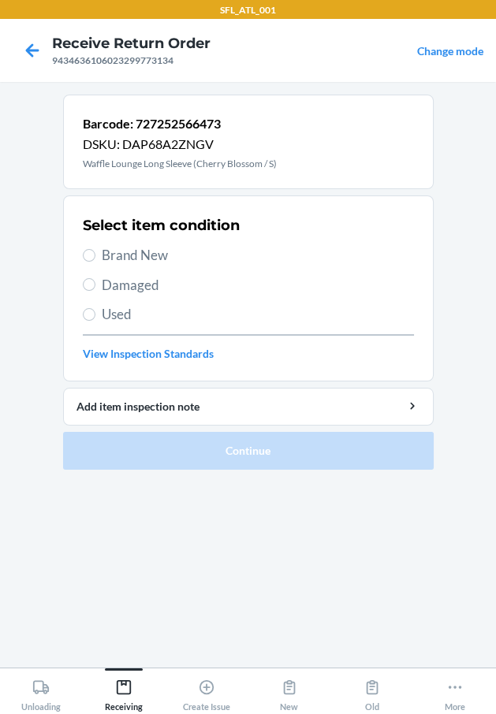
click at [126, 258] on span "Brand New" at bounding box center [258, 255] width 312 height 20
click at [95, 258] on input "Brand New" at bounding box center [89, 255] width 13 height 13
radio input "true"
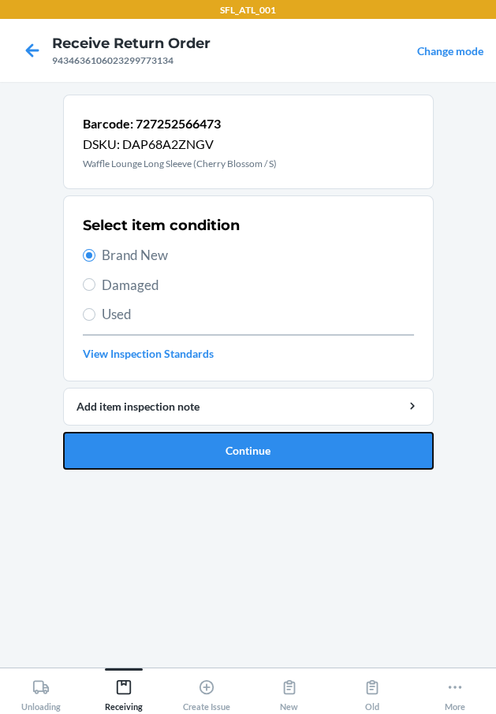
click at [166, 449] on button "Continue" at bounding box center [248, 451] width 370 height 38
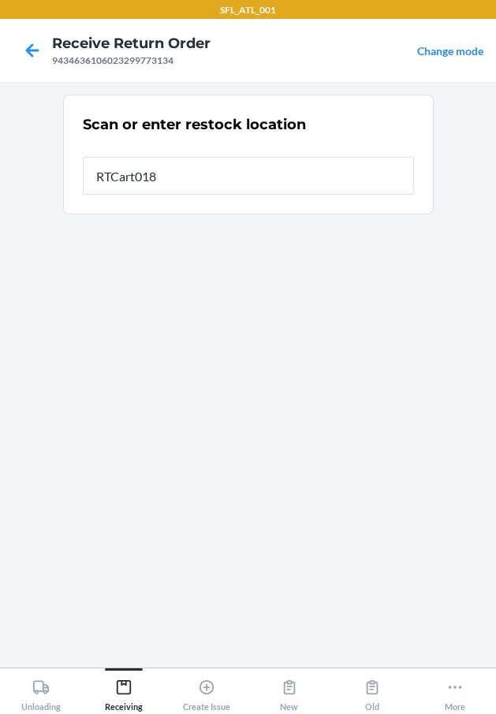
type input "RTCart018"
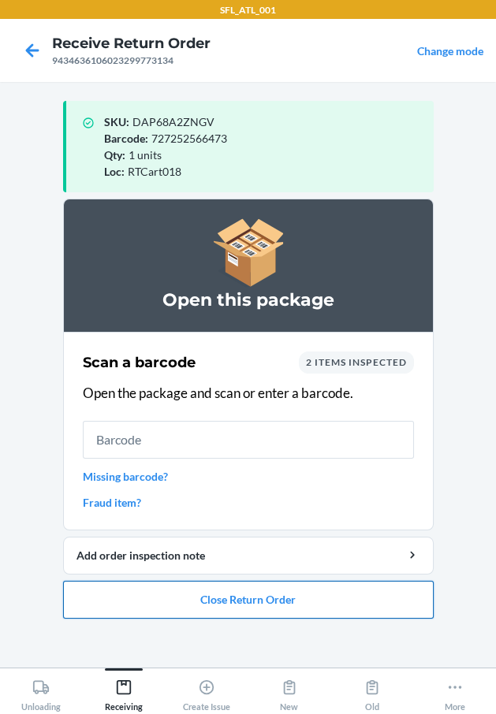
click at [211, 597] on button "Close Return Order" at bounding box center [248, 600] width 370 height 38
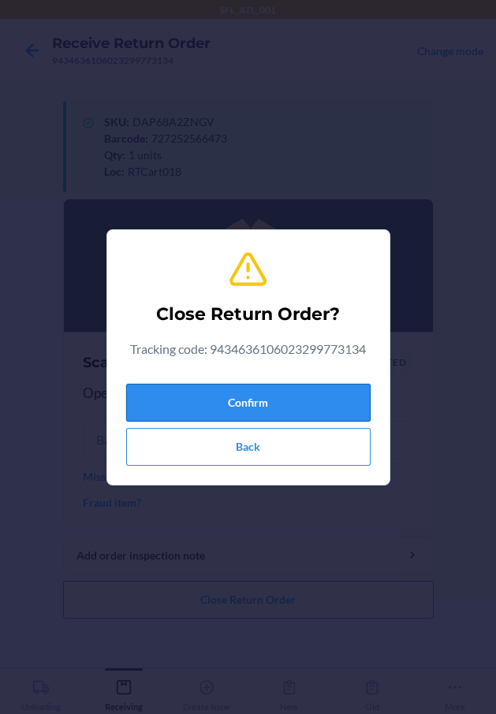
click at [275, 391] on button "Confirm" at bounding box center [248, 403] width 244 height 38
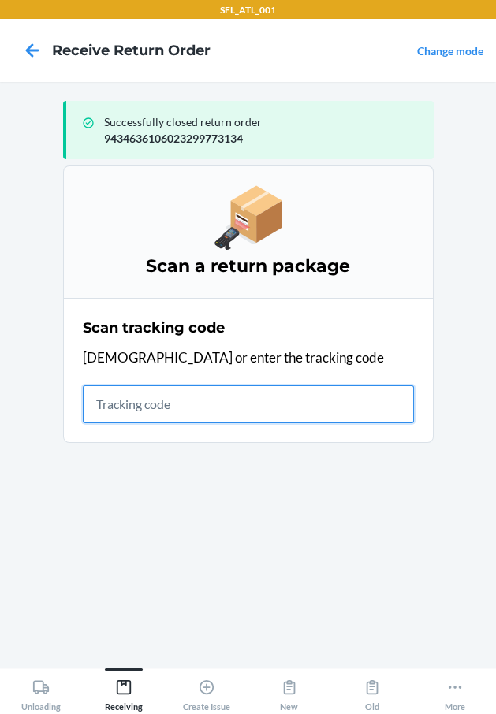
click at [162, 396] on input "text" at bounding box center [248, 404] width 331 height 38
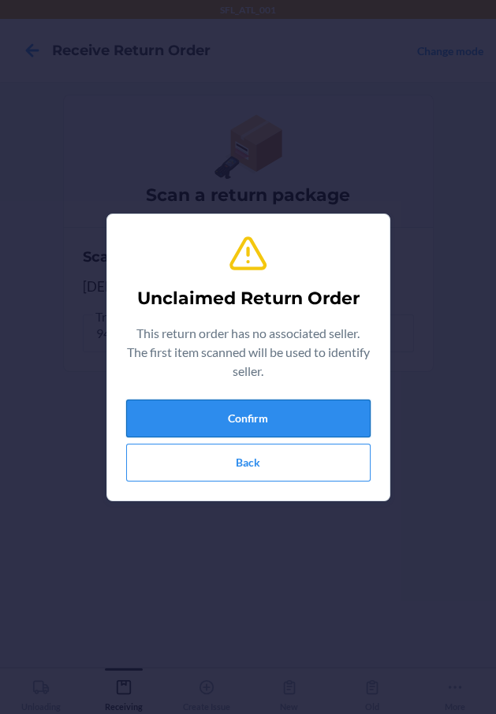
click at [211, 419] on button "Confirm" at bounding box center [248, 419] width 244 height 38
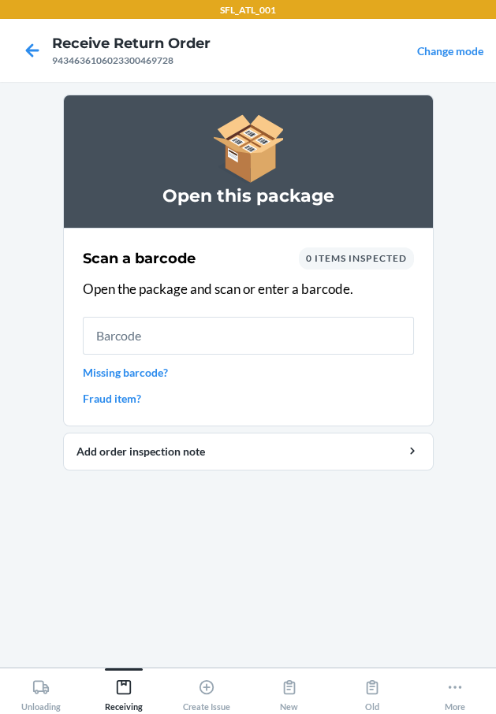
click at [165, 337] on input "text" at bounding box center [248, 336] width 331 height 38
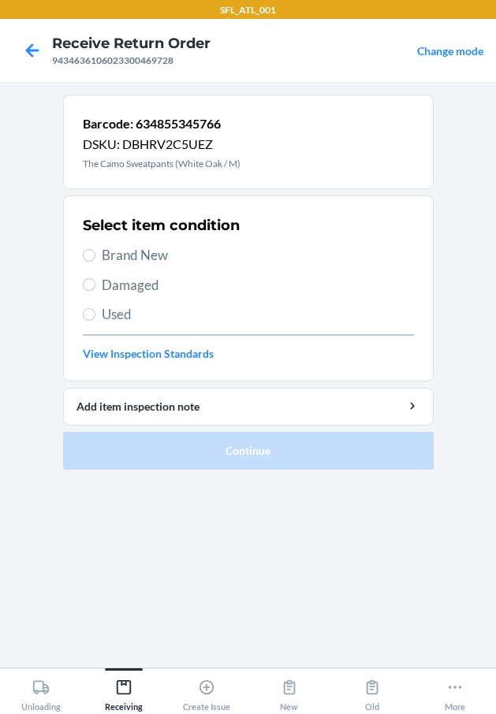
click at [128, 252] on span "Brand New" at bounding box center [258, 255] width 312 height 20
click at [95, 252] on input "Brand New" at bounding box center [89, 255] width 13 height 13
radio input "true"
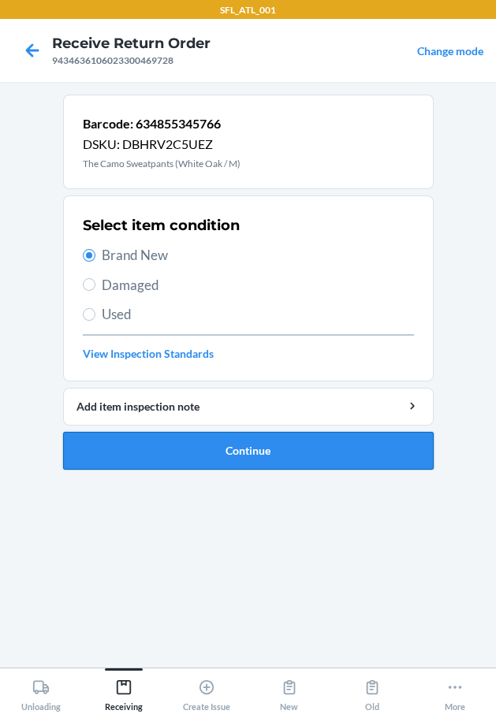
click at [310, 447] on button "Continue" at bounding box center [248, 451] width 370 height 38
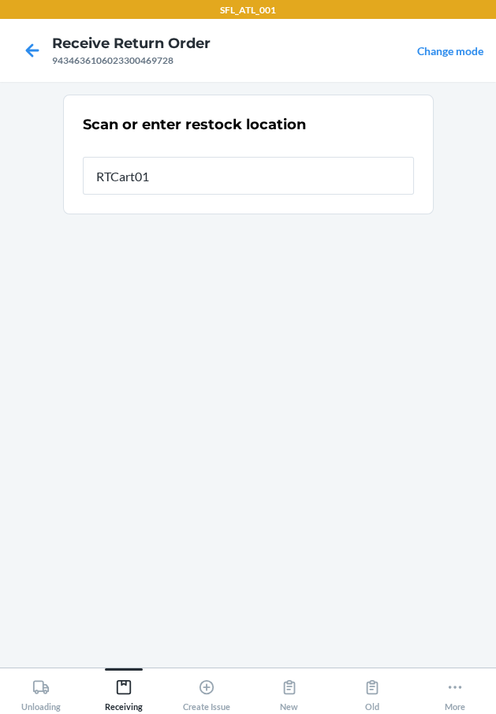
type input "RTCart018"
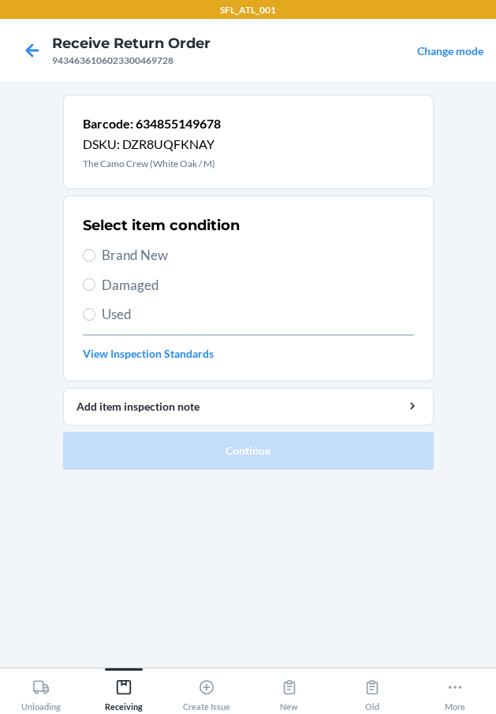
click at [110, 318] on span "Used" at bounding box center [258, 314] width 312 height 20
click at [95, 318] on input "Used" at bounding box center [89, 314] width 13 height 13
radio input "true"
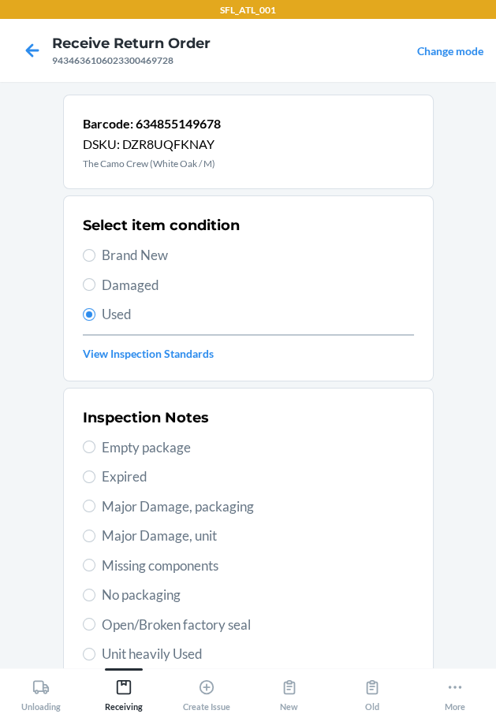
click at [176, 452] on span "Empty package" at bounding box center [258, 447] width 312 height 20
click at [95, 452] on input "Empty package" at bounding box center [89, 447] width 13 height 13
radio input "true"
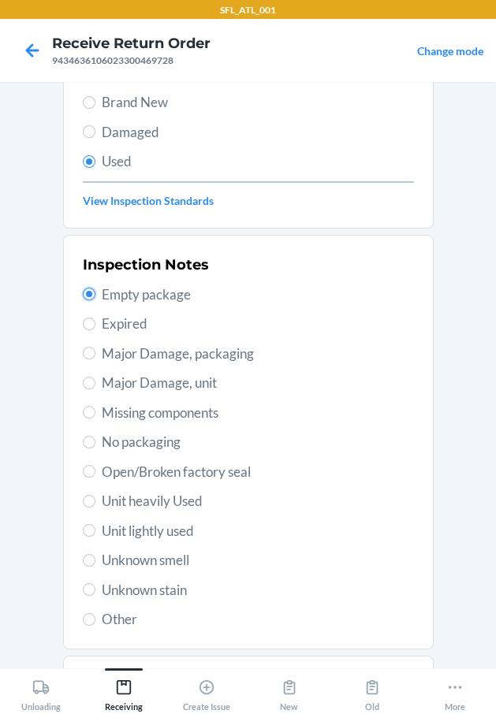
scroll to position [234, 0]
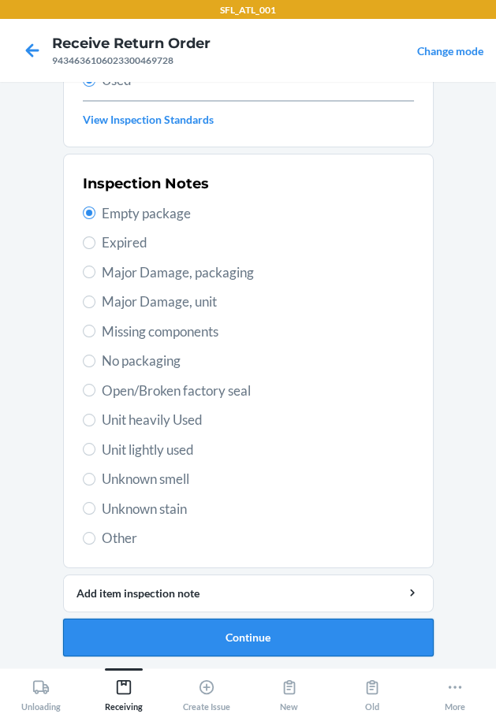
click at [272, 632] on button "Continue" at bounding box center [248, 638] width 370 height 38
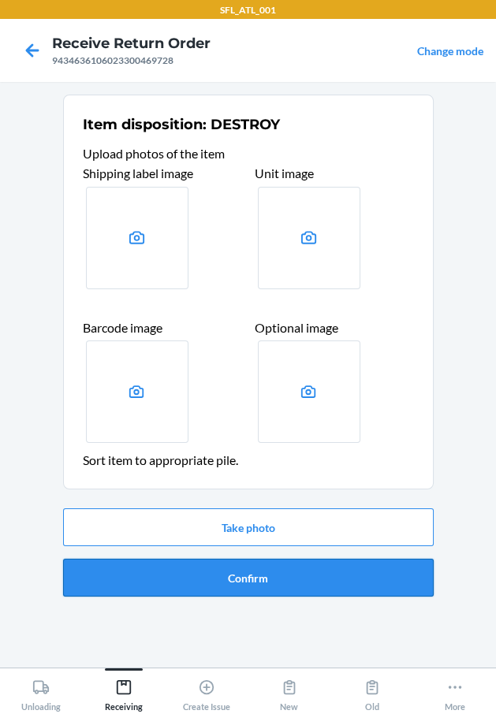
click at [285, 560] on button "Confirm" at bounding box center [248, 578] width 370 height 38
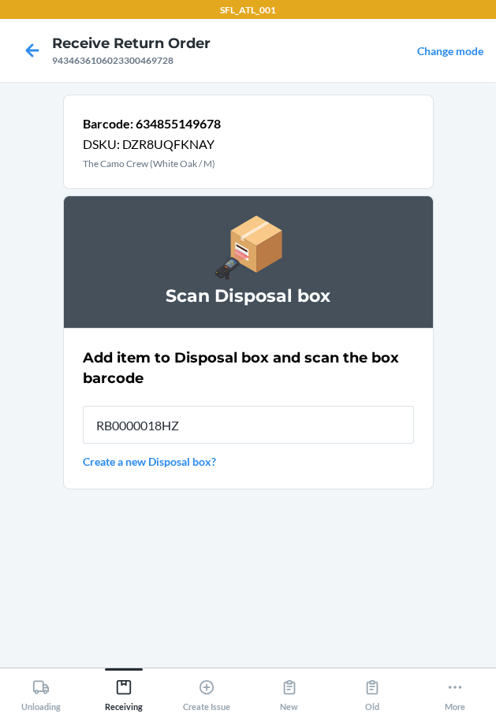
type input "RB0000018HZ"
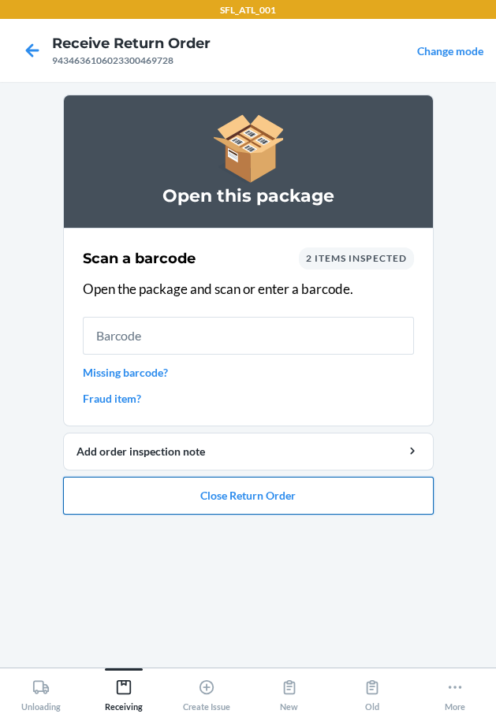
click at [250, 488] on button "Close Return Order" at bounding box center [248, 496] width 370 height 38
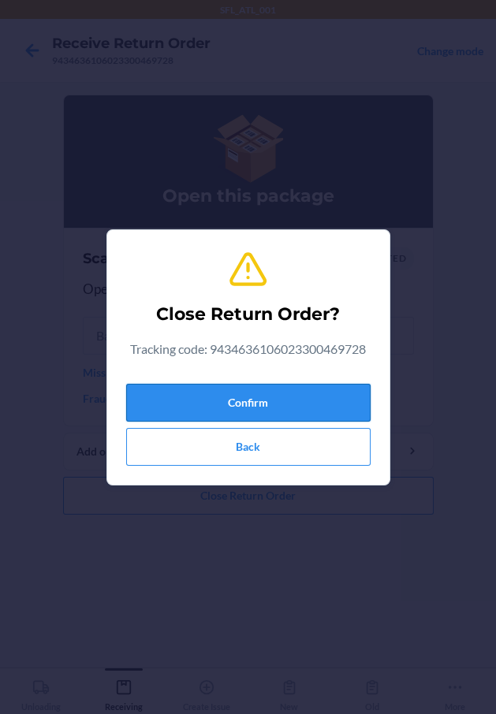
click at [261, 414] on button "Confirm" at bounding box center [248, 403] width 244 height 38
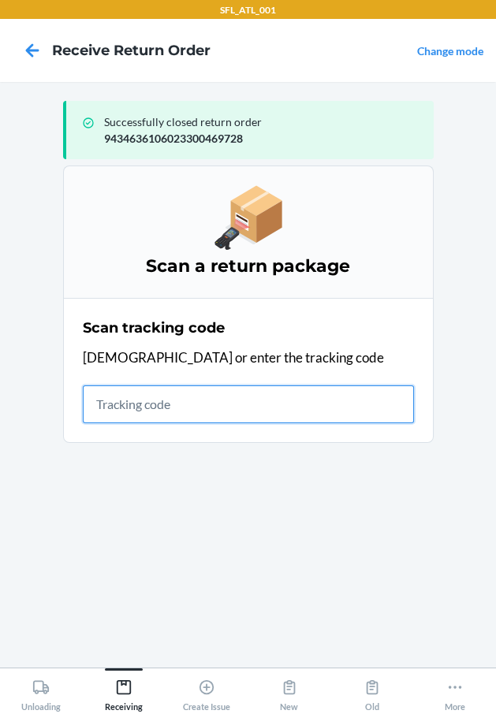
click at [153, 394] on input "text" at bounding box center [248, 404] width 331 height 38
type input "42030259"
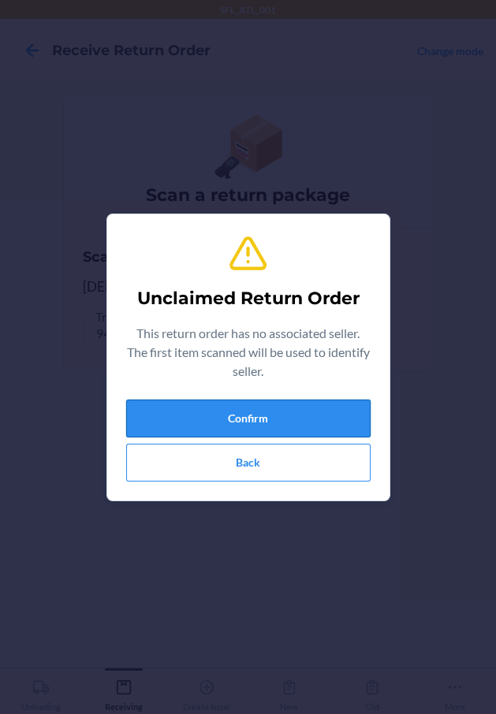
click at [166, 417] on button "Confirm" at bounding box center [248, 419] width 244 height 38
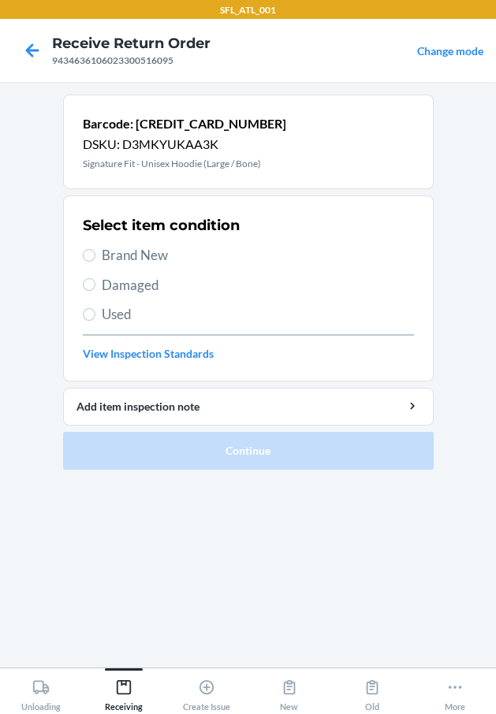
click at [155, 255] on span "Brand New" at bounding box center [258, 255] width 312 height 20
click at [95, 255] on input "Brand New" at bounding box center [89, 255] width 13 height 13
radio input "true"
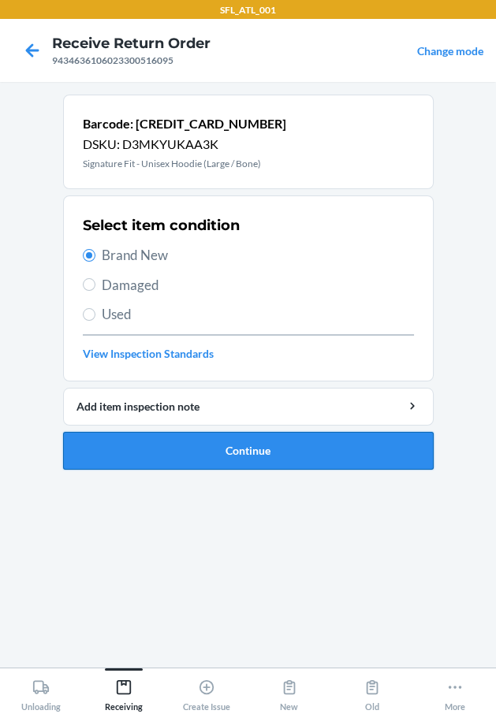
click at [194, 458] on button "Continue" at bounding box center [248, 451] width 370 height 38
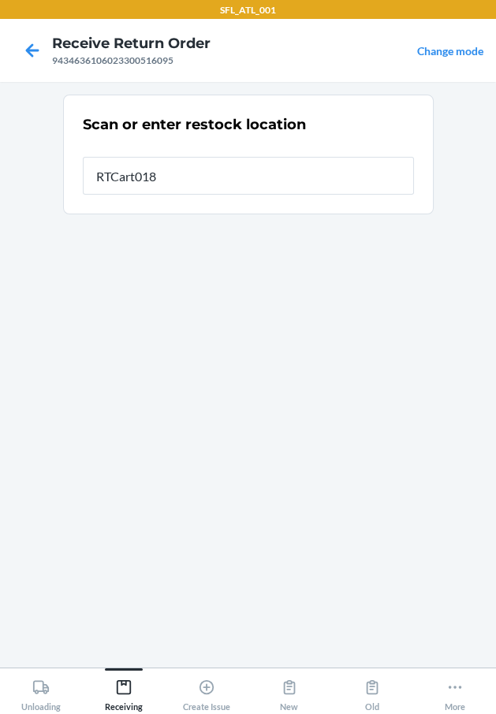
type input "RTCart018"
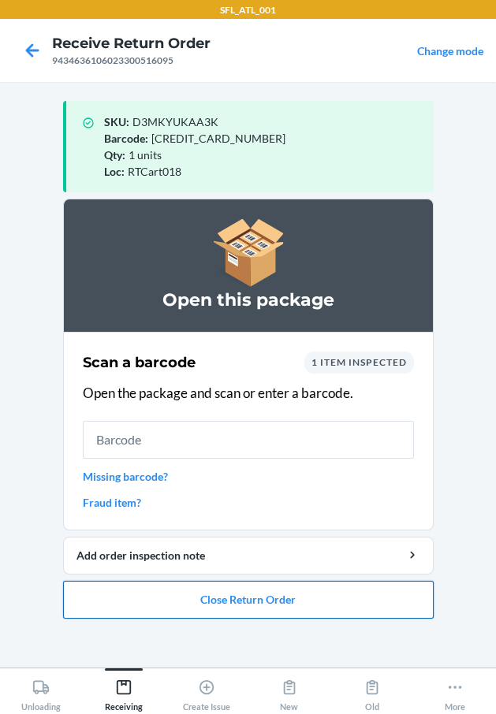
click at [228, 590] on button "Close Return Order" at bounding box center [248, 600] width 370 height 38
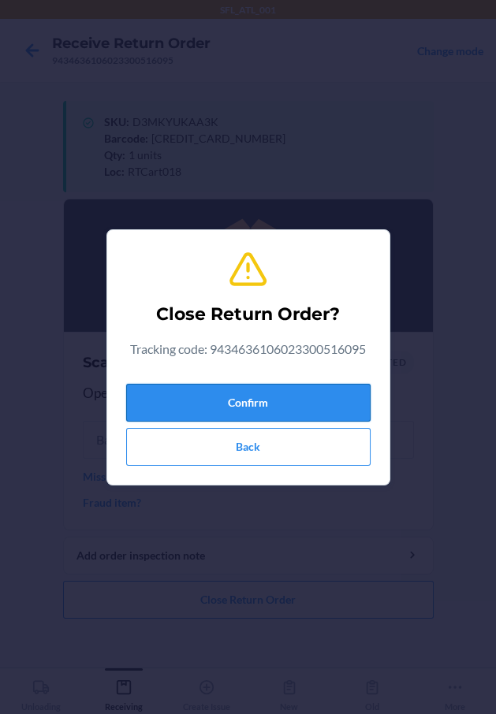
click at [259, 399] on button "Confirm" at bounding box center [248, 403] width 244 height 38
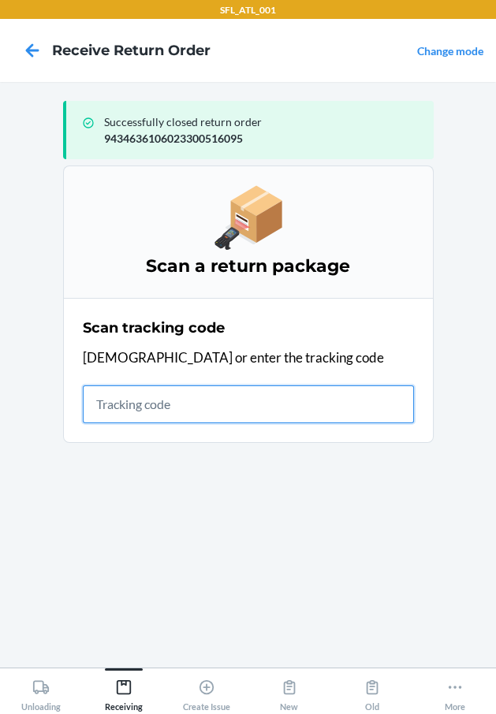
click at [193, 397] on input "text" at bounding box center [248, 404] width 331 height 38
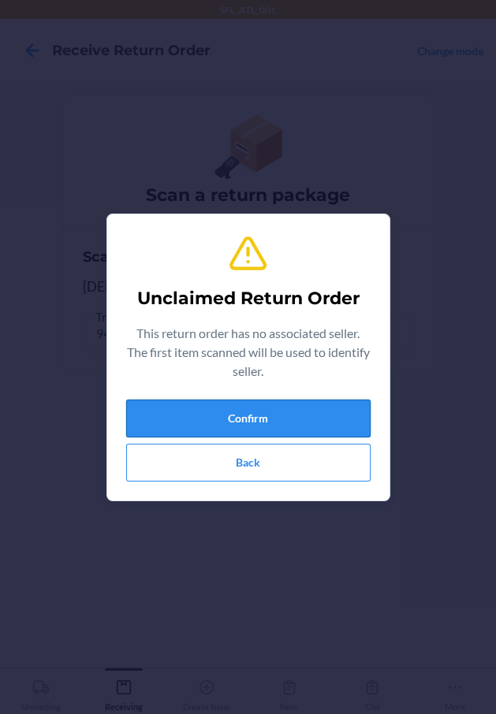
click at [187, 414] on button "Confirm" at bounding box center [248, 419] width 244 height 38
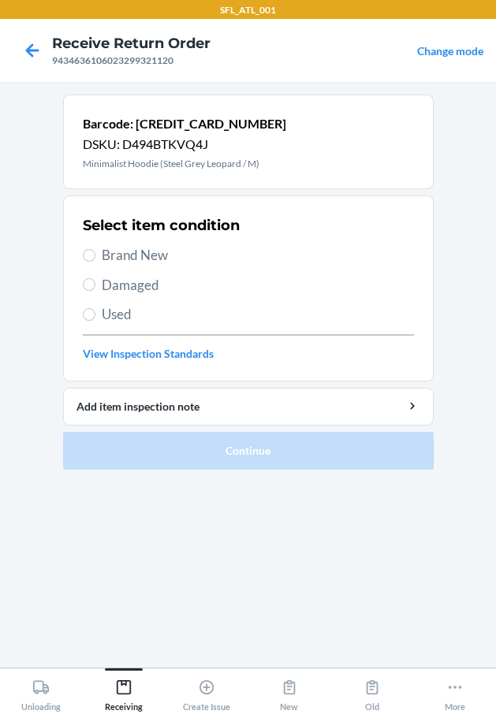
click at [98, 311] on label "Used" at bounding box center [248, 314] width 331 height 20
click at [95, 311] on input "Used" at bounding box center [89, 314] width 13 height 13
radio input "true"
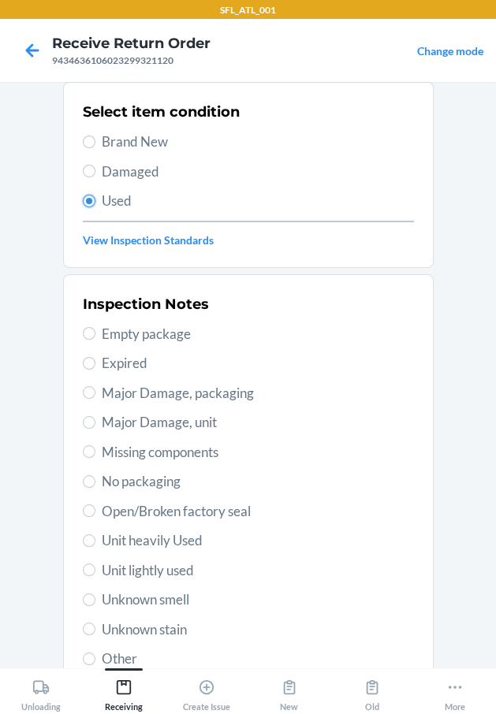
scroll to position [234, 0]
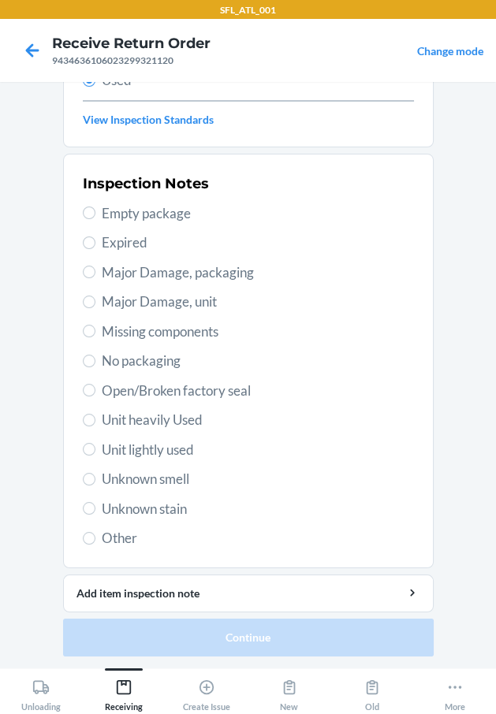
click at [183, 480] on span "Unknown smell" at bounding box center [258, 479] width 312 height 20
click at [95, 480] on input "Unknown smell" at bounding box center [89, 479] width 13 height 13
radio input "true"
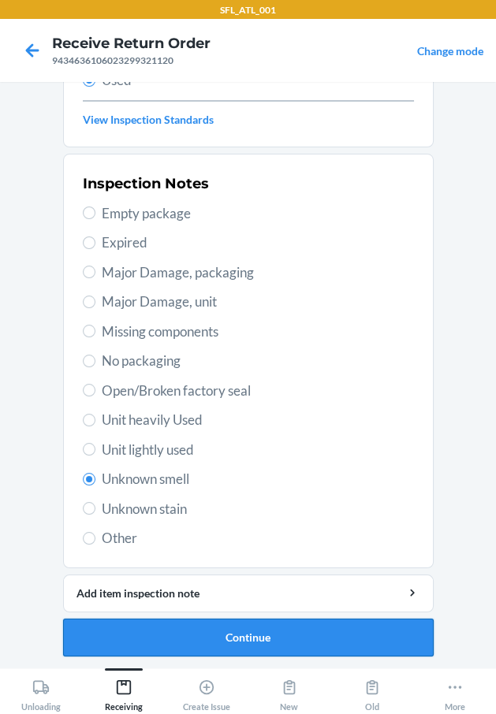
click at [237, 631] on button "Continue" at bounding box center [248, 638] width 370 height 38
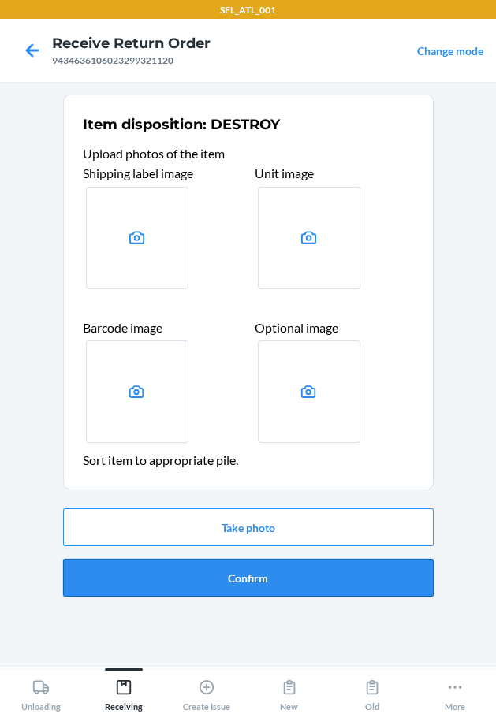
click at [251, 593] on button "Confirm" at bounding box center [248, 578] width 370 height 38
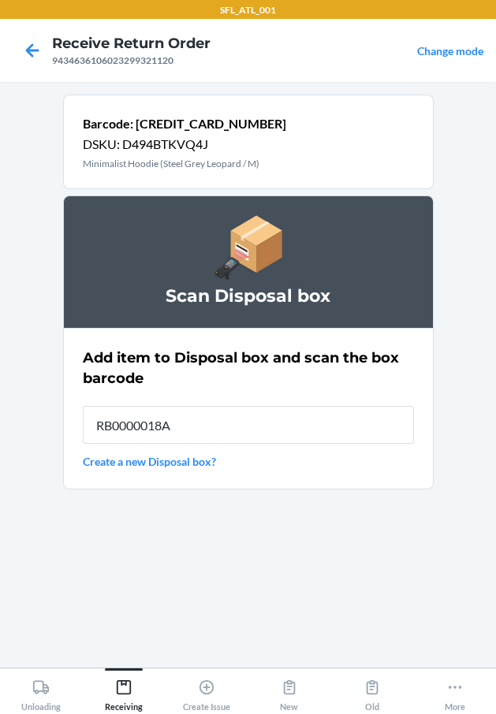
type input "RB0000018A7"
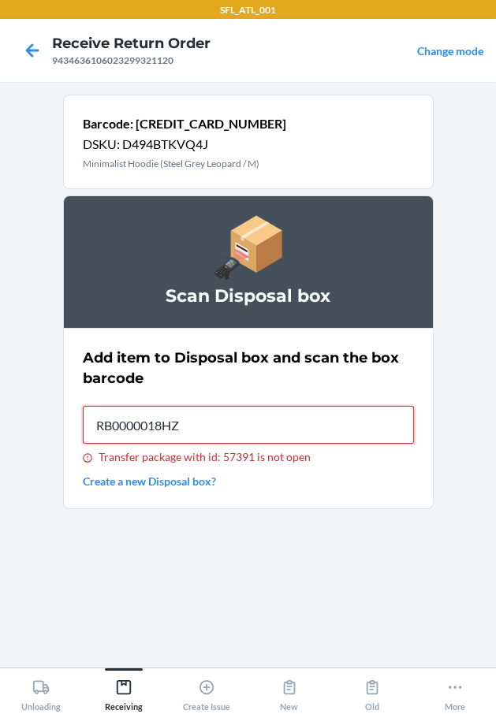
type input "RB0000018HZ"
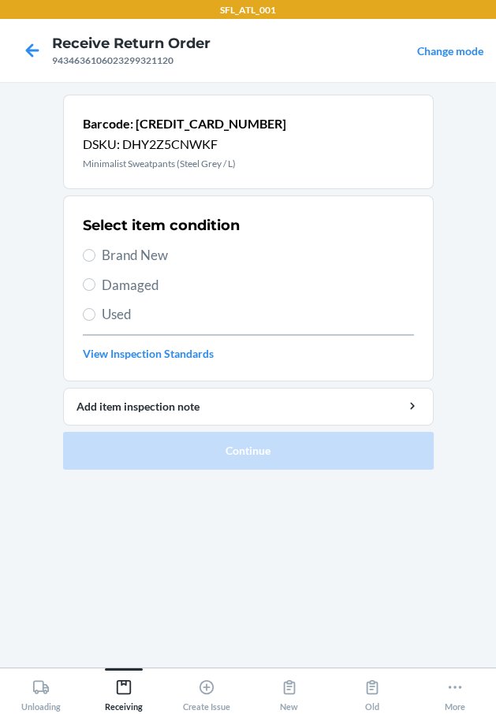
click at [121, 259] on span "Brand New" at bounding box center [258, 255] width 312 height 20
click at [95, 259] on input "Brand New" at bounding box center [89, 255] width 13 height 13
radio input "true"
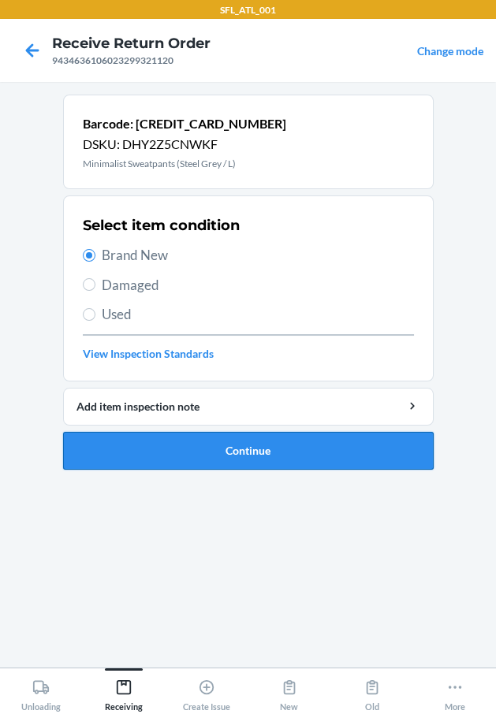
click at [180, 455] on button "Continue" at bounding box center [248, 451] width 370 height 38
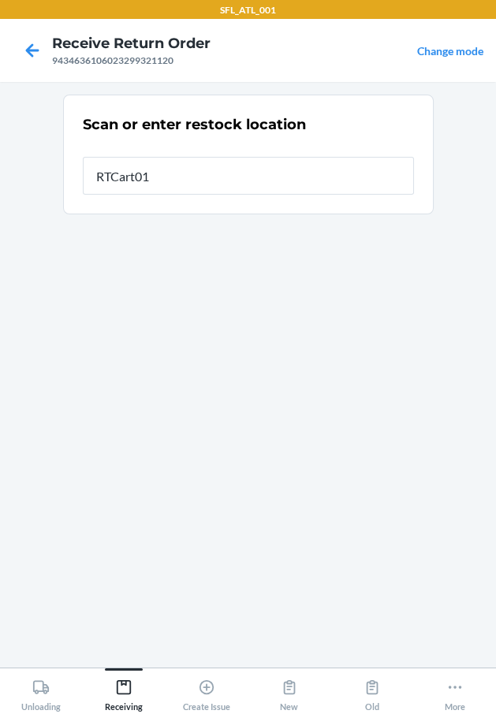
type input "RTCart018"
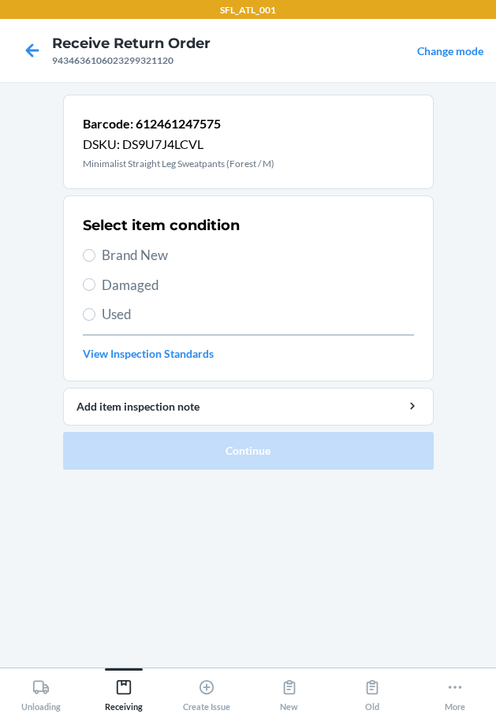
click at [181, 247] on span "Brand New" at bounding box center [258, 255] width 312 height 20
click at [95, 249] on input "Brand New" at bounding box center [89, 255] width 13 height 13
radio input "true"
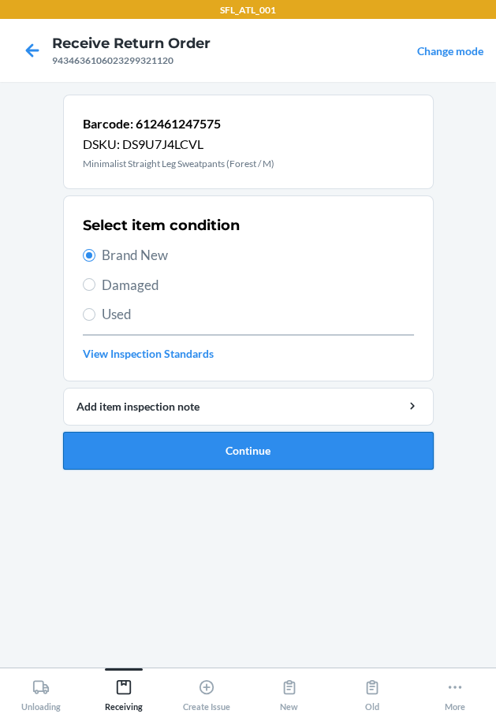
click at [246, 463] on button "Continue" at bounding box center [248, 451] width 370 height 38
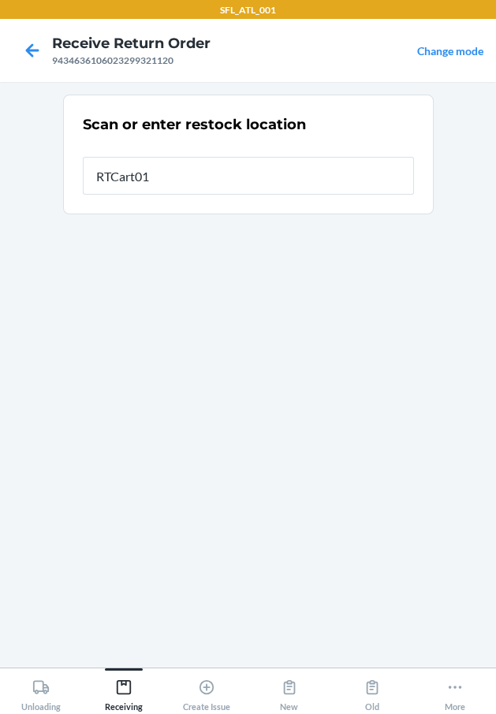
type input "RTCart018"
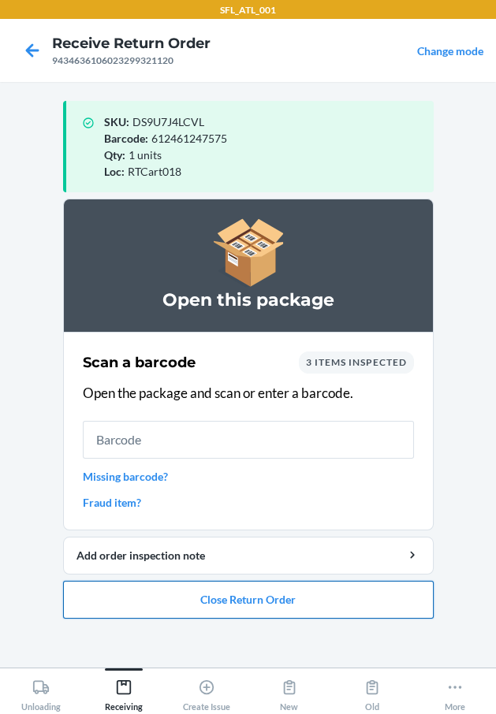
click at [277, 596] on button "Close Return Order" at bounding box center [248, 600] width 370 height 38
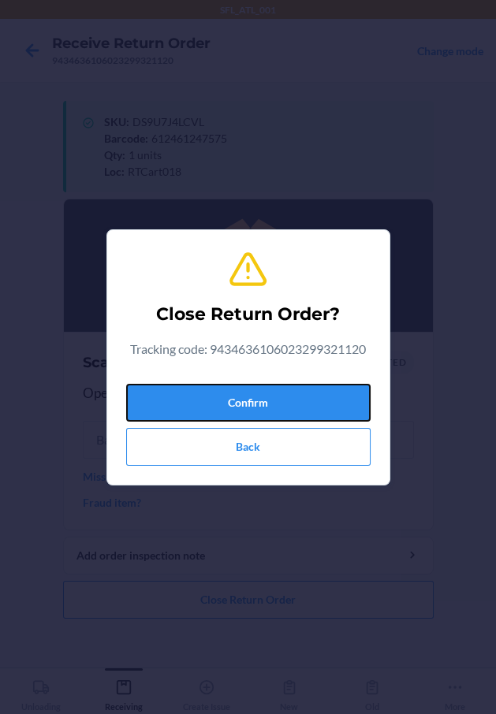
drag, startPoint x: 305, startPoint y: 406, endPoint x: 11, endPoint y: 445, distance: 296.5
click at [301, 411] on button "Confirm" at bounding box center [248, 403] width 244 height 38
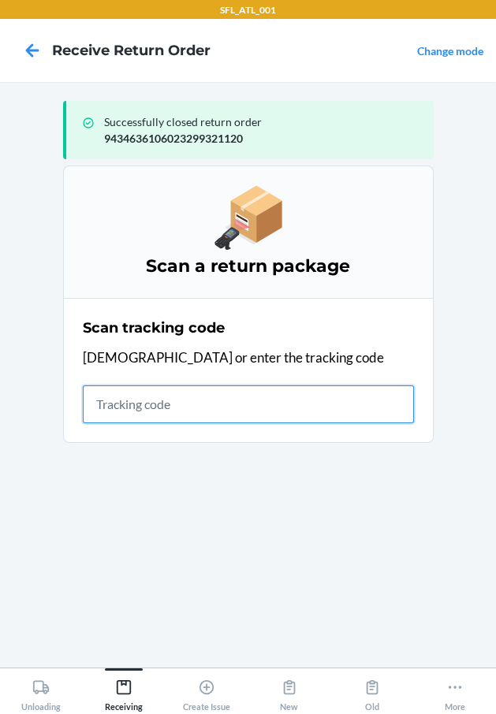
click at [90, 406] on input "text" at bounding box center [248, 404] width 331 height 38
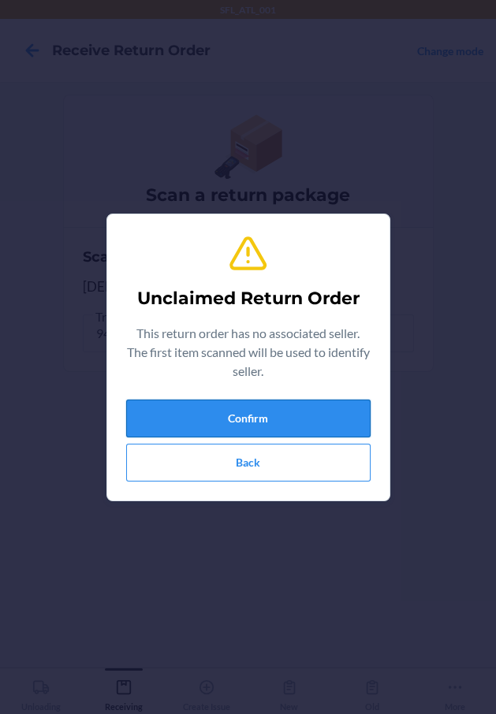
click at [270, 404] on button "Confirm" at bounding box center [248, 419] width 244 height 38
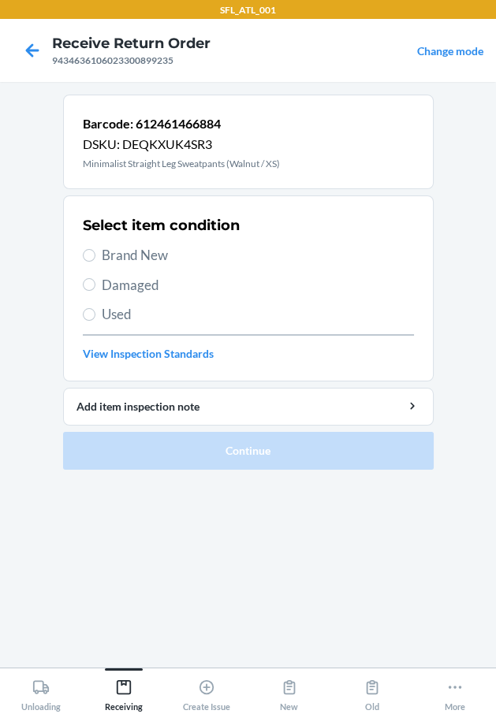
click at [158, 253] on span "Brand New" at bounding box center [258, 255] width 312 height 20
click at [95, 253] on input "Brand New" at bounding box center [89, 255] width 13 height 13
radio input "true"
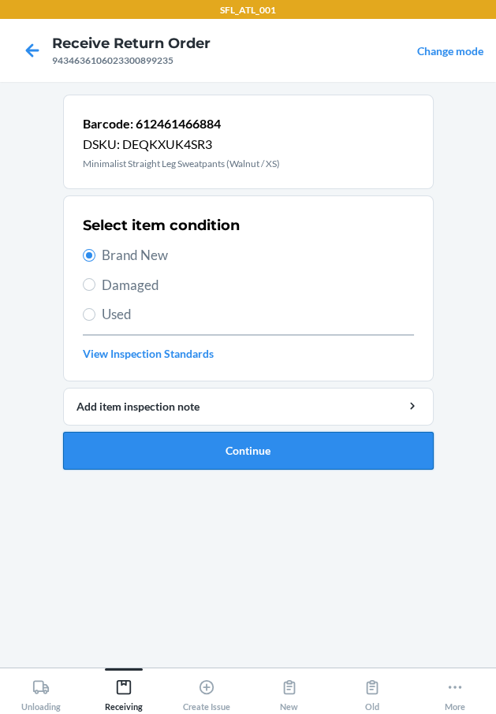
click at [187, 440] on button "Continue" at bounding box center [248, 451] width 370 height 38
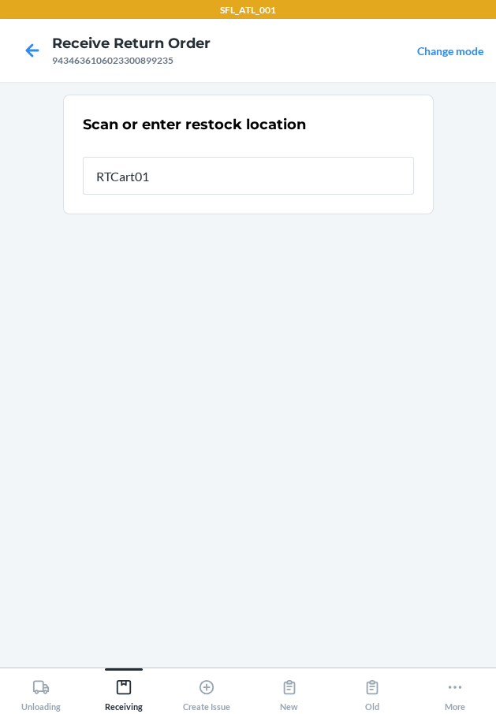
type input "RTCart018"
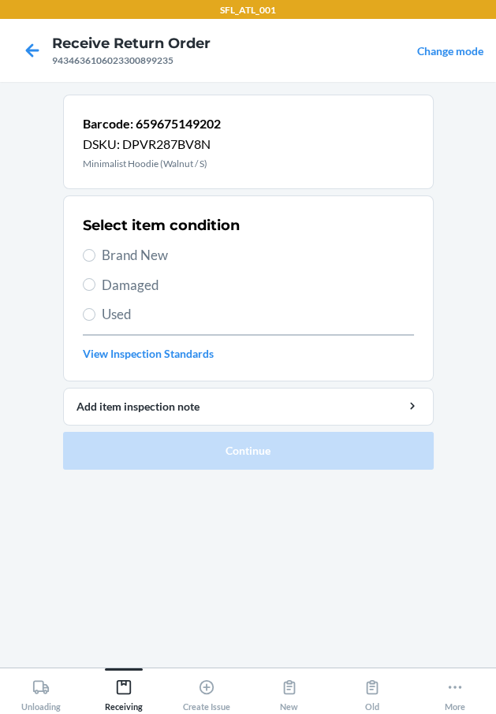
click at [126, 316] on span "Used" at bounding box center [258, 314] width 312 height 20
click at [95, 316] on input "Used" at bounding box center [89, 314] width 13 height 13
radio input "true"
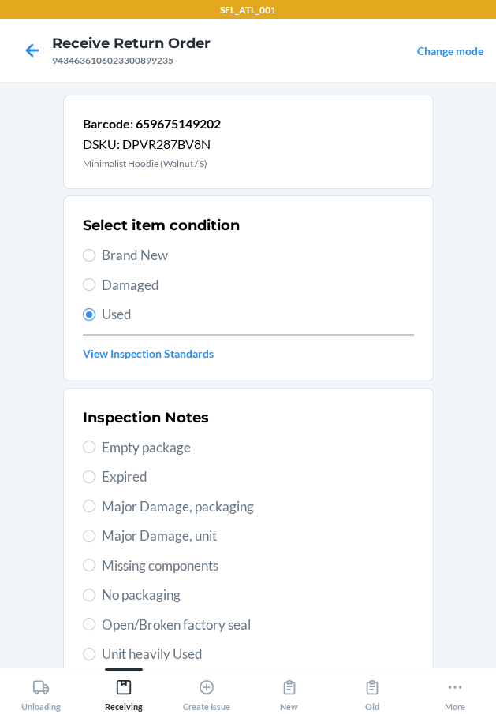
click at [153, 650] on span "Unit heavily Used" at bounding box center [258, 654] width 312 height 20
click at [95, 650] on input "Unit heavily Used" at bounding box center [89, 654] width 13 height 13
radio input "true"
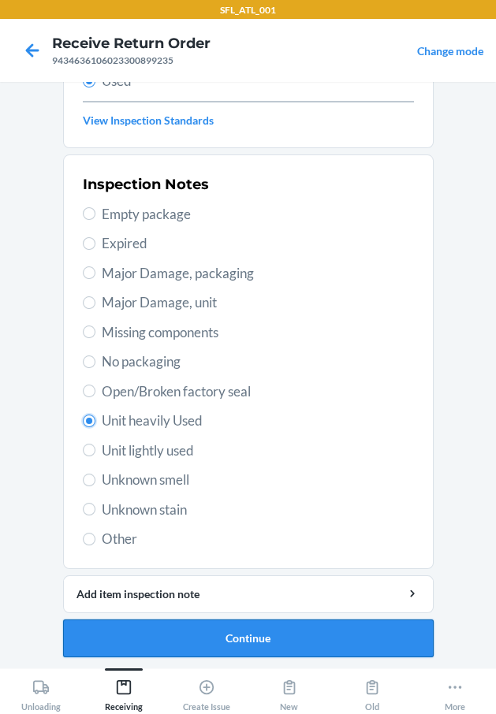
scroll to position [234, 0]
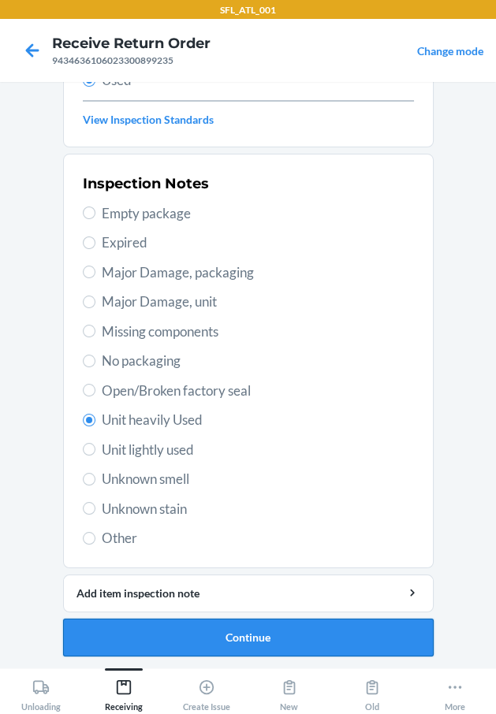
click at [192, 633] on button "Continue" at bounding box center [248, 638] width 370 height 38
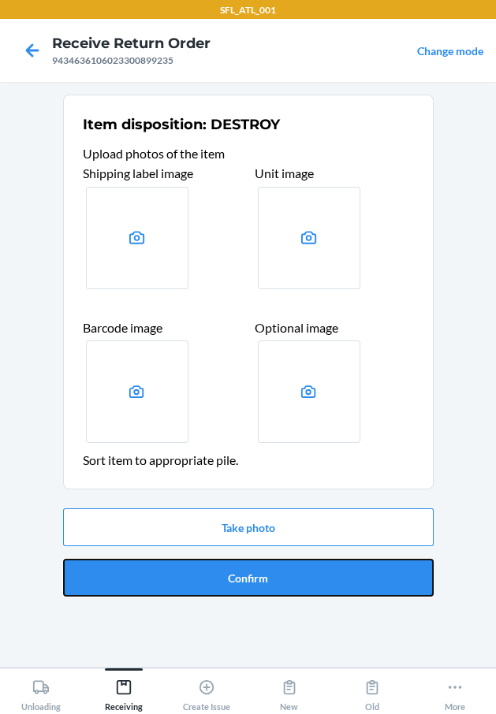
click at [223, 576] on button "Confirm" at bounding box center [248, 578] width 370 height 38
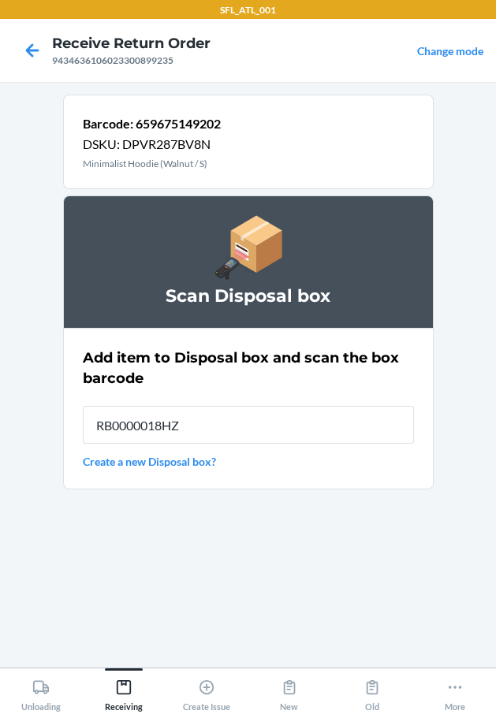
type input "RB0000018HZ"
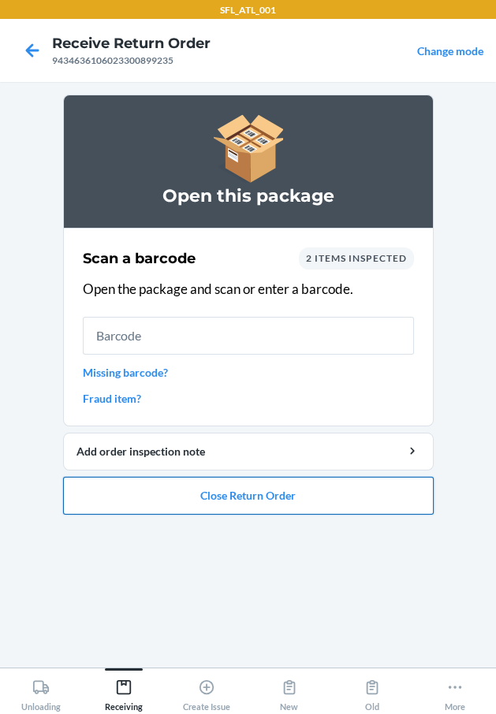
click at [247, 482] on button "Close Return Order" at bounding box center [248, 496] width 370 height 38
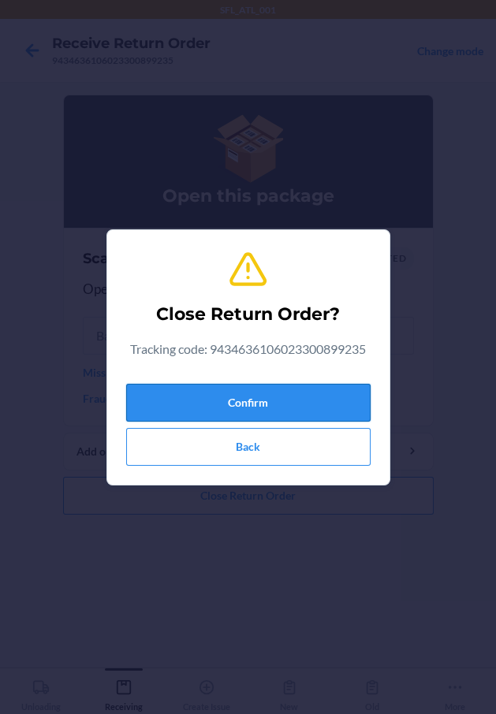
click at [235, 396] on button "Confirm" at bounding box center [248, 403] width 244 height 38
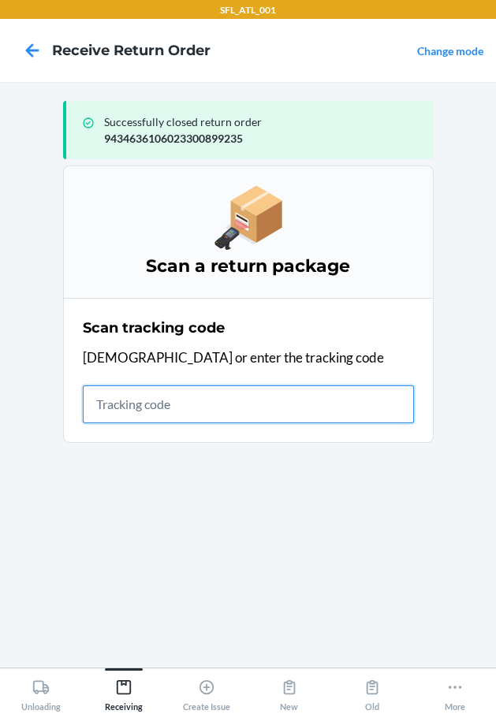
click at [156, 396] on input "text" at bounding box center [248, 404] width 331 height 38
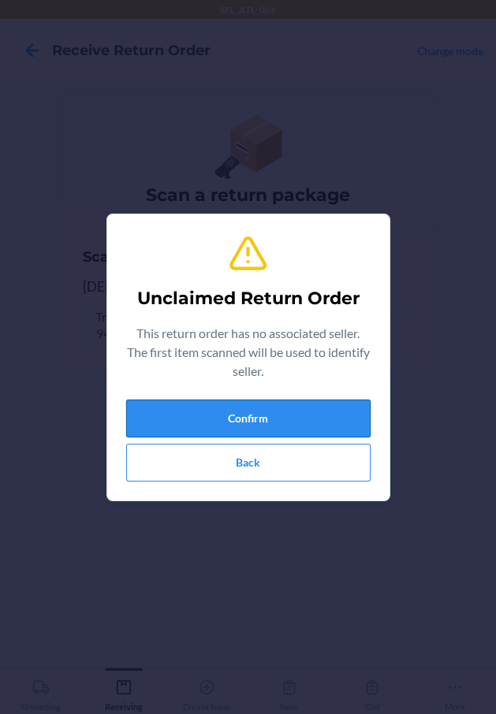
click at [194, 406] on button "Confirm" at bounding box center [248, 419] width 244 height 38
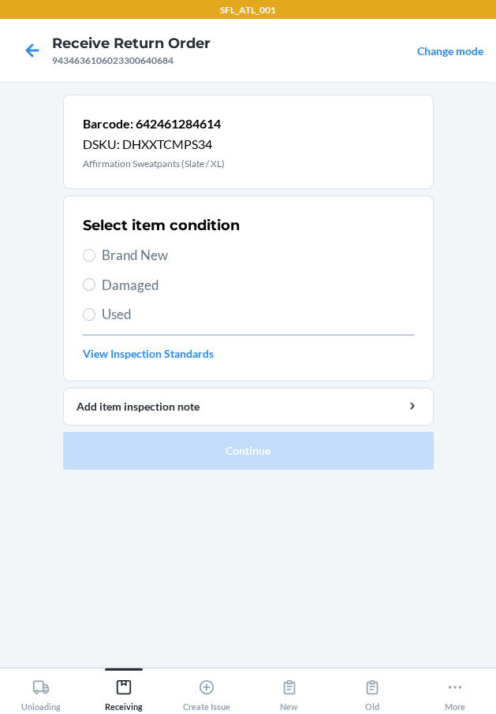
click at [125, 255] on span "Brand New" at bounding box center [258, 255] width 312 height 20
click at [95, 255] on input "Brand New" at bounding box center [89, 255] width 13 height 13
radio input "true"
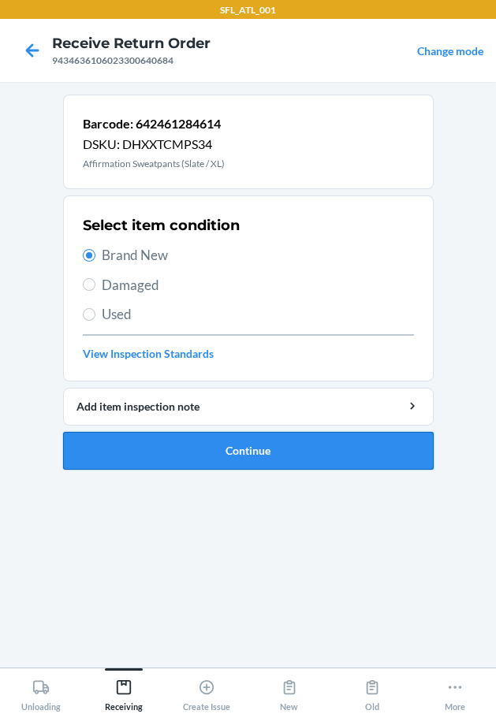
click at [173, 450] on button "Continue" at bounding box center [248, 451] width 370 height 38
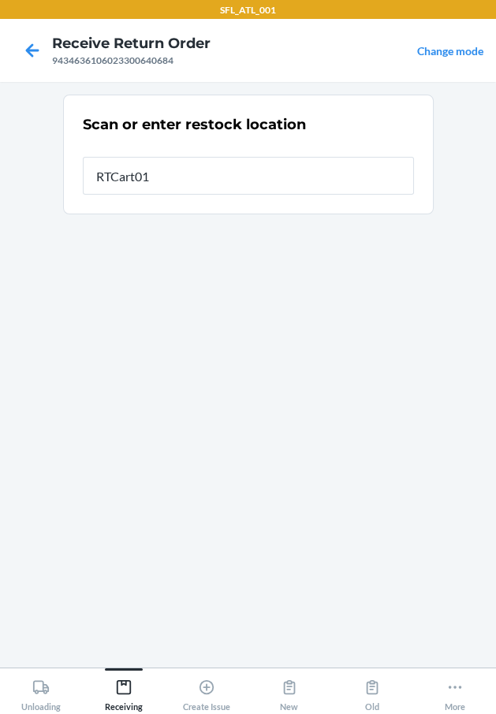
type input "RTCart018"
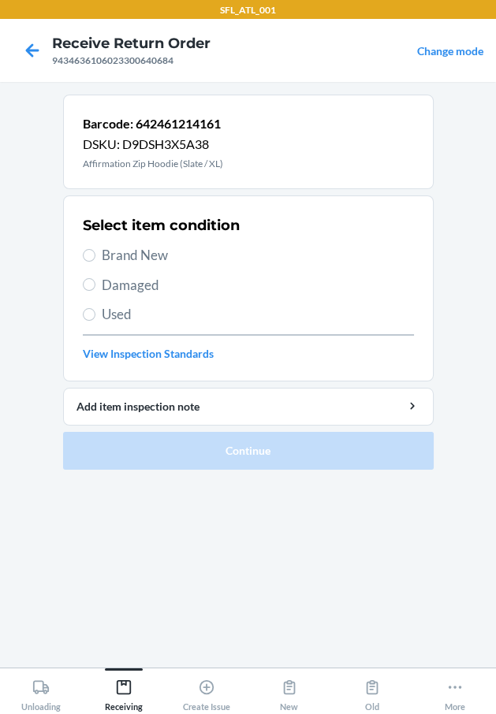
click at [169, 255] on span "Brand New" at bounding box center [258, 255] width 312 height 20
click at [95, 255] on input "Brand New" at bounding box center [89, 255] width 13 height 13
radio input "true"
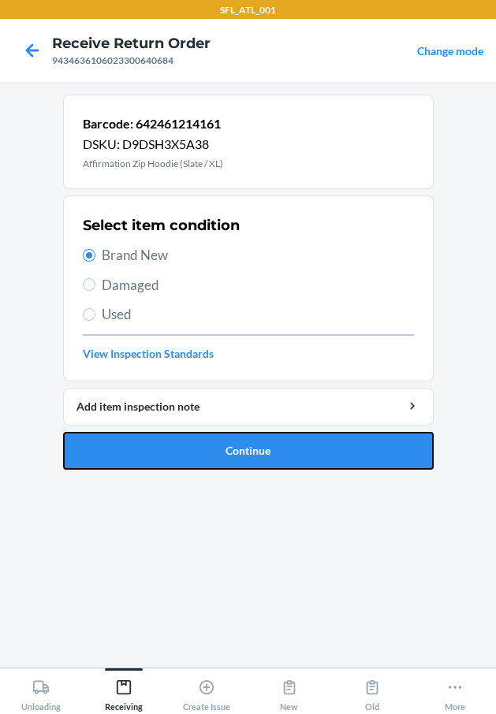
drag, startPoint x: 200, startPoint y: 442, endPoint x: 188, endPoint y: 446, distance: 13.2
click at [199, 442] on button "Continue" at bounding box center [248, 451] width 370 height 38
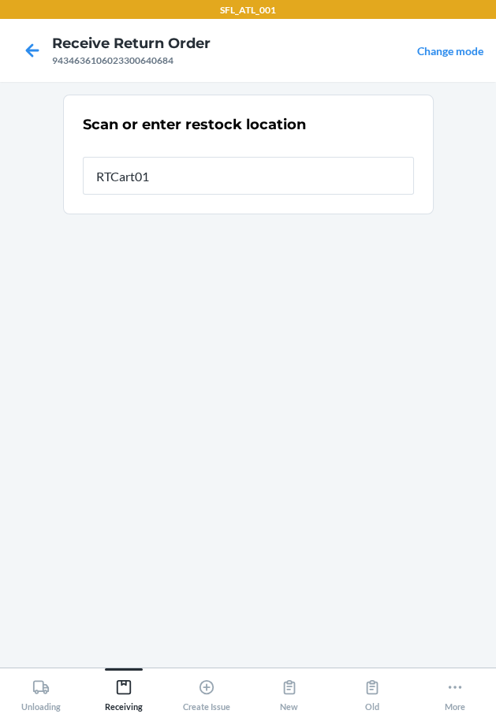
type input "RTCart018"
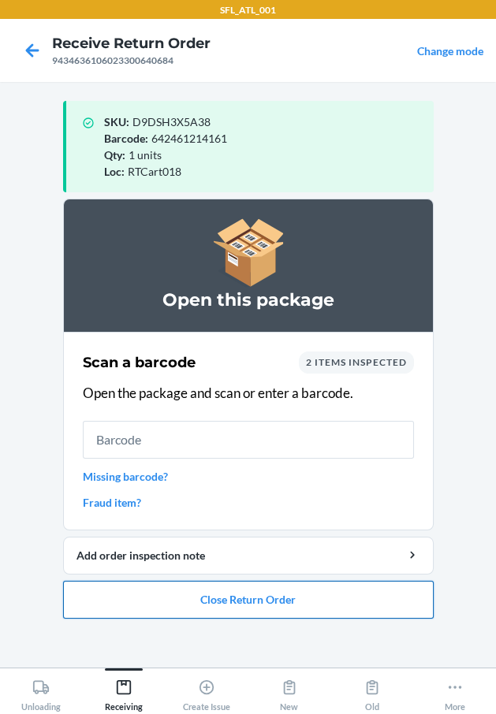
click at [297, 604] on button "Close Return Order" at bounding box center [248, 600] width 370 height 38
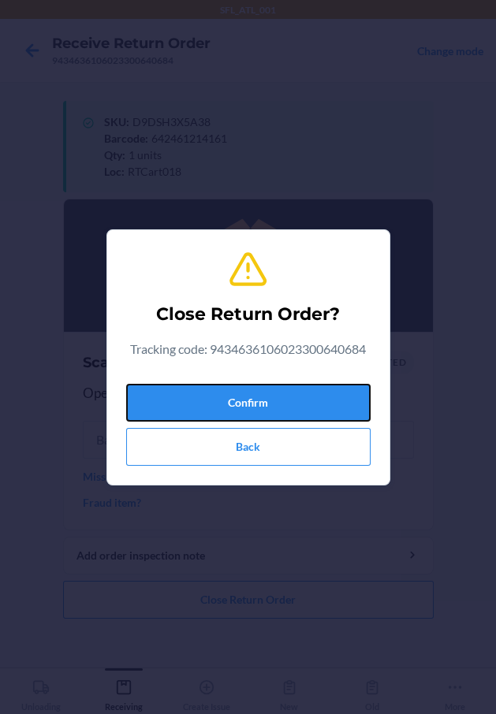
drag, startPoint x: 332, startPoint y: 405, endPoint x: 104, endPoint y: 438, distance: 230.2
click at [329, 405] on button "Confirm" at bounding box center [248, 403] width 244 height 38
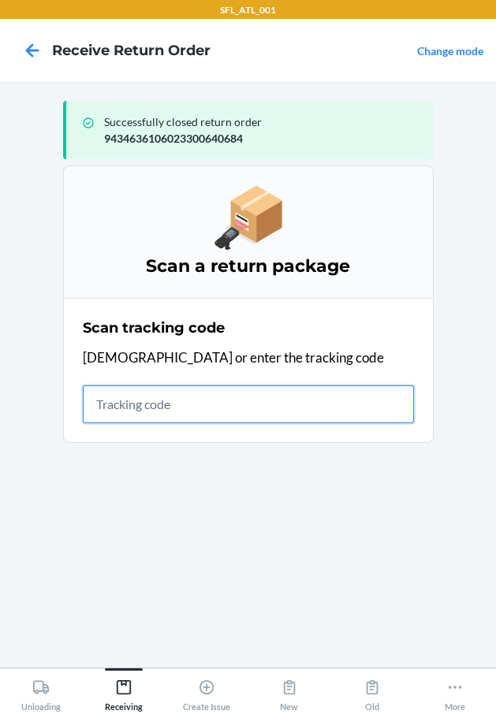
click at [152, 404] on input "text" at bounding box center [248, 404] width 331 height 38
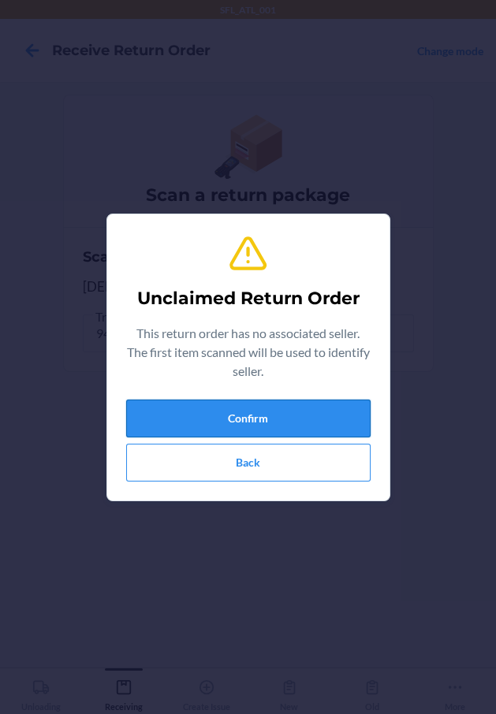
click at [149, 412] on button "Confirm" at bounding box center [248, 419] width 244 height 38
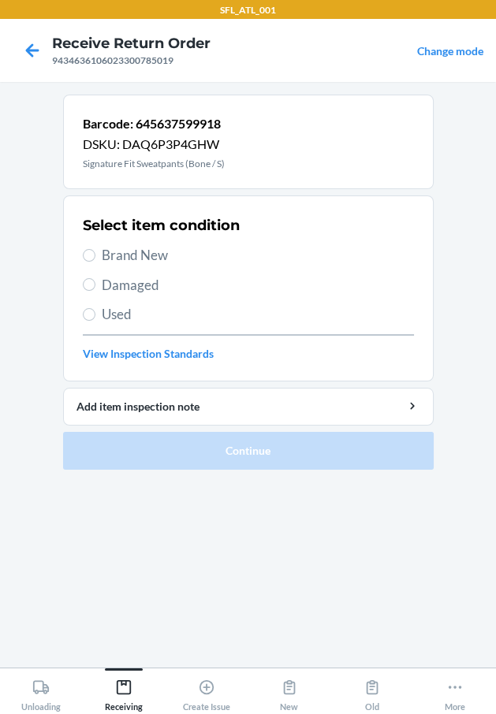
click at [147, 251] on span "Brand New" at bounding box center [258, 255] width 312 height 20
click at [95, 251] on input "Brand New" at bounding box center [89, 255] width 13 height 13
radio input "true"
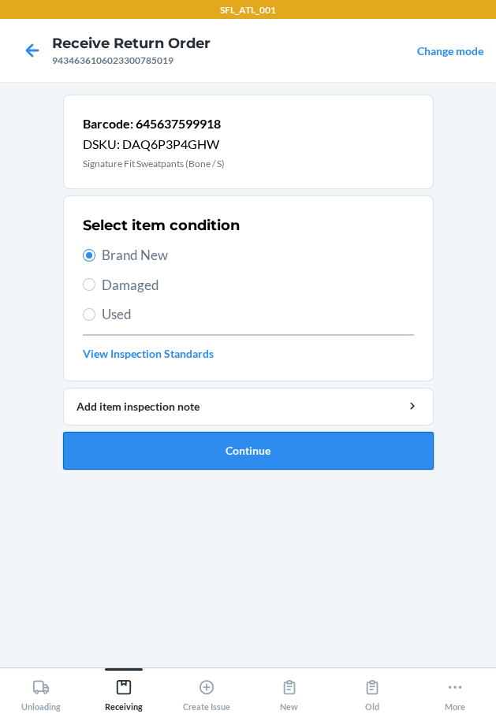
click at [152, 441] on button "Continue" at bounding box center [248, 451] width 370 height 38
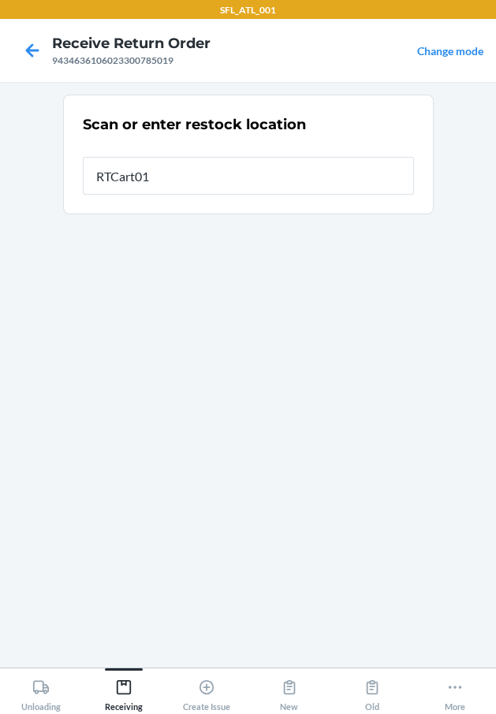
type input "RTCart018"
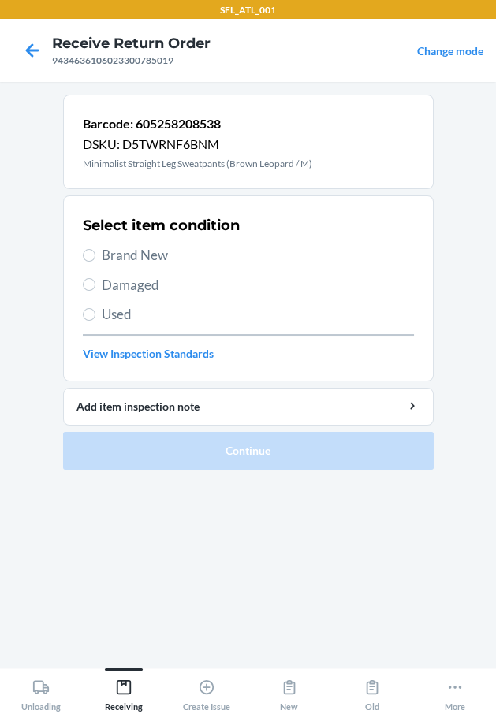
click at [160, 247] on span "Brand New" at bounding box center [258, 255] width 312 height 20
click at [95, 249] on input "Brand New" at bounding box center [89, 255] width 13 height 13
radio input "true"
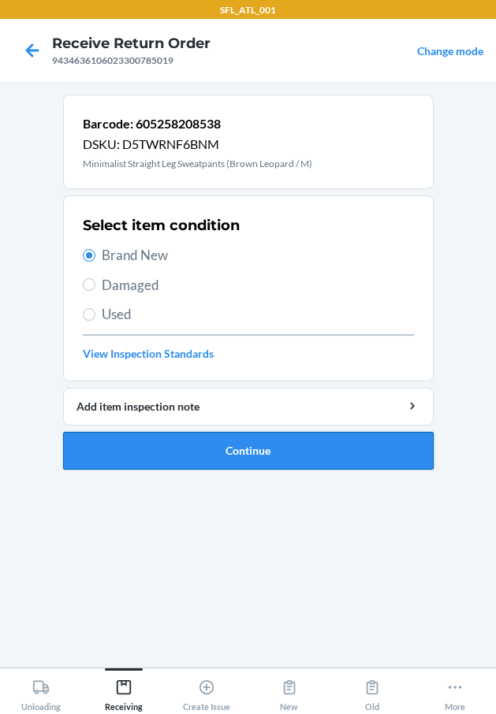
click at [221, 445] on button "Continue" at bounding box center [248, 451] width 370 height 38
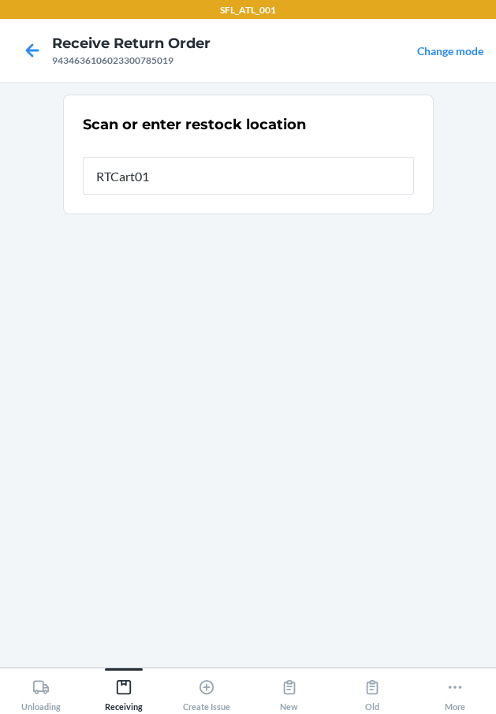
type input "RTCart018"
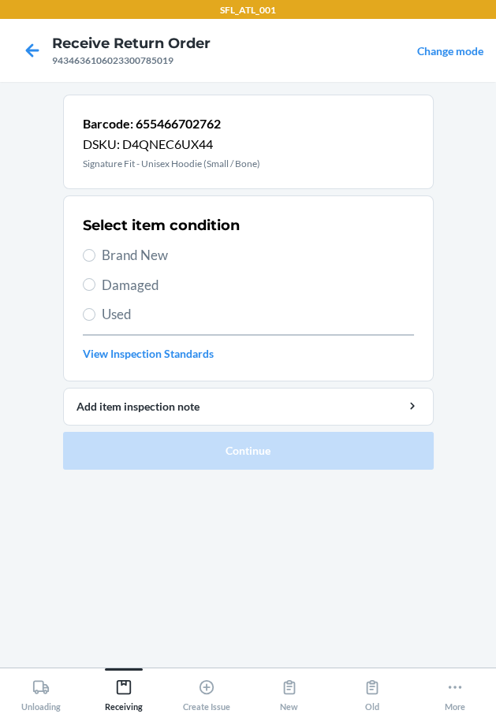
click at [160, 251] on span "Brand New" at bounding box center [258, 255] width 312 height 20
click at [95, 251] on input "Brand New" at bounding box center [89, 255] width 13 height 13
radio input "true"
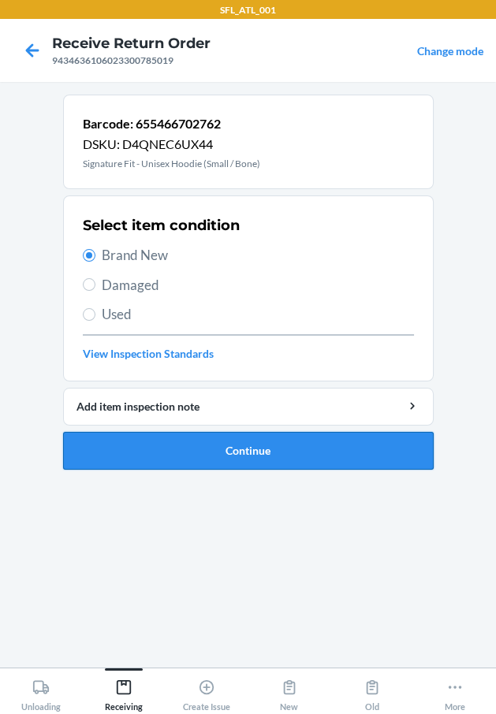
click at [201, 452] on button "Continue" at bounding box center [248, 451] width 370 height 38
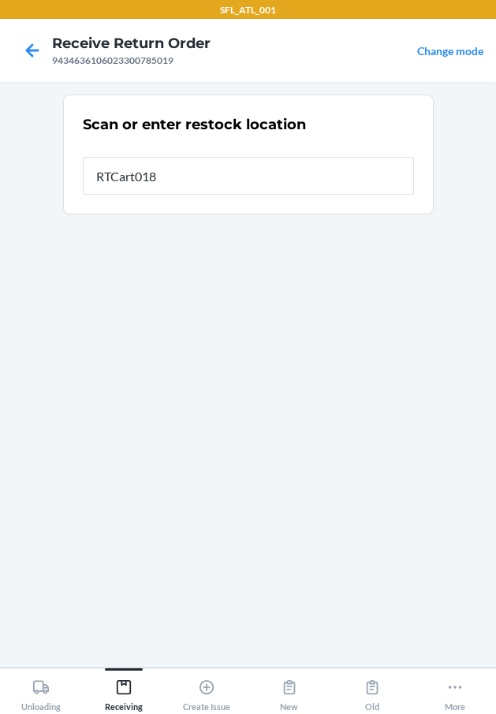
type input "RTCart018"
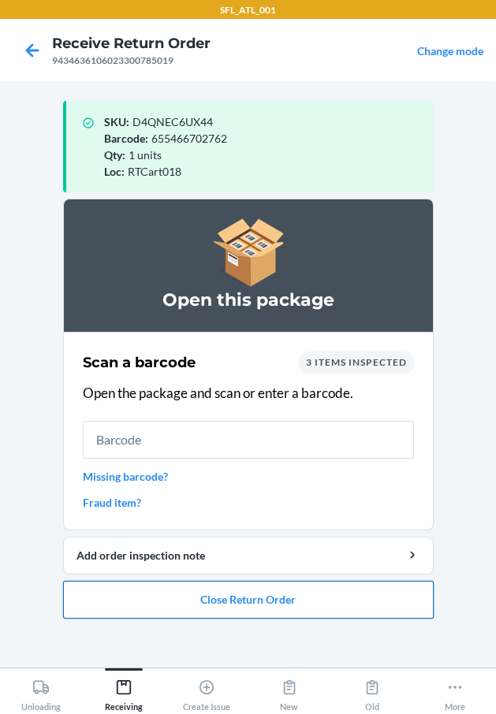
drag, startPoint x: 219, startPoint y: 595, endPoint x: 216, endPoint y: 587, distance: 8.5
click at [219, 594] on button "Close Return Order" at bounding box center [248, 600] width 370 height 38
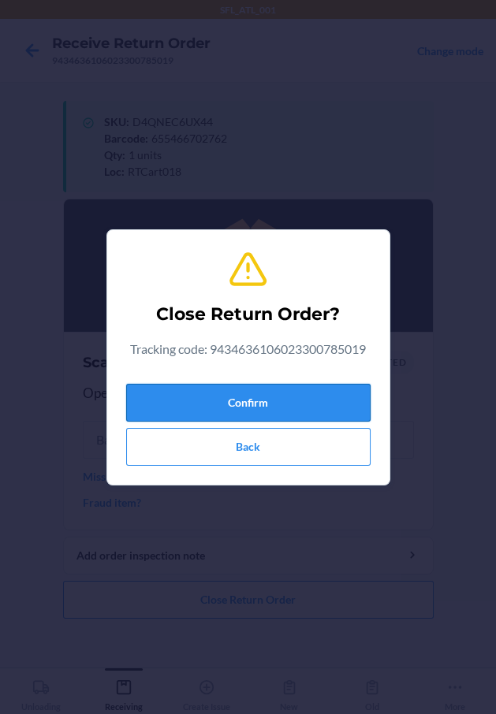
click at [244, 411] on button "Confirm" at bounding box center [248, 403] width 244 height 38
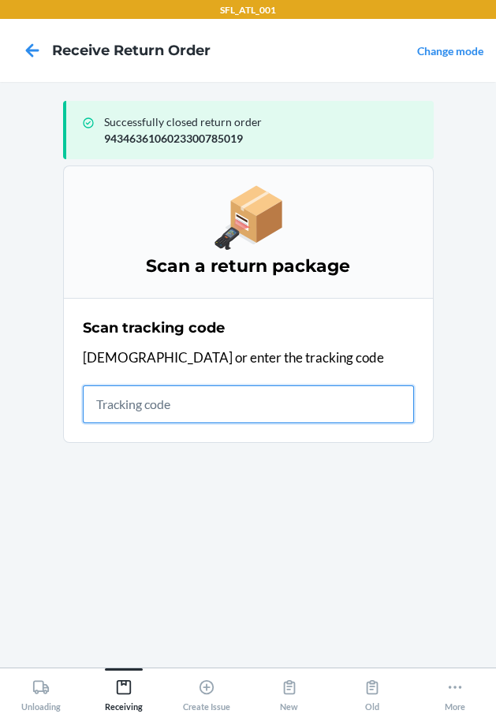
click at [211, 401] on input "text" at bounding box center [248, 404] width 331 height 38
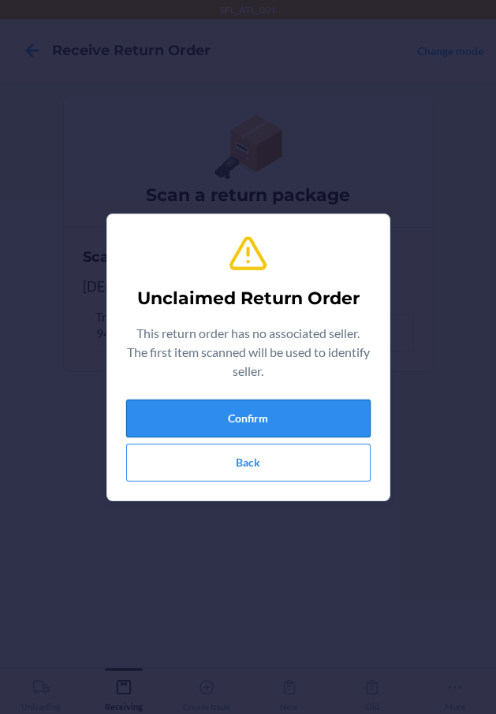
click at [148, 415] on button "Confirm" at bounding box center [248, 419] width 244 height 38
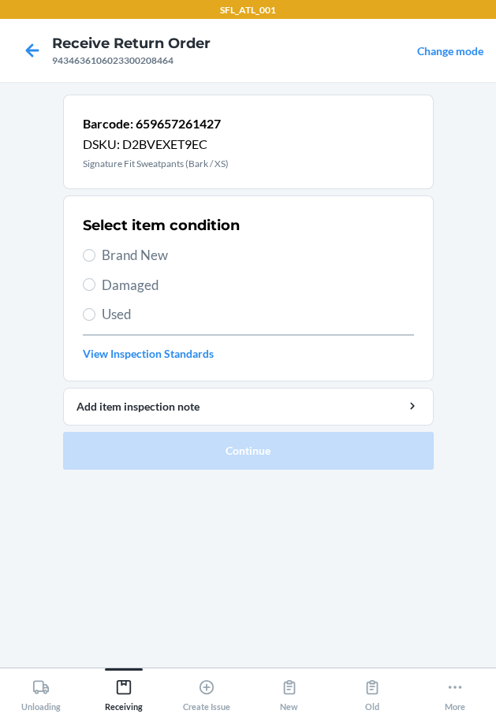
click at [132, 257] on span "Brand New" at bounding box center [258, 255] width 312 height 20
click at [95, 257] on input "Brand New" at bounding box center [89, 255] width 13 height 13
radio input "true"
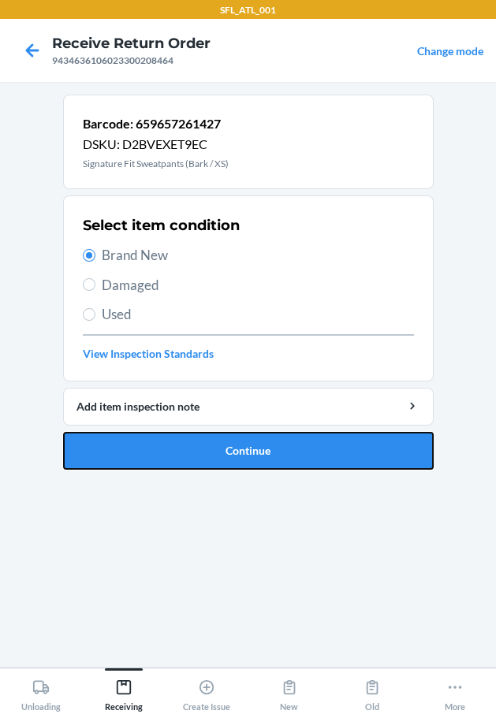
drag, startPoint x: 140, startPoint y: 459, endPoint x: 113, endPoint y: 443, distance: 31.5
click at [130, 456] on button "Continue" at bounding box center [248, 451] width 370 height 38
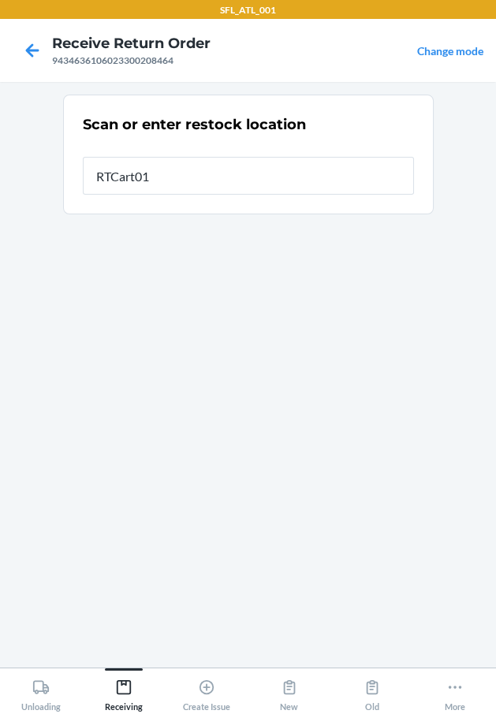
type input "RTCart018"
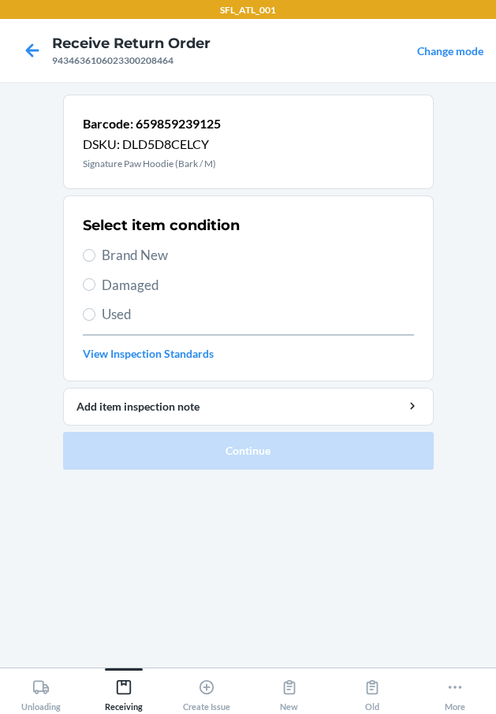
click at [117, 300] on div "Select item condition Brand New Damaged Used View Inspection Standards" at bounding box center [248, 288] width 331 height 156
click at [117, 311] on span "Used" at bounding box center [258, 314] width 312 height 20
click at [95, 311] on input "Used" at bounding box center [89, 314] width 13 height 13
radio input "true"
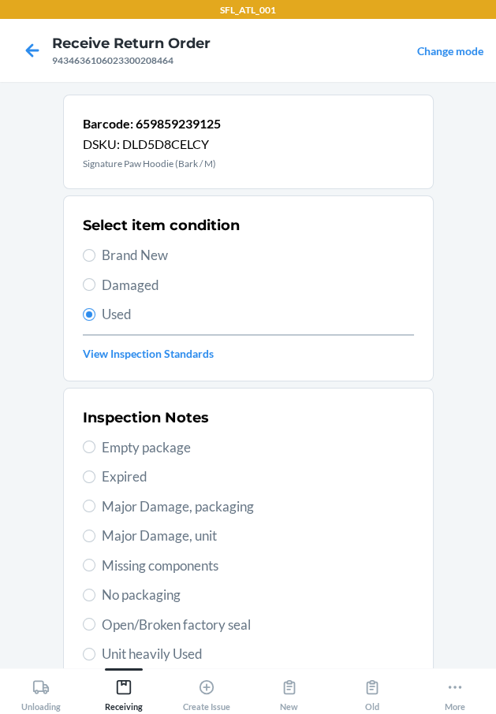
click at [154, 654] on span "Unit heavily Used" at bounding box center [258, 654] width 312 height 20
click at [95, 654] on input "Unit heavily Used" at bounding box center [89, 654] width 13 height 13
radio input "true"
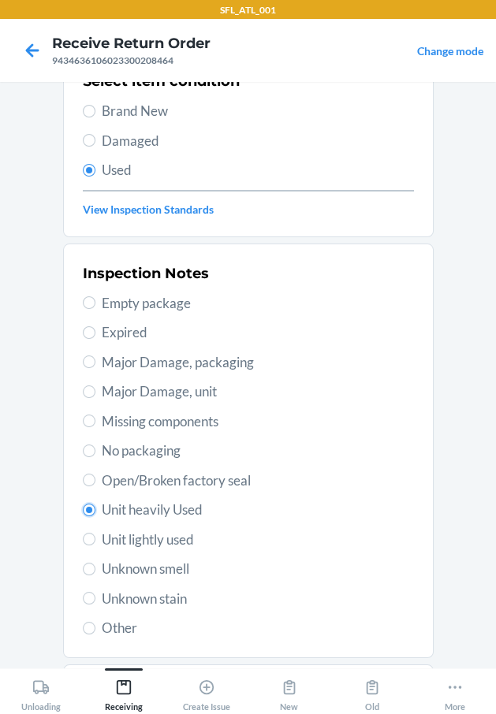
scroll to position [234, 0]
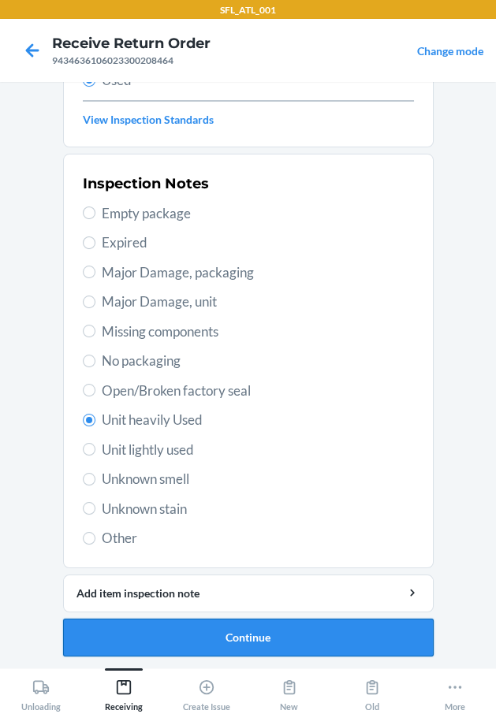
click at [188, 642] on button "Continue" at bounding box center [248, 638] width 370 height 38
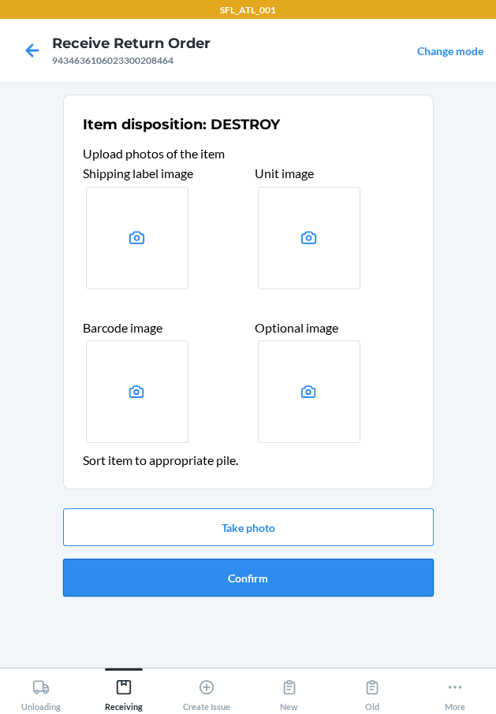
click at [221, 579] on button "Confirm" at bounding box center [248, 578] width 370 height 38
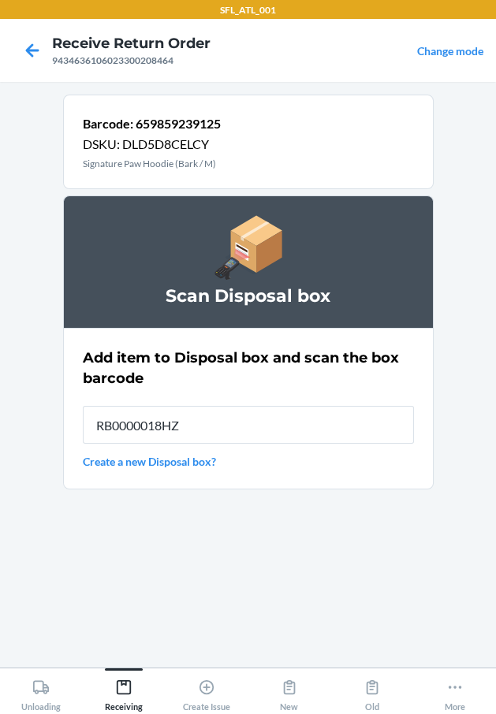
type input "RB0000018HZ"
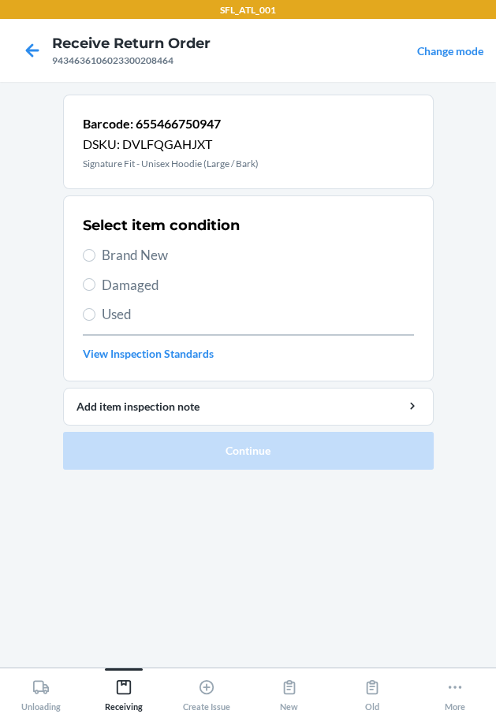
click at [156, 245] on span "Brand New" at bounding box center [258, 255] width 312 height 20
click at [95, 249] on input "Brand New" at bounding box center [89, 255] width 13 height 13
radio input "true"
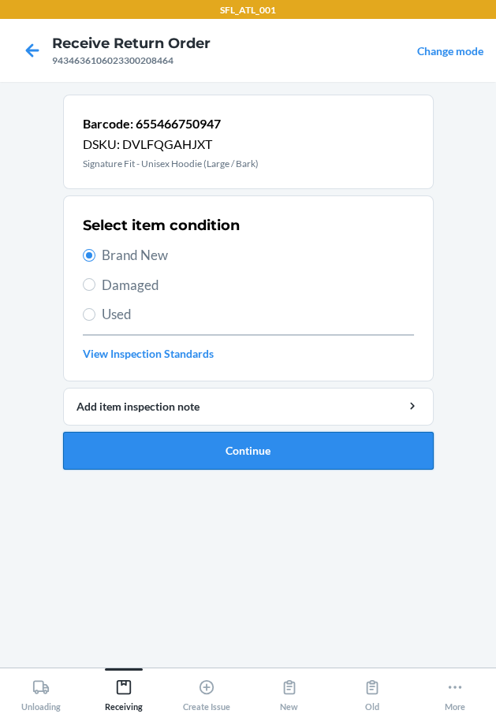
click at [184, 463] on button "Continue" at bounding box center [248, 451] width 370 height 38
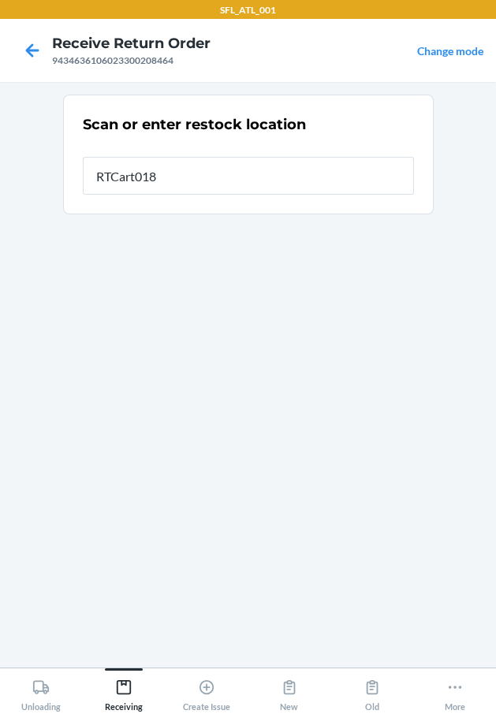
type input "RTCart018"
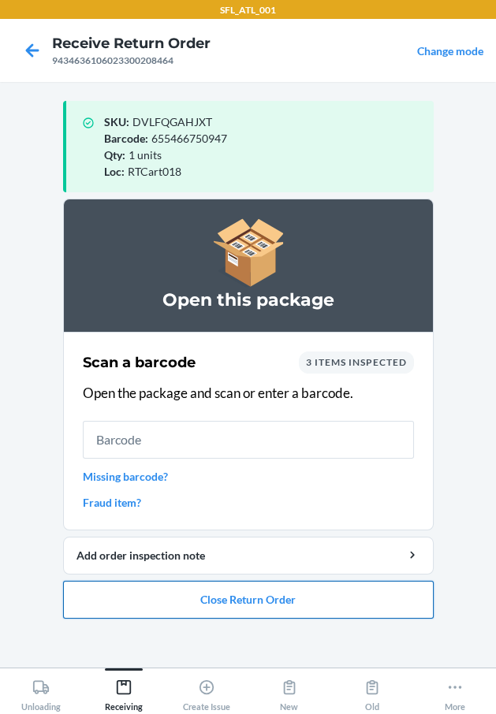
click at [194, 588] on button "Close Return Order" at bounding box center [248, 600] width 370 height 38
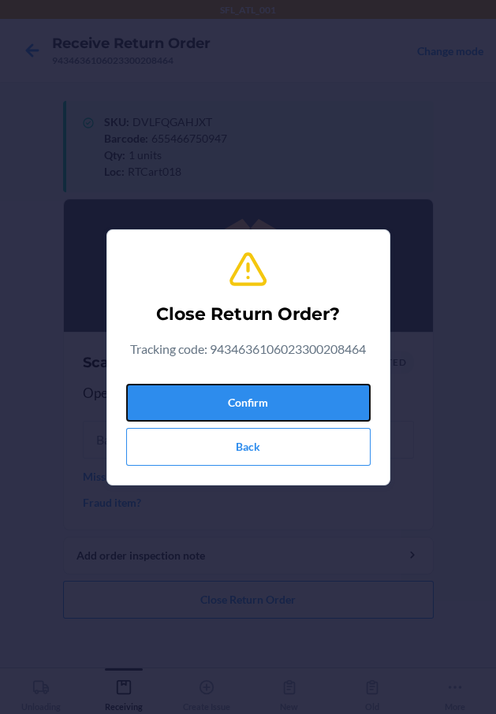
drag, startPoint x: 270, startPoint y: 389, endPoint x: 66, endPoint y: 427, distance: 207.8
click at [249, 406] on button "Confirm" at bounding box center [248, 403] width 244 height 38
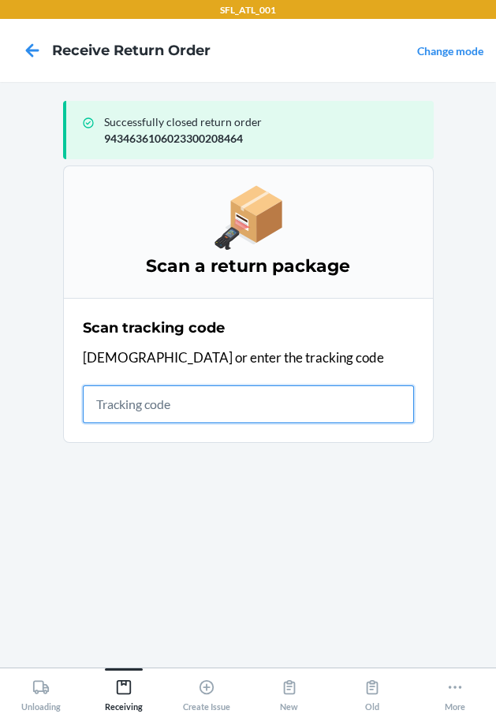
click at [108, 416] on input "text" at bounding box center [248, 404] width 331 height 38
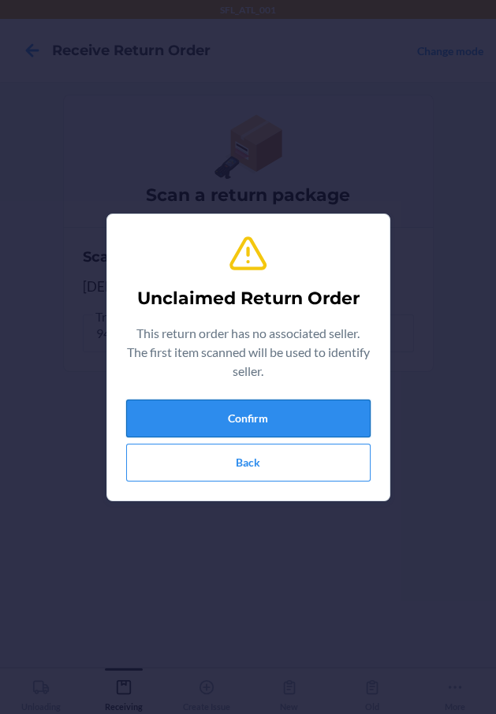
click at [173, 424] on button "Confirm" at bounding box center [248, 419] width 244 height 38
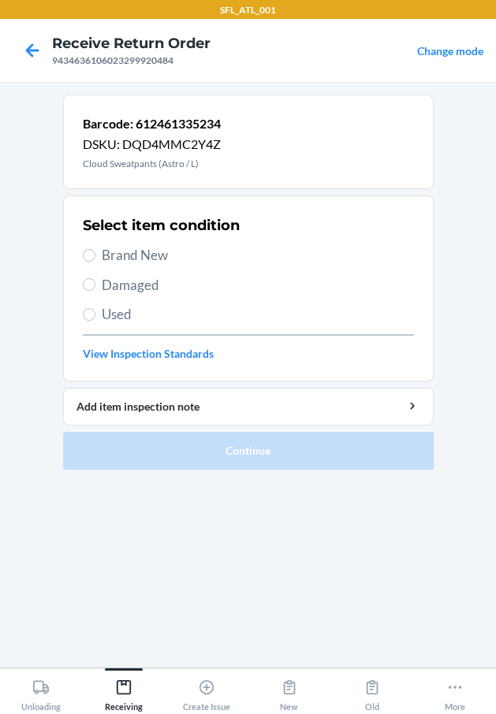
click at [161, 255] on span "Brand New" at bounding box center [258, 255] width 312 height 20
click at [95, 255] on input "Brand New" at bounding box center [89, 255] width 13 height 13
radio input "true"
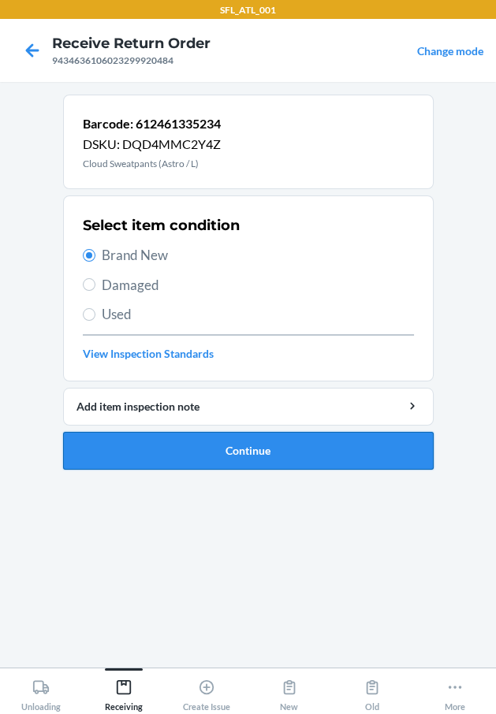
click at [203, 439] on button "Continue" at bounding box center [248, 451] width 370 height 38
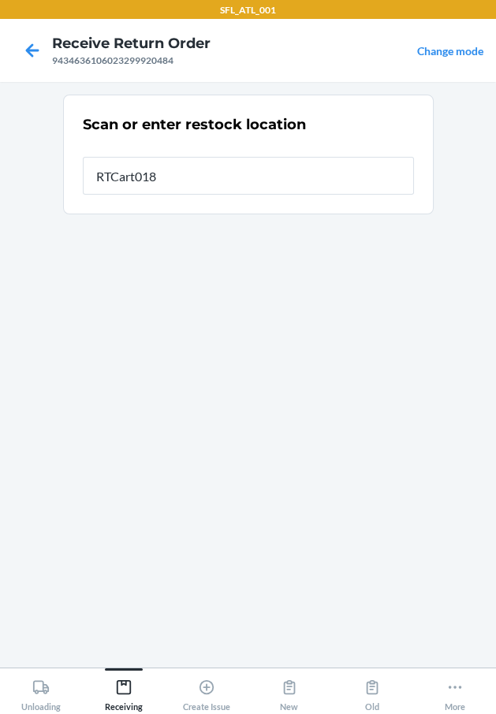
type input "RTCart018"
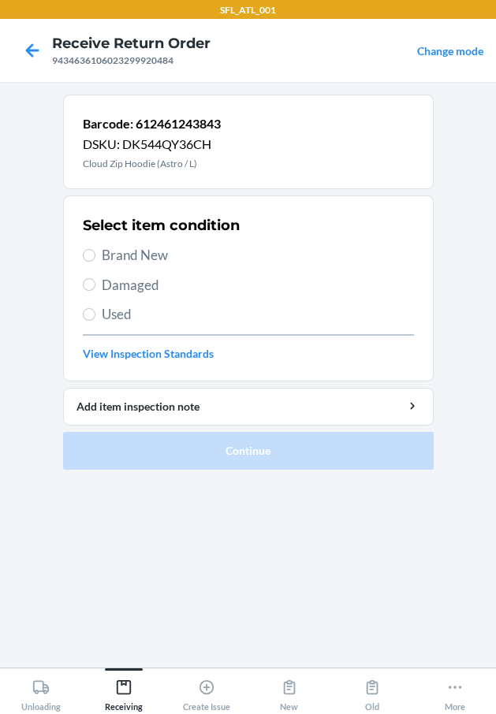
click at [106, 252] on span "Brand New" at bounding box center [258, 255] width 312 height 20
click at [95, 252] on input "Brand New" at bounding box center [89, 255] width 13 height 13
radio input "true"
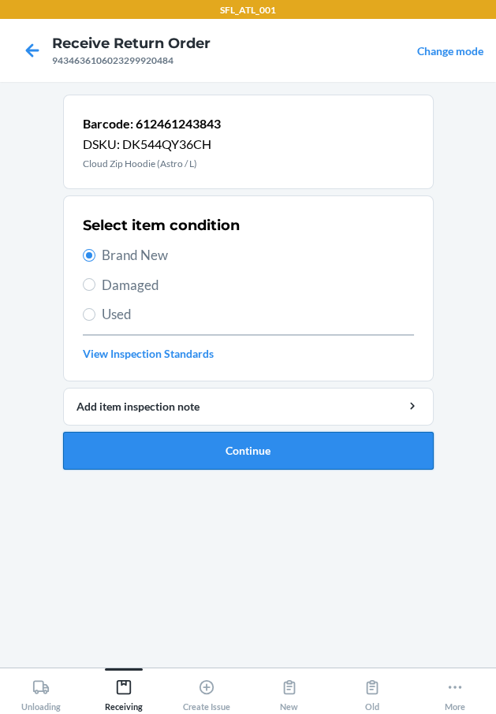
click at [190, 445] on button "Continue" at bounding box center [248, 451] width 370 height 38
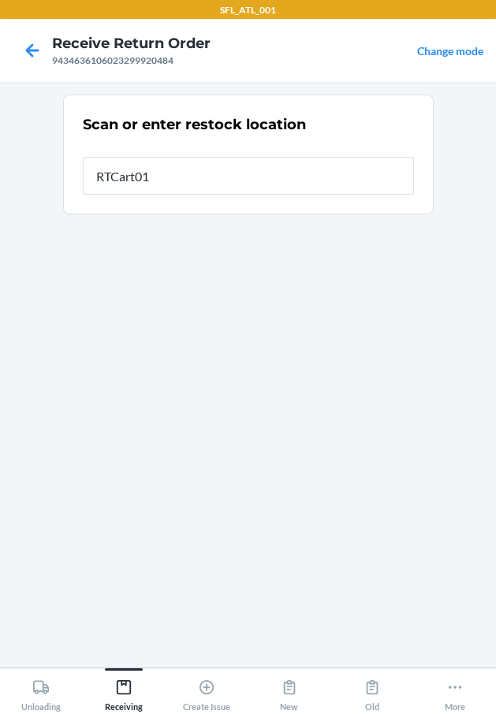
type input "RTCart018"
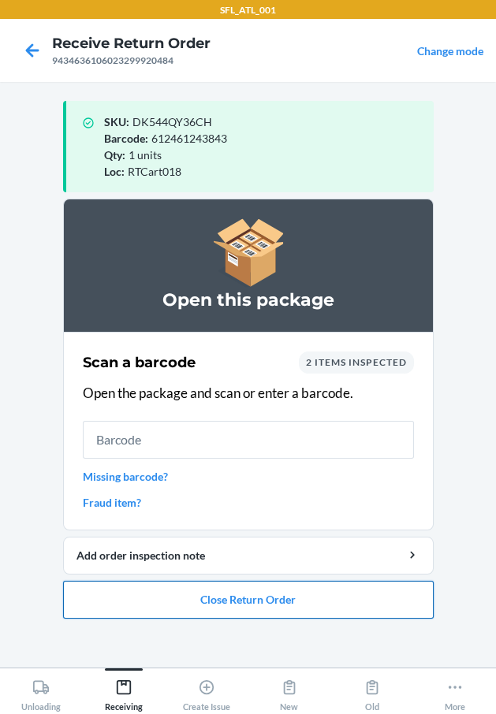
click at [183, 592] on button "Close Return Order" at bounding box center [248, 600] width 370 height 38
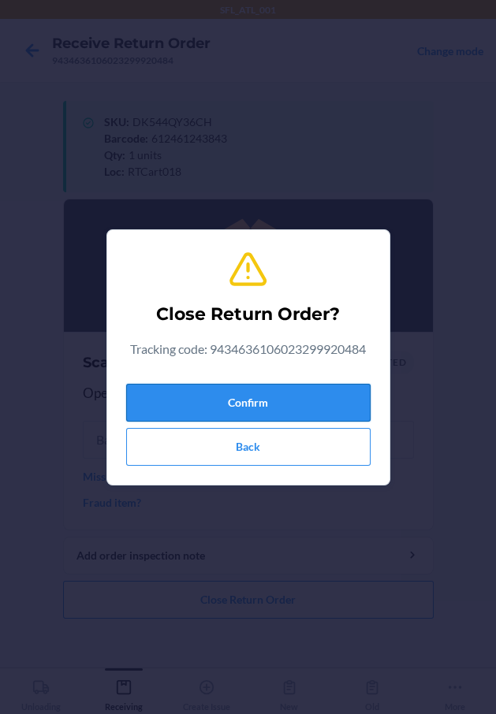
drag, startPoint x: 279, startPoint y: 411, endPoint x: 239, endPoint y: 406, distance: 40.5
click at [268, 407] on button "Confirm" at bounding box center [248, 403] width 244 height 38
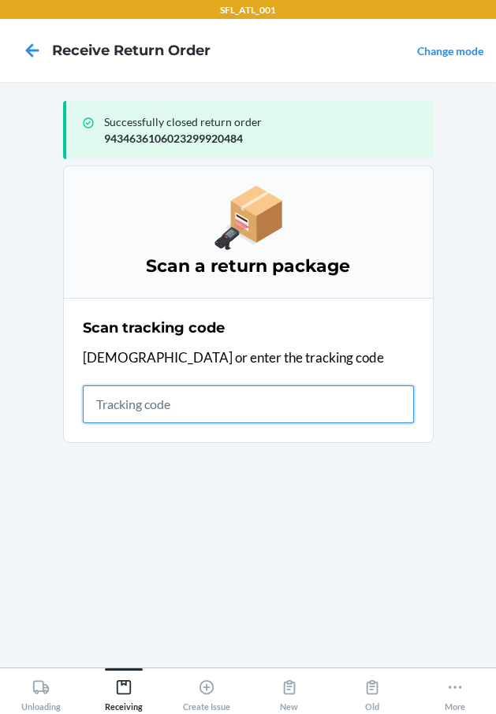
click at [153, 407] on input "text" at bounding box center [248, 404] width 331 height 38
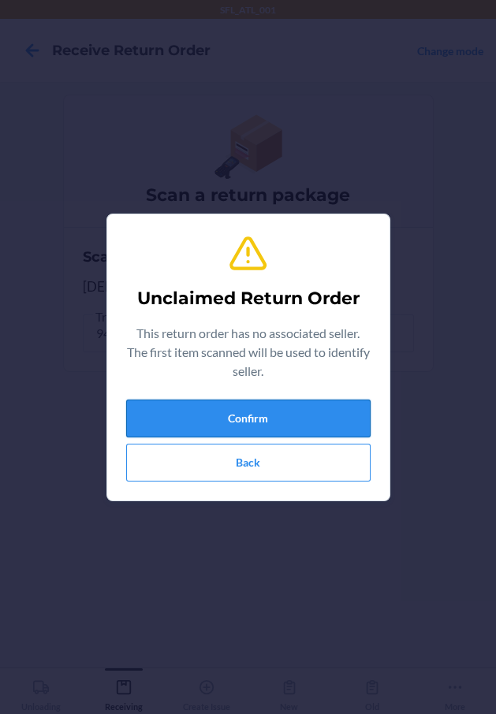
click at [147, 410] on button "Confirm" at bounding box center [248, 419] width 244 height 38
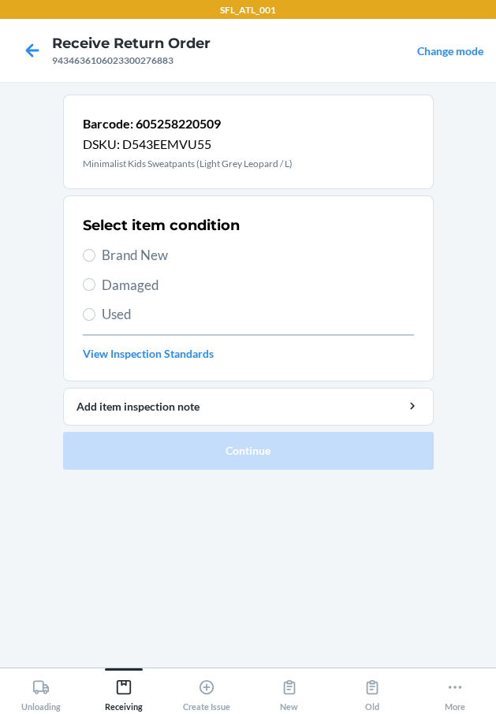
click at [147, 254] on span "Brand New" at bounding box center [258, 255] width 312 height 20
click at [95, 254] on input "Brand New" at bounding box center [89, 255] width 13 height 13
radio input "true"
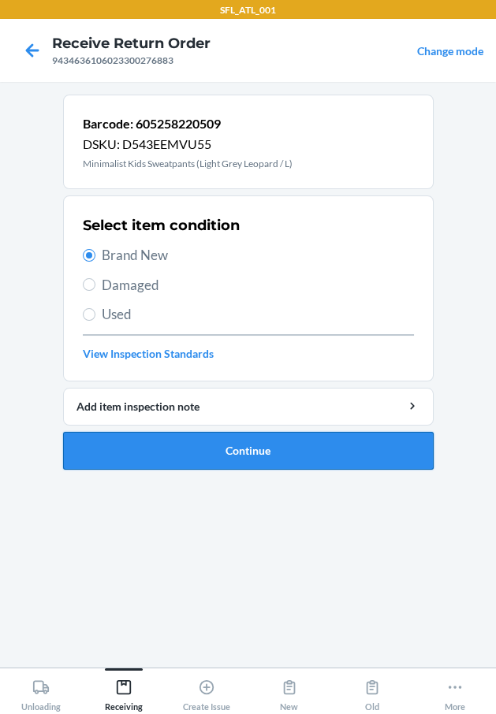
click at [150, 452] on button "Continue" at bounding box center [248, 451] width 370 height 38
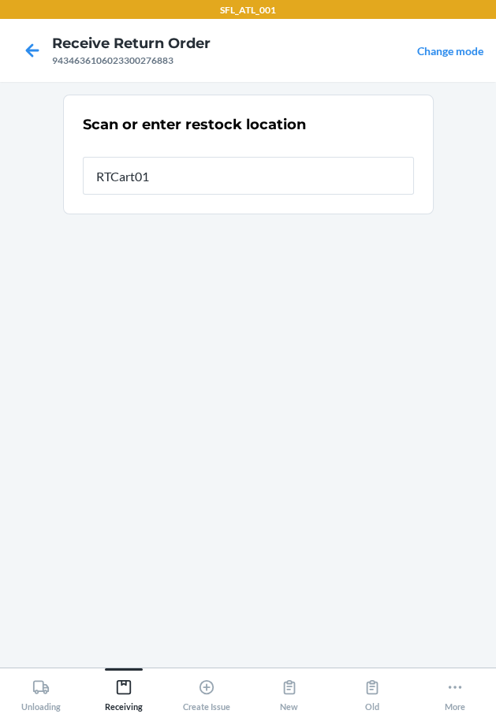
type input "RTCart018"
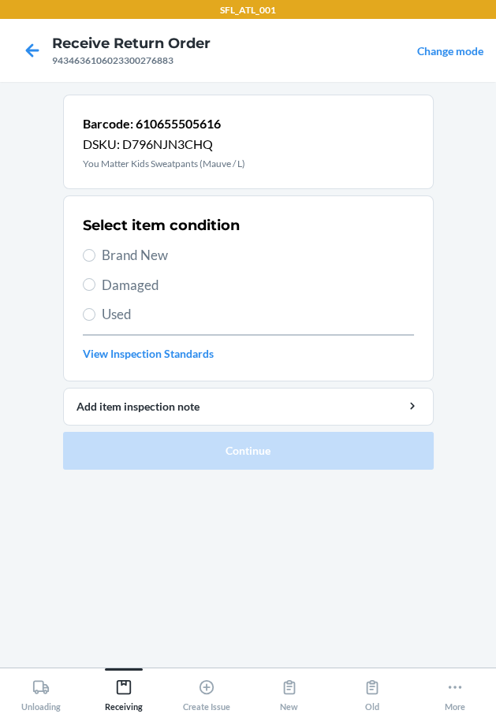
click at [143, 247] on span "Brand New" at bounding box center [258, 255] width 312 height 20
click at [95, 249] on input "Brand New" at bounding box center [89, 255] width 13 height 13
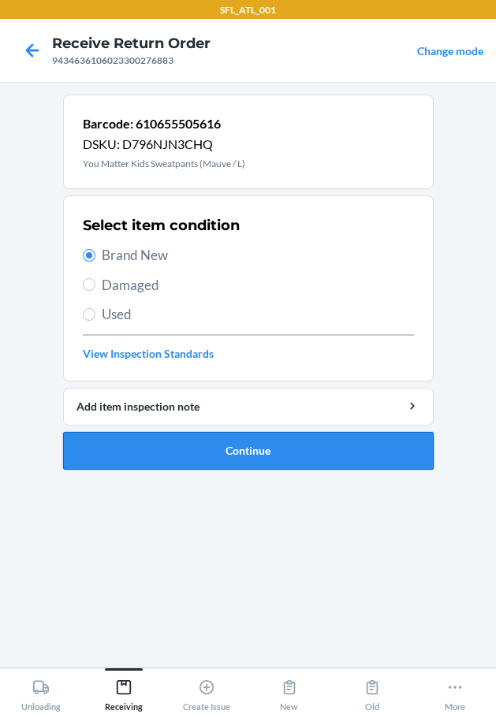
click at [280, 455] on button "Continue" at bounding box center [248, 451] width 370 height 38
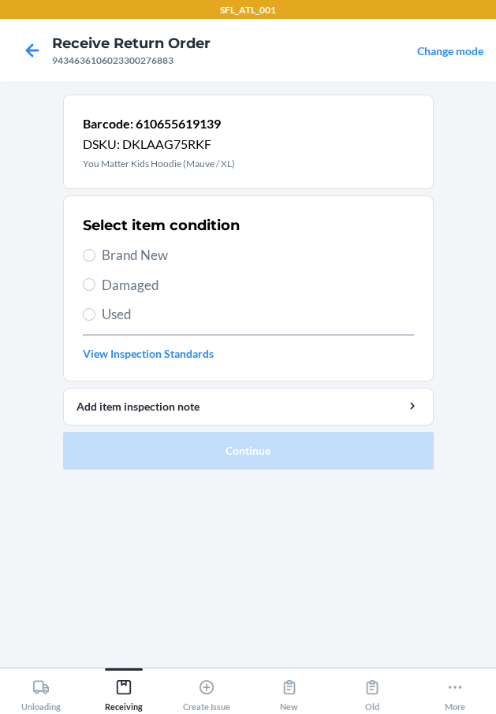
click at [172, 254] on span "Brand New" at bounding box center [258, 255] width 312 height 20
click at [95, 254] on input "Brand New" at bounding box center [89, 255] width 13 height 13
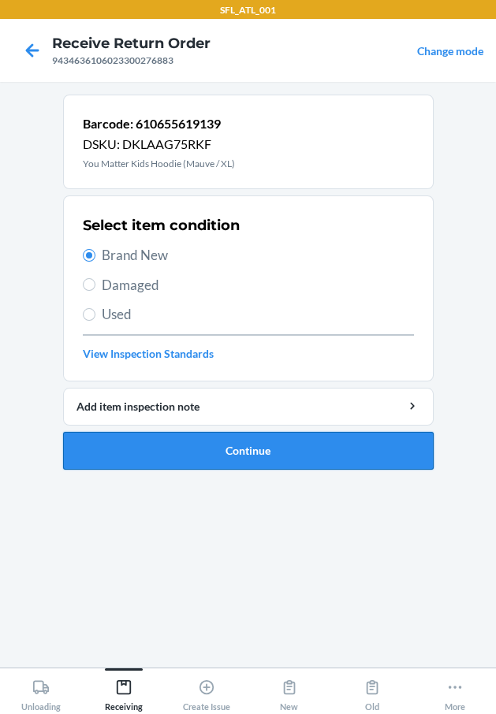
click at [259, 435] on button "Continue" at bounding box center [248, 451] width 370 height 38
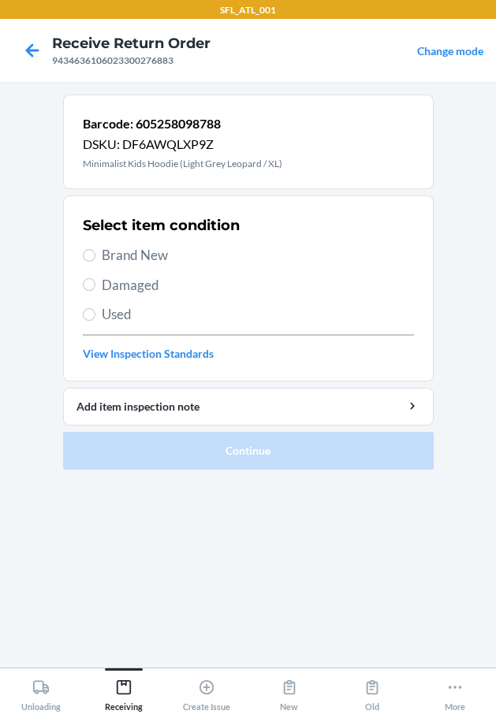
drag, startPoint x: 156, startPoint y: 246, endPoint x: 169, endPoint y: 326, distance: 81.4
click at [156, 247] on span "Brand New" at bounding box center [258, 255] width 312 height 20
click at [95, 249] on input "Brand New" at bounding box center [89, 255] width 13 height 13
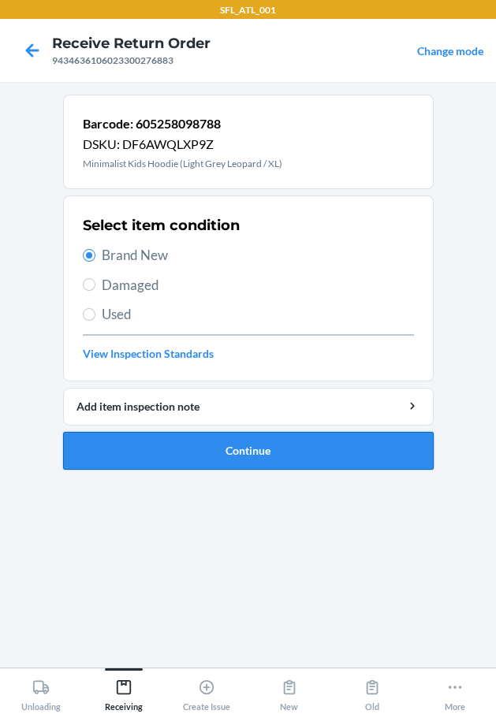
click at [193, 432] on button "Continue" at bounding box center [248, 451] width 370 height 38
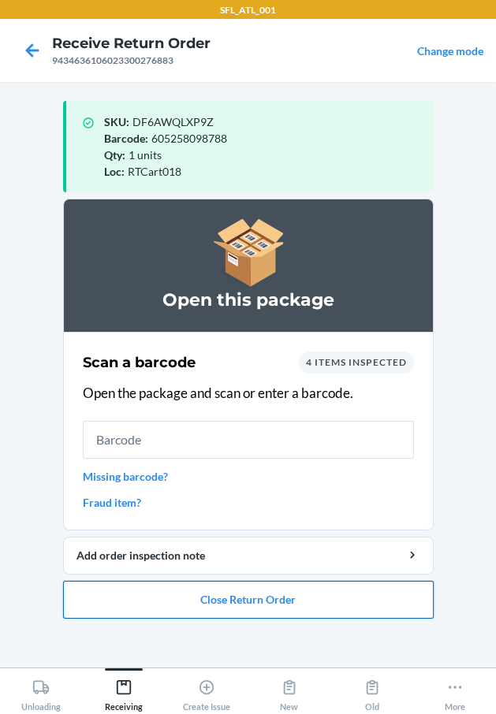
click at [328, 603] on button "Close Return Order" at bounding box center [248, 600] width 370 height 38
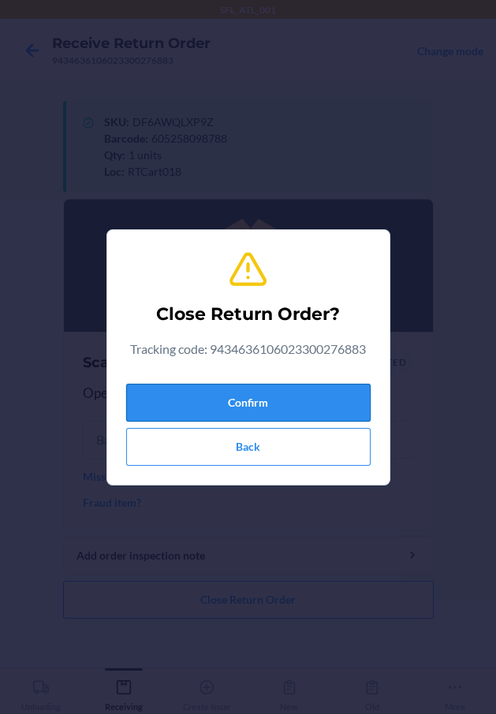
click at [321, 386] on button "Confirm" at bounding box center [248, 403] width 244 height 38
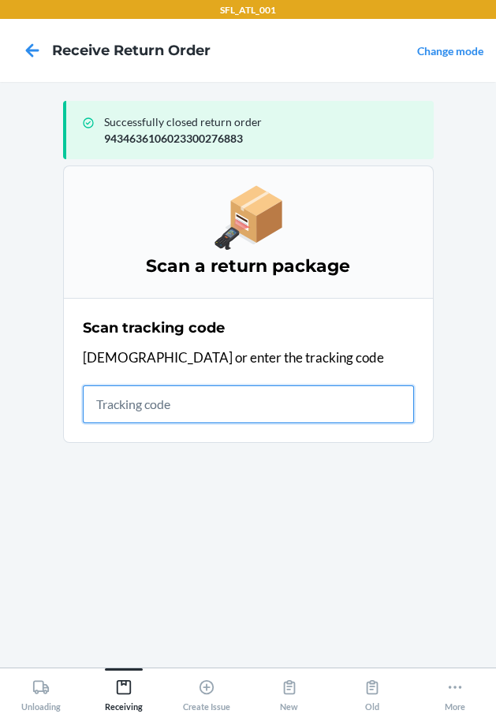
click at [125, 404] on input "text" at bounding box center [248, 404] width 331 height 38
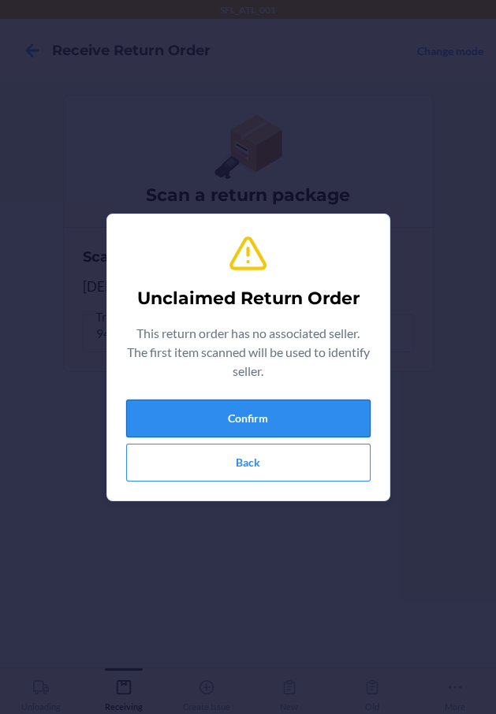
click at [183, 401] on button "Confirm" at bounding box center [248, 419] width 244 height 38
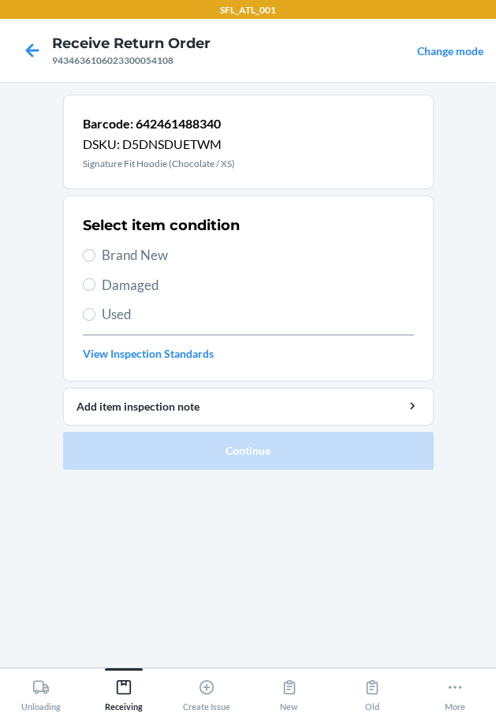
drag, startPoint x: 151, startPoint y: 255, endPoint x: 152, endPoint y: 267, distance: 12.6
click at [151, 254] on span "Brand New" at bounding box center [258, 255] width 312 height 20
click at [95, 254] on input "Brand New" at bounding box center [89, 255] width 13 height 13
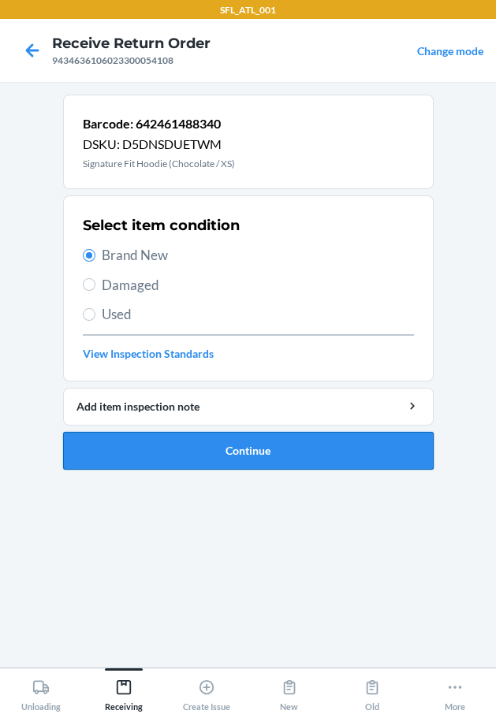
click at [184, 445] on button "Continue" at bounding box center [248, 451] width 370 height 38
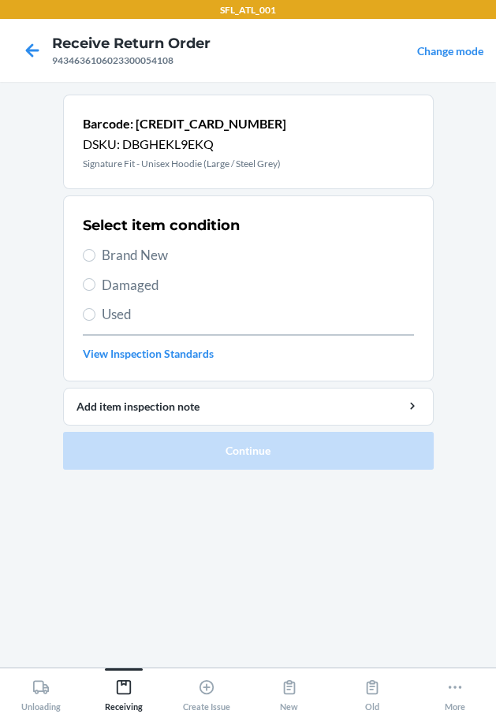
click at [118, 254] on span "Brand New" at bounding box center [258, 255] width 312 height 20
click at [95, 254] on input "Brand New" at bounding box center [89, 255] width 13 height 13
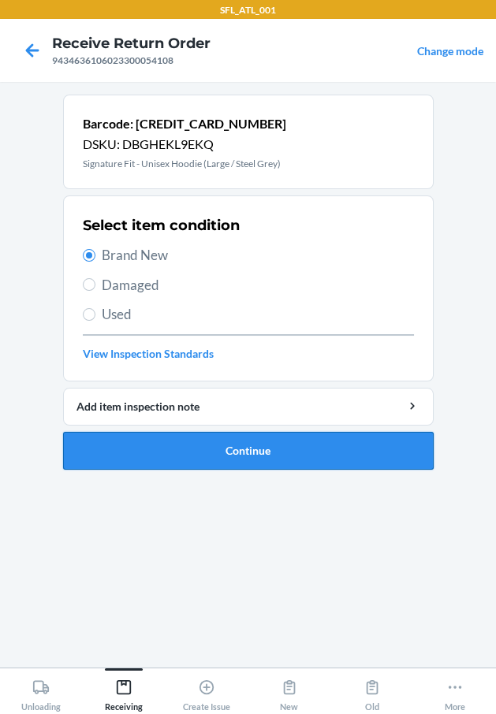
click at [147, 439] on button "Continue" at bounding box center [248, 451] width 370 height 38
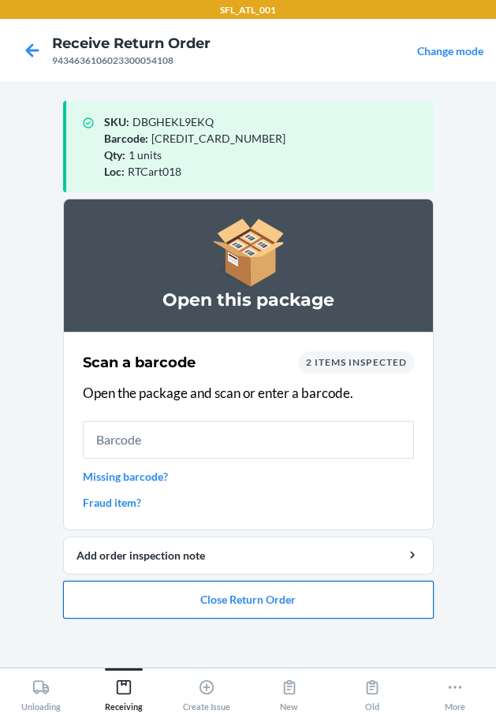
click at [293, 596] on button "Close Return Order" at bounding box center [248, 600] width 370 height 38
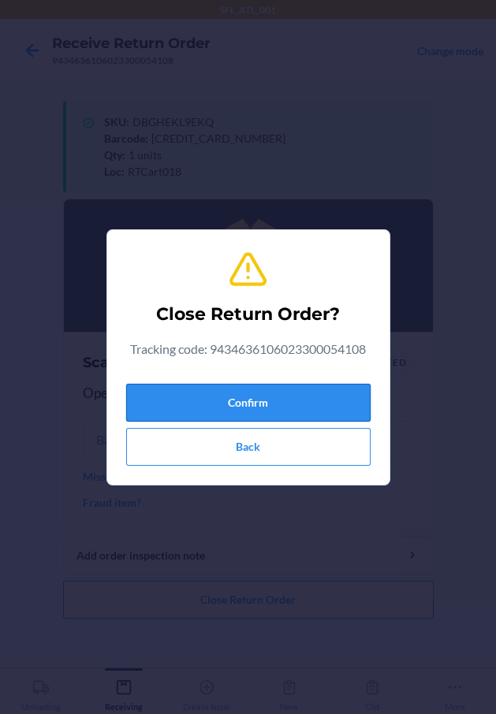
drag, startPoint x: 180, startPoint y: 403, endPoint x: 166, endPoint y: 397, distance: 14.5
click at [171, 397] on button "Confirm" at bounding box center [248, 403] width 244 height 38
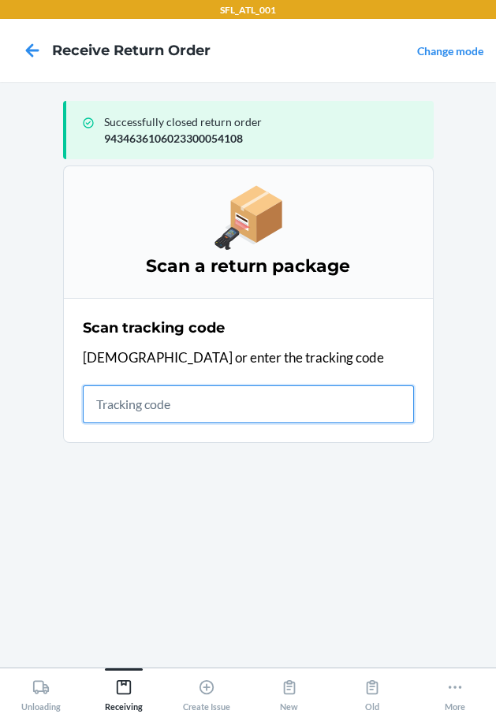
click at [178, 410] on input "text" at bounding box center [248, 404] width 331 height 38
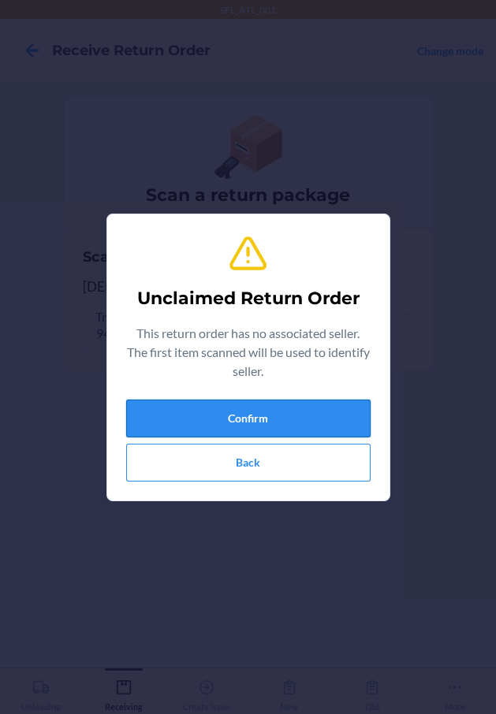
click at [175, 412] on button "Confirm" at bounding box center [248, 419] width 244 height 38
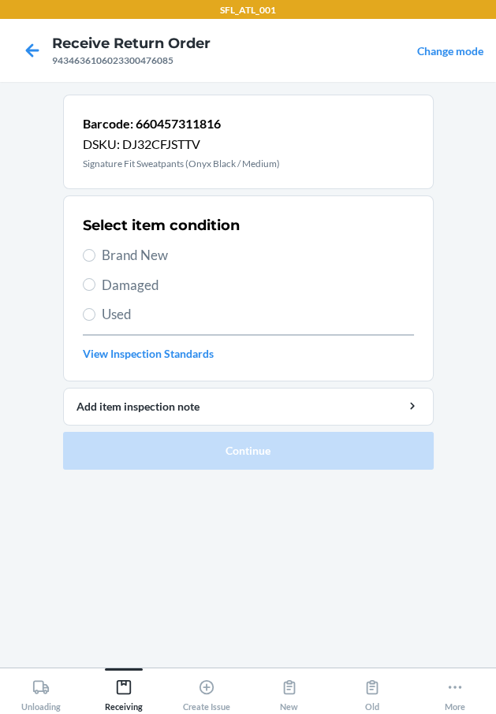
click at [159, 257] on span "Brand New" at bounding box center [258, 255] width 312 height 20
click at [95, 257] on input "Brand New" at bounding box center [89, 255] width 13 height 13
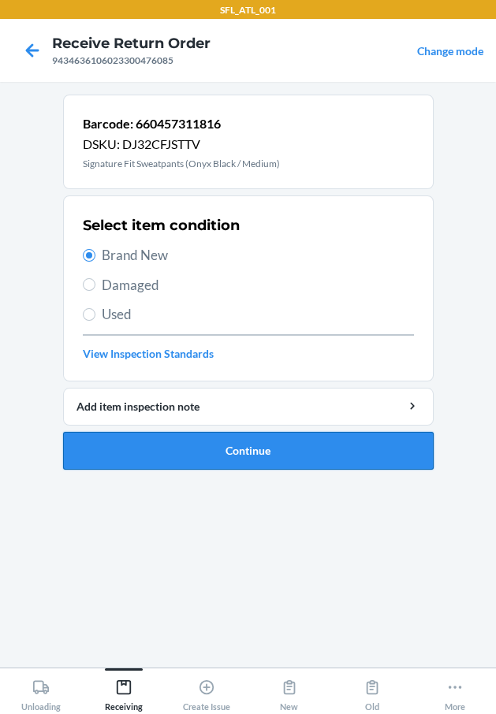
drag, startPoint x: 234, startPoint y: 442, endPoint x: 223, endPoint y: 442, distance: 11.0
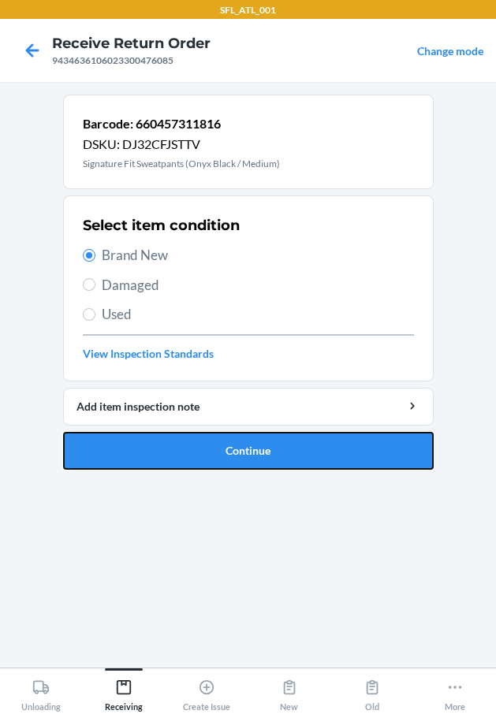
click at [233, 442] on button "Continue" at bounding box center [248, 451] width 370 height 38
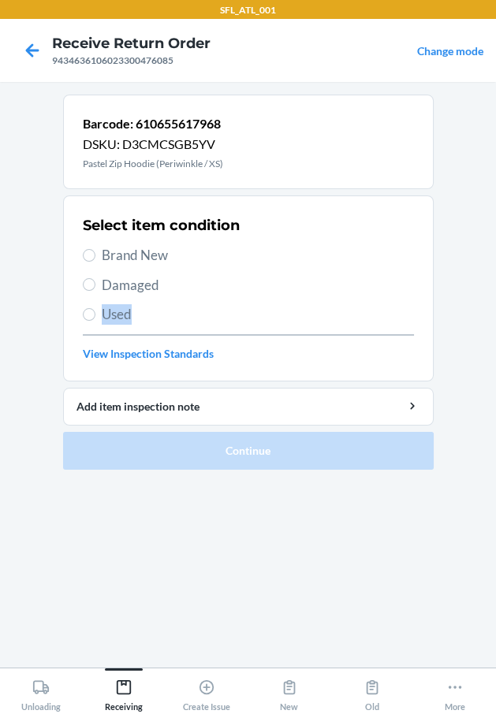
drag, startPoint x: 340, startPoint y: 299, endPoint x: 394, endPoint y: 285, distance: 55.4
click at [394, 285] on div "Select item condition Brand New Damaged Used View Inspection Standards" at bounding box center [248, 288] width 331 height 156
click at [148, 247] on span "Brand New" at bounding box center [258, 255] width 312 height 20
click at [95, 249] on input "Brand New" at bounding box center [89, 255] width 13 height 13
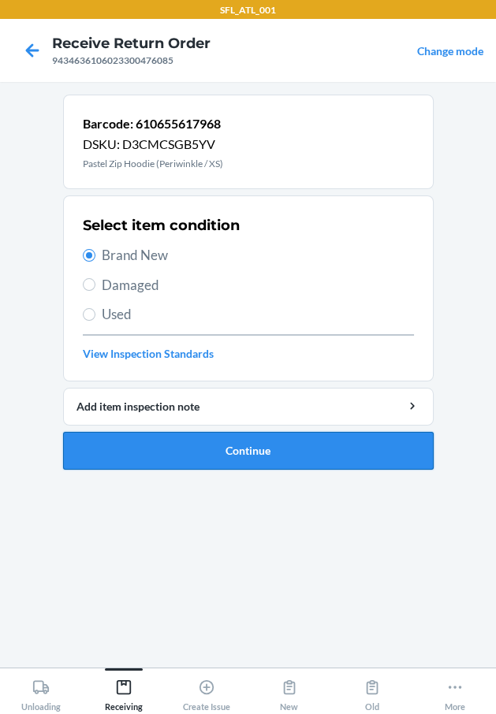
click at [209, 441] on button "Continue" at bounding box center [248, 451] width 370 height 38
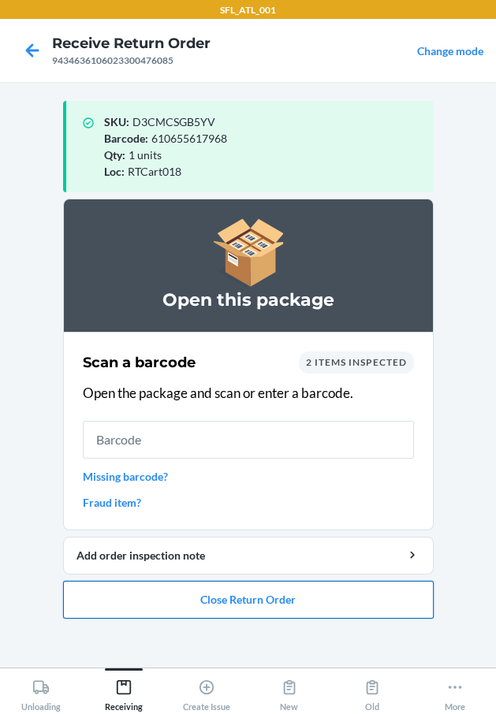
click at [263, 597] on button "Close Return Order" at bounding box center [248, 600] width 370 height 38
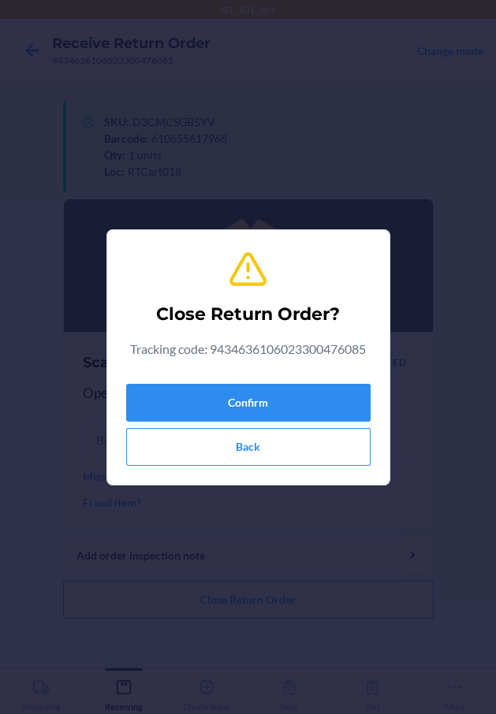
click at [332, 375] on div "Close Return Order? Tracking code: 9434636106023300476085 Confirm Back" at bounding box center [248, 357] width 244 height 229
click at [336, 382] on div "Confirm Back" at bounding box center [248, 422] width 244 height 88
click at [338, 385] on button "Confirm" at bounding box center [248, 403] width 244 height 38
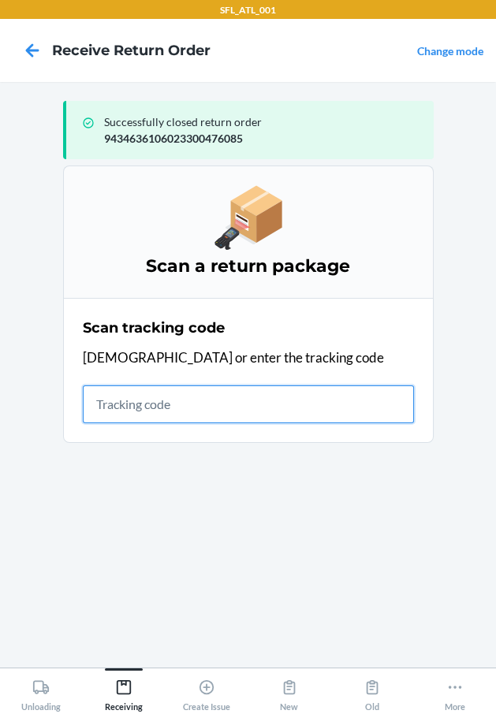
click at [236, 403] on input "text" at bounding box center [248, 404] width 331 height 38
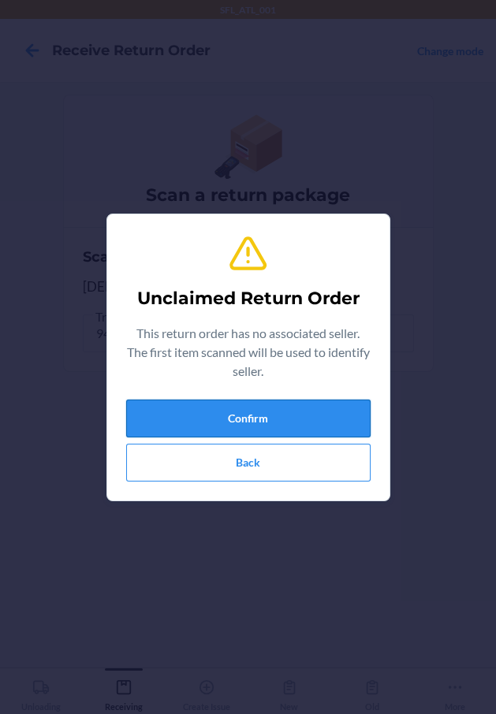
click at [268, 416] on button "Confirm" at bounding box center [248, 419] width 244 height 38
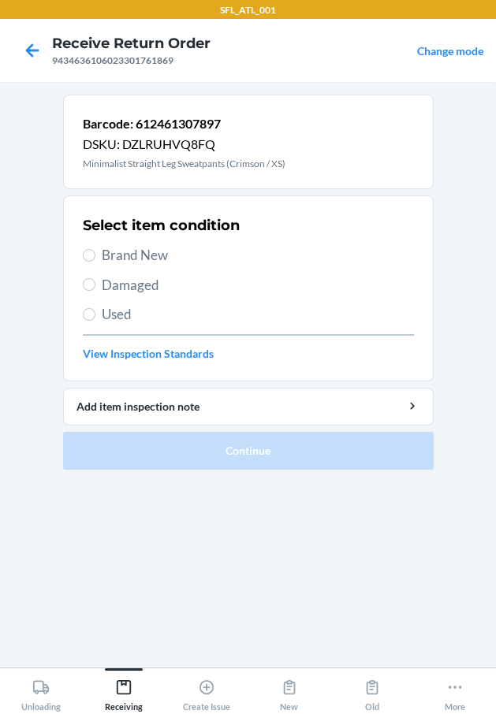
click at [90, 266] on div "Select item condition Brand New Damaged Used View Inspection Standards" at bounding box center [248, 288] width 331 height 156
click at [153, 251] on span "Brand New" at bounding box center [258, 255] width 312 height 20
click at [95, 251] on input "Brand New" at bounding box center [89, 255] width 13 height 13
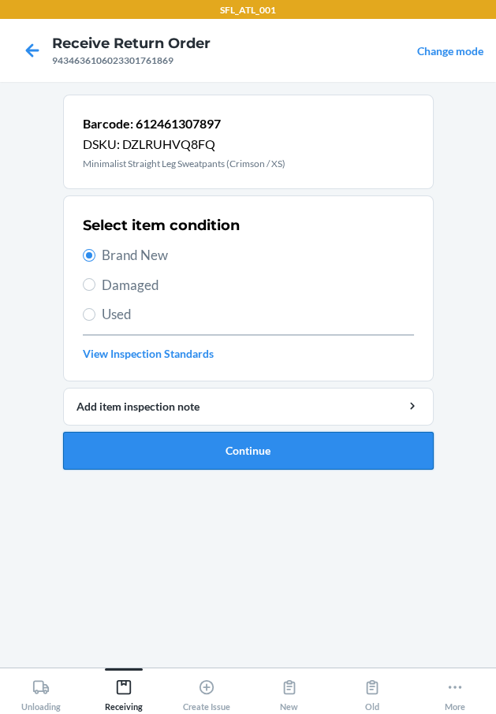
click at [285, 452] on button "Continue" at bounding box center [248, 451] width 370 height 38
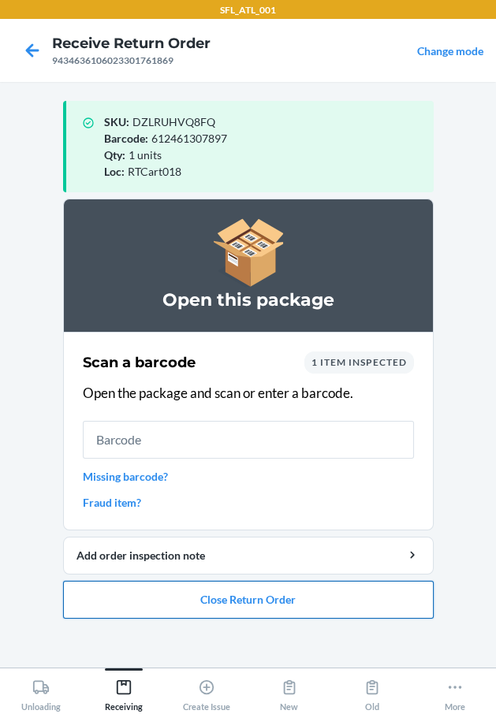
click at [262, 601] on button "Close Return Order" at bounding box center [248, 600] width 370 height 38
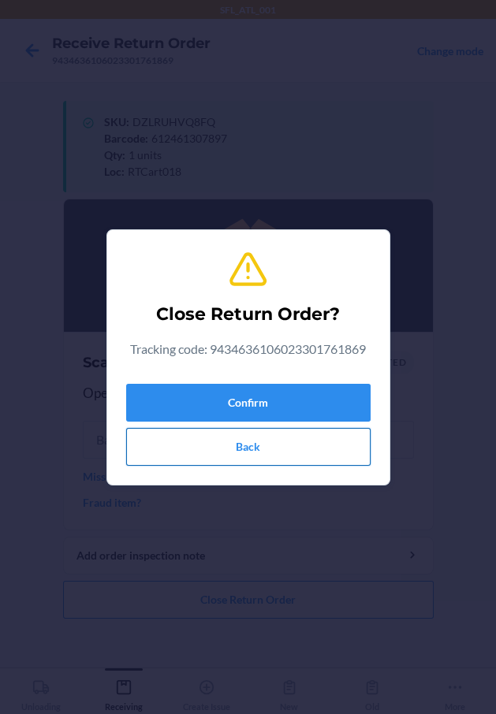
click at [265, 444] on button "Back" at bounding box center [248, 447] width 244 height 38
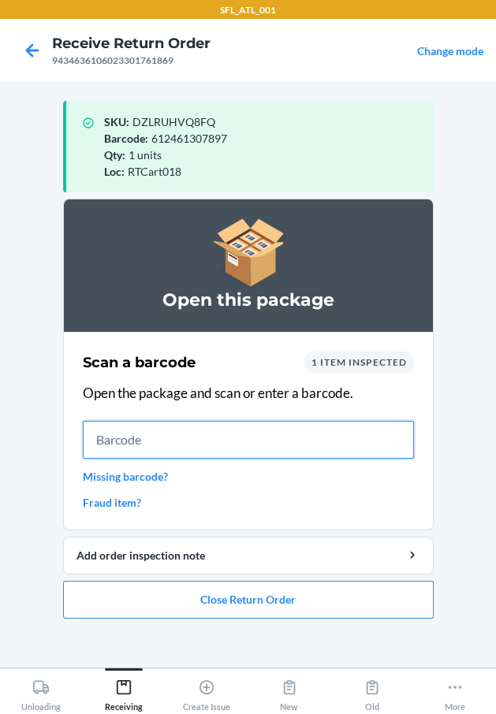
click at [221, 439] on input "text" at bounding box center [248, 440] width 331 height 38
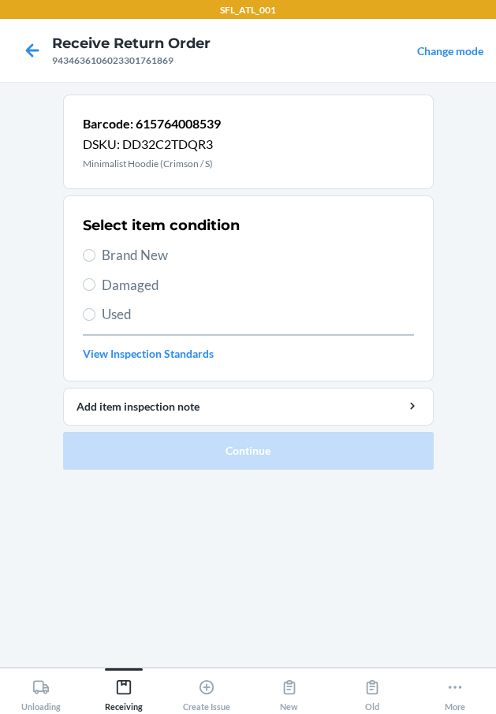
click at [158, 264] on span "Brand New" at bounding box center [258, 255] width 312 height 20
click at [95, 262] on input "Brand New" at bounding box center [89, 255] width 13 height 13
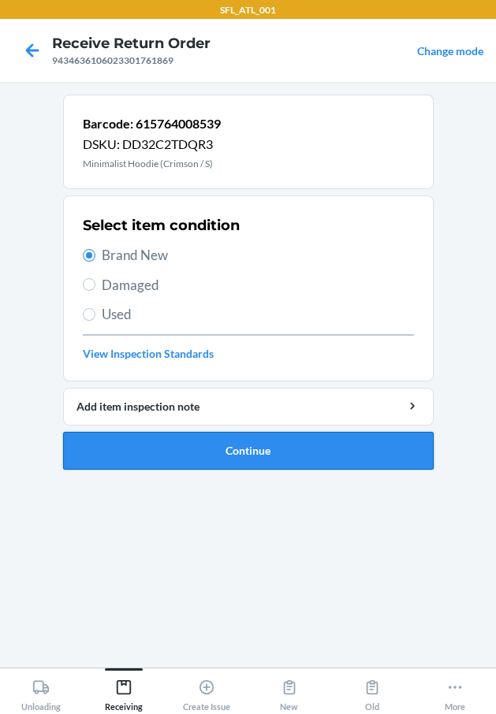
click at [221, 449] on button "Continue" at bounding box center [248, 451] width 370 height 38
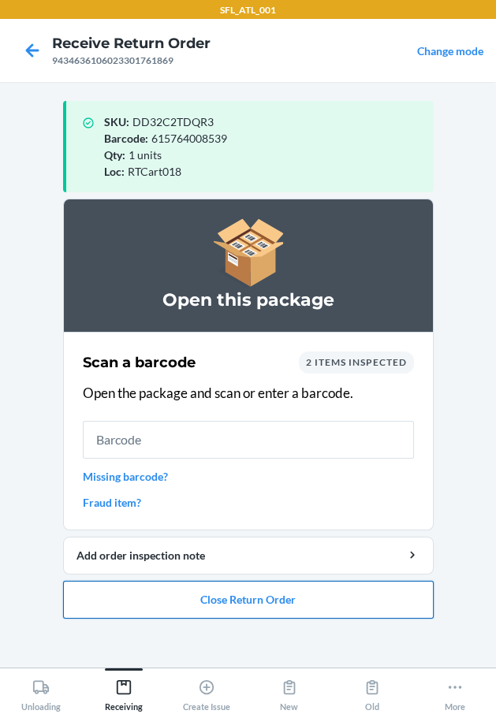
click at [282, 604] on button "Close Return Order" at bounding box center [248, 600] width 370 height 38
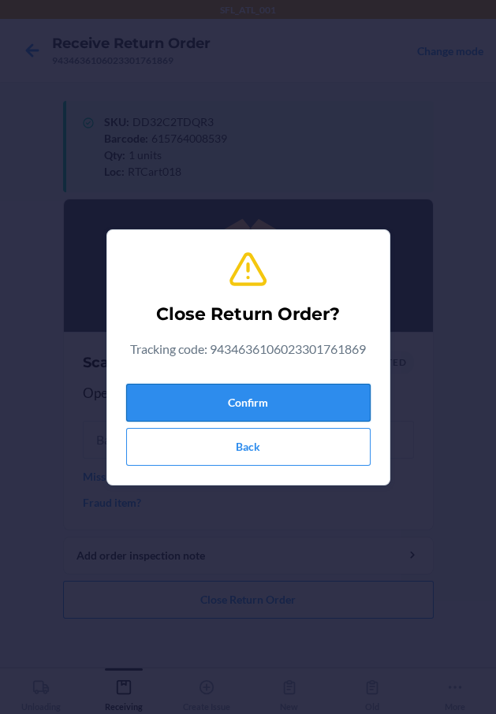
click at [310, 407] on button "Confirm" at bounding box center [248, 403] width 244 height 38
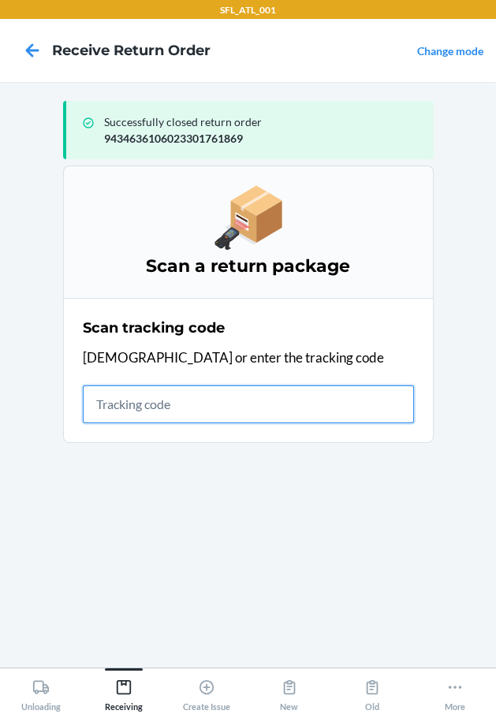
click at [239, 408] on input "text" at bounding box center [248, 404] width 331 height 38
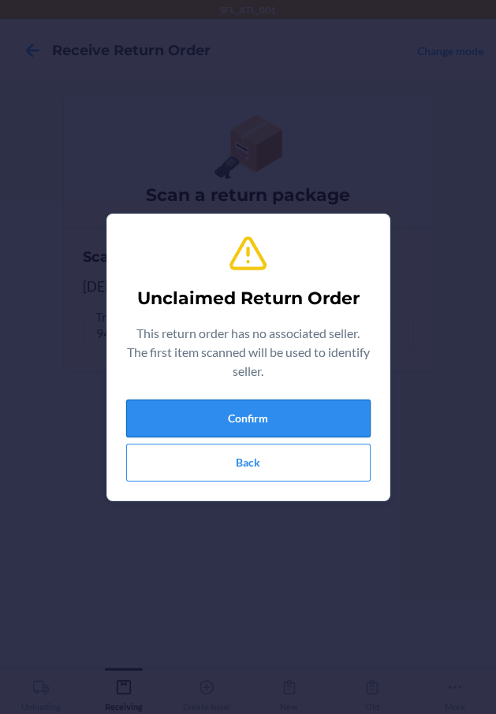
click at [166, 400] on button "Confirm" at bounding box center [248, 419] width 244 height 38
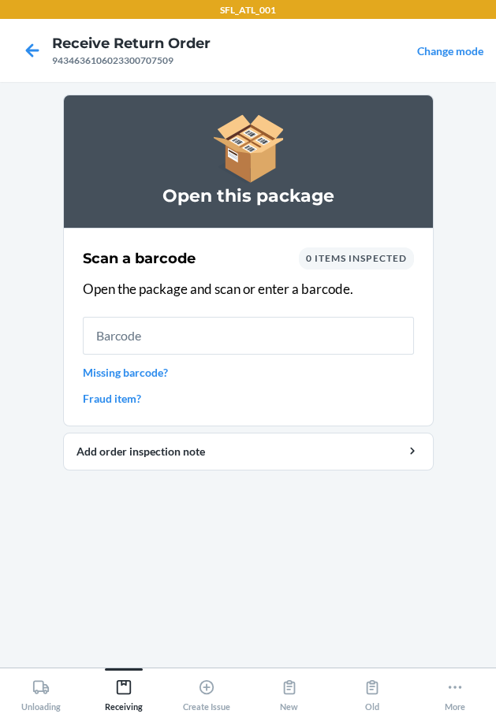
click at [146, 373] on link "Missing barcode?" at bounding box center [248, 372] width 331 height 17
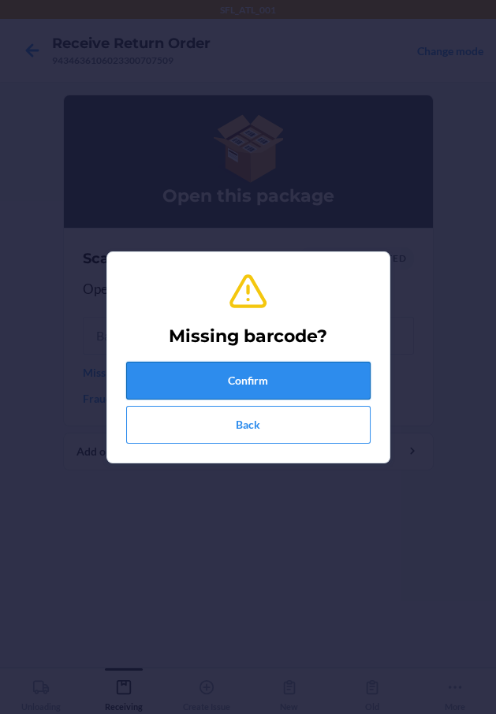
click at [161, 389] on button "Confirm" at bounding box center [248, 381] width 244 height 38
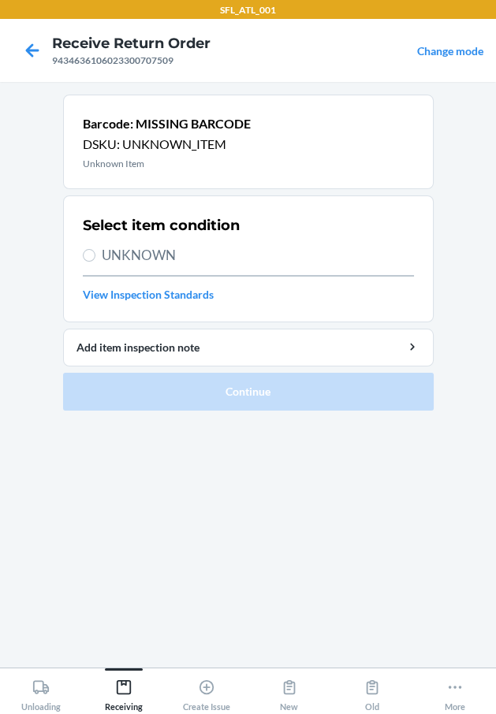
click at [195, 253] on span "UNKNOWN" at bounding box center [258, 255] width 312 height 20
click at [95, 253] on input "UNKNOWN" at bounding box center [89, 255] width 13 height 13
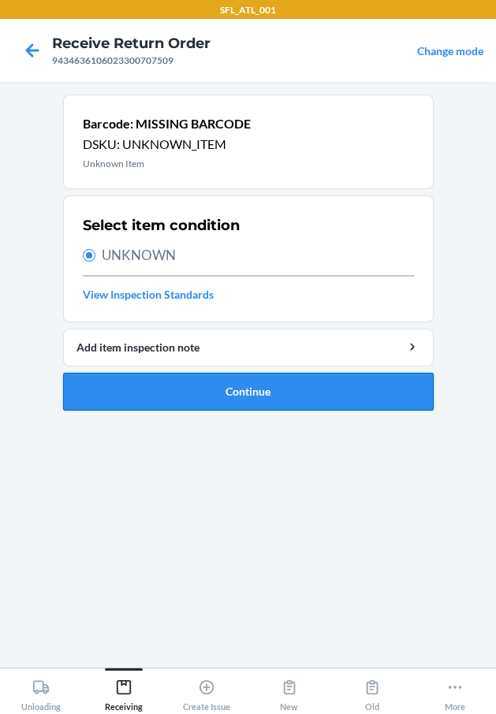
click at [189, 392] on button "Continue" at bounding box center [248, 392] width 370 height 38
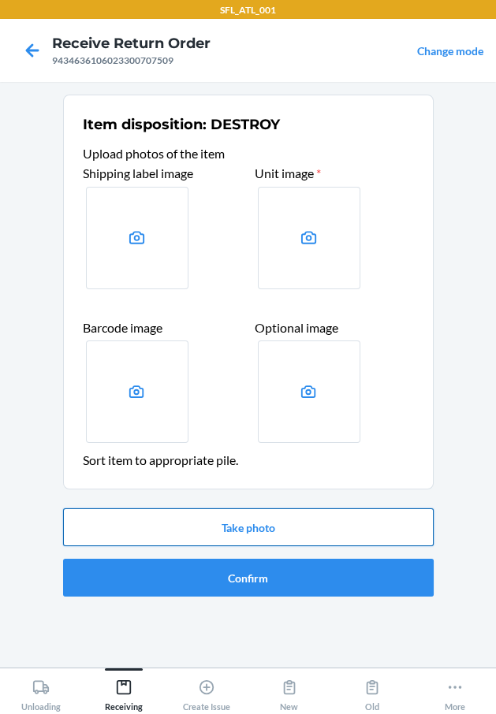
click at [237, 517] on button "Take photo" at bounding box center [248, 527] width 370 height 38
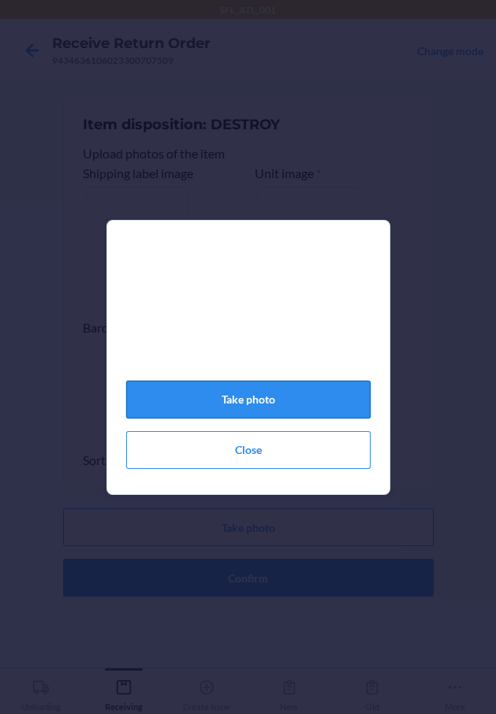
click at [295, 403] on button "Take photo" at bounding box center [248, 400] width 244 height 38
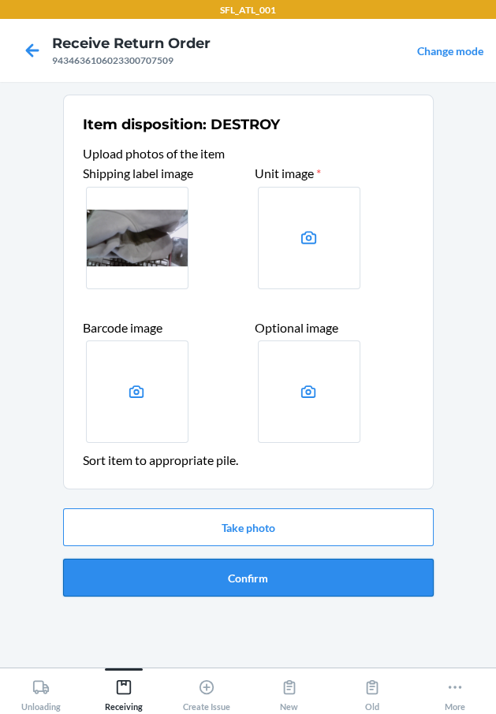
click at [288, 579] on button "Confirm" at bounding box center [248, 578] width 370 height 38
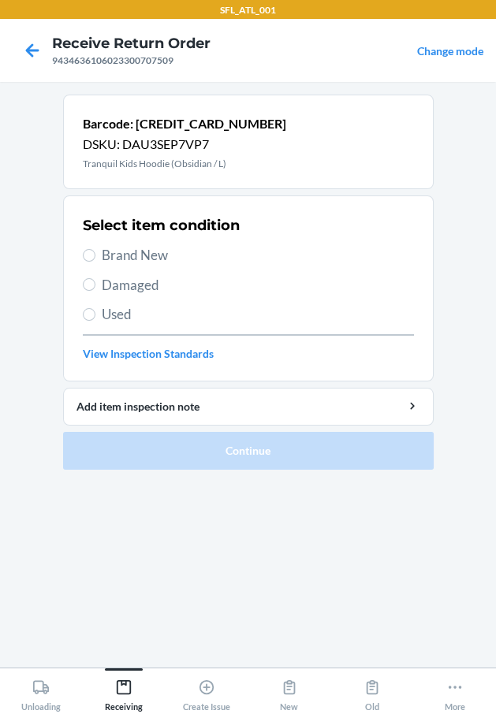
click at [121, 252] on span "Brand New" at bounding box center [258, 255] width 312 height 20
click at [95, 252] on input "Brand New" at bounding box center [89, 255] width 13 height 13
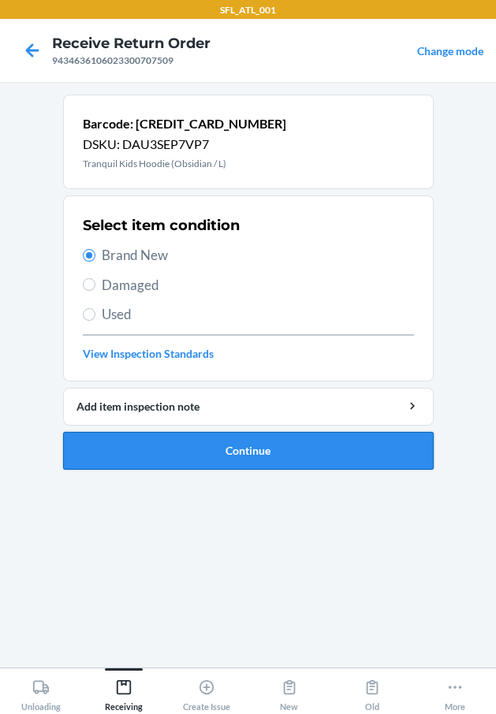
click at [193, 448] on button "Continue" at bounding box center [248, 451] width 370 height 38
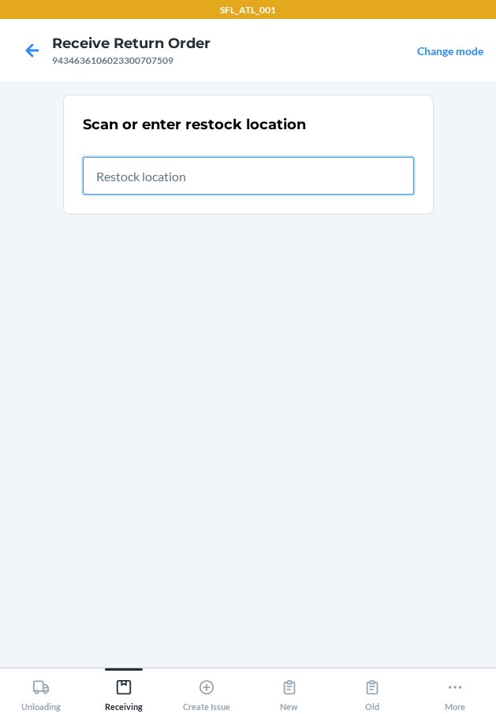
click at [273, 176] on input "text" at bounding box center [248, 176] width 331 height 38
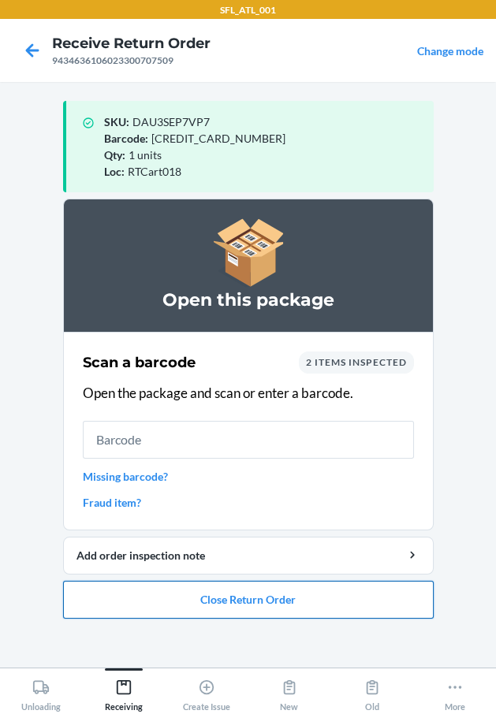
click at [276, 593] on button "Close Return Order" at bounding box center [248, 600] width 370 height 38
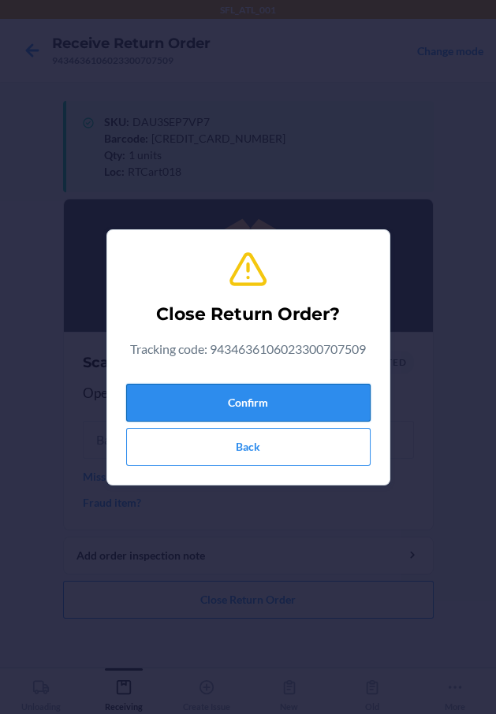
click at [230, 399] on button "Confirm" at bounding box center [248, 403] width 244 height 38
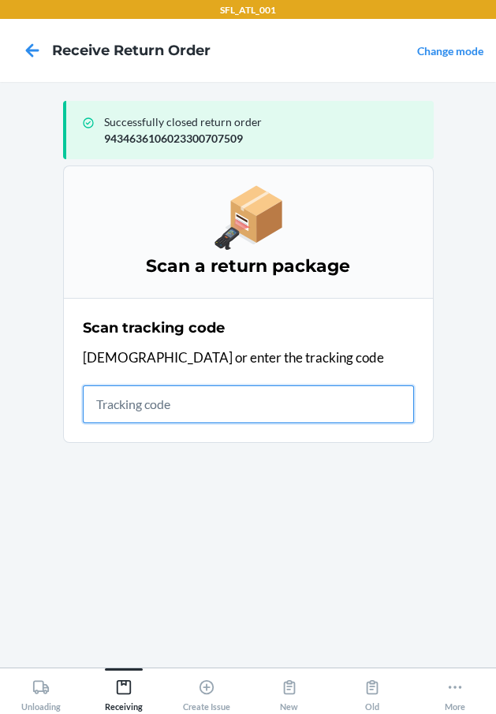
click at [162, 401] on input "text" at bounding box center [248, 404] width 331 height 38
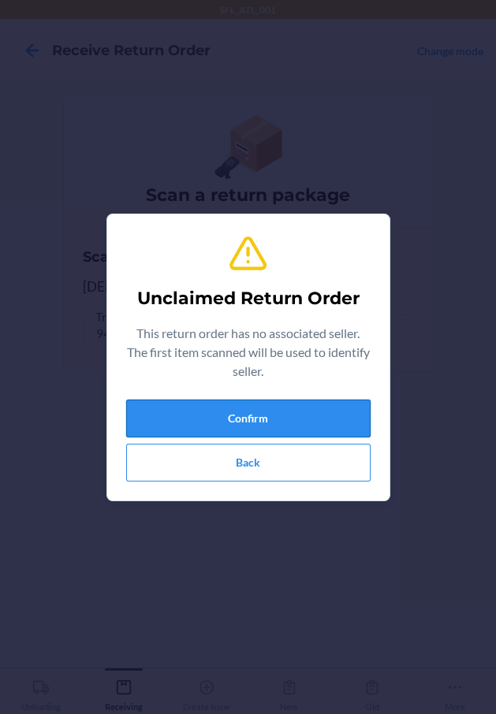
click at [162, 400] on button "Confirm" at bounding box center [248, 419] width 244 height 38
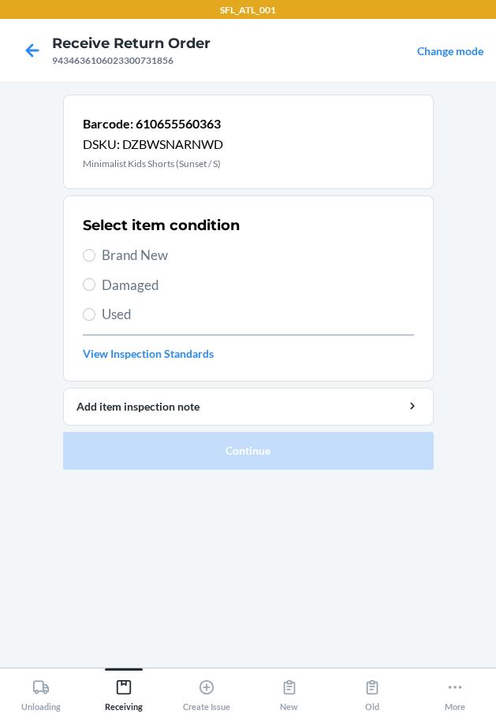
click at [118, 255] on span "Brand New" at bounding box center [258, 255] width 312 height 20
click at [95, 255] on input "Brand New" at bounding box center [89, 255] width 13 height 13
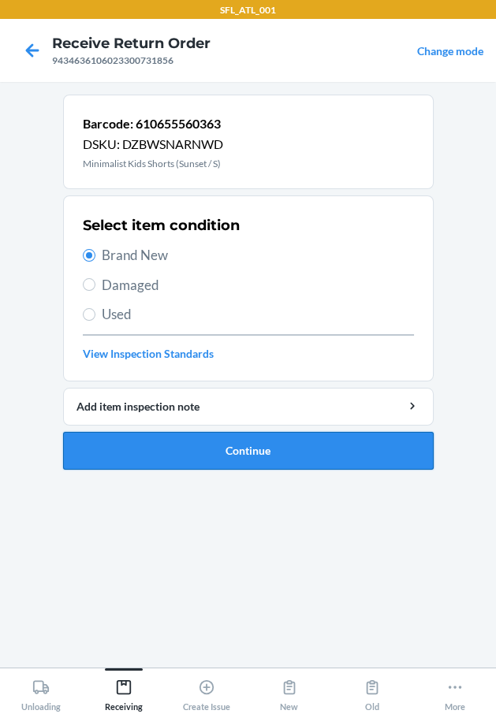
click at [248, 436] on button "Continue" at bounding box center [248, 451] width 370 height 38
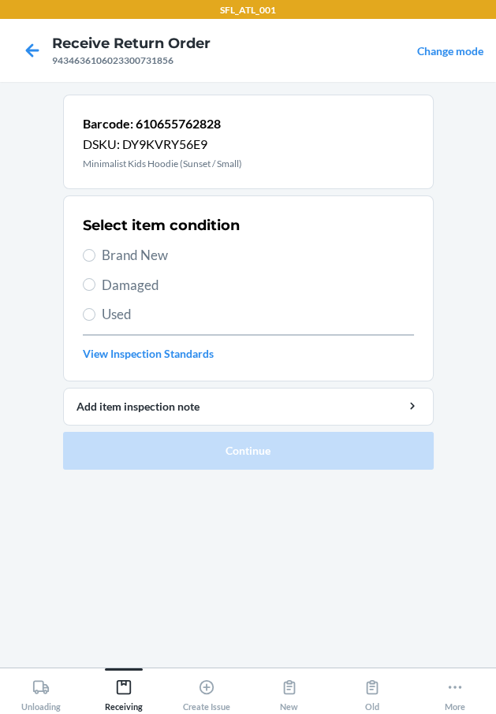
click at [121, 251] on span "Brand New" at bounding box center [258, 255] width 312 height 20
click at [95, 251] on input "Brand New" at bounding box center [89, 255] width 13 height 13
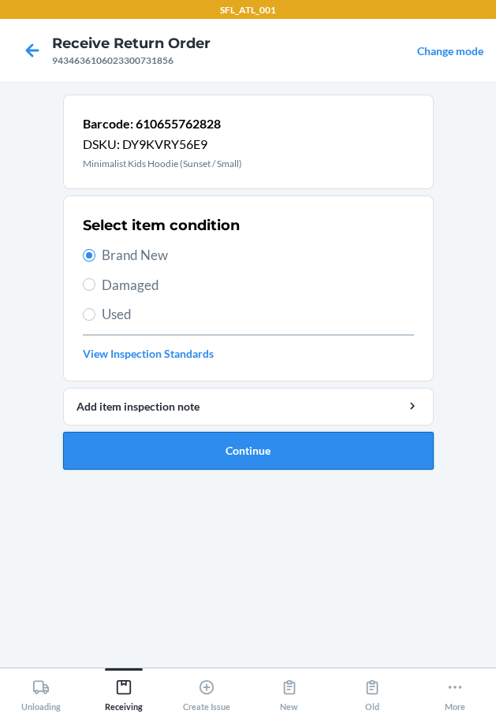
click at [128, 452] on button "Continue" at bounding box center [248, 451] width 370 height 38
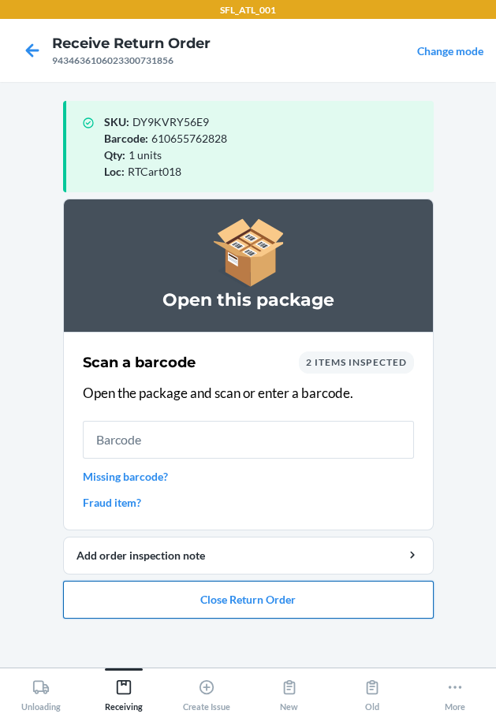
click at [265, 605] on button "Close Return Order" at bounding box center [248, 600] width 370 height 38
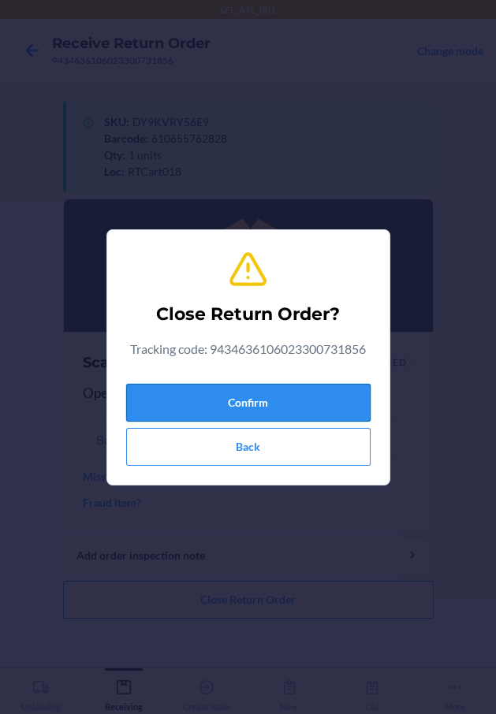
drag, startPoint x: 240, startPoint y: 413, endPoint x: 169, endPoint y: 402, distance: 72.6
click at [236, 411] on button "Confirm" at bounding box center [248, 403] width 244 height 38
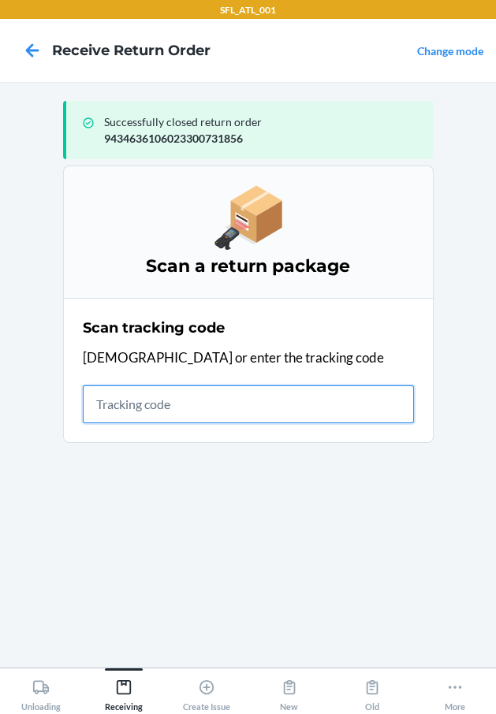
click at [205, 399] on input "text" at bounding box center [248, 404] width 331 height 38
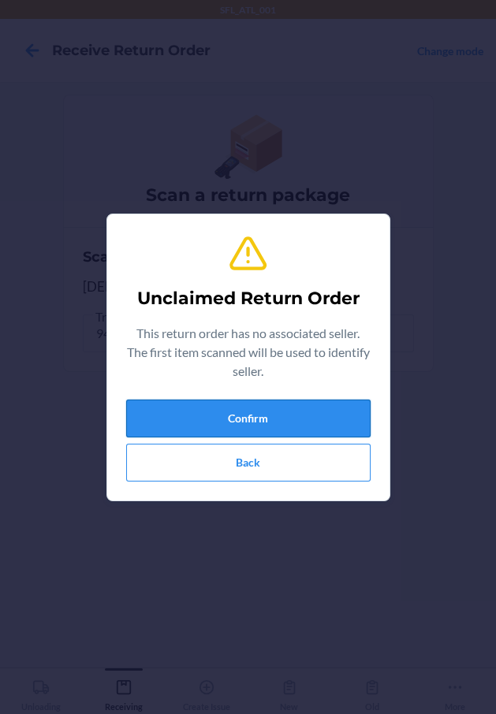
click at [206, 405] on button "Confirm" at bounding box center [248, 419] width 244 height 38
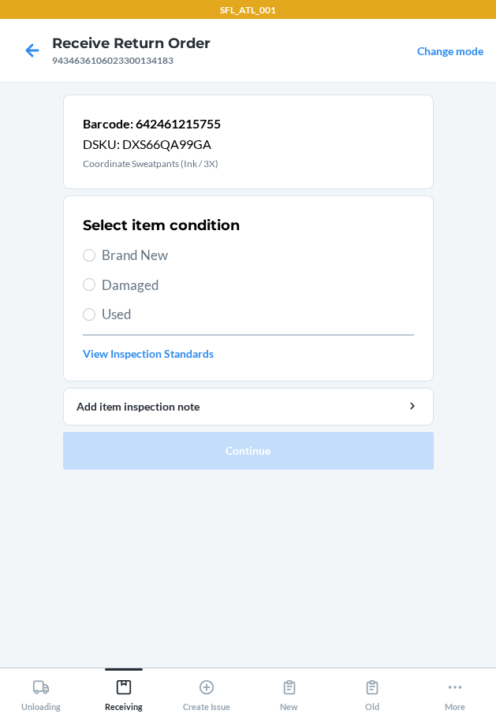
click at [109, 300] on div "Select item condition Brand New Damaged Used View Inspection Standards" at bounding box center [248, 288] width 331 height 156
click at [111, 312] on span "Used" at bounding box center [258, 314] width 312 height 20
click at [95, 312] on input "Used" at bounding box center [89, 314] width 13 height 13
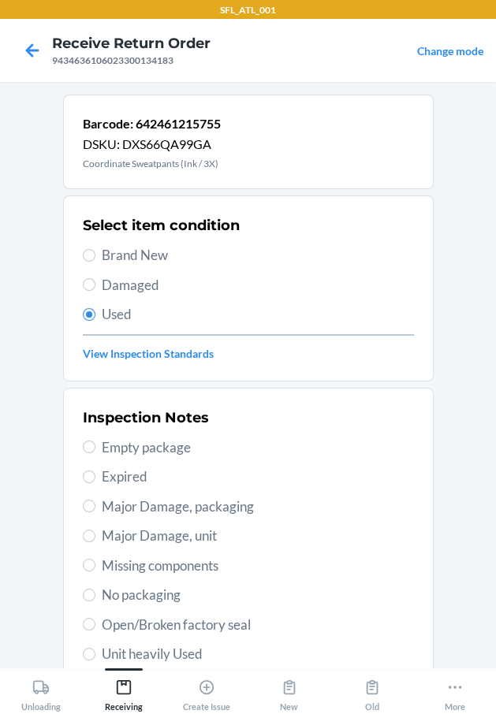
click at [159, 648] on span "Unit heavily Used" at bounding box center [258, 654] width 312 height 20
click at [95, 648] on input "Unit heavily Used" at bounding box center [89, 654] width 13 height 13
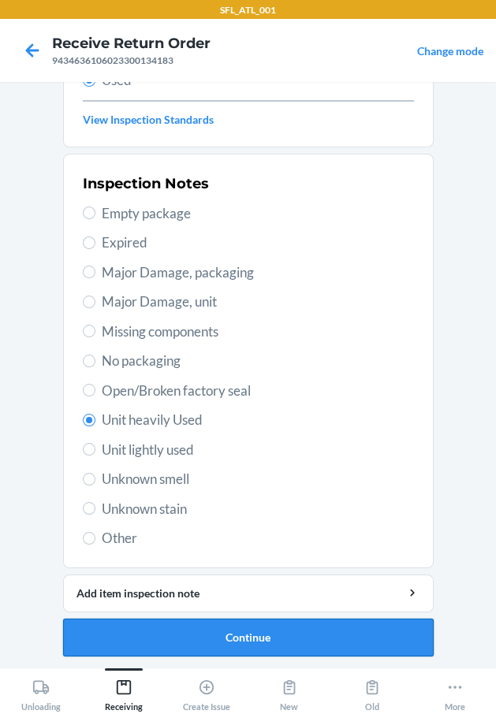
click at [169, 620] on button "Continue" at bounding box center [248, 638] width 370 height 38
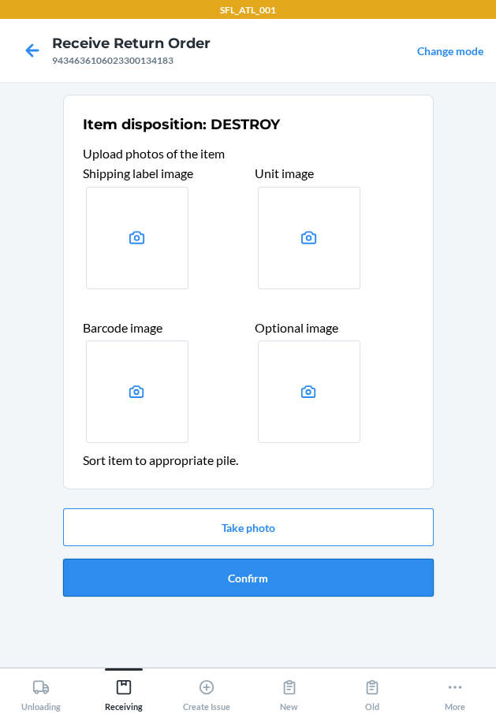
click at [196, 567] on button "Confirm" at bounding box center [248, 578] width 370 height 38
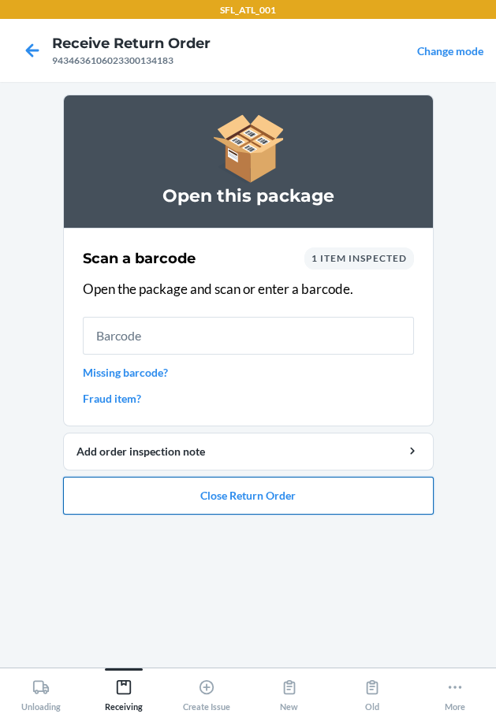
click at [195, 487] on button "Close Return Order" at bounding box center [248, 496] width 370 height 38
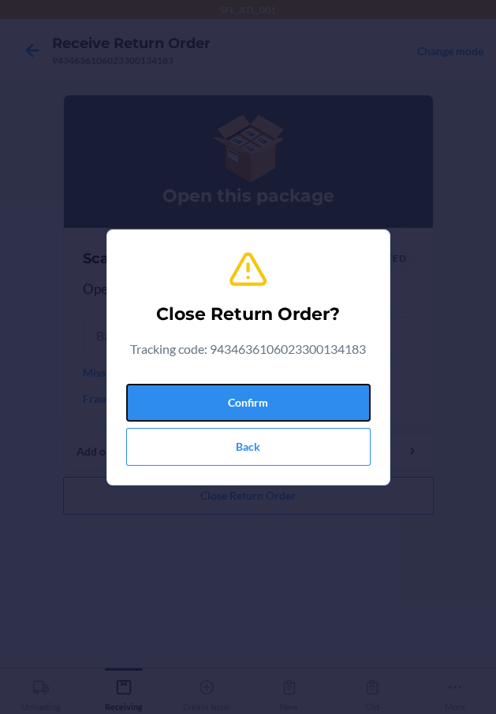
drag, startPoint x: 248, startPoint y: 390, endPoint x: 19, endPoint y: 406, distance: 229.9
click at [244, 390] on button "Confirm" at bounding box center [248, 403] width 244 height 38
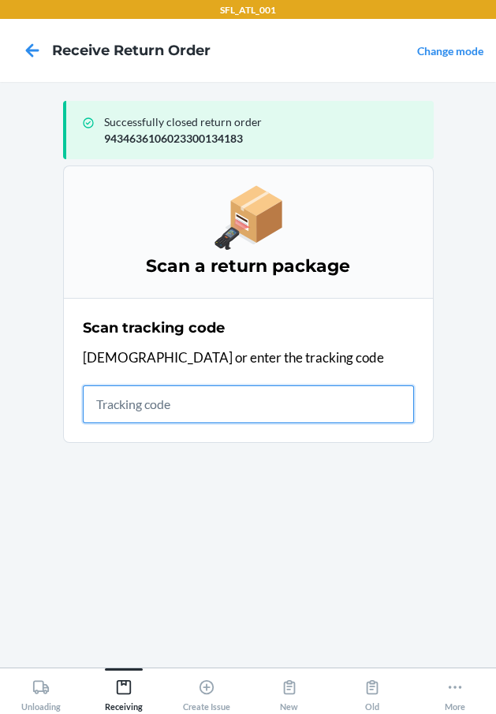
click at [154, 409] on input "text" at bounding box center [248, 404] width 331 height 38
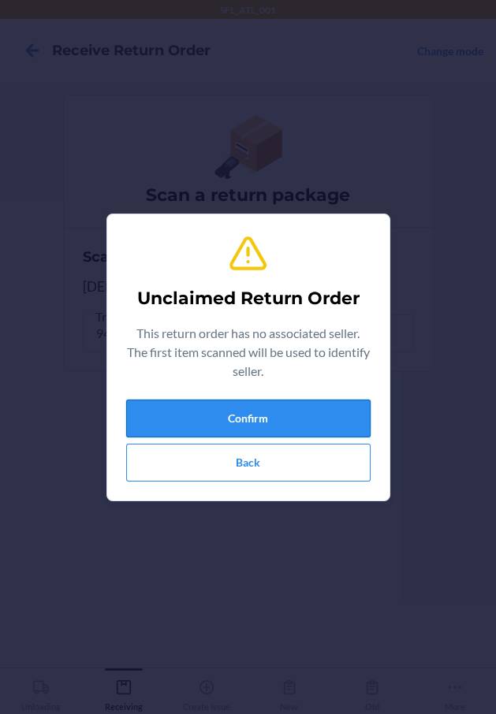
click at [134, 424] on button "Confirm" at bounding box center [248, 419] width 244 height 38
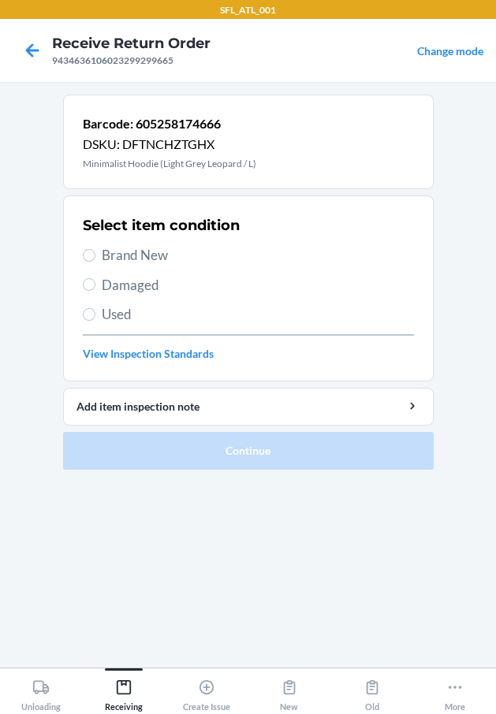
click at [154, 248] on span "Brand New" at bounding box center [258, 255] width 312 height 20
click at [95, 249] on input "Brand New" at bounding box center [89, 255] width 13 height 13
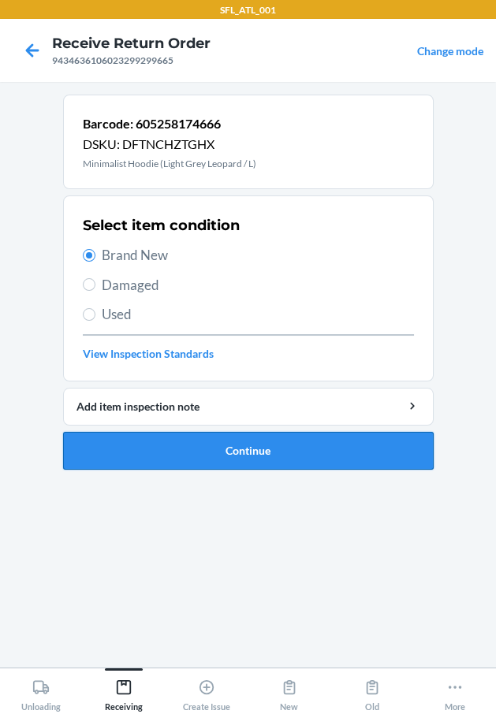
click at [153, 433] on button "Continue" at bounding box center [248, 451] width 370 height 38
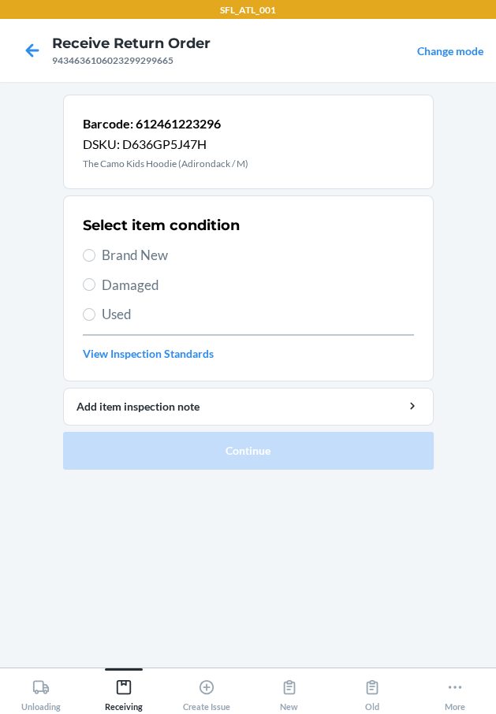
click at [147, 252] on span "Brand New" at bounding box center [258, 255] width 312 height 20
click at [95, 252] on input "Brand New" at bounding box center [89, 255] width 13 height 13
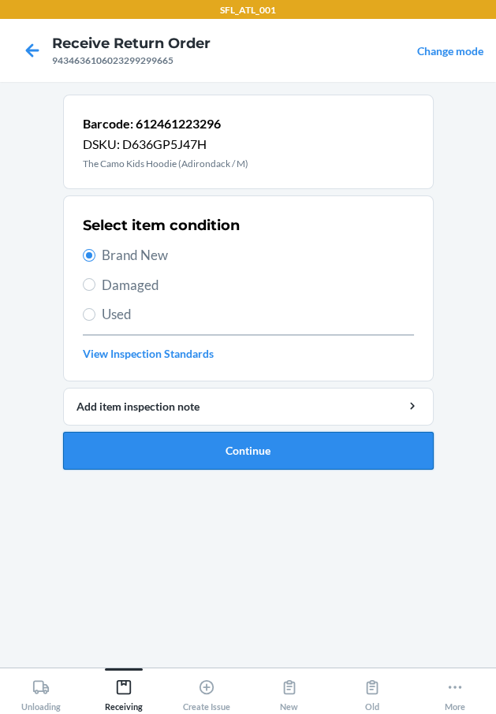
click at [203, 457] on button "Continue" at bounding box center [248, 451] width 370 height 38
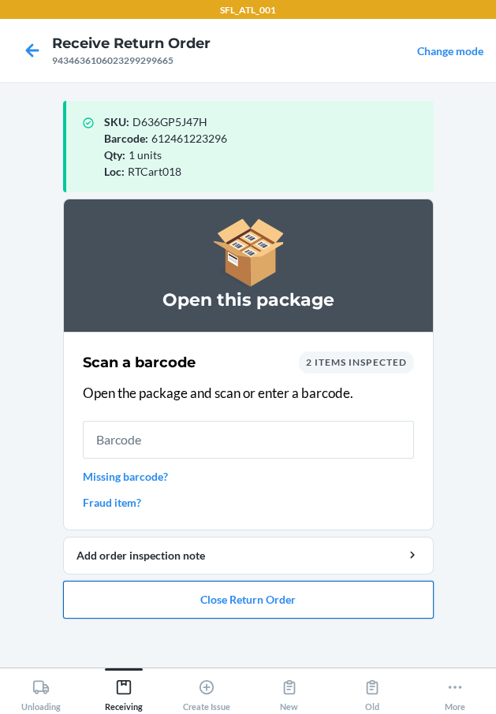
click at [255, 606] on button "Close Return Order" at bounding box center [248, 600] width 370 height 38
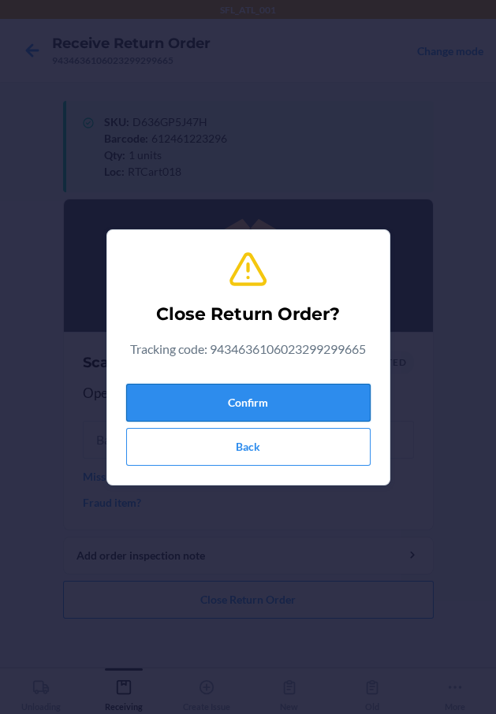
drag, startPoint x: 306, startPoint y: 407, endPoint x: 262, endPoint y: 416, distance: 44.2
click at [305, 407] on button "Confirm" at bounding box center [248, 403] width 244 height 38
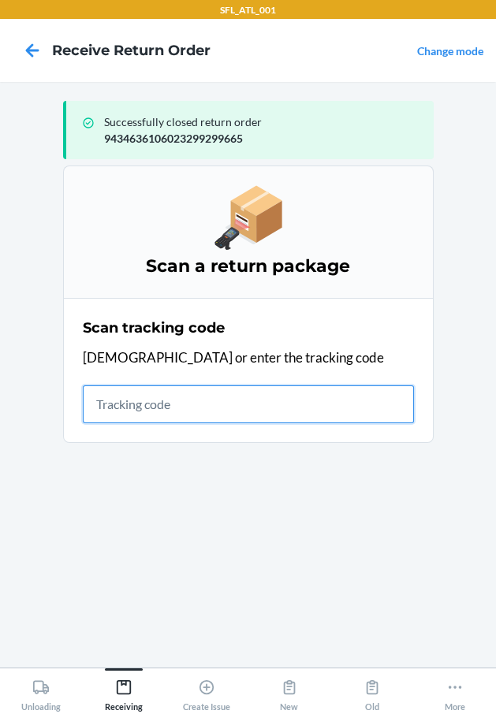
drag, startPoint x: 123, startPoint y: 415, endPoint x: 101, endPoint y: 403, distance: 25.0
click at [124, 413] on input "text" at bounding box center [248, 404] width 331 height 38
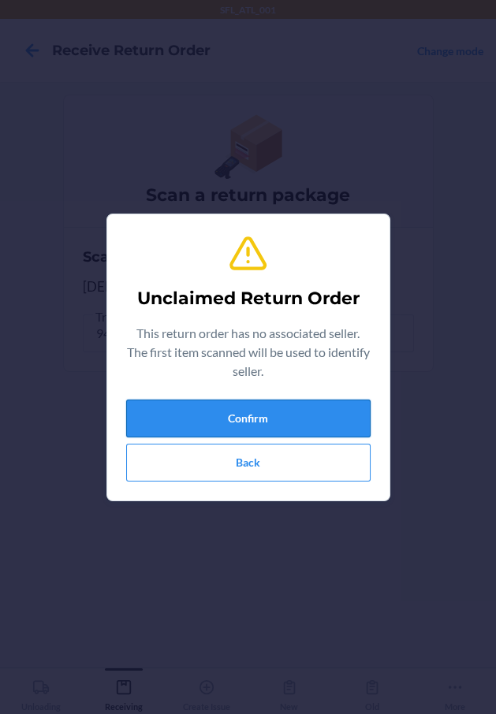
click at [154, 432] on button "Confirm" at bounding box center [248, 419] width 244 height 38
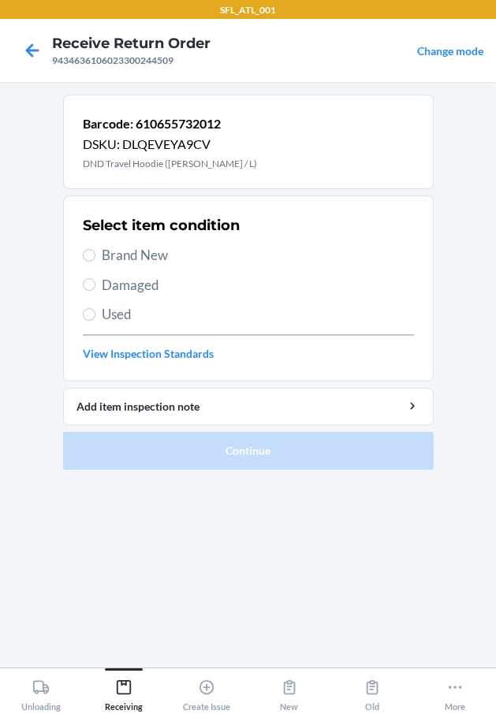
click at [159, 252] on span "Brand New" at bounding box center [258, 255] width 312 height 20
click at [95, 252] on input "Brand New" at bounding box center [89, 255] width 13 height 13
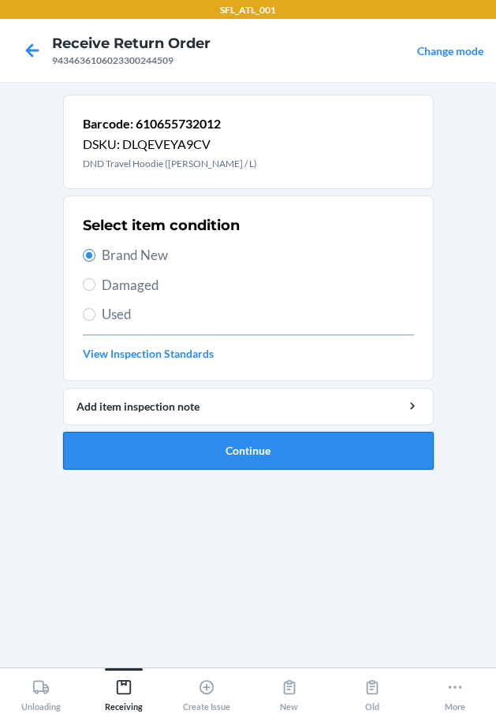
click at [232, 448] on button "Continue" at bounding box center [248, 451] width 370 height 38
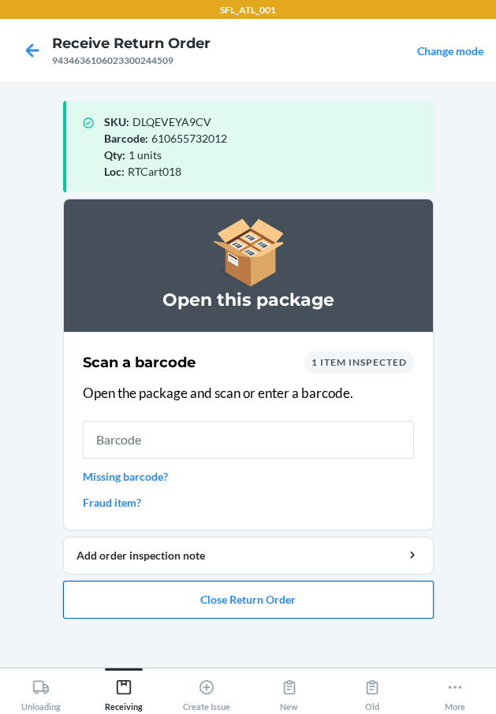
click at [199, 592] on button "Close Return Order" at bounding box center [248, 600] width 370 height 38
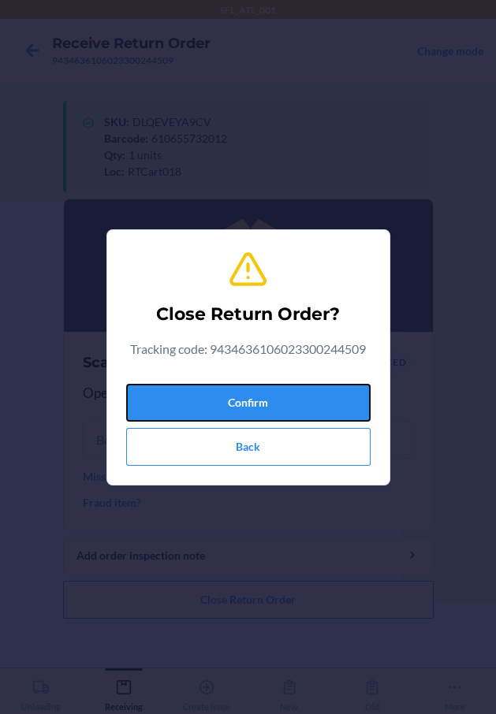
drag, startPoint x: 284, startPoint y: 396, endPoint x: 23, endPoint y: 455, distance: 267.5
click at [273, 400] on button "Confirm" at bounding box center [248, 403] width 244 height 38
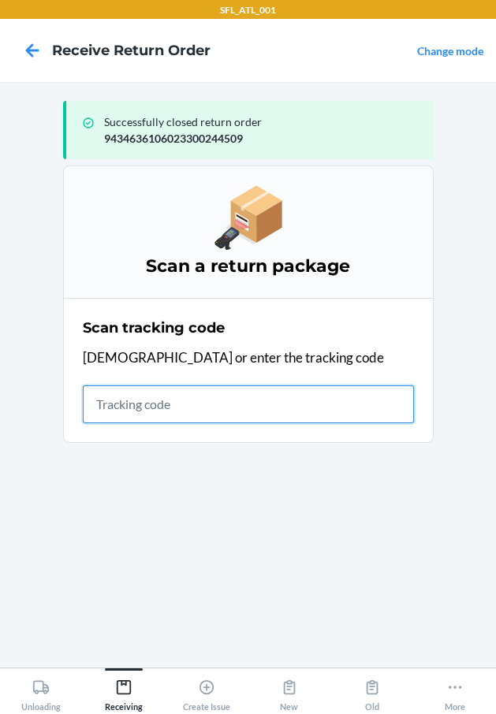
click at [154, 400] on input "text" at bounding box center [248, 404] width 331 height 38
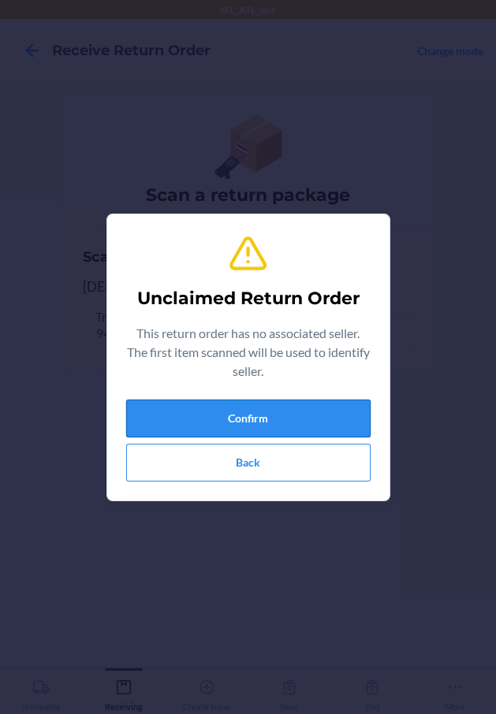
click at [141, 408] on button "Confirm" at bounding box center [248, 419] width 244 height 38
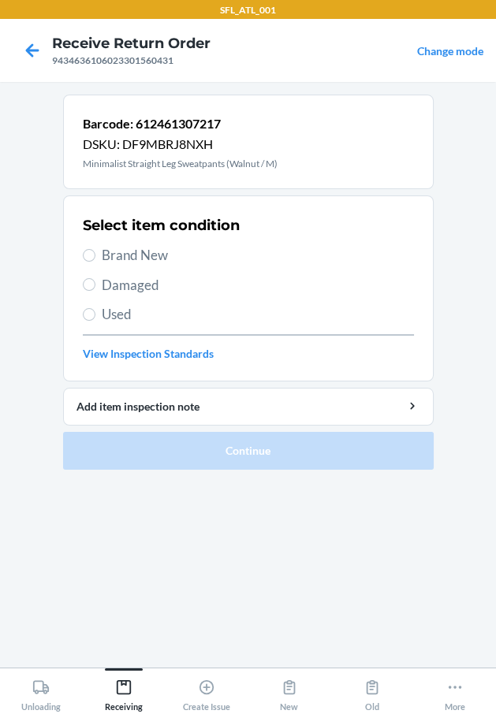
click at [96, 311] on label "Used" at bounding box center [248, 314] width 331 height 20
click at [95, 311] on input "Used" at bounding box center [89, 314] width 13 height 13
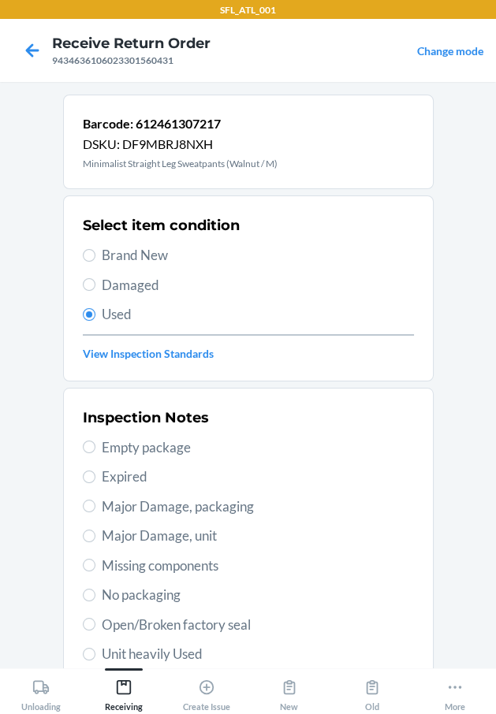
click at [151, 649] on span "Unit heavily Used" at bounding box center [258, 654] width 312 height 20
click at [95, 649] on input "Unit heavily Used" at bounding box center [89, 654] width 13 height 13
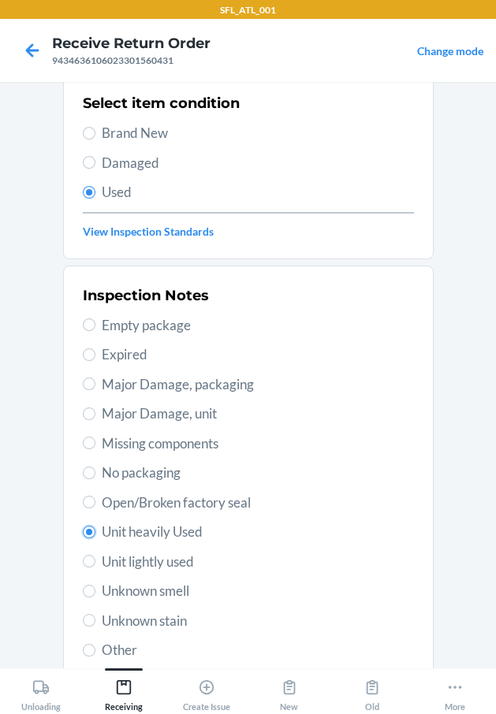
scroll to position [234, 0]
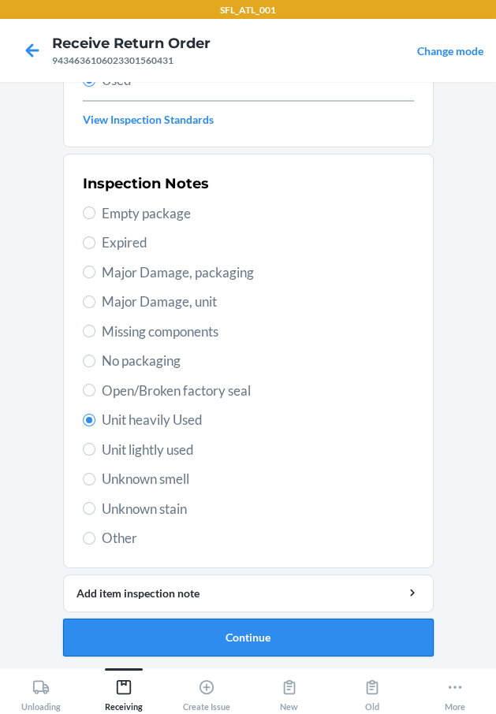
click at [159, 648] on button "Continue" at bounding box center [248, 638] width 370 height 38
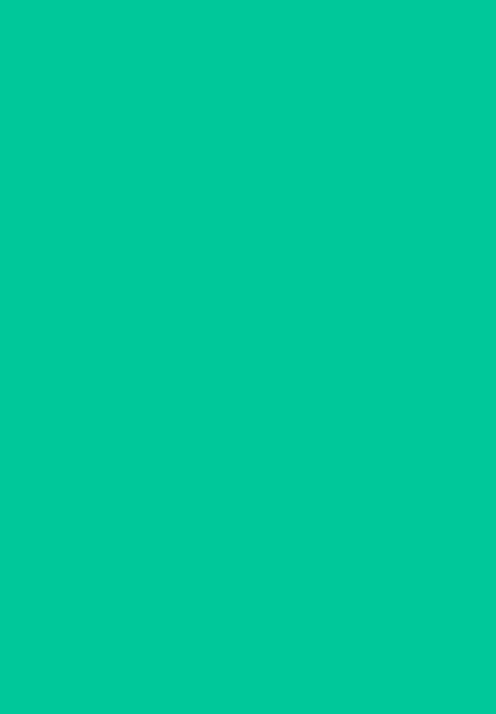
scroll to position [0, 0]
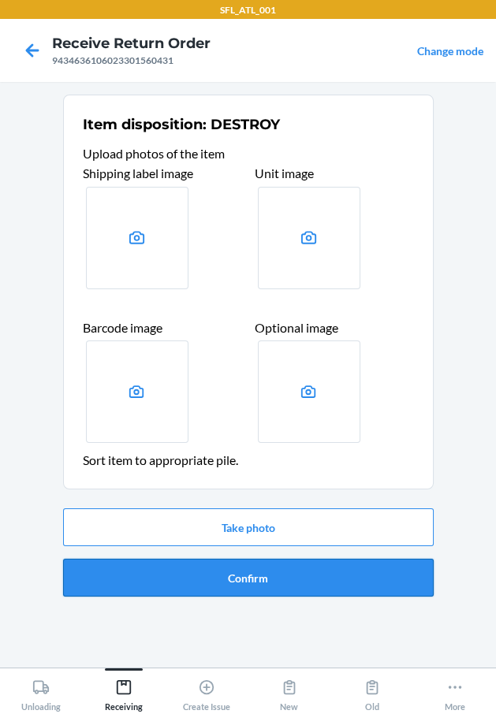
click at [190, 593] on button "Confirm" at bounding box center [248, 578] width 370 height 38
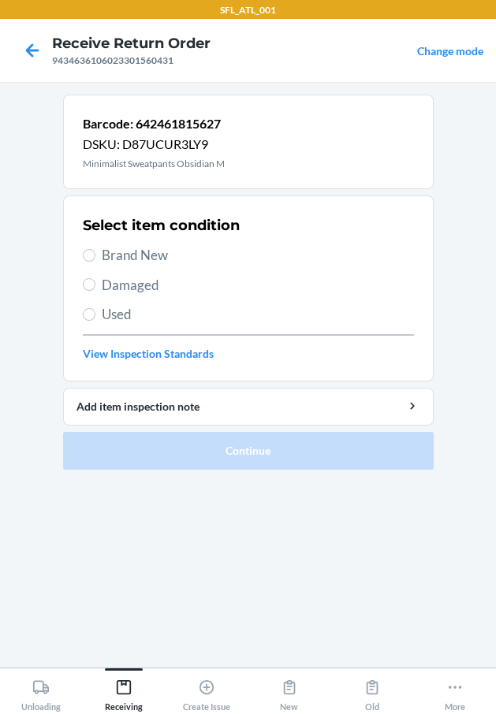
click at [137, 314] on span "Used" at bounding box center [258, 314] width 312 height 20
click at [95, 314] on input "Used" at bounding box center [89, 314] width 13 height 13
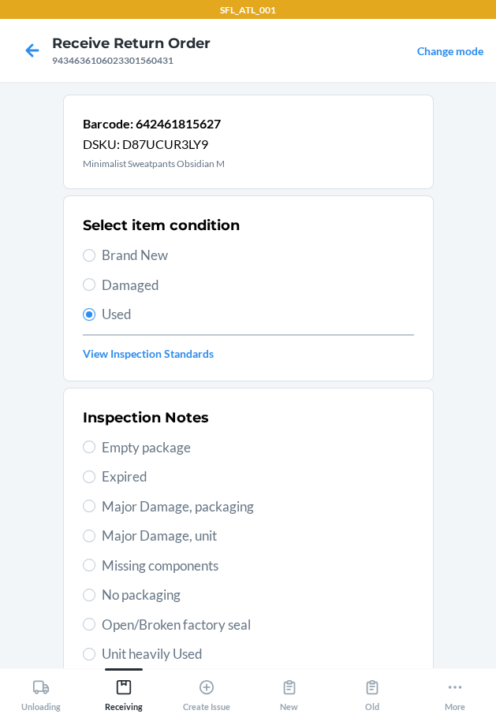
click at [188, 646] on span "Unit heavily Used" at bounding box center [258, 654] width 312 height 20
click at [95, 648] on input "Unit heavily Used" at bounding box center [89, 654] width 13 height 13
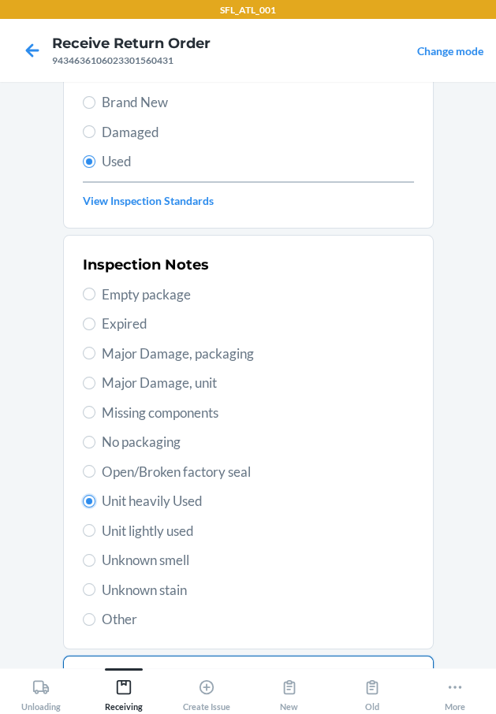
scroll to position [234, 0]
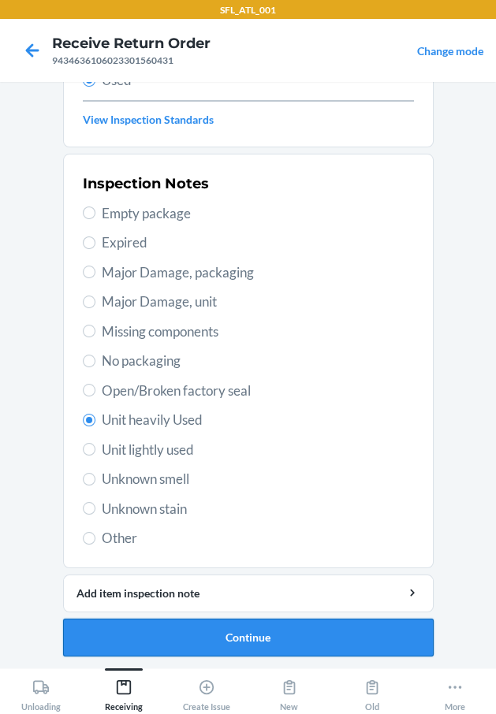
click at [194, 640] on button "Continue" at bounding box center [248, 638] width 370 height 38
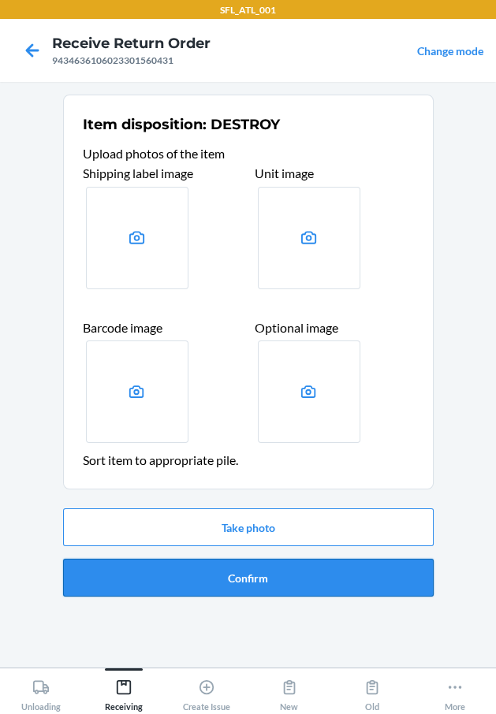
click at [202, 582] on button "Confirm" at bounding box center [248, 578] width 370 height 38
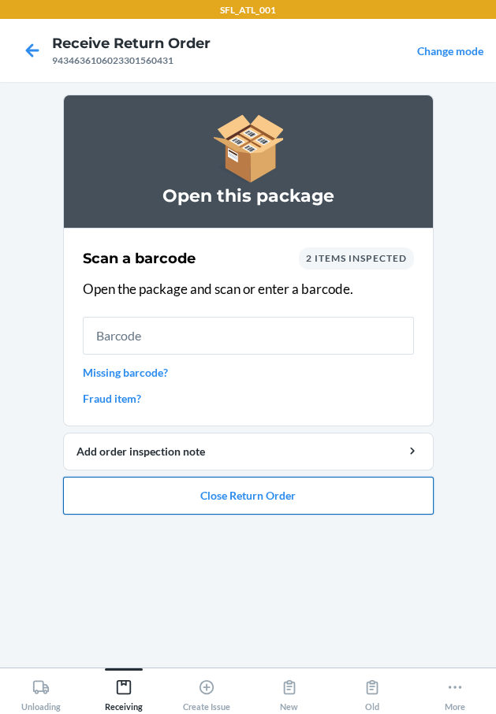
click at [259, 486] on button "Close Return Order" at bounding box center [248, 496] width 370 height 38
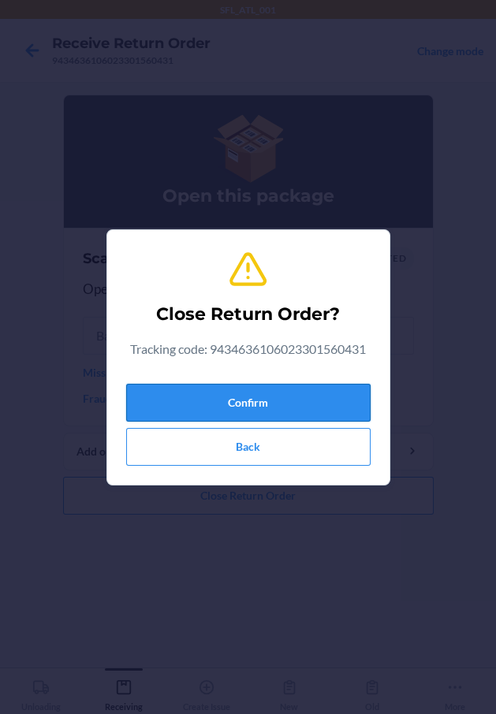
click at [315, 408] on button "Confirm" at bounding box center [248, 403] width 244 height 38
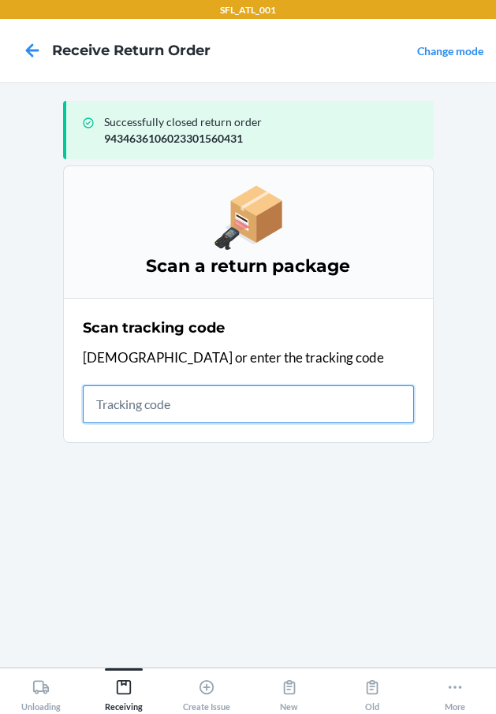
click at [178, 413] on input "text" at bounding box center [248, 404] width 331 height 38
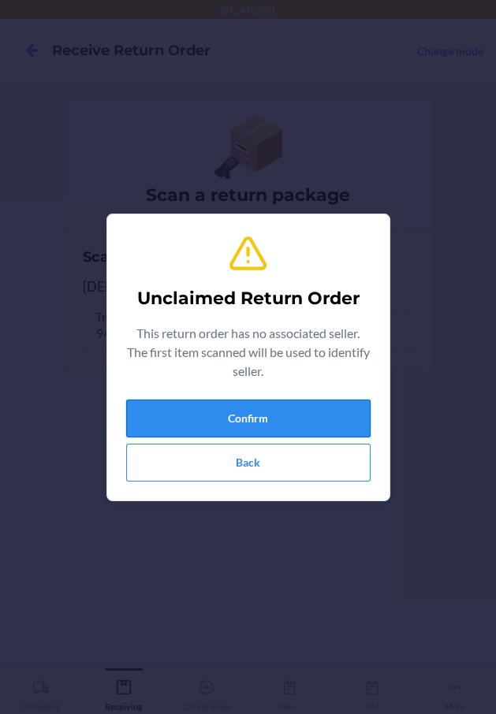
click at [180, 416] on button "Confirm" at bounding box center [248, 419] width 244 height 38
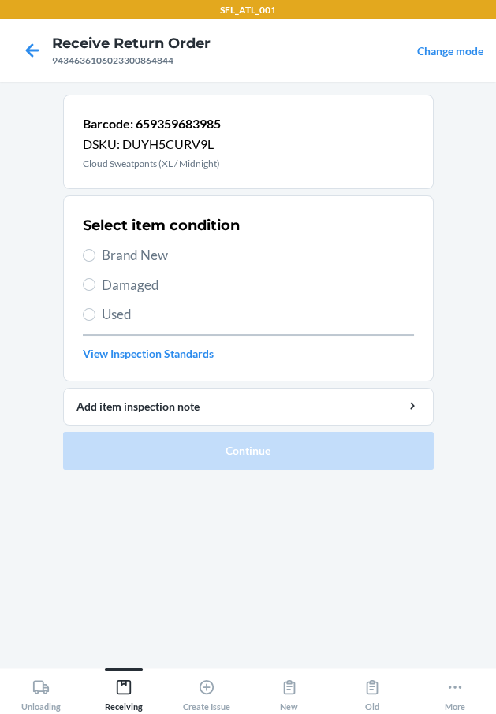
drag, startPoint x: 157, startPoint y: 254, endPoint x: 159, endPoint y: 300, distance: 45.8
click at [157, 255] on span "Brand New" at bounding box center [258, 255] width 312 height 20
click at [95, 255] on input "Brand New" at bounding box center [89, 255] width 13 height 13
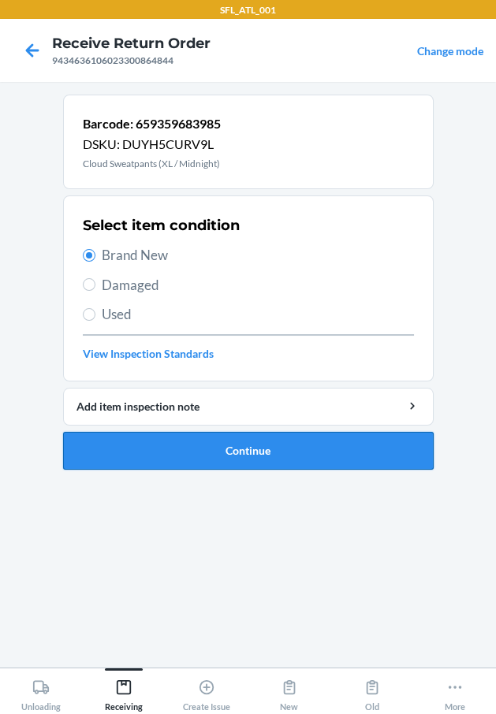
click at [237, 443] on button "Continue" at bounding box center [248, 451] width 370 height 38
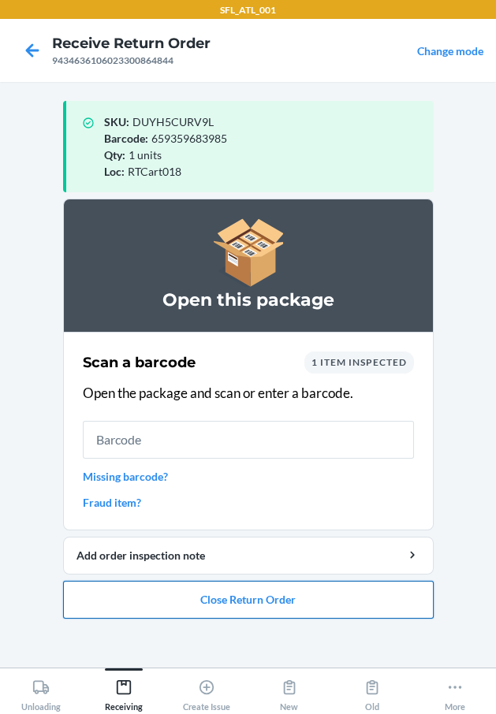
click at [268, 607] on button "Close Return Order" at bounding box center [248, 600] width 370 height 38
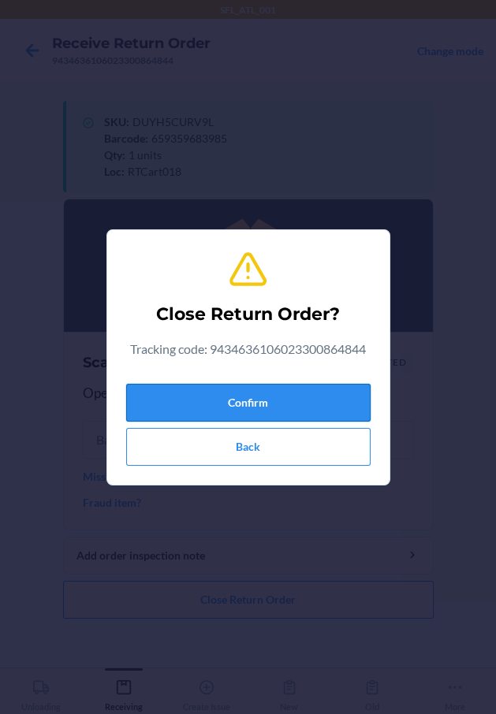
click at [240, 400] on button "Confirm" at bounding box center [248, 403] width 244 height 38
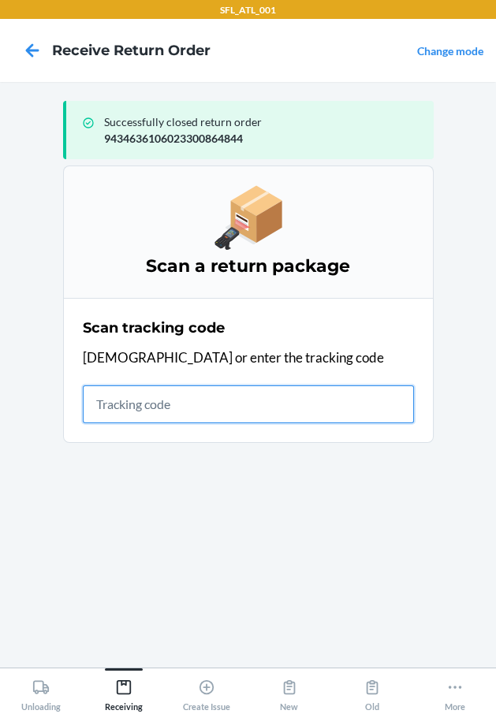
click at [169, 410] on input "text" at bounding box center [248, 404] width 331 height 38
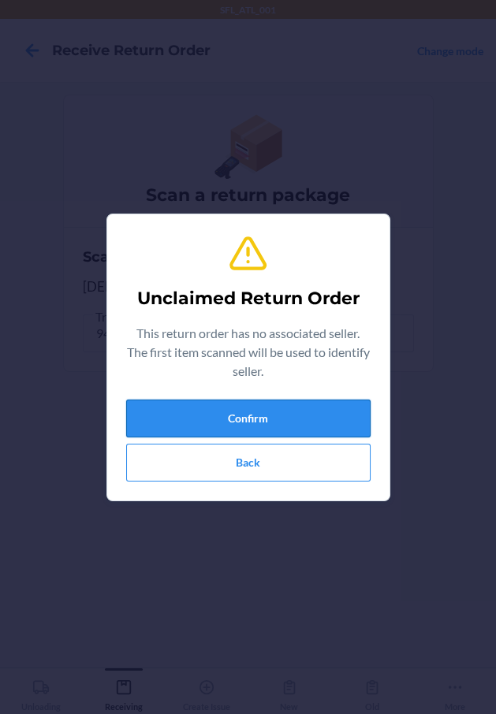
click at [162, 411] on button "Confirm" at bounding box center [248, 419] width 244 height 38
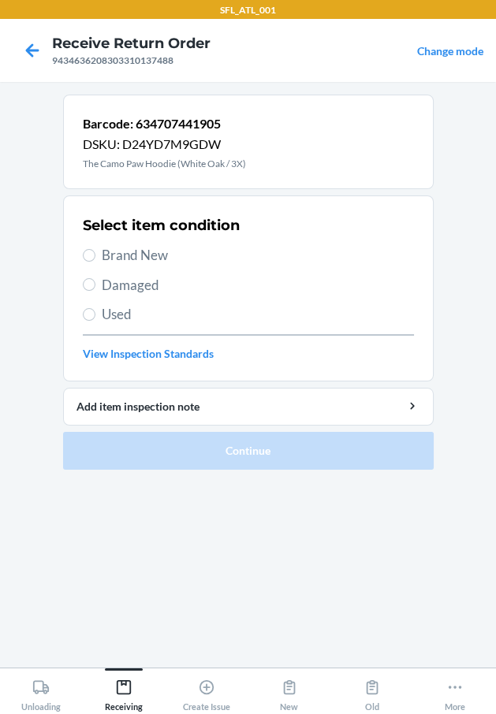
click at [107, 309] on span "Used" at bounding box center [258, 314] width 312 height 20
click at [95, 309] on input "Used" at bounding box center [89, 314] width 13 height 13
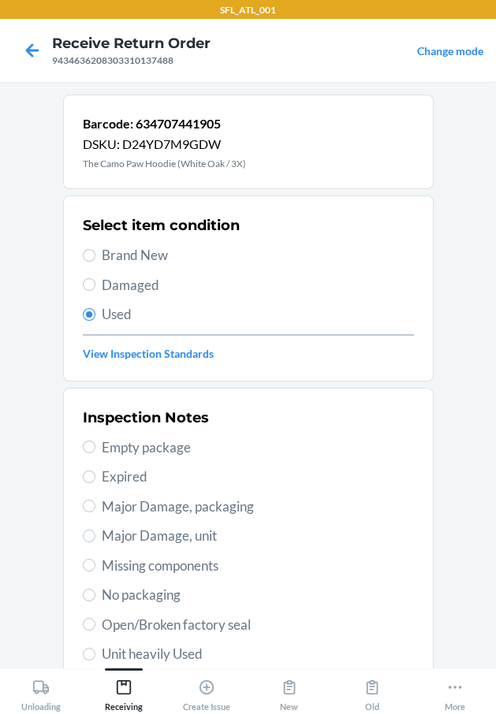
click at [161, 652] on span "Unit heavily Used" at bounding box center [258, 654] width 312 height 20
click at [95, 652] on input "Unit heavily Used" at bounding box center [89, 654] width 13 height 13
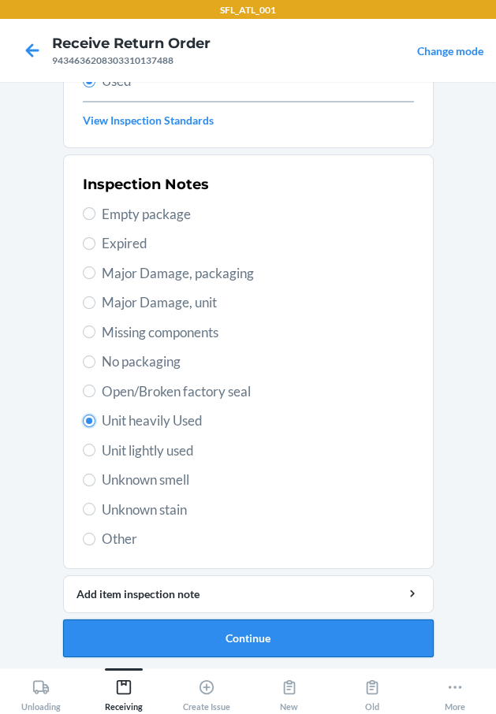
scroll to position [234, 0]
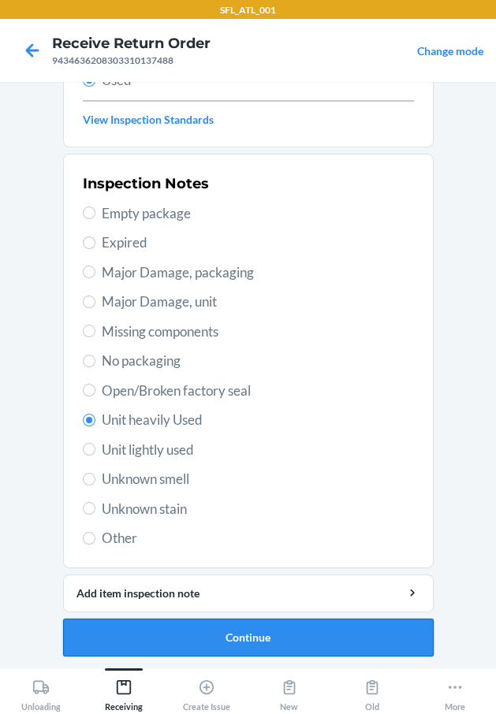
click at [166, 642] on button "Continue" at bounding box center [248, 638] width 370 height 38
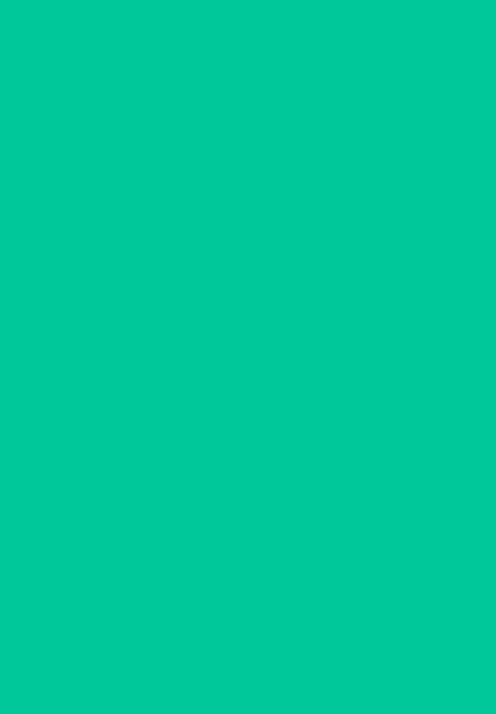
scroll to position [0, 0]
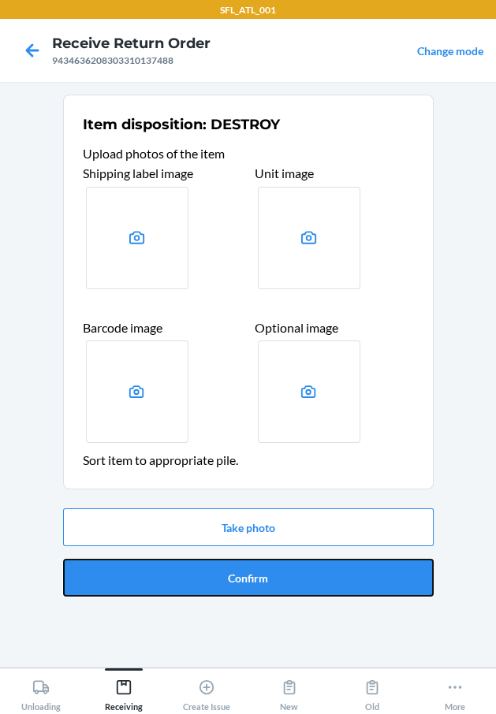
drag, startPoint x: 207, startPoint y: 579, endPoint x: 191, endPoint y: 578, distance: 16.6
click at [192, 578] on button "Confirm" at bounding box center [248, 578] width 370 height 38
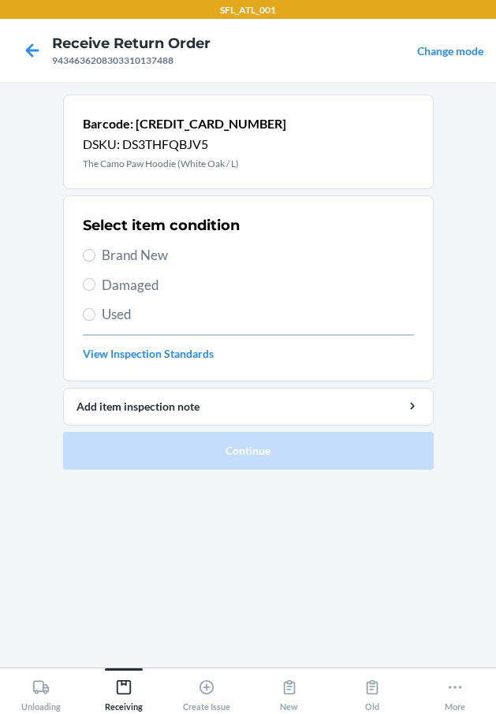
click at [111, 311] on span "Used" at bounding box center [258, 314] width 312 height 20
click at [95, 311] on input "Used" at bounding box center [89, 314] width 13 height 13
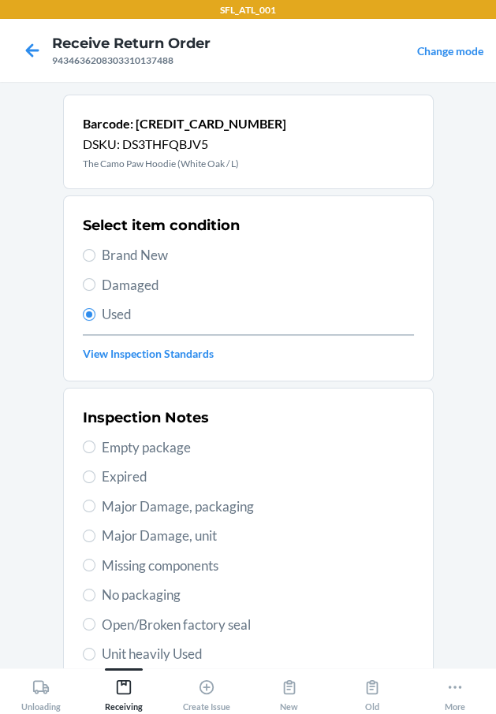
click at [188, 655] on span "Unit heavily Used" at bounding box center [258, 654] width 312 height 20
click at [95, 655] on input "Unit heavily Used" at bounding box center [89, 654] width 13 height 13
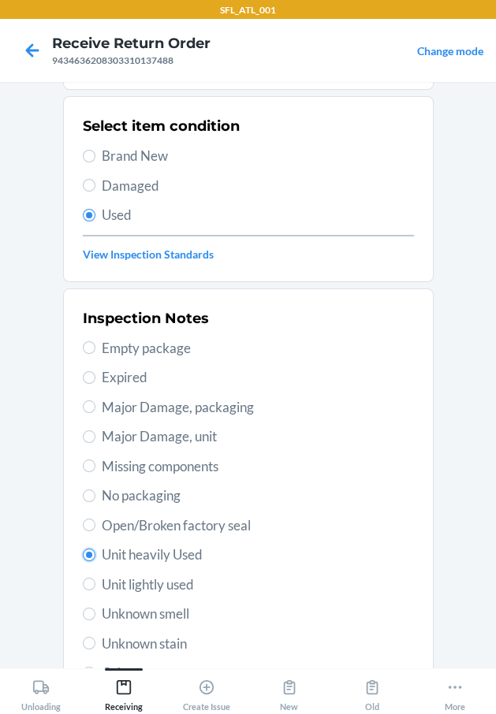
scroll to position [234, 0]
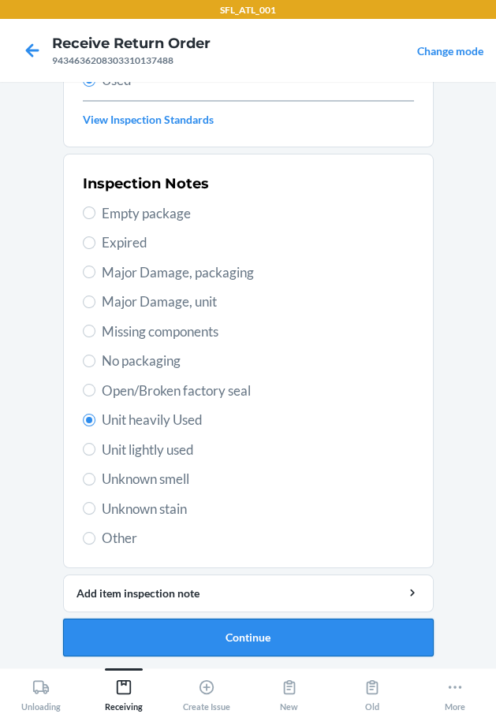
click at [220, 644] on button "Continue" at bounding box center [248, 638] width 370 height 38
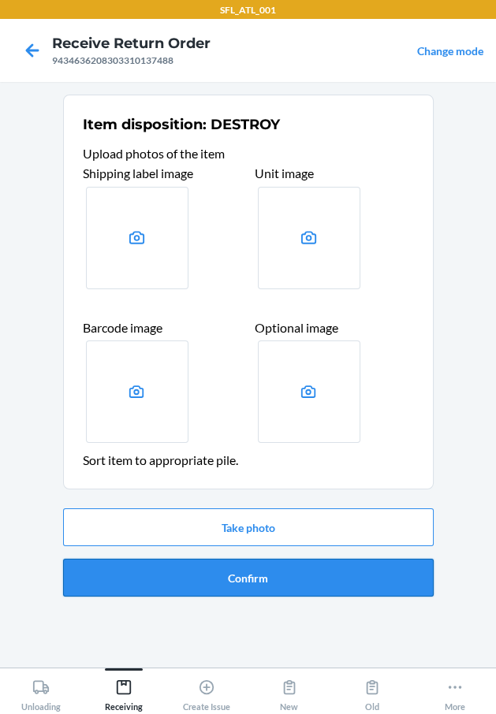
click at [240, 582] on button "Confirm" at bounding box center [248, 578] width 370 height 38
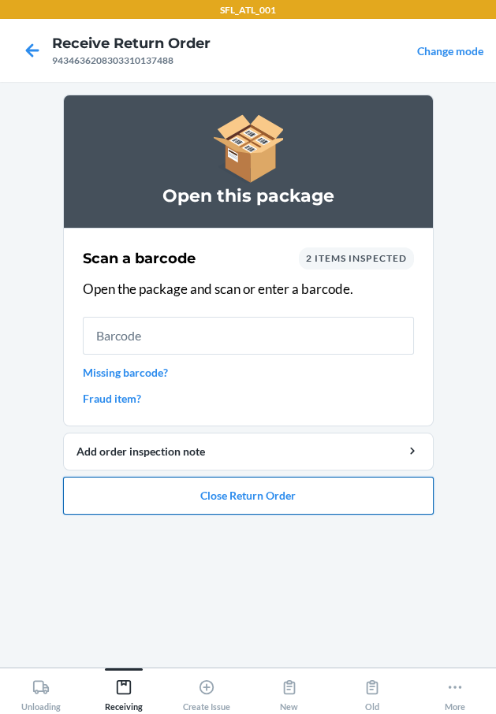
click at [236, 498] on button "Close Return Order" at bounding box center [248, 496] width 370 height 38
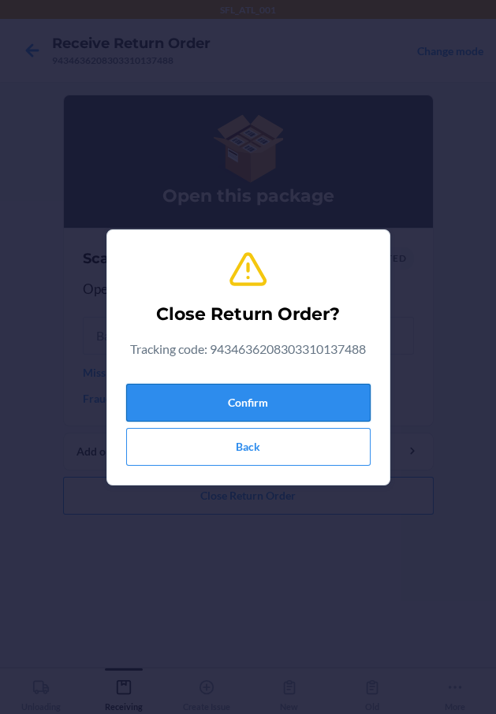
click at [145, 411] on button "Confirm" at bounding box center [248, 403] width 244 height 38
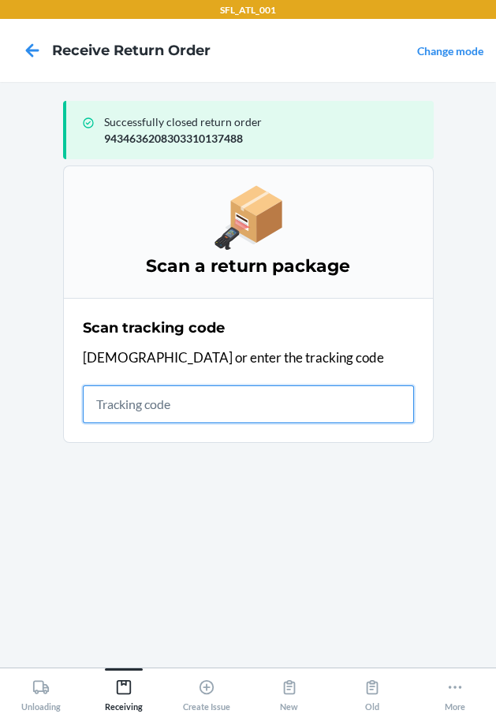
click at [205, 410] on input "text" at bounding box center [248, 404] width 331 height 38
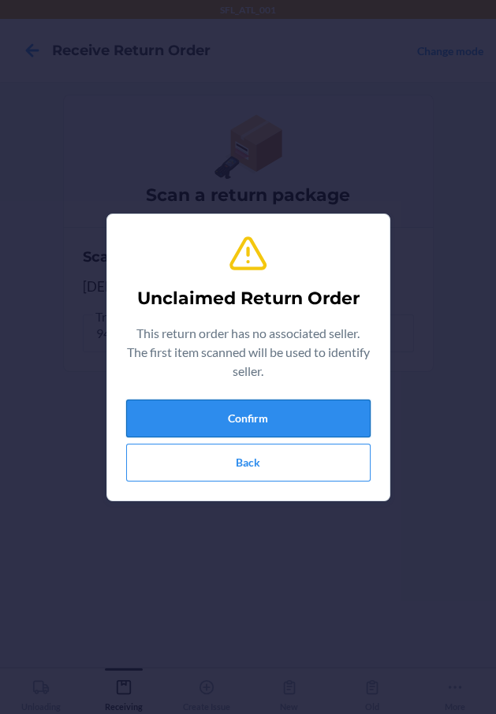
click at [186, 407] on button "Confirm" at bounding box center [248, 419] width 244 height 38
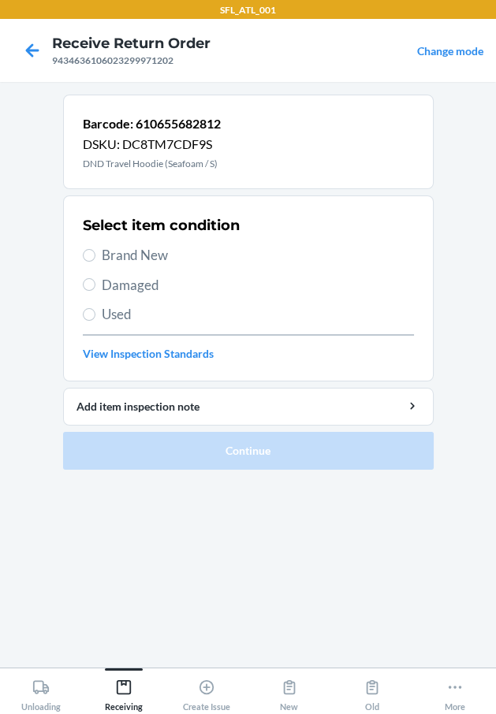
click at [146, 250] on span "Brand New" at bounding box center [258, 255] width 312 height 20
click at [95, 250] on input "Brand New" at bounding box center [89, 255] width 13 height 13
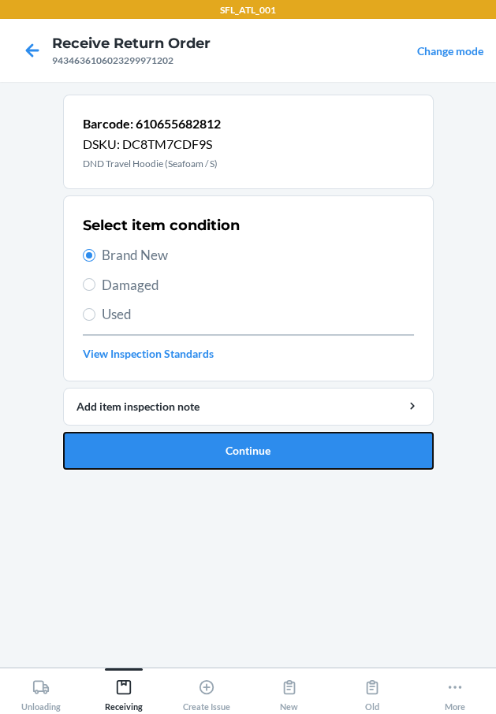
click at [204, 443] on button "Continue" at bounding box center [248, 451] width 370 height 38
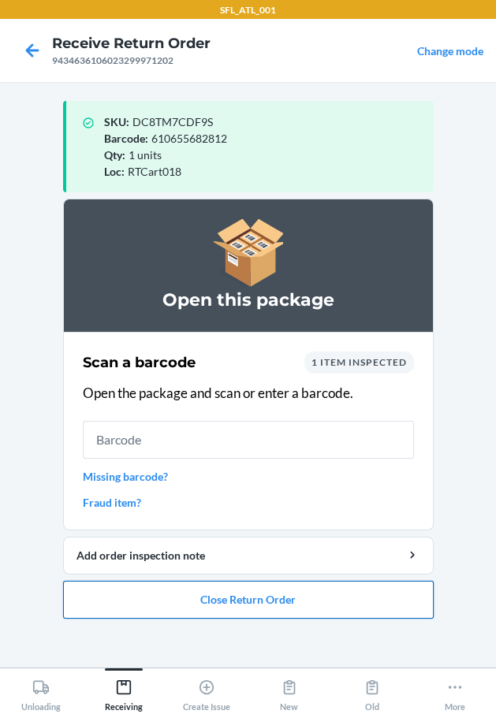
drag, startPoint x: 304, startPoint y: 599, endPoint x: 295, endPoint y: 597, distance: 9.6
click at [296, 598] on button "Close Return Order" at bounding box center [248, 600] width 370 height 38
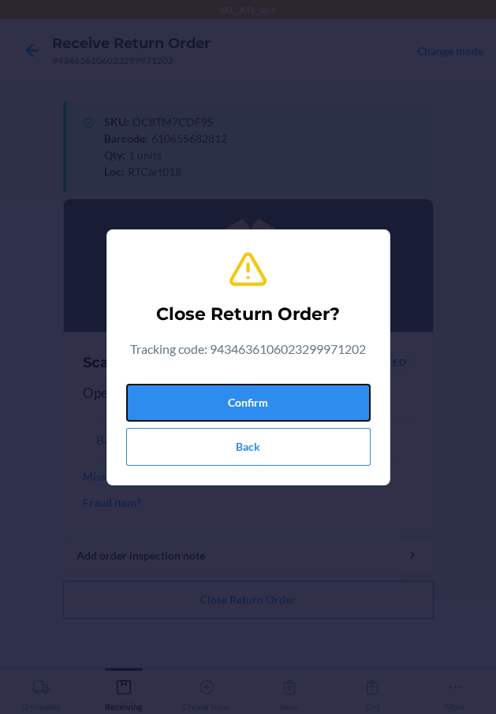
drag, startPoint x: 246, startPoint y: 400, endPoint x: 6, endPoint y: 453, distance: 245.4
click at [243, 404] on button "Confirm" at bounding box center [248, 403] width 244 height 38
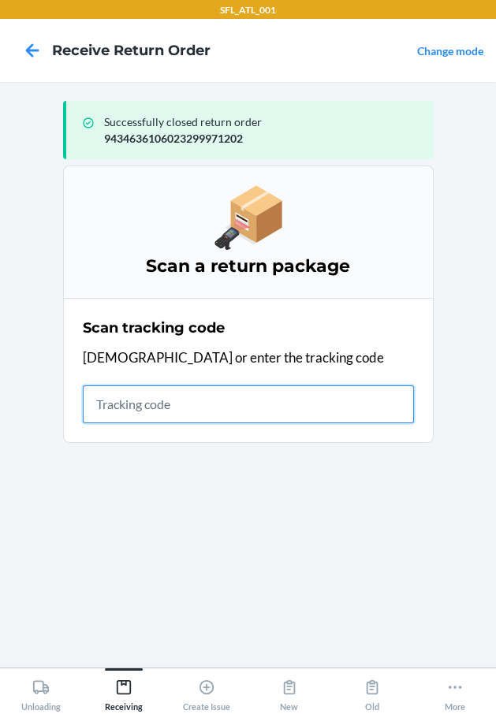
click at [125, 407] on input "text" at bounding box center [248, 404] width 331 height 38
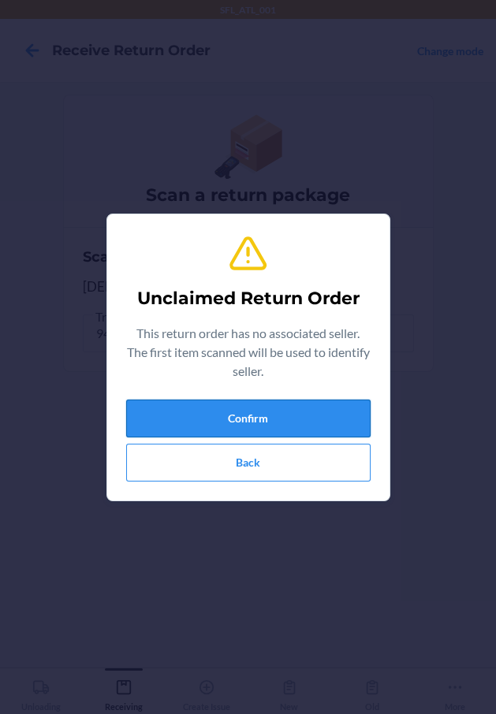
click at [162, 415] on button "Confirm" at bounding box center [248, 419] width 244 height 38
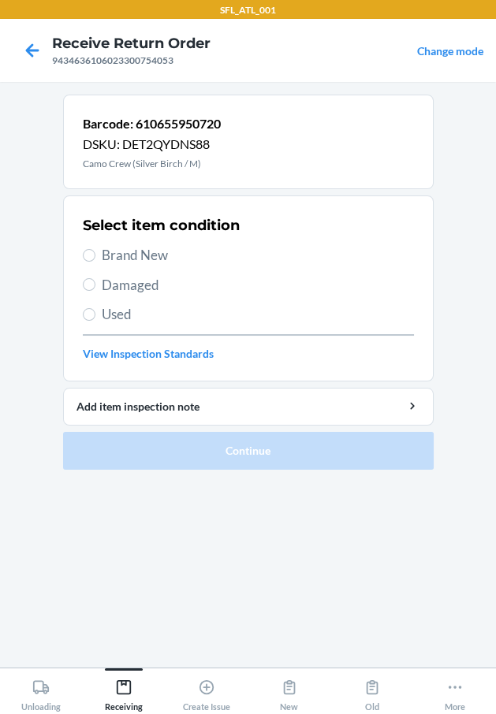
click at [158, 257] on span "Brand New" at bounding box center [258, 255] width 312 height 20
click at [95, 257] on input "Brand New" at bounding box center [89, 255] width 13 height 13
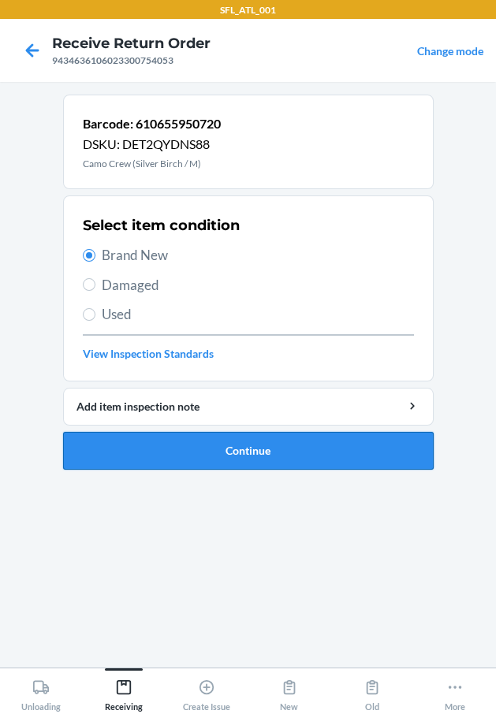
click at [187, 441] on button "Continue" at bounding box center [248, 451] width 370 height 38
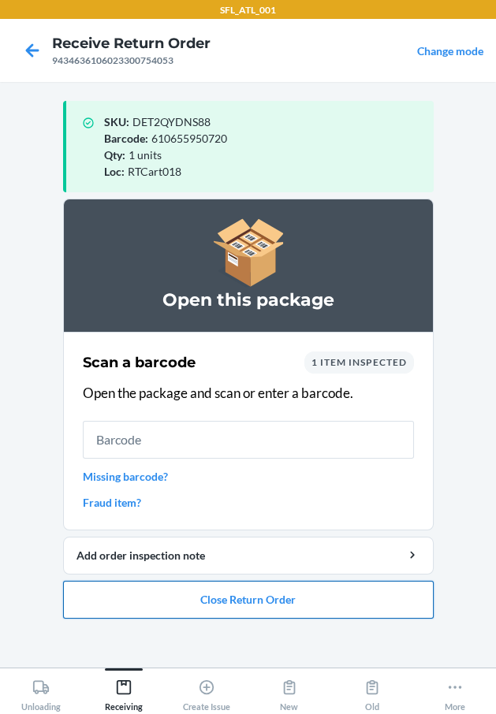
click at [222, 600] on button "Close Return Order" at bounding box center [248, 600] width 370 height 38
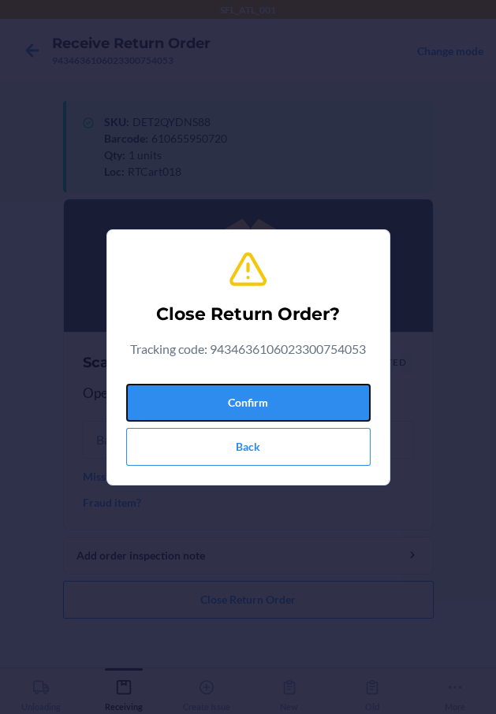
drag, startPoint x: 251, startPoint y: 400, endPoint x: 31, endPoint y: 480, distance: 234.9
click at [251, 400] on button "Confirm" at bounding box center [248, 403] width 244 height 38
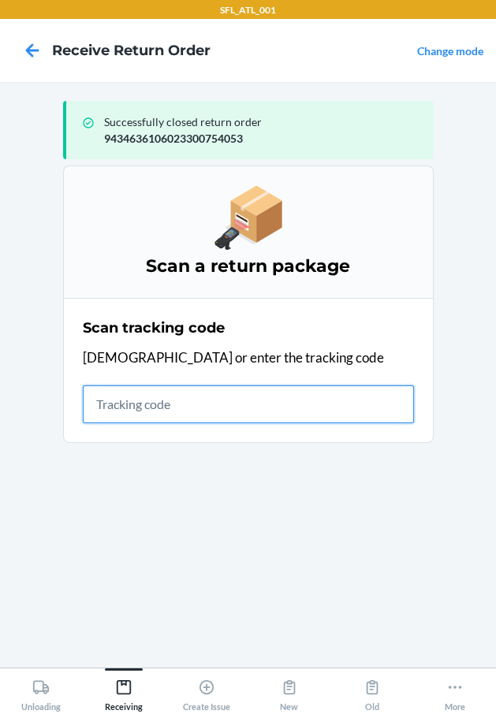
click at [139, 396] on input "text" at bounding box center [248, 404] width 331 height 38
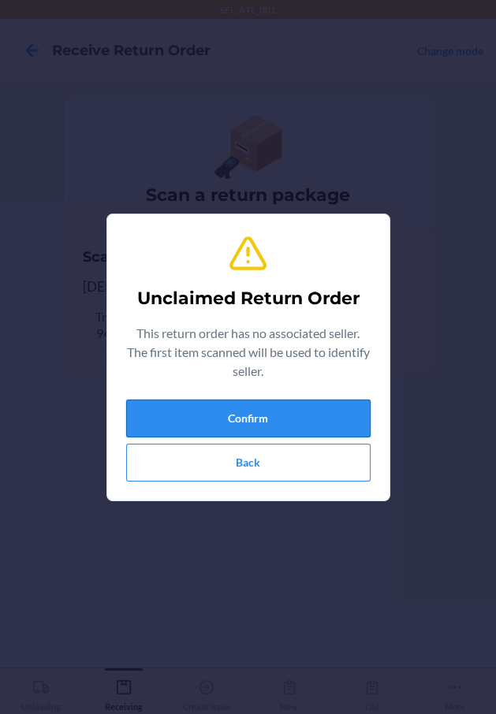
click at [155, 425] on button "Confirm" at bounding box center [248, 419] width 244 height 38
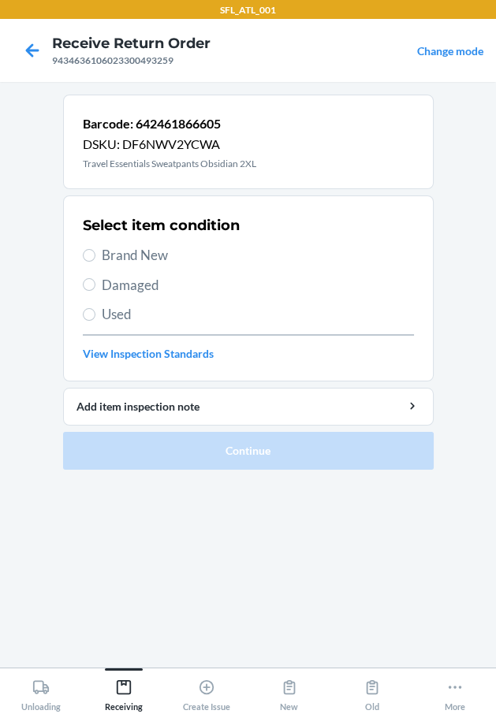
drag, startPoint x: 114, startPoint y: 244, endPoint x: 106, endPoint y: 247, distance: 9.0
click at [110, 246] on span "Brand New" at bounding box center [258, 255] width 312 height 20
click at [98, 259] on label "Brand New" at bounding box center [248, 255] width 331 height 20
click at [95, 259] on input "Brand New" at bounding box center [89, 255] width 13 height 13
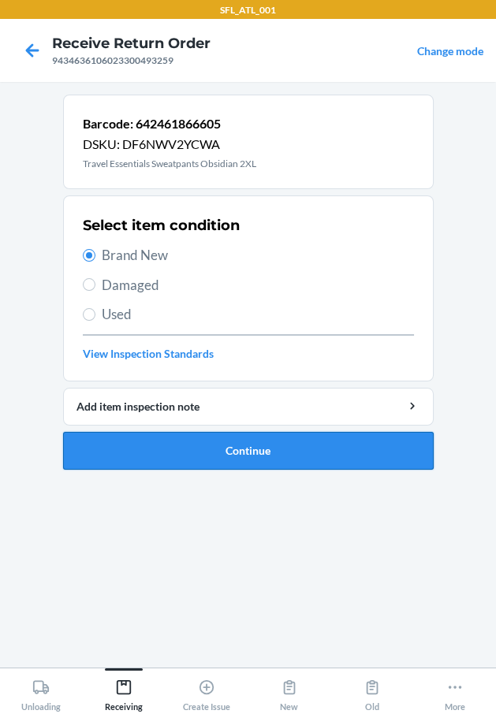
click at [170, 447] on button "Continue" at bounding box center [248, 451] width 370 height 38
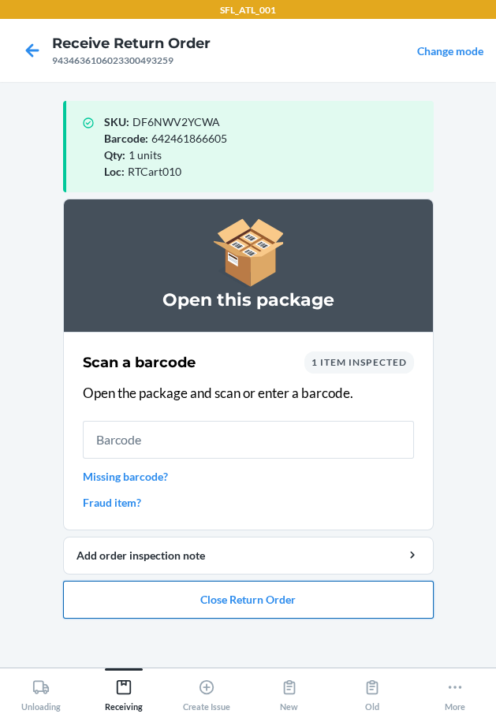
click at [285, 600] on button "Close Return Order" at bounding box center [248, 600] width 370 height 38
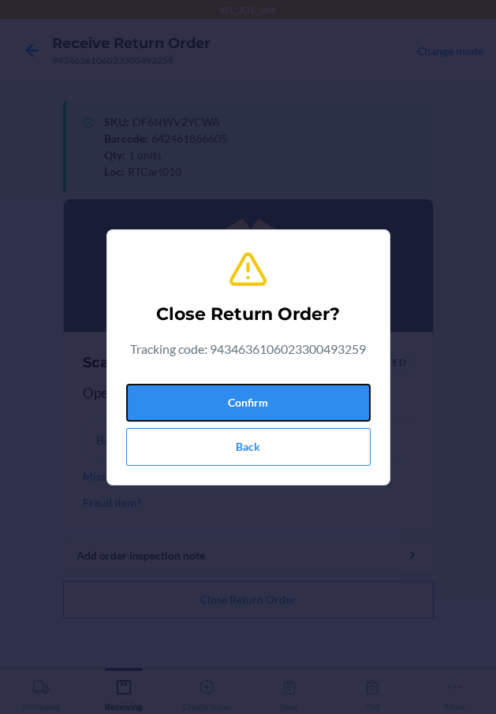
drag, startPoint x: 311, startPoint y: 398, endPoint x: 112, endPoint y: 446, distance: 204.4
click at [287, 387] on button "Confirm" at bounding box center [248, 403] width 244 height 38
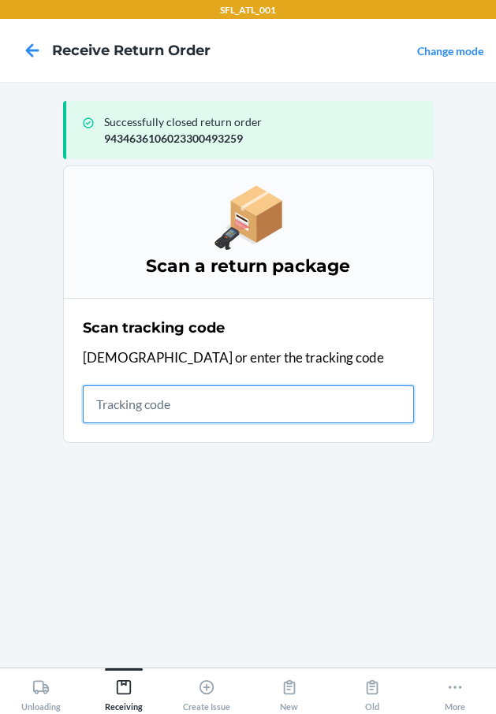
click at [96, 400] on input "text" at bounding box center [248, 404] width 331 height 38
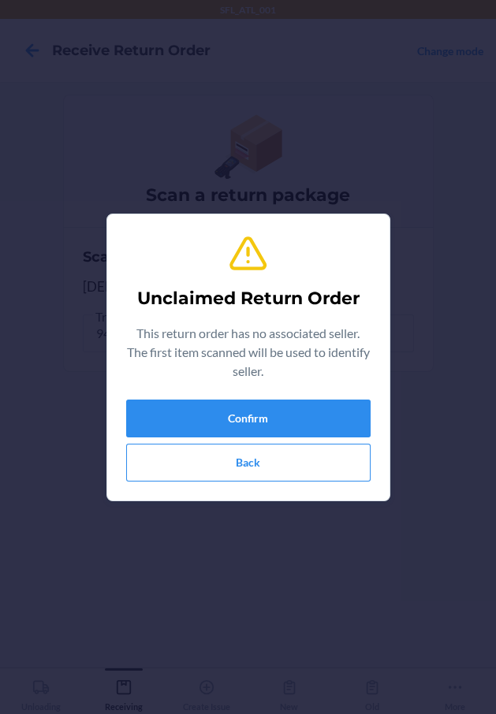
click at [144, 437] on div "Confirm Back" at bounding box center [248, 441] width 244 height 82
click at [145, 419] on button "Confirm" at bounding box center [248, 419] width 244 height 38
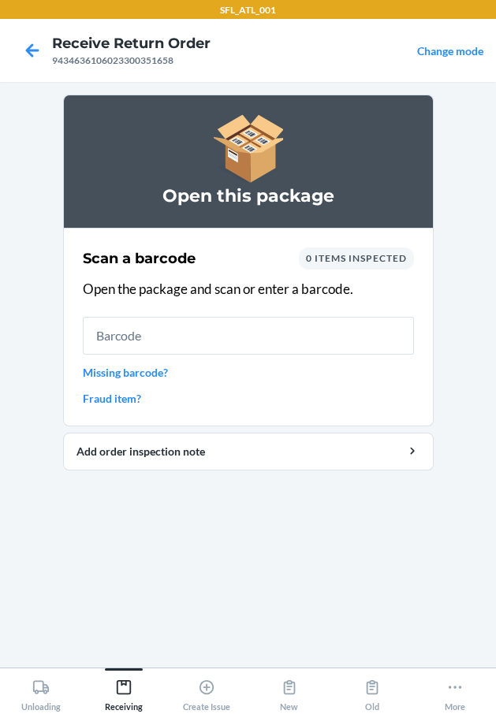
click at [134, 372] on link "Missing barcode?" at bounding box center [248, 372] width 331 height 17
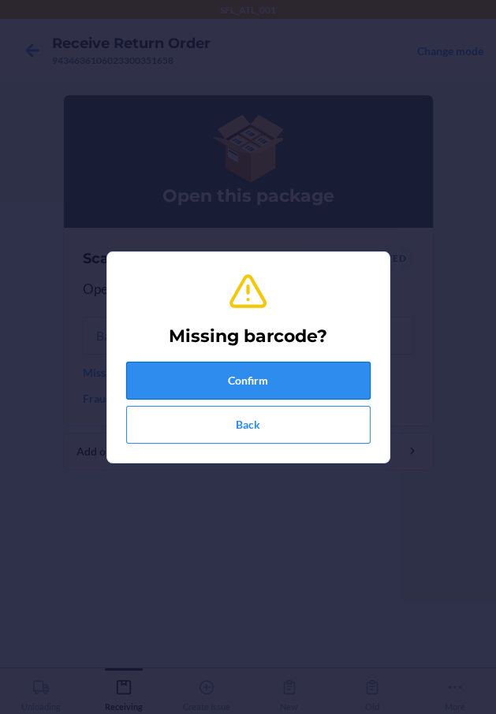
click at [147, 380] on button "Confirm" at bounding box center [248, 381] width 244 height 38
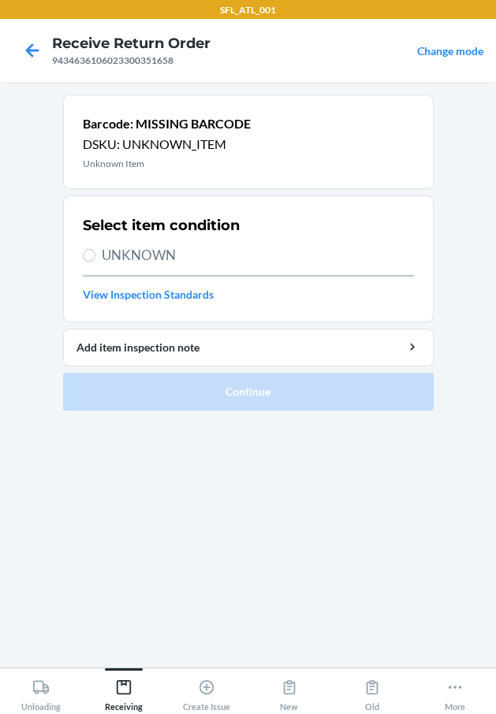
click at [152, 263] on span "UNKNOWN" at bounding box center [258, 255] width 312 height 20
click at [95, 262] on input "UNKNOWN" at bounding box center [89, 255] width 13 height 13
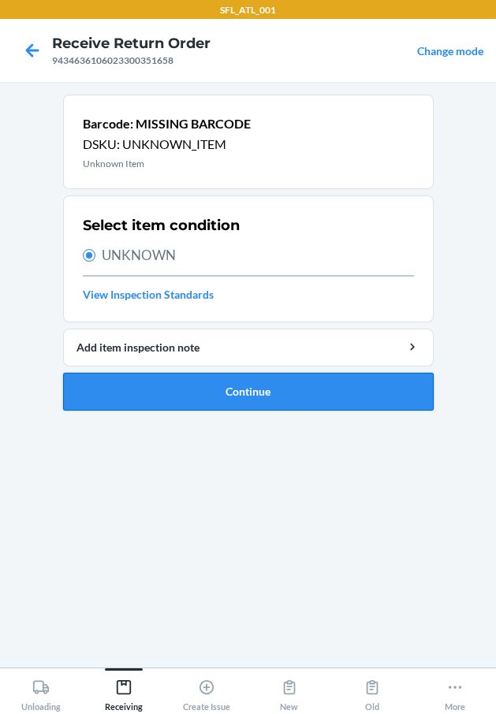
click at [186, 374] on li "Barcode: MISSING BARCODE DSKU: UNKNOWN_ITEM Unknown Item Select item condition …" at bounding box center [248, 253] width 370 height 316
click at [186, 374] on button "Continue" at bounding box center [248, 392] width 370 height 38
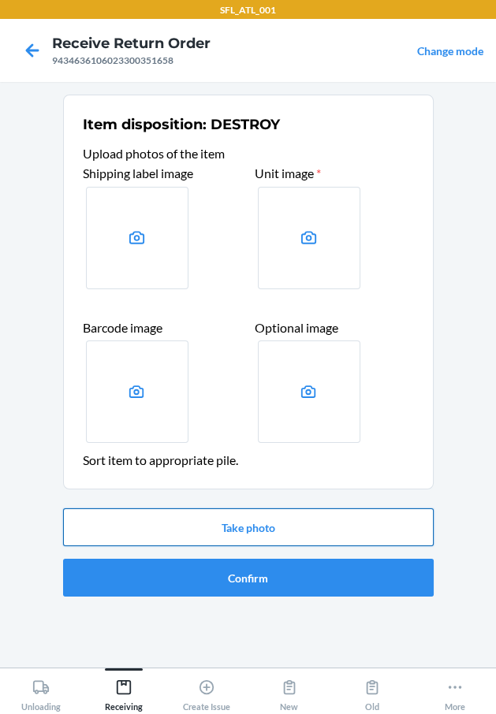
click at [264, 525] on button "Take photo" at bounding box center [248, 527] width 370 height 38
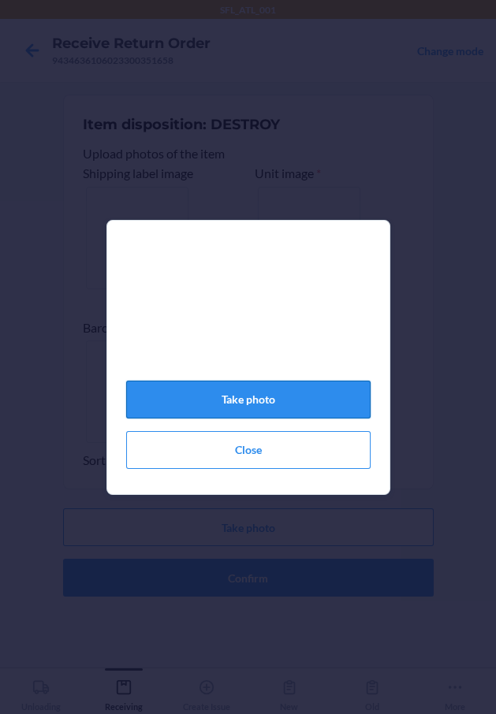
click at [253, 398] on button "Take photo" at bounding box center [248, 400] width 244 height 38
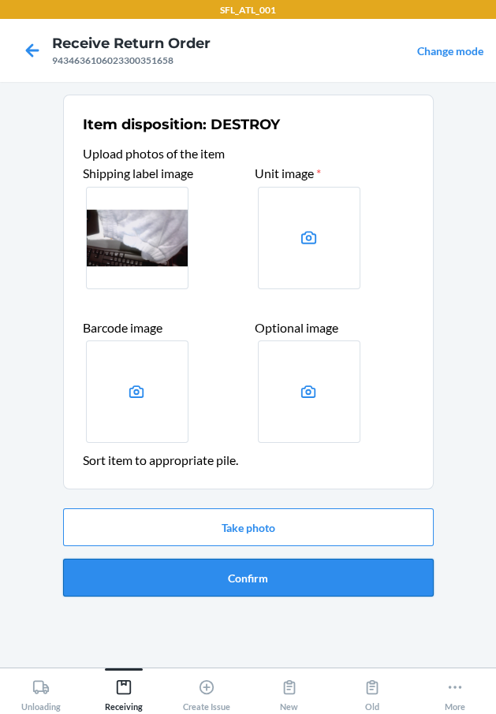
click at [299, 595] on button "Confirm" at bounding box center [248, 578] width 370 height 38
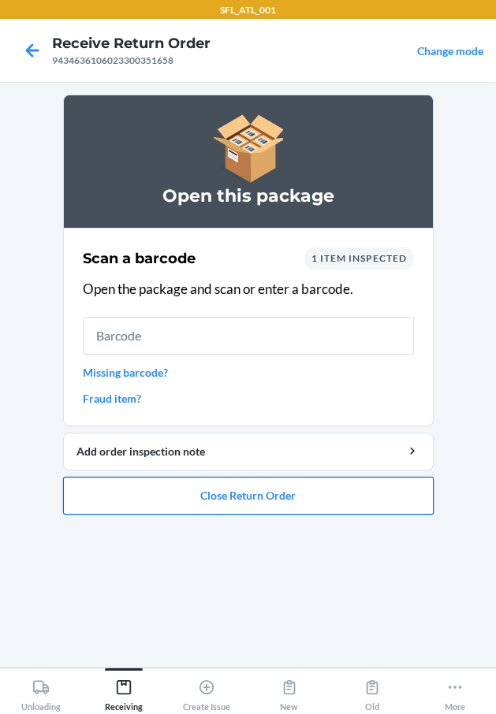
click at [297, 492] on button "Close Return Order" at bounding box center [248, 496] width 370 height 38
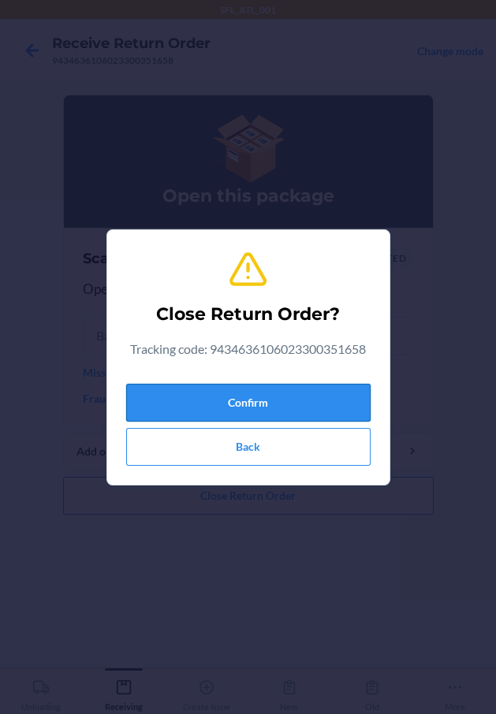
click at [356, 393] on button "Confirm" at bounding box center [248, 403] width 244 height 38
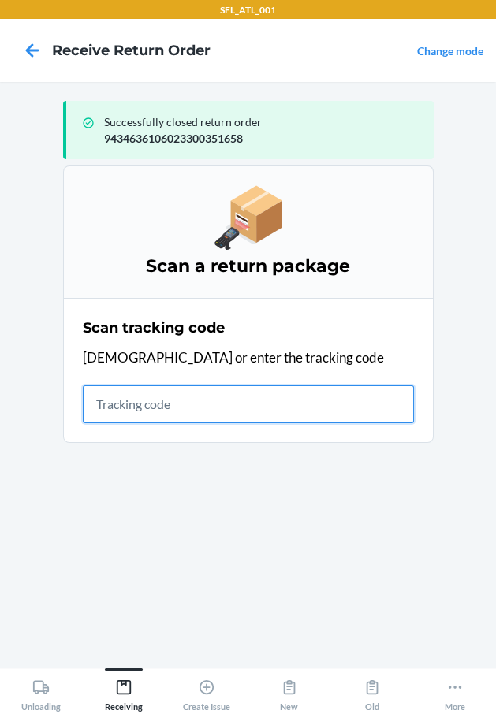
click at [183, 407] on input "text" at bounding box center [248, 404] width 331 height 38
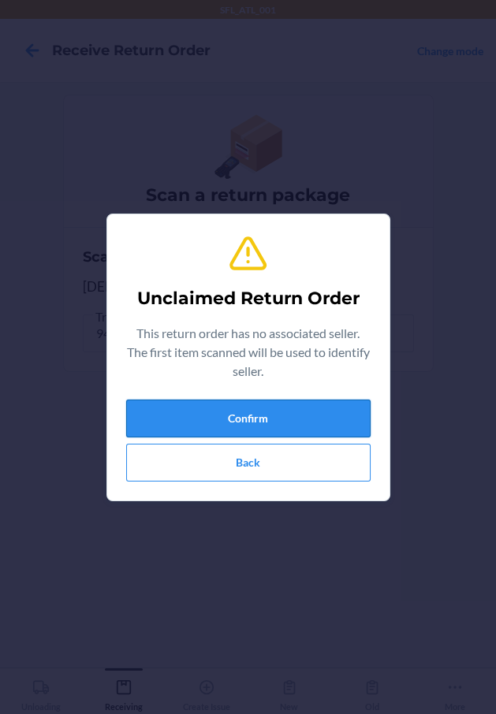
click at [182, 407] on button "Confirm" at bounding box center [248, 419] width 244 height 38
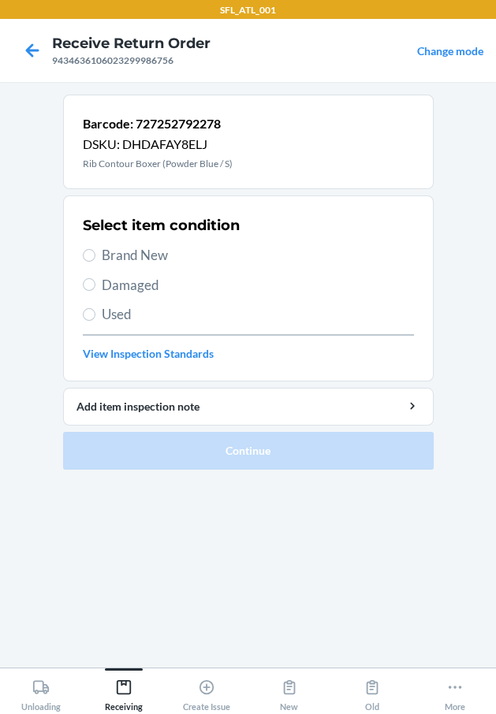
click at [109, 321] on span "Used" at bounding box center [258, 314] width 312 height 20
click at [95, 321] on input "Used" at bounding box center [89, 314] width 13 height 13
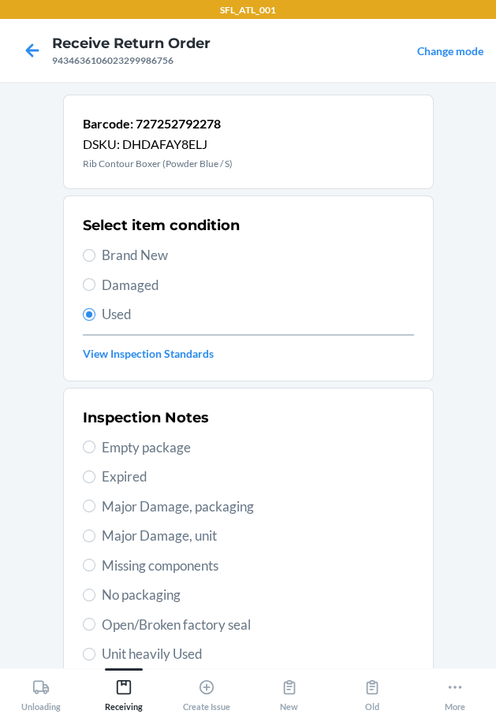
click at [131, 653] on span "Unit heavily Used" at bounding box center [258, 654] width 312 height 20
click at [95, 653] on input "Unit heavily Used" at bounding box center [89, 654] width 13 height 13
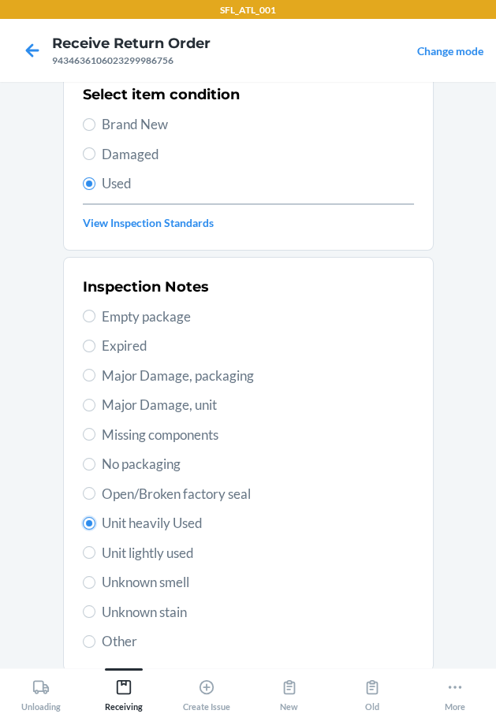
scroll to position [234, 0]
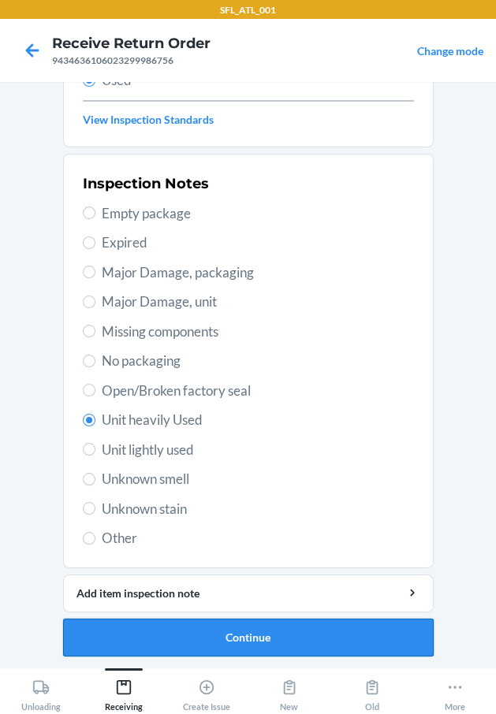
click at [143, 638] on button "Continue" at bounding box center [248, 638] width 370 height 38
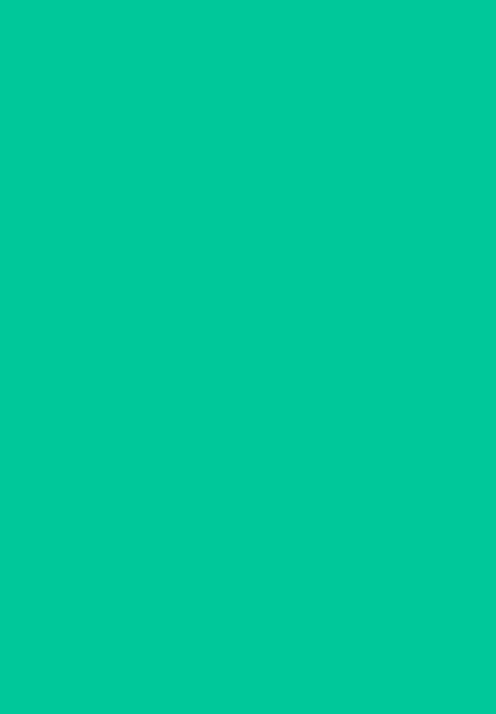
scroll to position [0, 0]
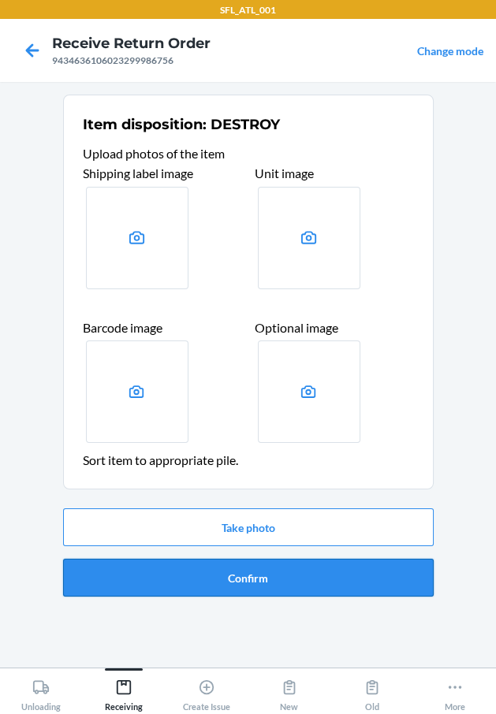
click at [180, 575] on button "Confirm" at bounding box center [248, 578] width 370 height 38
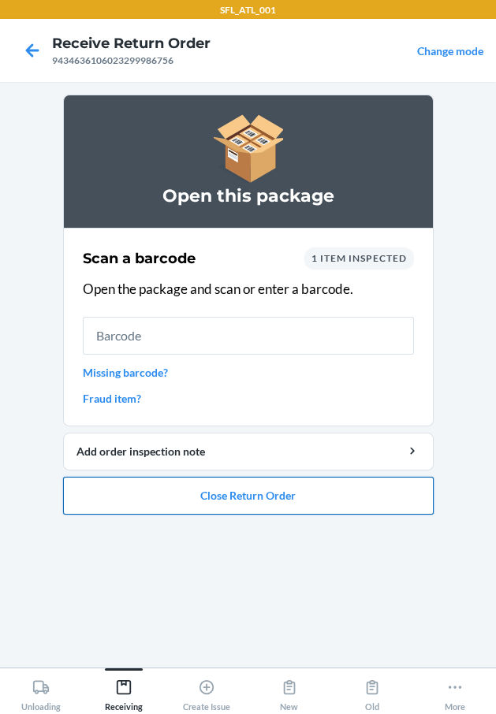
click at [217, 491] on button "Close Return Order" at bounding box center [248, 496] width 370 height 38
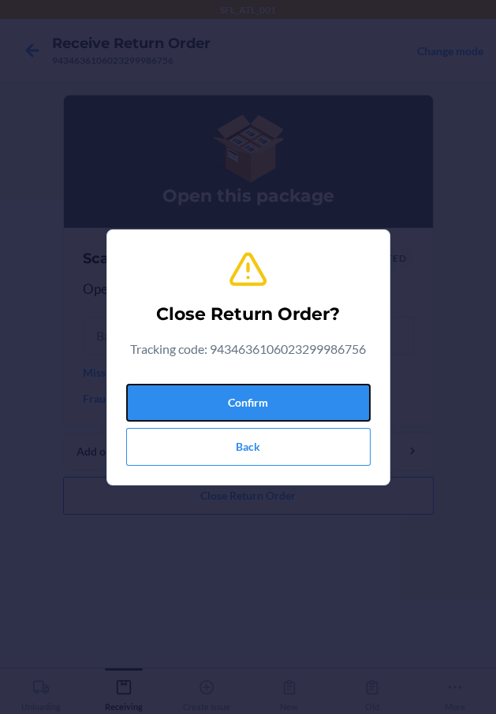
drag, startPoint x: 240, startPoint y: 400, endPoint x: 99, endPoint y: 395, distance: 141.2
click at [238, 399] on button "Confirm" at bounding box center [248, 403] width 244 height 38
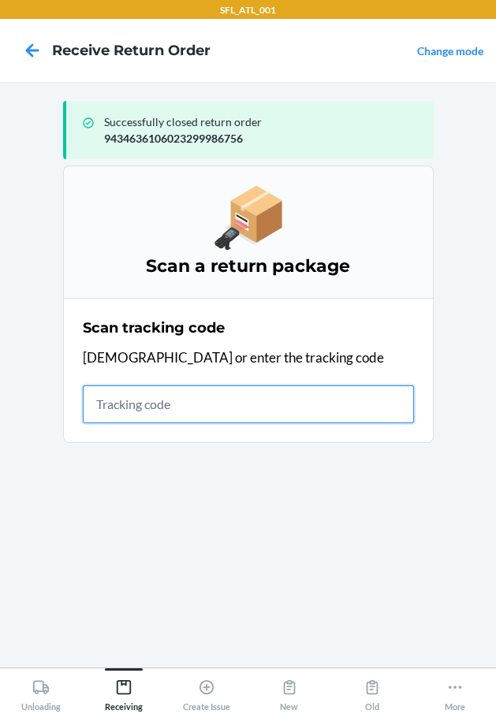
click at [166, 412] on input "text" at bounding box center [248, 404] width 331 height 38
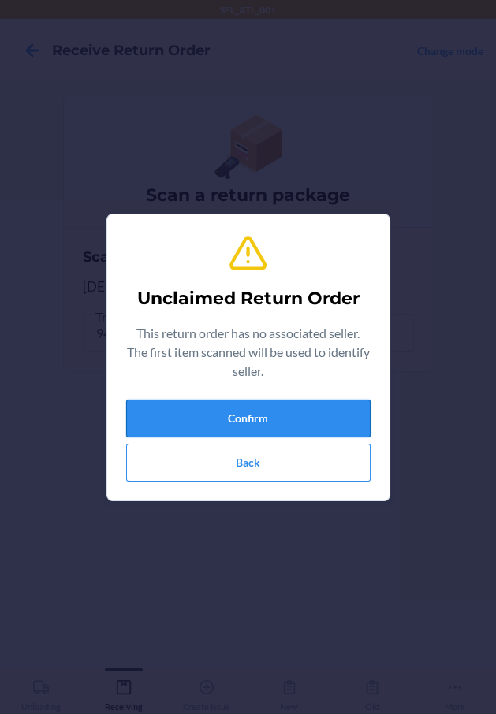
click at [149, 411] on button "Confirm" at bounding box center [248, 419] width 244 height 38
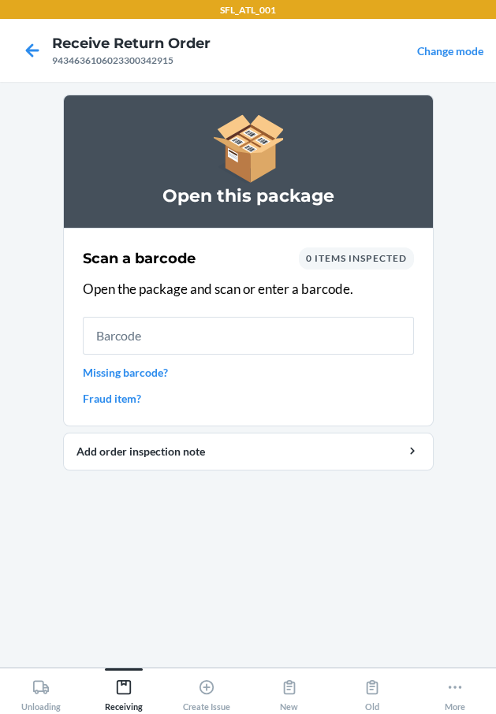
click at [116, 378] on link "Missing barcode?" at bounding box center [248, 372] width 331 height 17
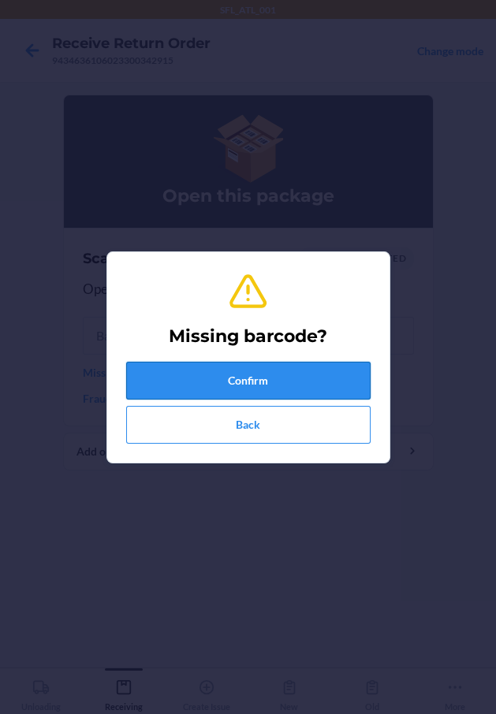
click at [188, 370] on button "Confirm" at bounding box center [248, 381] width 244 height 38
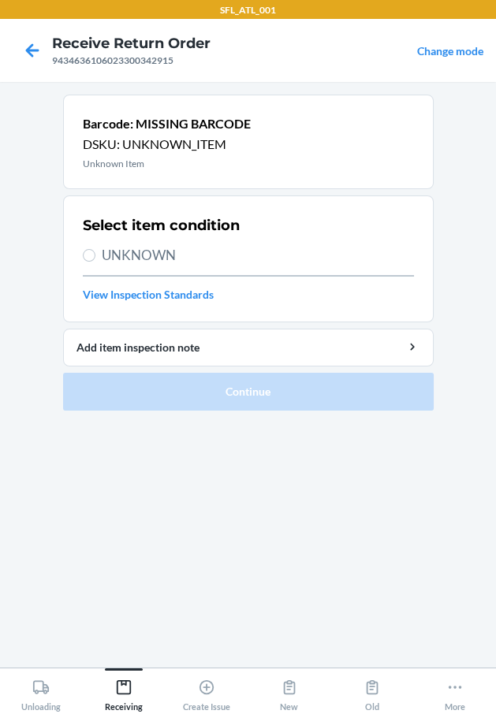
click at [160, 259] on span "UNKNOWN" at bounding box center [258, 255] width 312 height 20
click at [95, 259] on input "UNKNOWN" at bounding box center [89, 255] width 13 height 13
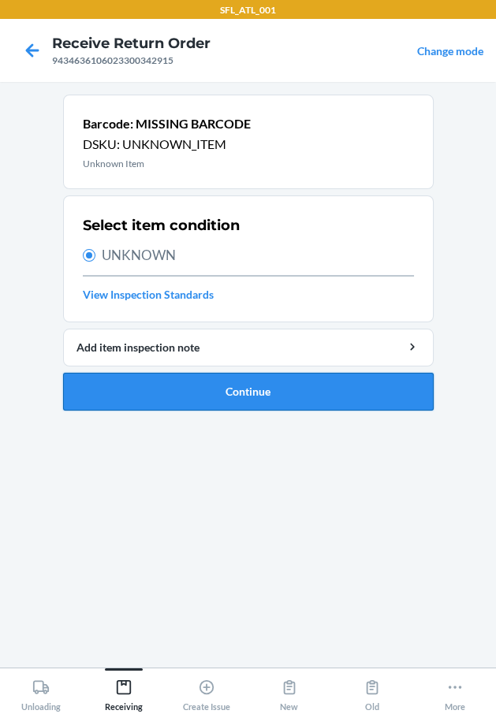
click at [169, 389] on button "Continue" at bounding box center [248, 392] width 370 height 38
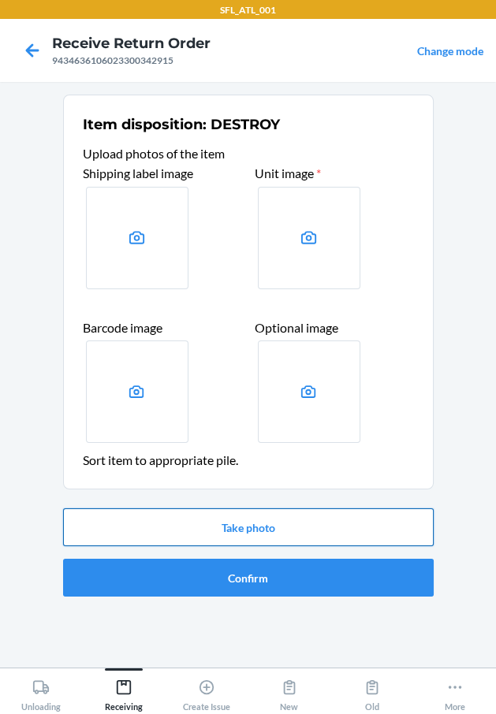
click at [196, 525] on button "Take photo" at bounding box center [248, 527] width 370 height 38
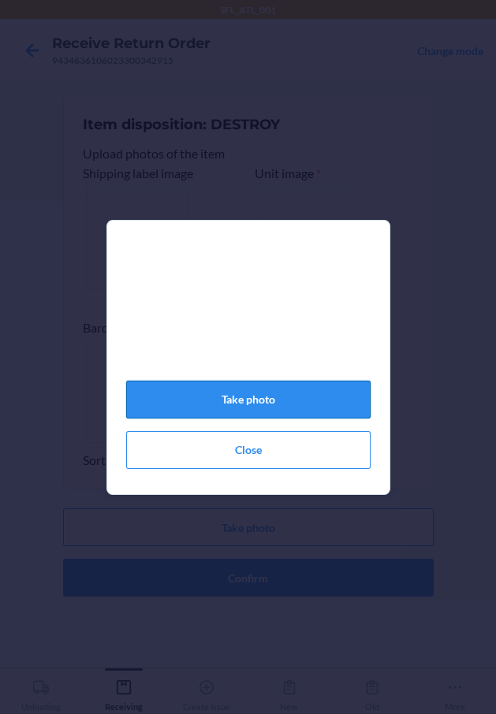
click at [221, 397] on button "Take photo" at bounding box center [248, 400] width 244 height 38
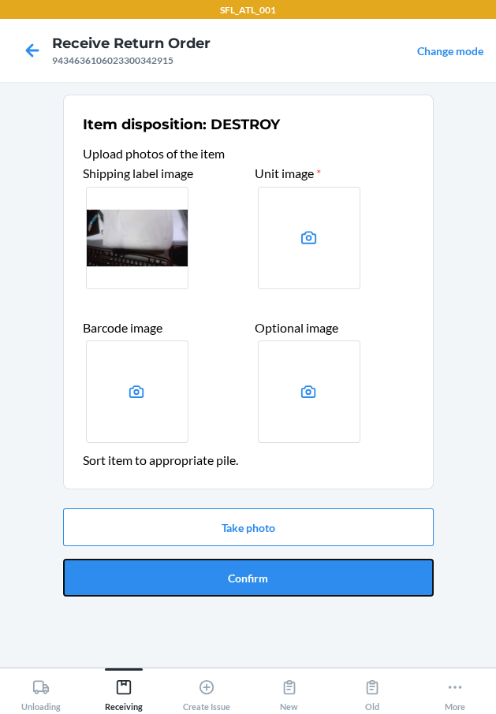
drag, startPoint x: 270, startPoint y: 577, endPoint x: 170, endPoint y: 499, distance: 126.9
click at [257, 568] on button "Confirm" at bounding box center [248, 578] width 370 height 38
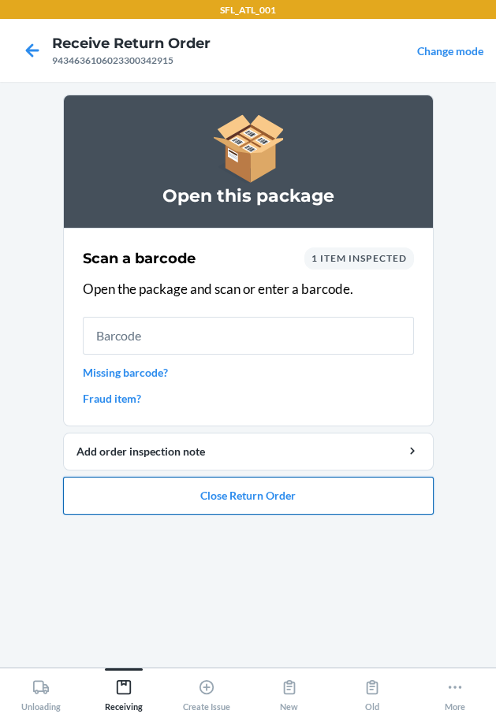
click at [133, 497] on button "Close Return Order" at bounding box center [248, 496] width 370 height 38
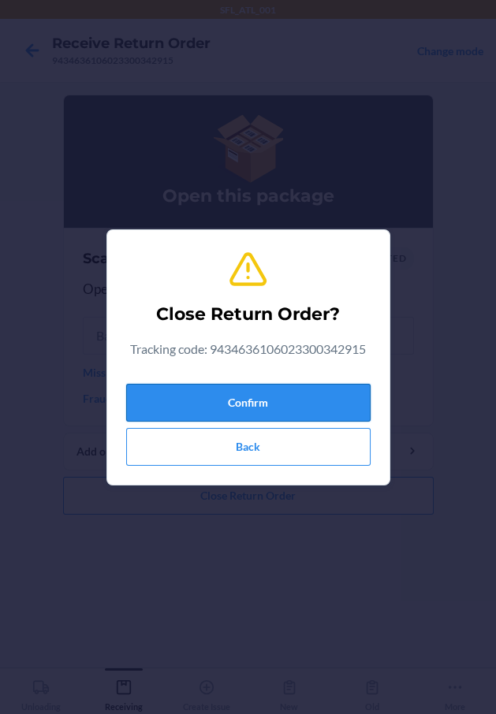
click at [204, 389] on button "Confirm" at bounding box center [248, 403] width 244 height 38
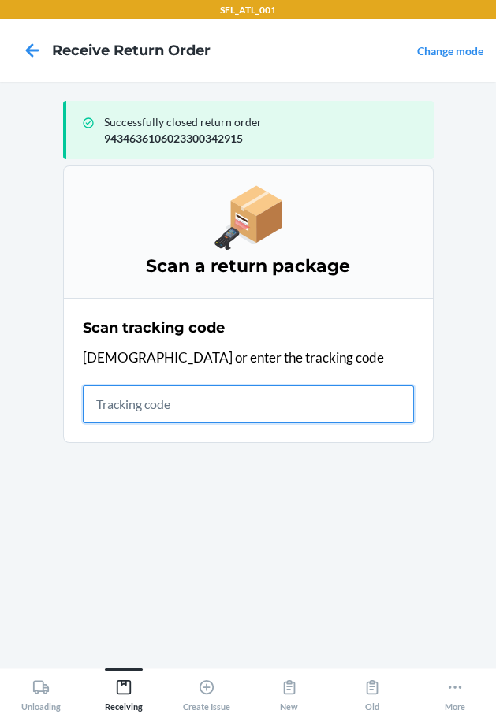
click at [169, 415] on input "text" at bounding box center [248, 404] width 331 height 38
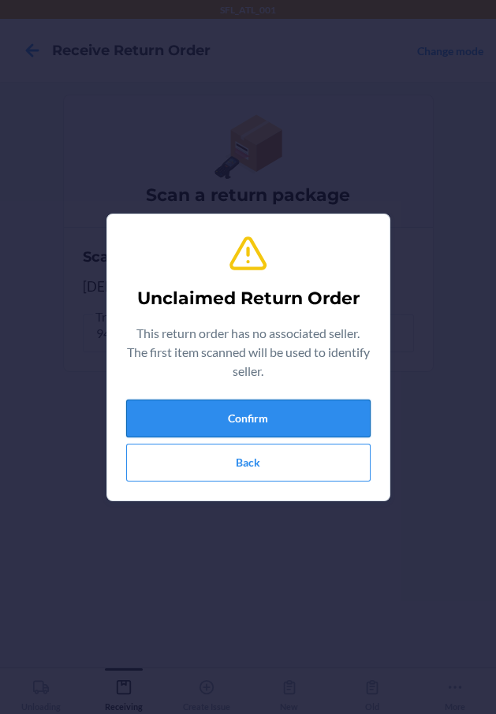
drag, startPoint x: 212, startPoint y: 392, endPoint x: 218, endPoint y: 411, distance: 20.7
click at [212, 395] on div "Unclaimed Return Order This return order has no associated seller. The first it…" at bounding box center [248, 357] width 244 height 261
click at [218, 418] on button "Confirm" at bounding box center [248, 419] width 244 height 38
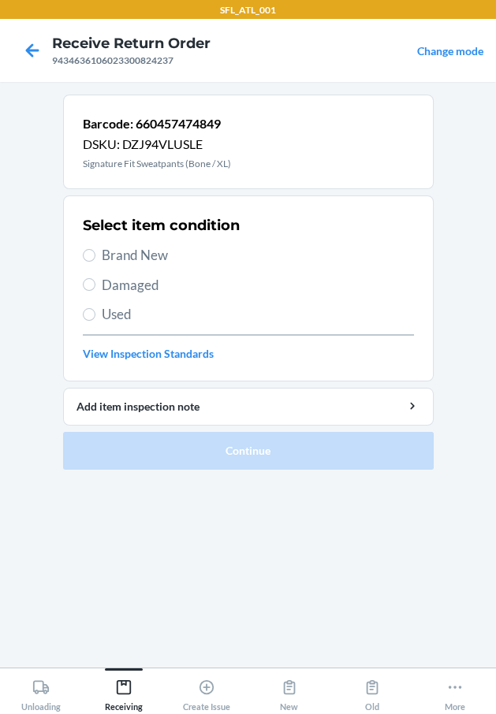
click at [99, 261] on label "Brand New" at bounding box center [248, 255] width 331 height 20
click at [95, 261] on input "Brand New" at bounding box center [89, 255] width 13 height 13
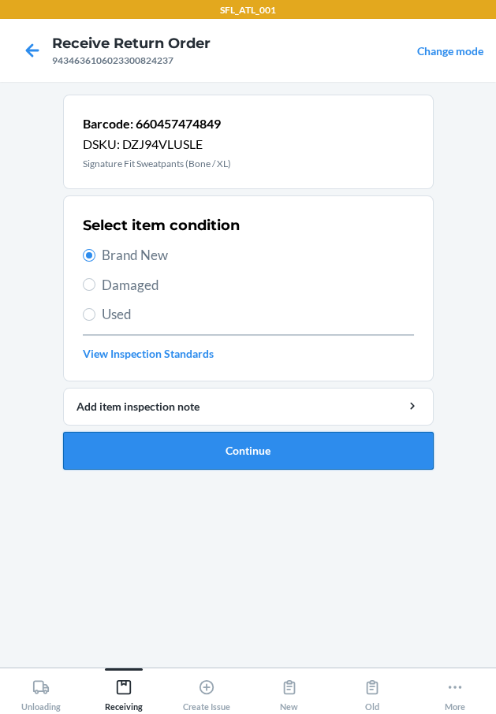
click at [179, 459] on button "Continue" at bounding box center [248, 451] width 370 height 38
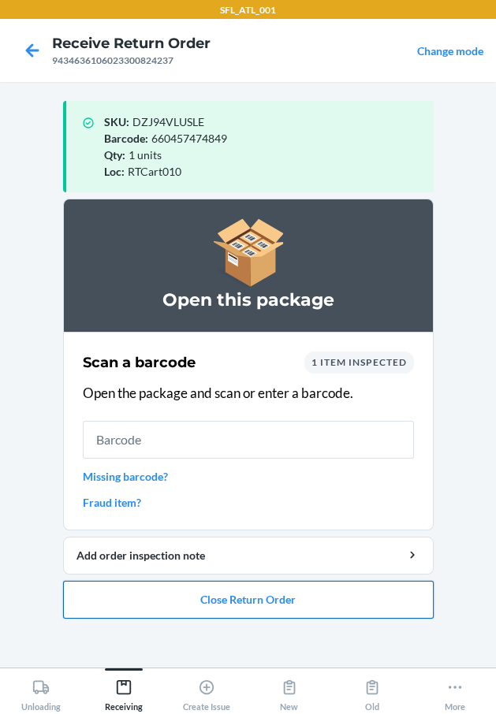
click at [255, 594] on button "Close Return Order" at bounding box center [248, 600] width 370 height 38
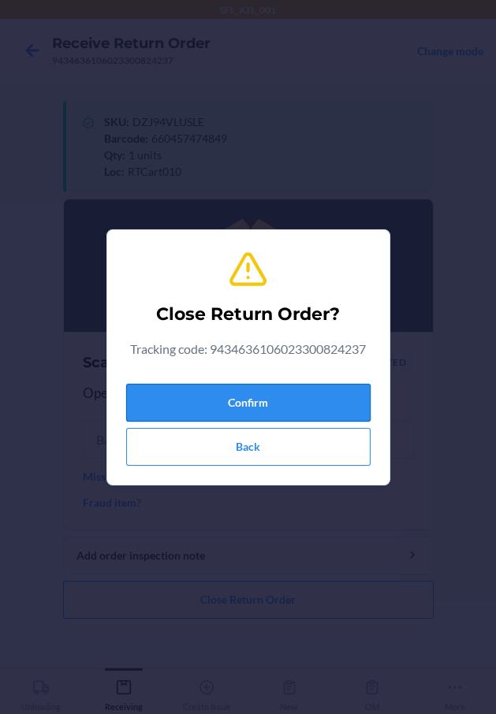
click at [304, 385] on button "Confirm" at bounding box center [248, 403] width 244 height 38
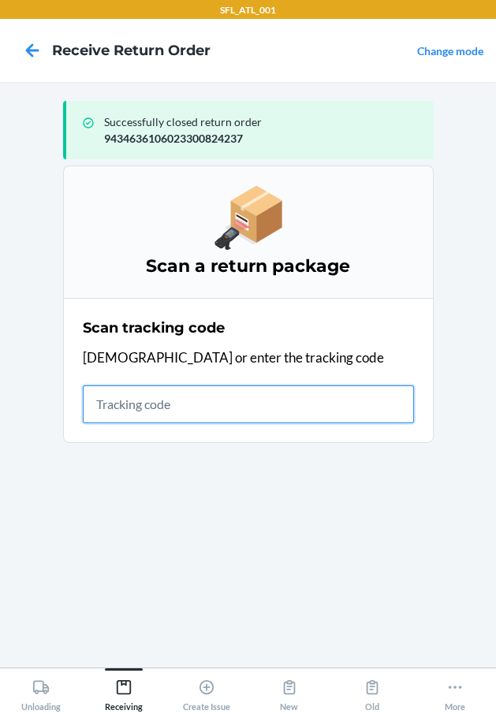
click at [254, 406] on input "text" at bounding box center [248, 404] width 331 height 38
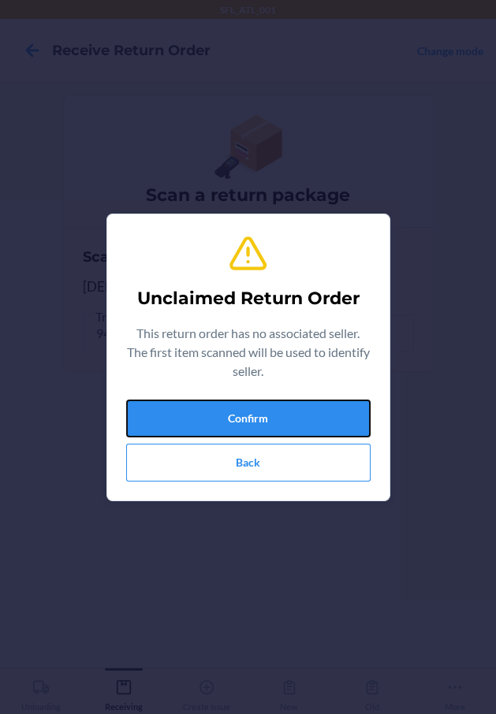
click at [239, 406] on button "Confirm" at bounding box center [248, 419] width 244 height 38
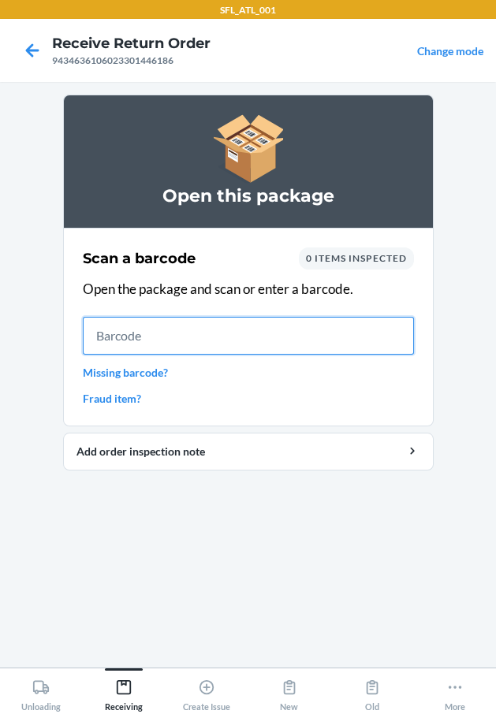
click at [217, 342] on input "text" at bounding box center [248, 336] width 331 height 38
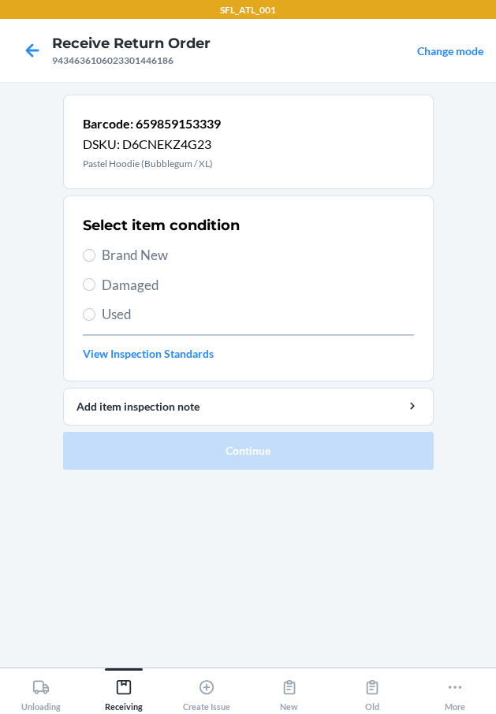
drag, startPoint x: 161, startPoint y: 261, endPoint x: 158, endPoint y: 273, distance: 12.1
click at [161, 260] on span "Brand New" at bounding box center [258, 255] width 312 height 20
click at [95, 260] on input "Brand New" at bounding box center [89, 255] width 13 height 13
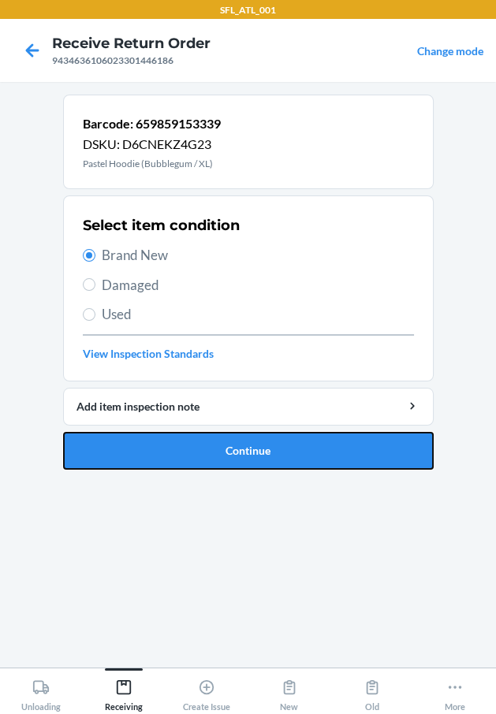
drag, startPoint x: 171, startPoint y: 442, endPoint x: 137, endPoint y: 509, distance: 75.1
click at [166, 452] on button "Continue" at bounding box center [248, 451] width 370 height 38
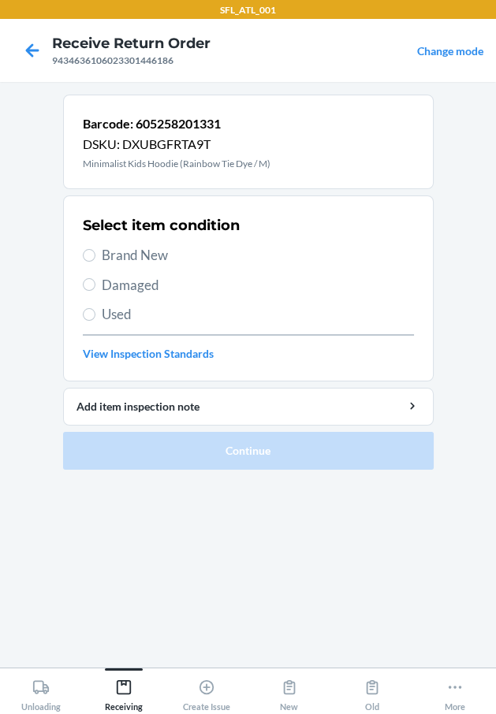
click at [128, 257] on span "Brand New" at bounding box center [258, 255] width 312 height 20
click at [95, 257] on input "Brand New" at bounding box center [89, 255] width 13 height 13
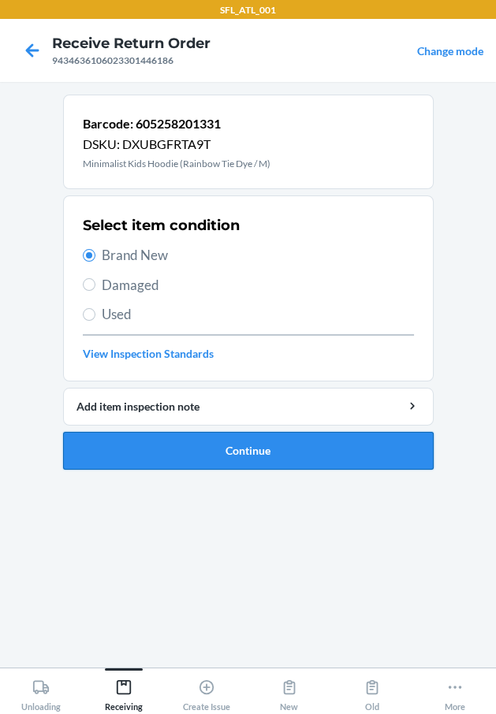
click at [184, 450] on button "Continue" at bounding box center [248, 451] width 370 height 38
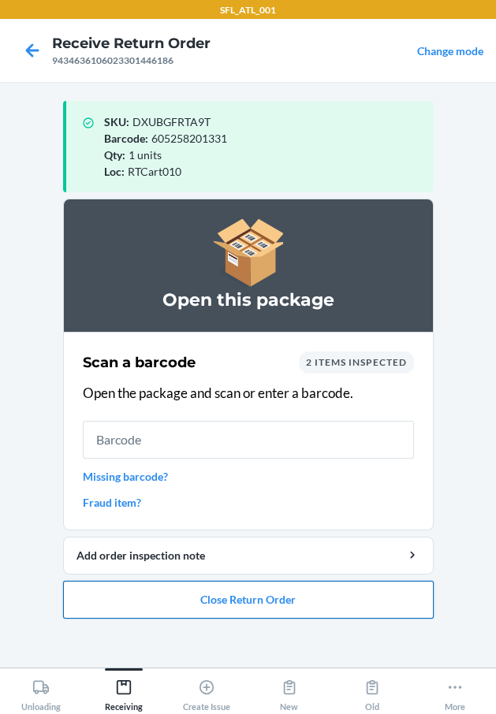
click at [194, 604] on button "Close Return Order" at bounding box center [248, 600] width 370 height 38
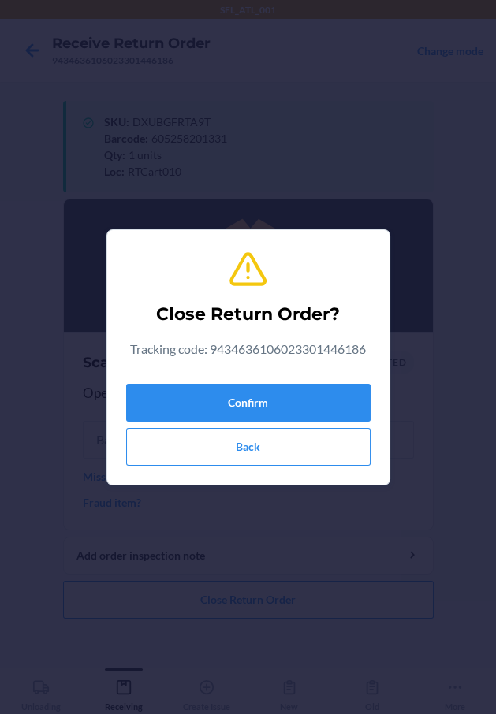
click at [285, 372] on div "Close Return Order? Tracking code: 9434636106023301446186 Confirm Back" at bounding box center [248, 357] width 244 height 229
click at [284, 388] on button "Confirm" at bounding box center [248, 403] width 244 height 38
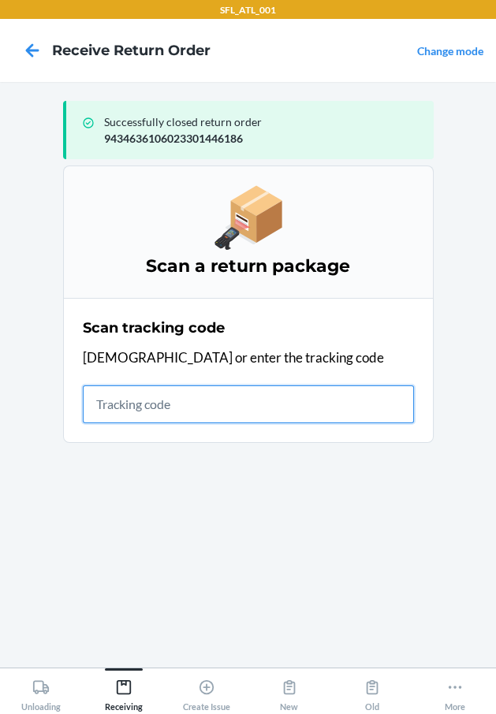
click at [241, 415] on input "text" at bounding box center [248, 404] width 331 height 38
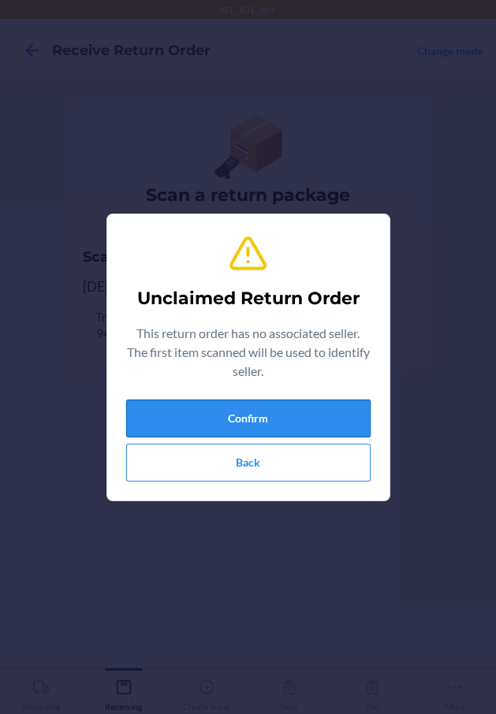
click at [294, 406] on button "Confirm" at bounding box center [248, 419] width 244 height 38
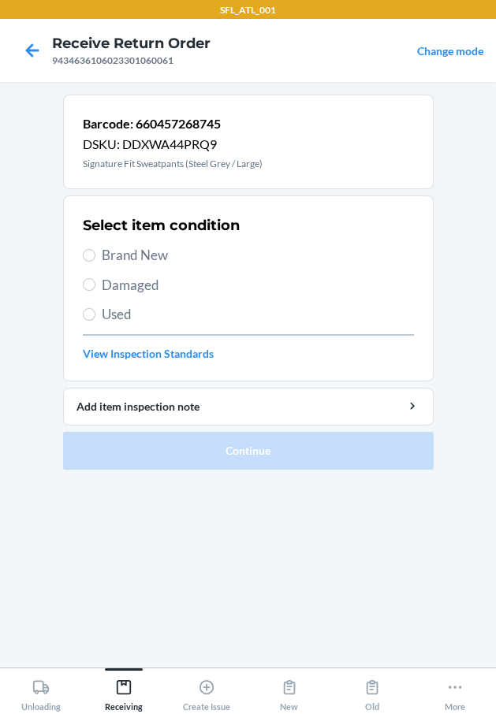
click at [115, 251] on span "Brand New" at bounding box center [258, 255] width 312 height 20
click at [95, 251] on input "Brand New" at bounding box center [89, 255] width 13 height 13
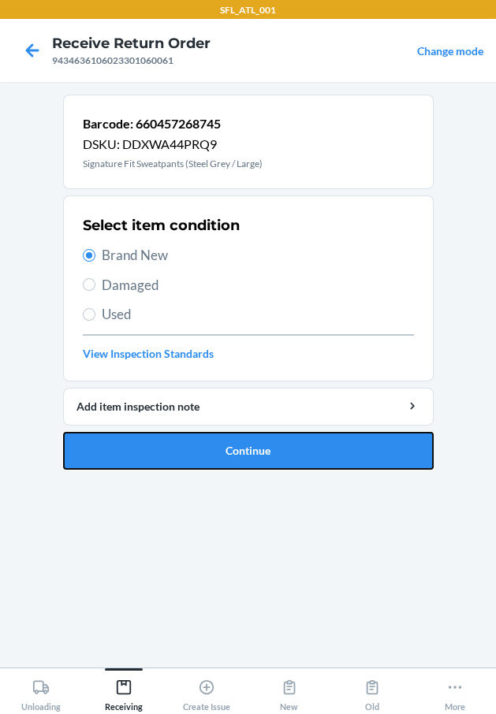
click at [173, 456] on button "Continue" at bounding box center [248, 451] width 370 height 38
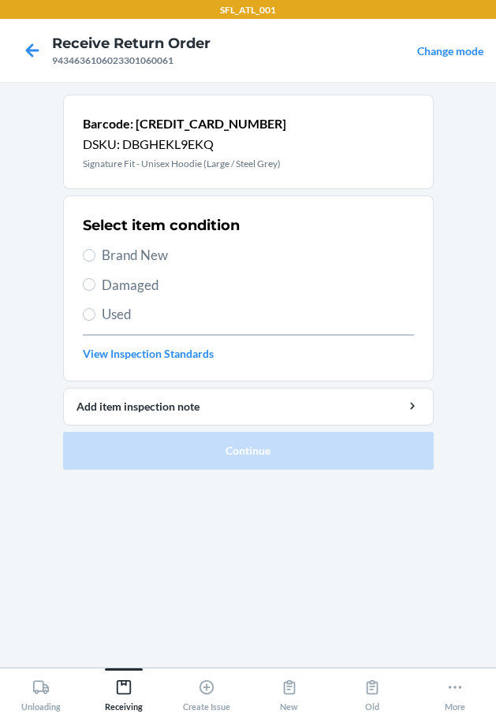
click at [167, 263] on span "Brand New" at bounding box center [258, 255] width 312 height 20
click at [95, 262] on input "Brand New" at bounding box center [89, 255] width 13 height 13
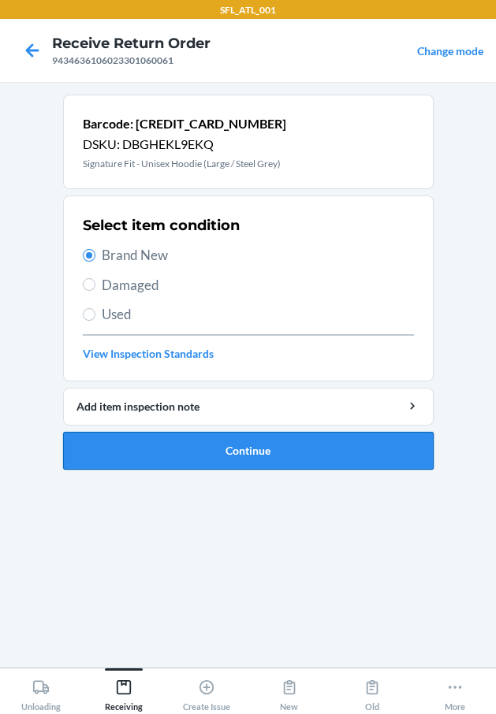
click at [244, 458] on button "Continue" at bounding box center [248, 451] width 370 height 38
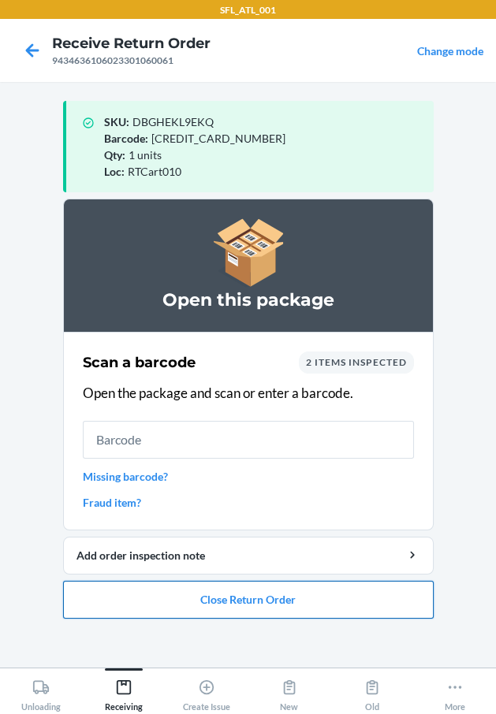
click at [214, 602] on button "Close Return Order" at bounding box center [248, 600] width 370 height 38
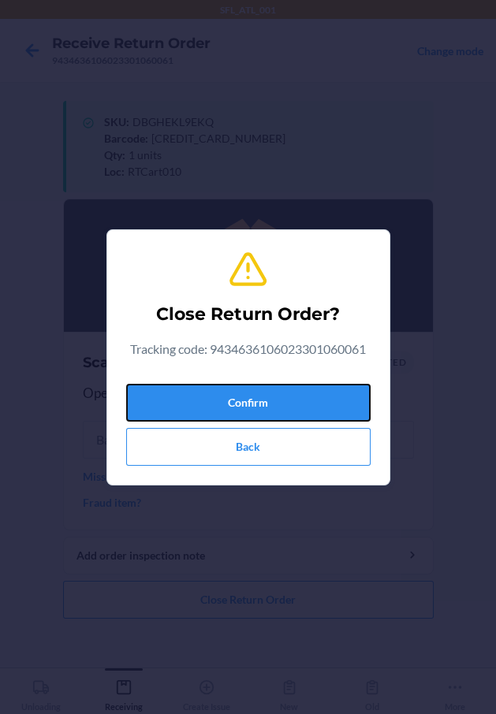
drag, startPoint x: 254, startPoint y: 400, endPoint x: 40, endPoint y: 417, distance: 214.3
click at [236, 400] on button "Confirm" at bounding box center [248, 403] width 244 height 38
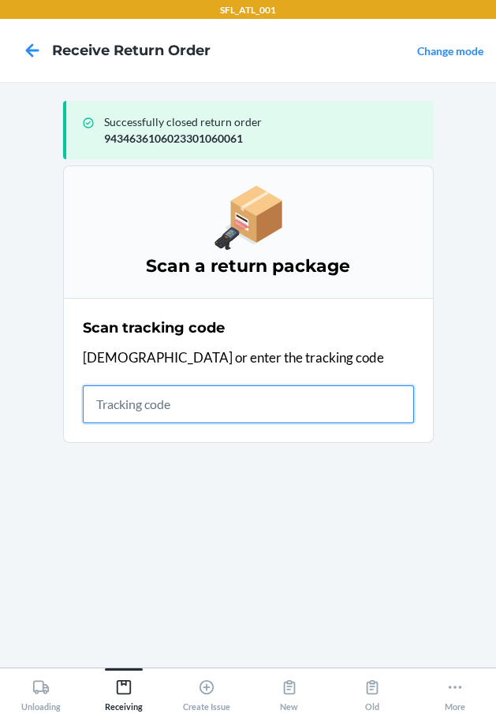
click at [169, 410] on input "text" at bounding box center [248, 404] width 331 height 38
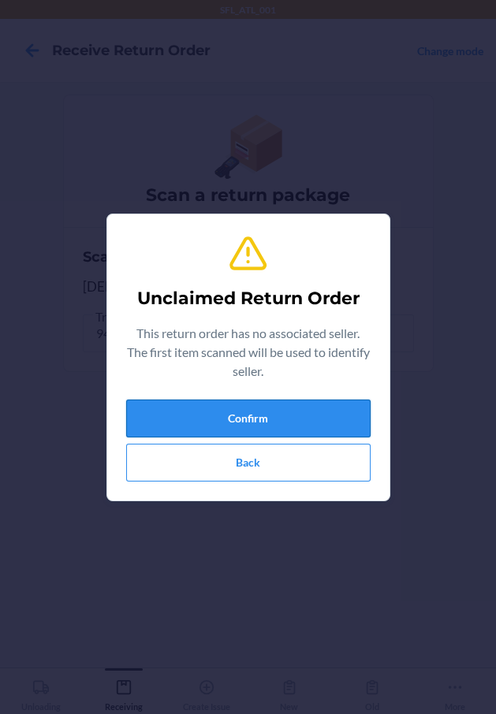
click at [162, 407] on button "Confirm" at bounding box center [248, 419] width 244 height 38
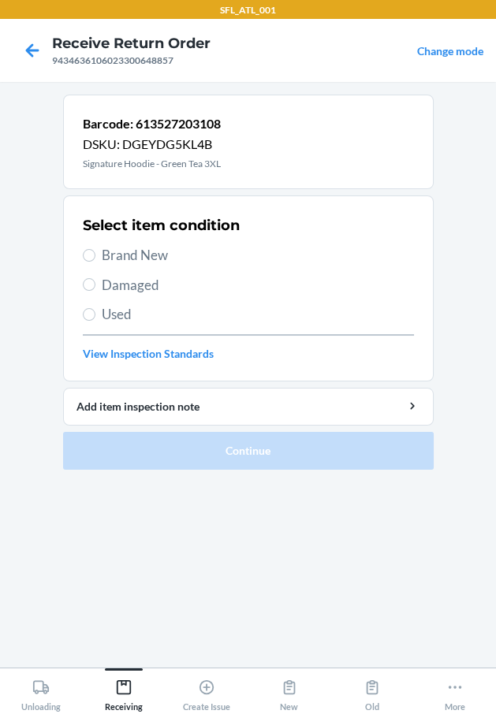
click at [13, 492] on main "Barcode: 613527203108 DSKU: DGEYDG5KL4B Signature Hoodie - Green Tea 3XL Select…" at bounding box center [248, 375] width 496 height 586
click at [154, 262] on span "Brand New" at bounding box center [258, 255] width 312 height 20
click at [95, 262] on input "Brand New" at bounding box center [89, 255] width 13 height 13
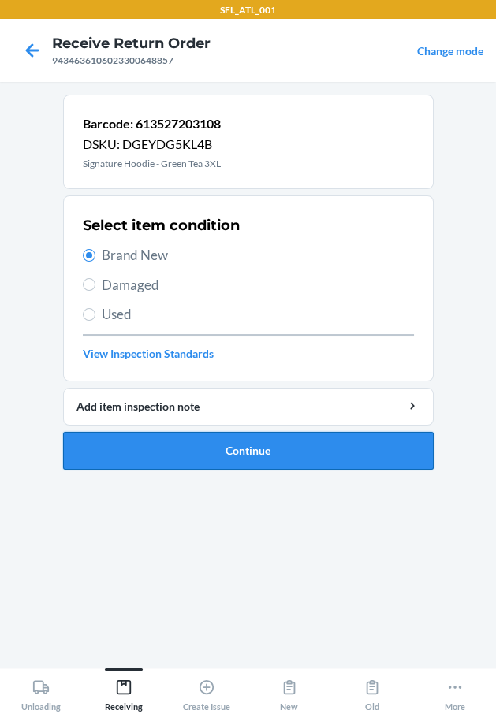
click at [201, 445] on button "Continue" at bounding box center [248, 451] width 370 height 38
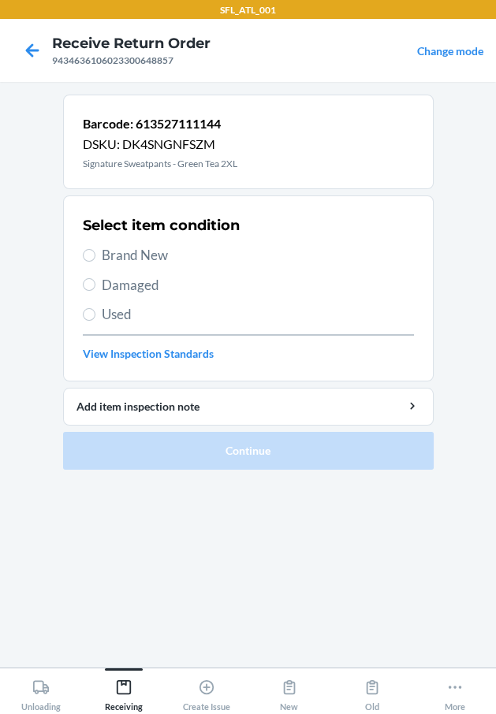
click at [113, 251] on span "Brand New" at bounding box center [258, 255] width 312 height 20
click at [95, 251] on input "Brand New" at bounding box center [89, 255] width 13 height 13
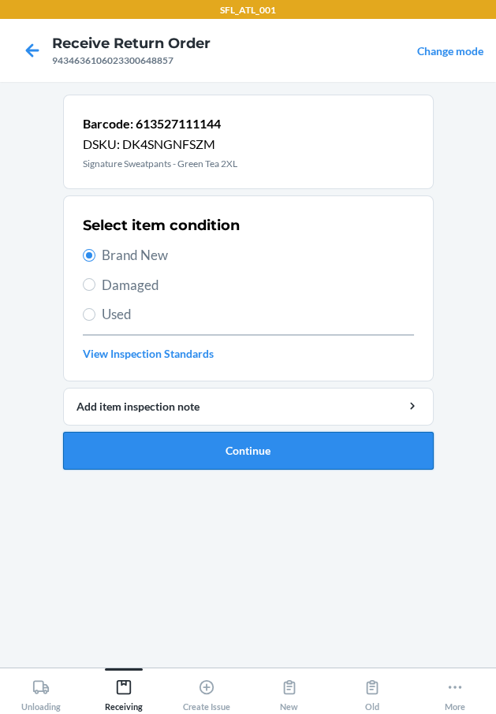
click at [228, 443] on button "Continue" at bounding box center [248, 451] width 370 height 38
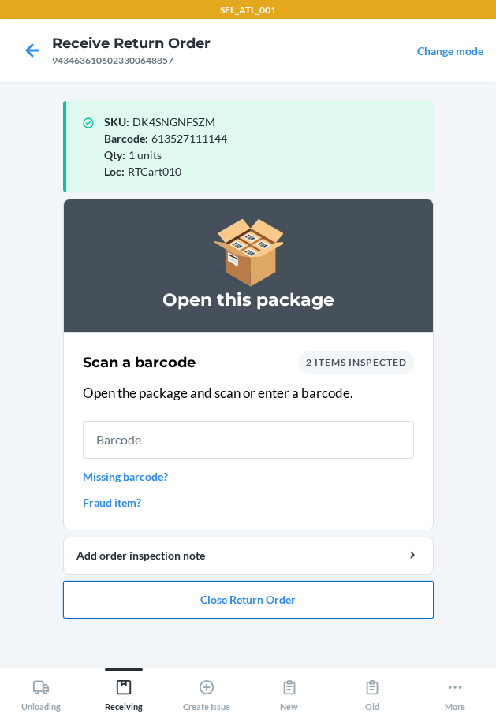
click at [228, 595] on button "Close Return Order" at bounding box center [248, 600] width 370 height 38
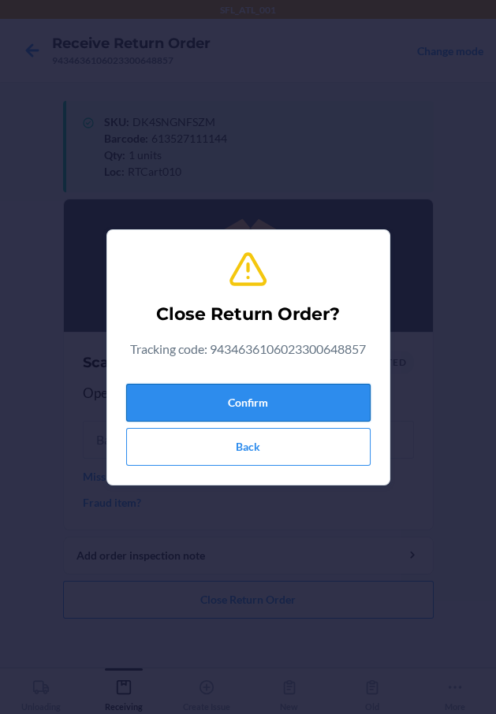
click at [244, 400] on button "Confirm" at bounding box center [248, 403] width 244 height 38
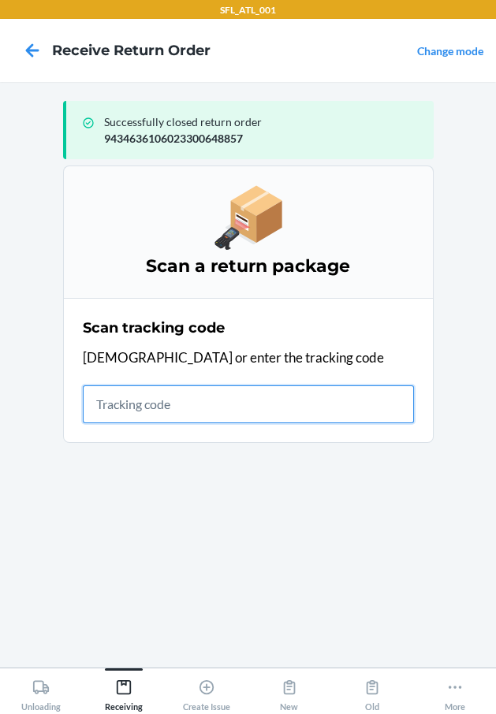
click at [304, 394] on input "text" at bounding box center [248, 404] width 331 height 38
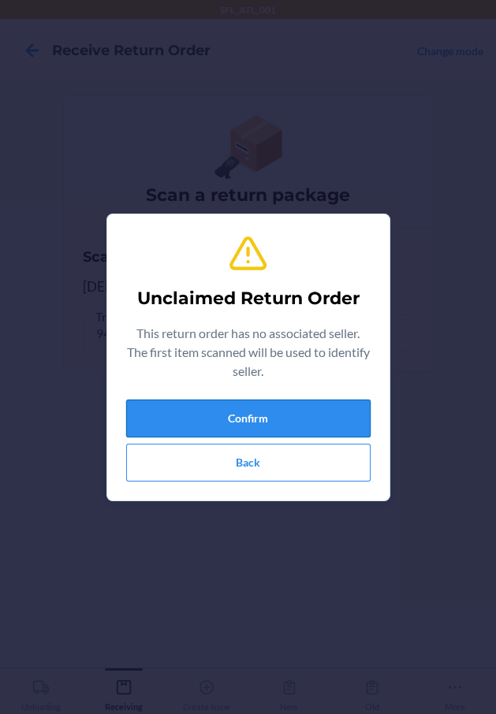
click at [239, 426] on button "Confirm" at bounding box center [248, 419] width 244 height 38
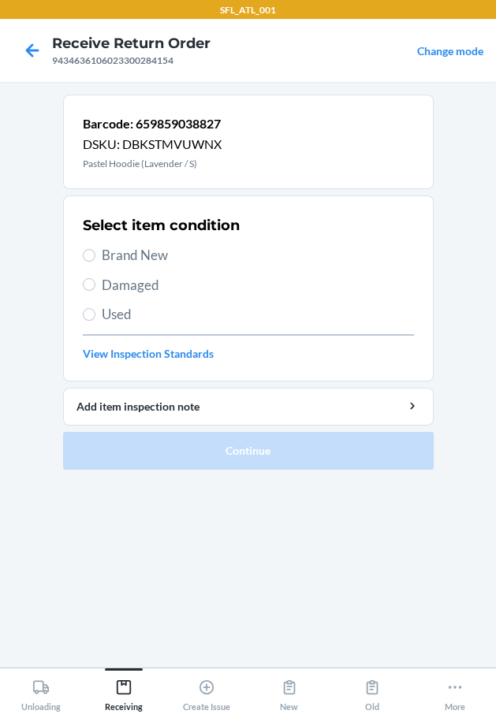
click at [166, 249] on span "Brand New" at bounding box center [258, 255] width 312 height 20
click at [95, 249] on input "Brand New" at bounding box center [89, 255] width 13 height 13
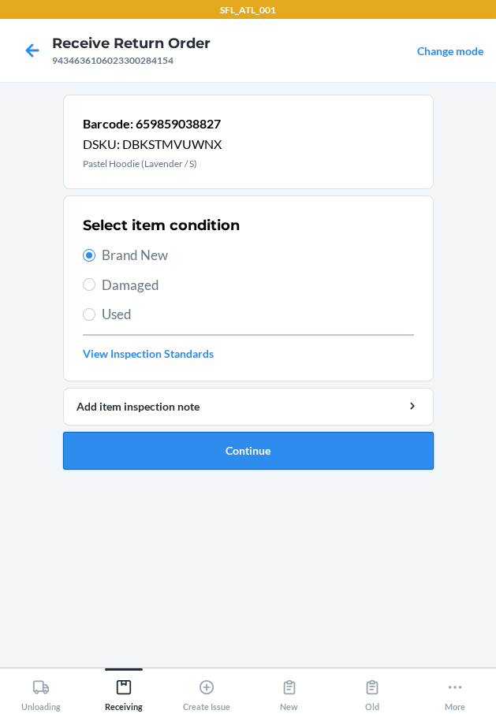
click at [217, 436] on button "Continue" at bounding box center [248, 451] width 370 height 38
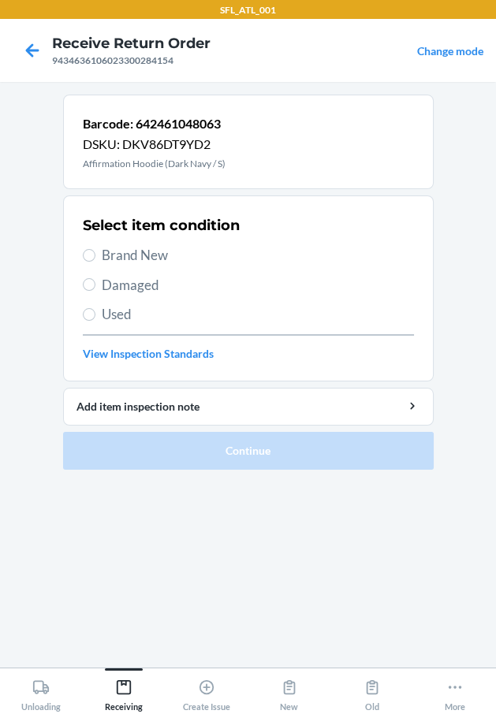
click at [140, 252] on span "Brand New" at bounding box center [258, 255] width 312 height 20
click at [95, 252] on input "Brand New" at bounding box center [89, 255] width 13 height 13
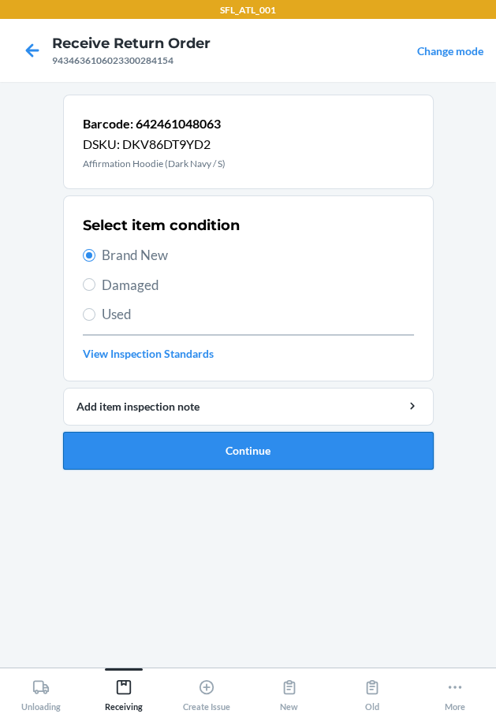
click at [280, 437] on button "Continue" at bounding box center [248, 451] width 370 height 38
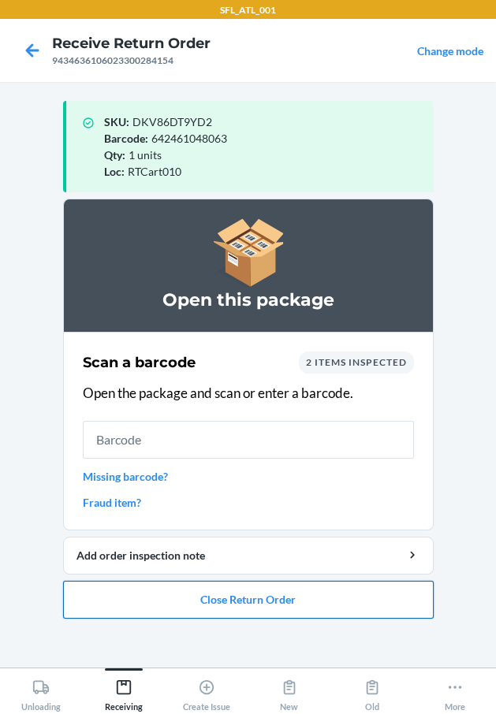
click at [247, 594] on button "Close Return Order" at bounding box center [248, 600] width 370 height 38
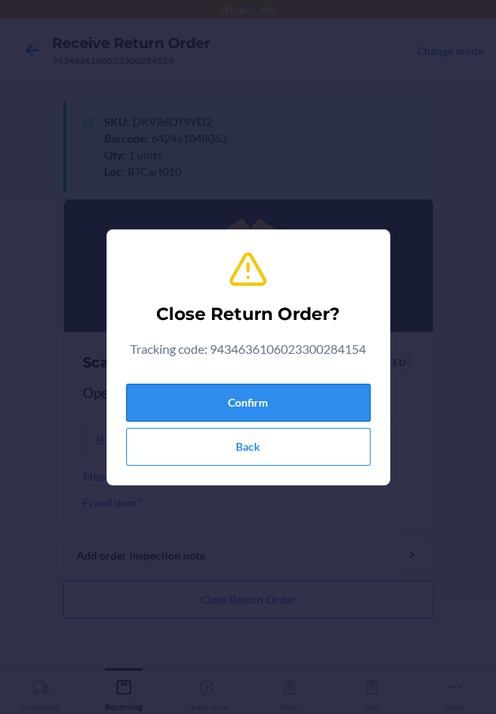
drag, startPoint x: 343, startPoint y: 405, endPoint x: 128, endPoint y: 396, distance: 214.6
click at [342, 405] on button "Confirm" at bounding box center [248, 403] width 244 height 38
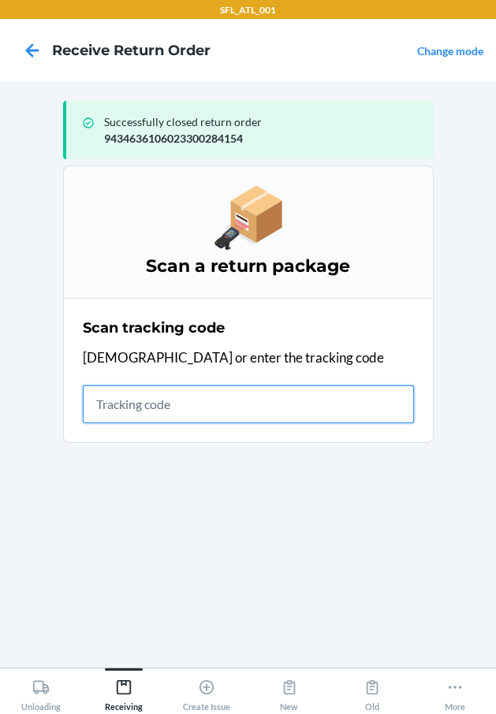
click at [160, 401] on input "text" at bounding box center [248, 404] width 331 height 38
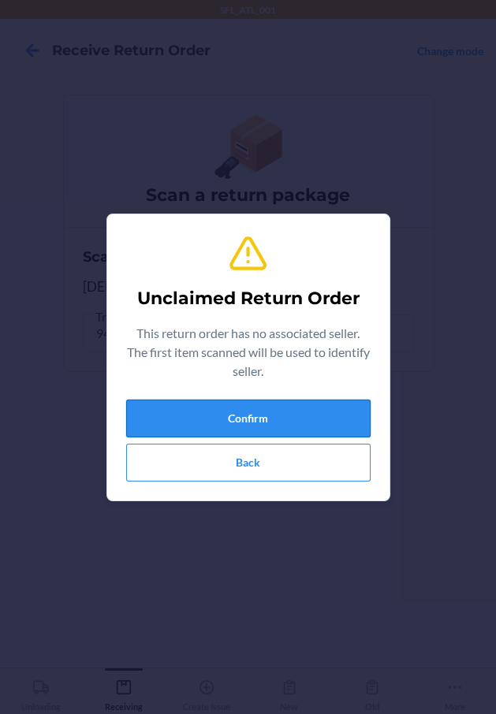
click at [176, 402] on button "Confirm" at bounding box center [248, 419] width 244 height 38
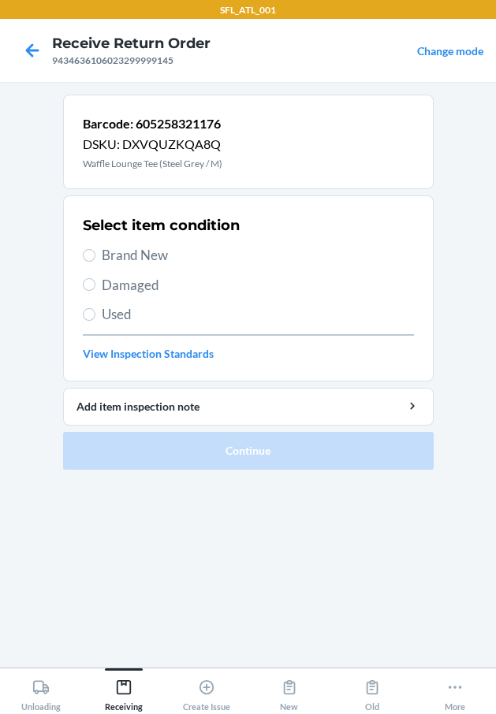
click at [154, 251] on span "Brand New" at bounding box center [258, 255] width 312 height 20
click at [95, 251] on input "Brand New" at bounding box center [89, 255] width 13 height 13
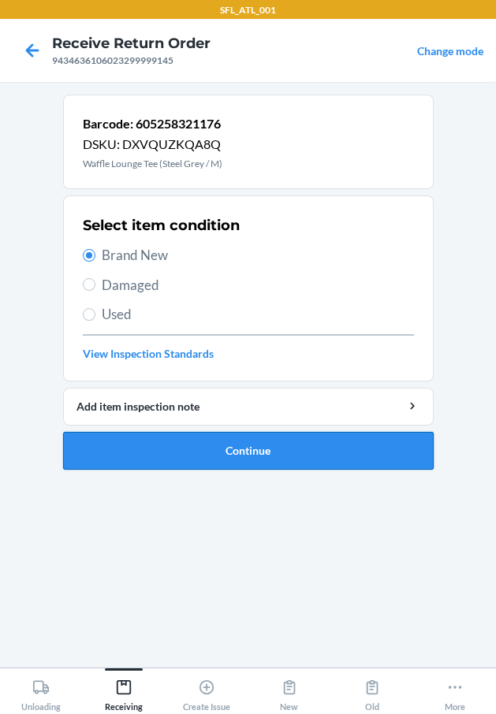
click at [177, 451] on button "Continue" at bounding box center [248, 451] width 370 height 38
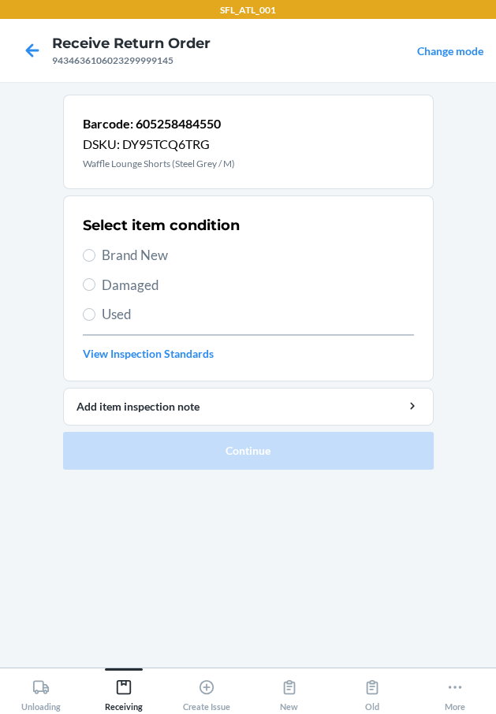
click at [147, 252] on span "Brand New" at bounding box center [258, 255] width 312 height 20
click at [95, 252] on input "Brand New" at bounding box center [89, 255] width 13 height 13
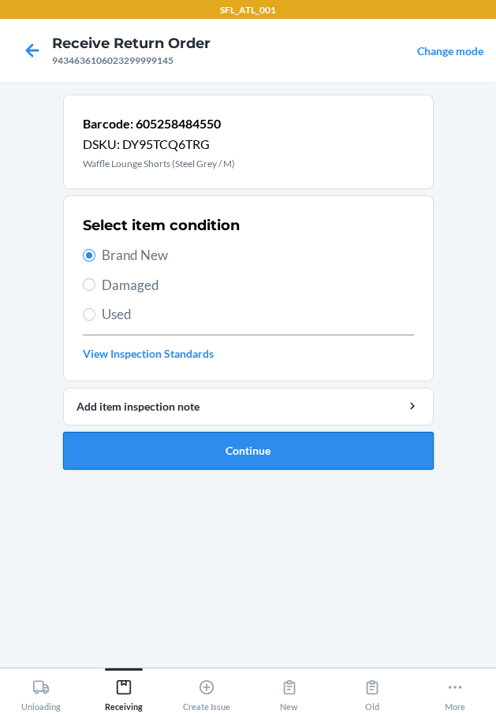
click at [200, 433] on button "Continue" at bounding box center [248, 451] width 370 height 38
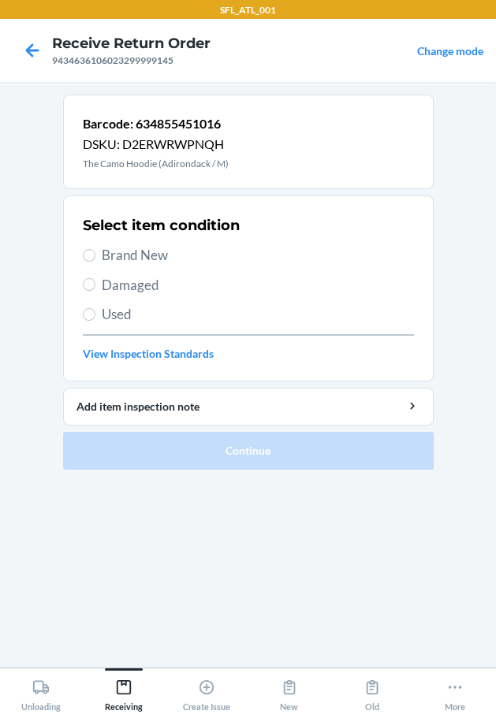
click at [180, 251] on span "Brand New" at bounding box center [258, 255] width 312 height 20
click at [95, 251] on input "Brand New" at bounding box center [89, 255] width 13 height 13
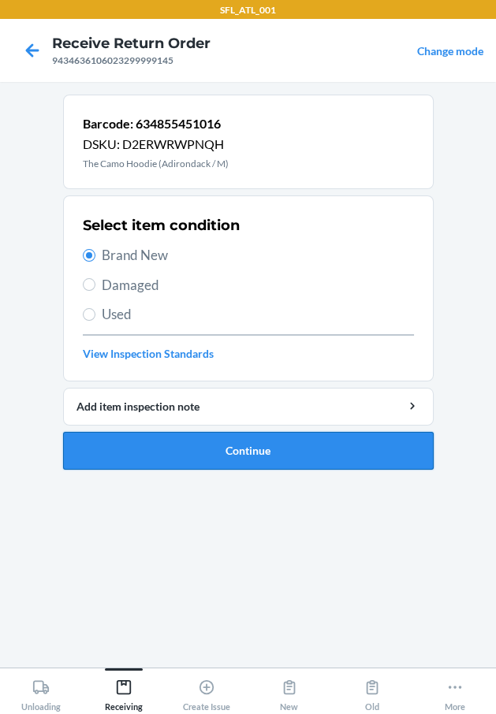
click at [263, 449] on button "Continue" at bounding box center [248, 451] width 370 height 38
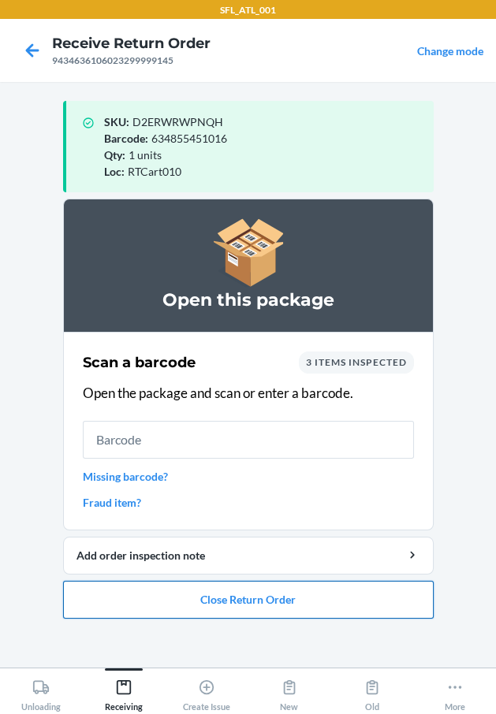
click at [218, 603] on button "Close Return Order" at bounding box center [248, 600] width 370 height 38
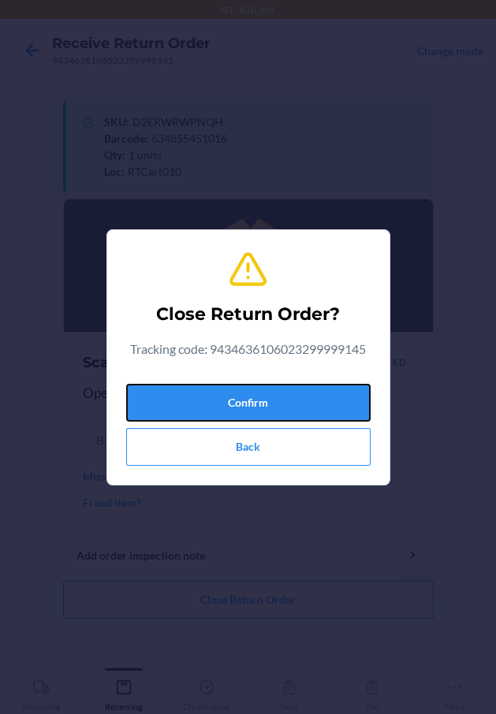
drag, startPoint x: 263, startPoint y: 400, endPoint x: 32, endPoint y: 381, distance: 232.5
click at [262, 400] on button "Confirm" at bounding box center [248, 403] width 244 height 38
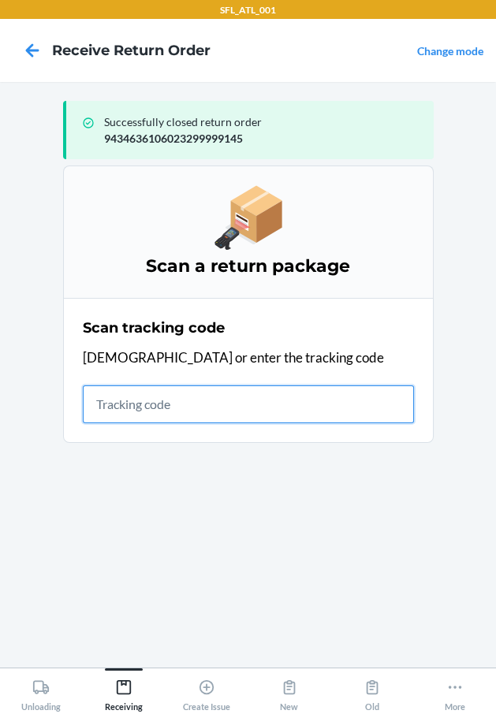
click at [161, 392] on input "text" at bounding box center [248, 404] width 331 height 38
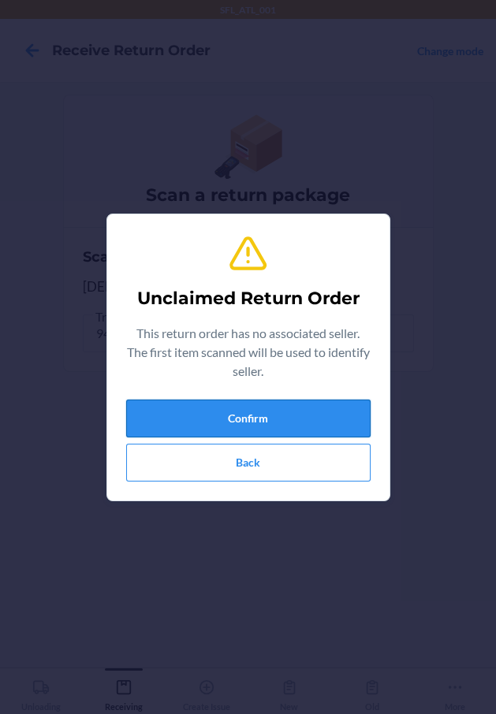
click at [215, 422] on button "Confirm" at bounding box center [248, 419] width 244 height 38
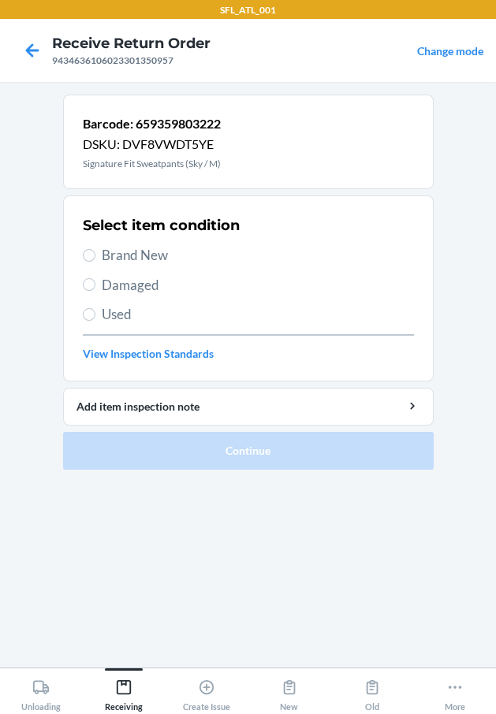
click at [144, 247] on span "Brand New" at bounding box center [258, 255] width 312 height 20
click at [95, 249] on input "Brand New" at bounding box center [89, 255] width 13 height 13
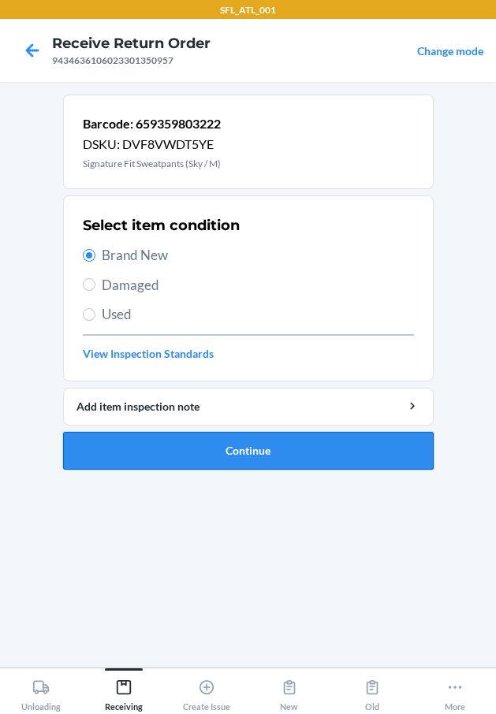
click at [199, 437] on button "Continue" at bounding box center [248, 451] width 370 height 38
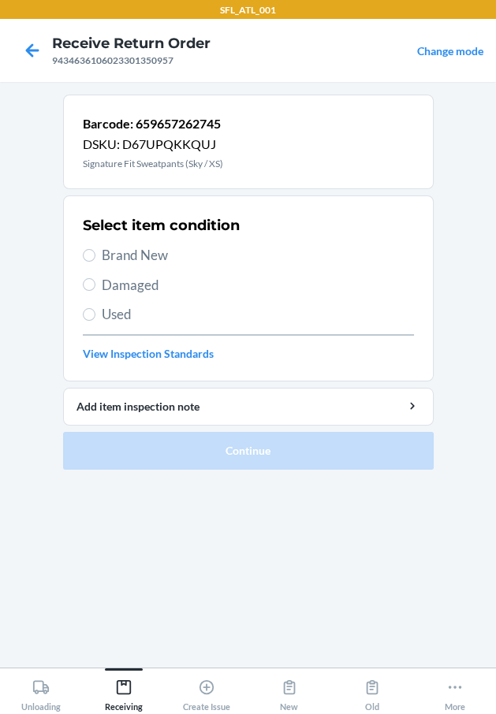
click at [154, 256] on span "Brand New" at bounding box center [258, 255] width 312 height 20
click at [95, 256] on input "Brand New" at bounding box center [89, 255] width 13 height 13
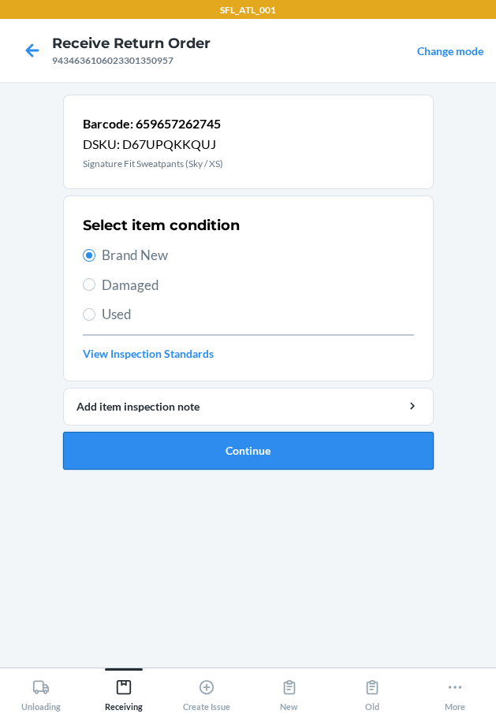
click at [204, 449] on button "Continue" at bounding box center [248, 451] width 370 height 38
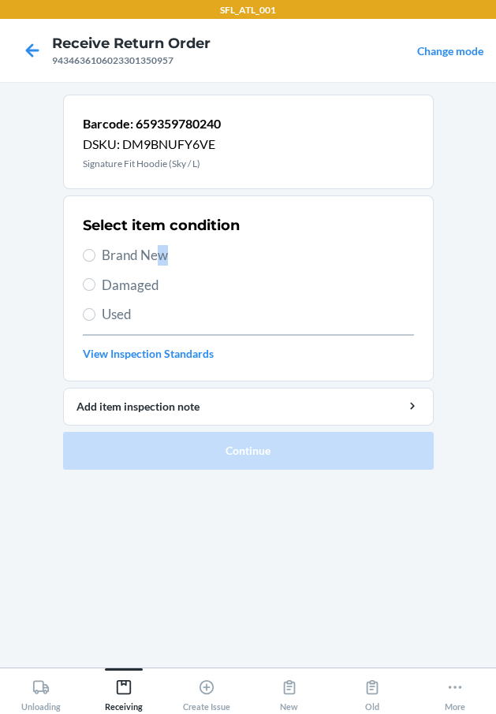
click at [163, 255] on span "Brand New" at bounding box center [258, 255] width 312 height 20
click at [166, 259] on span "Brand New" at bounding box center [258, 255] width 312 height 20
click at [95, 259] on input "Brand New" at bounding box center [89, 255] width 13 height 13
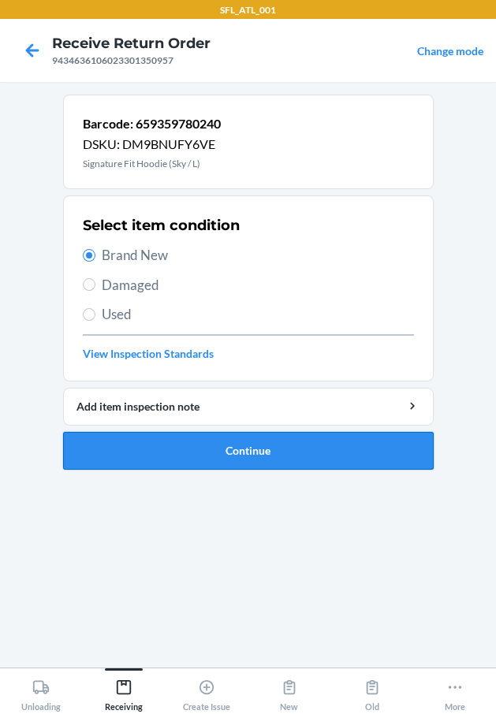
click at [251, 452] on button "Continue" at bounding box center [248, 451] width 370 height 38
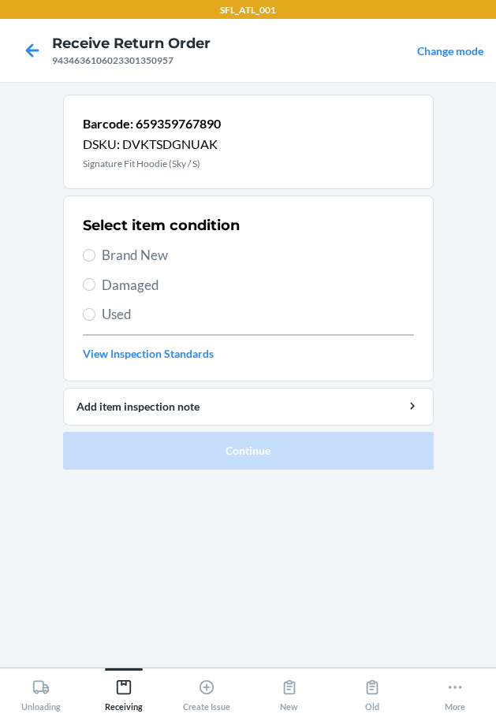
click at [162, 257] on span "Brand New" at bounding box center [258, 255] width 312 height 20
click at [95, 257] on input "Brand New" at bounding box center [89, 255] width 13 height 13
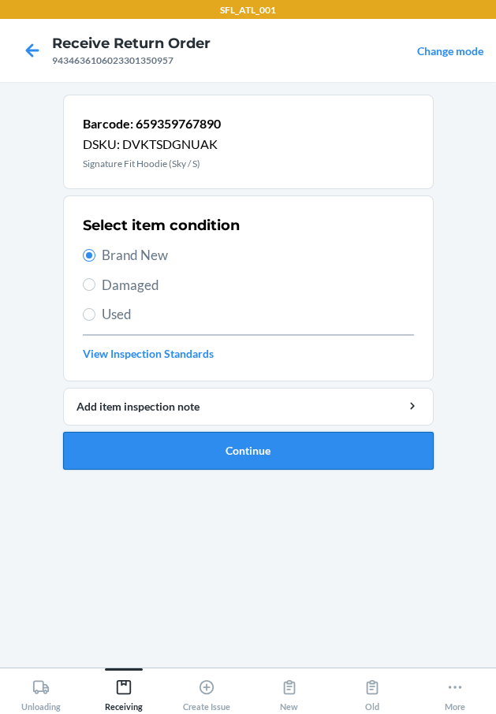
click at [201, 444] on button "Continue" at bounding box center [248, 451] width 370 height 38
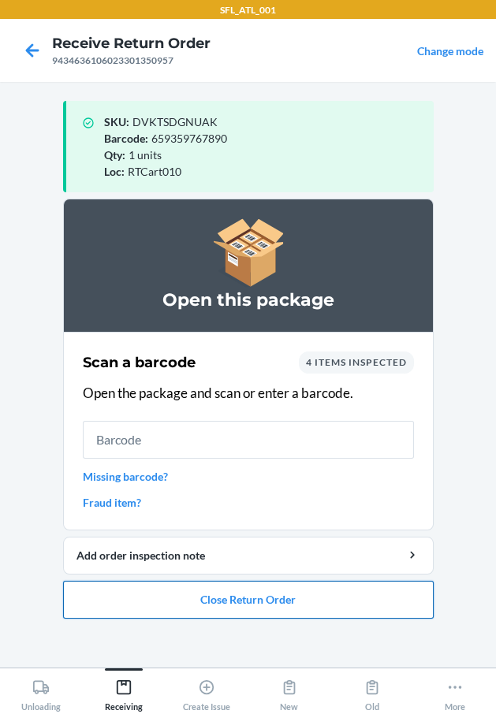
click at [276, 602] on button "Close Return Order" at bounding box center [248, 600] width 370 height 38
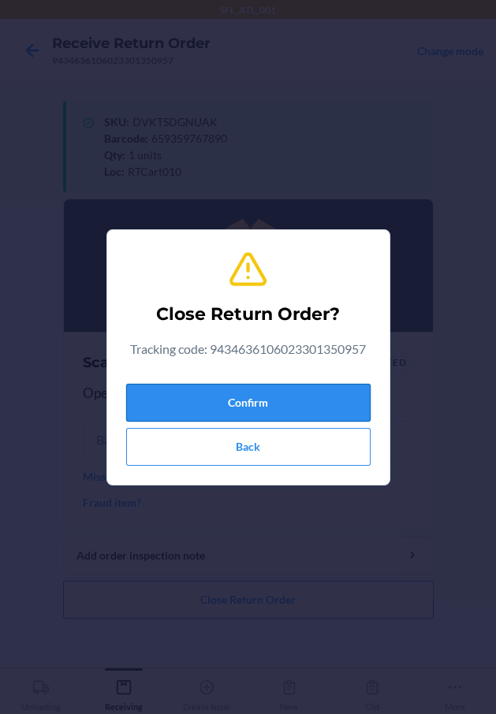
click at [317, 384] on button "Confirm" at bounding box center [248, 403] width 244 height 38
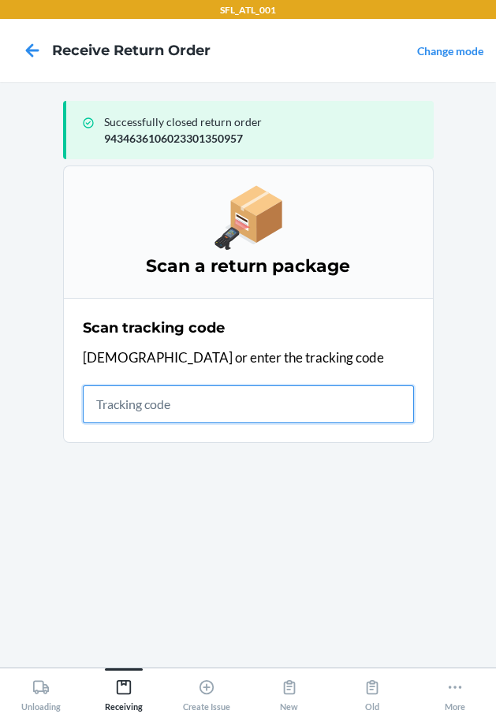
click at [132, 390] on input "text" at bounding box center [248, 404] width 331 height 38
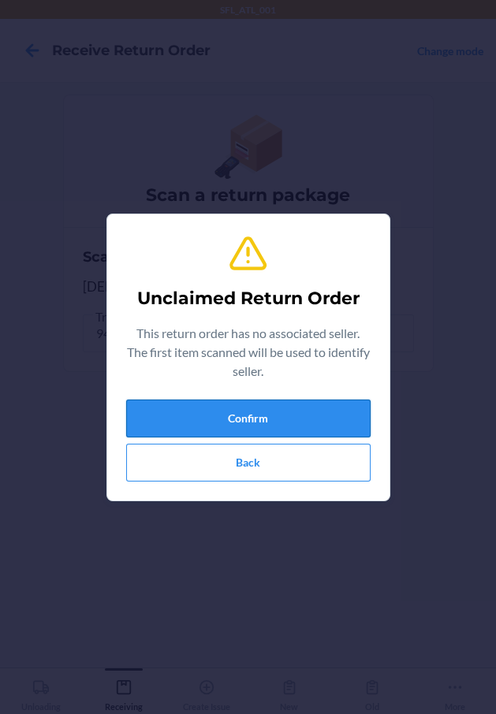
click at [140, 406] on button "Confirm" at bounding box center [248, 419] width 244 height 38
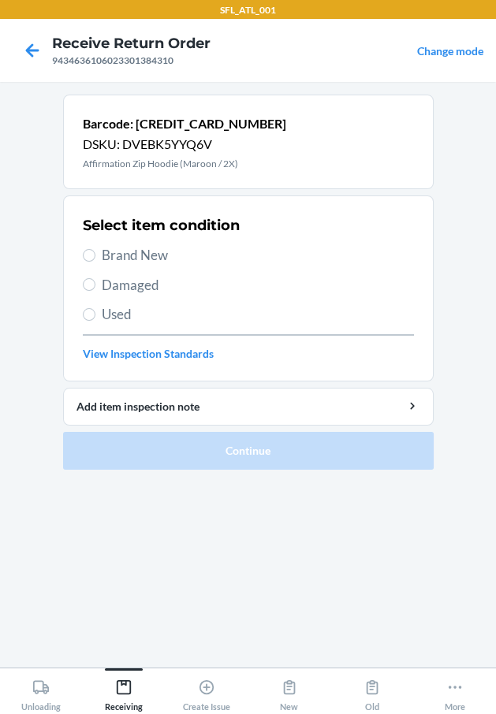
click at [124, 262] on span "Brand New" at bounding box center [258, 255] width 312 height 20
click at [95, 262] on input "Brand New" at bounding box center [89, 255] width 13 height 13
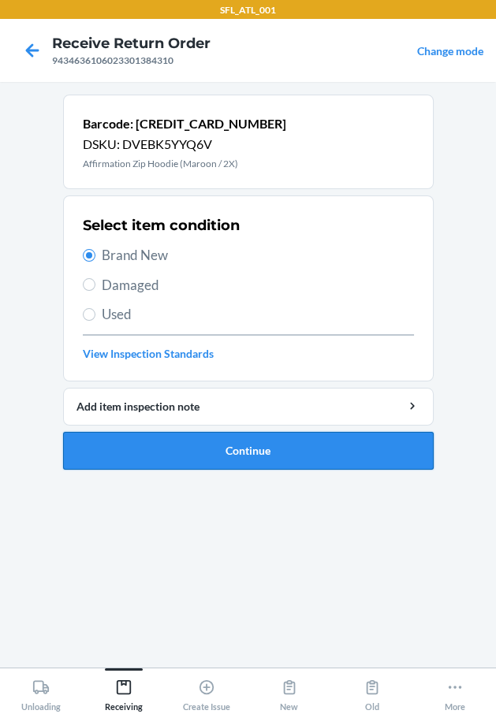
click at [165, 440] on button "Continue" at bounding box center [248, 451] width 370 height 38
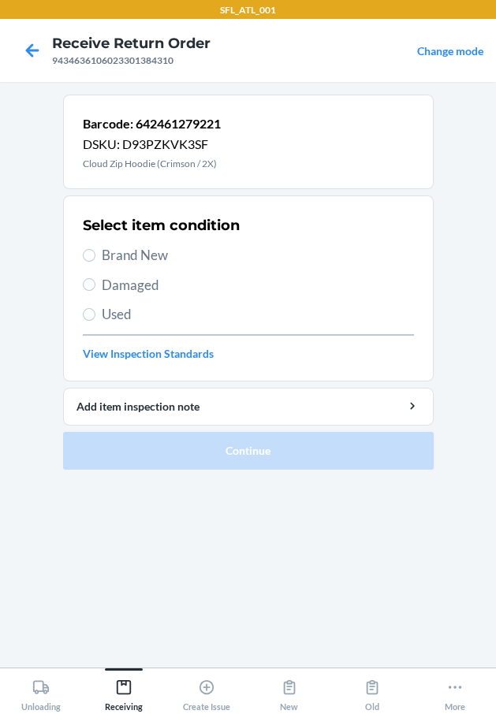
click at [158, 247] on span "Brand New" at bounding box center [258, 255] width 312 height 20
click at [95, 249] on input "Brand New" at bounding box center [89, 255] width 13 height 13
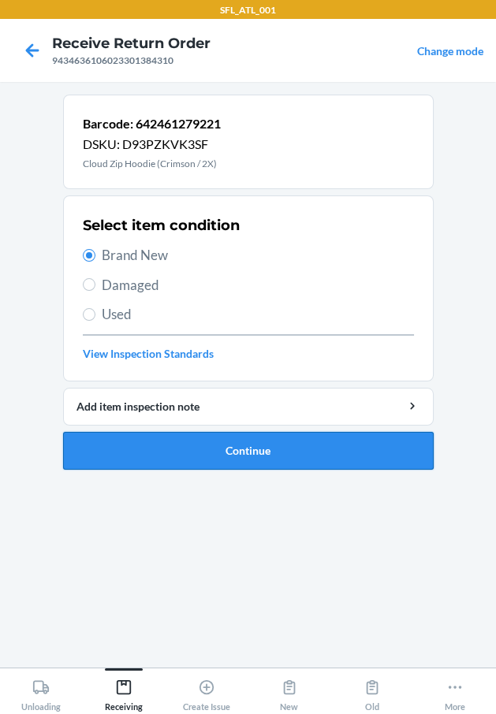
click at [230, 452] on button "Continue" at bounding box center [248, 451] width 370 height 38
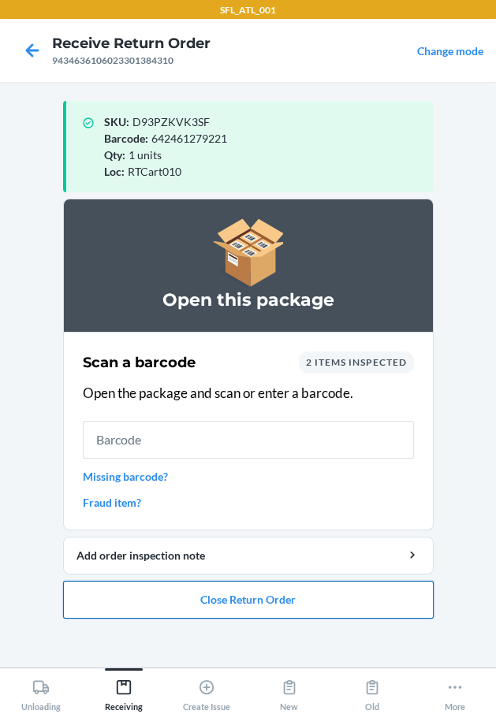
click at [219, 599] on button "Close Return Order" at bounding box center [248, 600] width 370 height 38
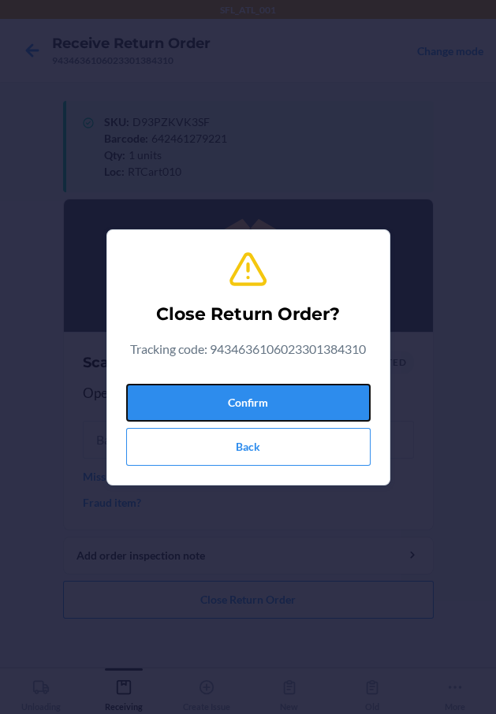
drag, startPoint x: 251, startPoint y: 402, endPoint x: 35, endPoint y: 429, distance: 217.6
click at [242, 402] on button "Confirm" at bounding box center [248, 403] width 244 height 38
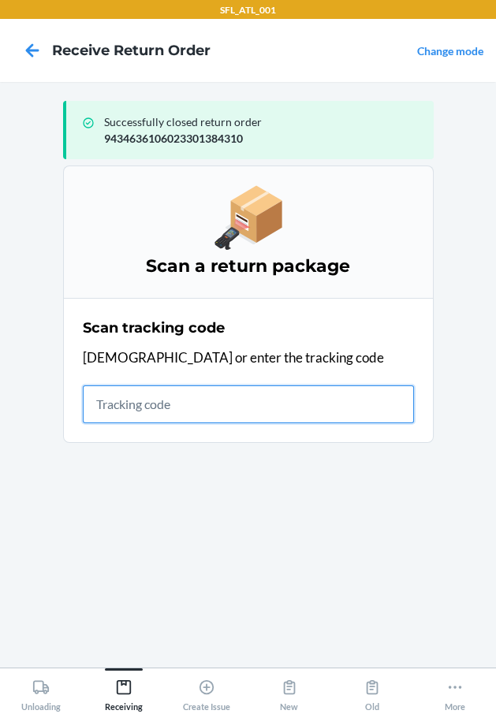
click at [196, 403] on input "text" at bounding box center [248, 404] width 331 height 38
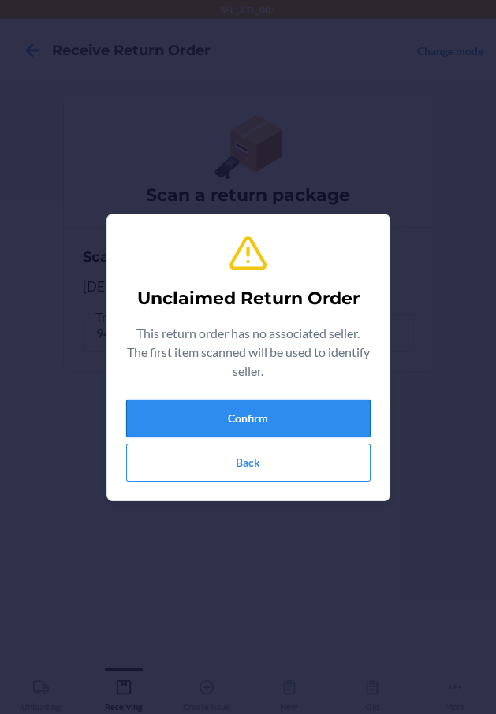
click at [196, 410] on button "Confirm" at bounding box center [248, 419] width 244 height 38
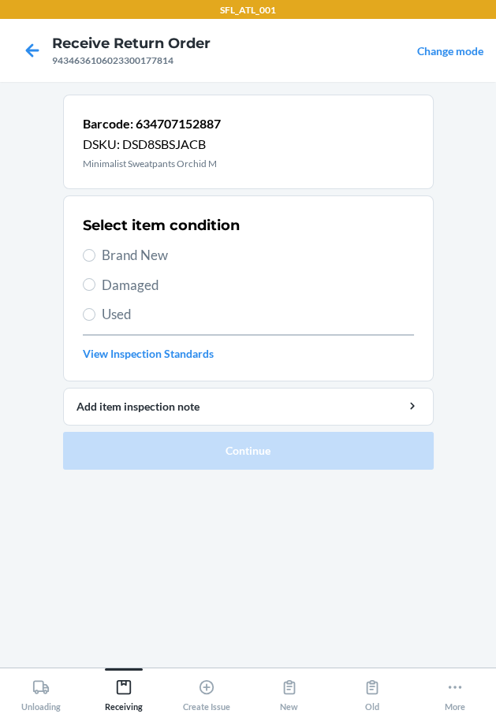
click at [154, 251] on span "Brand New" at bounding box center [258, 255] width 312 height 20
click at [95, 251] on input "Brand New" at bounding box center [89, 255] width 13 height 13
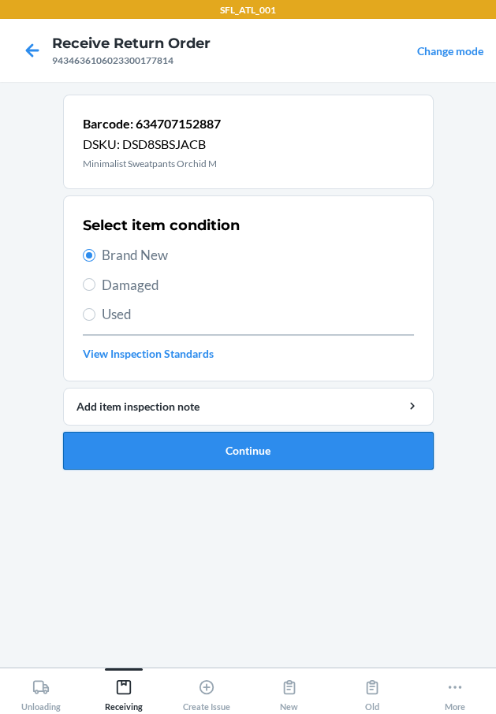
click at [218, 438] on button "Continue" at bounding box center [248, 451] width 370 height 38
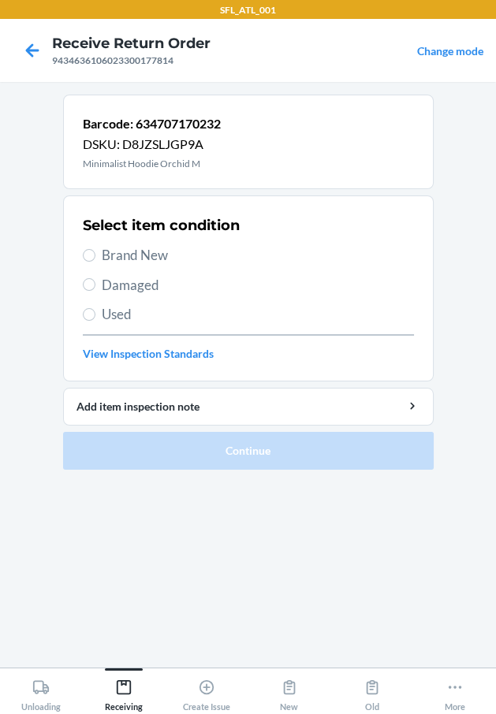
click at [152, 261] on span "Brand New" at bounding box center [258, 255] width 312 height 20
click at [95, 261] on input "Brand New" at bounding box center [89, 255] width 13 height 13
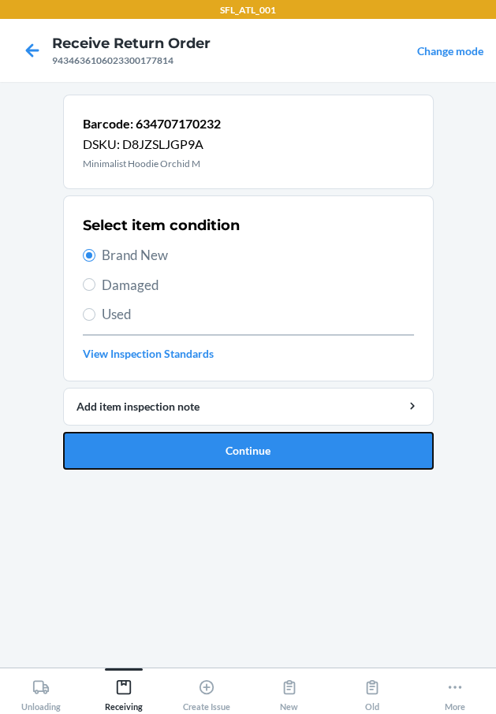
drag, startPoint x: 182, startPoint y: 445, endPoint x: 173, endPoint y: 438, distance: 11.8
click at [179, 445] on button "Continue" at bounding box center [248, 451] width 370 height 38
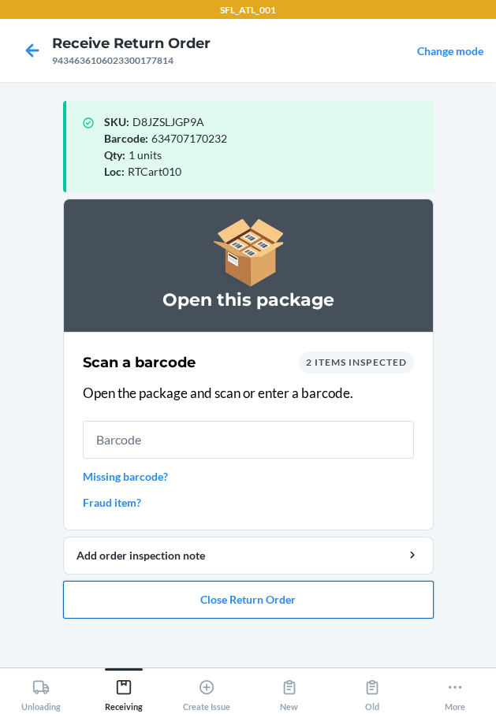
click at [266, 588] on button "Close Return Order" at bounding box center [248, 600] width 370 height 38
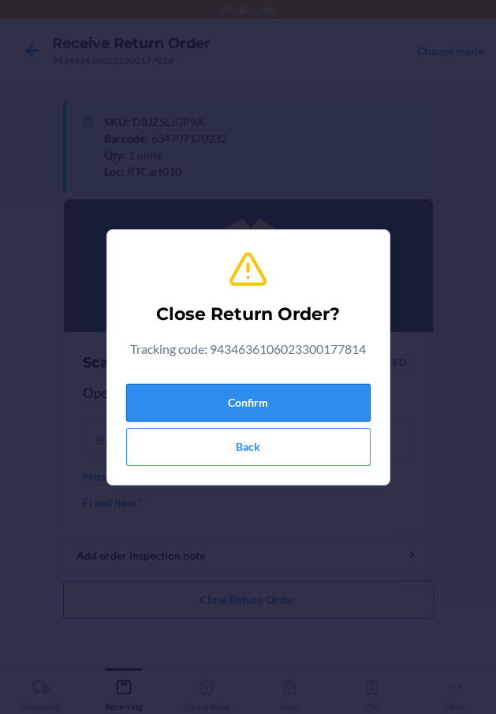
click at [236, 405] on button "Confirm" at bounding box center [248, 403] width 244 height 38
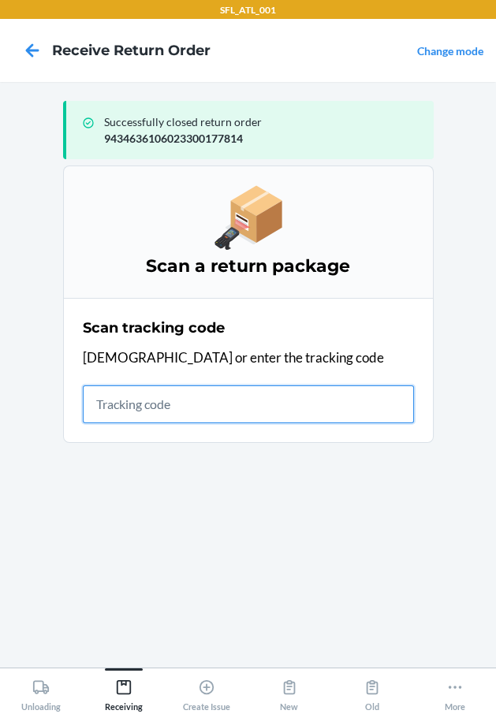
click at [197, 403] on input "text" at bounding box center [248, 404] width 331 height 38
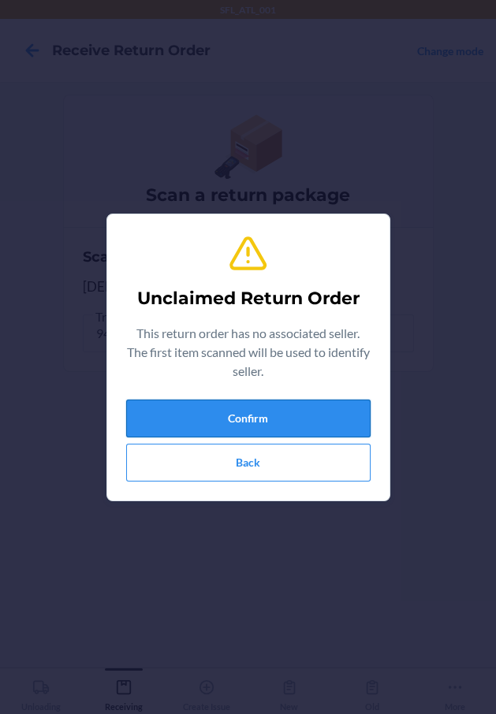
click at [233, 428] on button "Confirm" at bounding box center [248, 419] width 244 height 38
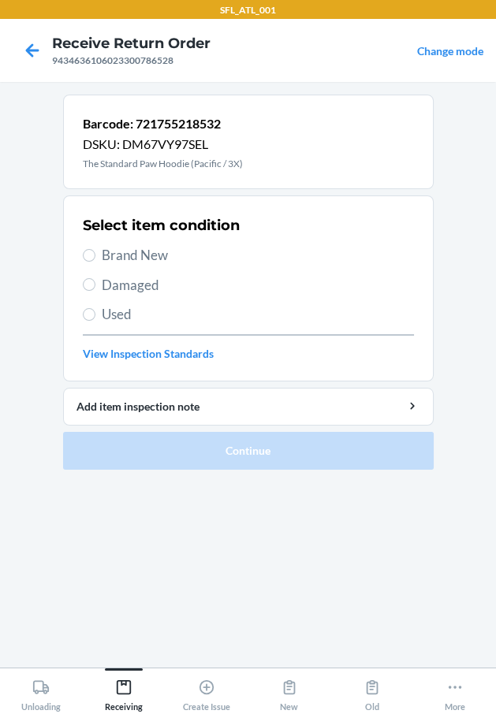
click at [124, 310] on span "Used" at bounding box center [258, 314] width 312 height 20
click at [95, 310] on input "Used" at bounding box center [89, 314] width 13 height 13
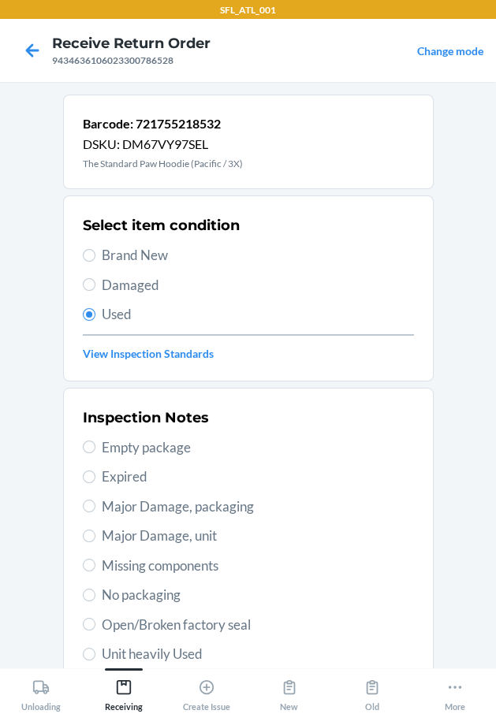
click at [194, 653] on span "Unit heavily Used" at bounding box center [258, 654] width 312 height 20
click at [95, 653] on input "Unit heavily Used" at bounding box center [89, 654] width 13 height 13
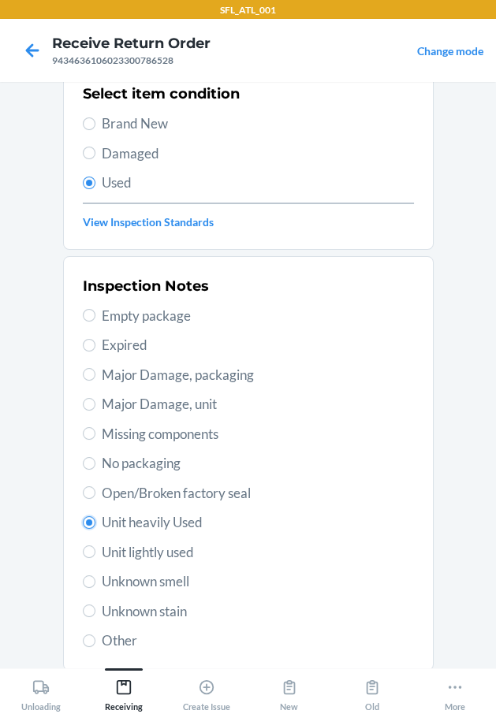
scroll to position [234, 0]
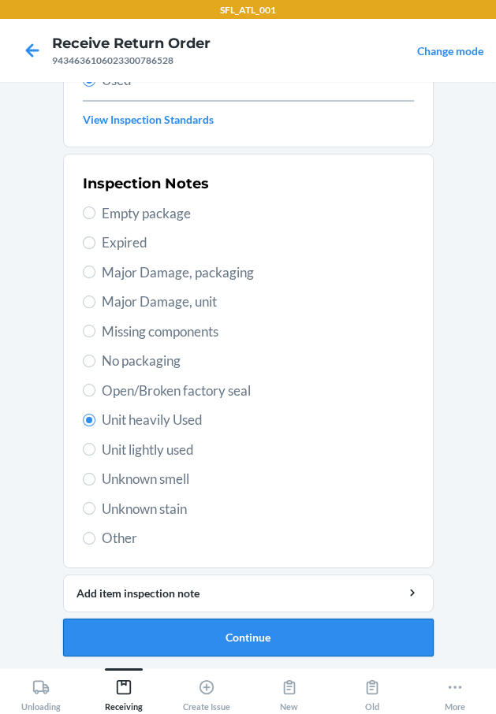
click at [277, 635] on button "Continue" at bounding box center [248, 638] width 370 height 38
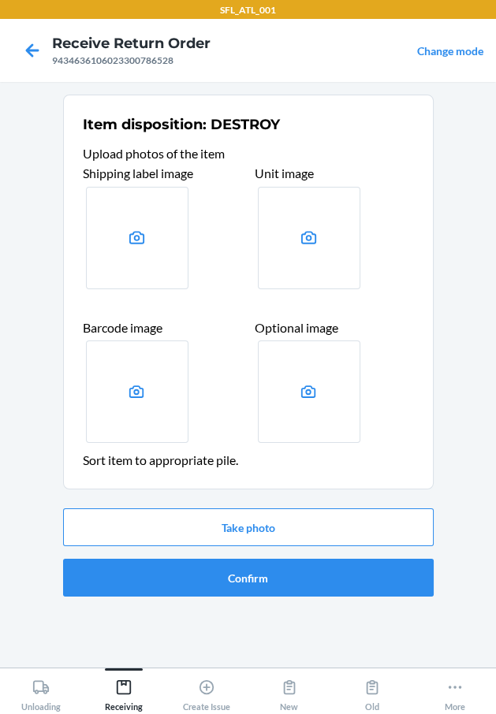
click at [300, 597] on div "Take photo Confirm" at bounding box center [248, 552] width 370 height 101
click at [309, 582] on button "Confirm" at bounding box center [248, 578] width 370 height 38
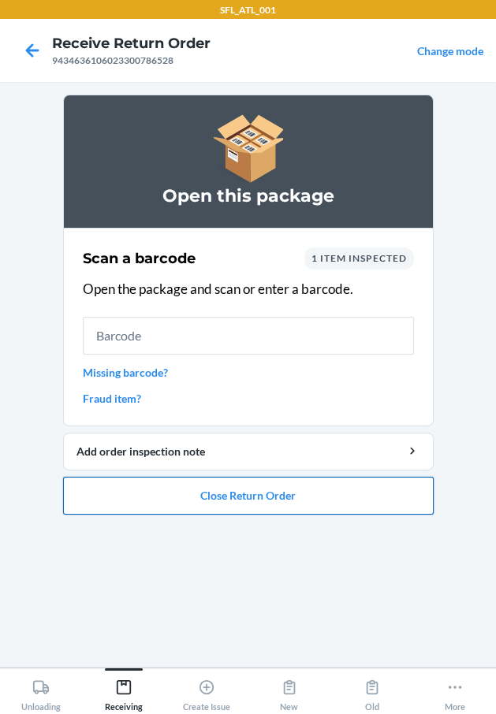
click at [276, 489] on button "Close Return Order" at bounding box center [248, 496] width 370 height 38
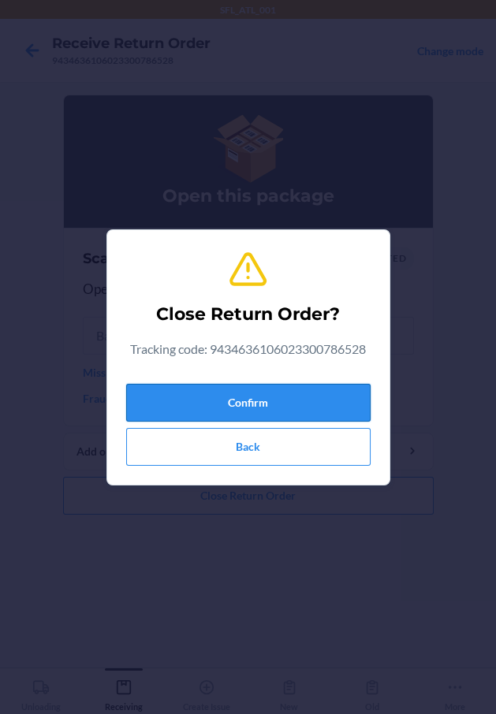
click at [253, 395] on button "Confirm" at bounding box center [248, 403] width 244 height 38
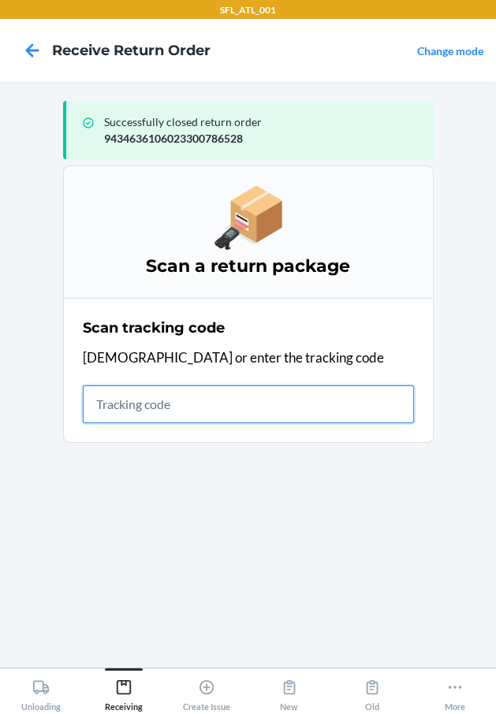
click at [151, 402] on input "text" at bounding box center [248, 404] width 331 height 38
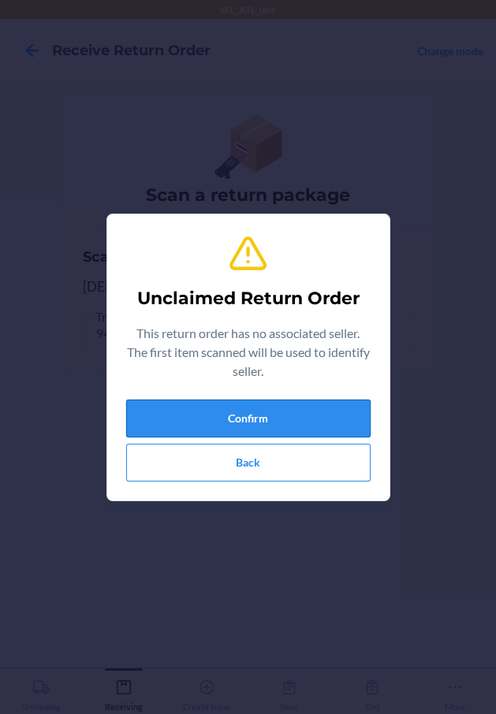
click at [208, 407] on button "Confirm" at bounding box center [248, 419] width 244 height 38
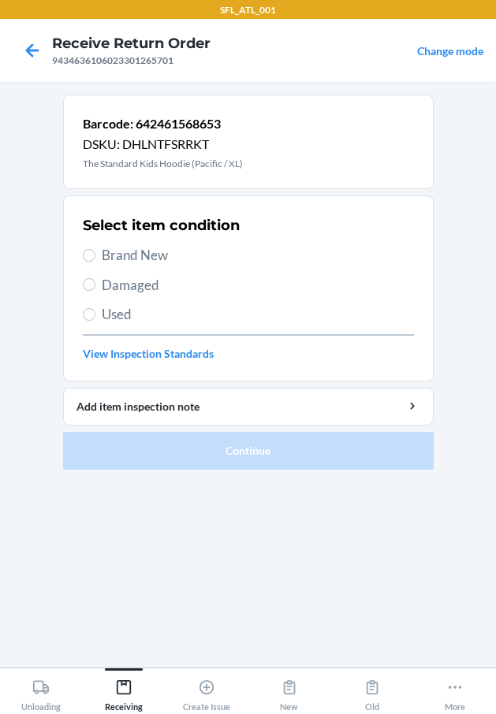
click at [137, 255] on span "Brand New" at bounding box center [258, 255] width 312 height 20
click at [95, 255] on input "Brand New" at bounding box center [89, 255] width 13 height 13
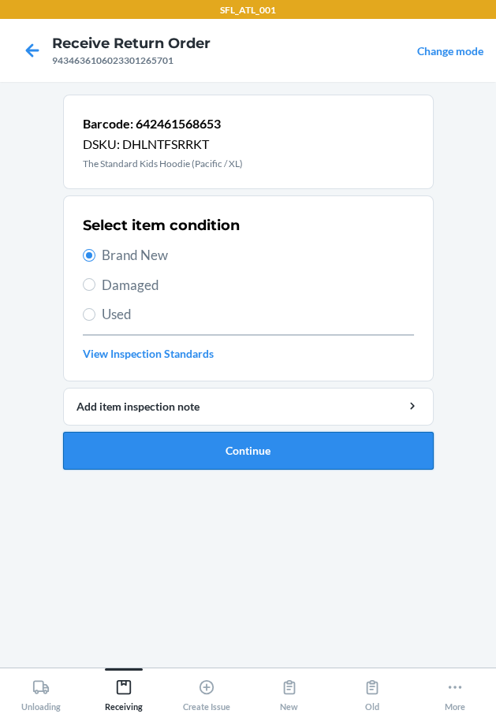
click at [189, 442] on button "Continue" at bounding box center [248, 451] width 370 height 38
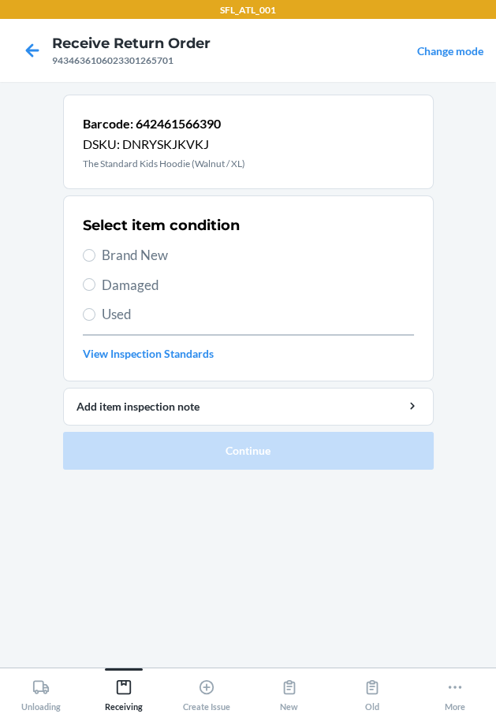
click at [114, 250] on span "Brand New" at bounding box center [258, 255] width 312 height 20
click at [95, 250] on input "Brand New" at bounding box center [89, 255] width 13 height 13
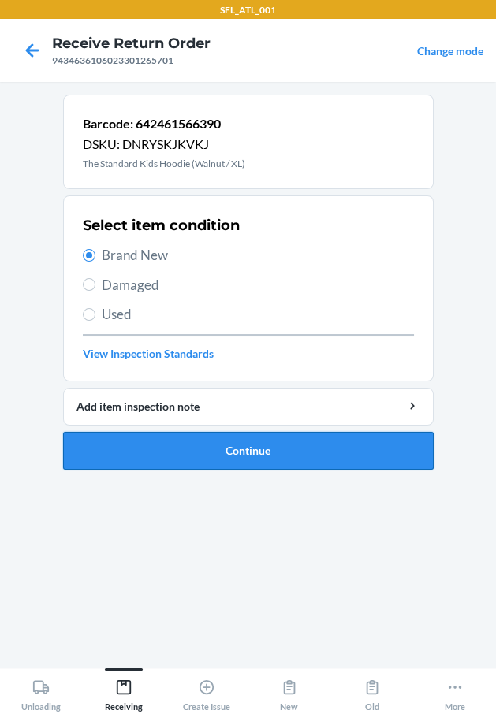
click at [177, 452] on button "Continue" at bounding box center [248, 451] width 370 height 38
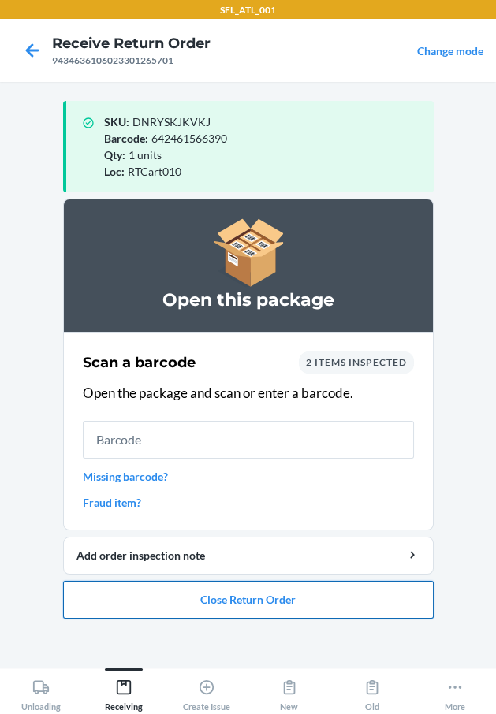
click at [172, 590] on button "Close Return Order" at bounding box center [248, 600] width 370 height 38
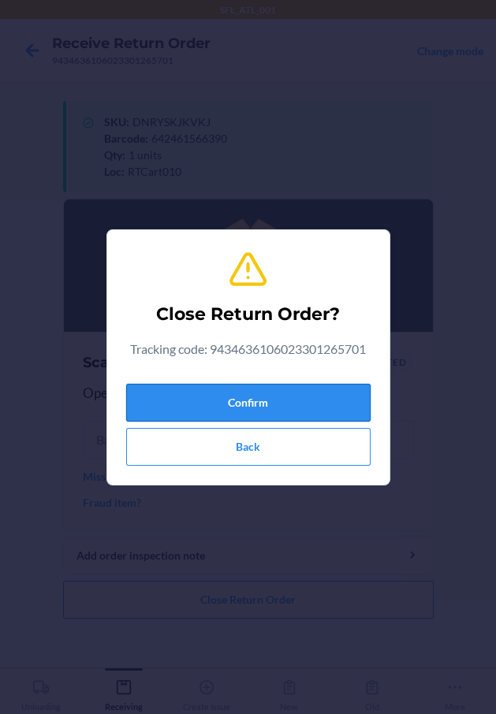
drag, startPoint x: 263, startPoint y: 401, endPoint x: 231, endPoint y: 411, distance: 33.9
click at [245, 407] on button "Confirm" at bounding box center [248, 403] width 244 height 38
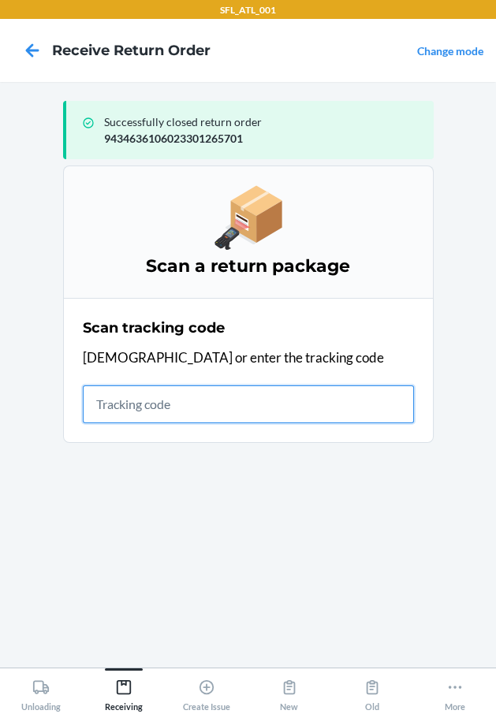
drag, startPoint x: 138, startPoint y: 404, endPoint x: 98, endPoint y: 419, distance: 42.6
click at [118, 415] on input "text" at bounding box center [248, 404] width 331 height 38
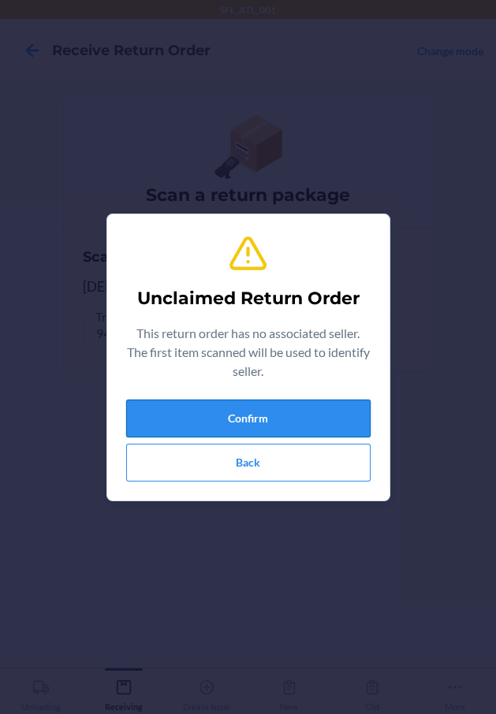
click at [175, 407] on button "Confirm" at bounding box center [248, 419] width 244 height 38
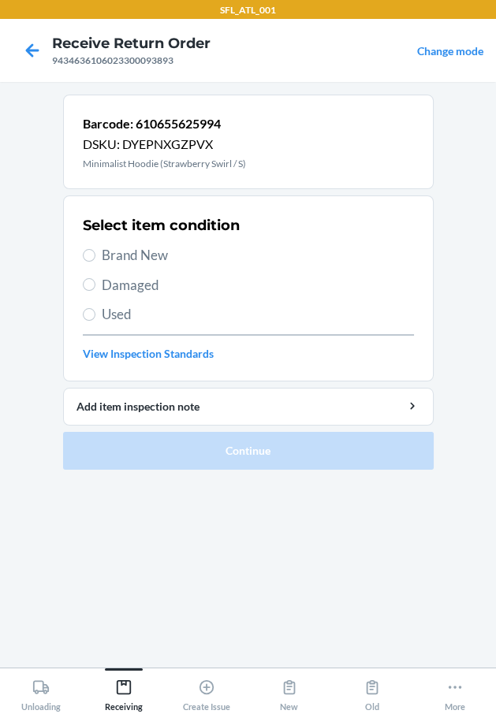
click at [99, 256] on label "Brand New" at bounding box center [248, 255] width 331 height 20
click at [95, 256] on input "Brand New" at bounding box center [89, 255] width 13 height 13
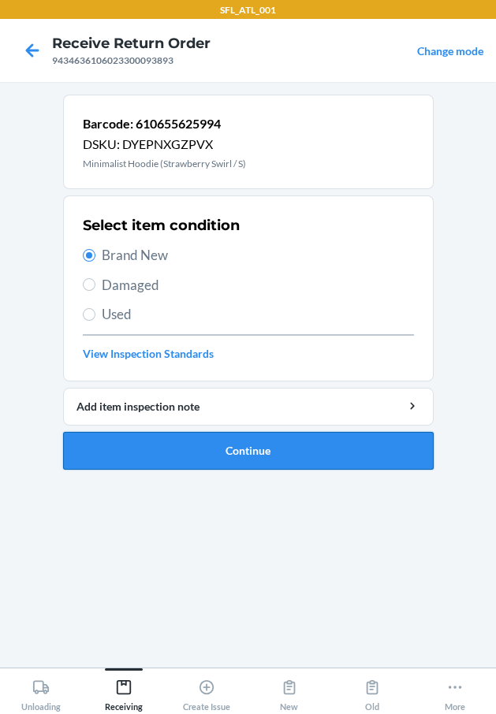
click at [121, 458] on button "Continue" at bounding box center [248, 451] width 370 height 38
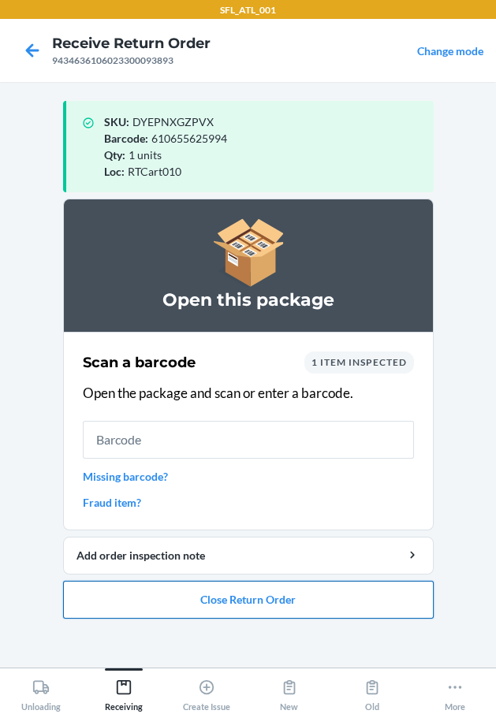
click at [155, 585] on button "Close Return Order" at bounding box center [248, 600] width 370 height 38
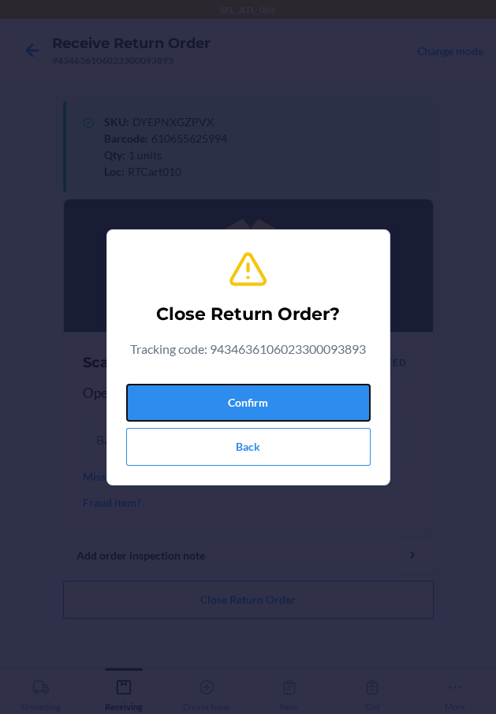
drag, startPoint x: 251, startPoint y: 398, endPoint x: 44, endPoint y: 339, distance: 214.8
click at [241, 390] on button "Confirm" at bounding box center [248, 403] width 244 height 38
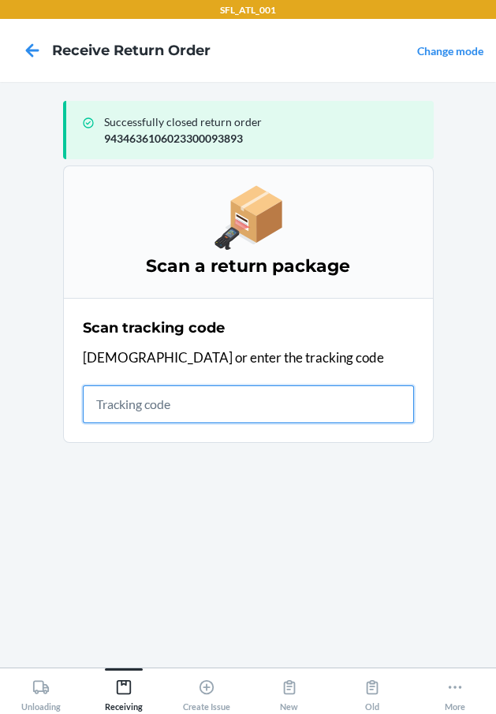
click at [221, 409] on input "text" at bounding box center [248, 404] width 331 height 38
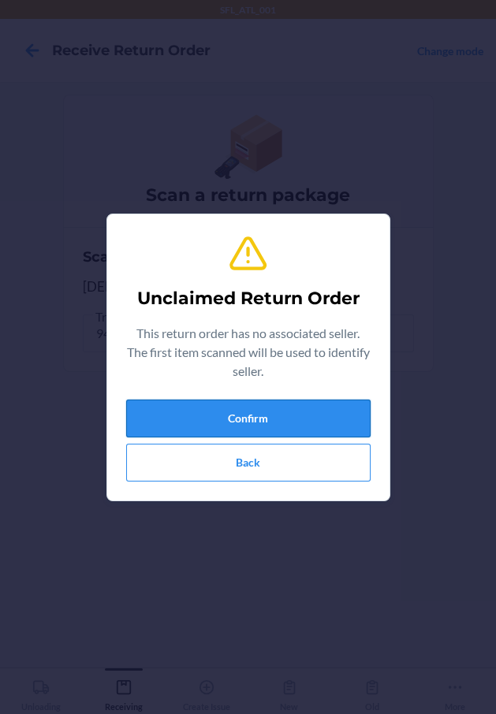
click at [255, 433] on button "Confirm" at bounding box center [248, 419] width 244 height 38
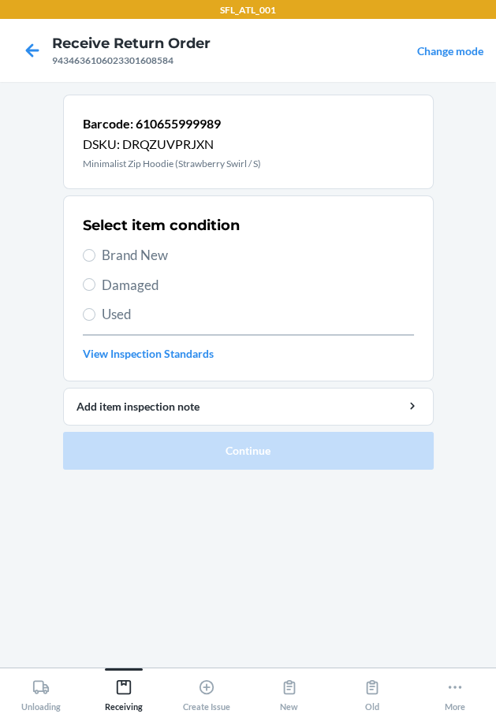
click at [157, 269] on div "Select item condition Brand New Damaged Used View Inspection Standards" at bounding box center [248, 288] width 331 height 156
click at [158, 260] on span "Brand New" at bounding box center [258, 255] width 312 height 20
click at [95, 260] on input "Brand New" at bounding box center [89, 255] width 13 height 13
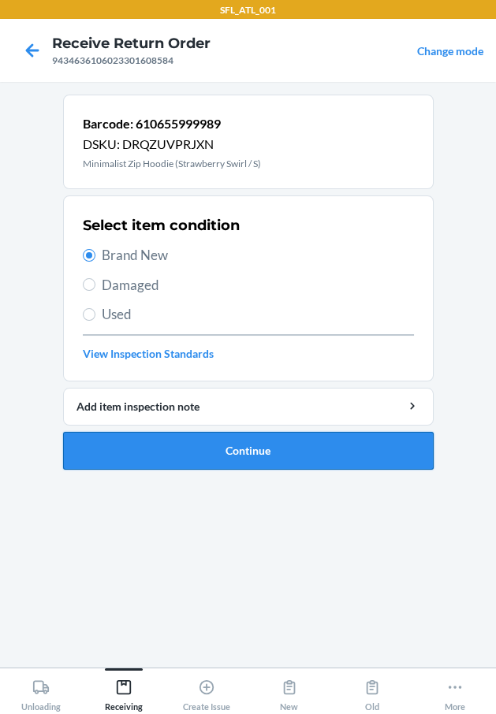
click at [128, 446] on button "Continue" at bounding box center [248, 451] width 370 height 38
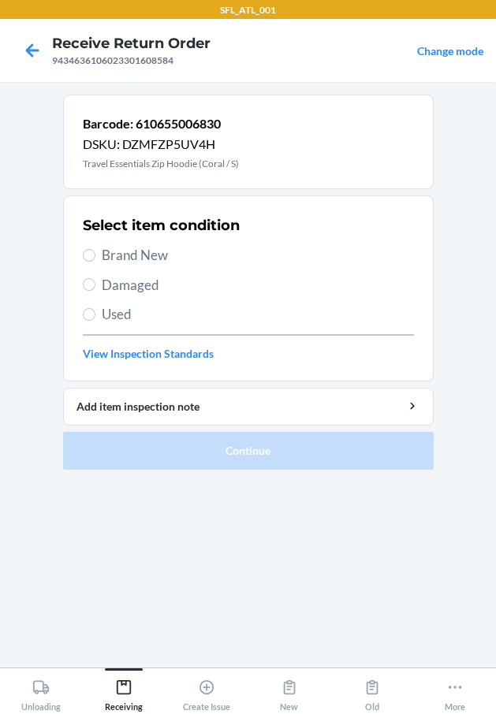
click at [163, 255] on span "Brand New" at bounding box center [258, 255] width 312 height 20
click at [95, 255] on input "Brand New" at bounding box center [89, 255] width 13 height 13
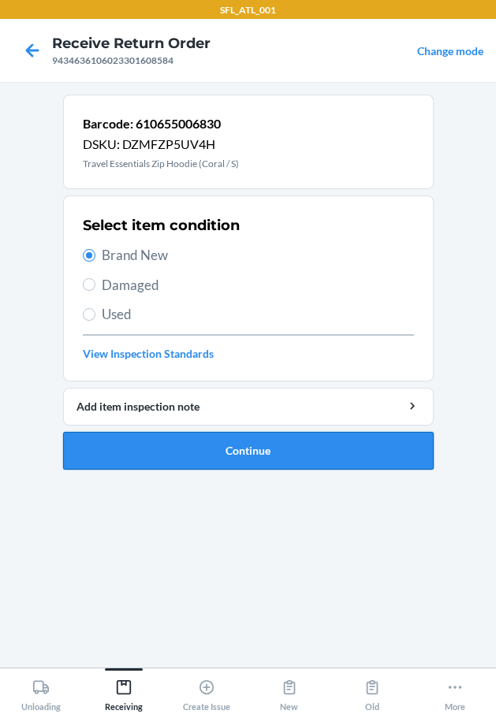
click at [203, 452] on button "Continue" at bounding box center [248, 451] width 370 height 38
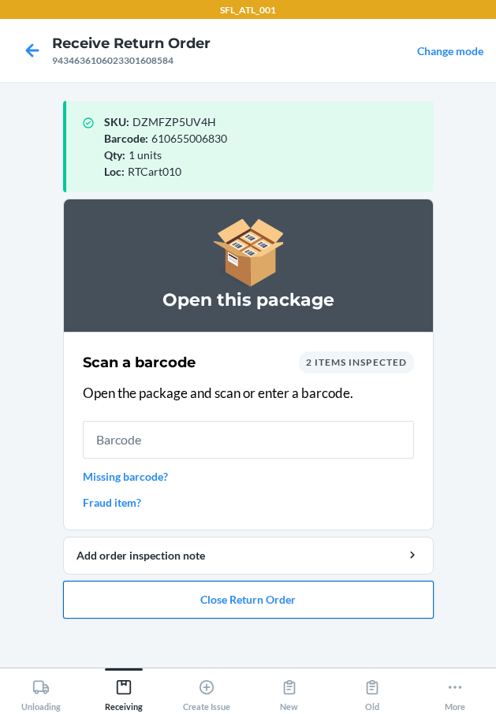
click at [240, 590] on button "Close Return Order" at bounding box center [248, 600] width 370 height 38
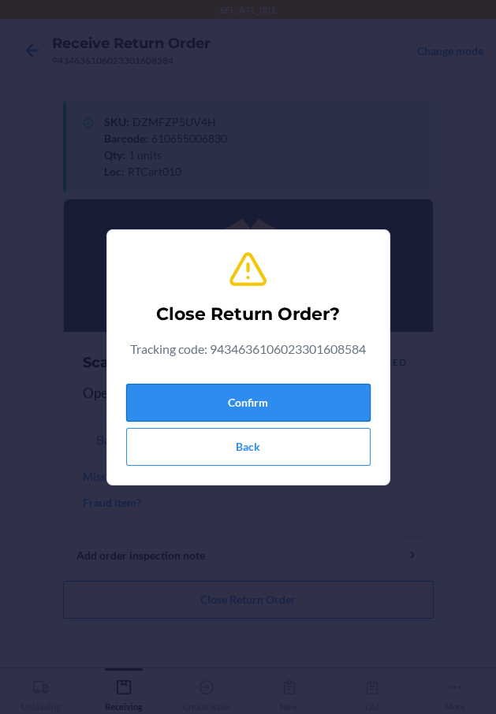
click at [225, 411] on button "Confirm" at bounding box center [248, 403] width 244 height 38
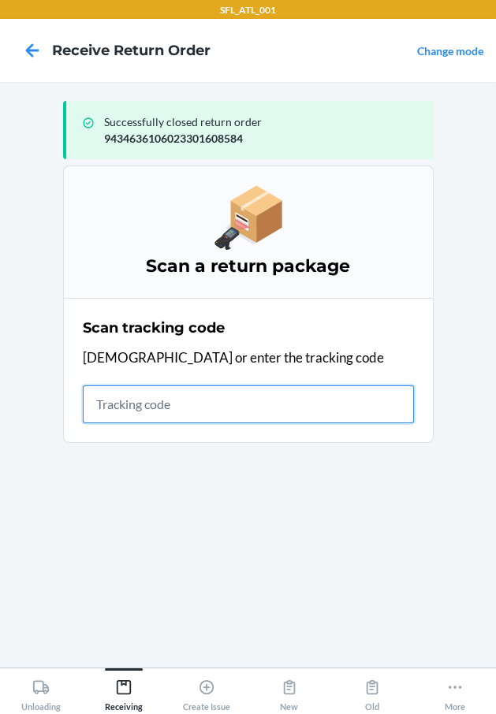
click at [178, 394] on input "text" at bounding box center [248, 404] width 331 height 38
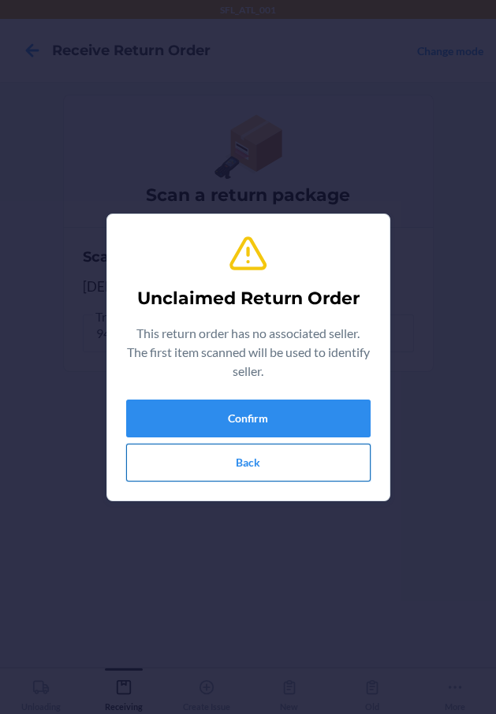
click at [166, 444] on button "Back" at bounding box center [248, 463] width 244 height 38
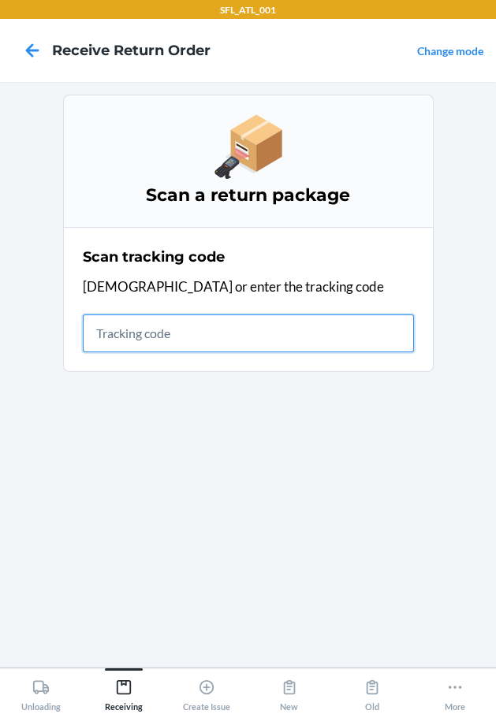
click at [183, 334] on input "text" at bounding box center [248, 333] width 331 height 38
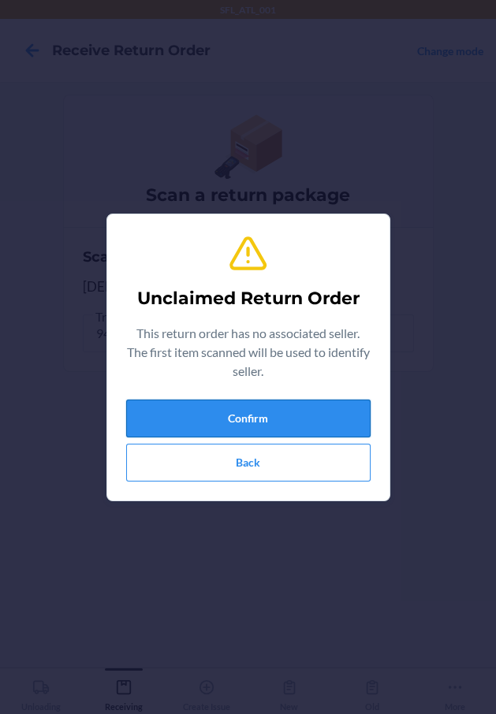
click at [254, 410] on button "Confirm" at bounding box center [248, 419] width 244 height 38
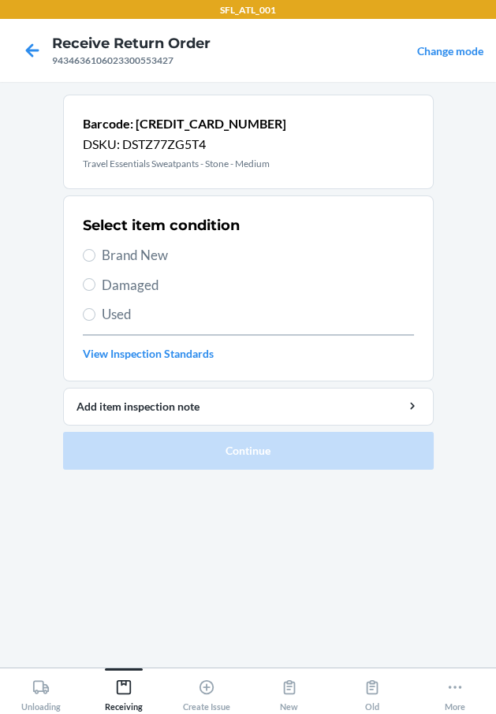
click at [107, 255] on span "Brand New" at bounding box center [258, 255] width 312 height 20
click at [95, 255] on input "Brand New" at bounding box center [89, 255] width 13 height 13
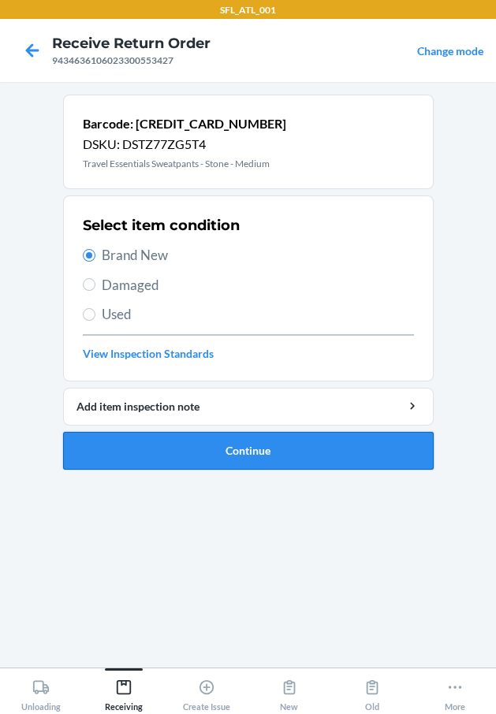
click at [136, 439] on button "Continue" at bounding box center [248, 451] width 370 height 38
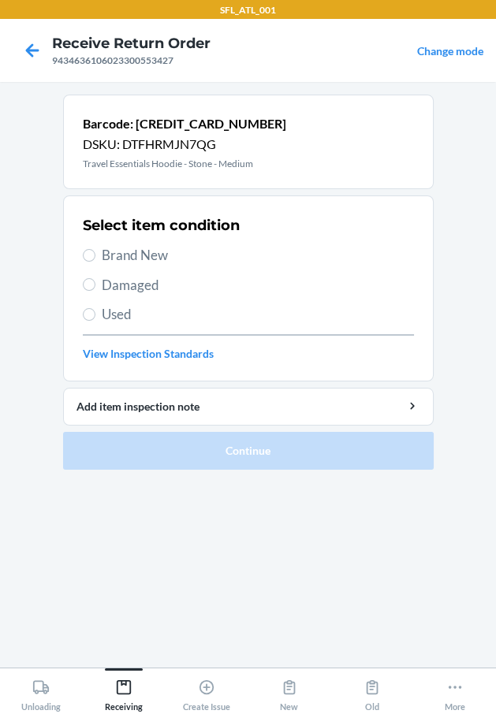
click at [151, 254] on span "Brand New" at bounding box center [258, 255] width 312 height 20
click at [95, 254] on input "Brand New" at bounding box center [89, 255] width 13 height 13
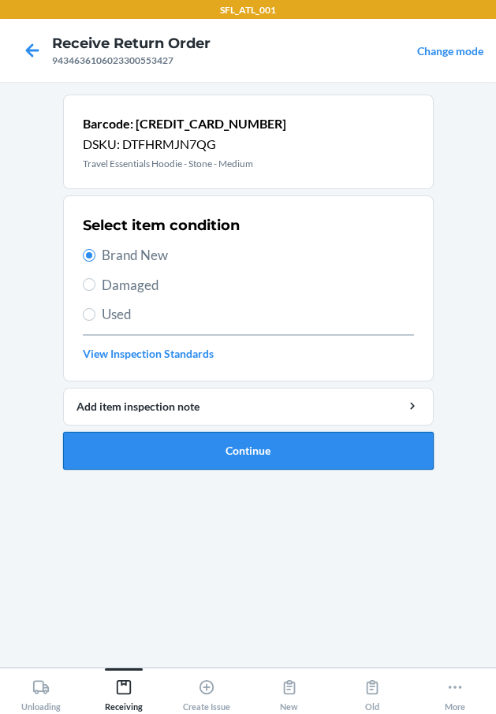
click at [167, 456] on button "Continue" at bounding box center [248, 451] width 370 height 38
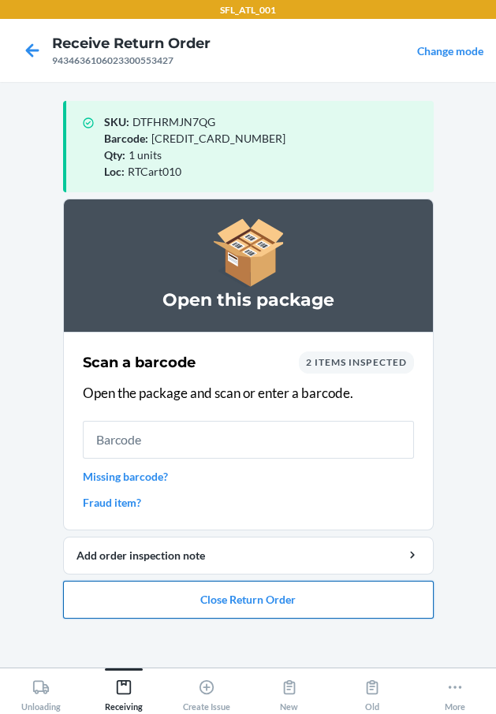
click at [198, 587] on button "Close Return Order" at bounding box center [248, 600] width 370 height 38
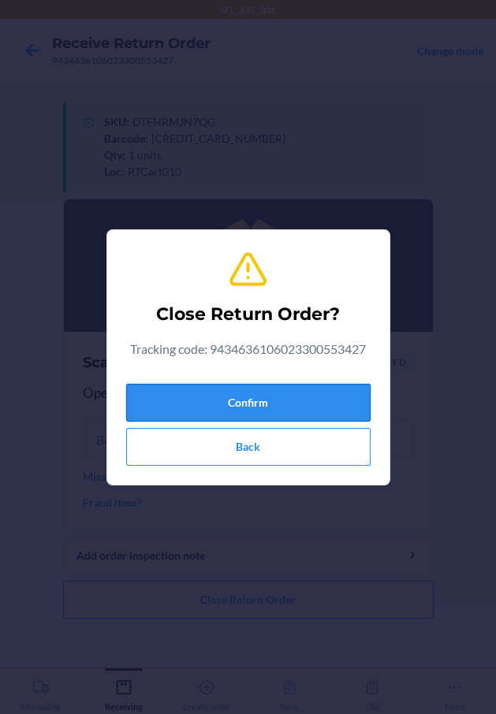
click at [206, 413] on button "Confirm" at bounding box center [248, 403] width 244 height 38
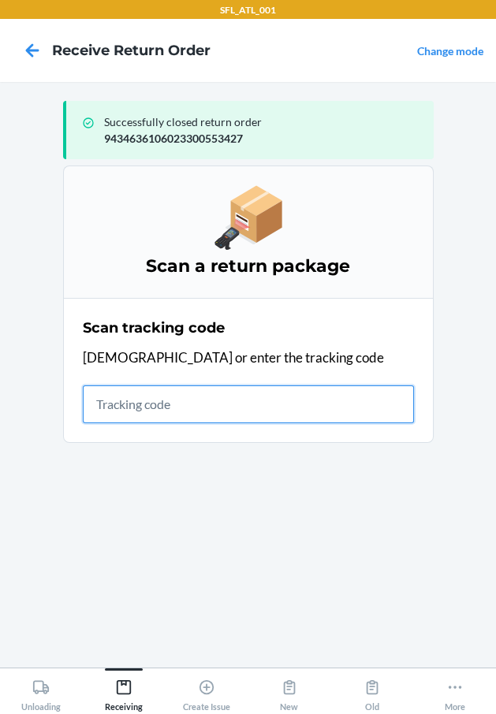
click at [242, 412] on input "text" at bounding box center [248, 404] width 331 height 38
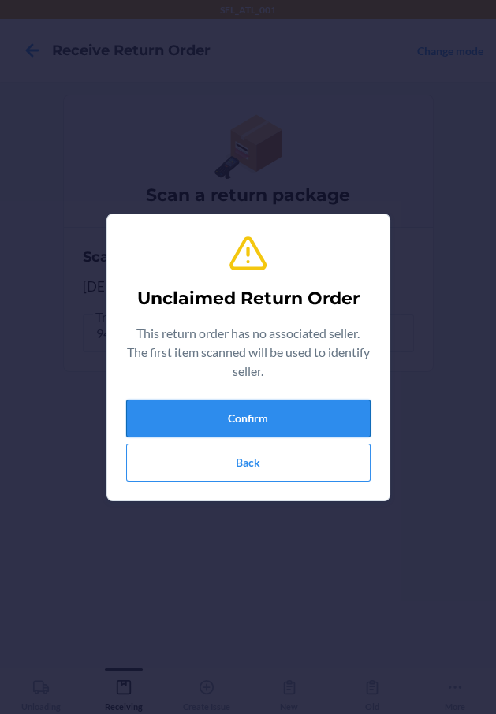
click at [257, 415] on button "Confirm" at bounding box center [248, 419] width 244 height 38
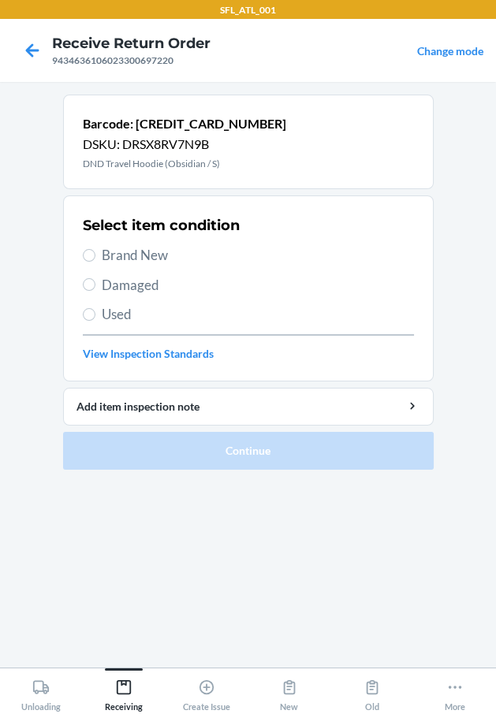
click at [98, 310] on label "Used" at bounding box center [248, 314] width 331 height 20
click at [111, 312] on span "Used" at bounding box center [258, 314] width 312 height 20
click at [95, 312] on input "Used" at bounding box center [89, 314] width 13 height 13
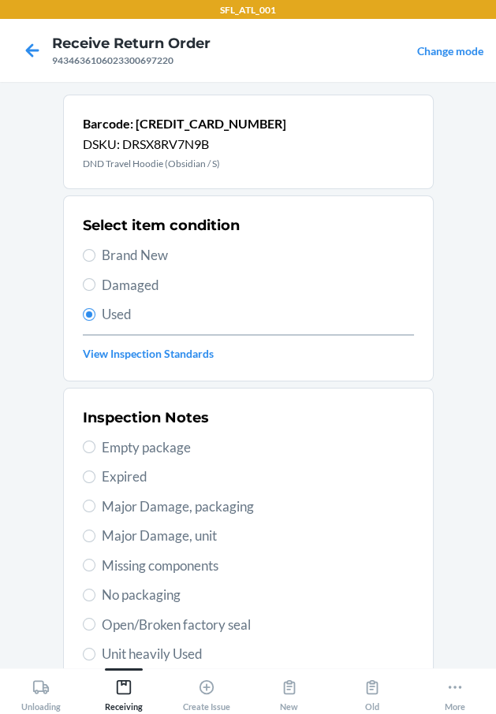
click at [169, 655] on span "Unit heavily Used" at bounding box center [258, 654] width 312 height 20
click at [95, 655] on input "Unit heavily Used" at bounding box center [89, 654] width 13 height 13
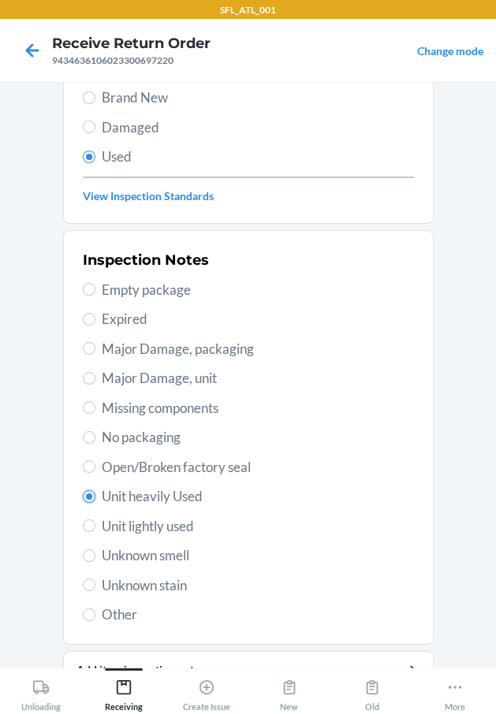
scroll to position [234, 0]
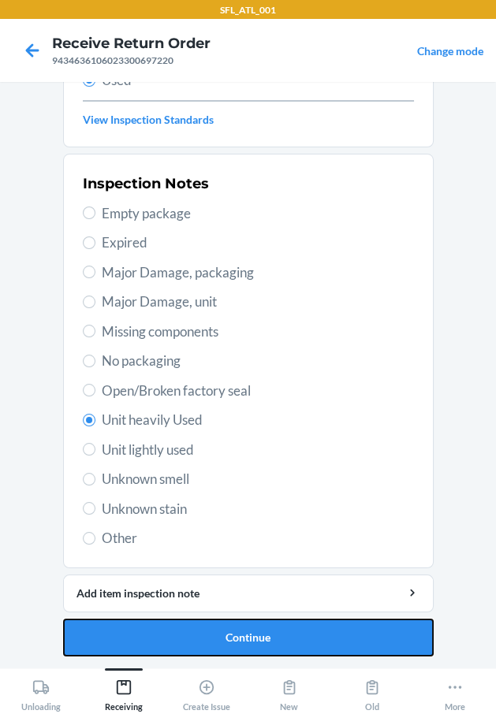
drag, startPoint x: 314, startPoint y: 639, endPoint x: 293, endPoint y: 619, distance: 28.4
click at [306, 633] on button "Continue" at bounding box center [248, 638] width 370 height 38
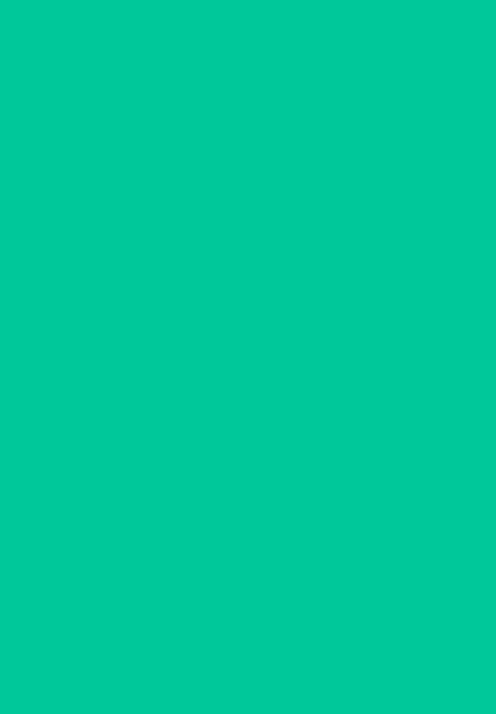
scroll to position [0, 0]
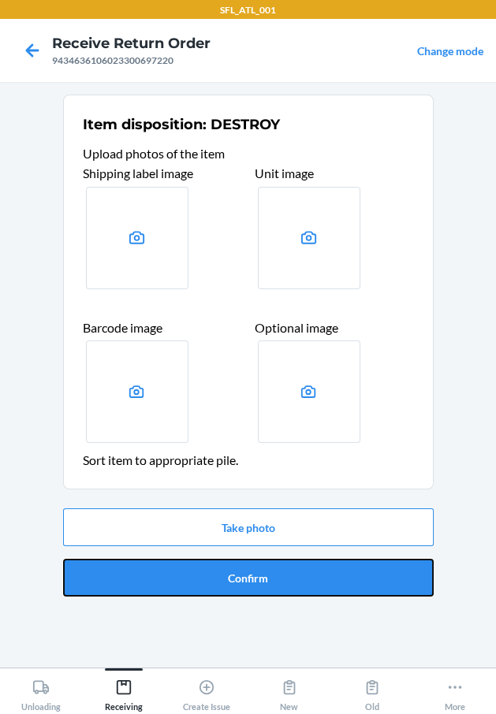
drag, startPoint x: 293, startPoint y: 587, endPoint x: 294, endPoint y: 626, distance: 38.6
click at [292, 591] on button "Confirm" at bounding box center [248, 578] width 370 height 38
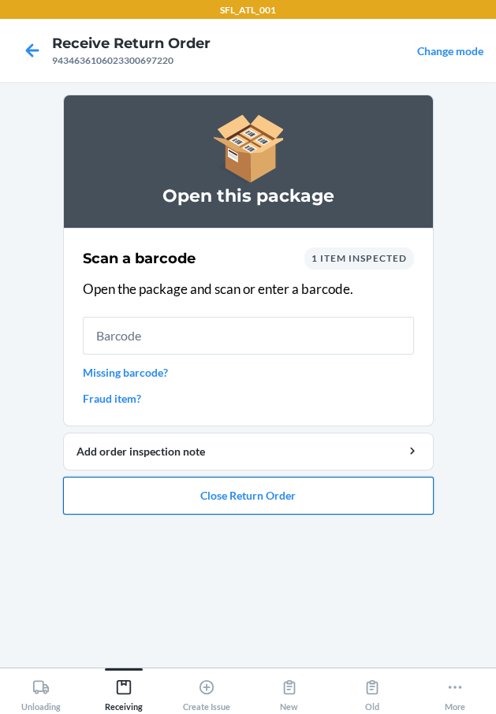
drag, startPoint x: 273, startPoint y: 496, endPoint x: 258, endPoint y: 496, distance: 15.8
click at [265, 496] on button "Close Return Order" at bounding box center [248, 496] width 370 height 38
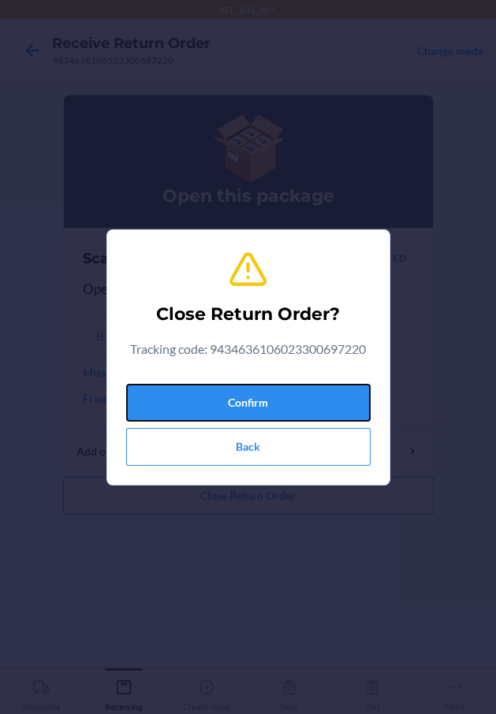
drag, startPoint x: 247, startPoint y: 398, endPoint x: 13, endPoint y: 436, distance: 237.1
click at [246, 397] on button "Confirm" at bounding box center [248, 403] width 244 height 38
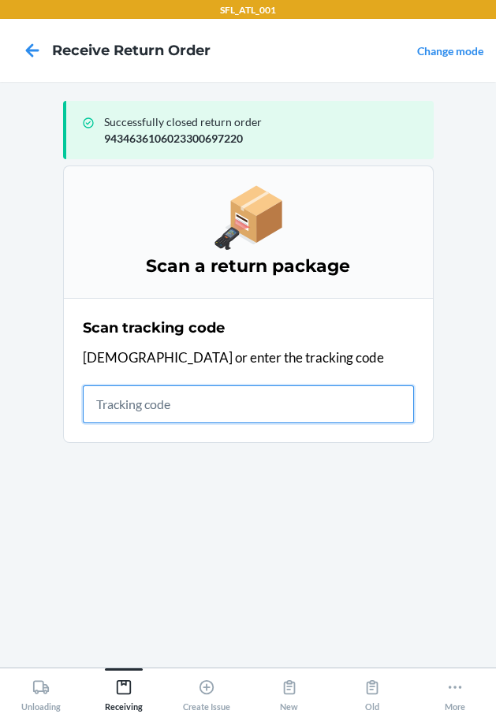
click at [176, 400] on input "text" at bounding box center [248, 404] width 331 height 38
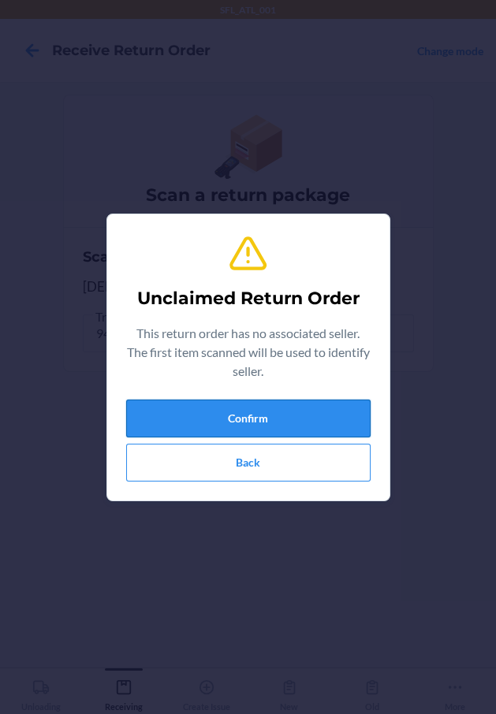
click at [144, 404] on button "Confirm" at bounding box center [248, 419] width 244 height 38
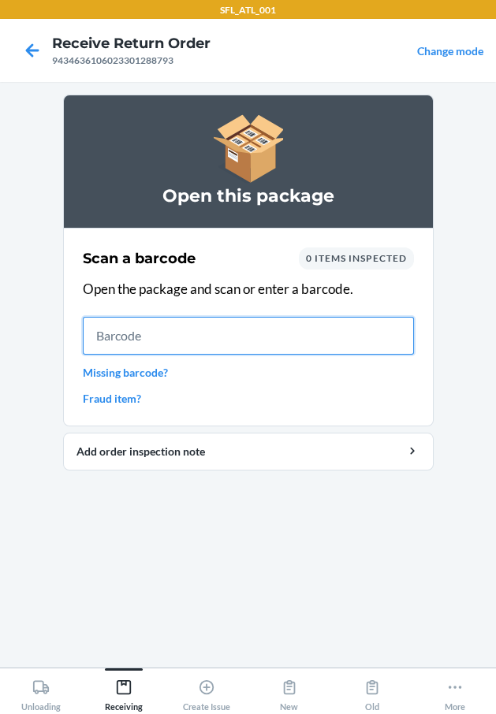
click at [109, 333] on input "text" at bounding box center [248, 336] width 331 height 38
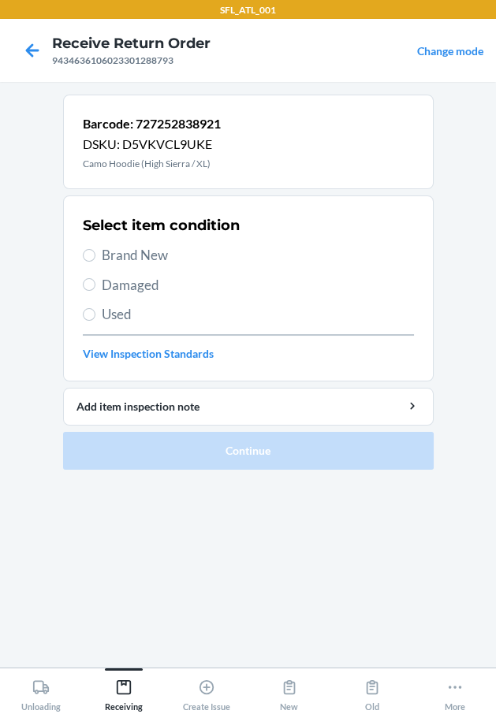
click at [144, 248] on span "Brand New" at bounding box center [258, 255] width 312 height 20
click at [95, 249] on input "Brand New" at bounding box center [89, 255] width 13 height 13
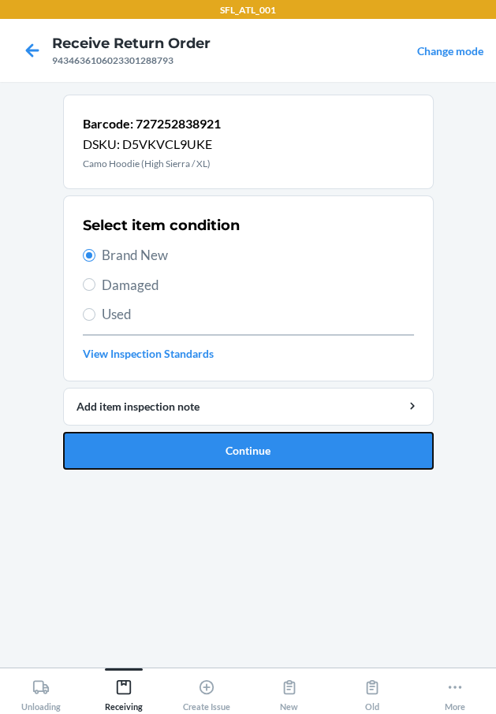
drag, startPoint x: 219, startPoint y: 447, endPoint x: 198, endPoint y: 448, distance: 21.3
click at [205, 447] on button "Continue" at bounding box center [248, 451] width 370 height 38
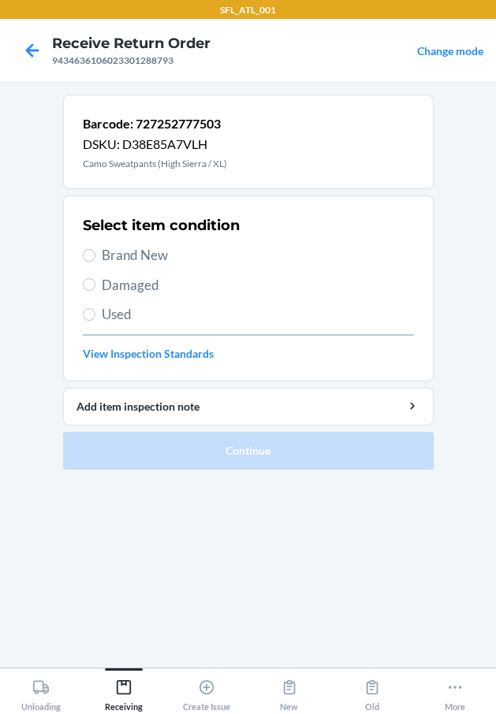
click at [154, 254] on span "Brand New" at bounding box center [258, 255] width 312 height 20
click at [95, 254] on input "Brand New" at bounding box center [89, 255] width 13 height 13
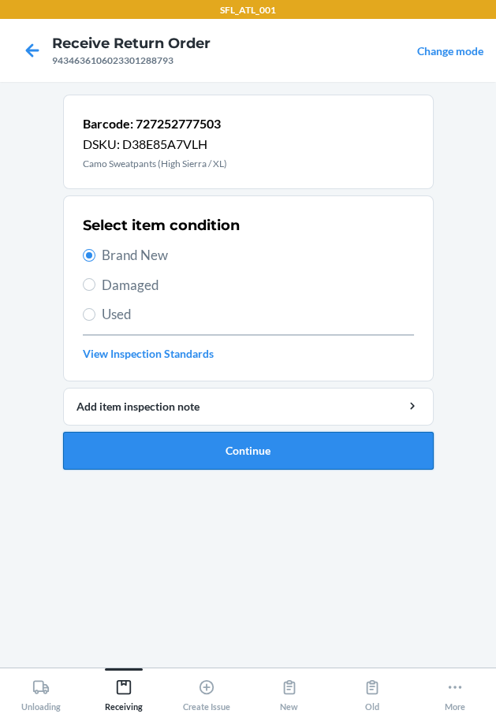
click at [188, 448] on button "Continue" at bounding box center [248, 451] width 370 height 38
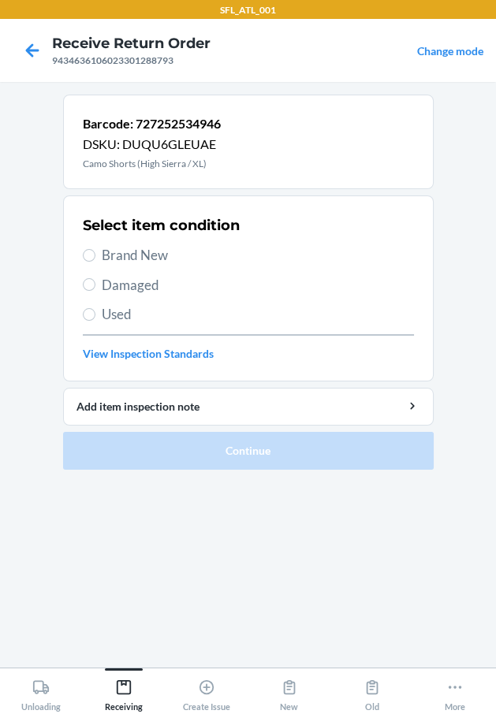
click at [108, 254] on span "Brand New" at bounding box center [258, 255] width 312 height 20
click at [95, 254] on input "Brand New" at bounding box center [89, 255] width 13 height 13
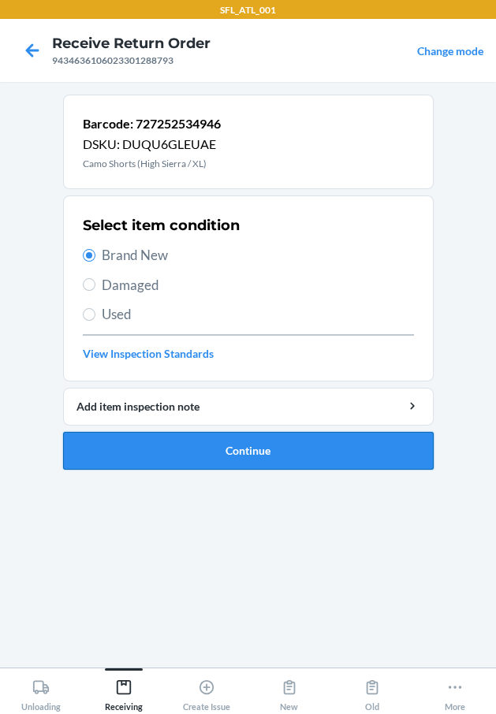
click at [147, 438] on button "Continue" at bounding box center [248, 451] width 370 height 38
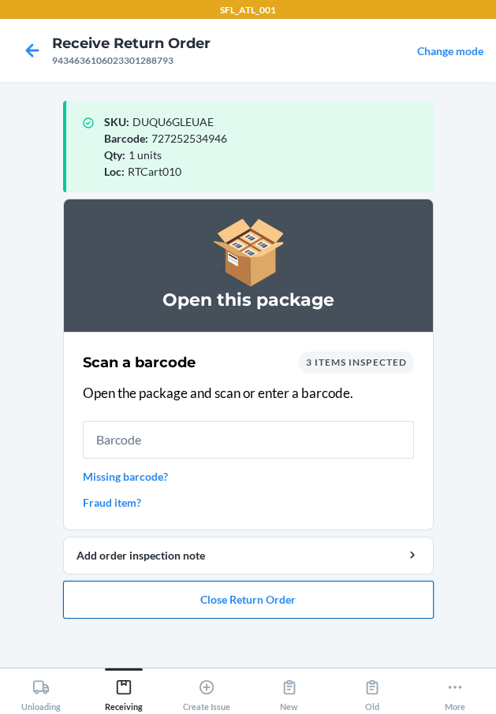
click at [213, 583] on button "Close Return Order" at bounding box center [248, 600] width 370 height 38
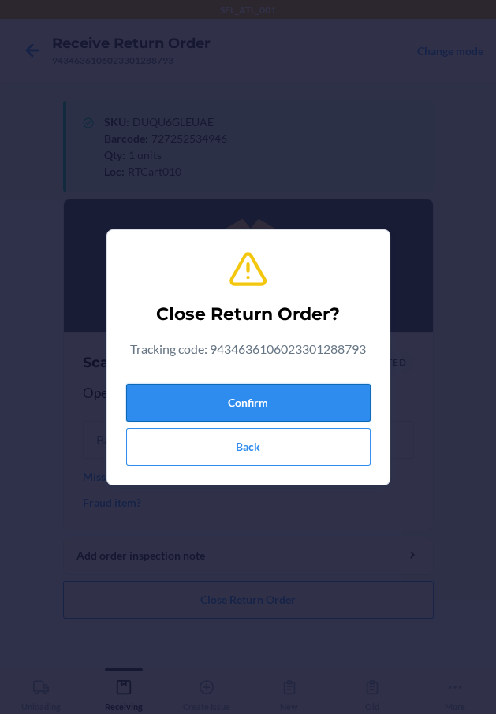
drag, startPoint x: 290, startPoint y: 389, endPoint x: 207, endPoint y: 410, distance: 85.4
click at [277, 393] on button "Confirm" at bounding box center [248, 403] width 244 height 38
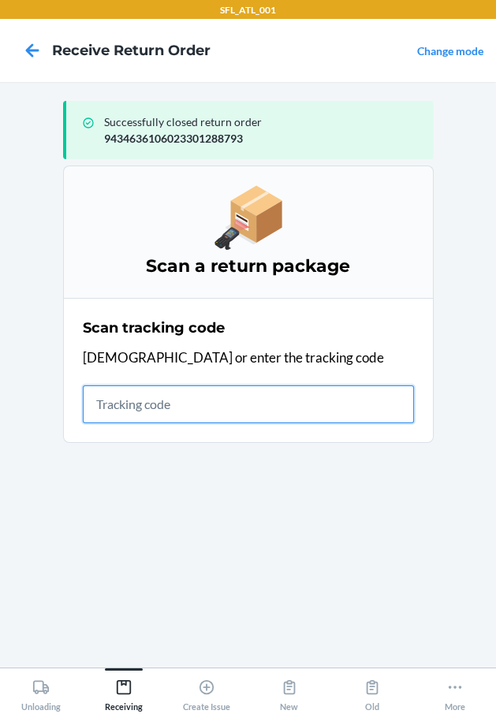
click at [227, 414] on input "text" at bounding box center [248, 404] width 331 height 38
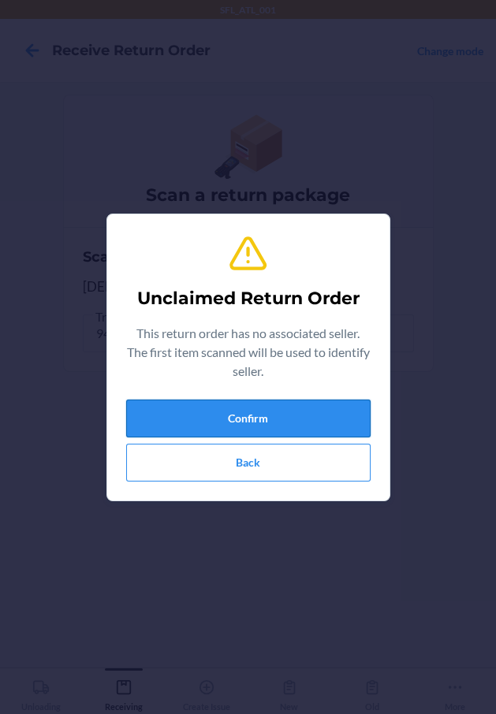
click at [199, 419] on button "Confirm" at bounding box center [248, 419] width 244 height 38
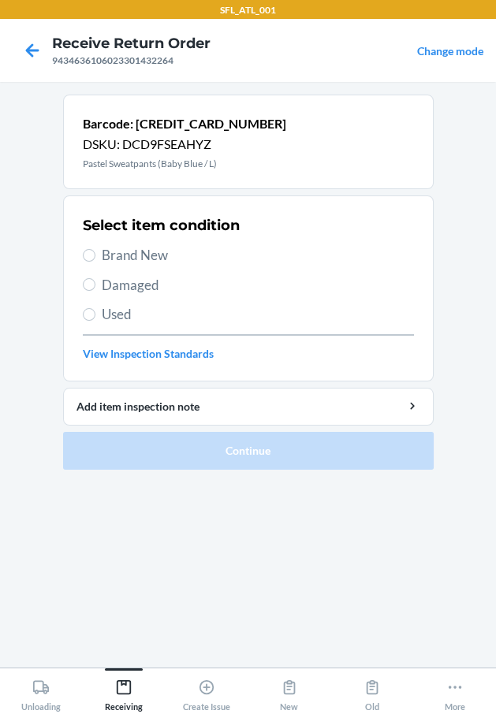
click at [154, 251] on span "Brand New" at bounding box center [258, 255] width 312 height 20
click at [95, 251] on input "Brand New" at bounding box center [89, 255] width 13 height 13
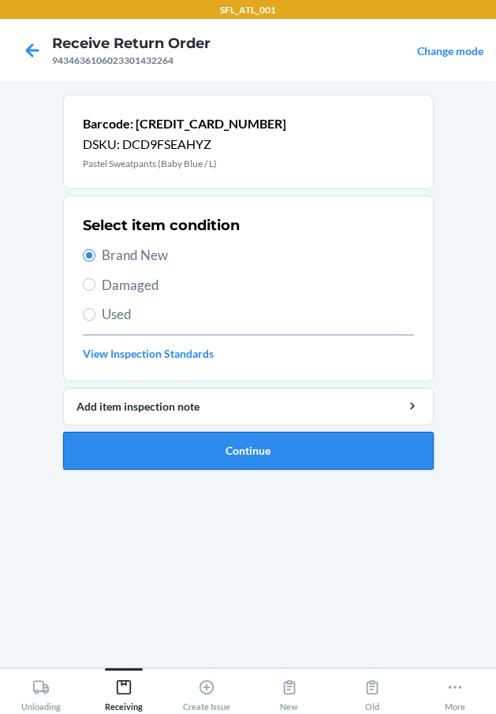
click at [184, 448] on button "Continue" at bounding box center [248, 451] width 370 height 38
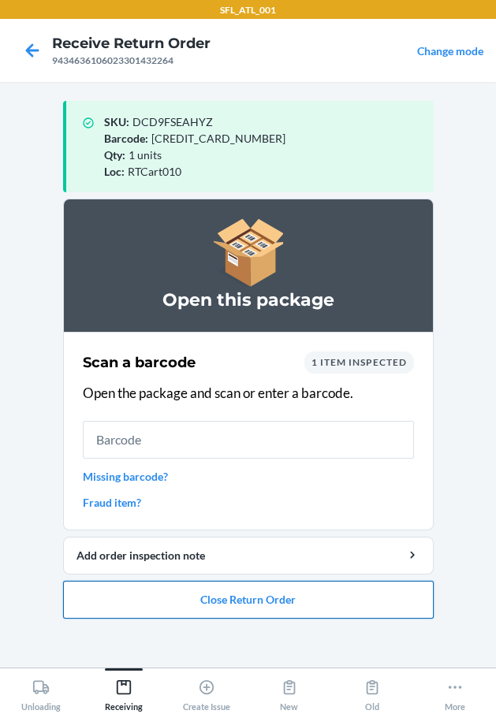
click at [206, 594] on button "Close Return Order" at bounding box center [248, 600] width 370 height 38
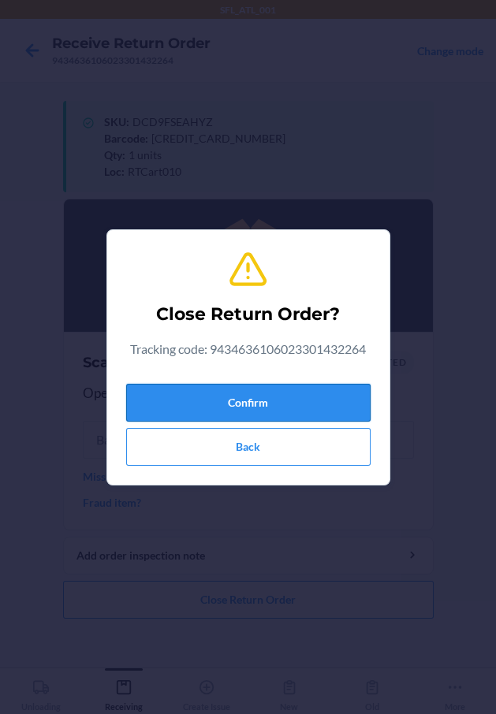
click at [265, 401] on button "Confirm" at bounding box center [248, 403] width 244 height 38
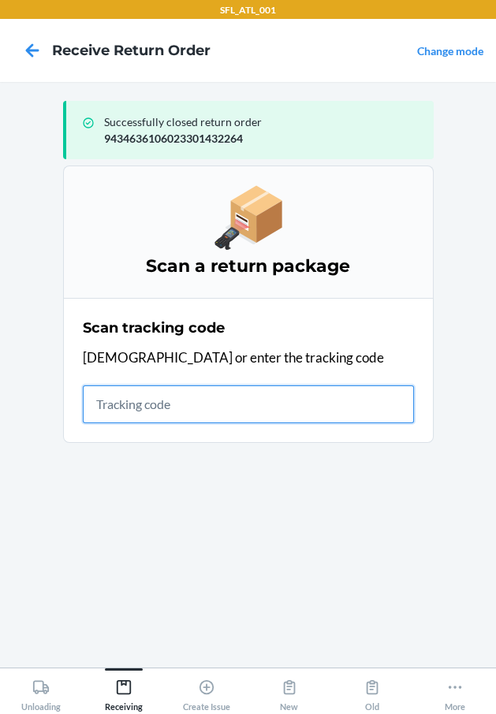
click at [102, 398] on input "text" at bounding box center [248, 404] width 331 height 38
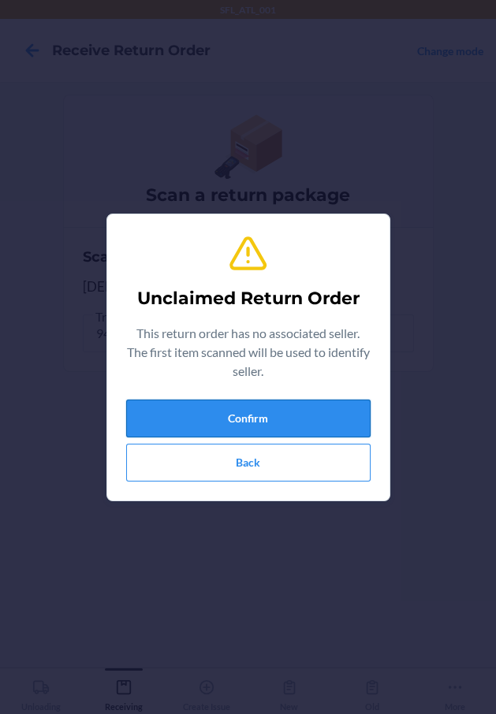
click at [288, 419] on button "Confirm" at bounding box center [248, 419] width 244 height 38
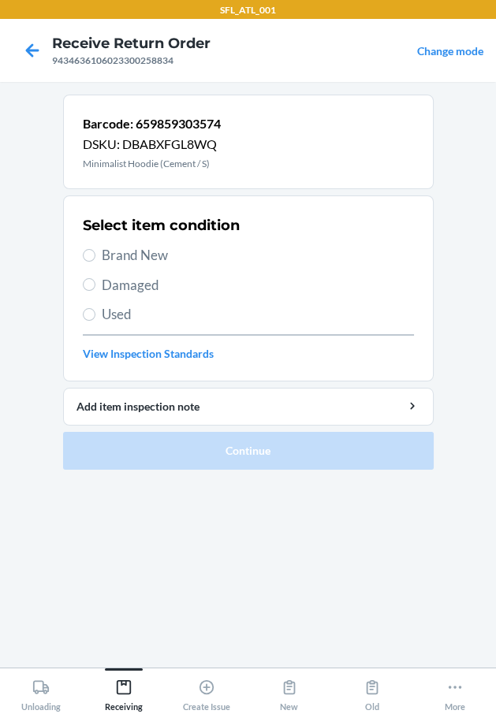
click at [154, 249] on span "Brand New" at bounding box center [258, 255] width 312 height 20
click at [95, 249] on input "Brand New" at bounding box center [89, 255] width 13 height 13
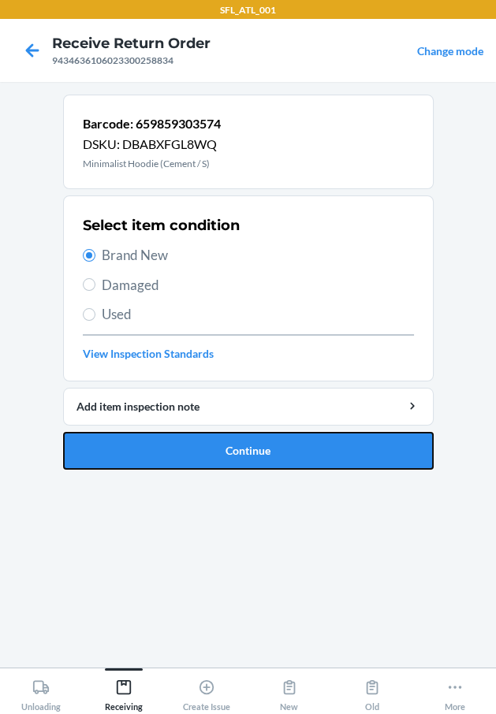
drag, startPoint x: 199, startPoint y: 440, endPoint x: 213, endPoint y: 441, distance: 13.4
click at [200, 440] on button "Continue" at bounding box center [248, 451] width 370 height 38
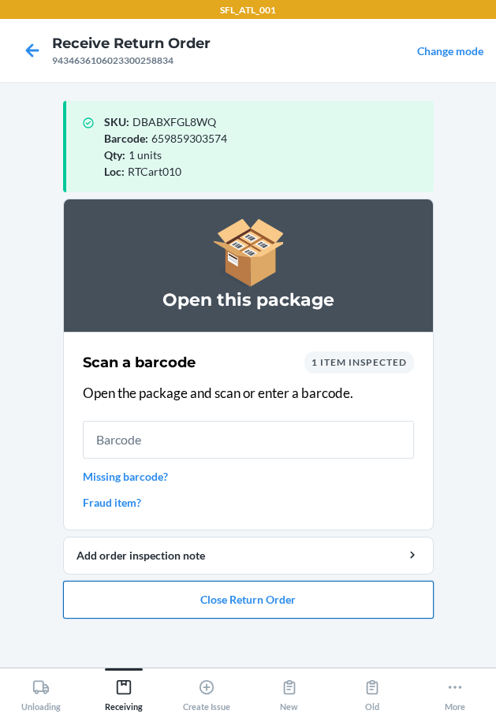
click at [225, 589] on button "Close Return Order" at bounding box center [248, 600] width 370 height 38
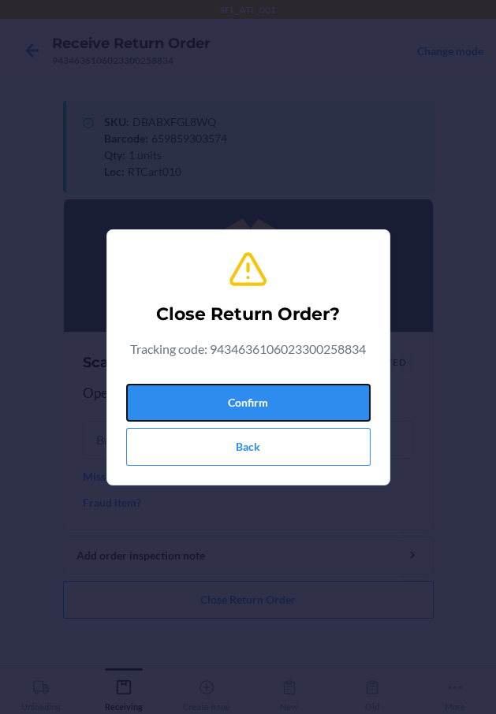
drag, startPoint x: 285, startPoint y: 393, endPoint x: 97, endPoint y: 414, distance: 189.6
click at [276, 393] on button "Confirm" at bounding box center [248, 403] width 244 height 38
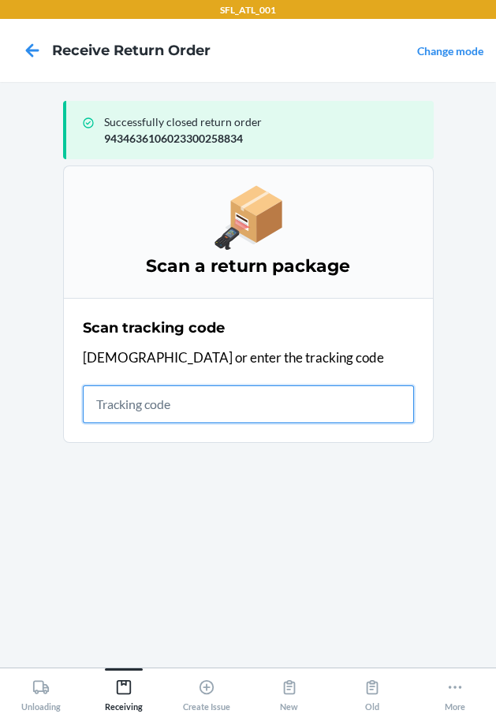
click at [175, 409] on input "text" at bounding box center [248, 404] width 331 height 38
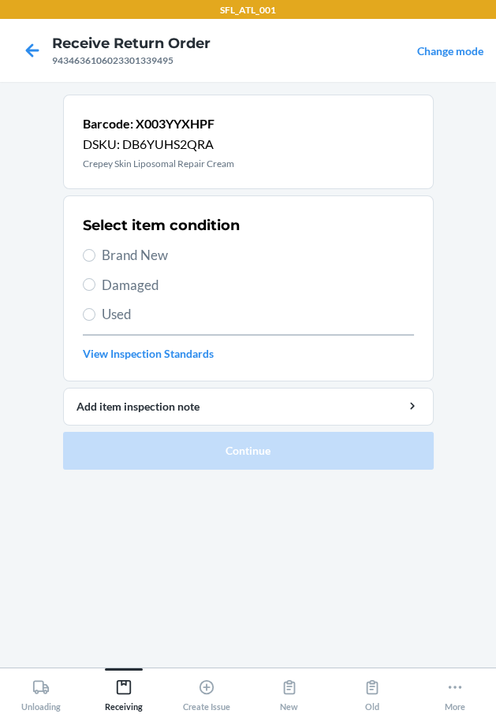
click at [96, 313] on label "Used" at bounding box center [248, 314] width 331 height 20
click at [95, 313] on input "Used" at bounding box center [89, 314] width 13 height 13
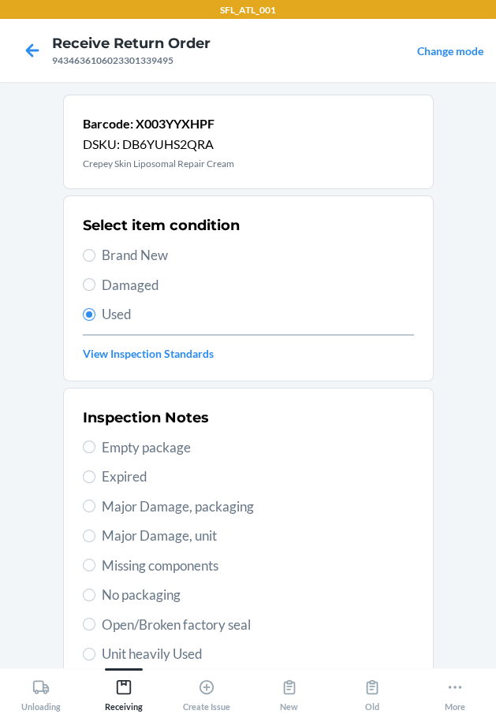
click at [159, 437] on span "Empty package" at bounding box center [258, 447] width 312 height 20
click at [95, 441] on input "Empty package" at bounding box center [89, 447] width 13 height 13
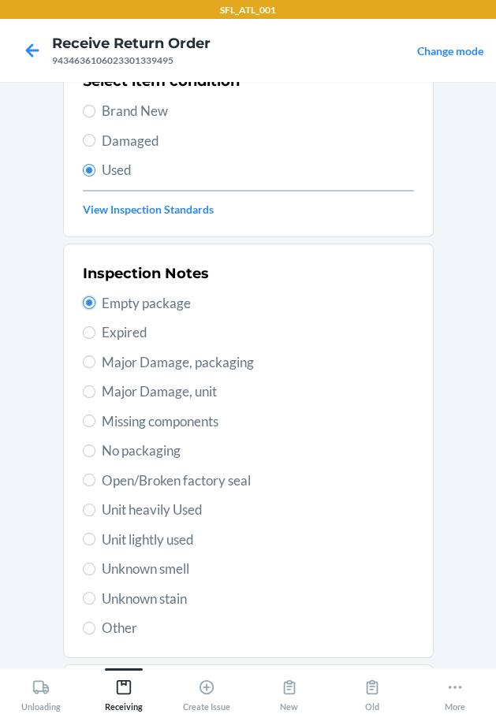
scroll to position [234, 0]
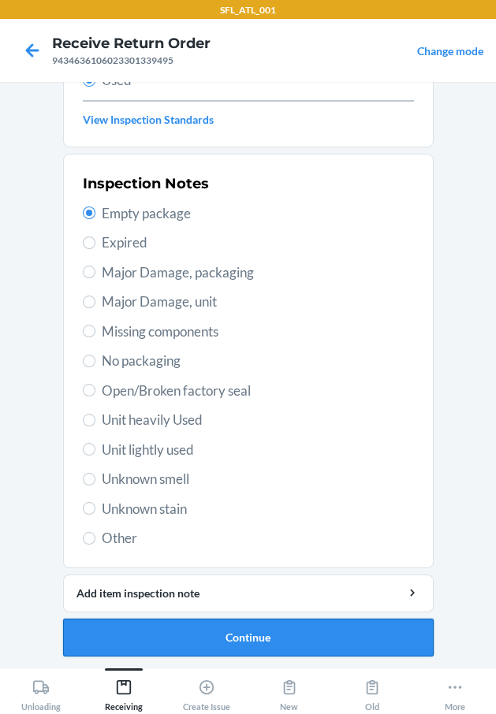
click at [173, 628] on button "Continue" at bounding box center [248, 638] width 370 height 38
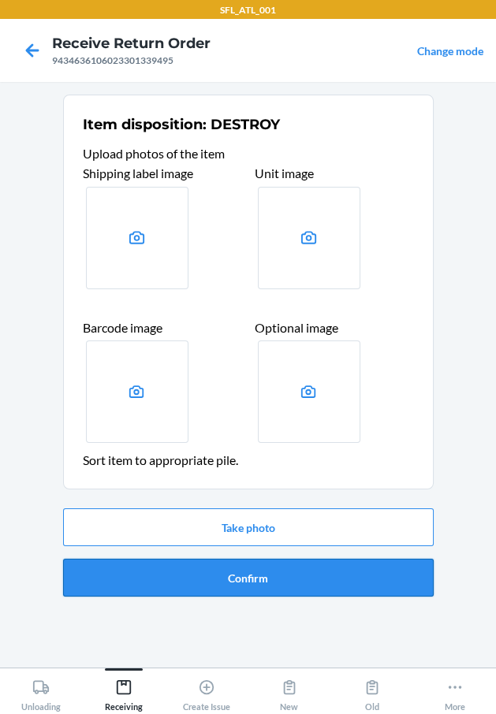
click at [229, 577] on button "Confirm" at bounding box center [248, 578] width 370 height 38
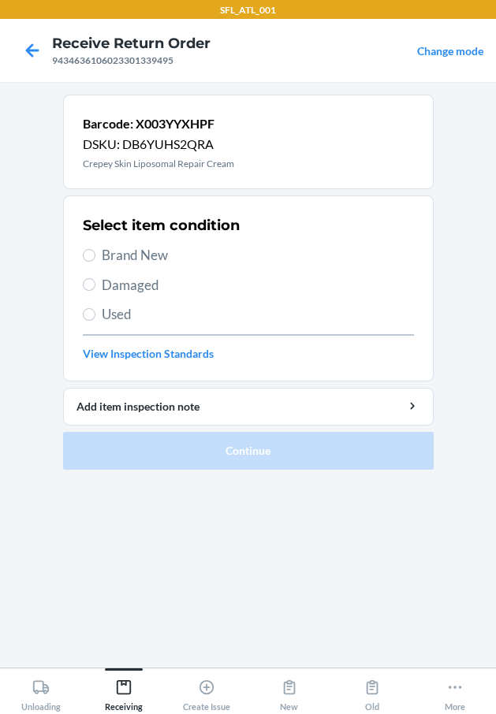
click at [114, 306] on span "Used" at bounding box center [258, 314] width 312 height 20
click at [95, 308] on input "Used" at bounding box center [89, 314] width 13 height 13
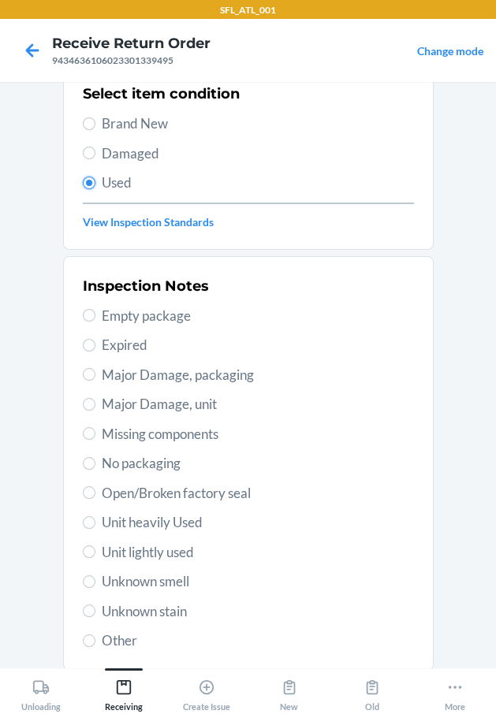
scroll to position [234, 0]
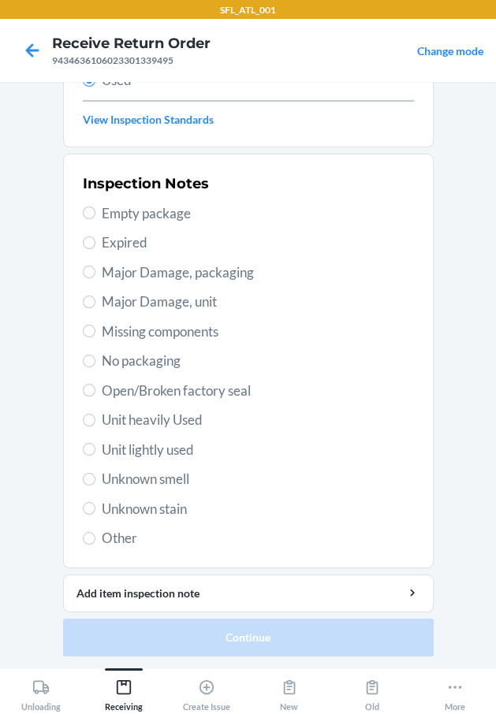
click at [162, 412] on span "Unit heavily Used" at bounding box center [258, 420] width 312 height 20
click at [95, 414] on input "Unit heavily Used" at bounding box center [89, 420] width 13 height 13
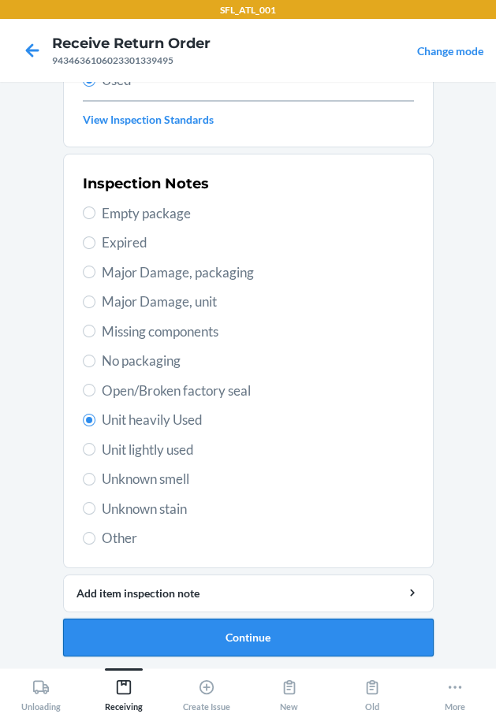
click at [136, 631] on button "Continue" at bounding box center [248, 638] width 370 height 38
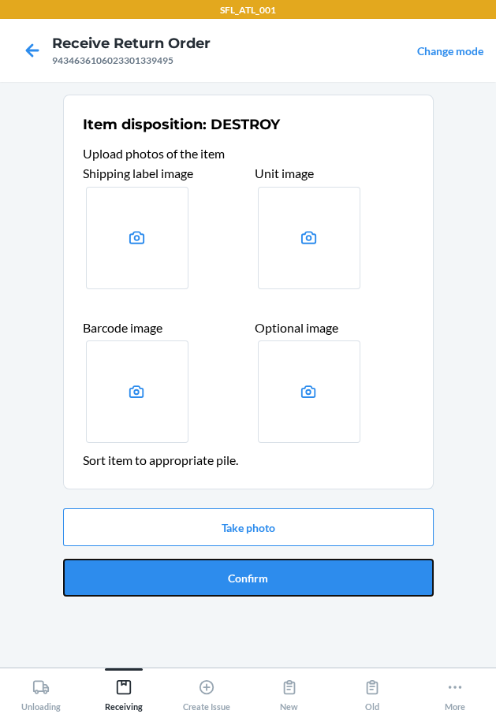
drag, startPoint x: 294, startPoint y: 578, endPoint x: 341, endPoint y: 619, distance: 62.6
click at [299, 586] on button "Confirm" at bounding box center [248, 578] width 370 height 38
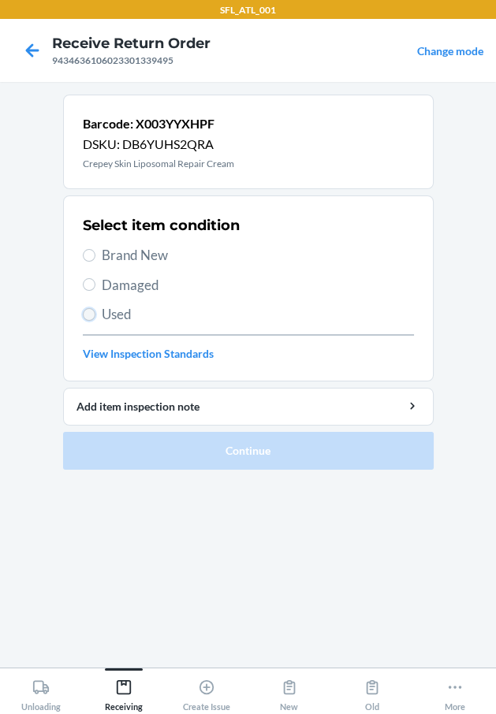
click at [85, 311] on input "Used" at bounding box center [89, 314] width 13 height 13
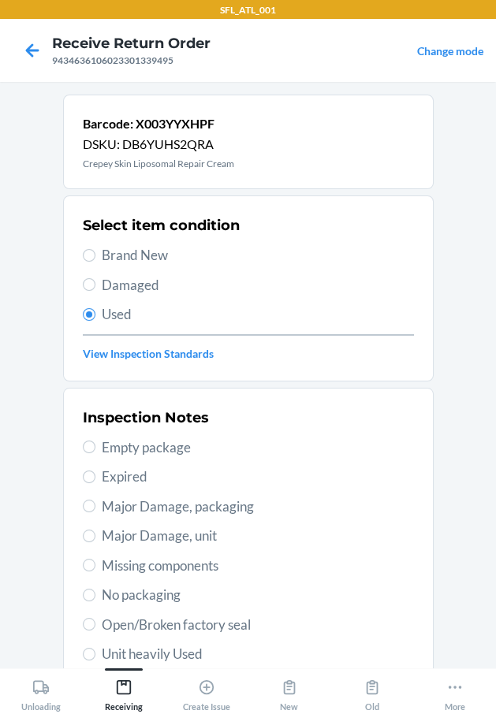
click at [136, 446] on span "Empty package" at bounding box center [258, 447] width 312 height 20
click at [95, 446] on input "Empty package" at bounding box center [89, 447] width 13 height 13
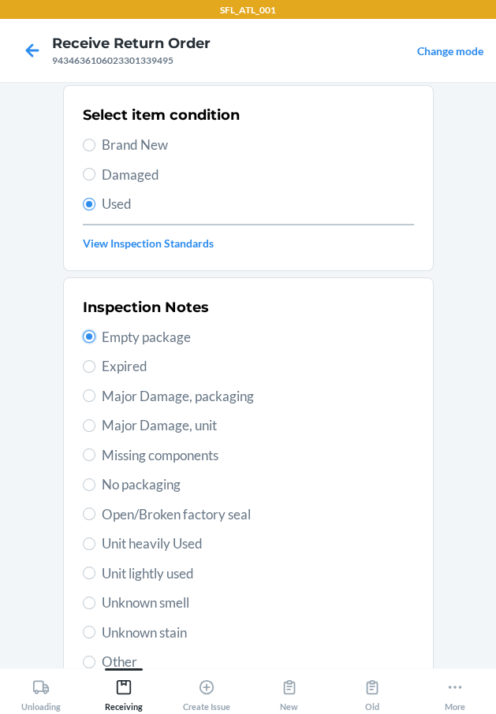
scroll to position [234, 0]
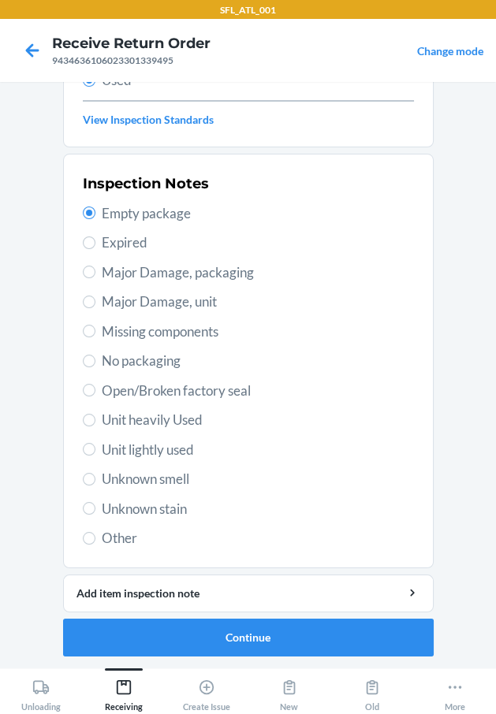
click at [195, 421] on span "Unit heavily Used" at bounding box center [258, 420] width 312 height 20
click at [95, 421] on input "Unit heavily Used" at bounding box center [89, 420] width 13 height 13
click at [169, 626] on button "Continue" at bounding box center [248, 638] width 370 height 38
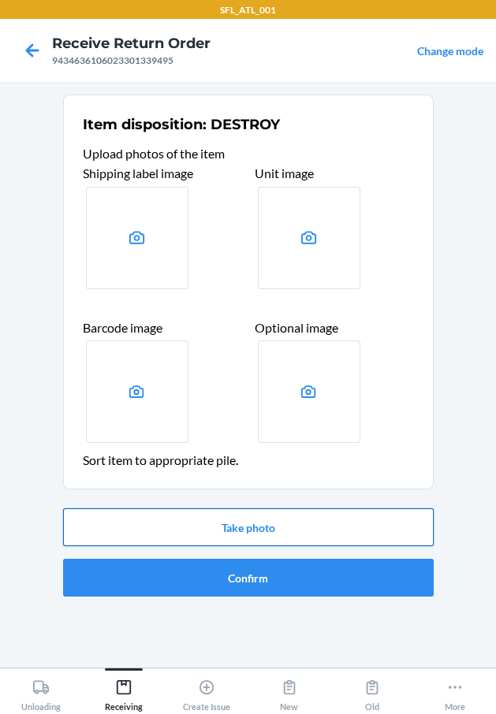
click at [222, 524] on button "Take photo" at bounding box center [248, 527] width 370 height 38
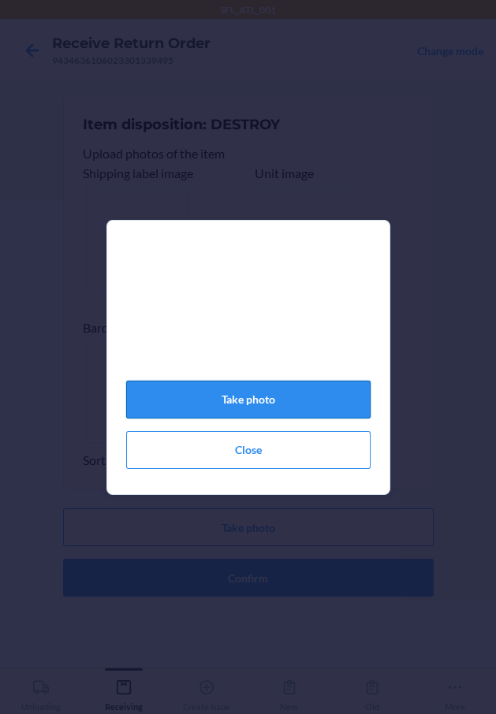
drag, startPoint x: 316, startPoint y: 411, endPoint x: 285, endPoint y: 419, distance: 32.5
click at [294, 412] on button "Take photo" at bounding box center [248, 400] width 244 height 38
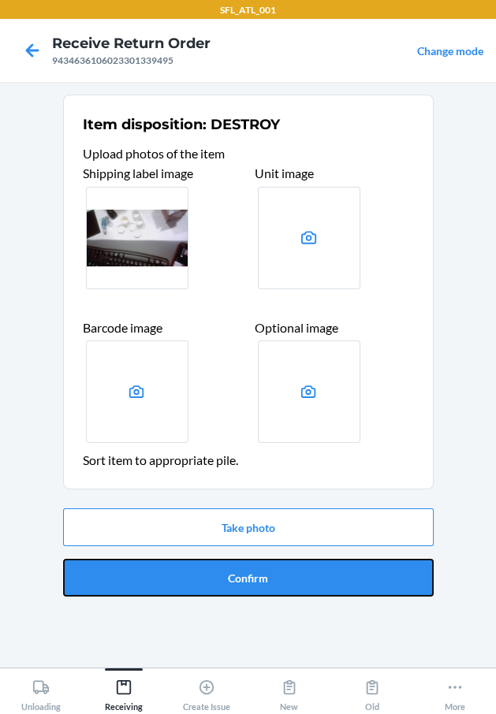
click at [317, 584] on button "Confirm" at bounding box center [248, 578] width 370 height 38
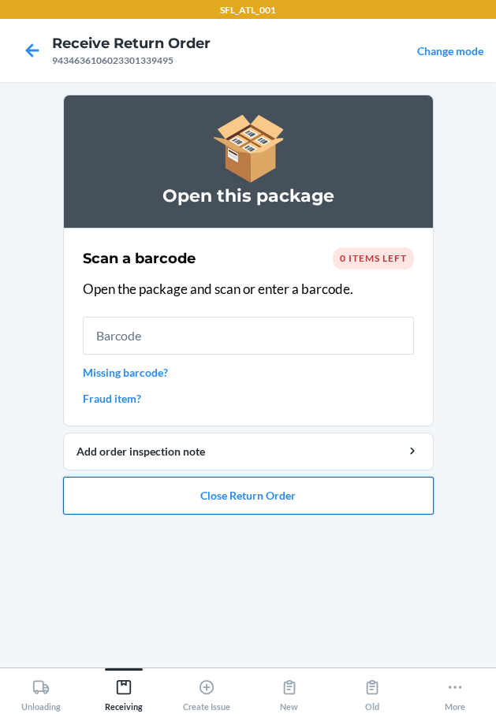
click at [273, 500] on button "Close Return Order" at bounding box center [248, 496] width 370 height 38
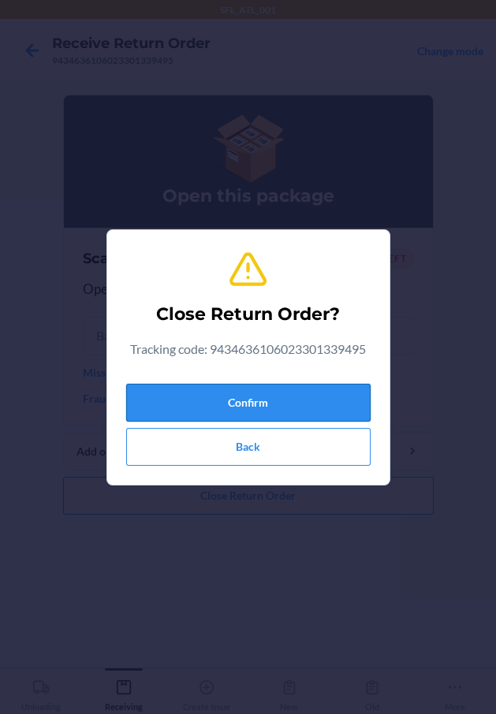
drag, startPoint x: 250, startPoint y: 408, endPoint x: 246, endPoint y: 389, distance: 19.3
click at [249, 401] on button "Confirm" at bounding box center [248, 403] width 244 height 38
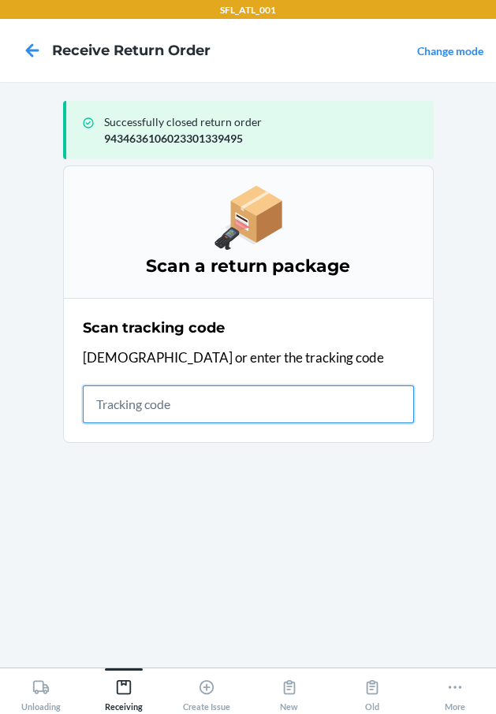
drag, startPoint x: 173, startPoint y: 404, endPoint x: 150, endPoint y: 383, distance: 30.7
click at [172, 404] on input "text" at bounding box center [248, 404] width 331 height 38
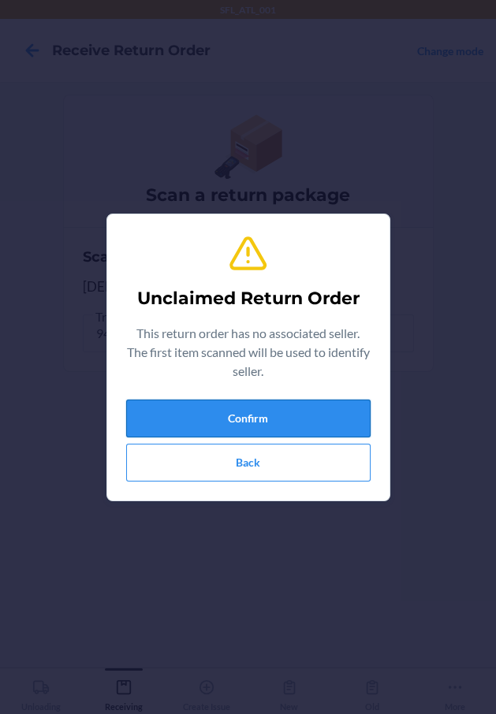
click at [281, 412] on button "Confirm" at bounding box center [248, 419] width 244 height 38
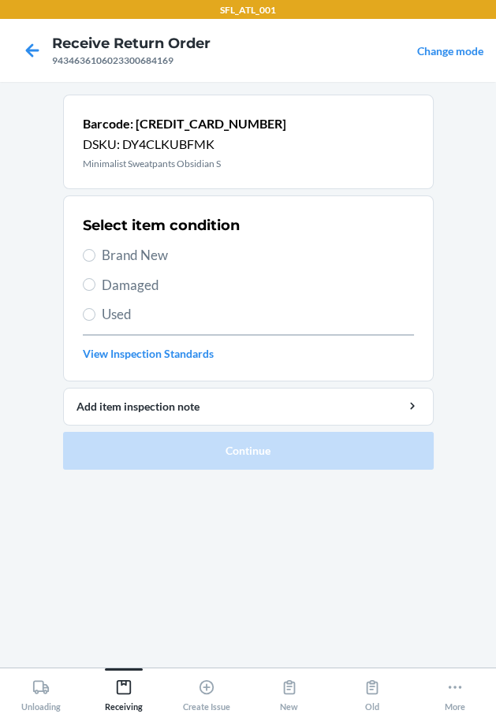
click at [125, 237] on div "Select item condition Brand New Damaged Used View Inspection Standards" at bounding box center [248, 288] width 331 height 156
drag, startPoint x: 123, startPoint y: 251, endPoint x: 131, endPoint y: 268, distance: 19.0
click at [123, 252] on span "Brand New" at bounding box center [258, 255] width 312 height 20
click at [95, 252] on input "Brand New" at bounding box center [89, 255] width 13 height 13
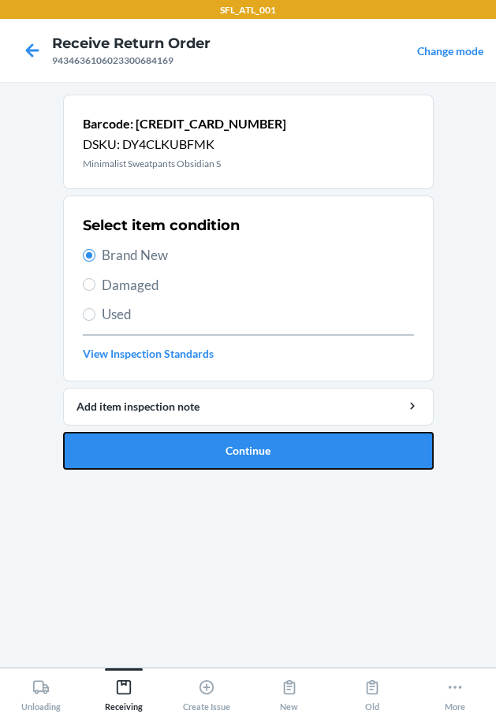
drag, startPoint x: 157, startPoint y: 454, endPoint x: 175, endPoint y: 452, distance: 18.2
click at [158, 455] on button "Continue" at bounding box center [248, 451] width 370 height 38
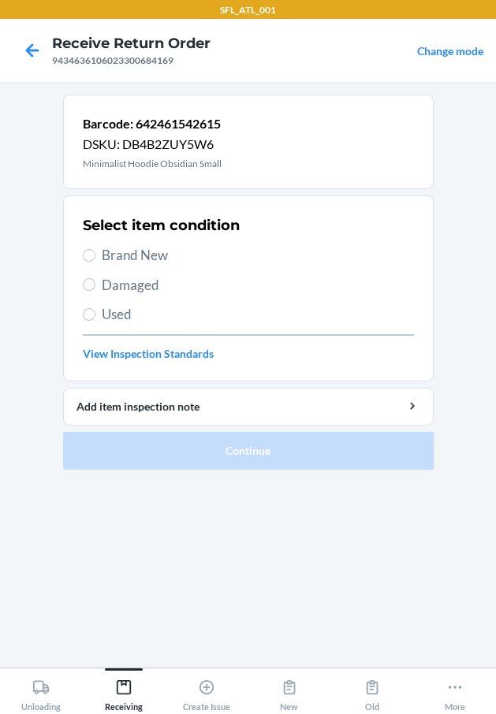
click at [137, 253] on span "Brand New" at bounding box center [258, 255] width 312 height 20
click at [95, 253] on input "Brand New" at bounding box center [89, 255] width 13 height 13
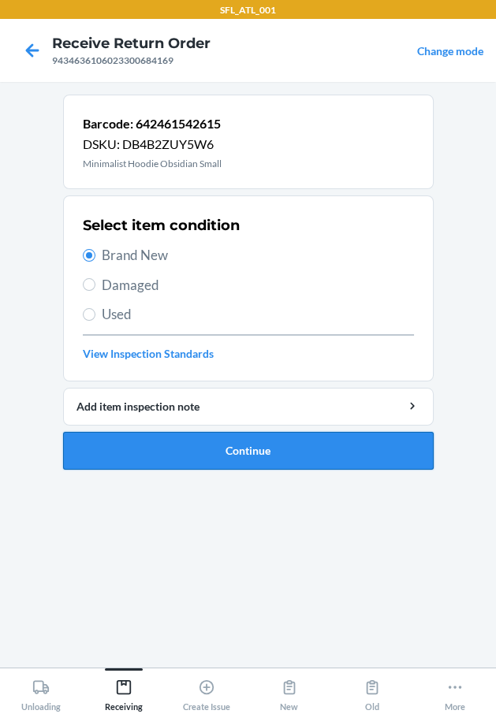
click at [169, 452] on button "Continue" at bounding box center [248, 451] width 370 height 38
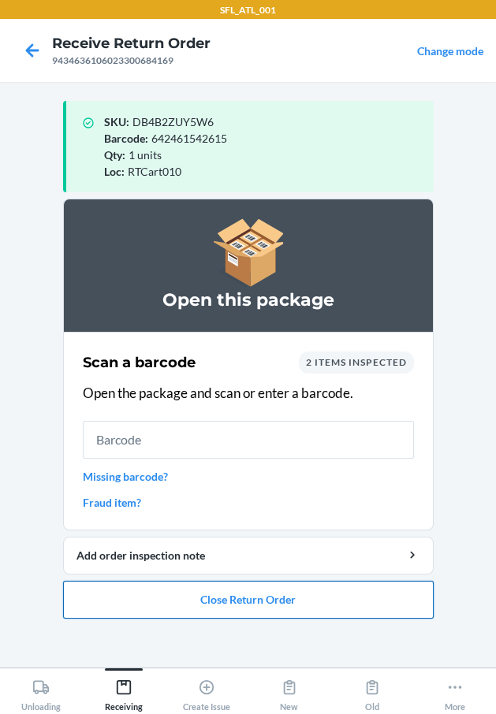
drag, startPoint x: 306, startPoint y: 601, endPoint x: 295, endPoint y: 587, distance: 17.4
click at [295, 587] on button "Close Return Order" at bounding box center [248, 600] width 370 height 38
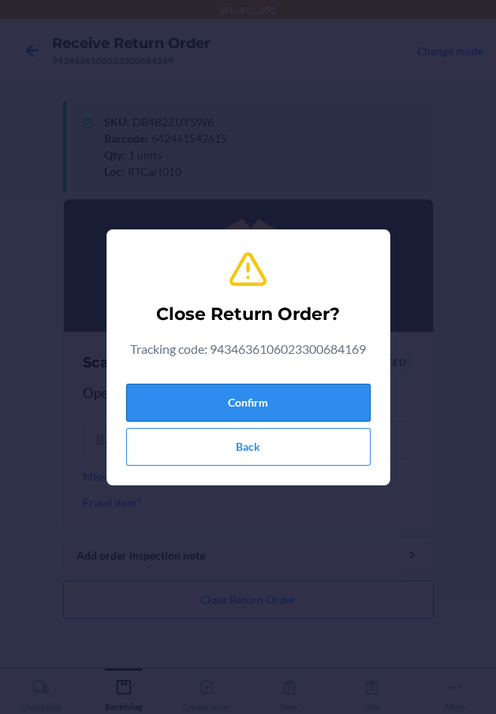
click at [283, 419] on button "Confirm" at bounding box center [248, 403] width 244 height 38
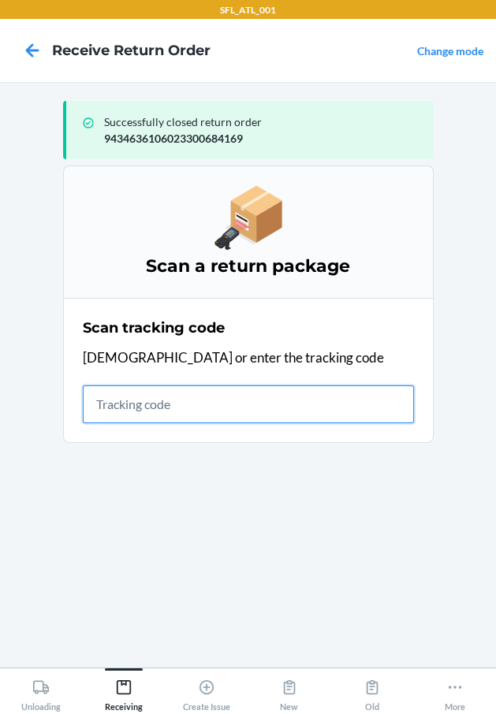
click at [243, 411] on input "text" at bounding box center [248, 404] width 331 height 38
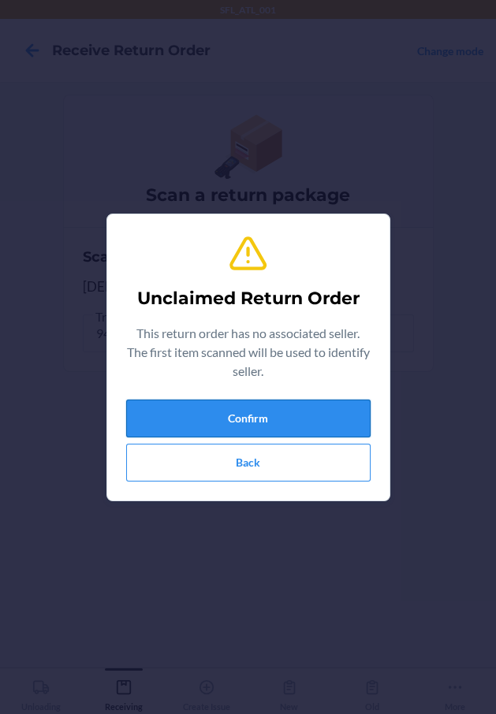
click at [240, 416] on button "Confirm" at bounding box center [248, 419] width 244 height 38
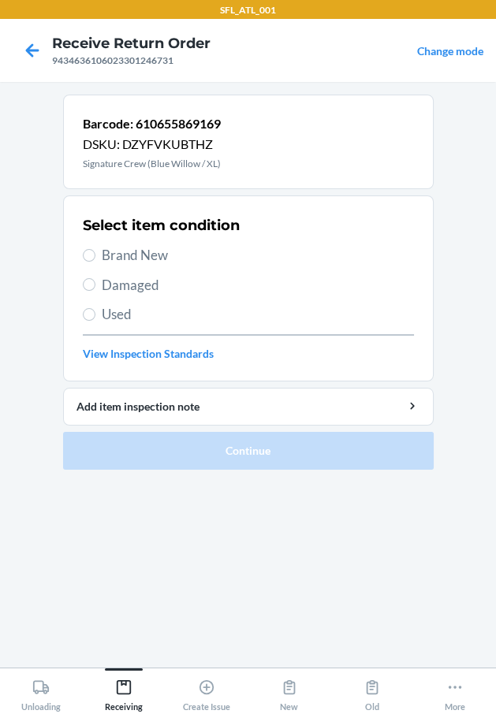
click at [109, 245] on span "Brand New" at bounding box center [258, 255] width 312 height 20
click at [95, 249] on input "Brand New" at bounding box center [89, 255] width 13 height 13
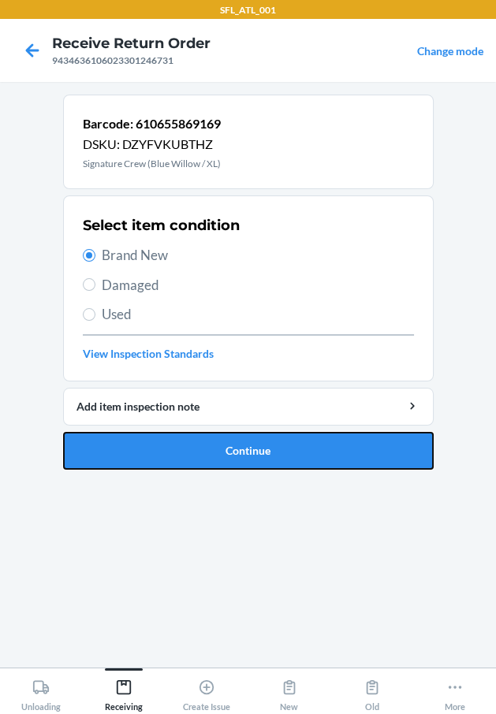
click at [173, 445] on button "Continue" at bounding box center [248, 451] width 370 height 38
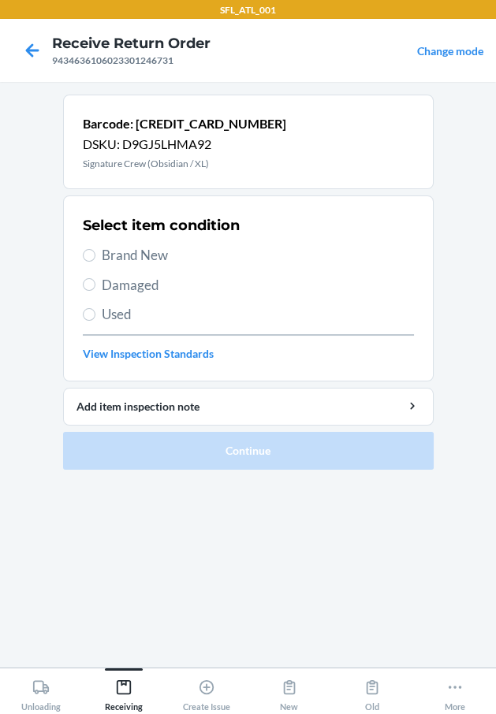
click at [132, 245] on span "Brand New" at bounding box center [258, 255] width 312 height 20
click at [95, 249] on input "Brand New" at bounding box center [89, 255] width 13 height 13
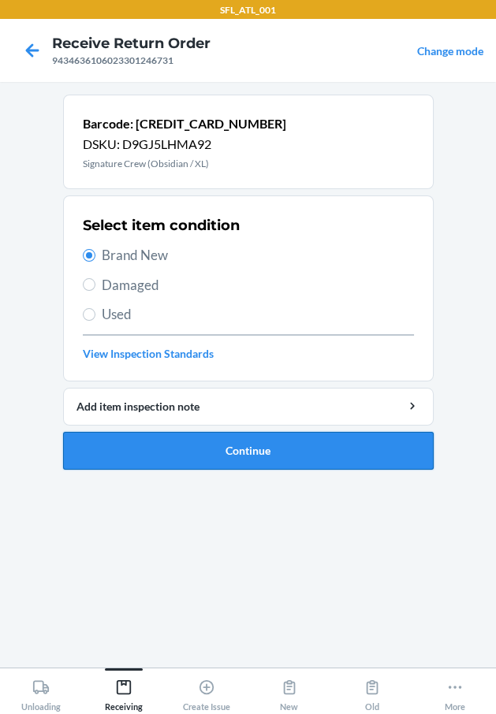
click at [192, 435] on button "Continue" at bounding box center [248, 451] width 370 height 38
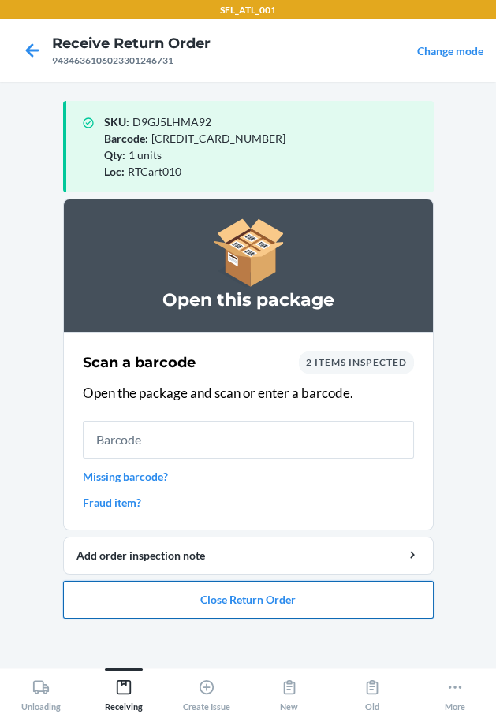
click at [307, 594] on button "Close Return Order" at bounding box center [248, 600] width 370 height 38
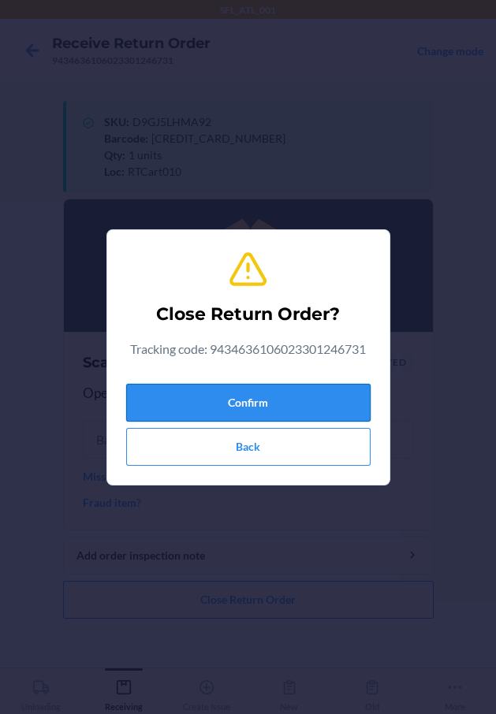
click at [311, 404] on button "Confirm" at bounding box center [248, 403] width 244 height 38
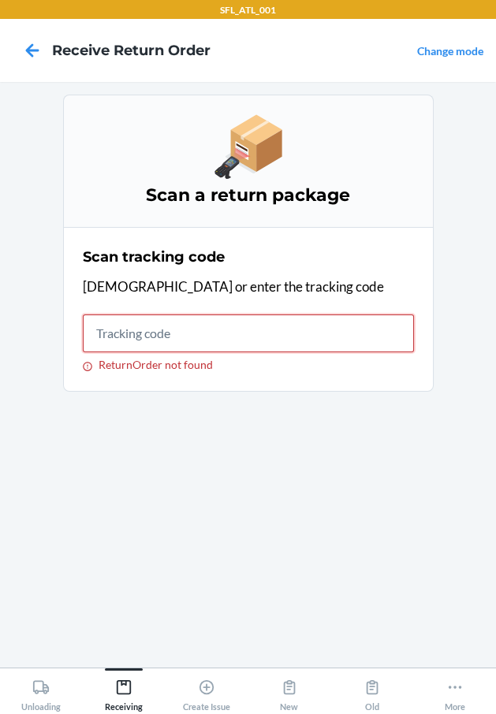
click at [296, 319] on input "ReturnOrder not found" at bounding box center [248, 333] width 331 height 38
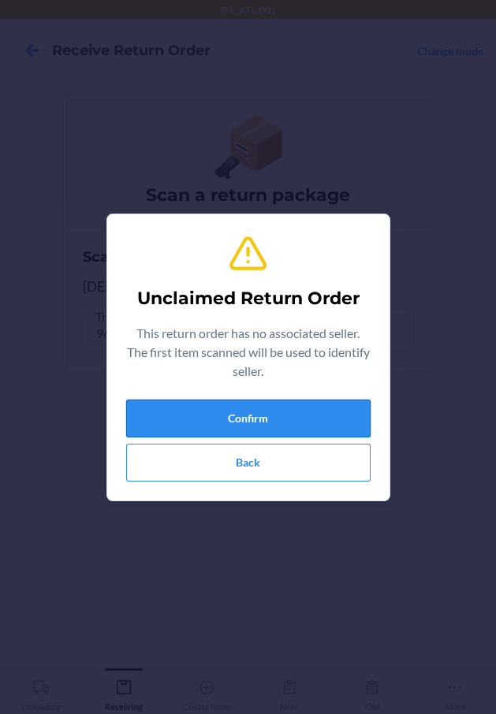
click at [312, 426] on button "Confirm" at bounding box center [248, 419] width 244 height 38
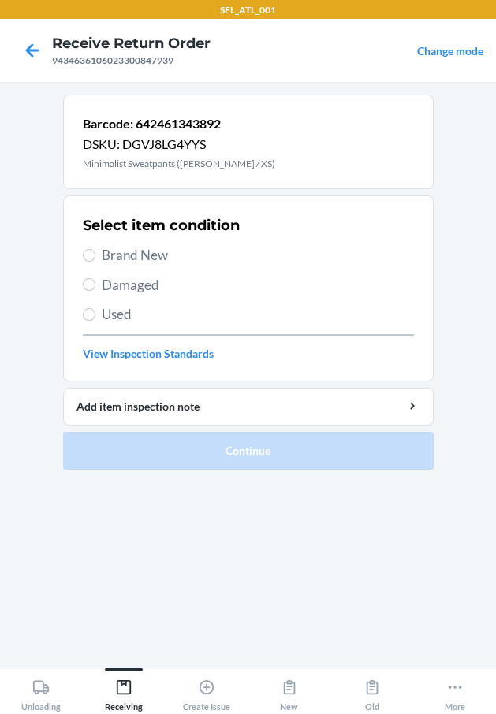
click at [135, 261] on span "Brand New" at bounding box center [258, 255] width 312 height 20
click at [95, 261] on input "Brand New" at bounding box center [89, 255] width 13 height 13
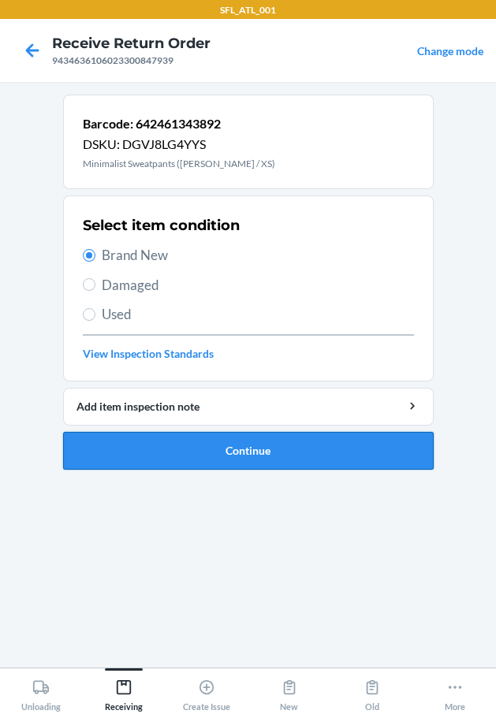
click at [206, 440] on button "Continue" at bounding box center [248, 451] width 370 height 38
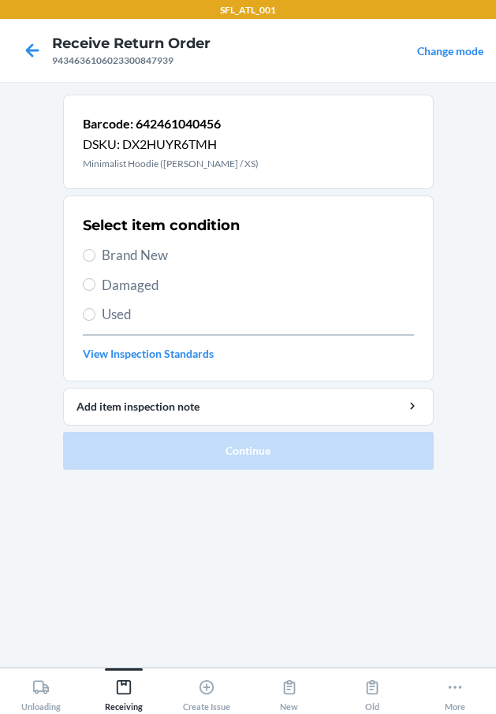
click at [122, 249] on span "Brand New" at bounding box center [258, 255] width 312 height 20
click at [95, 249] on input "Brand New" at bounding box center [89, 255] width 13 height 13
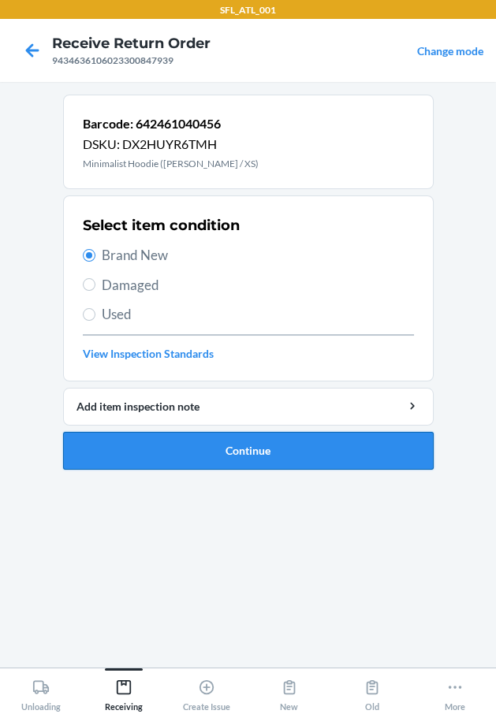
click at [150, 446] on button "Continue" at bounding box center [248, 451] width 370 height 38
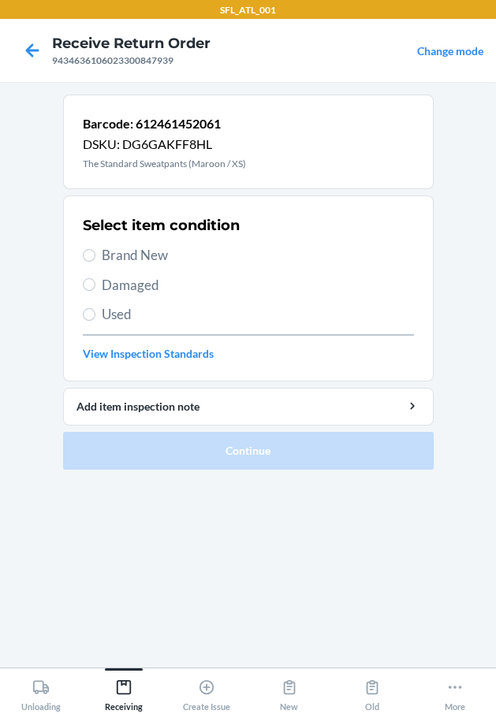
click at [121, 258] on span "Brand New" at bounding box center [258, 255] width 312 height 20
click at [95, 258] on input "Brand New" at bounding box center [89, 255] width 13 height 13
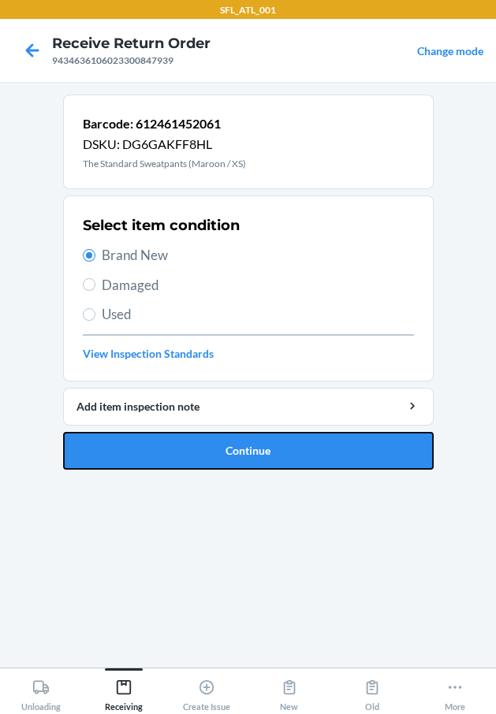
click at [141, 451] on button "Continue" at bounding box center [248, 451] width 370 height 38
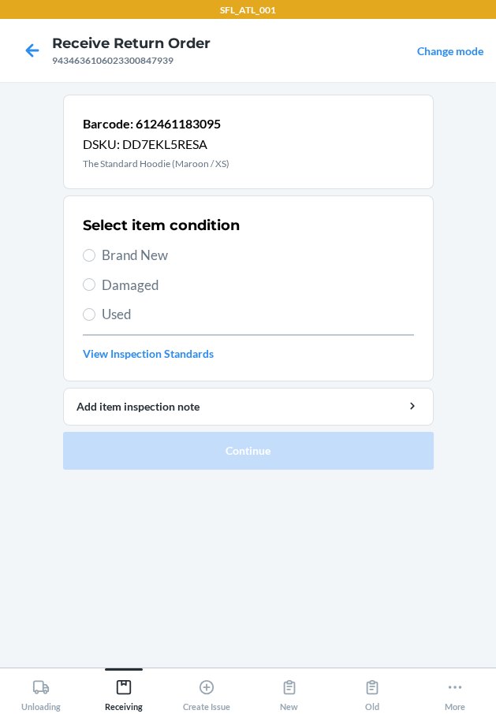
click at [114, 255] on span "Brand New" at bounding box center [258, 255] width 312 height 20
click at [95, 255] on input "Brand New" at bounding box center [89, 255] width 13 height 13
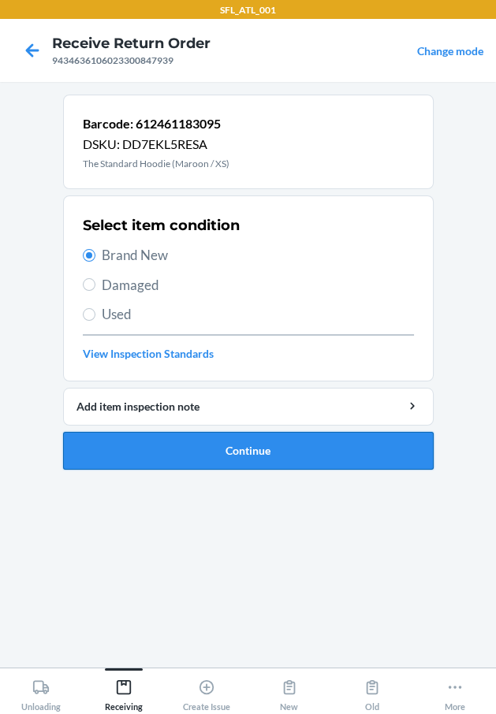
click at [177, 456] on button "Continue" at bounding box center [248, 451] width 370 height 38
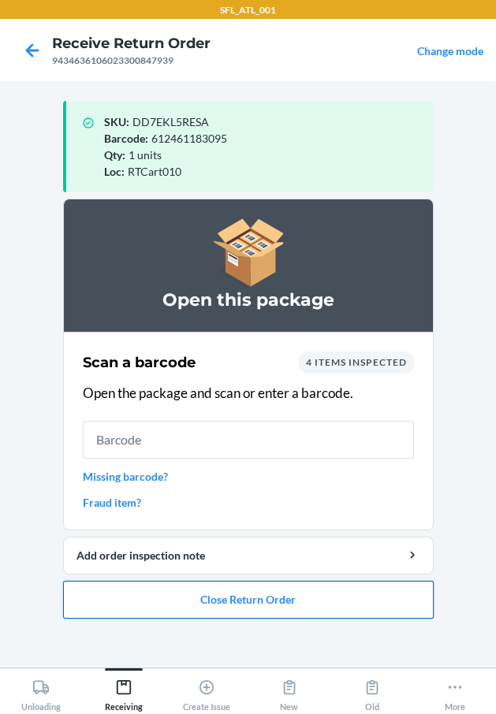
click at [303, 604] on button "Close Return Order" at bounding box center [248, 600] width 370 height 38
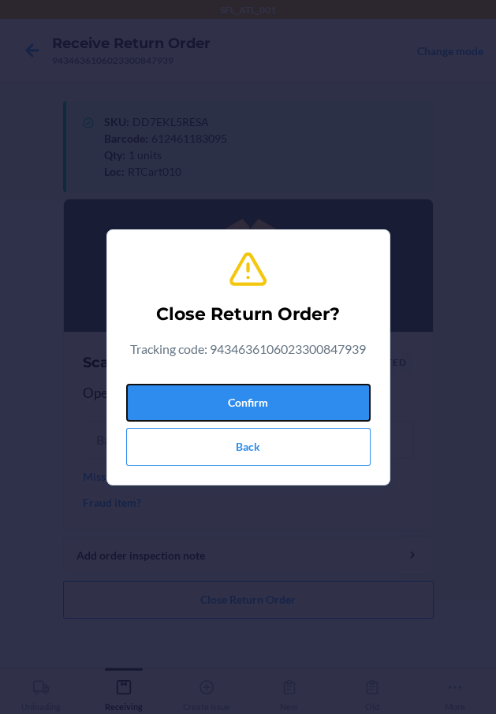
drag, startPoint x: 288, startPoint y: 393, endPoint x: 113, endPoint y: 437, distance: 180.6
click at [271, 392] on button "Confirm" at bounding box center [248, 403] width 244 height 38
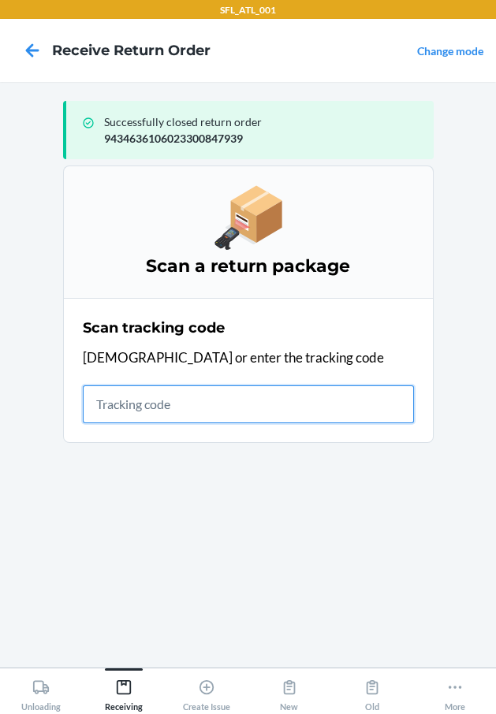
click at [168, 411] on input "text" at bounding box center [248, 404] width 331 height 38
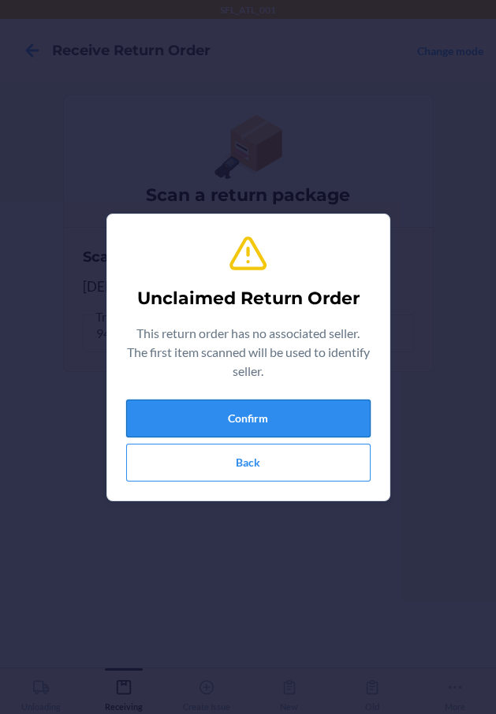
click at [169, 409] on button "Confirm" at bounding box center [248, 419] width 244 height 38
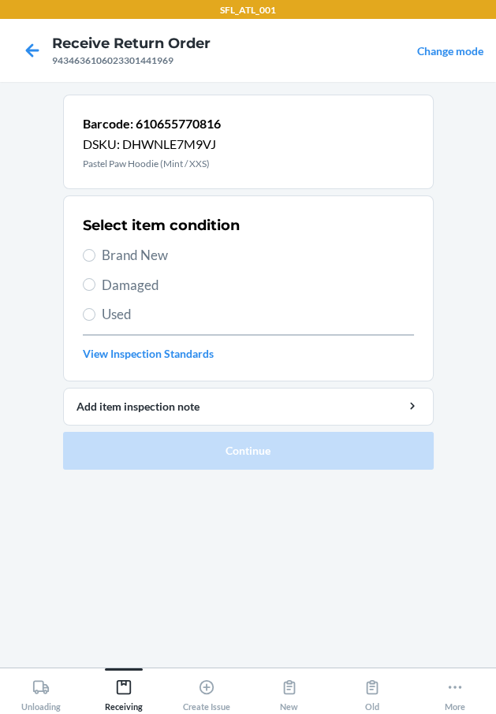
click at [126, 256] on span "Brand New" at bounding box center [258, 255] width 312 height 20
click at [95, 256] on input "Brand New" at bounding box center [89, 255] width 13 height 13
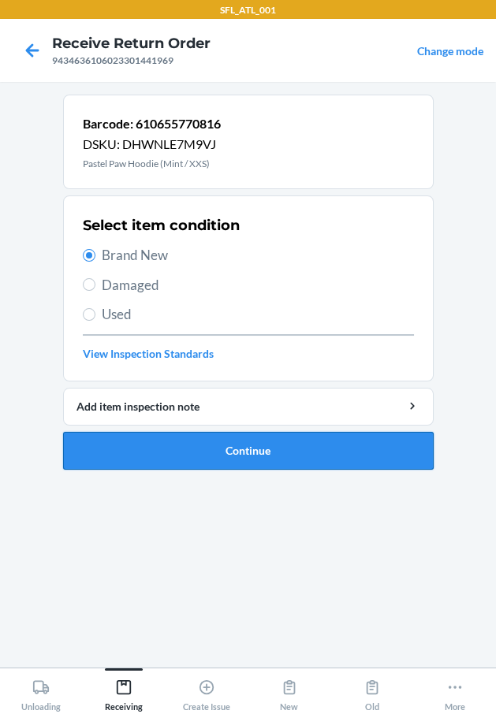
click at [247, 449] on button "Continue" at bounding box center [248, 451] width 370 height 38
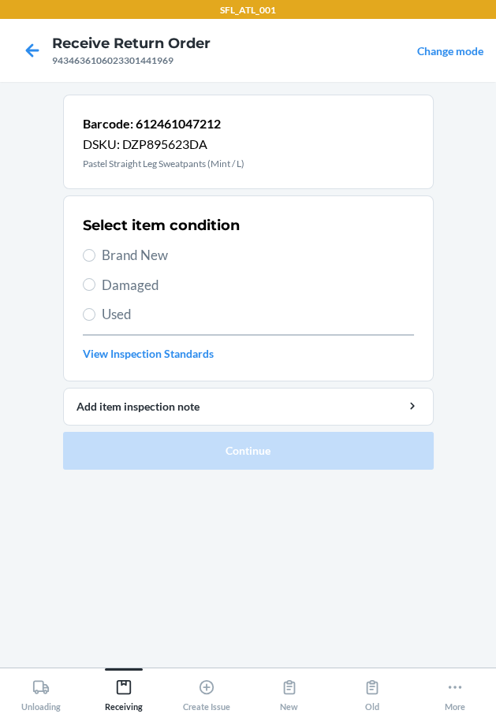
click at [138, 251] on span "Brand New" at bounding box center [258, 255] width 312 height 20
click at [95, 251] on input "Brand New" at bounding box center [89, 255] width 13 height 13
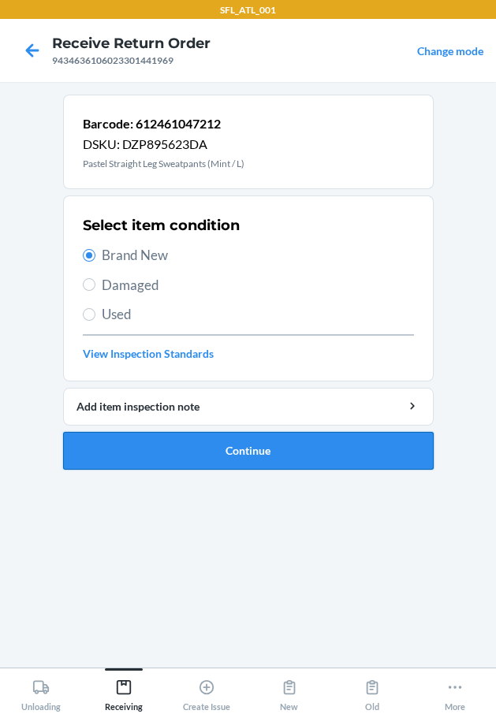
click at [171, 440] on button "Continue" at bounding box center [248, 451] width 370 height 38
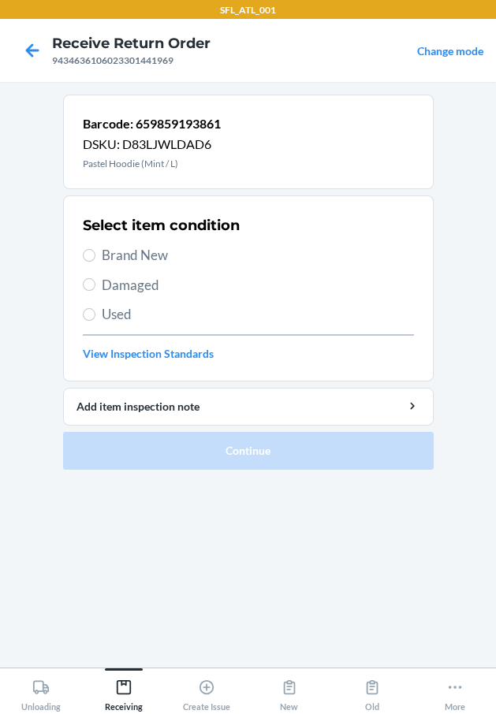
click at [162, 253] on span "Brand New" at bounding box center [258, 255] width 312 height 20
click at [95, 253] on input "Brand New" at bounding box center [89, 255] width 13 height 13
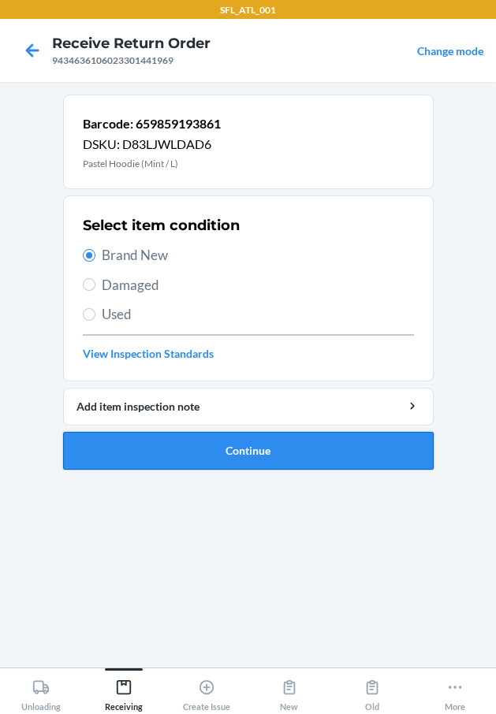
click at [242, 448] on button "Continue" at bounding box center [248, 451] width 370 height 38
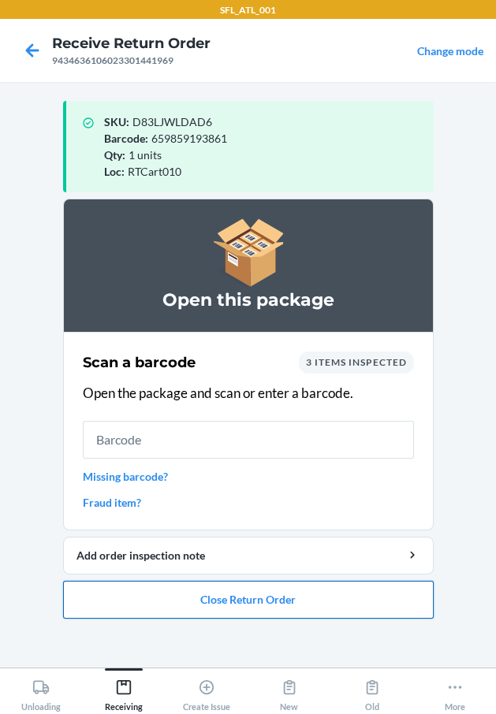
click at [281, 582] on button "Close Return Order" at bounding box center [248, 600] width 370 height 38
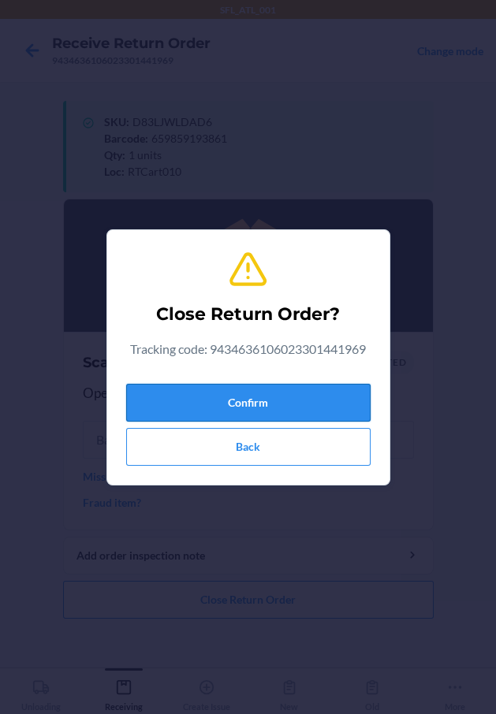
click at [307, 411] on button "Confirm" at bounding box center [248, 403] width 244 height 38
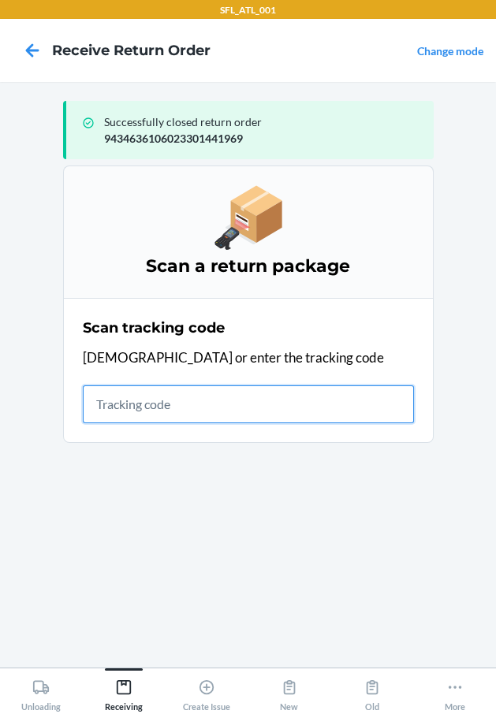
click at [113, 405] on input "text" at bounding box center [248, 404] width 331 height 38
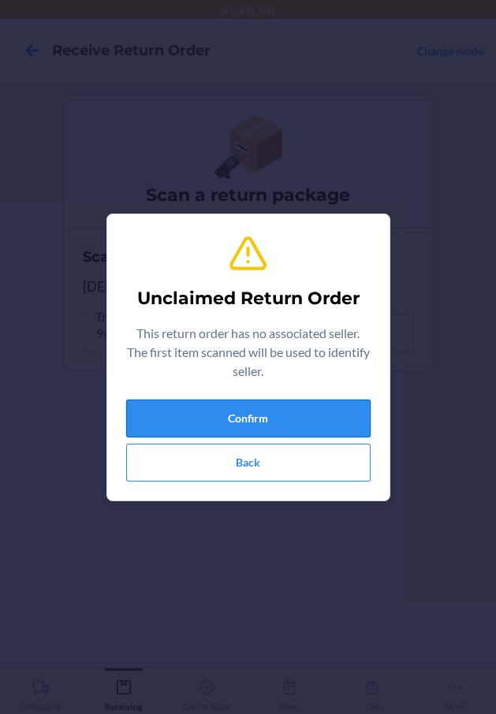
click at [179, 421] on button "Confirm" at bounding box center [248, 419] width 244 height 38
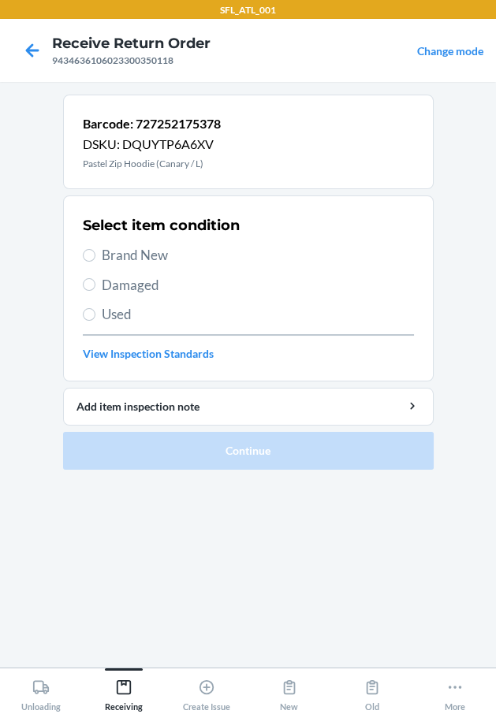
click at [155, 253] on span "Brand New" at bounding box center [258, 255] width 312 height 20
click at [95, 253] on input "Brand New" at bounding box center [89, 255] width 13 height 13
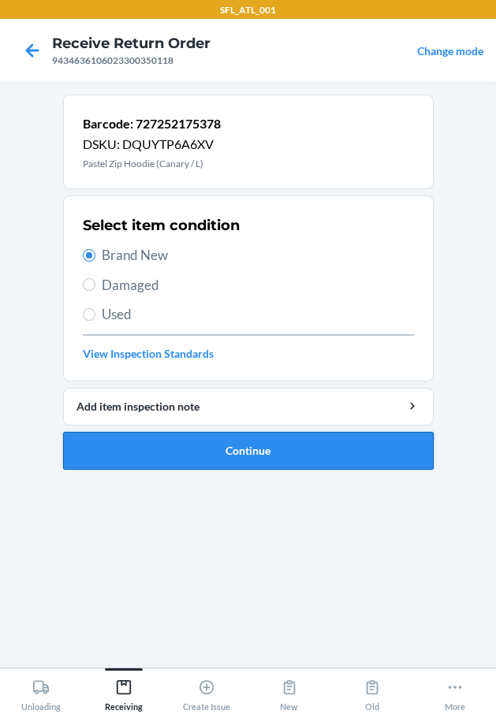
click at [249, 455] on button "Continue" at bounding box center [248, 451] width 370 height 38
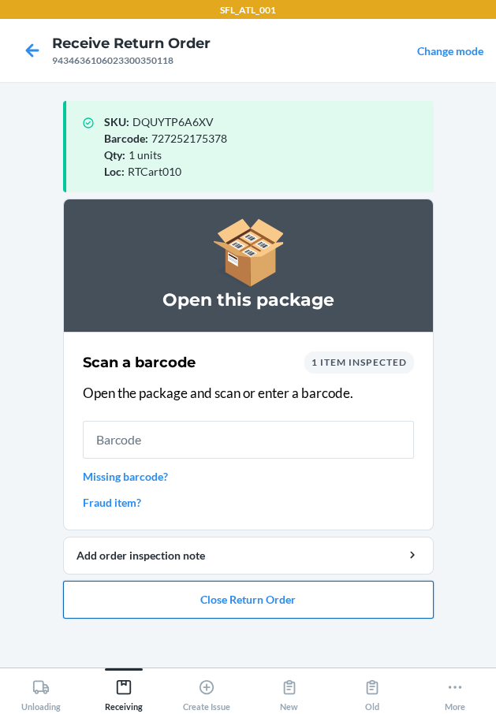
click at [295, 601] on button "Close Return Order" at bounding box center [248, 600] width 370 height 38
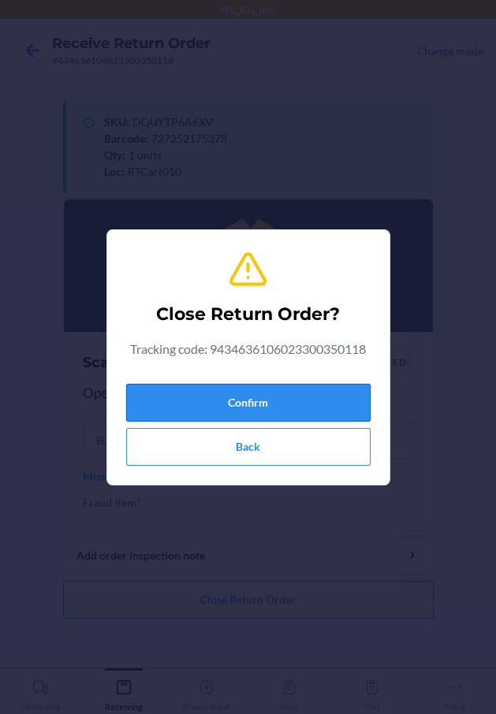
click at [322, 408] on button "Confirm" at bounding box center [248, 403] width 244 height 38
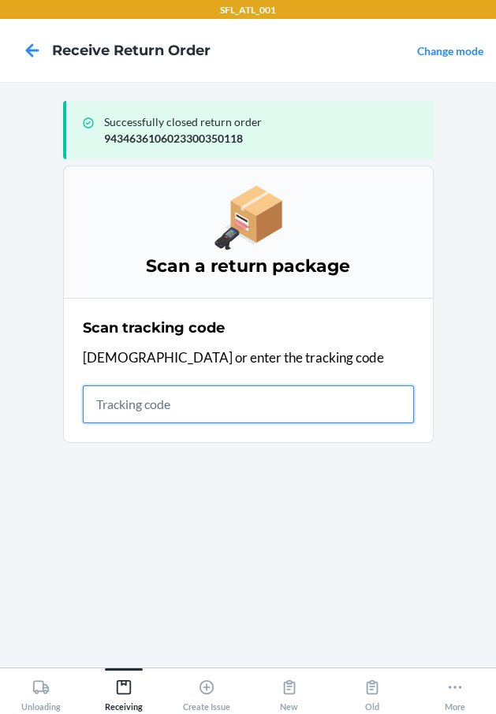
click at [147, 404] on input "text" at bounding box center [248, 404] width 331 height 38
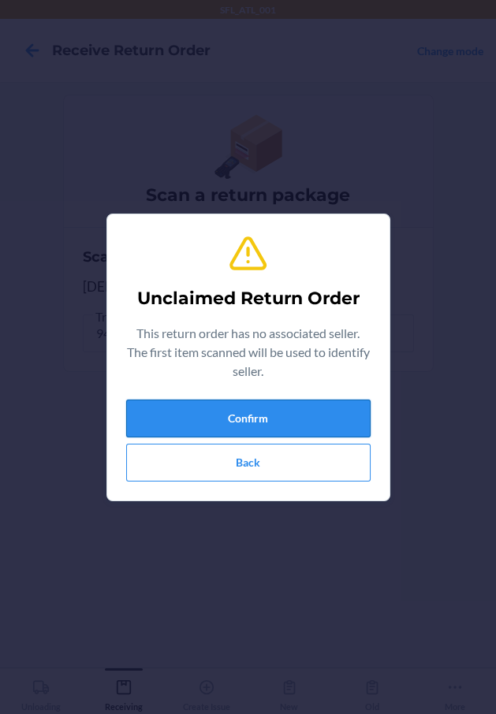
click at [229, 419] on button "Confirm" at bounding box center [248, 419] width 244 height 38
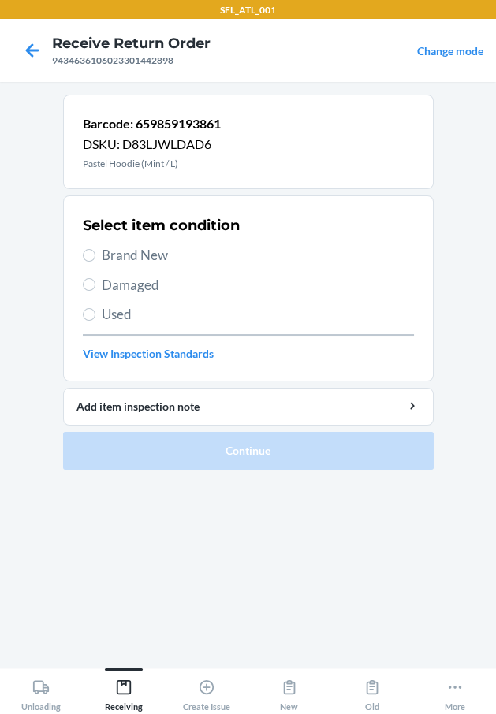
click at [145, 310] on span "Used" at bounding box center [258, 314] width 312 height 20
click at [95, 310] on input "Used" at bounding box center [89, 314] width 13 height 13
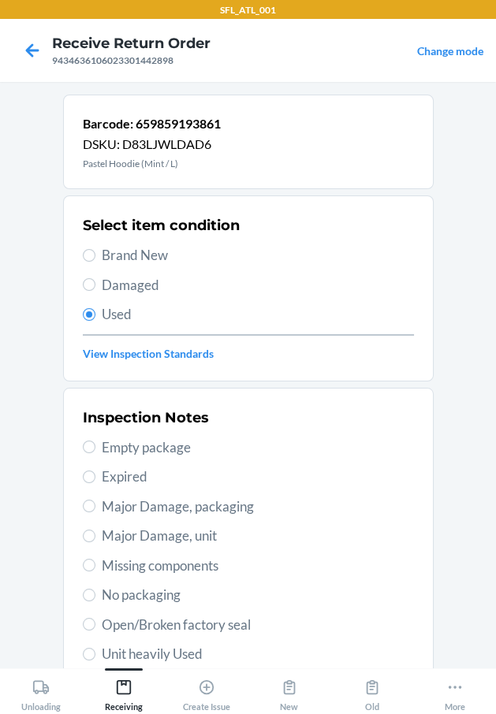
click at [169, 657] on span "Unit heavily Used" at bounding box center [258, 654] width 312 height 20
click at [95, 657] on input "Unit heavily Used" at bounding box center [89, 654] width 13 height 13
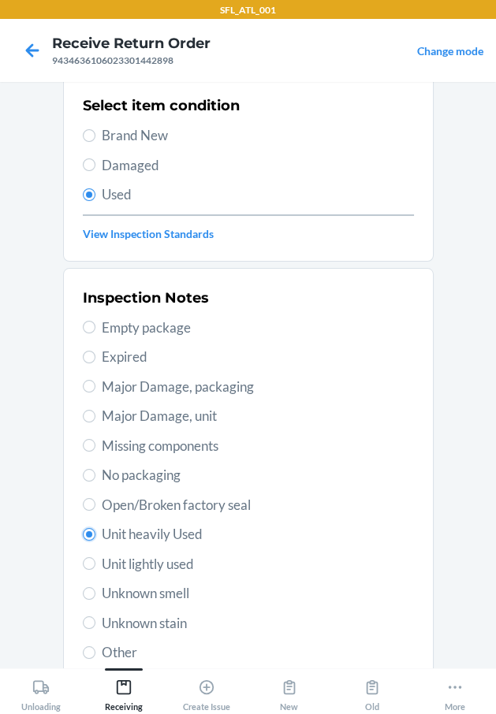
scroll to position [234, 0]
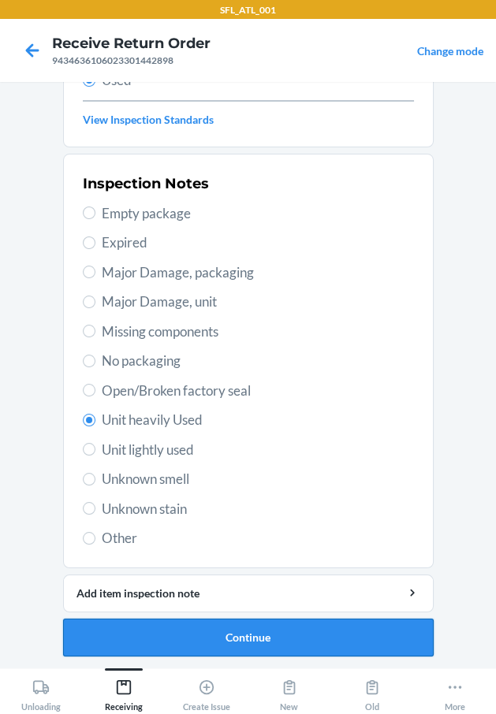
click at [243, 623] on button "Continue" at bounding box center [248, 638] width 370 height 38
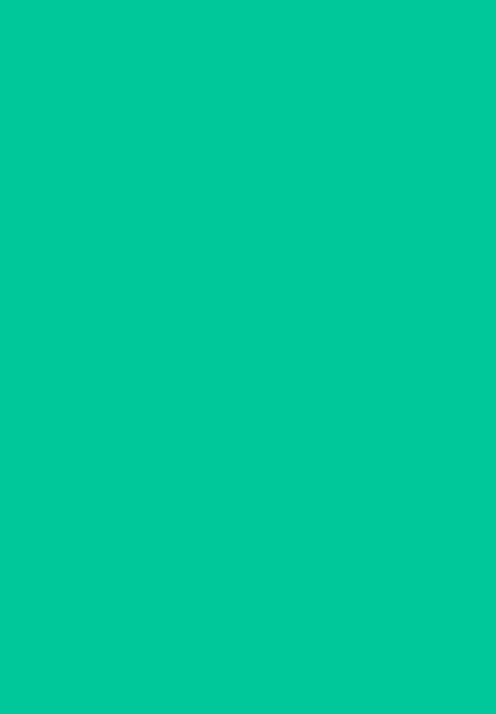
scroll to position [0, 0]
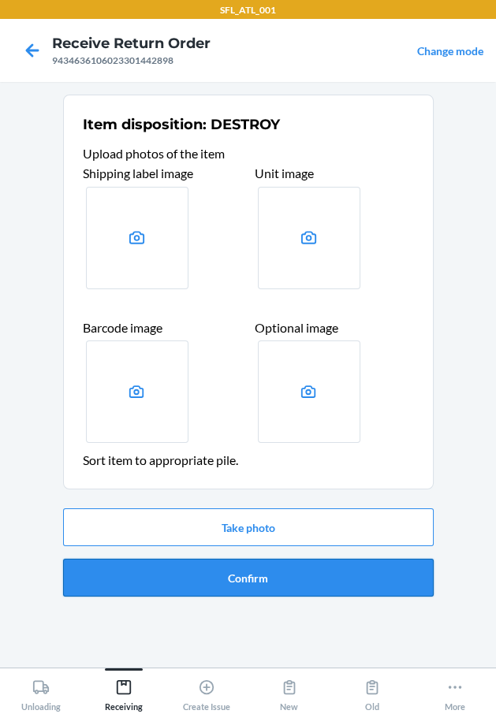
click at [282, 576] on button "Confirm" at bounding box center [248, 578] width 370 height 38
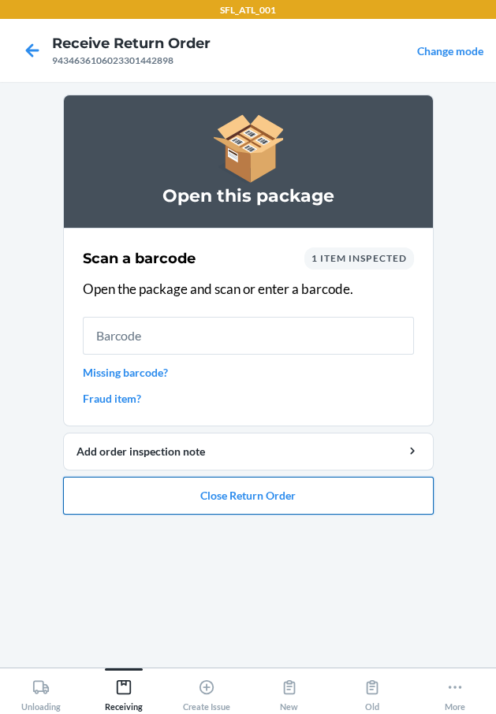
click at [214, 485] on button "Close Return Order" at bounding box center [248, 496] width 370 height 38
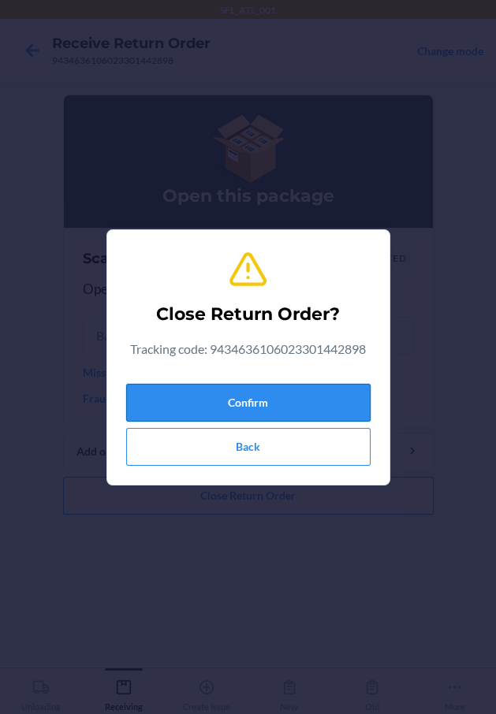
click at [235, 403] on button "Confirm" at bounding box center [248, 403] width 244 height 38
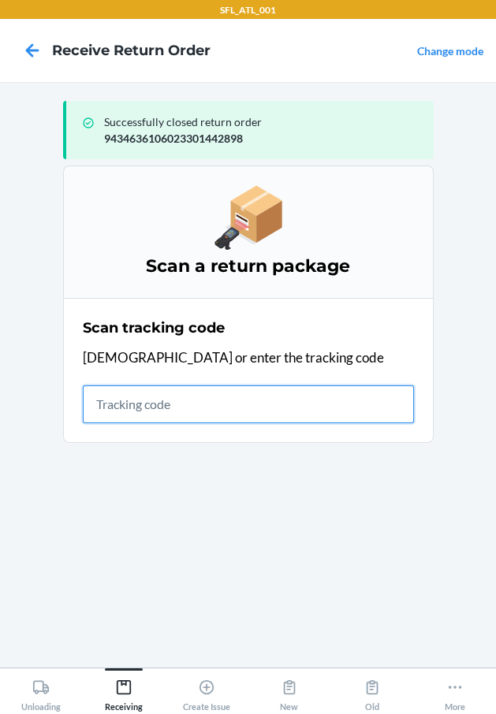
click at [152, 405] on input "text" at bounding box center [248, 404] width 331 height 38
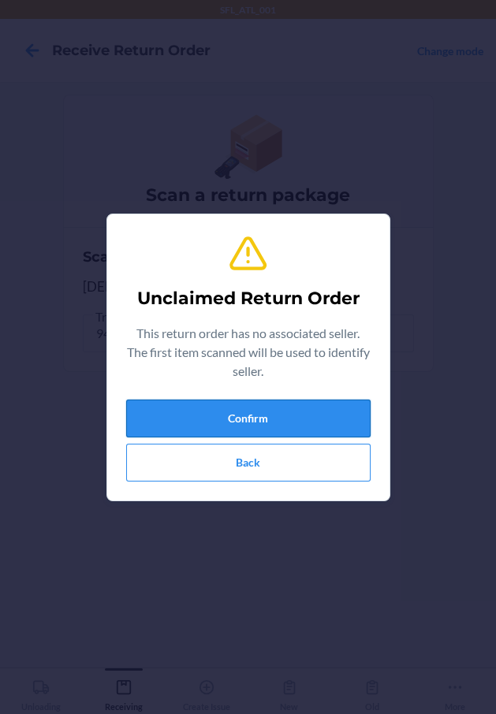
click at [171, 400] on button "Confirm" at bounding box center [248, 419] width 244 height 38
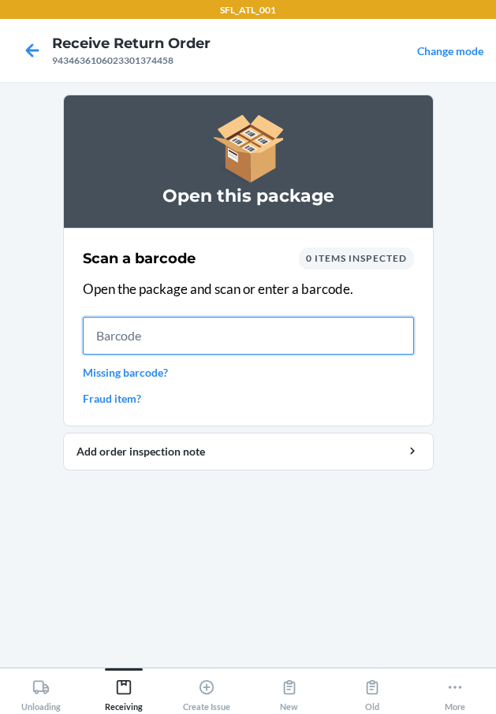
click at [255, 344] on input "text" at bounding box center [248, 336] width 331 height 38
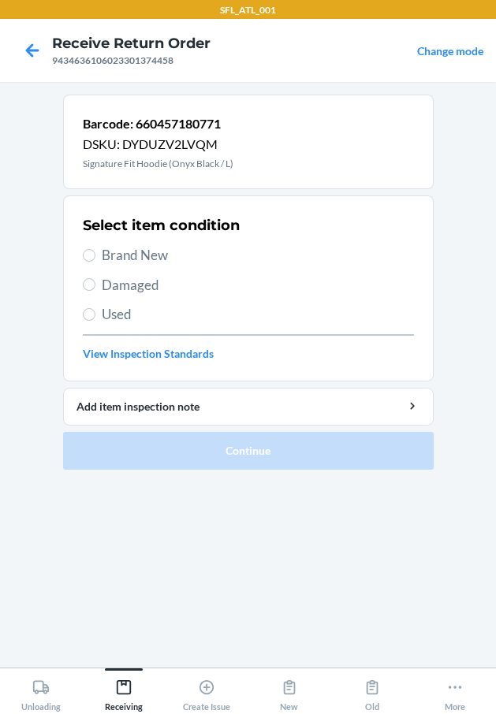
click at [129, 245] on span "Brand New" at bounding box center [258, 255] width 312 height 20
click at [95, 249] on input "Brand New" at bounding box center [89, 255] width 13 height 13
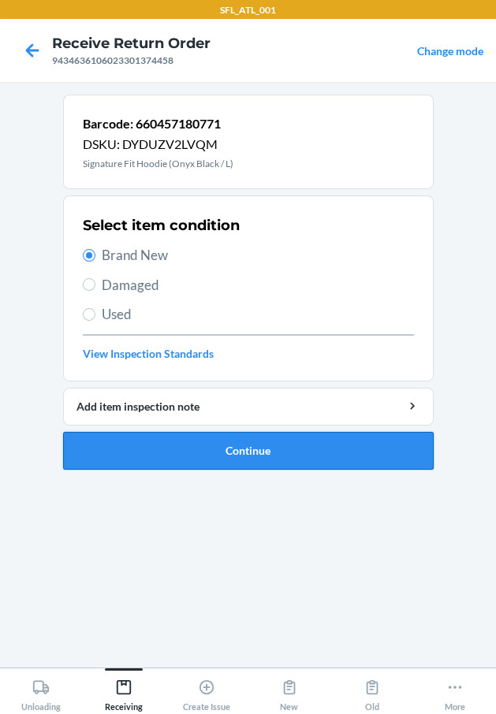
click at [224, 441] on button "Continue" at bounding box center [248, 451] width 370 height 38
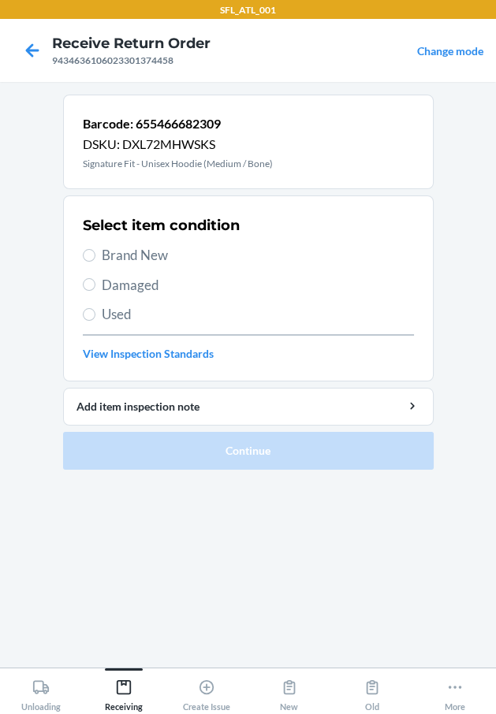
click at [169, 259] on span "Brand New" at bounding box center [258, 255] width 312 height 20
click at [95, 259] on input "Brand New" at bounding box center [89, 255] width 13 height 13
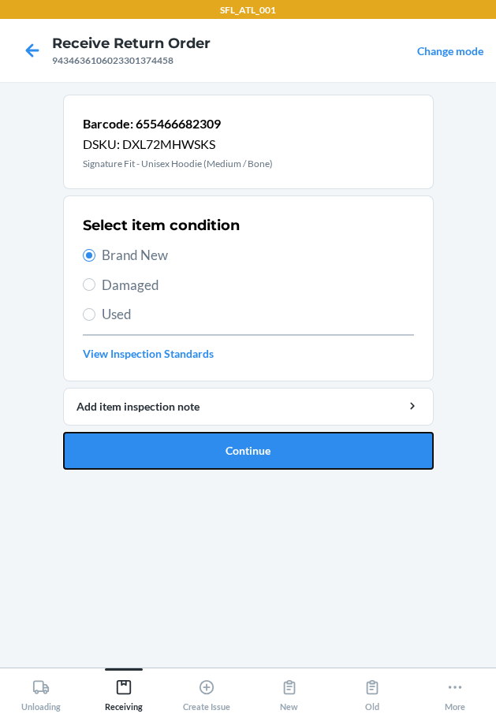
click at [189, 454] on button "Continue" at bounding box center [248, 451] width 370 height 38
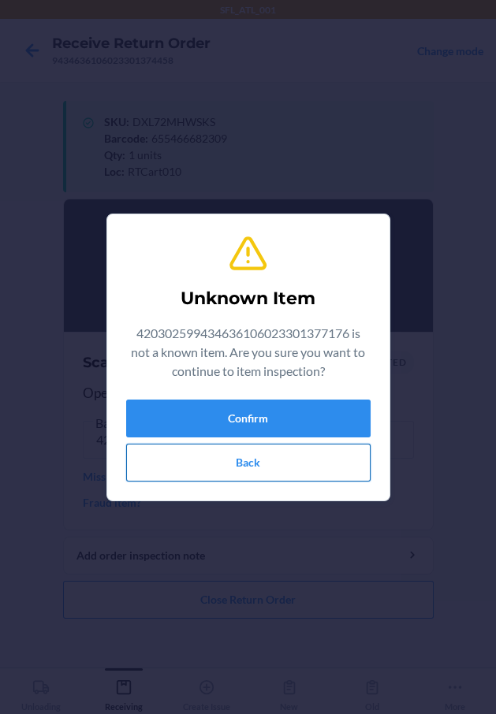
click at [251, 465] on button "Back" at bounding box center [248, 463] width 244 height 38
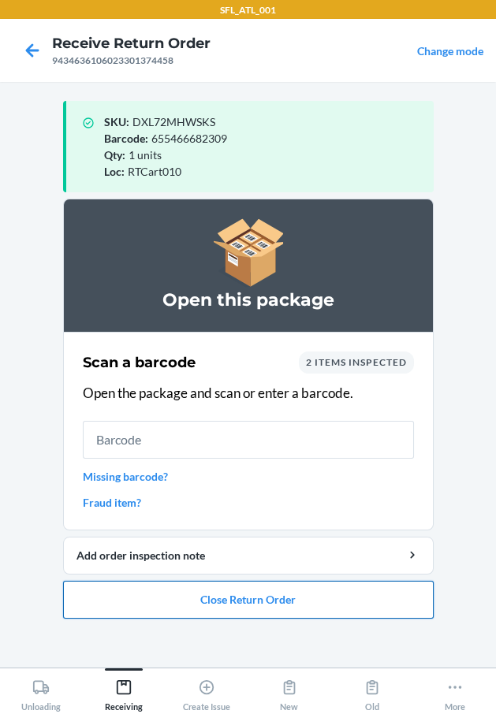
drag, startPoint x: 188, startPoint y: 595, endPoint x: 174, endPoint y: 582, distance: 18.4
click at [174, 582] on button "Close Return Order" at bounding box center [248, 600] width 370 height 38
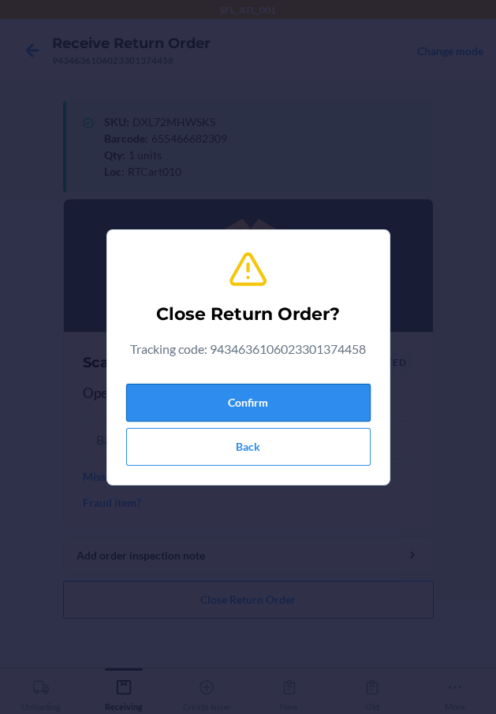
drag, startPoint x: 168, startPoint y: 398, endPoint x: 80, endPoint y: 385, distance: 89.2
click at [162, 398] on button "Confirm" at bounding box center [248, 403] width 244 height 38
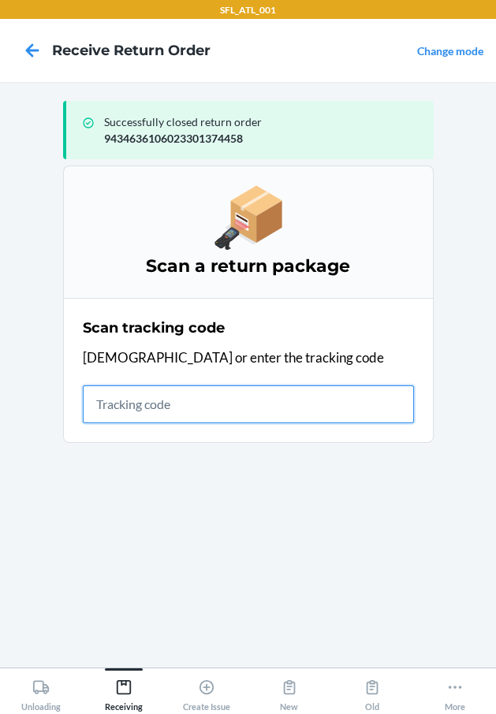
click at [266, 394] on input "text" at bounding box center [248, 404] width 331 height 38
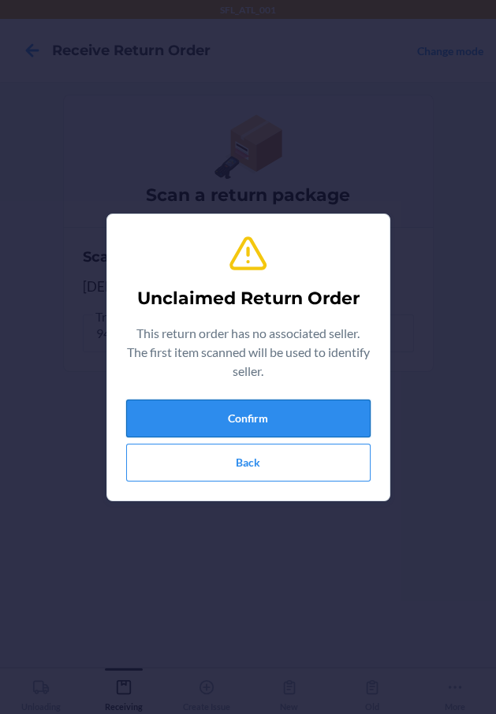
click at [178, 408] on button "Confirm" at bounding box center [248, 419] width 244 height 38
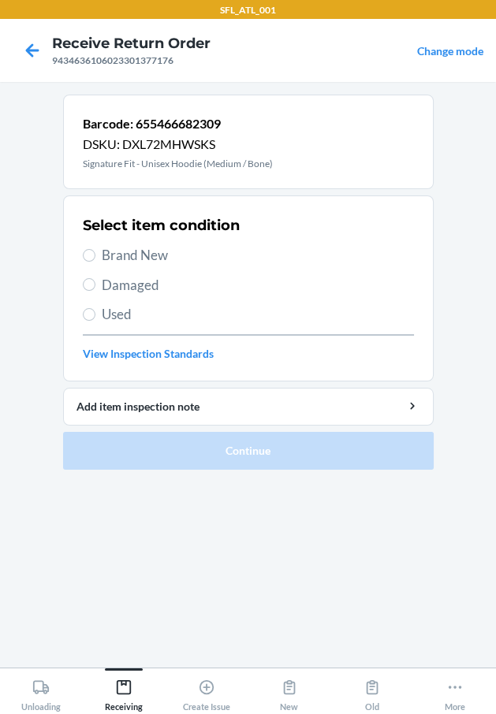
click at [133, 253] on span "Brand New" at bounding box center [258, 255] width 312 height 20
click at [95, 253] on input "Brand New" at bounding box center [89, 255] width 13 height 13
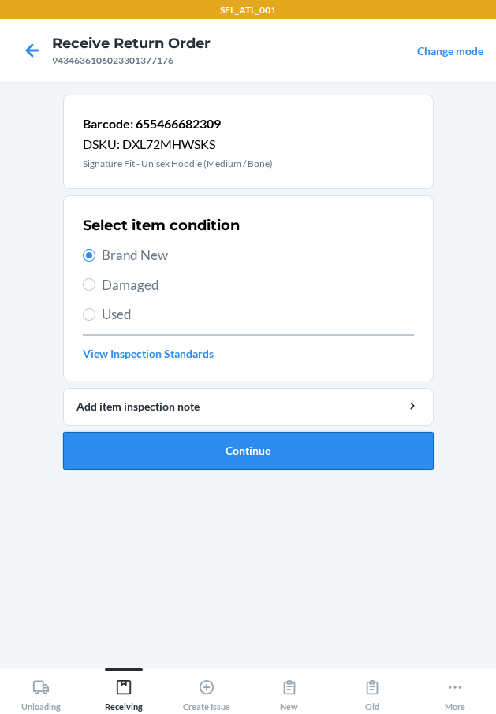
click at [184, 450] on button "Continue" at bounding box center [248, 451] width 370 height 38
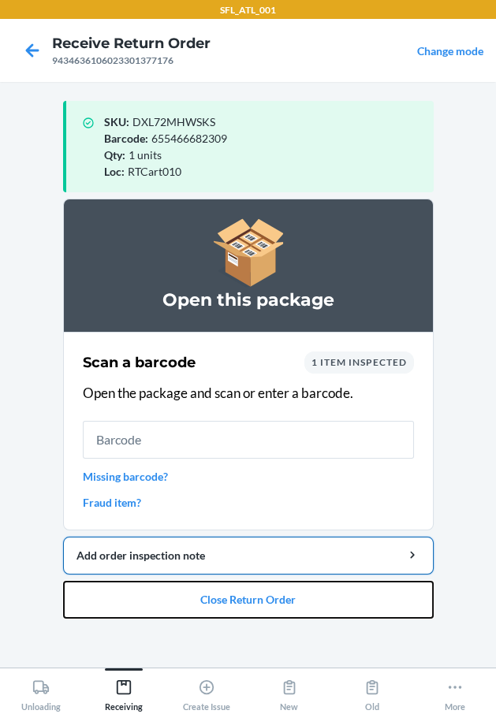
drag, startPoint x: 172, startPoint y: 593, endPoint x: 170, endPoint y: 560, distance: 33.1
click at [167, 575] on li "Open this package Scan a barcode 1 item inspected Open the package and scan or …" at bounding box center [248, 409] width 370 height 420
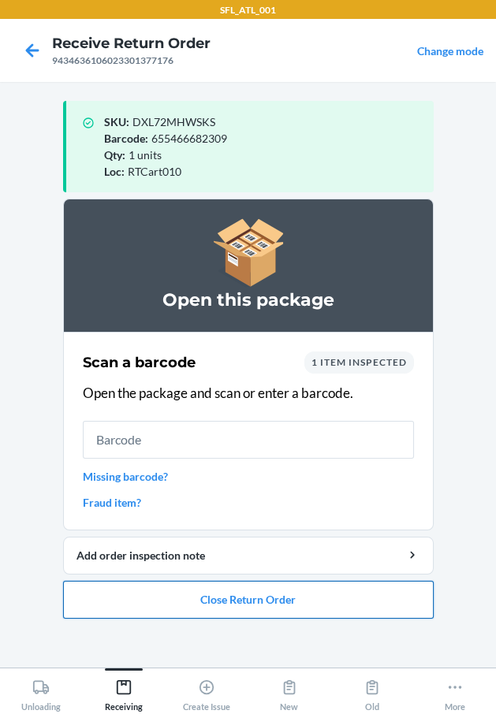
click at [236, 608] on button "Close Return Order" at bounding box center [248, 600] width 370 height 38
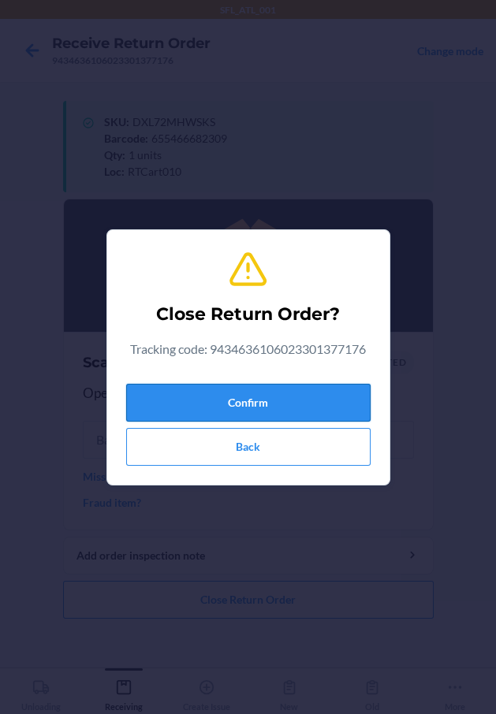
drag, startPoint x: 319, startPoint y: 389, endPoint x: 191, endPoint y: 383, distance: 128.6
click at [311, 388] on button "Confirm" at bounding box center [248, 403] width 244 height 38
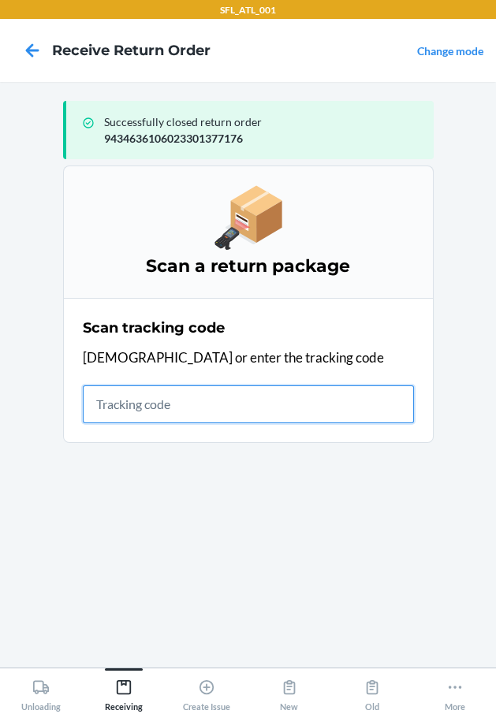
click at [301, 396] on input "text" at bounding box center [248, 404] width 331 height 38
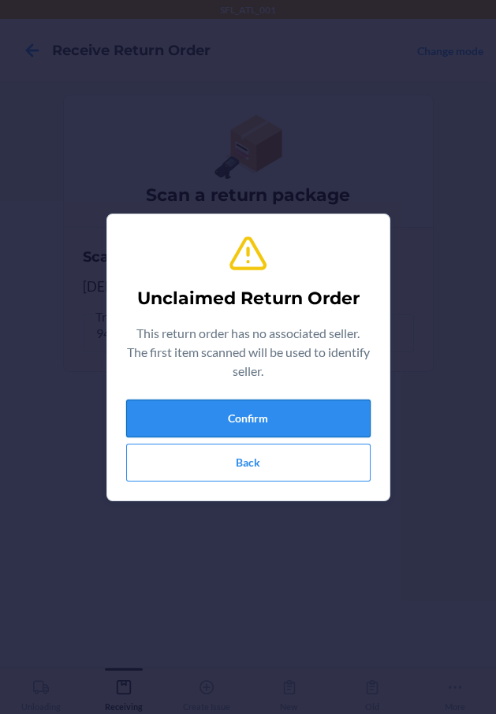
click at [292, 411] on button "Confirm" at bounding box center [248, 419] width 244 height 38
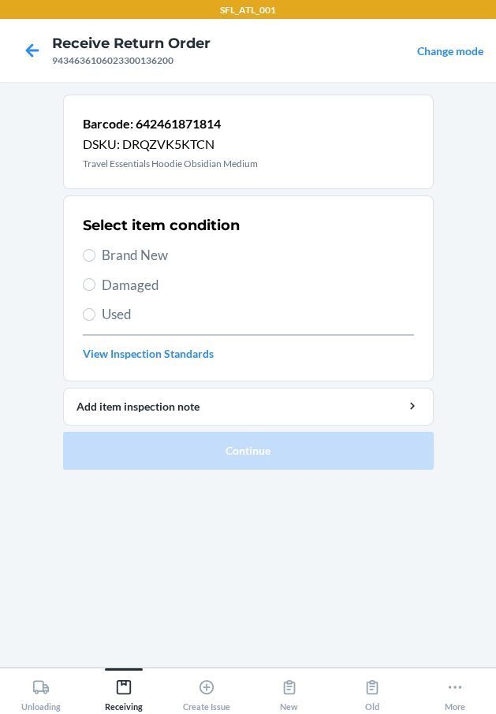
click at [124, 258] on span "Brand New" at bounding box center [258, 255] width 312 height 20
click at [95, 258] on input "Brand New" at bounding box center [89, 255] width 13 height 13
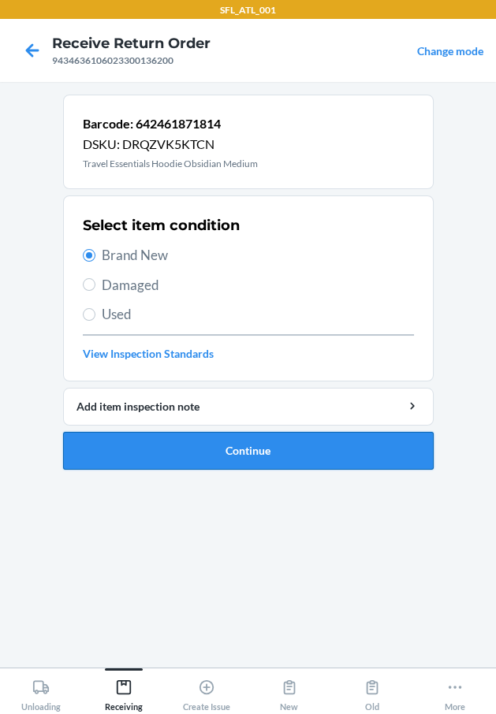
click at [204, 460] on button "Continue" at bounding box center [248, 451] width 370 height 38
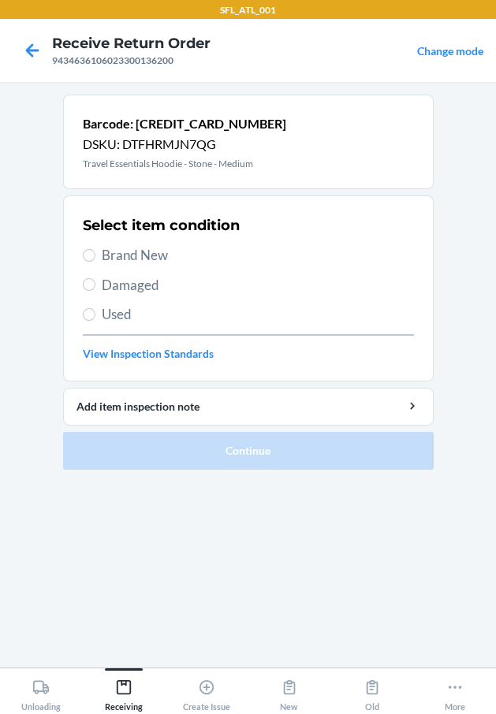
click at [192, 252] on span "Brand New" at bounding box center [258, 255] width 312 height 20
click at [95, 252] on input "Brand New" at bounding box center [89, 255] width 13 height 13
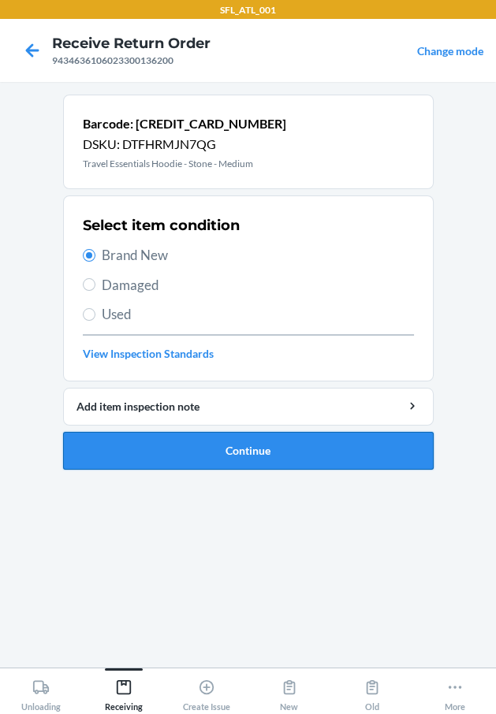
click at [255, 441] on button "Continue" at bounding box center [248, 451] width 370 height 38
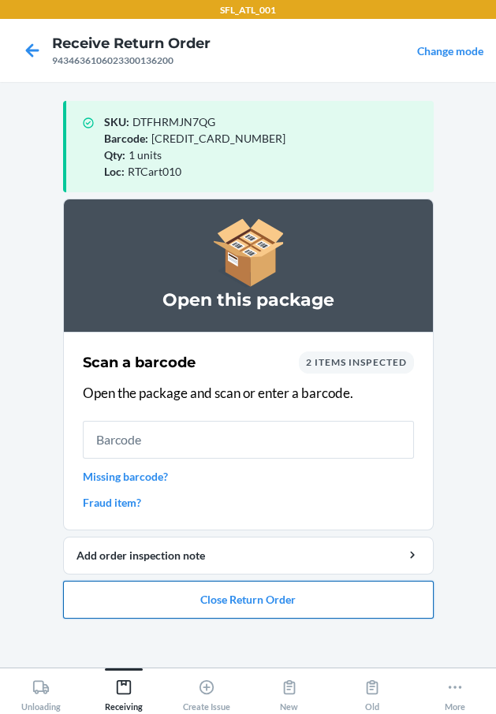
click at [240, 585] on button "Close Return Order" at bounding box center [248, 600] width 370 height 38
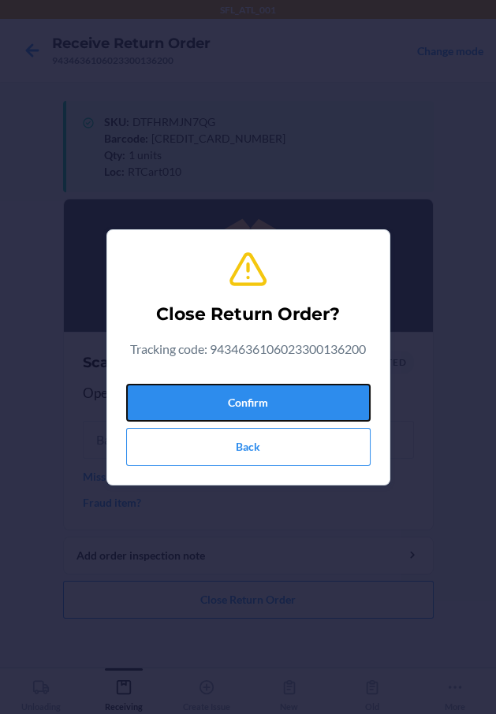
drag, startPoint x: 270, startPoint y: 400, endPoint x: 7, endPoint y: 383, distance: 263.8
click at [269, 400] on button "Confirm" at bounding box center [248, 403] width 244 height 38
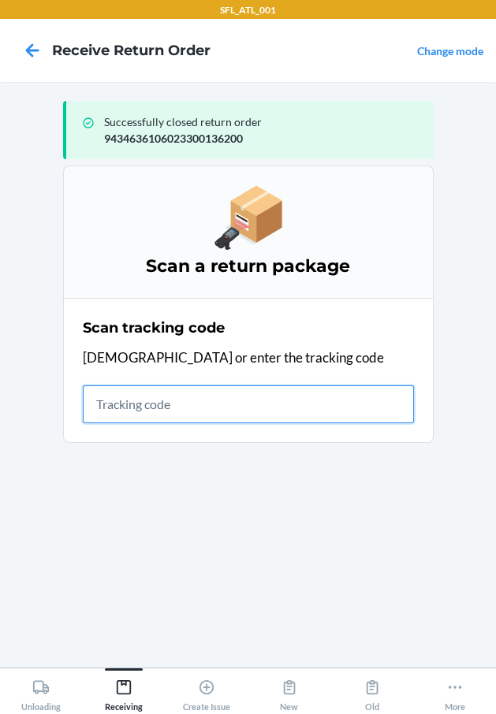
click at [176, 389] on input "text" at bounding box center [248, 404] width 331 height 38
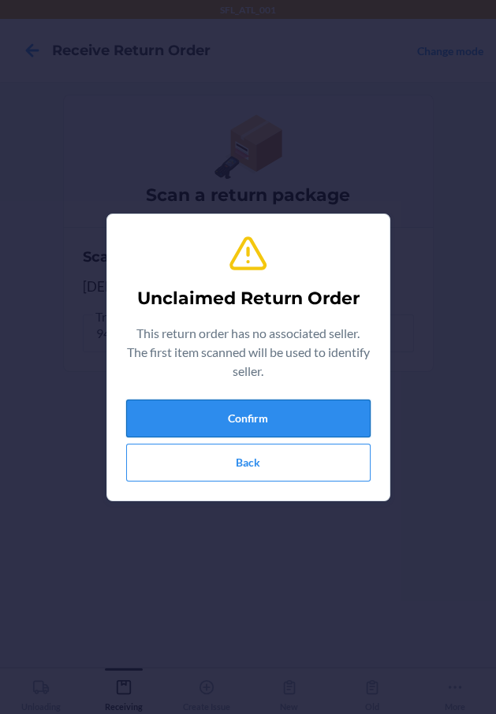
click at [213, 417] on button "Confirm" at bounding box center [248, 419] width 244 height 38
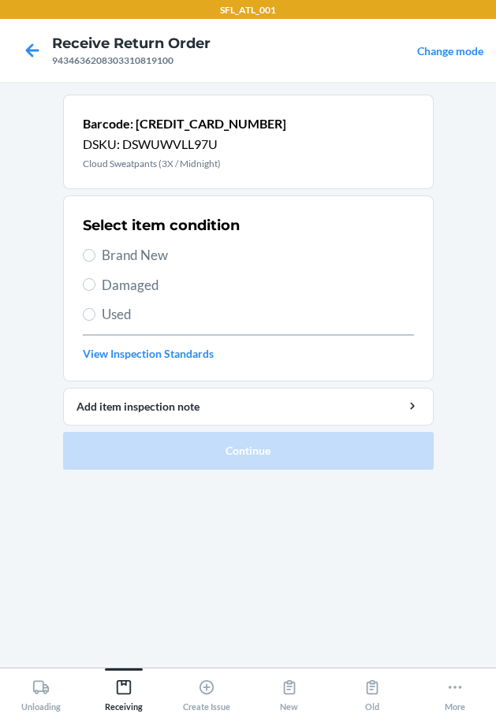
click at [123, 311] on span "Used" at bounding box center [258, 314] width 312 height 20
click at [95, 311] on input "Used" at bounding box center [89, 314] width 13 height 13
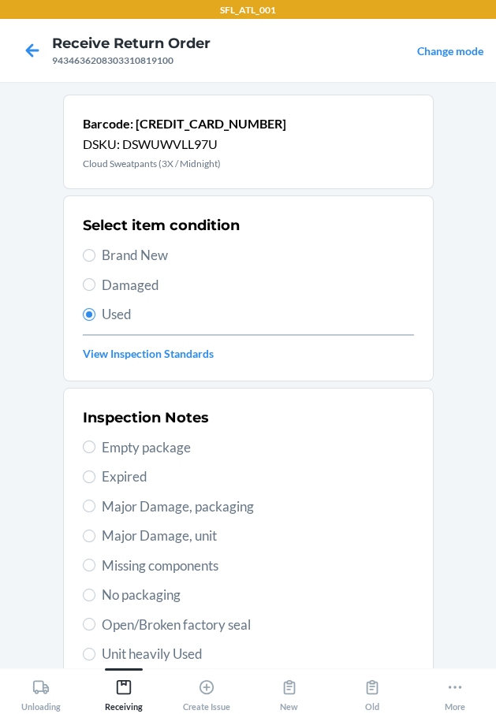
click at [165, 649] on span "Unit heavily Used" at bounding box center [258, 654] width 312 height 20
click at [95, 649] on input "Unit heavily Used" at bounding box center [89, 654] width 13 height 13
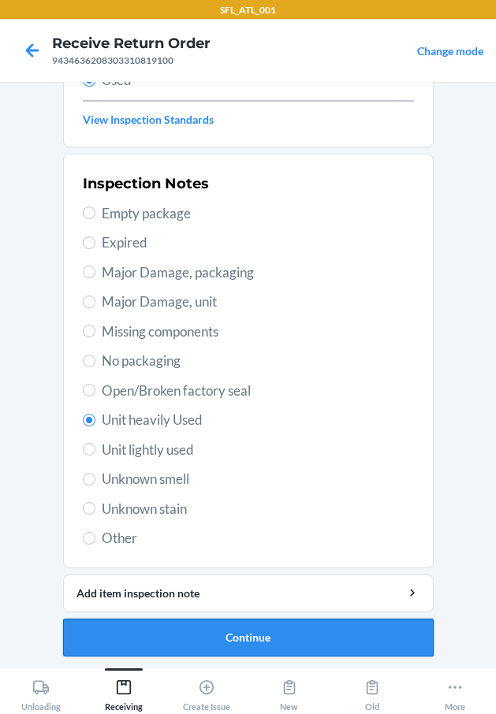
click at [172, 640] on button "Continue" at bounding box center [248, 638] width 370 height 38
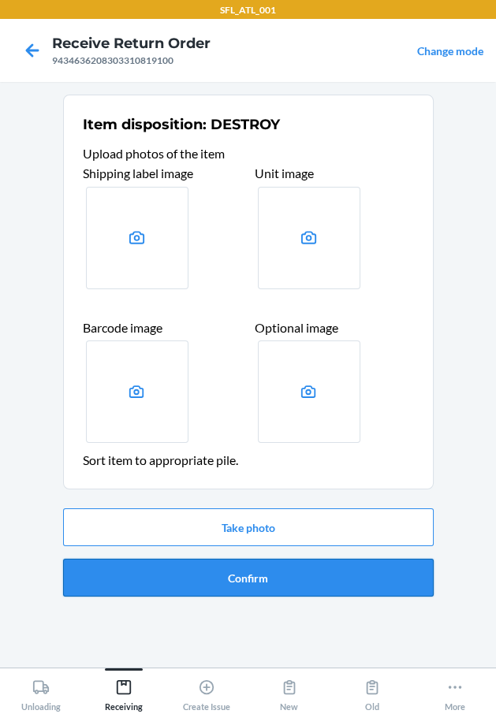
click at [227, 584] on button "Confirm" at bounding box center [248, 578] width 370 height 38
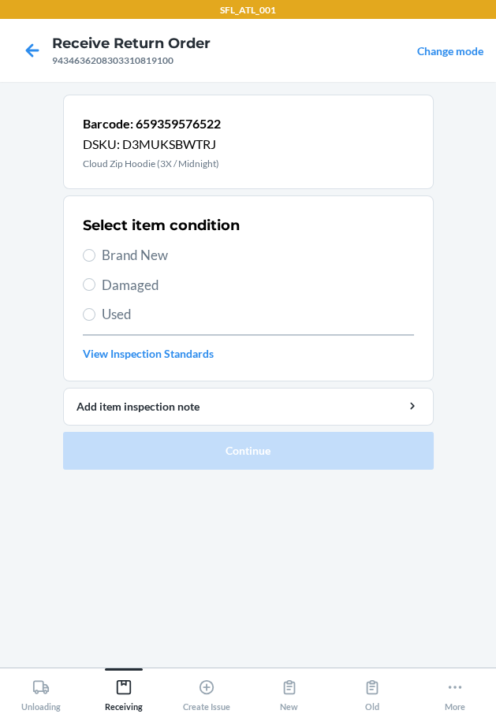
click at [132, 318] on span "Used" at bounding box center [258, 314] width 312 height 20
click at [95, 318] on input "Used" at bounding box center [89, 314] width 13 height 13
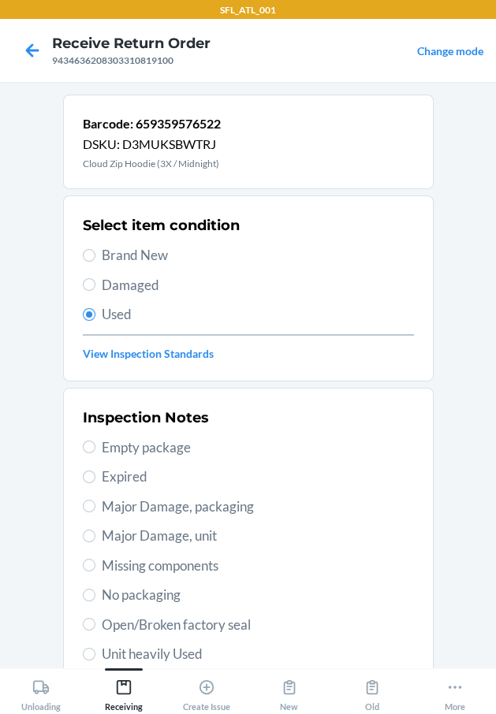
click at [184, 652] on span "Unit heavily Used" at bounding box center [258, 654] width 312 height 20
click at [95, 652] on input "Unit heavily Used" at bounding box center [89, 654] width 13 height 13
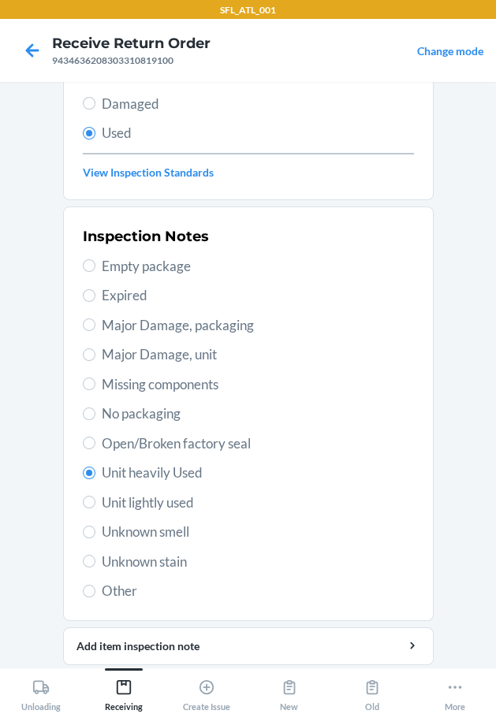
scroll to position [234, 0]
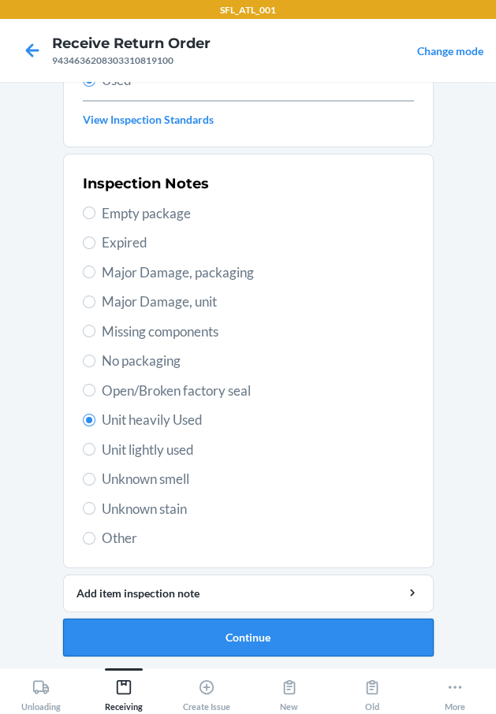
click at [216, 632] on button "Continue" at bounding box center [248, 638] width 370 height 38
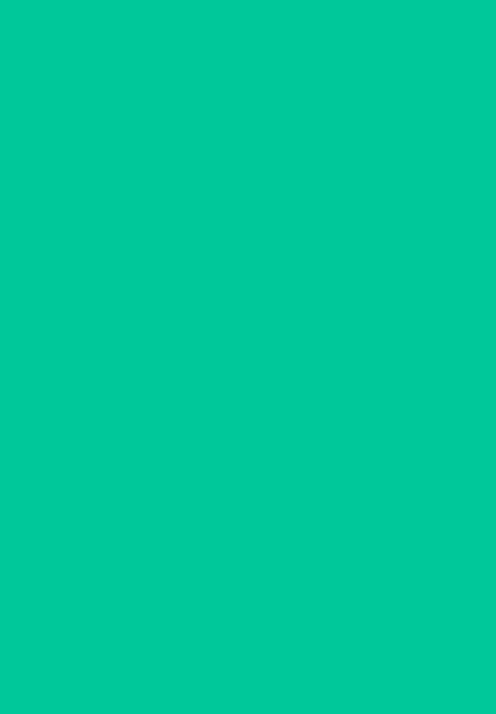
scroll to position [0, 0]
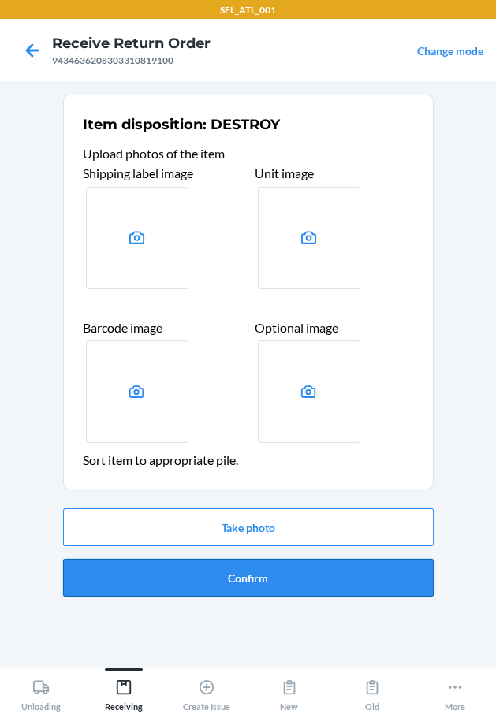
click at [238, 566] on button "Confirm" at bounding box center [248, 578] width 370 height 38
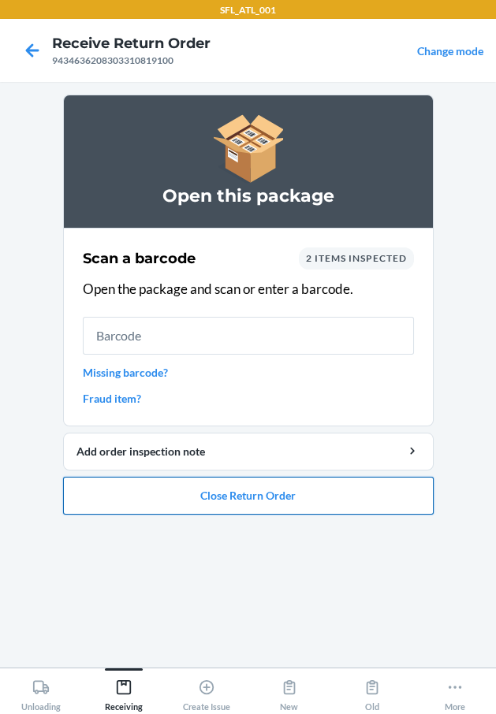
click at [253, 492] on button "Close Return Order" at bounding box center [248, 496] width 370 height 38
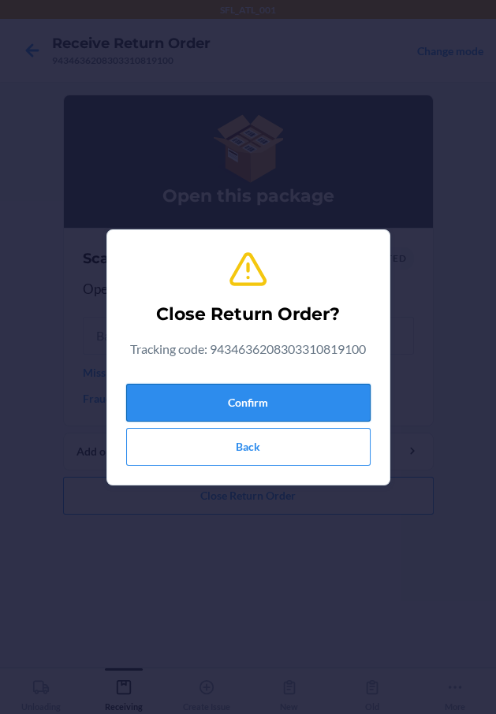
click at [234, 392] on button "Confirm" at bounding box center [248, 403] width 244 height 38
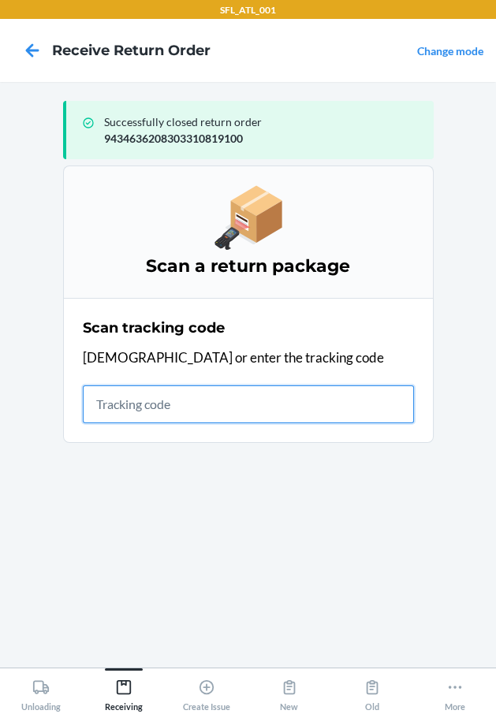
click at [188, 413] on input "text" at bounding box center [248, 404] width 331 height 38
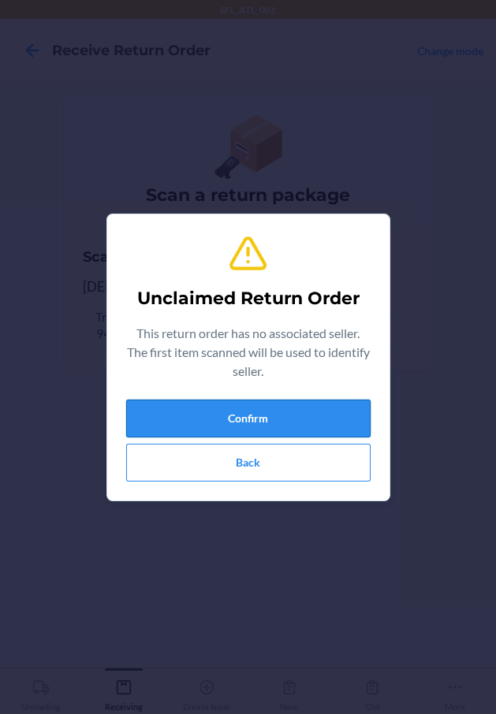
drag, startPoint x: 196, startPoint y: 411, endPoint x: 210, endPoint y: 421, distance: 16.4
click at [210, 421] on button "Confirm" at bounding box center [248, 419] width 244 height 38
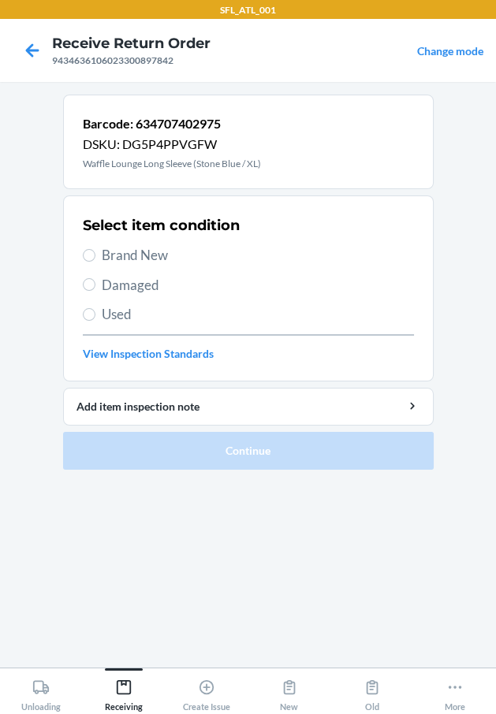
click at [132, 251] on span "Brand New" at bounding box center [258, 255] width 312 height 20
click at [95, 251] on input "Brand New" at bounding box center [89, 255] width 13 height 13
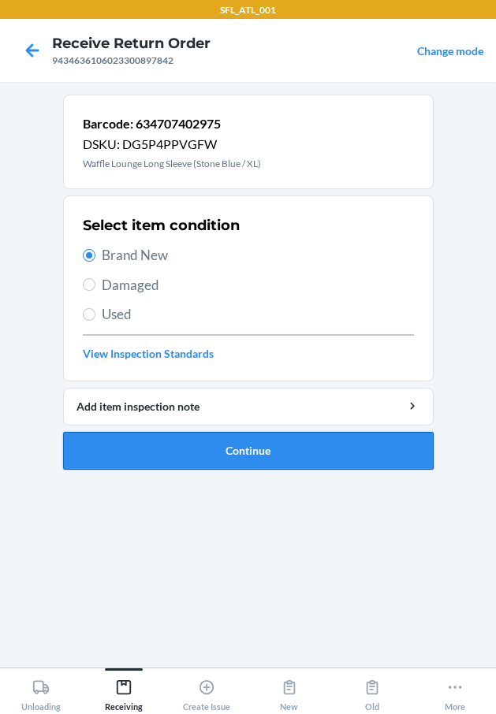
click at [132, 438] on button "Continue" at bounding box center [248, 451] width 370 height 38
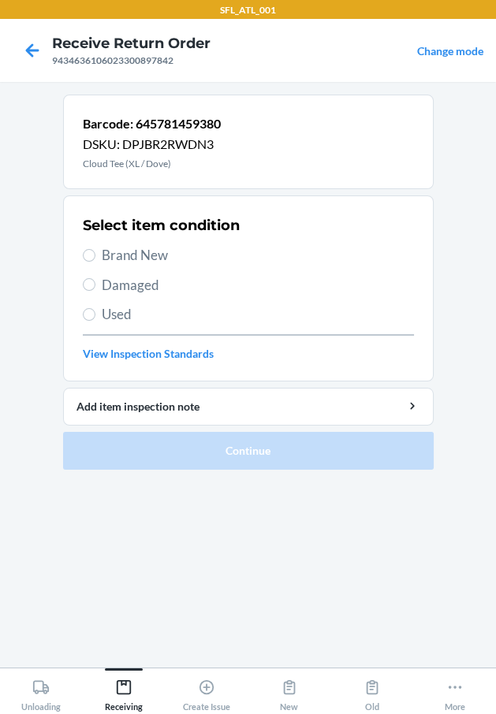
click at [143, 252] on span "Brand New" at bounding box center [258, 255] width 312 height 20
click at [95, 252] on input "Brand New" at bounding box center [89, 255] width 13 height 13
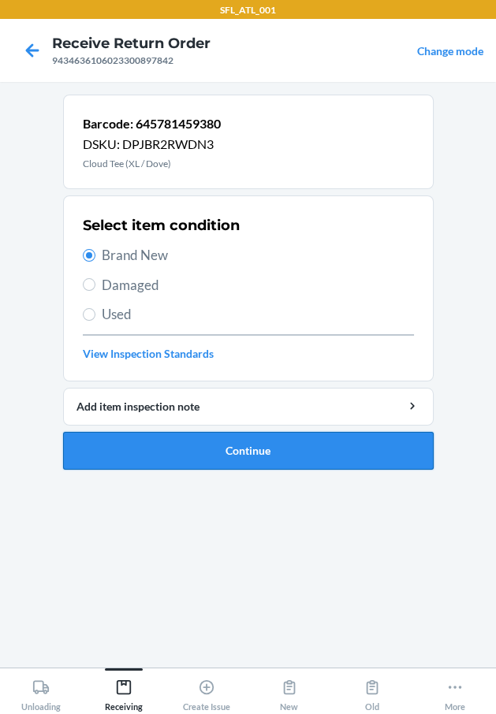
drag, startPoint x: 186, startPoint y: 458, endPoint x: 177, endPoint y: 458, distance: 8.7
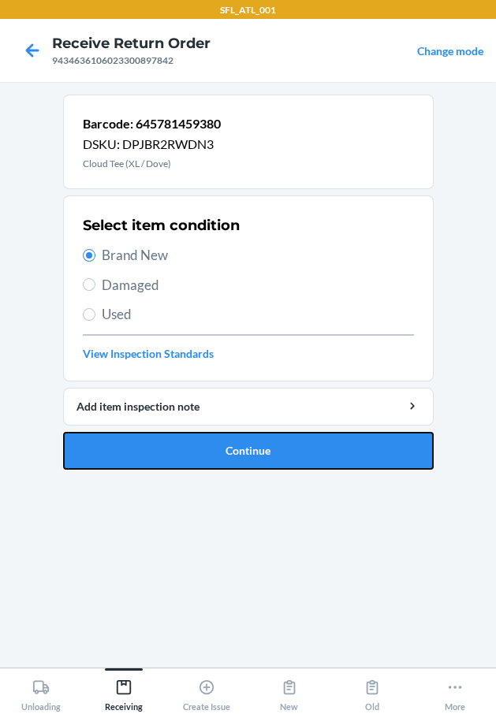
click at [180, 458] on button "Continue" at bounding box center [248, 451] width 370 height 38
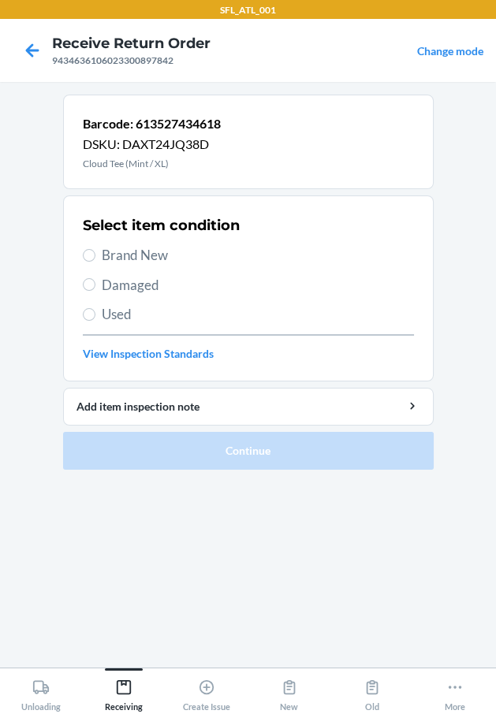
click at [172, 255] on span "Brand New" at bounding box center [258, 255] width 312 height 20
click at [95, 255] on input "Brand New" at bounding box center [89, 255] width 13 height 13
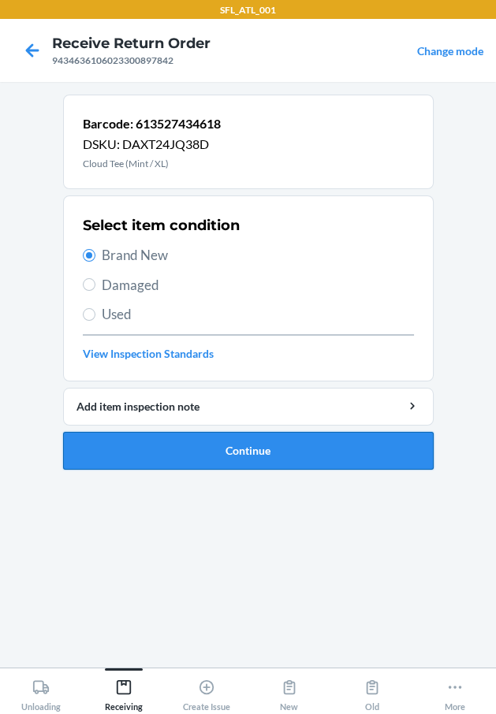
click at [175, 441] on button "Continue" at bounding box center [248, 451] width 370 height 38
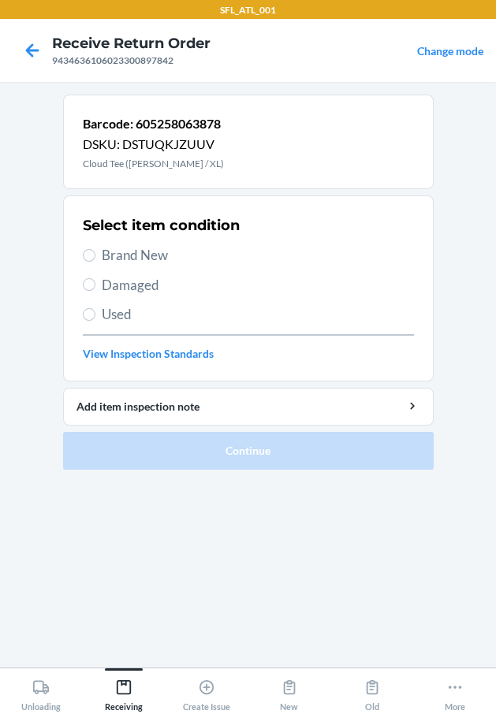
click at [175, 266] on div "Select item condition Brand New Damaged Used View Inspection Standards" at bounding box center [248, 288] width 331 height 156
click at [171, 251] on span "Brand New" at bounding box center [258, 255] width 312 height 20
click at [95, 251] on input "Brand New" at bounding box center [89, 255] width 13 height 13
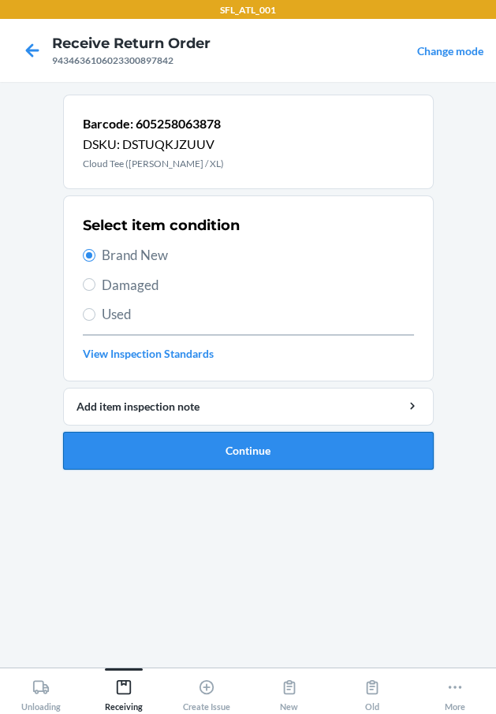
click at [194, 439] on button "Continue" at bounding box center [248, 451] width 370 height 38
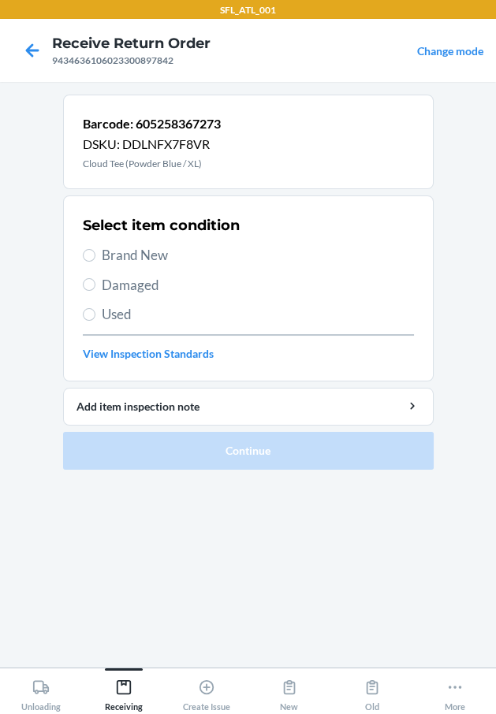
click at [161, 243] on div "Select item condition Brand New Damaged Used View Inspection Standards" at bounding box center [248, 288] width 331 height 156
click at [158, 255] on span "Brand New" at bounding box center [258, 255] width 312 height 20
click at [95, 255] on input "Brand New" at bounding box center [89, 255] width 13 height 13
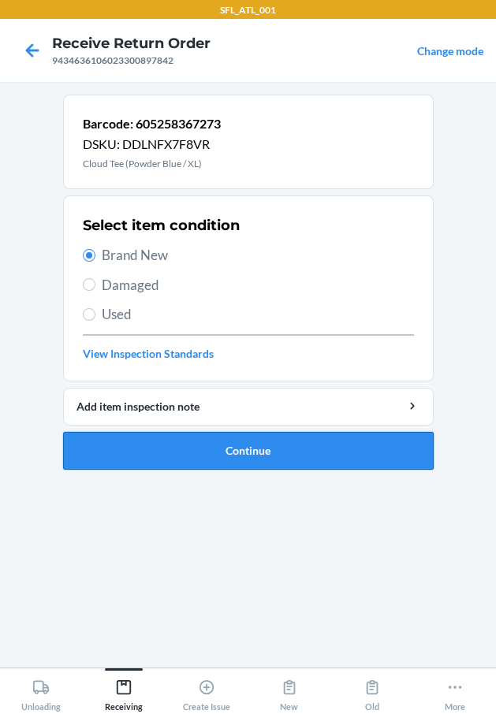
click at [240, 443] on button "Continue" at bounding box center [248, 451] width 370 height 38
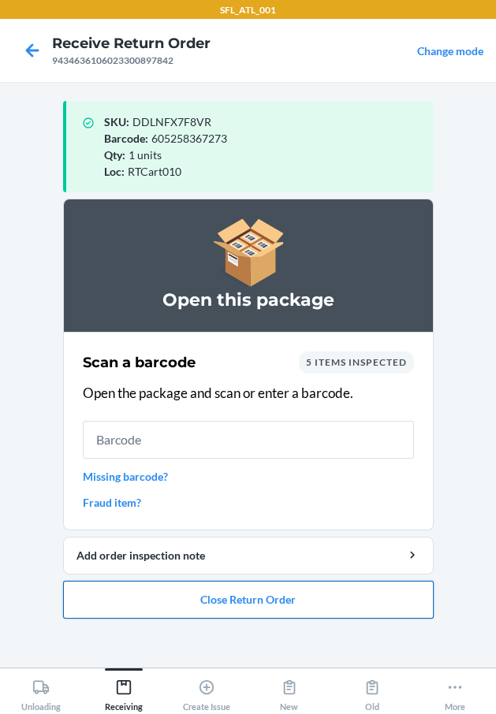
click at [183, 609] on button "Close Return Order" at bounding box center [248, 600] width 370 height 38
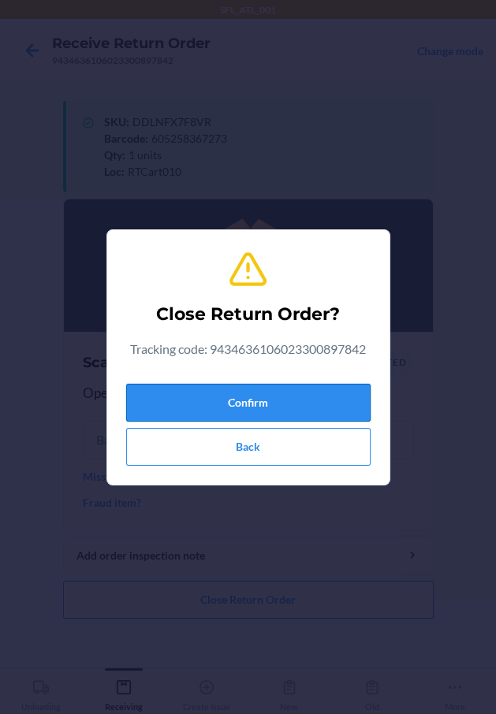
click at [255, 402] on button "Confirm" at bounding box center [248, 403] width 244 height 38
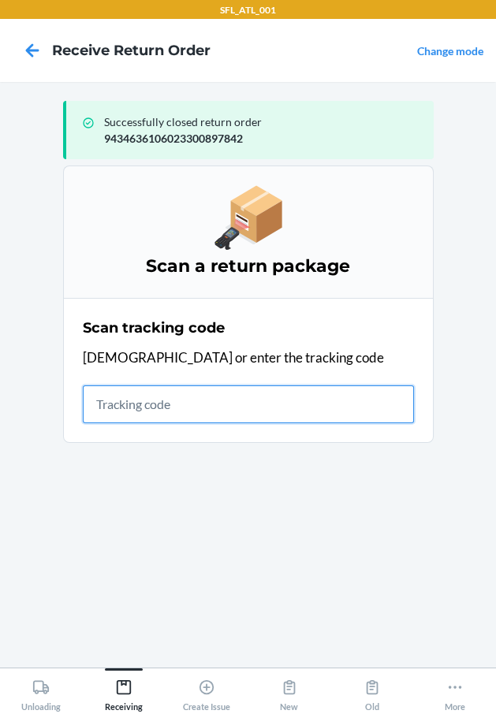
click at [170, 410] on input "text" at bounding box center [248, 404] width 331 height 38
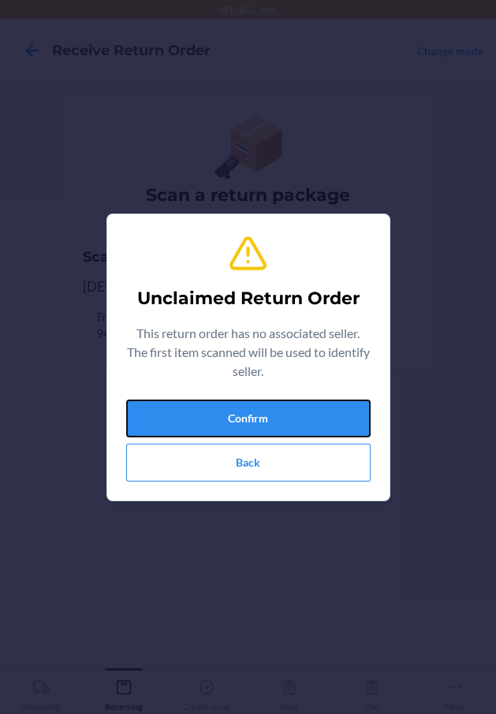
click at [169, 411] on button "Confirm" at bounding box center [248, 419] width 244 height 38
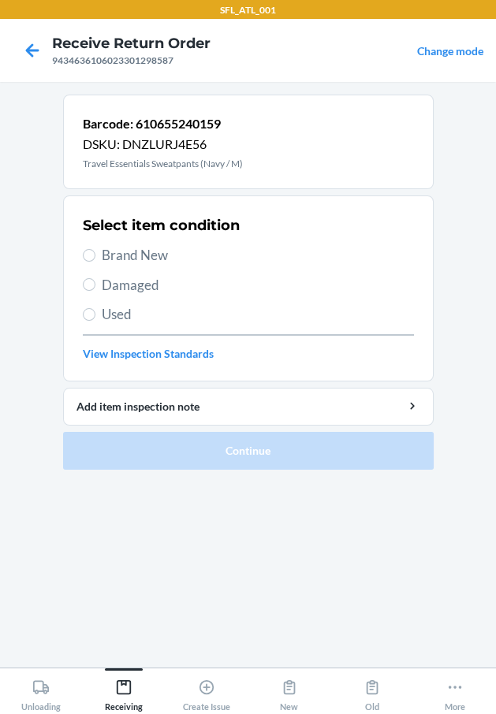
click at [173, 249] on span "Brand New" at bounding box center [258, 255] width 312 height 20
click at [95, 249] on input "Brand New" at bounding box center [89, 255] width 13 height 13
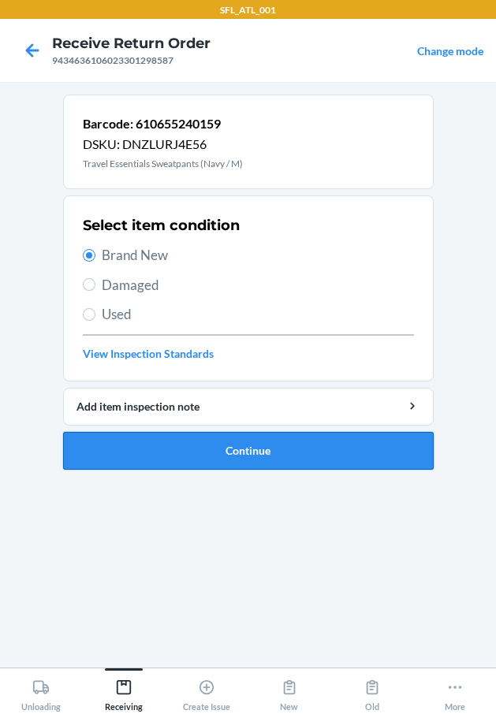
click at [234, 452] on button "Continue" at bounding box center [248, 451] width 370 height 38
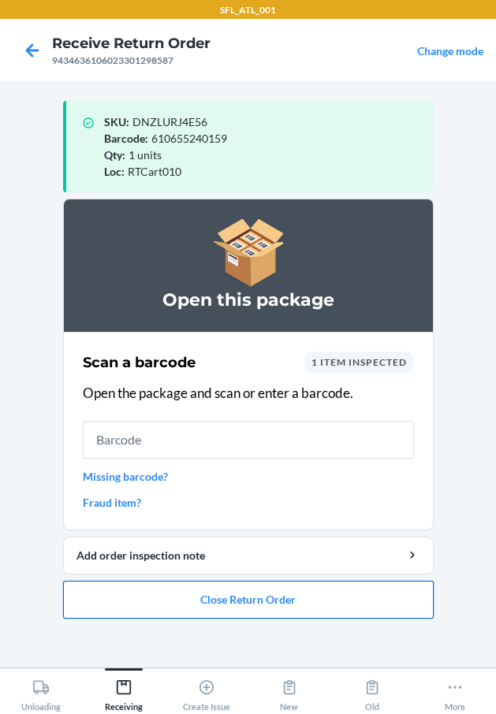
click at [243, 595] on button "Close Return Order" at bounding box center [248, 600] width 370 height 38
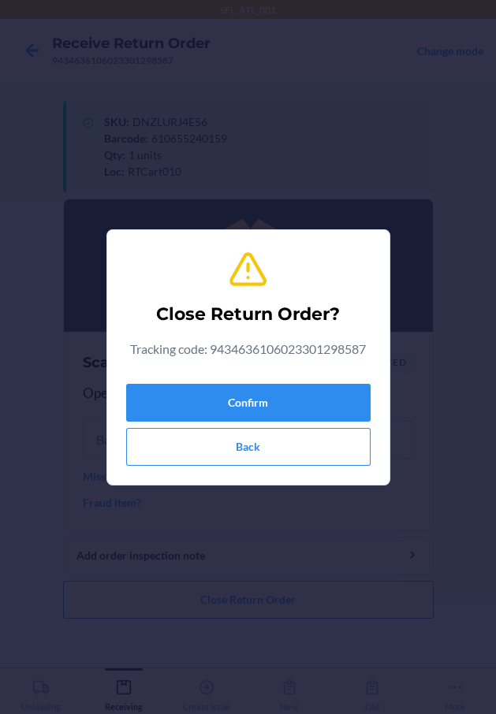
click at [270, 382] on div "Confirm Back" at bounding box center [248, 422] width 244 height 88
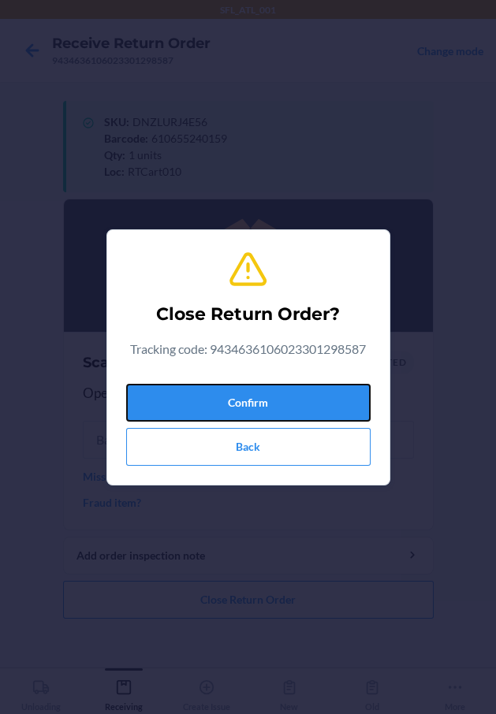
drag, startPoint x: 206, startPoint y: 401, endPoint x: 32, endPoint y: 438, distance: 178.1
click at [198, 408] on button "Confirm" at bounding box center [248, 403] width 244 height 38
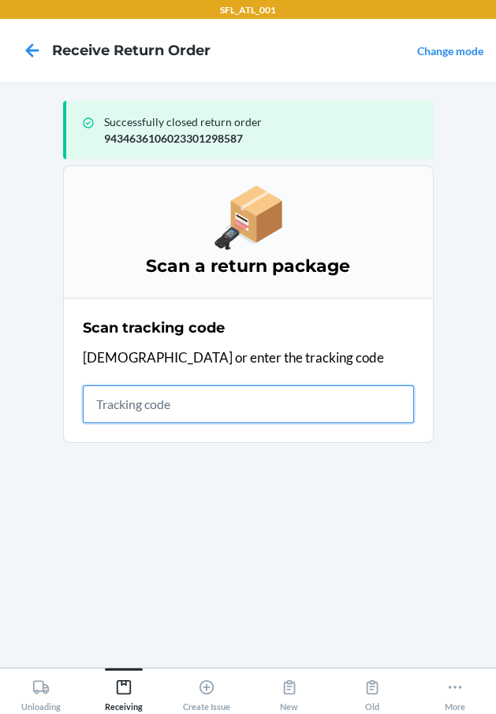
drag, startPoint x: 183, startPoint y: 403, endPoint x: 157, endPoint y: 400, distance: 26.1
click at [182, 403] on input "text" at bounding box center [248, 404] width 331 height 38
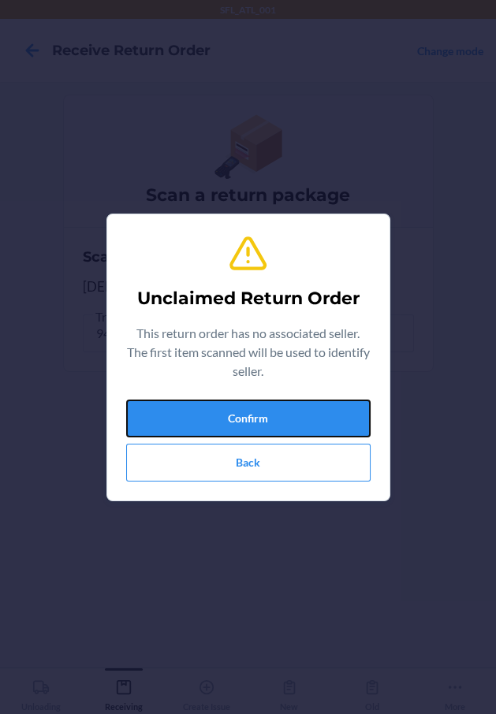
click at [156, 400] on button "Confirm" at bounding box center [248, 419] width 244 height 38
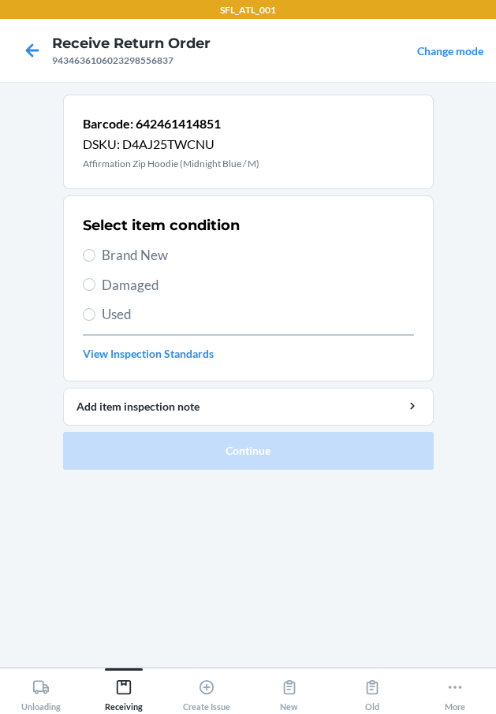
click at [97, 257] on label "Brand New" at bounding box center [248, 255] width 331 height 20
click at [95, 257] on input "Brand New" at bounding box center [89, 255] width 13 height 13
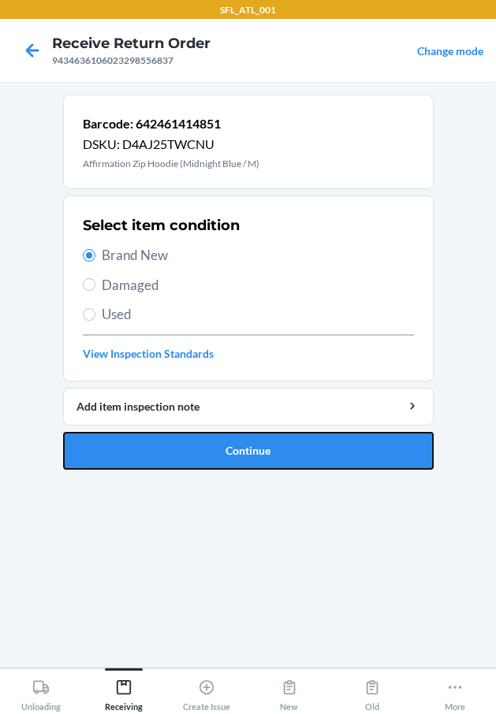
drag, startPoint x: 153, startPoint y: 441, endPoint x: 86, endPoint y: 378, distance: 91.5
click at [128, 404] on li "Barcode: 642461414851 DSKU: D4AJ25TWCNU Affirmation Zip Hoodie (Midnight Blue /…" at bounding box center [248, 282] width 370 height 375
click button "Continue" at bounding box center [248, 451] width 370 height 38
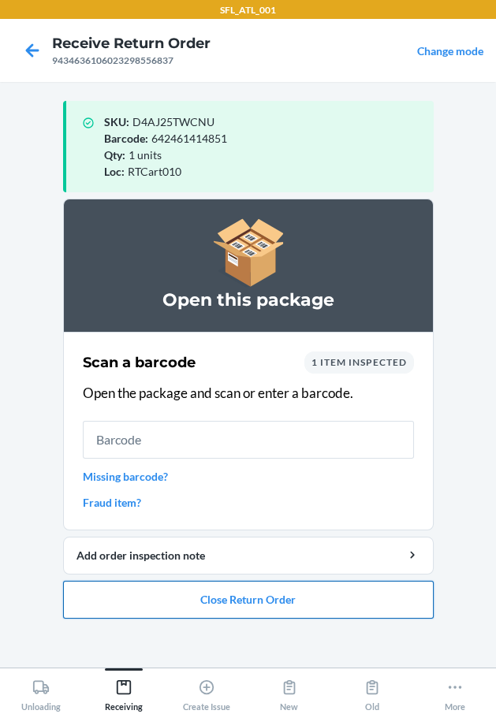
click at [256, 611] on button "Close Return Order" at bounding box center [248, 600] width 370 height 38
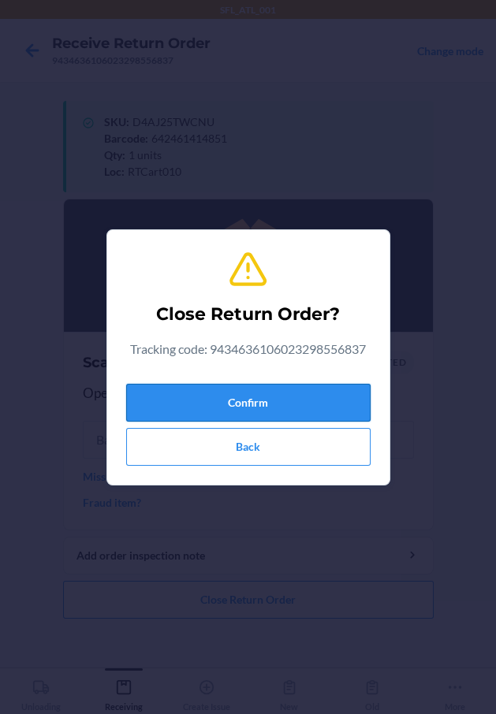
drag, startPoint x: 241, startPoint y: 393, endPoint x: 214, endPoint y: 396, distance: 27.9
click at [229, 393] on button "Confirm" at bounding box center [248, 403] width 244 height 38
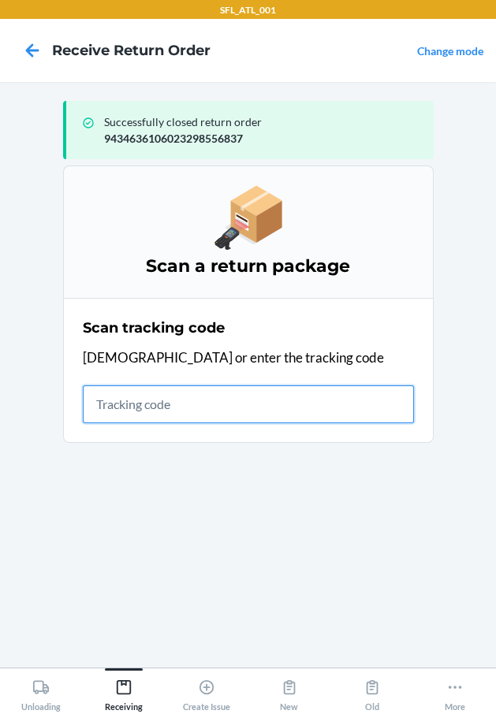
drag, startPoint x: 198, startPoint y: 393, endPoint x: 186, endPoint y: 389, distance: 12.5
click at [197, 393] on input "text" at bounding box center [248, 404] width 331 height 38
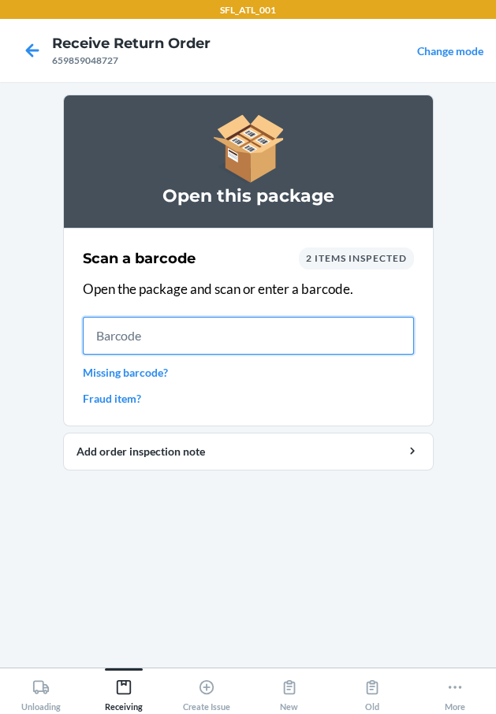
drag, startPoint x: 125, startPoint y: 341, endPoint x: 86, endPoint y: 329, distance: 41.4
click at [125, 341] on input "text" at bounding box center [248, 336] width 331 height 38
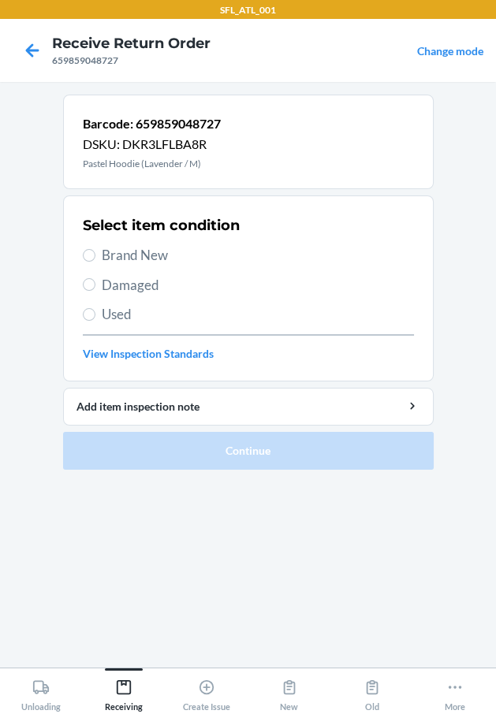
click at [166, 252] on span "Brand New" at bounding box center [258, 255] width 312 height 20
click at [95, 252] on input "Brand New" at bounding box center [89, 255] width 13 height 13
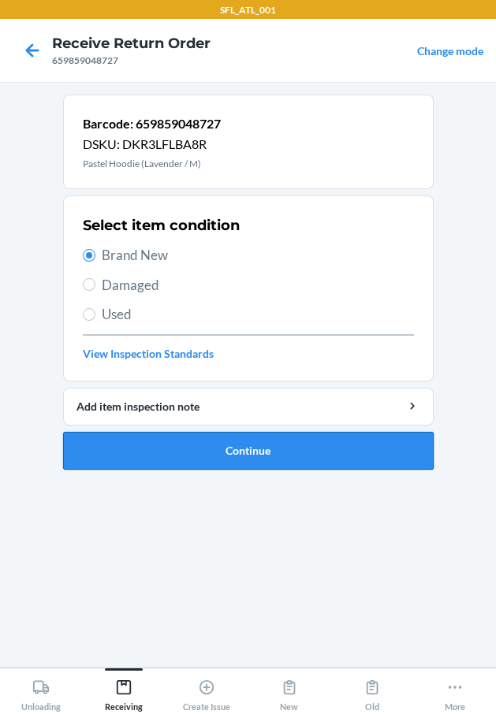
click at [199, 447] on button "Continue" at bounding box center [248, 451] width 370 height 38
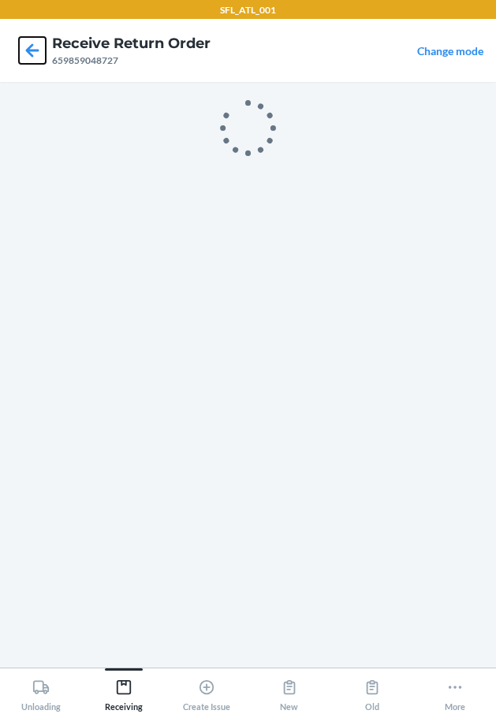
click at [39, 44] on icon at bounding box center [32, 50] width 27 height 27
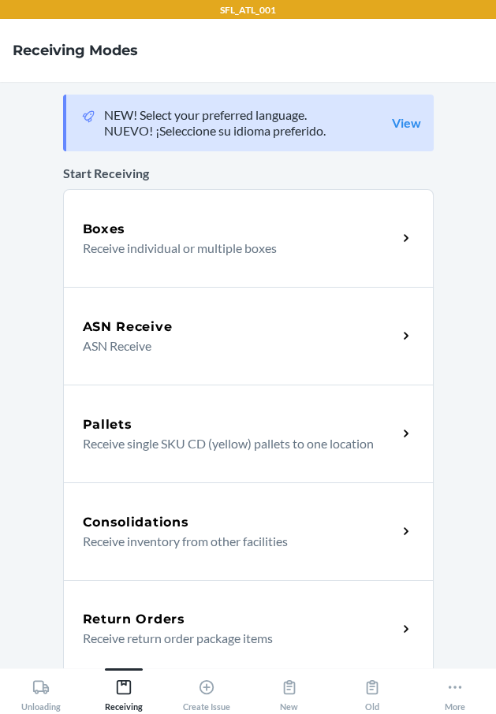
click at [143, 604] on div "Return Orders Receive return order package items" at bounding box center [248, 629] width 370 height 98
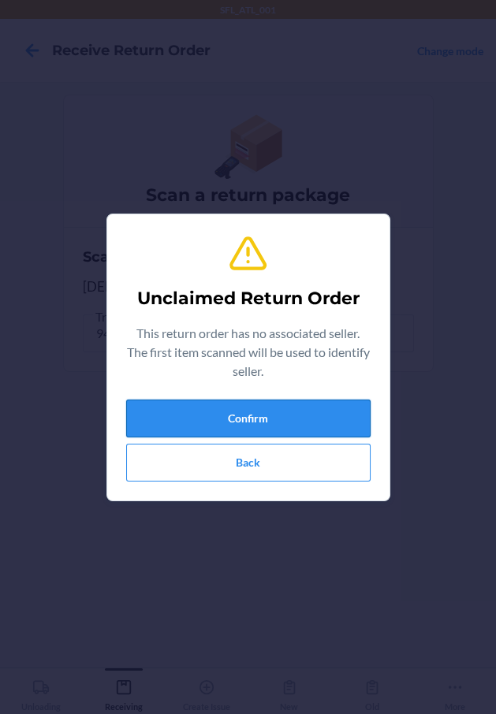
click at [216, 422] on button "Confirm" at bounding box center [248, 419] width 244 height 38
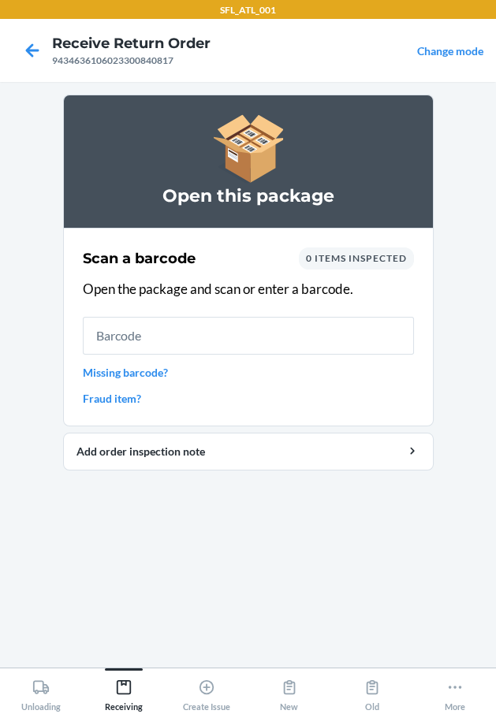
click at [230, 343] on input "text" at bounding box center [248, 336] width 331 height 38
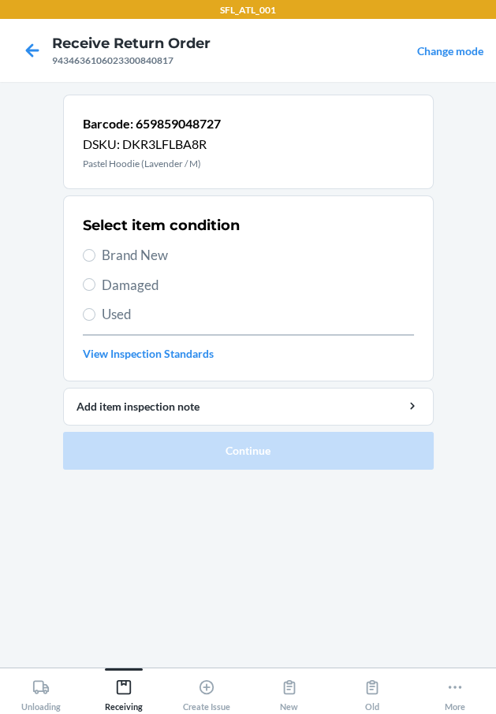
click at [125, 247] on span "Brand New" at bounding box center [258, 255] width 312 height 20
click at [95, 249] on input "Brand New" at bounding box center [89, 255] width 13 height 13
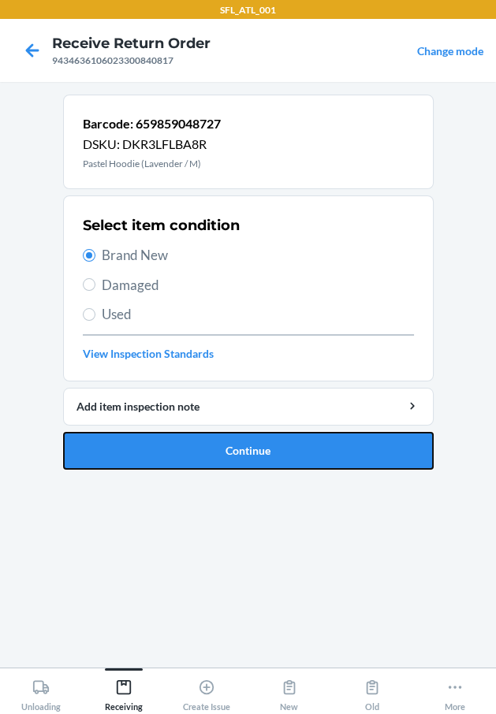
drag, startPoint x: 224, startPoint y: 437, endPoint x: 208, endPoint y: 437, distance: 15.8
click at [215, 437] on button "Continue" at bounding box center [248, 451] width 370 height 38
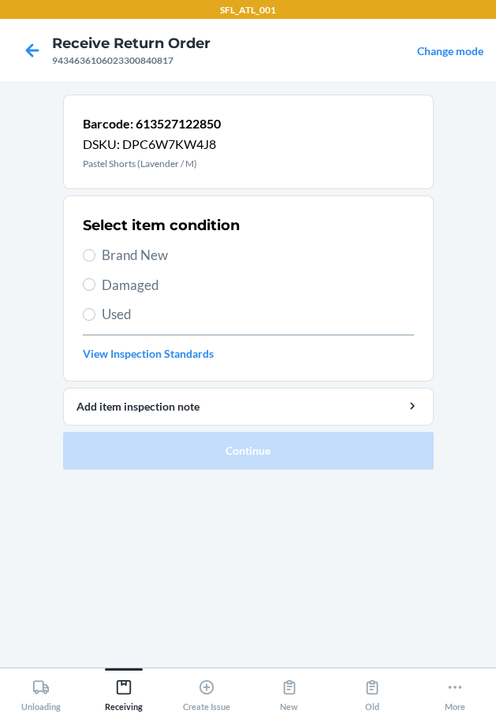
click at [125, 247] on span "Brand New" at bounding box center [258, 255] width 312 height 20
click at [95, 249] on input "Brand New" at bounding box center [89, 255] width 13 height 13
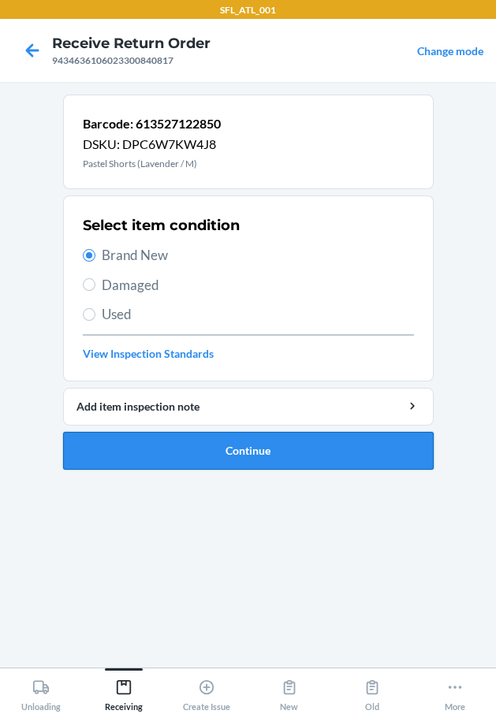
click at [146, 444] on button "Continue" at bounding box center [248, 451] width 370 height 38
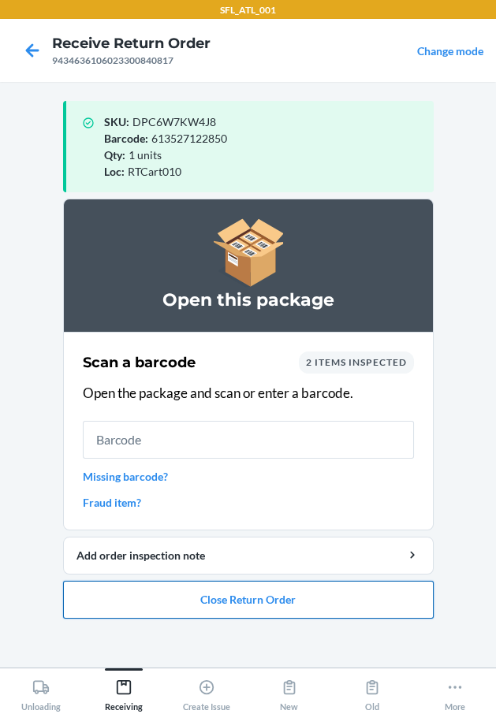
click at [303, 598] on button "Close Return Order" at bounding box center [248, 600] width 370 height 38
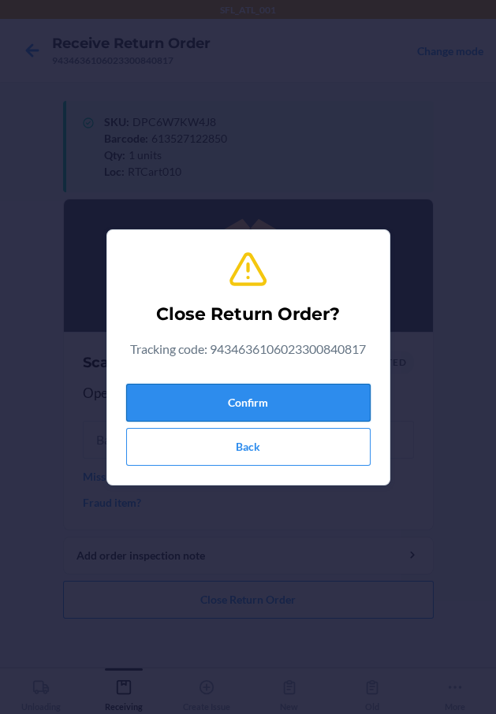
click at [318, 396] on button "Confirm" at bounding box center [248, 403] width 244 height 38
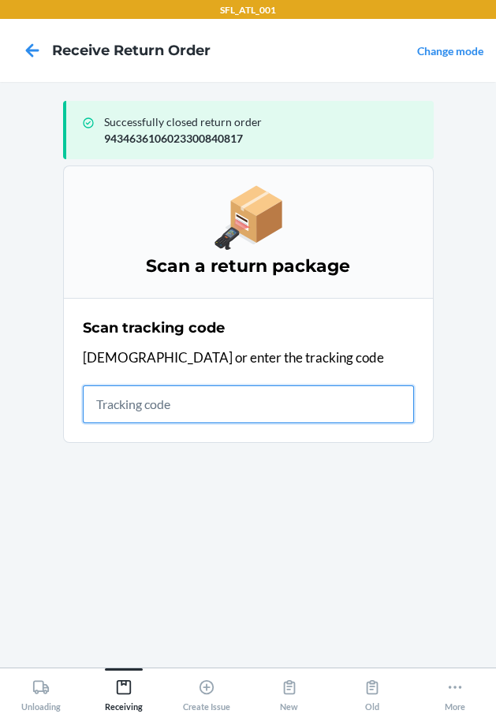
click at [199, 399] on input "text" at bounding box center [248, 404] width 331 height 38
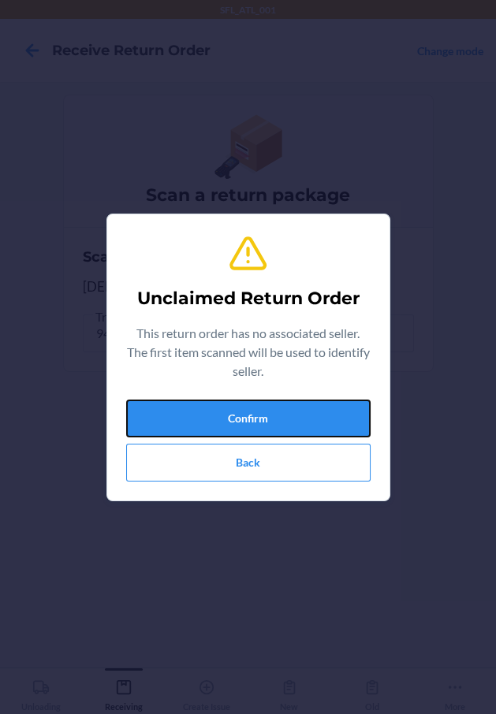
click at [199, 400] on button "Confirm" at bounding box center [248, 419] width 244 height 38
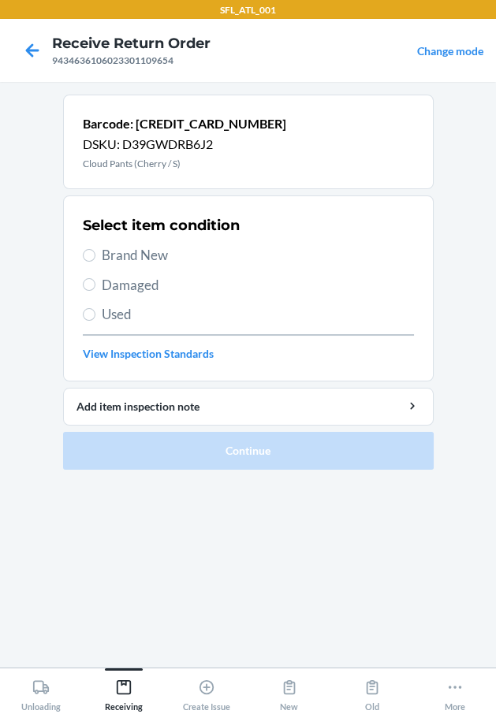
click at [99, 259] on label "Brand New" at bounding box center [248, 255] width 331 height 20
click at [95, 259] on input "Brand New" at bounding box center [89, 255] width 13 height 13
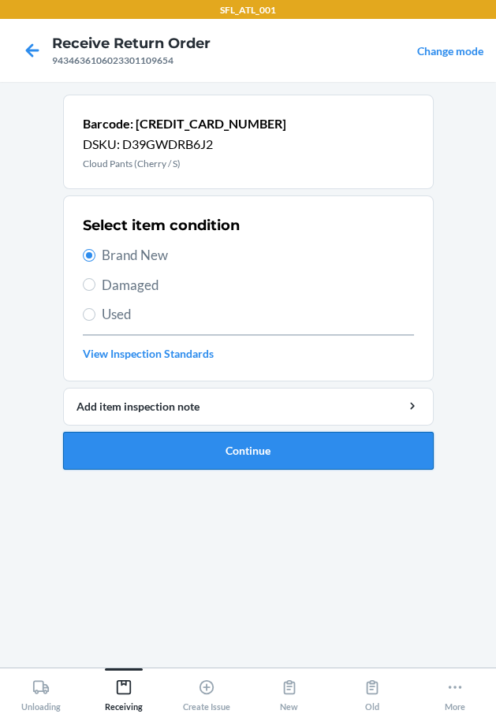
click at [137, 433] on button "Continue" at bounding box center [248, 451] width 370 height 38
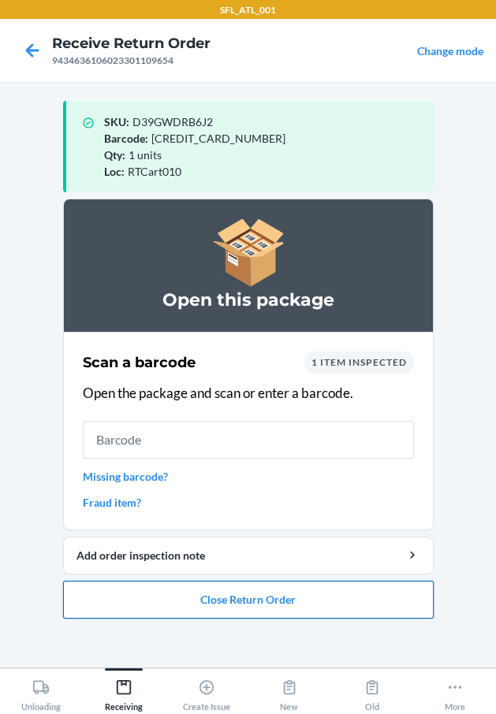
click at [184, 605] on button "Close Return Order" at bounding box center [248, 600] width 370 height 38
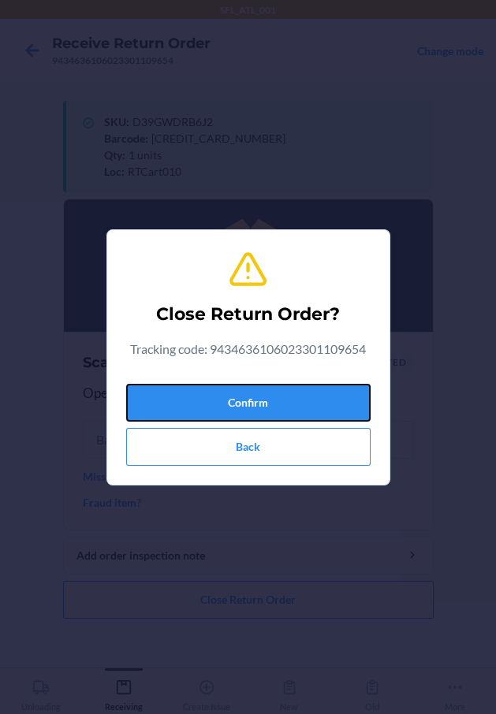
drag, startPoint x: 282, startPoint y: 403, endPoint x: 21, endPoint y: 400, distance: 260.9
click at [280, 403] on button "Confirm" at bounding box center [248, 403] width 244 height 38
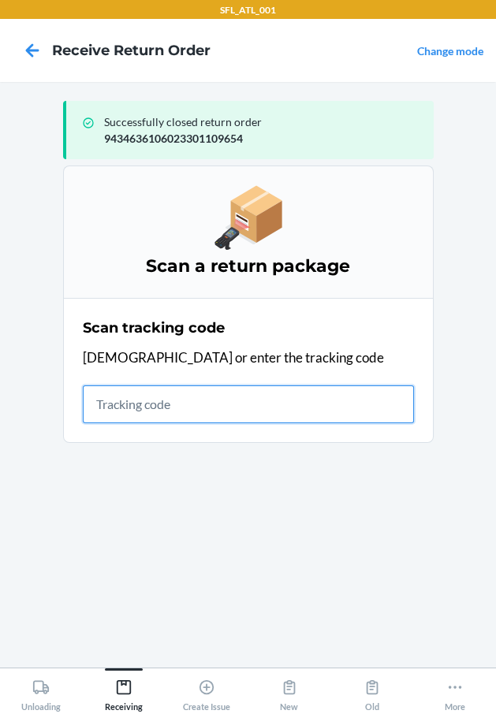
click at [177, 414] on input "text" at bounding box center [248, 404] width 331 height 38
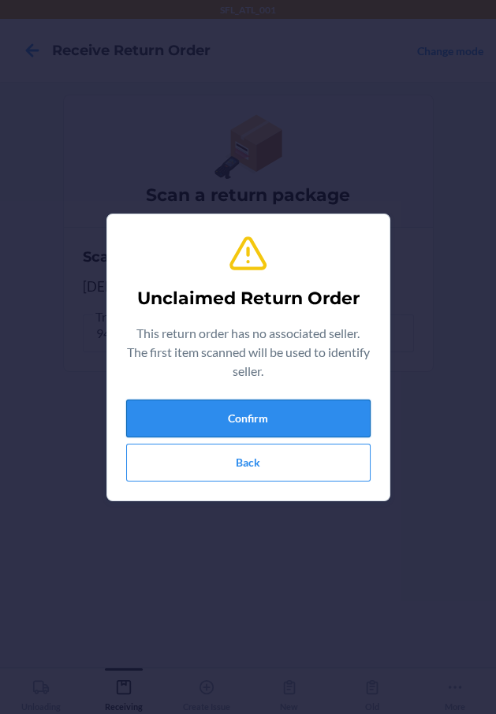
click at [176, 414] on button "Confirm" at bounding box center [248, 419] width 244 height 38
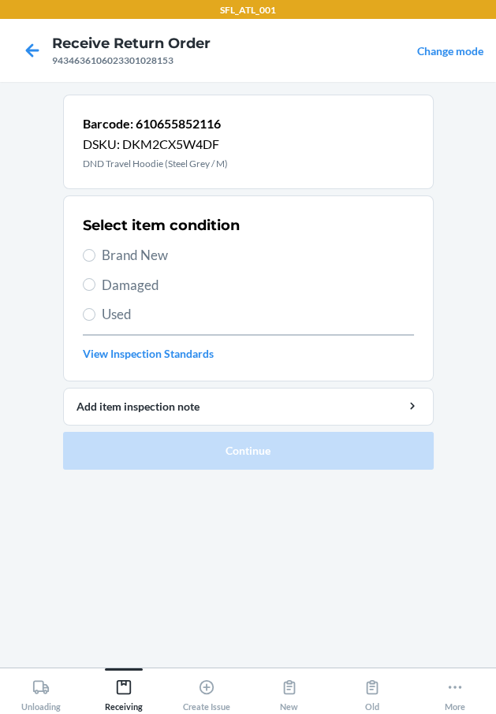
click at [169, 261] on span "Brand New" at bounding box center [258, 255] width 312 height 20
click at [95, 261] on input "Brand New" at bounding box center [89, 255] width 13 height 13
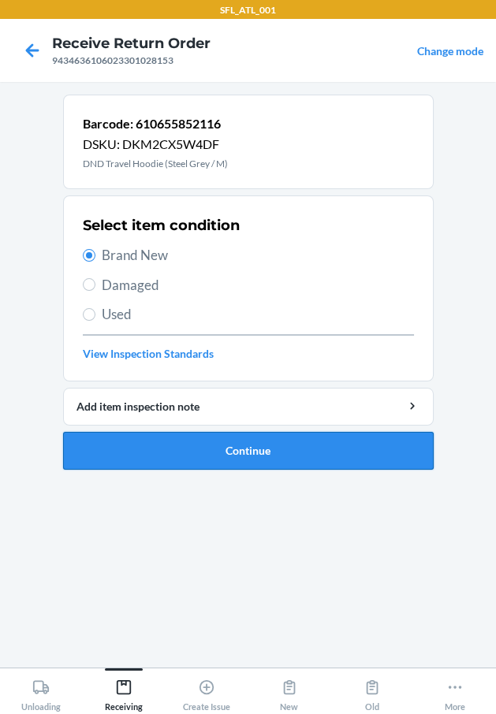
click at [174, 449] on button "Continue" at bounding box center [248, 451] width 370 height 38
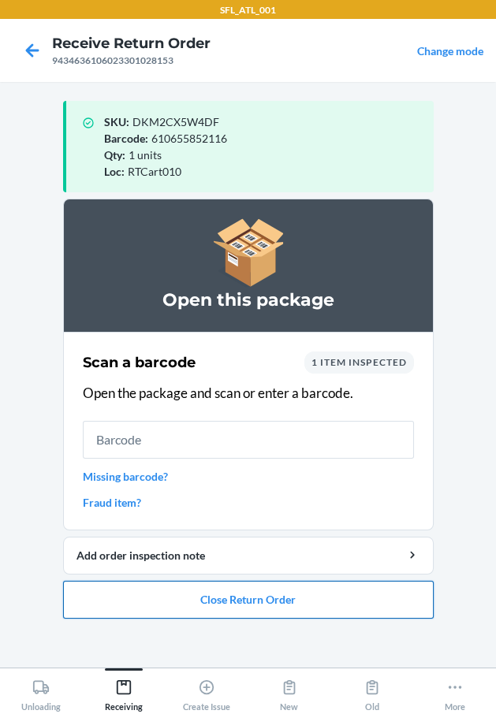
click at [289, 608] on button "Close Return Order" at bounding box center [248, 600] width 370 height 38
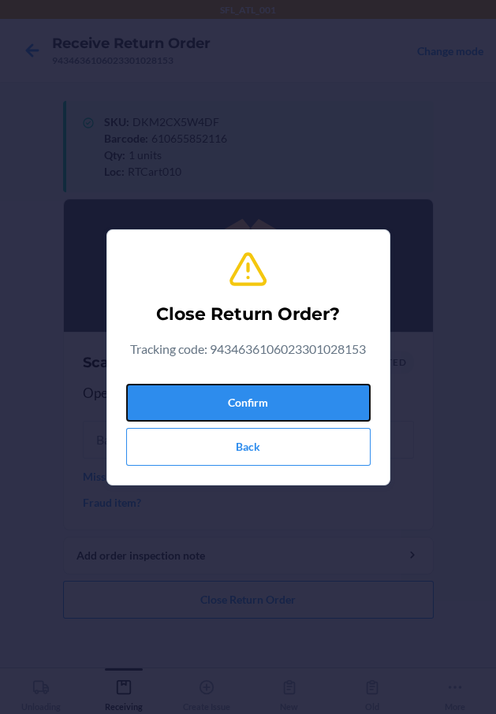
drag, startPoint x: 291, startPoint y: 400, endPoint x: 56, endPoint y: 394, distance: 235.0
click at [272, 396] on button "Confirm" at bounding box center [248, 403] width 244 height 38
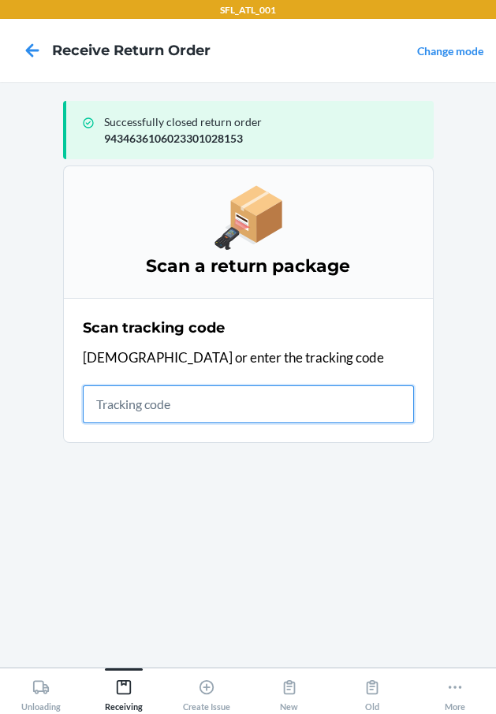
click at [151, 408] on input "text" at bounding box center [248, 404] width 331 height 38
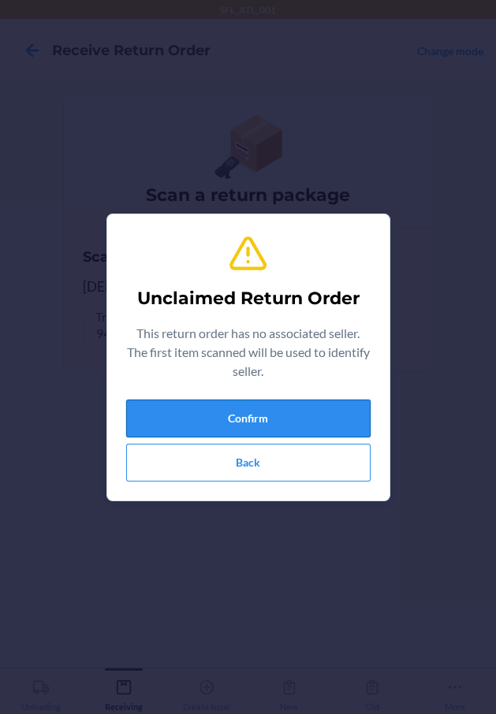
click at [149, 407] on button "Confirm" at bounding box center [248, 419] width 244 height 38
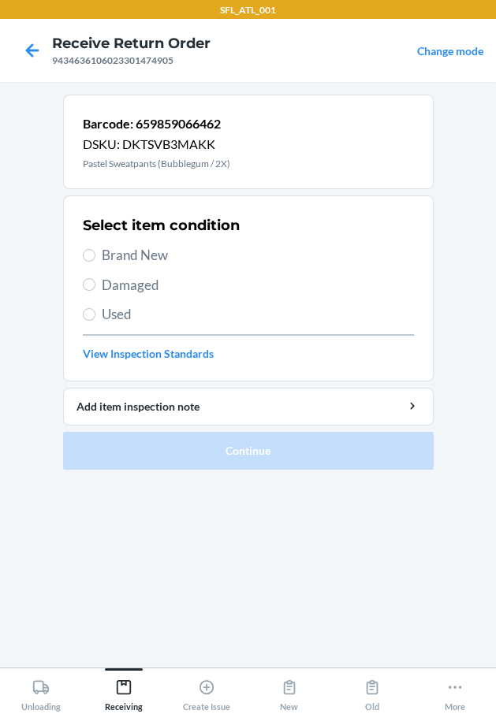
click at [163, 250] on span "Brand New" at bounding box center [258, 255] width 312 height 20
click at [95, 250] on input "Brand New" at bounding box center [89, 255] width 13 height 13
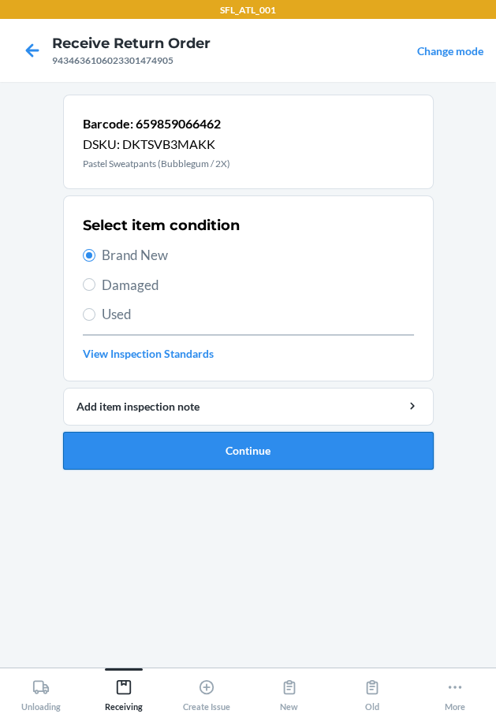
click at [214, 457] on button "Continue" at bounding box center [248, 451] width 370 height 38
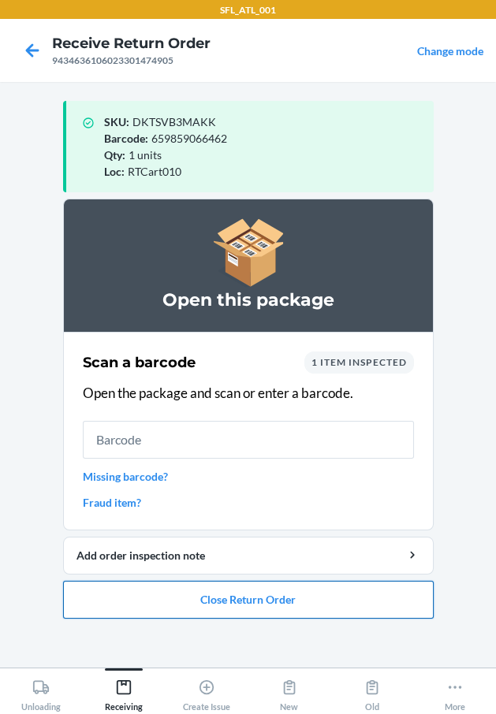
click at [211, 591] on button "Close Return Order" at bounding box center [248, 600] width 370 height 38
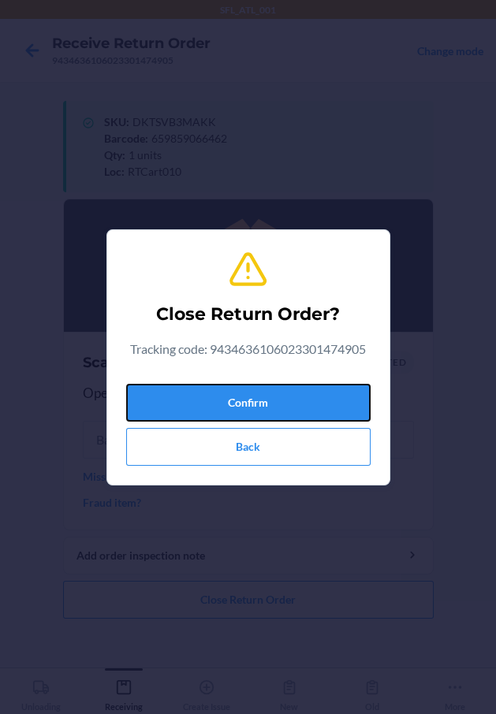
drag, startPoint x: 294, startPoint y: 407, endPoint x: 106, endPoint y: 415, distance: 188.5
click at [287, 411] on button "Confirm" at bounding box center [248, 403] width 244 height 38
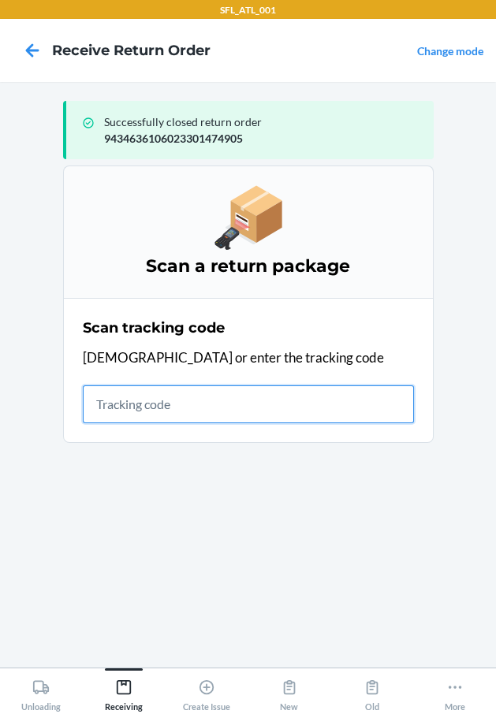
click at [125, 402] on input "text" at bounding box center [248, 404] width 331 height 38
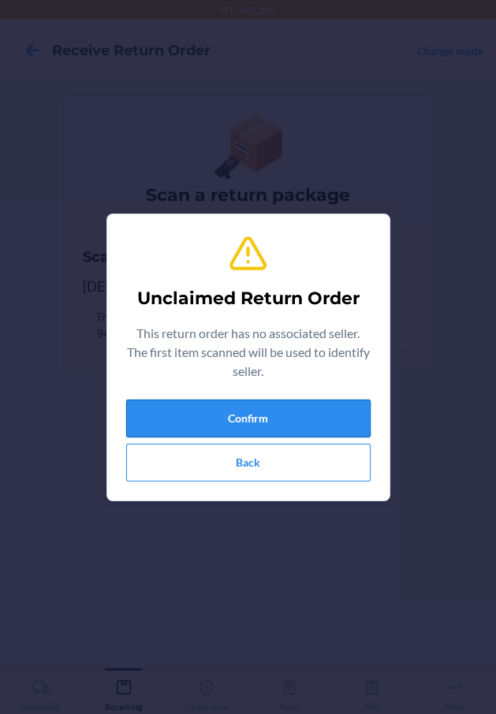
click at [136, 404] on button "Confirm" at bounding box center [248, 419] width 244 height 38
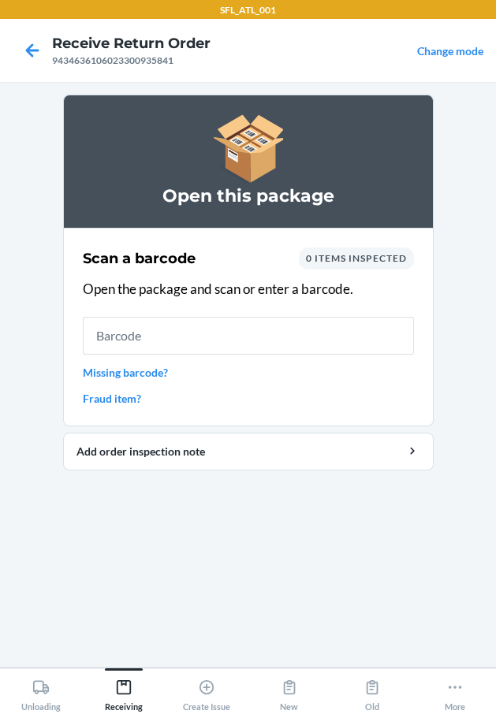
click at [144, 367] on link "Missing barcode?" at bounding box center [248, 372] width 331 height 17
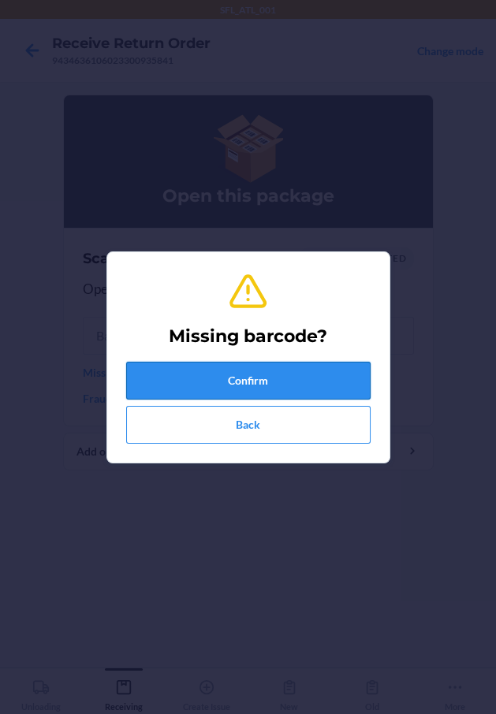
click at [194, 383] on button "Confirm" at bounding box center [248, 381] width 244 height 38
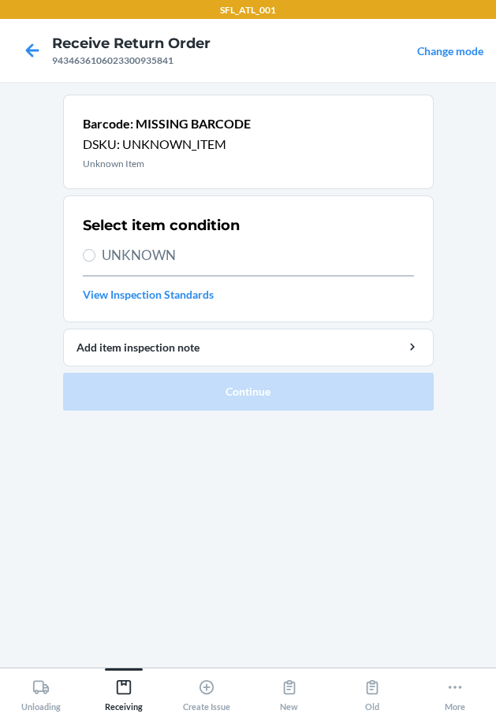
click at [146, 241] on div "Select item condition UNKNOWN View Inspection Standards" at bounding box center [248, 258] width 331 height 97
click at [148, 245] on span "UNKNOWN" at bounding box center [258, 255] width 312 height 20
click at [95, 249] on input "UNKNOWN" at bounding box center [89, 255] width 13 height 13
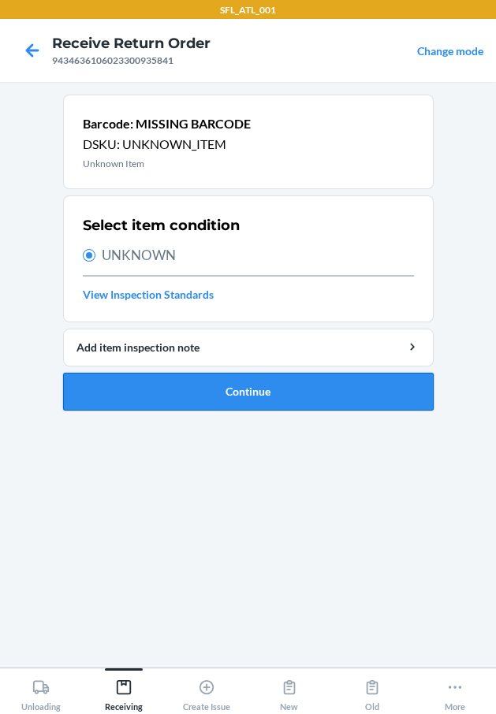
click at [209, 396] on button "Continue" at bounding box center [248, 392] width 370 height 38
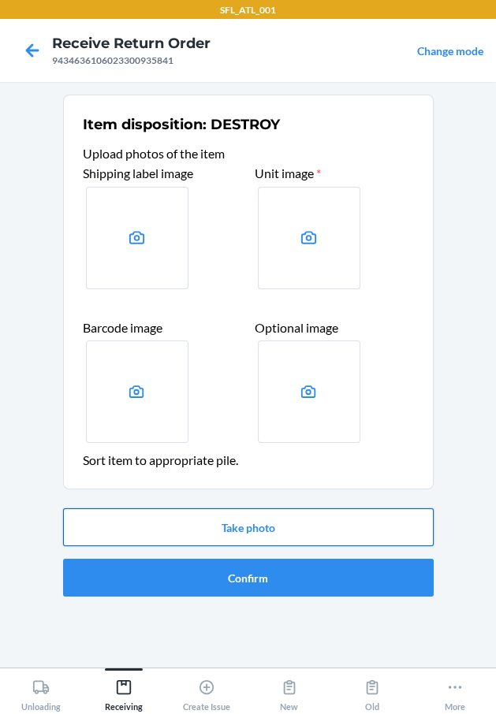
click at [228, 525] on button "Take photo" at bounding box center [248, 527] width 370 height 38
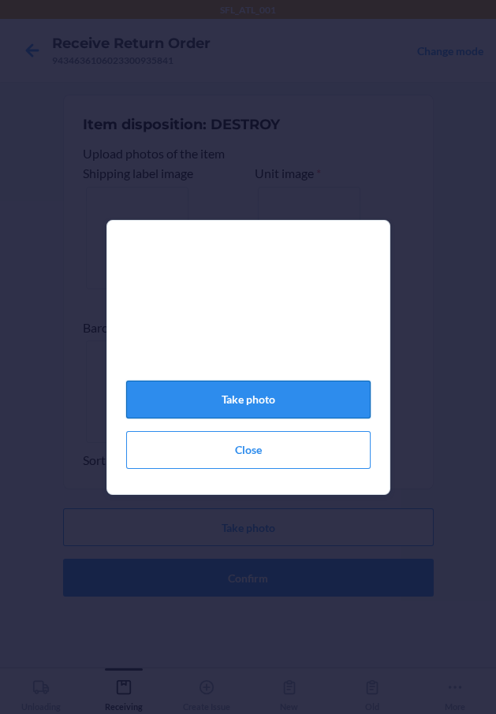
click at [298, 408] on button "Take photo" at bounding box center [248, 400] width 244 height 38
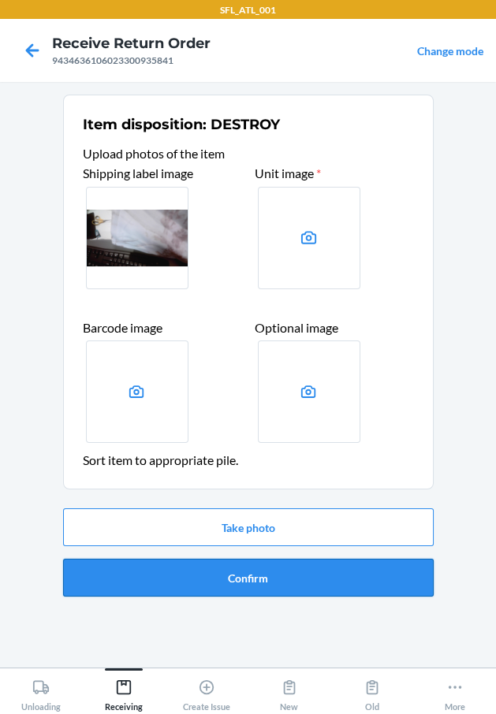
click at [258, 568] on button "Confirm" at bounding box center [248, 578] width 370 height 38
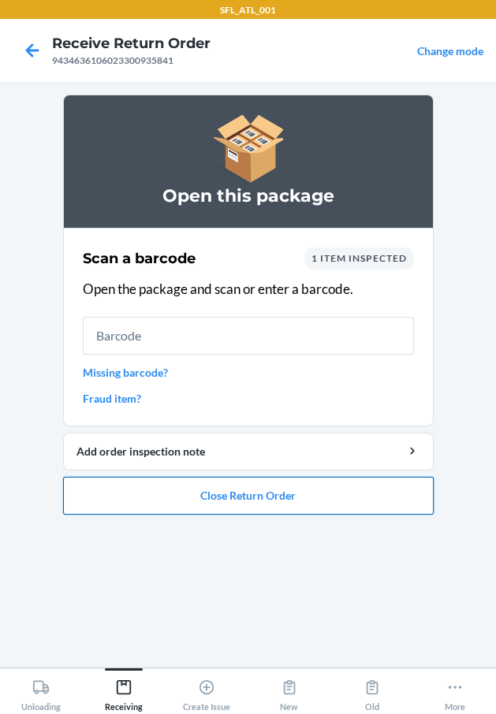
click at [273, 505] on button "Close Return Order" at bounding box center [248, 496] width 370 height 38
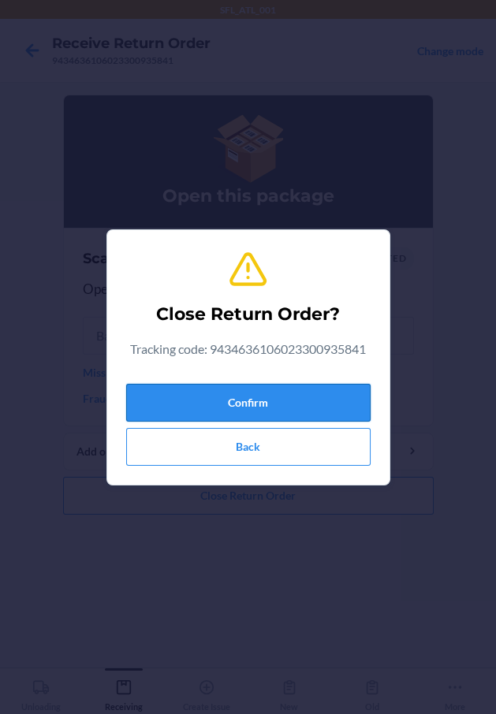
click at [311, 393] on button "Confirm" at bounding box center [248, 403] width 244 height 38
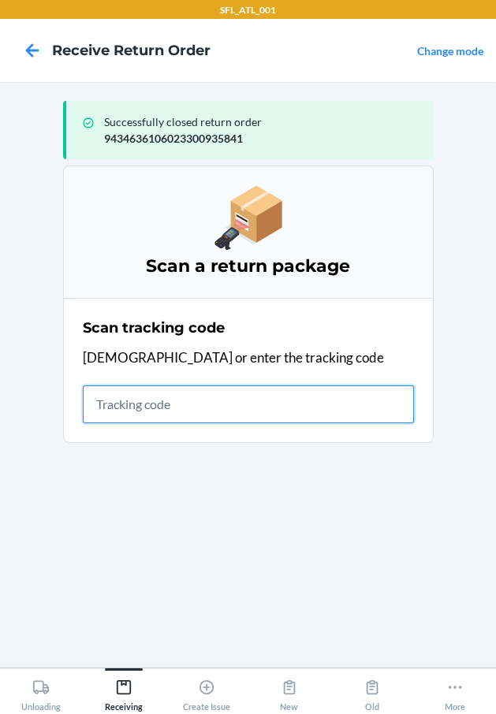
click at [128, 399] on input "text" at bounding box center [248, 404] width 331 height 38
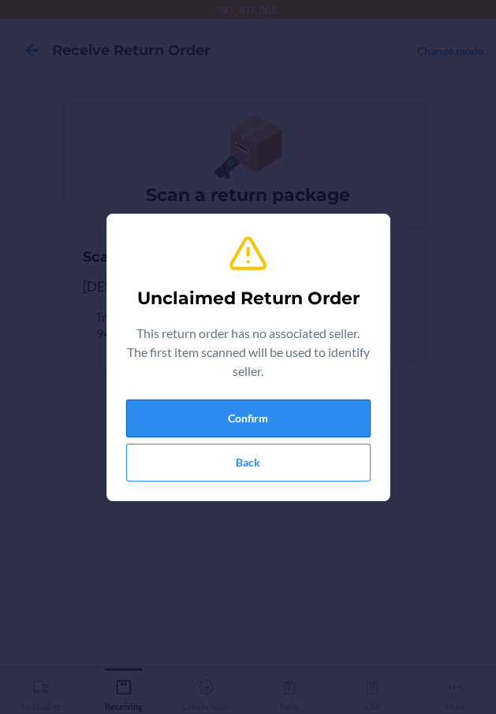
click at [225, 416] on button "Confirm" at bounding box center [248, 419] width 244 height 38
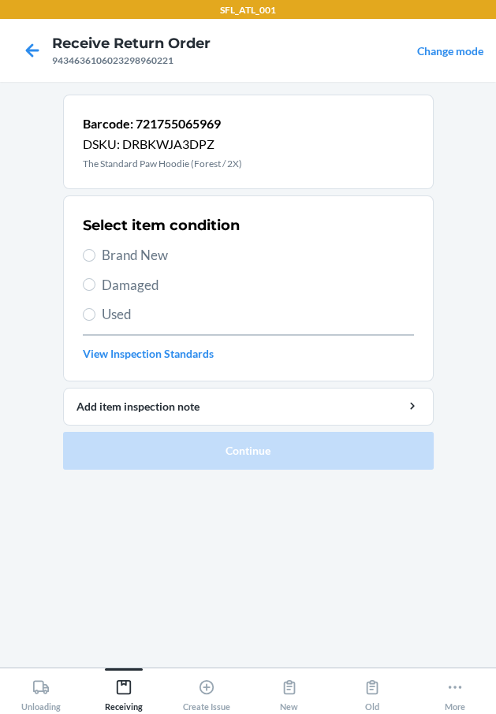
click at [91, 321] on label "Used" at bounding box center [248, 314] width 331 height 20
click at [91, 321] on input "Used" at bounding box center [89, 314] width 13 height 13
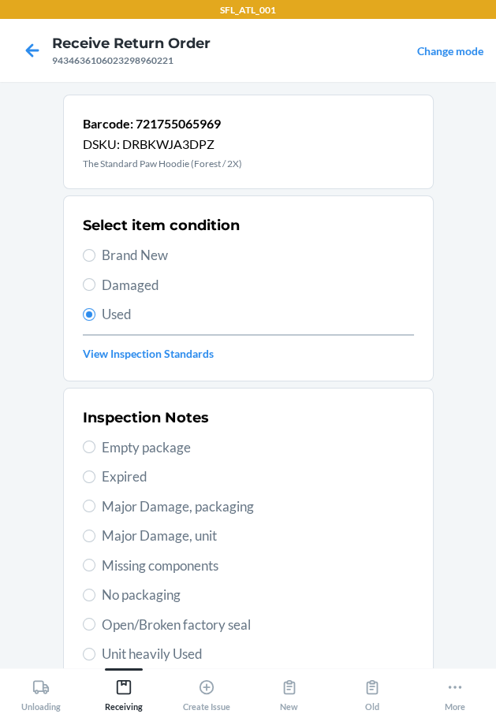
click at [170, 656] on span "Unit heavily Used" at bounding box center [258, 654] width 312 height 20
click at [95, 656] on input "Unit heavily Used" at bounding box center [89, 654] width 13 height 13
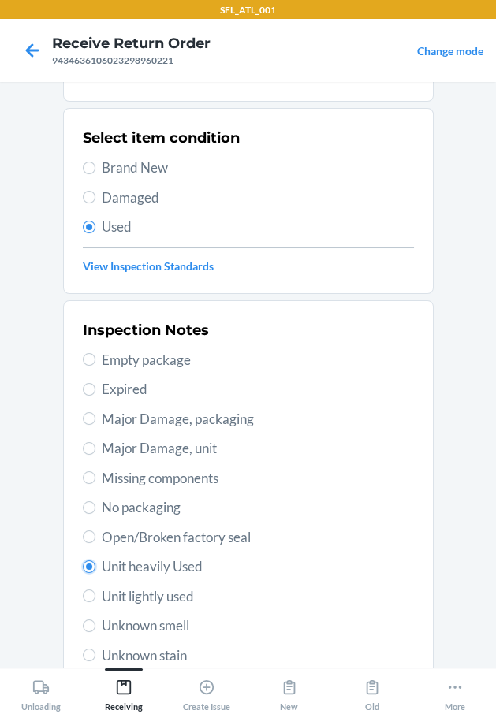
scroll to position [234, 0]
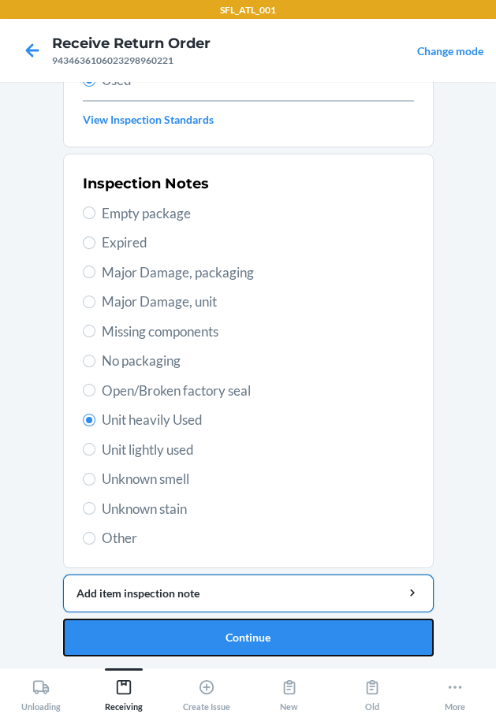
click at [168, 619] on button "Continue" at bounding box center [248, 638] width 370 height 38
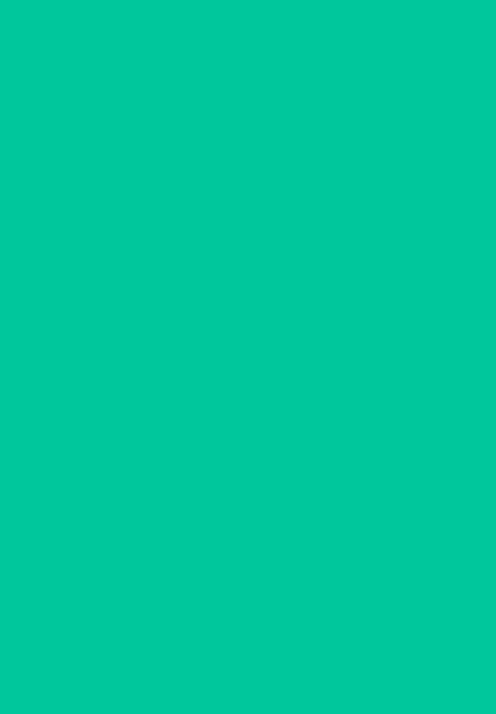
scroll to position [0, 0]
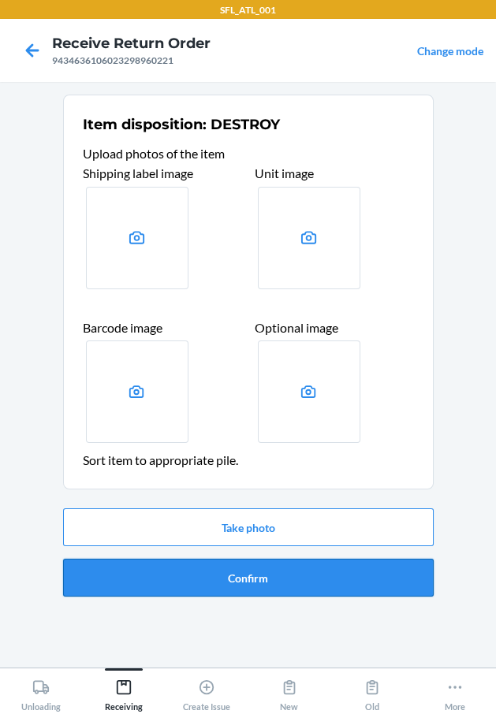
click at [184, 583] on button "Confirm" at bounding box center [248, 578] width 370 height 38
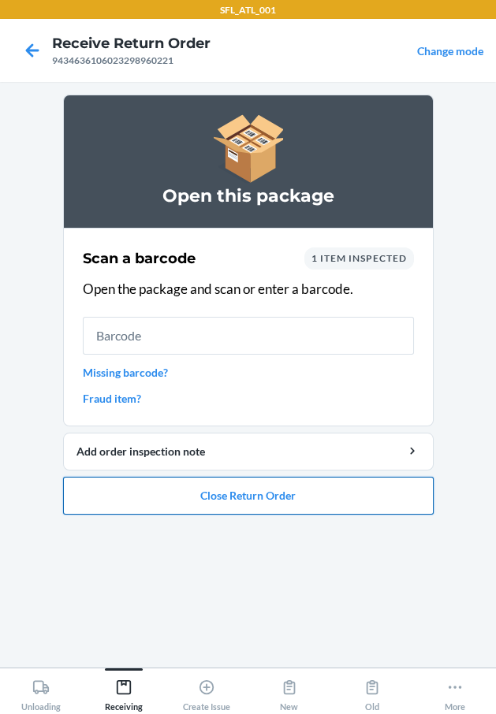
click at [265, 488] on button "Close Return Order" at bounding box center [248, 496] width 370 height 38
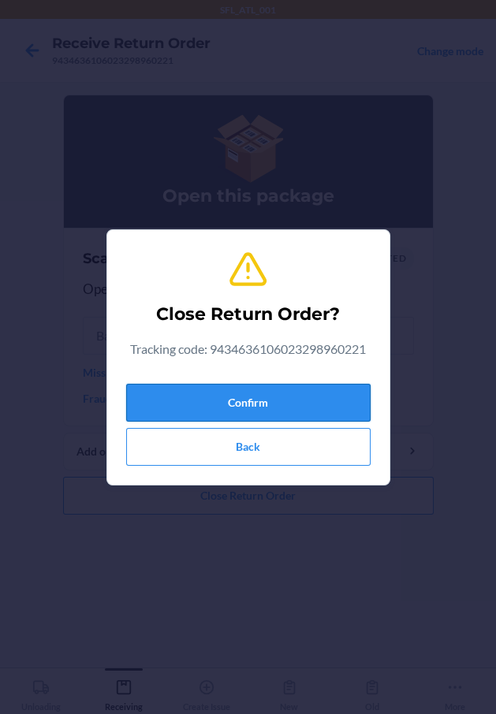
click at [237, 411] on button "Confirm" at bounding box center [248, 403] width 244 height 38
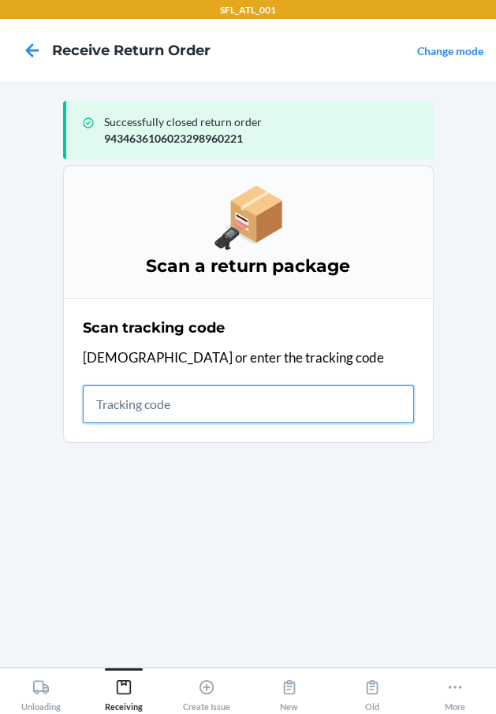
click at [156, 400] on input "text" at bounding box center [248, 404] width 331 height 38
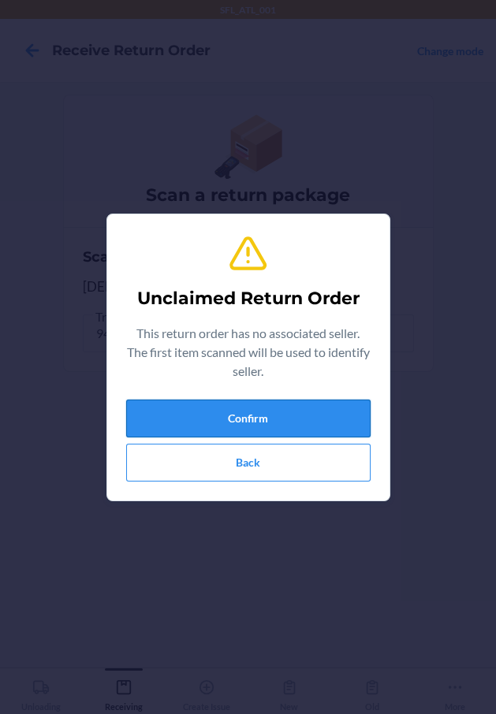
click at [158, 402] on button "Confirm" at bounding box center [248, 419] width 244 height 38
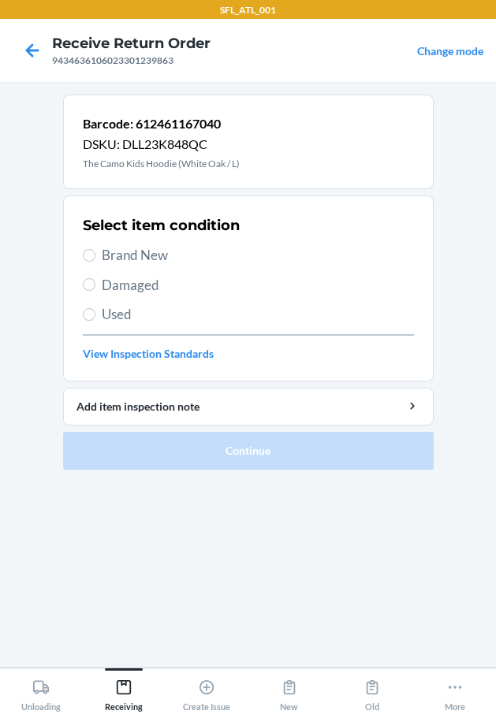
click at [149, 254] on span "Brand New" at bounding box center [258, 255] width 312 height 20
click at [95, 254] on input "Brand New" at bounding box center [89, 255] width 13 height 13
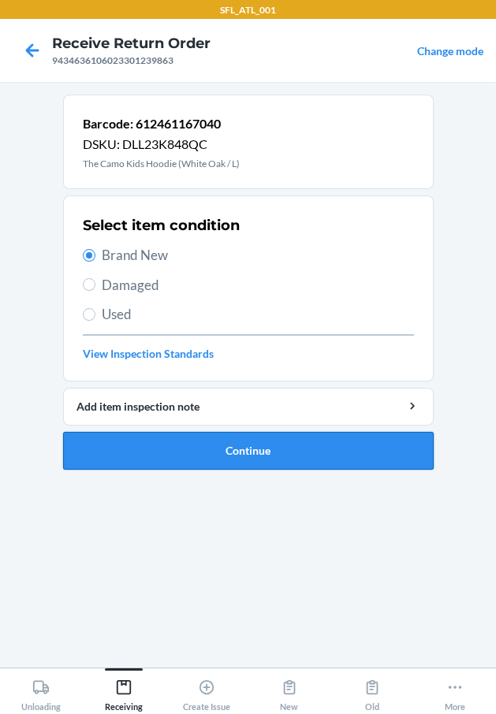
click at [253, 445] on button "Continue" at bounding box center [248, 451] width 370 height 38
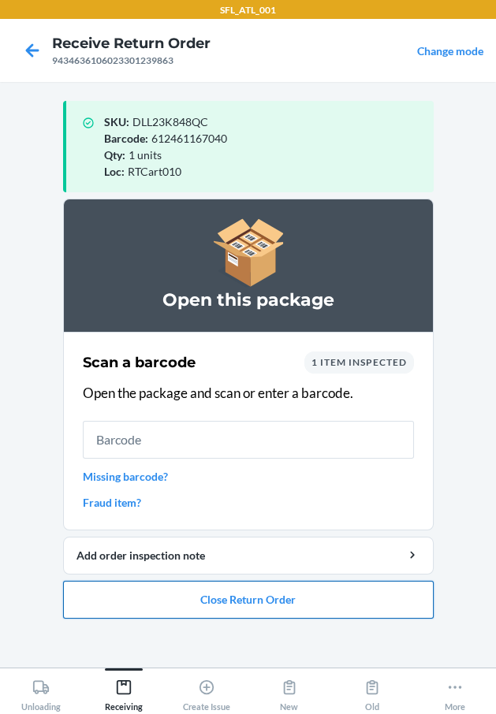
drag, startPoint x: 311, startPoint y: 605, endPoint x: 301, endPoint y: 594, distance: 15.1
click at [301, 594] on button "Close Return Order" at bounding box center [248, 600] width 370 height 38
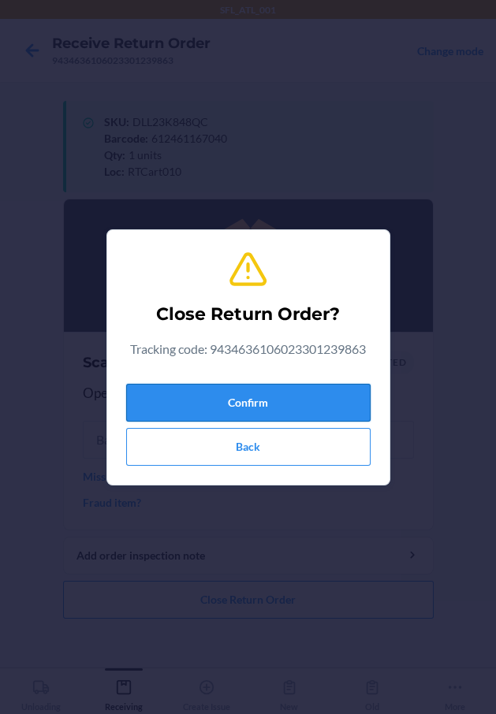
drag, startPoint x: 233, startPoint y: 402, endPoint x: 147, endPoint y: 410, distance: 86.3
click at [221, 400] on button "Confirm" at bounding box center [248, 403] width 244 height 38
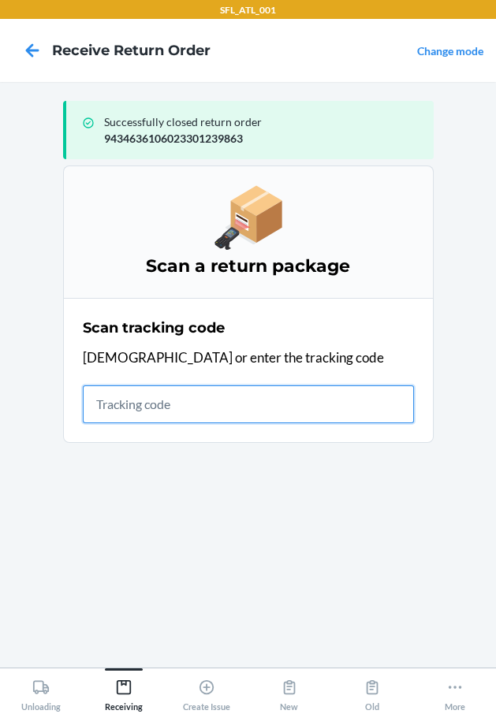
click at [149, 395] on input "text" at bounding box center [248, 404] width 331 height 38
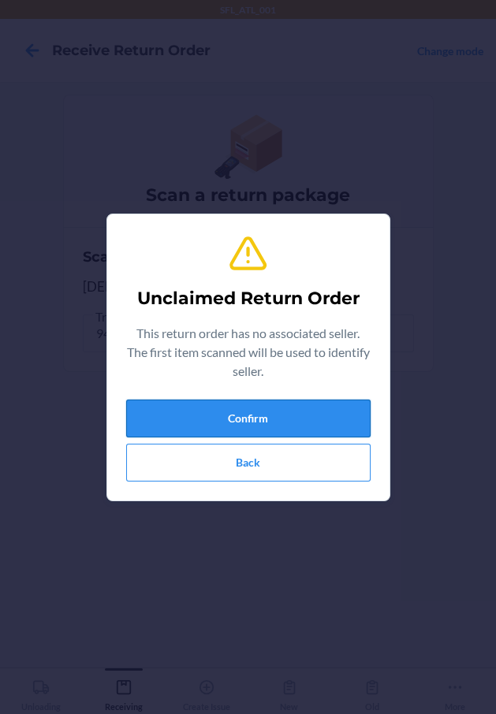
click at [135, 405] on button "Confirm" at bounding box center [248, 419] width 244 height 38
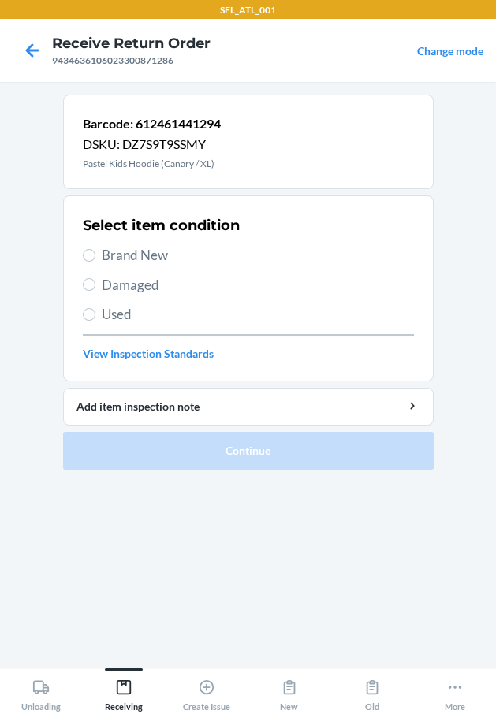
click at [136, 251] on span "Brand New" at bounding box center [258, 255] width 312 height 20
click at [95, 251] on input "Brand New" at bounding box center [89, 255] width 13 height 13
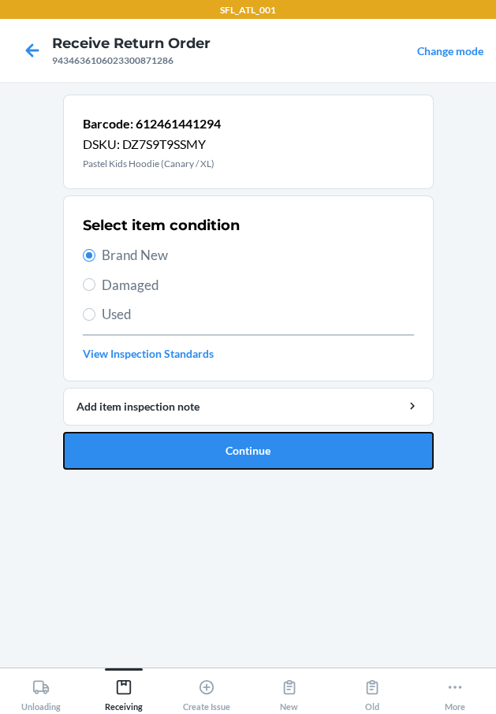
drag, startPoint x: 192, startPoint y: 448, endPoint x: 184, endPoint y: 448, distance: 8.7
click at [189, 448] on button "Continue" at bounding box center [248, 451] width 370 height 38
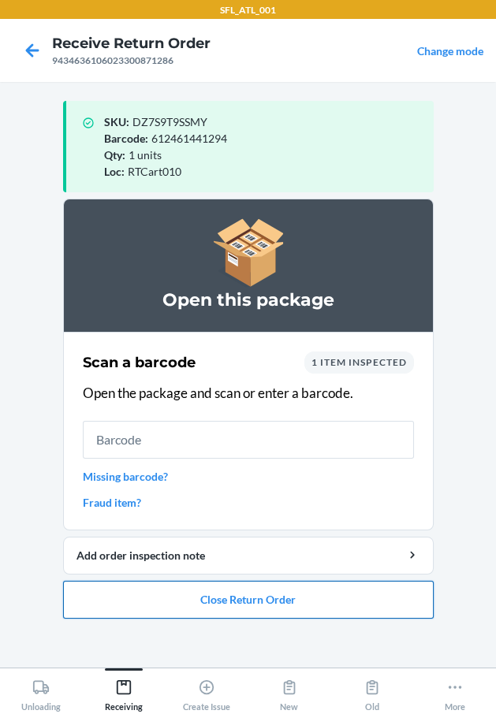
click at [296, 604] on button "Close Return Order" at bounding box center [248, 600] width 370 height 38
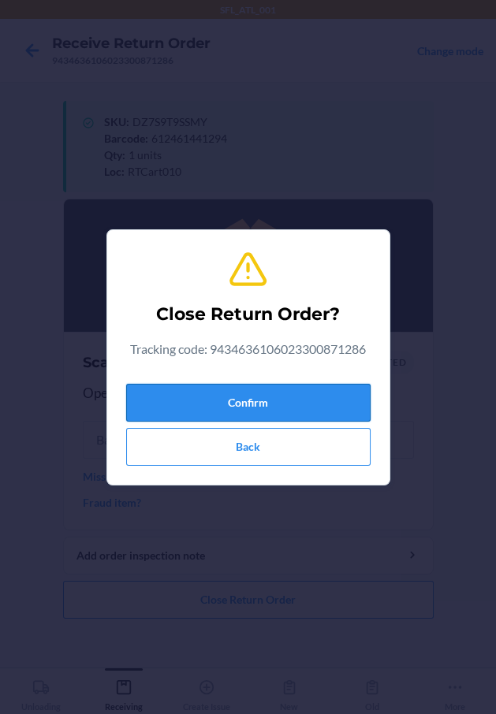
drag, startPoint x: 210, startPoint y: 396, endPoint x: 32, endPoint y: 456, distance: 188.4
click at [209, 397] on button "Confirm" at bounding box center [248, 403] width 244 height 38
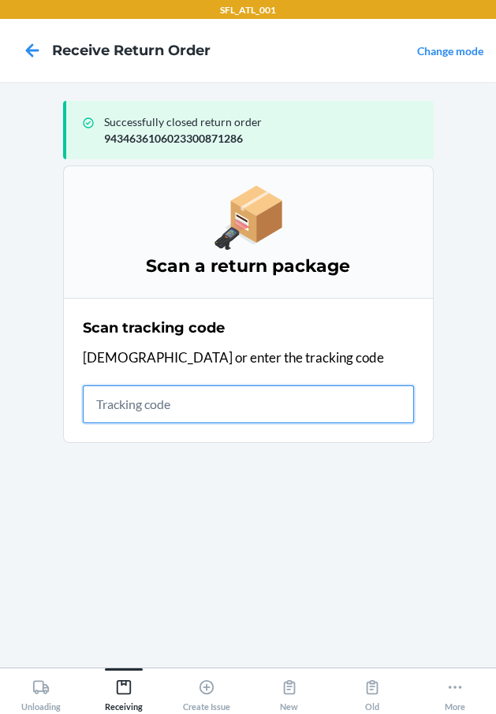
click at [104, 403] on input "text" at bounding box center [248, 404] width 331 height 38
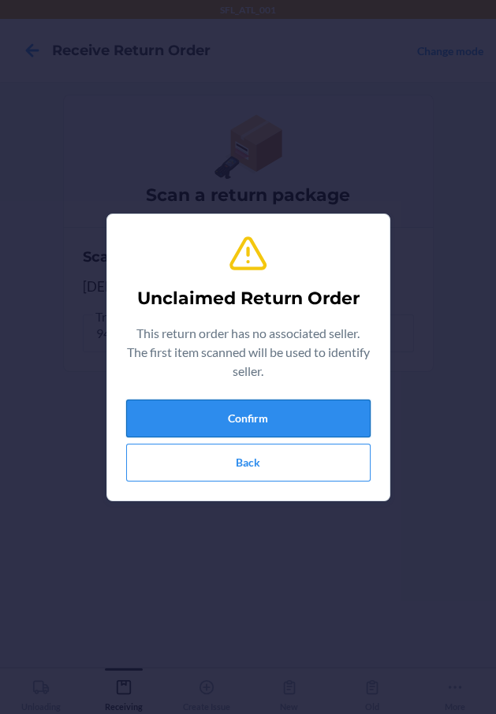
click at [147, 405] on button "Confirm" at bounding box center [248, 419] width 244 height 38
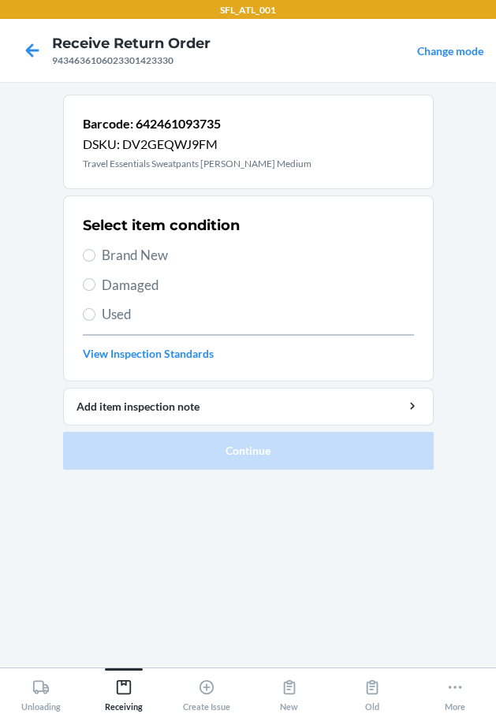
click at [158, 252] on span "Brand New" at bounding box center [258, 255] width 312 height 20
click at [95, 252] on input "Brand New" at bounding box center [89, 255] width 13 height 13
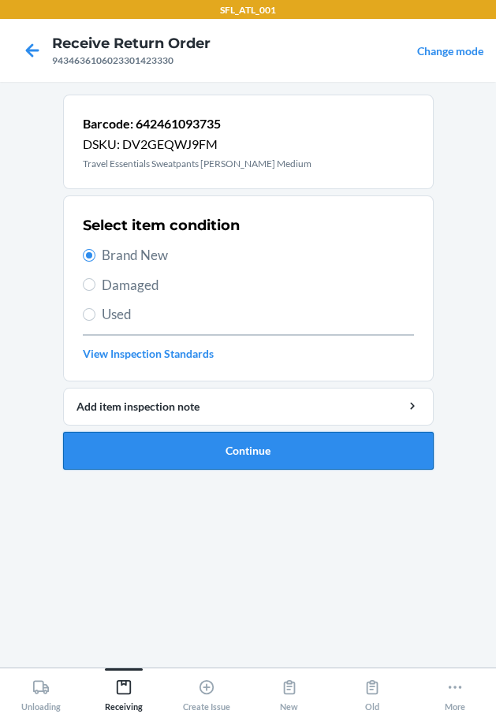
click at [215, 455] on button "Continue" at bounding box center [248, 451] width 370 height 38
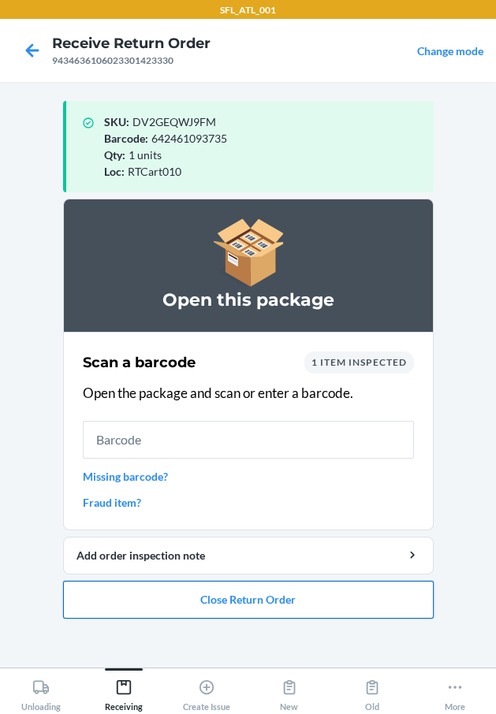
click at [257, 594] on button "Close Return Order" at bounding box center [248, 600] width 370 height 38
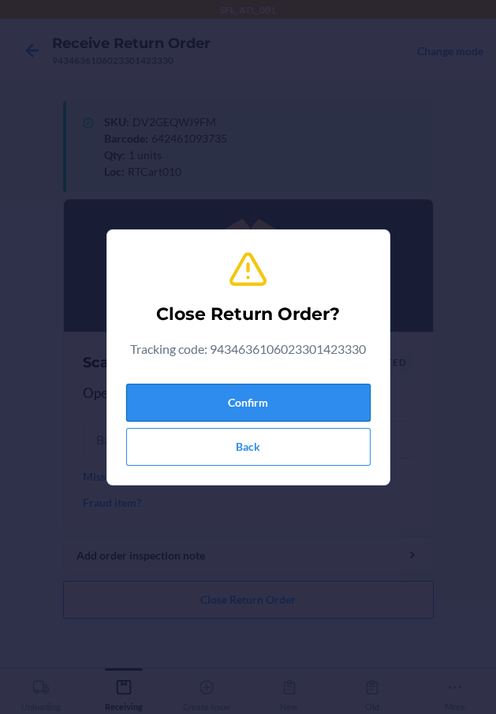
drag, startPoint x: 311, startPoint y: 401, endPoint x: 272, endPoint y: 406, distance: 39.7
click at [306, 402] on button "Confirm" at bounding box center [248, 403] width 244 height 38
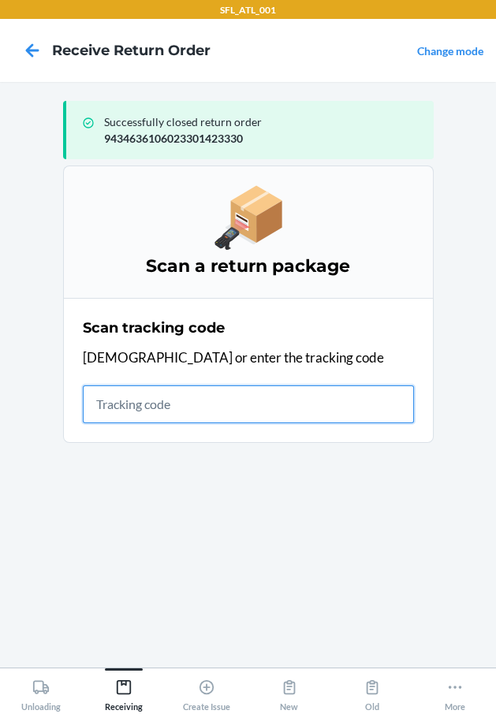
drag, startPoint x: 235, startPoint y: 404, endPoint x: 210, endPoint y: 407, distance: 25.5
click at [209, 409] on input "text" at bounding box center [248, 404] width 331 height 38
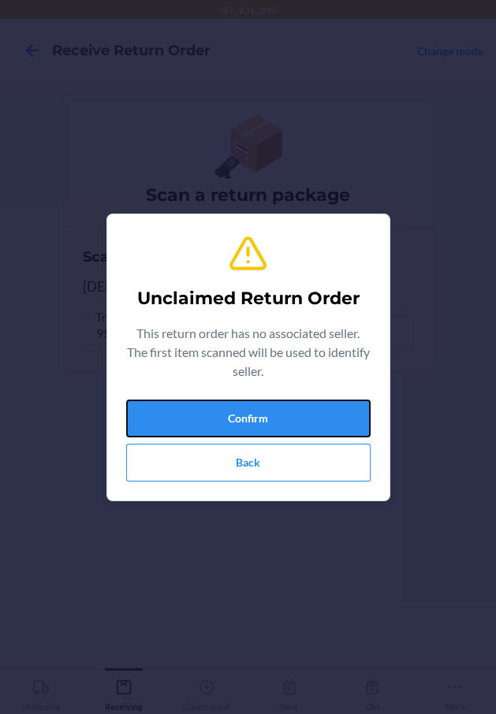
click at [209, 407] on button "Confirm" at bounding box center [248, 419] width 244 height 38
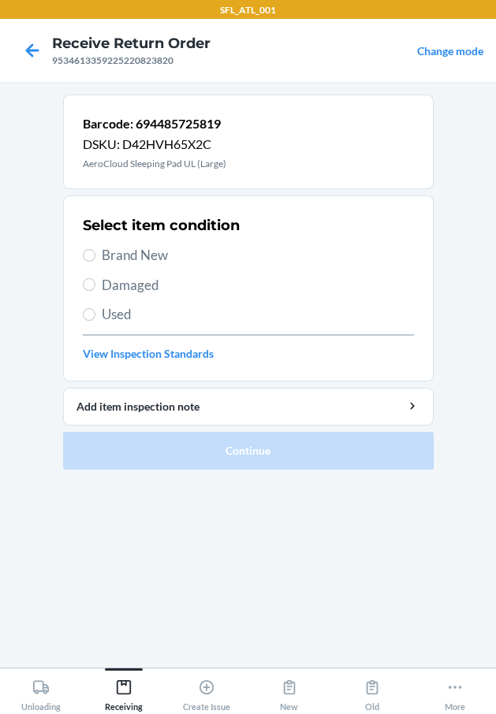
click at [135, 253] on span "Brand New" at bounding box center [258, 255] width 312 height 20
click at [95, 253] on input "Brand New" at bounding box center [89, 255] width 13 height 13
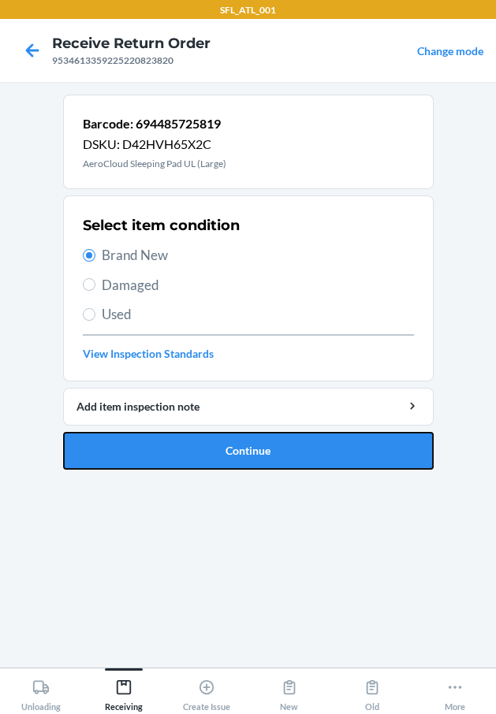
drag, startPoint x: 184, startPoint y: 441, endPoint x: 147, endPoint y: 419, distance: 42.4
click at [181, 442] on button "Continue" at bounding box center [248, 451] width 370 height 38
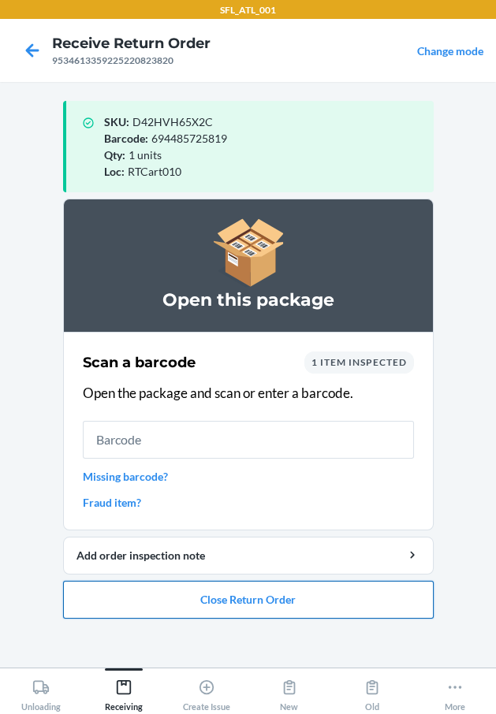
click at [228, 585] on button "Close Return Order" at bounding box center [248, 600] width 370 height 38
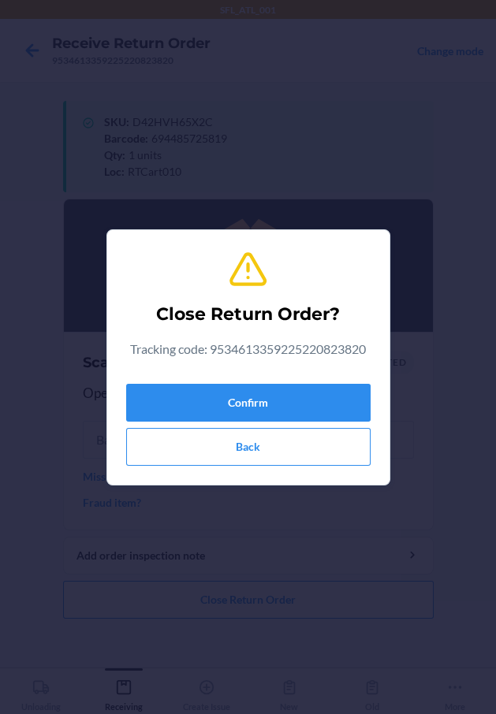
click at [262, 366] on div "Close Return Order? Tracking code: 9534613359225220823820 Confirm Back" at bounding box center [248, 357] width 244 height 229
drag, startPoint x: 245, startPoint y: 400, endPoint x: 223, endPoint y: 394, distance: 22.7
click at [231, 396] on button "Confirm" at bounding box center [248, 403] width 244 height 38
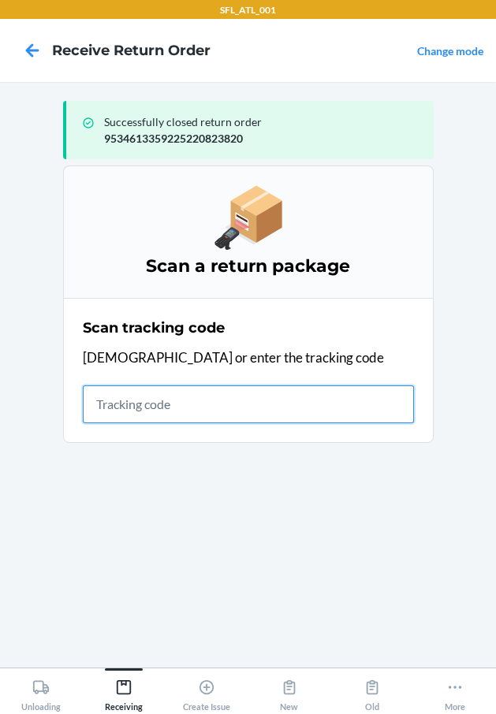
click at [165, 409] on input "text" at bounding box center [248, 404] width 331 height 38
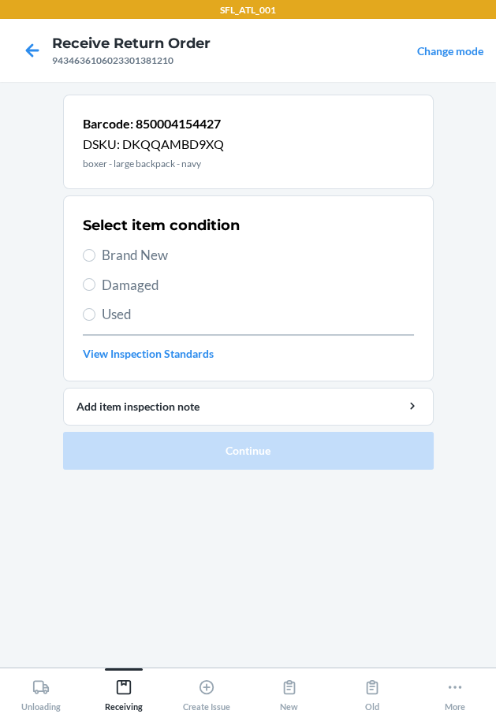
click at [143, 314] on span "Used" at bounding box center [258, 314] width 312 height 20
click at [95, 314] on input "Used" at bounding box center [89, 314] width 13 height 13
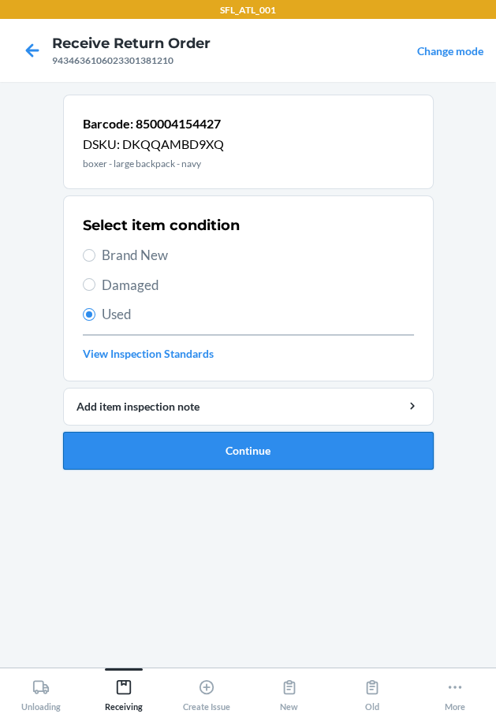
click at [236, 462] on button "Continue" at bounding box center [248, 451] width 370 height 38
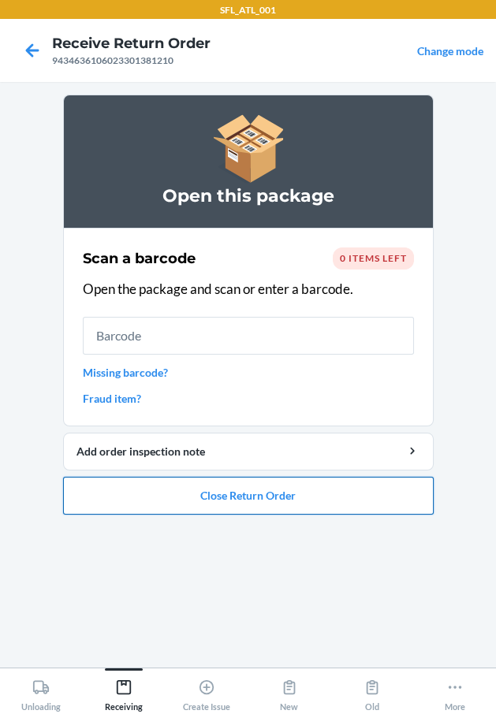
click at [285, 483] on button "Close Return Order" at bounding box center [248, 496] width 370 height 38
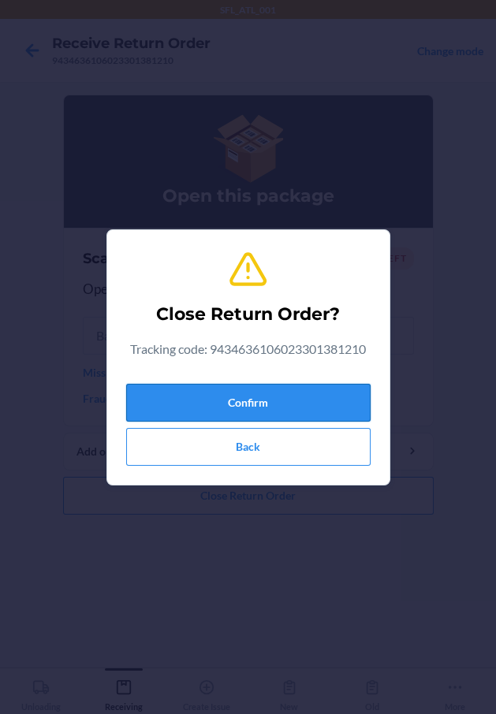
click at [298, 386] on button "Confirm" at bounding box center [248, 403] width 244 height 38
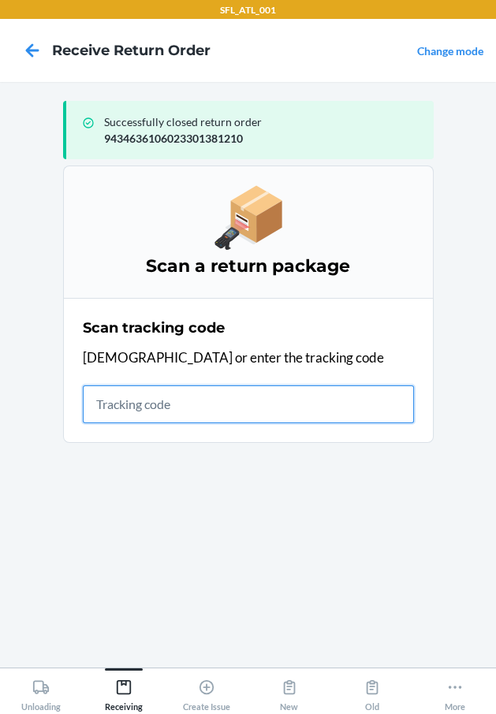
click at [240, 392] on input "text" at bounding box center [248, 404] width 331 height 38
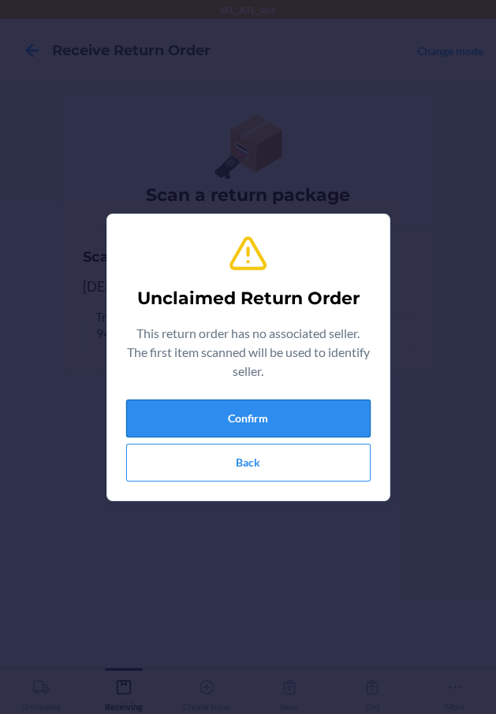
click at [271, 419] on button "Confirm" at bounding box center [248, 419] width 244 height 38
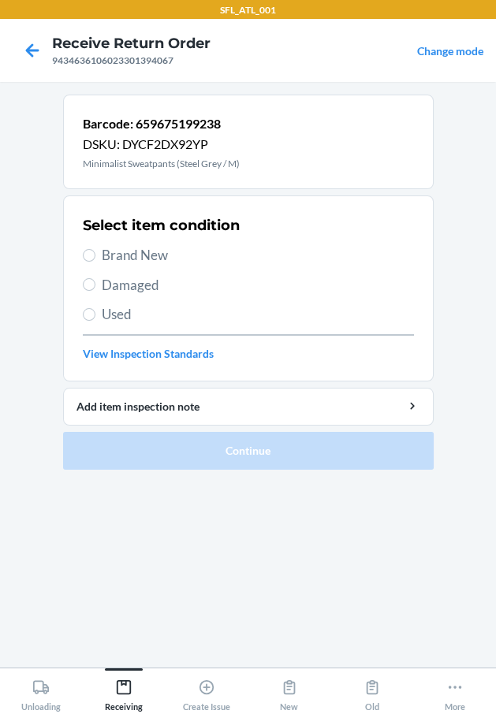
click at [156, 259] on span "Brand New" at bounding box center [258, 255] width 312 height 20
click at [95, 259] on input "Brand New" at bounding box center [89, 255] width 13 height 13
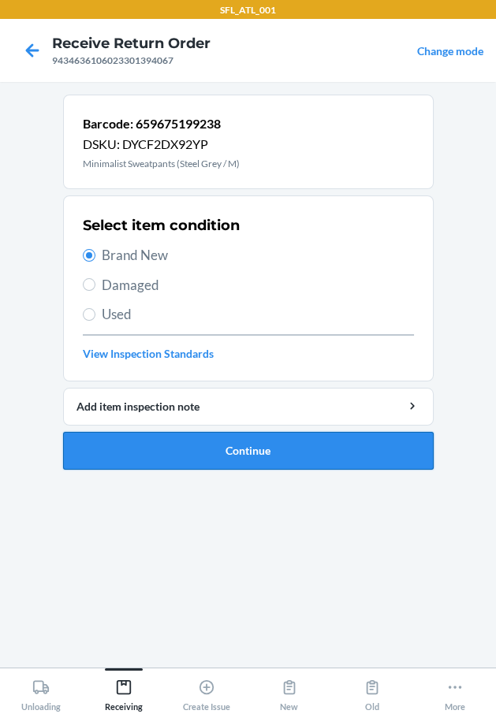
click at [220, 456] on button "Continue" at bounding box center [248, 451] width 370 height 38
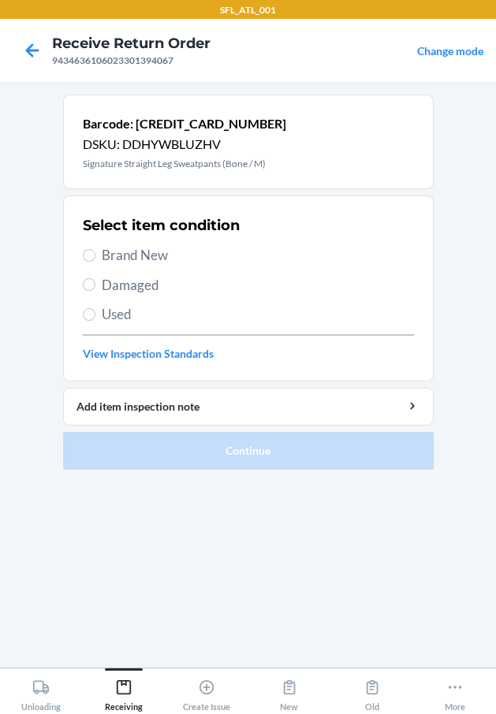
click at [147, 259] on span "Brand New" at bounding box center [258, 255] width 312 height 20
click at [95, 259] on input "Brand New" at bounding box center [89, 255] width 13 height 13
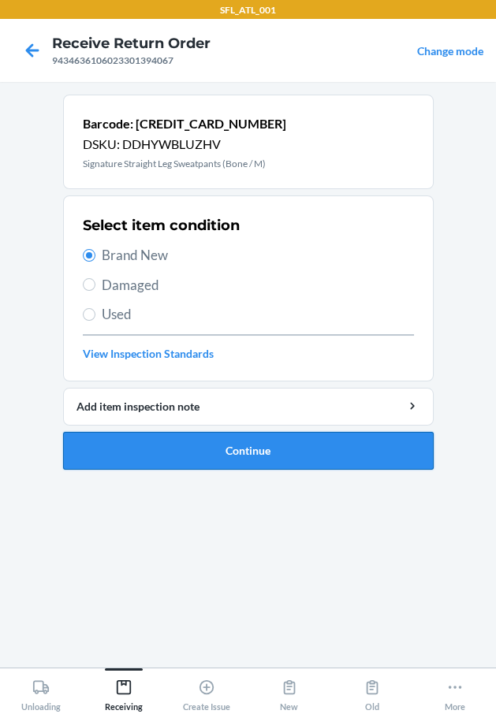
click at [225, 440] on button "Continue" at bounding box center [248, 451] width 370 height 38
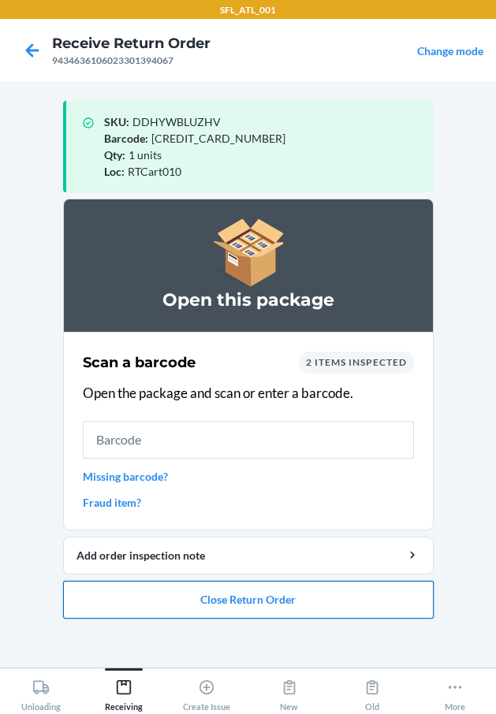
click at [259, 596] on button "Close Return Order" at bounding box center [248, 600] width 370 height 38
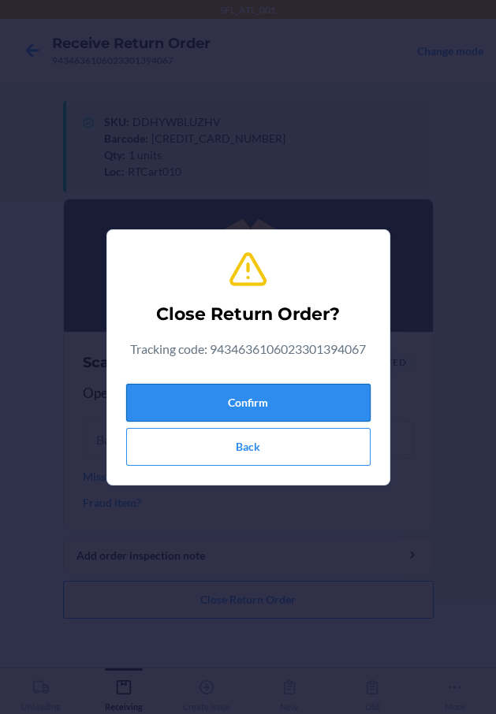
click at [272, 406] on button "Confirm" at bounding box center [248, 403] width 244 height 38
